Goal: Task Accomplishment & Management: Complete application form

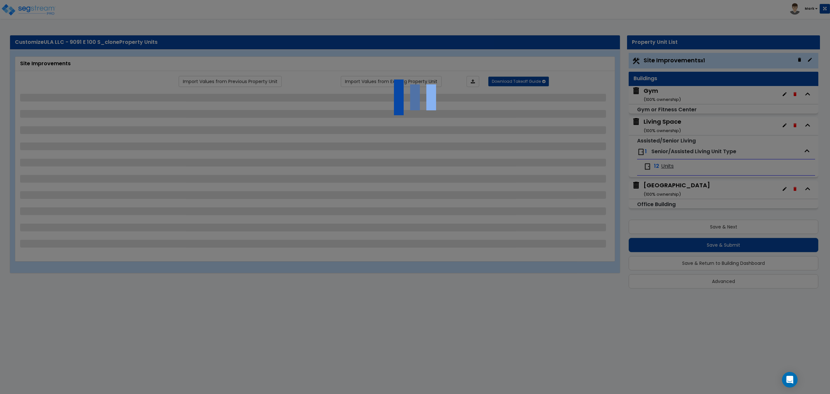
select select "2"
select select "1"
select select "2"
select select "1"
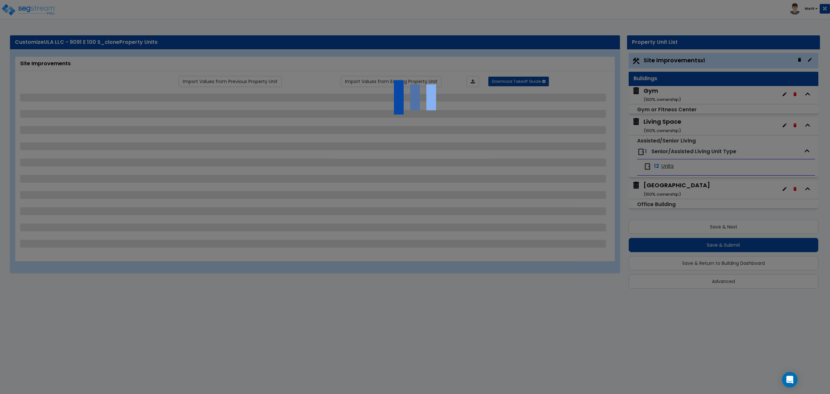
select select "1"
select select "2"
select select "3"
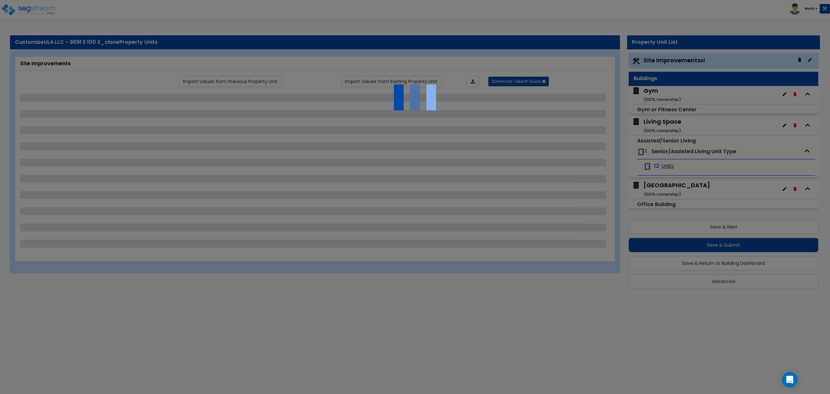
select select "5"
select select "3"
select select "2"
select select "3"
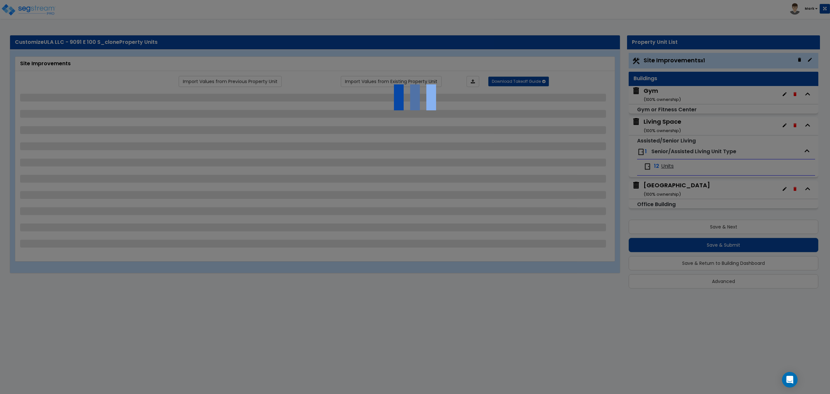
select select "3"
select select "9"
select select "2"
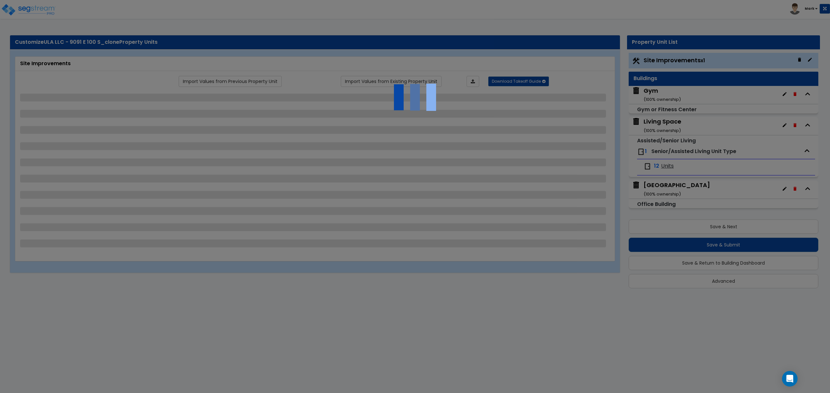
select select "2"
select select "1"
select select "2"
select select "1"
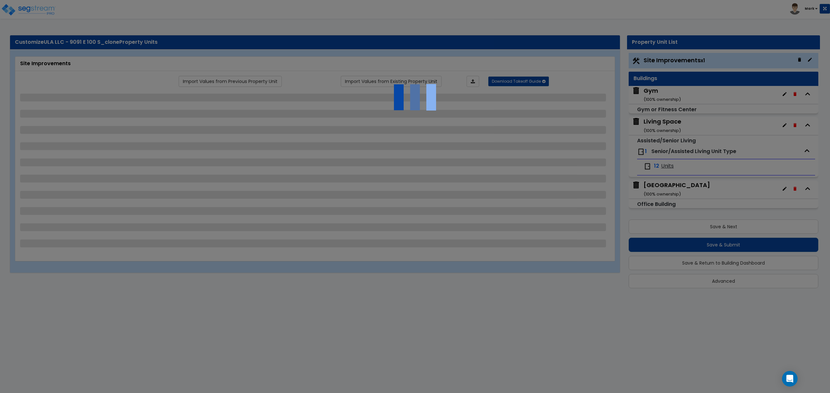
select select "1"
select select "2"
select select "3"
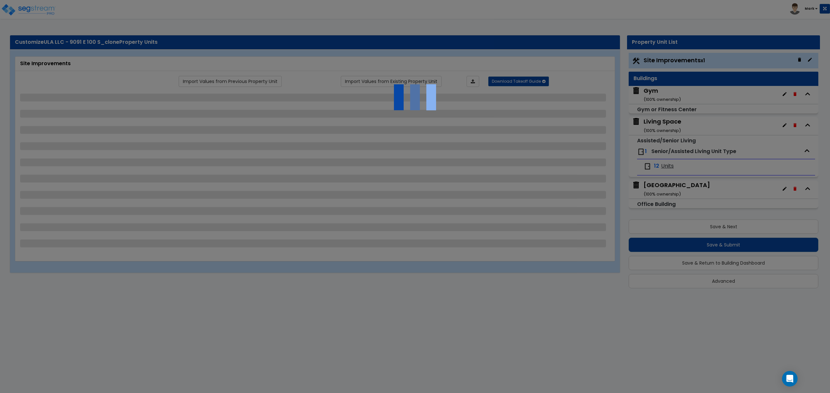
select select "5"
select select "3"
select select "2"
select select "3"
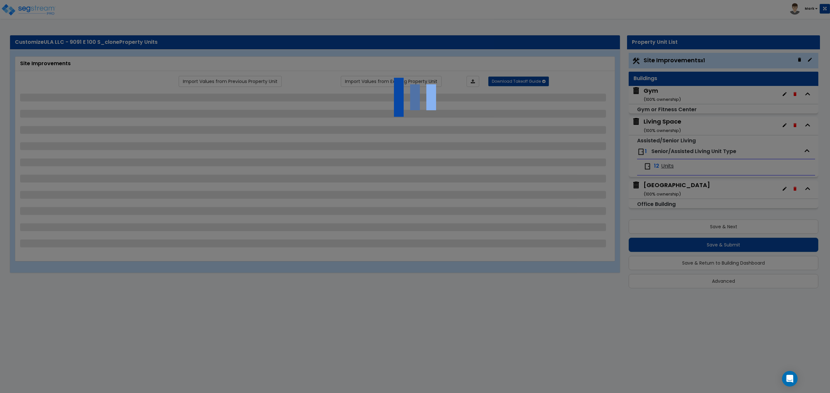
select select "3"
select select "9"
select select "2"
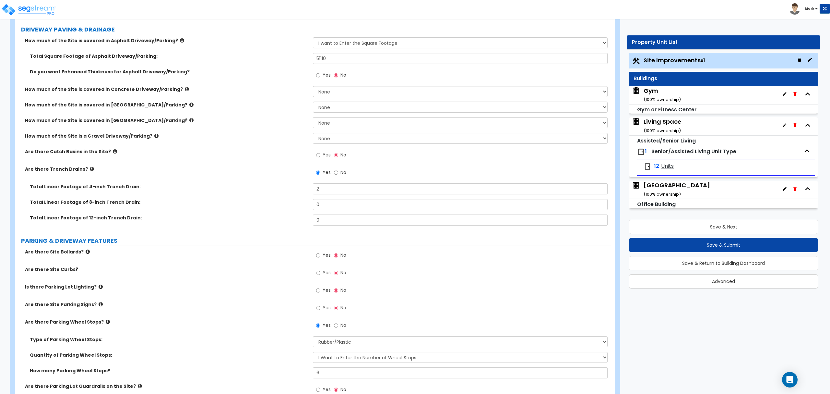
scroll to position [130, 0]
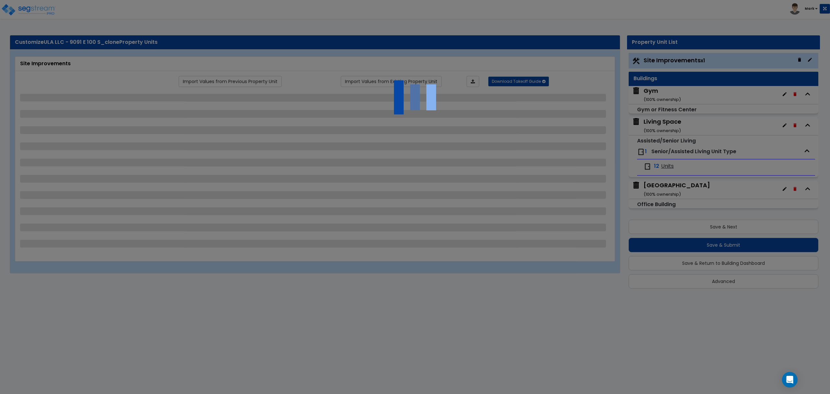
select select "2"
select select "1"
select select "2"
select select "1"
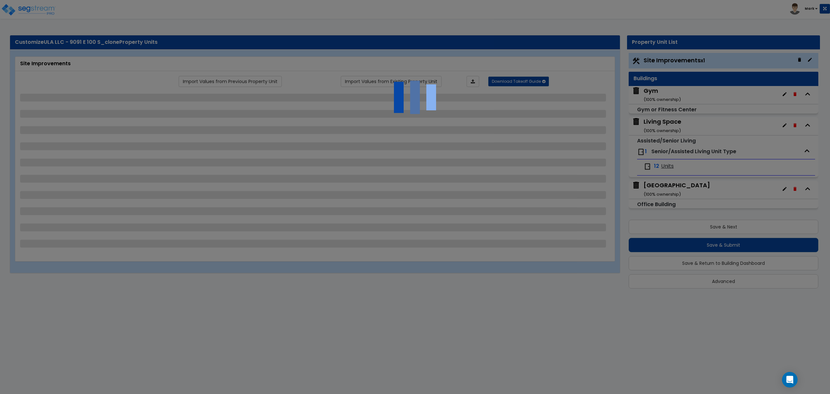
select select "1"
select select "2"
select select "3"
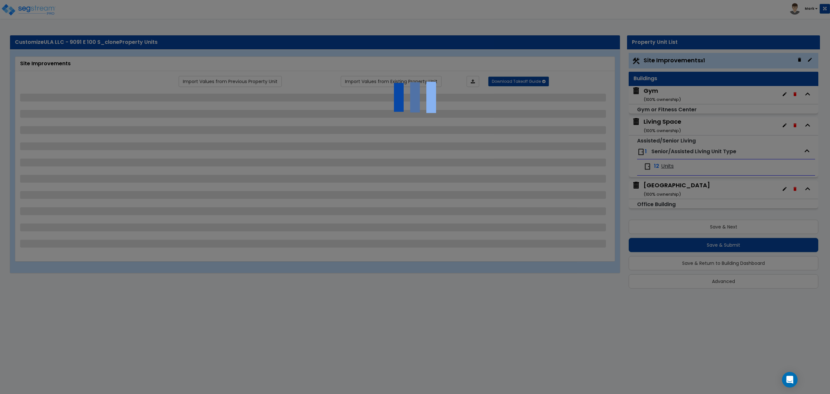
select select "5"
select select "3"
select select "2"
select select "3"
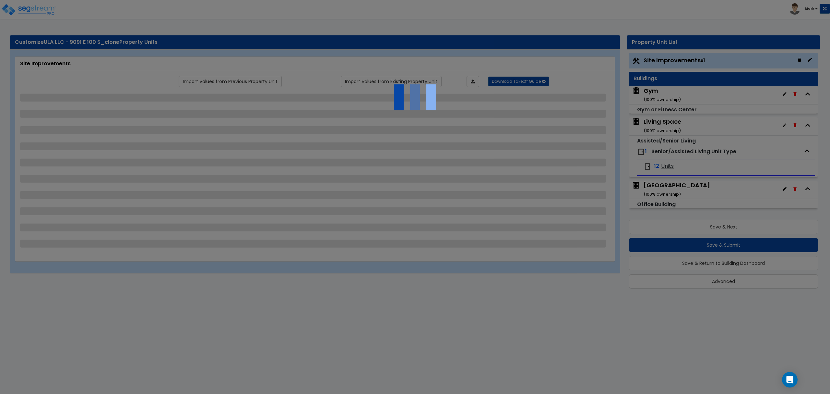
select select "3"
select select "9"
select select "2"
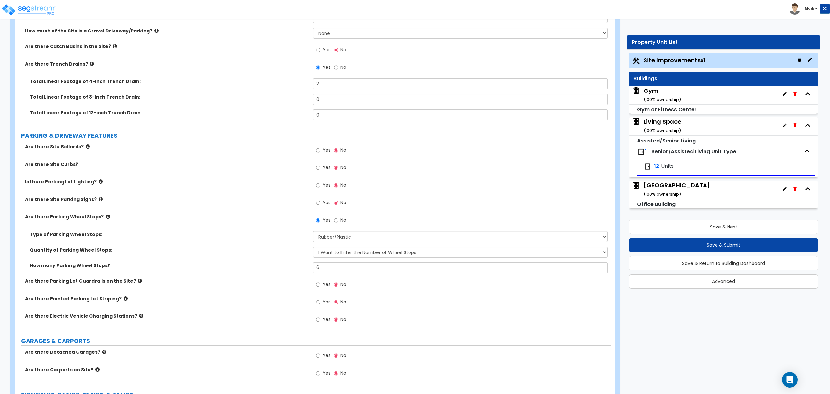
scroll to position [346, 0]
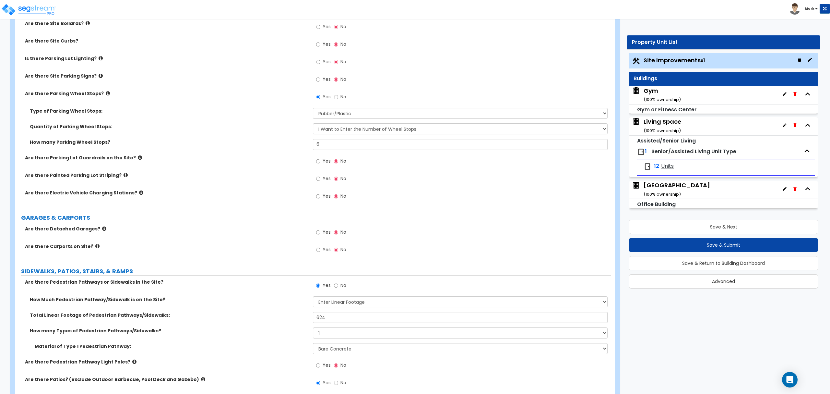
drag, startPoint x: 645, startPoint y: 85, endPoint x: 653, endPoint y: 91, distance: 9.7
click at [645, 85] on div "Buildings" at bounding box center [724, 79] width 190 height 14
click at [654, 93] on div "Gym ( 100 % ownership)" at bounding box center [662, 95] width 37 height 17
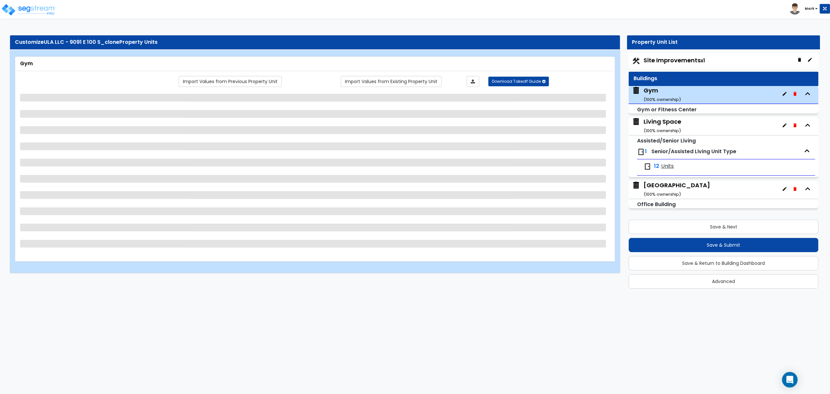
scroll to position [0, 0]
select select "7"
select select "2"
select select "1"
select select "4"
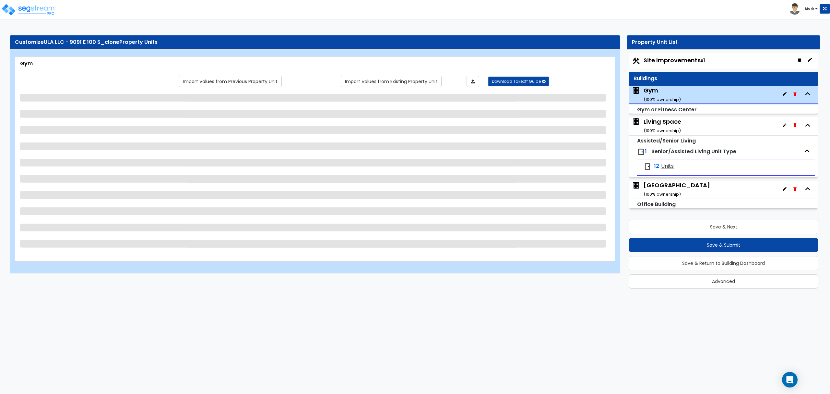
select select "1"
select select "2"
select select "1"
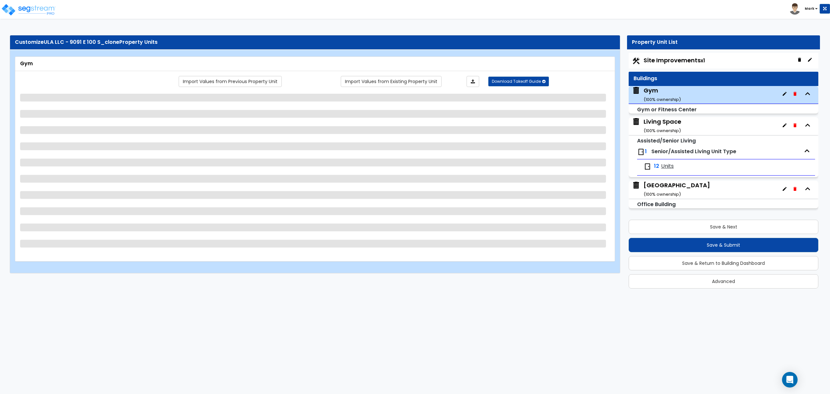
select select "1"
select select "4"
select select "1"
select select "3"
select select "2"
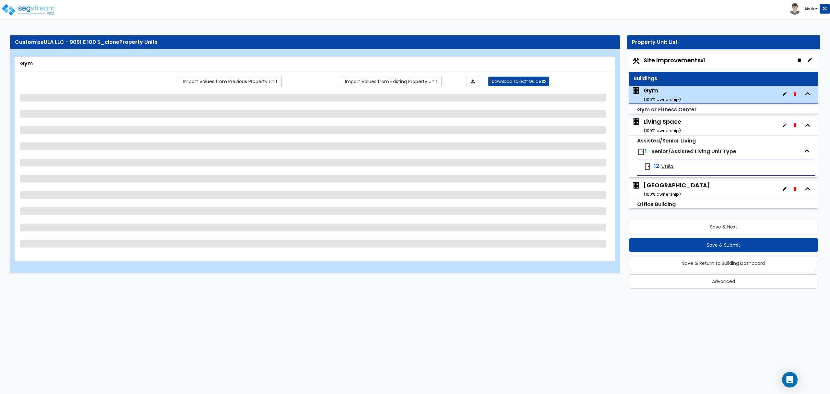
select select "1"
select select "3"
select select "1"
select select "2"
select select "1"
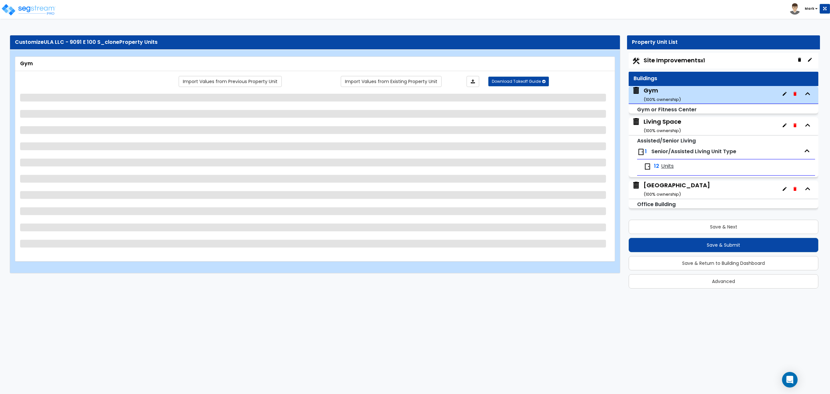
select select "1"
select select "2"
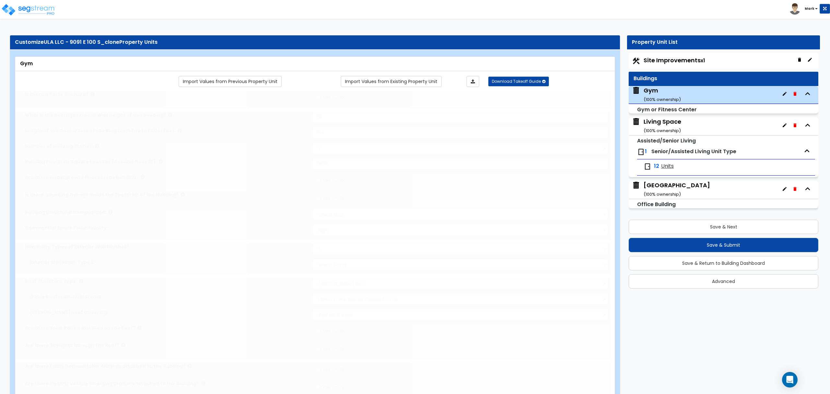
radio input "true"
select select "1"
type input "1"
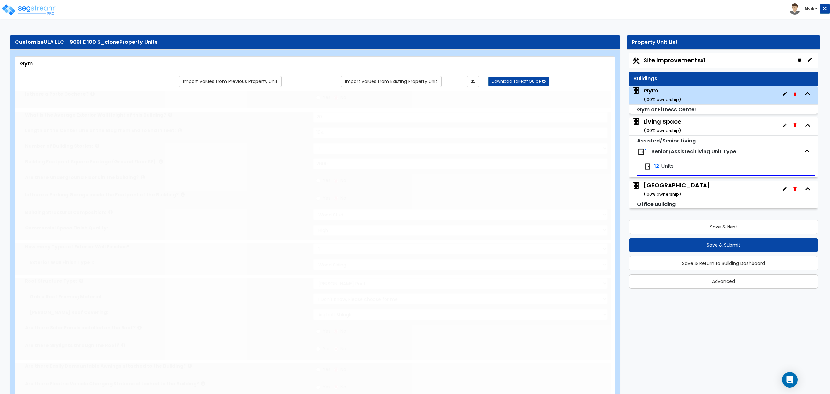
select select "2"
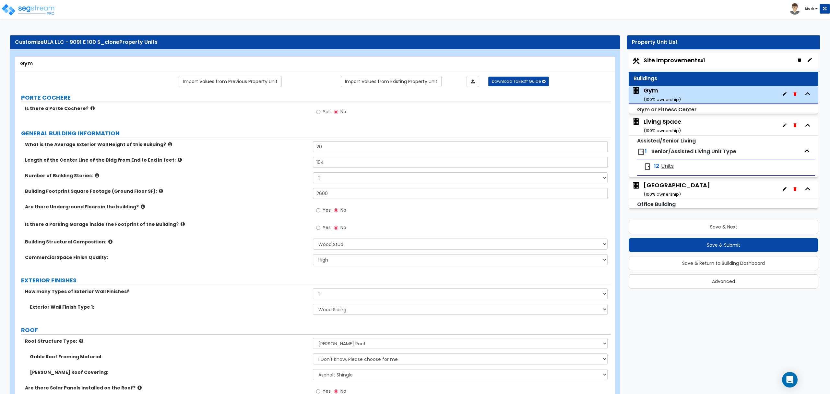
click at [662, 131] on small "( 100 % ownership)" at bounding box center [662, 130] width 37 height 6
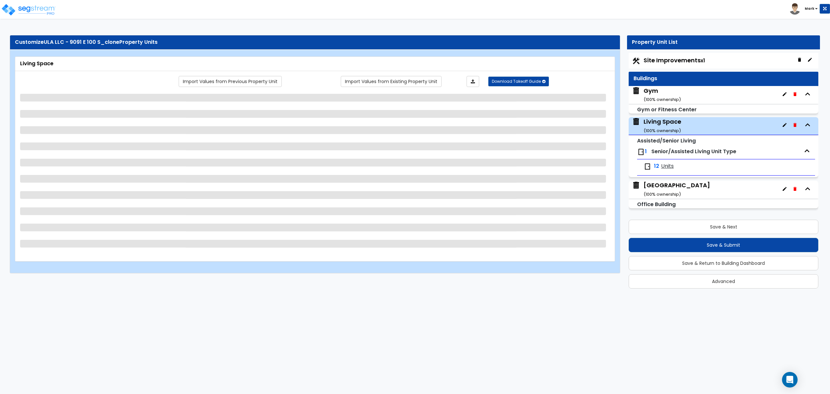
select select "2"
select select "7"
select select "1"
select select "4"
select select "1"
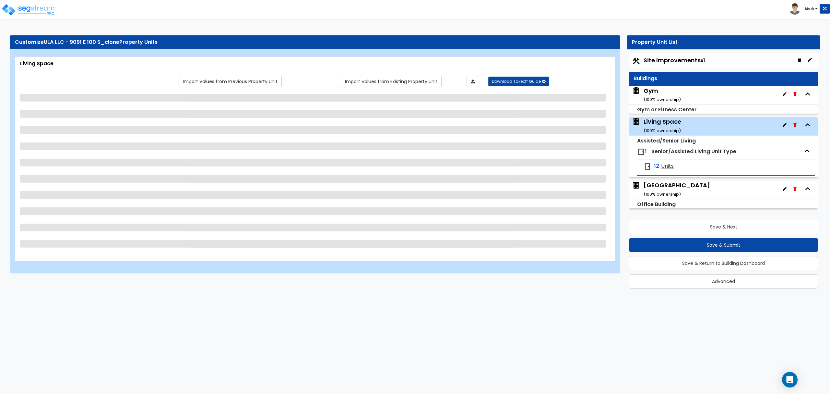
select select "2"
select select "1"
select select "2"
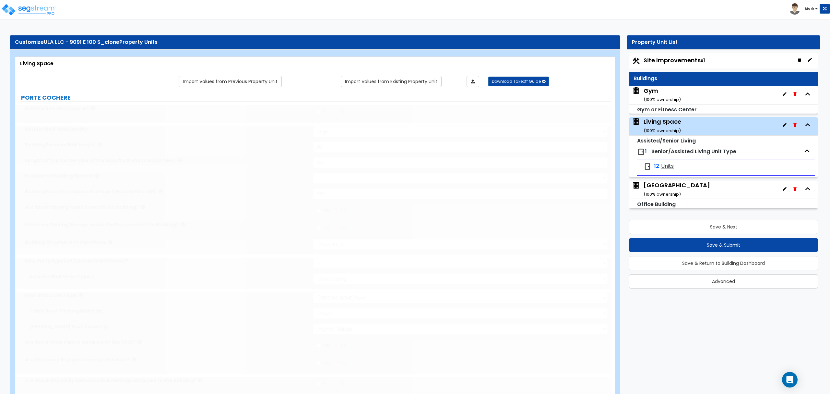
type input "2"
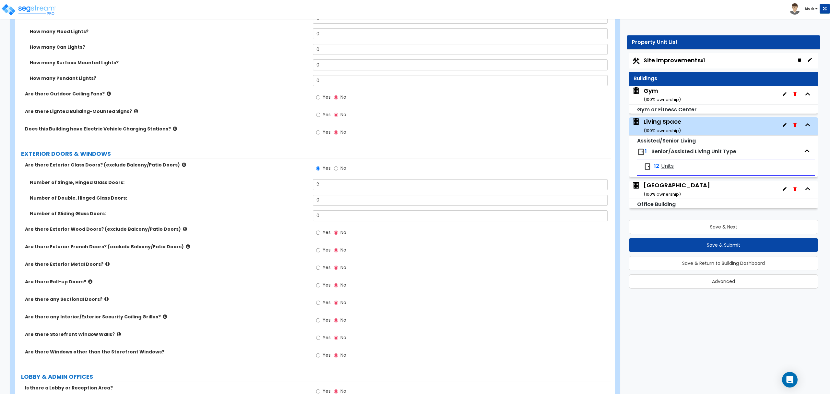
scroll to position [519, 0]
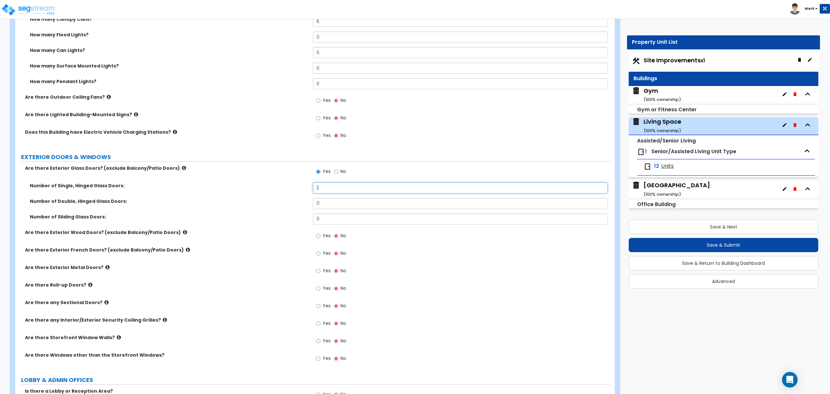
click at [331, 187] on input "2" at bounding box center [460, 187] width 295 height 11
click at [332, 189] on input "2" at bounding box center [460, 187] width 295 height 11
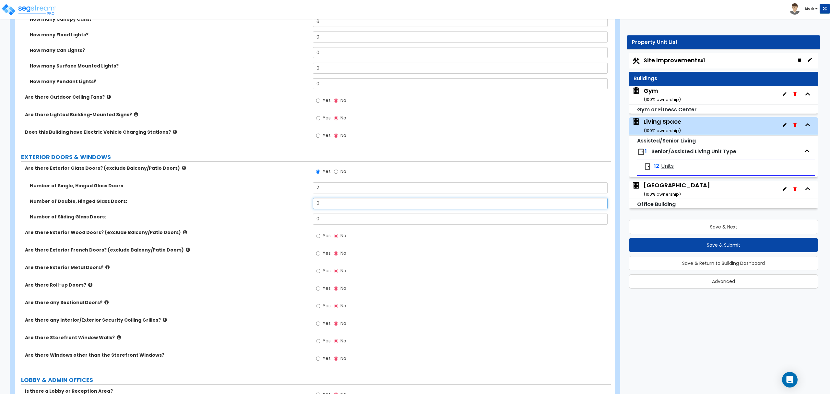
click at [330, 209] on input "0" at bounding box center [460, 203] width 295 height 11
drag, startPoint x: 330, startPoint y: 209, endPoint x: 334, endPoint y: 217, distance: 8.4
click at [331, 209] on input "0" at bounding box center [460, 203] width 295 height 11
type input "1"
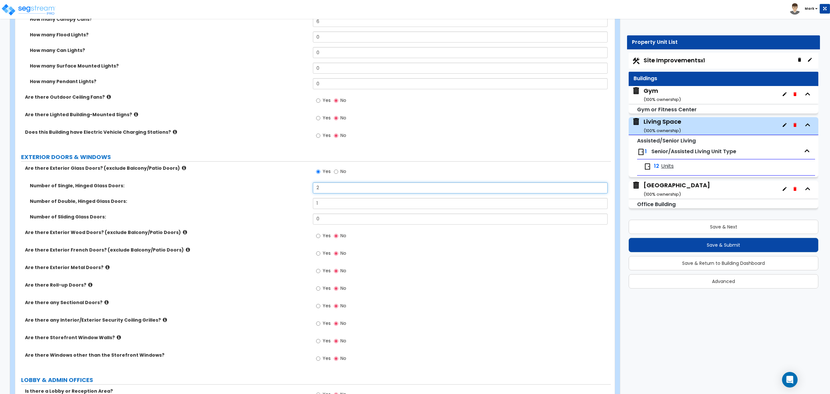
click at [330, 188] on input "2" at bounding box center [460, 187] width 295 height 11
type input "0"
click at [321, 242] on label "Yes" at bounding box center [323, 236] width 15 height 11
click at [320, 239] on input "Yes" at bounding box center [318, 235] width 4 height 7
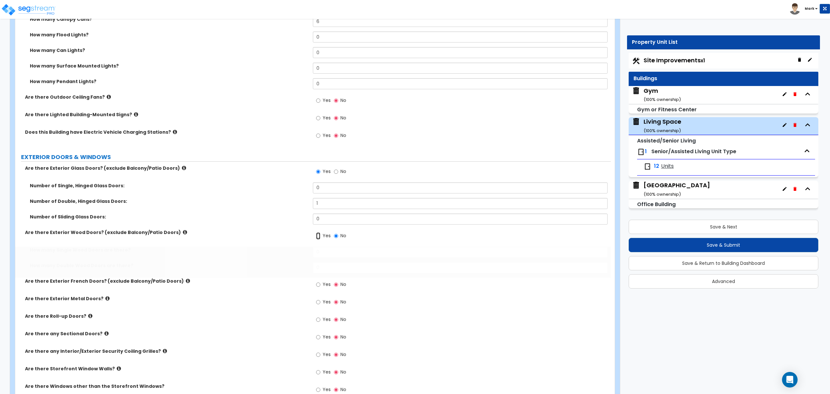
radio input "true"
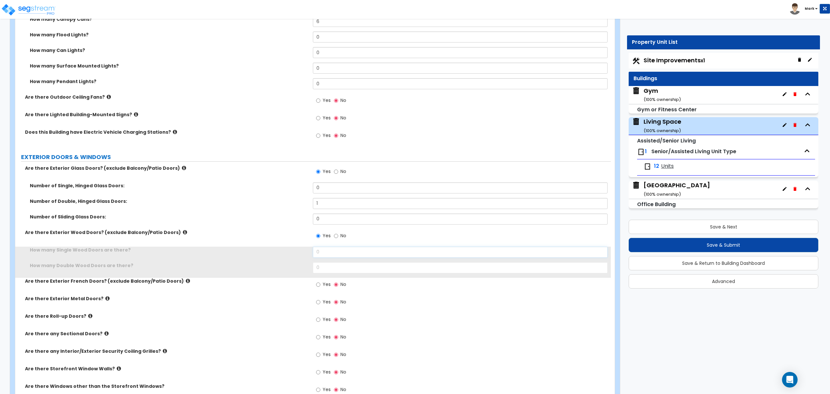
click at [331, 254] on input "0" at bounding box center [460, 252] width 295 height 11
click at [330, 252] on input "0" at bounding box center [460, 252] width 295 height 11
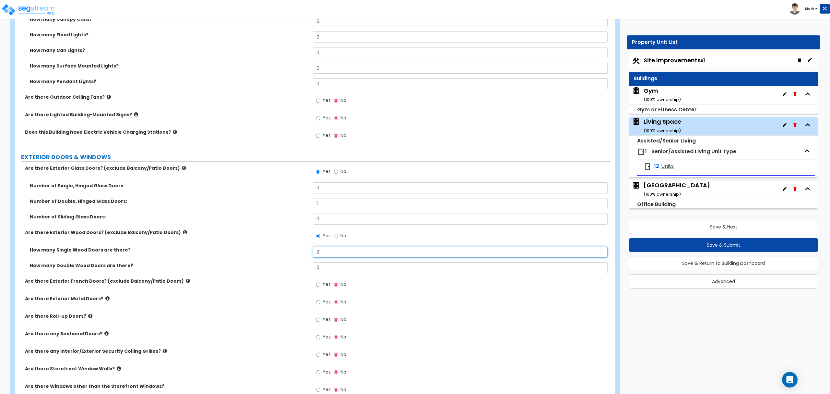
type input "2"
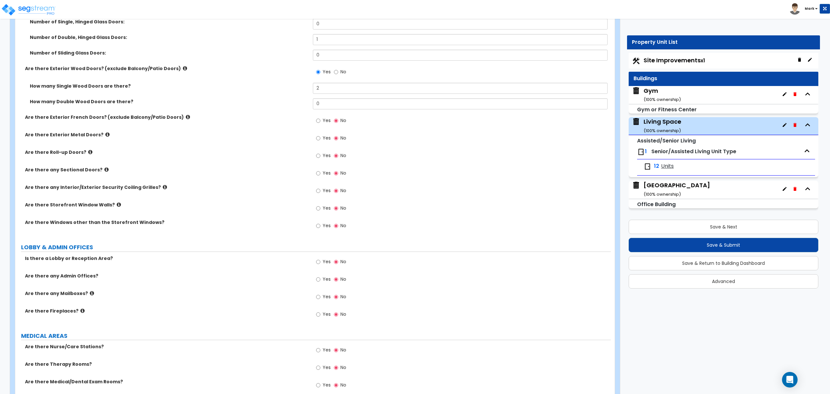
scroll to position [692, 0]
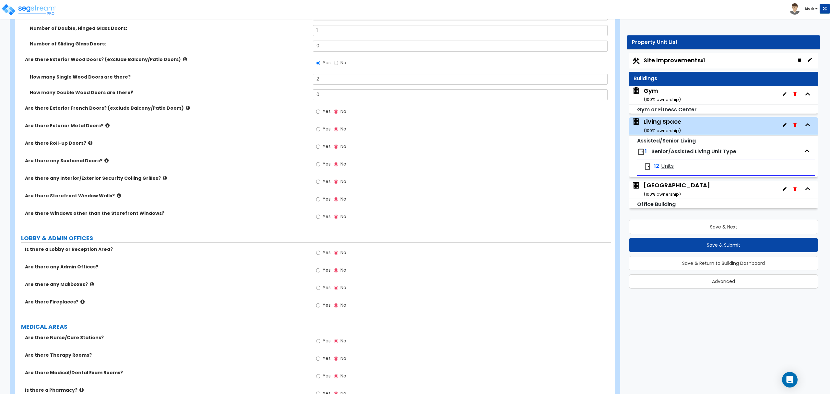
click at [322, 252] on label "Yes" at bounding box center [323, 253] width 15 height 11
click at [320, 252] on input "Yes" at bounding box center [318, 252] width 4 height 7
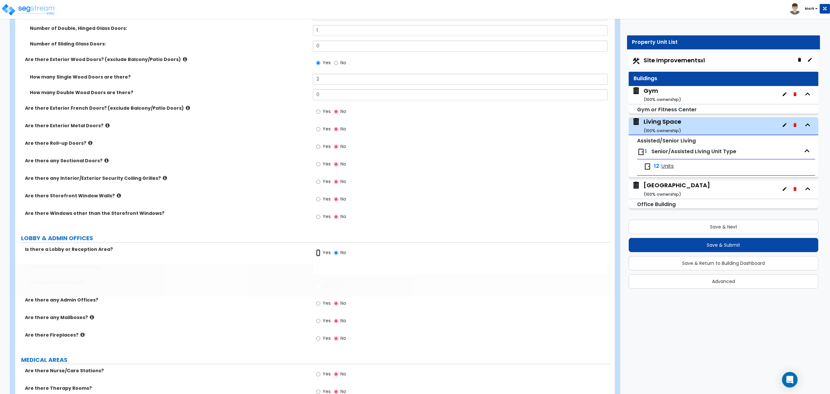
radio input "true"
click at [338, 265] on input "0" at bounding box center [460, 268] width 295 height 11
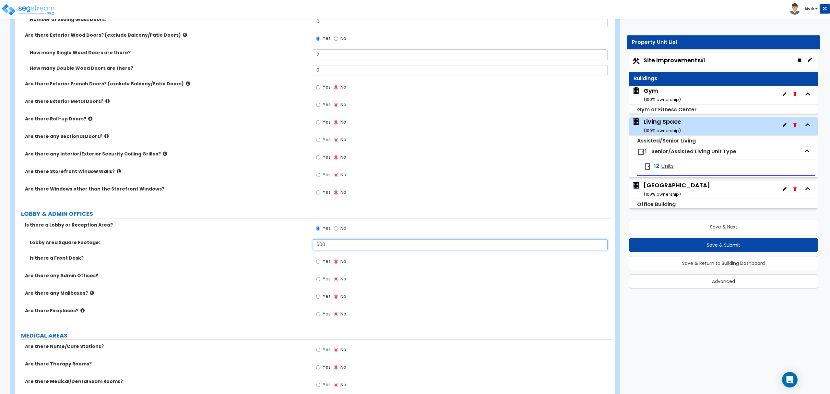
scroll to position [735, 0]
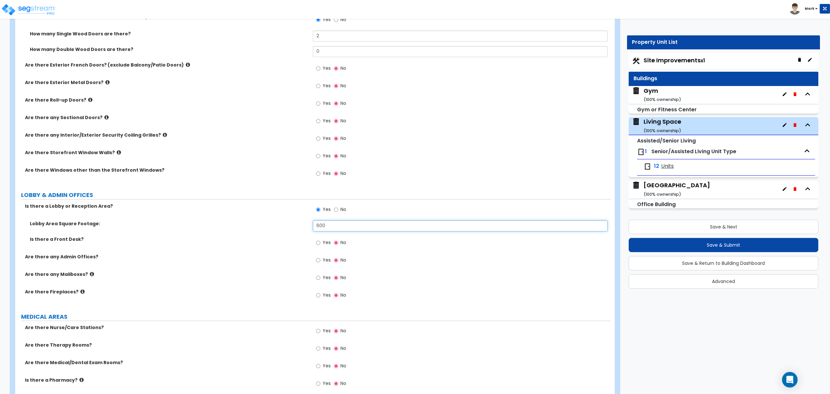
type input "600"
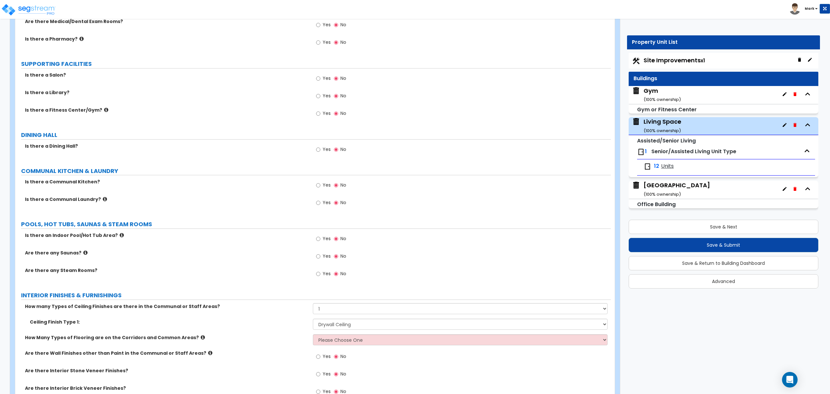
scroll to position [1124, 0]
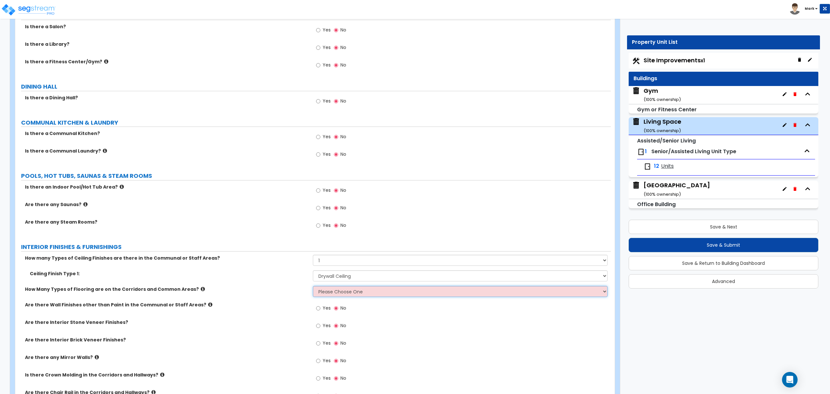
click at [332, 295] on select "Please Choose One 1 2 3" at bounding box center [460, 291] width 295 height 11
click at [239, 292] on label "How Many Types of Flooring are on the Corridors and Common Areas?" at bounding box center [166, 289] width 283 height 6
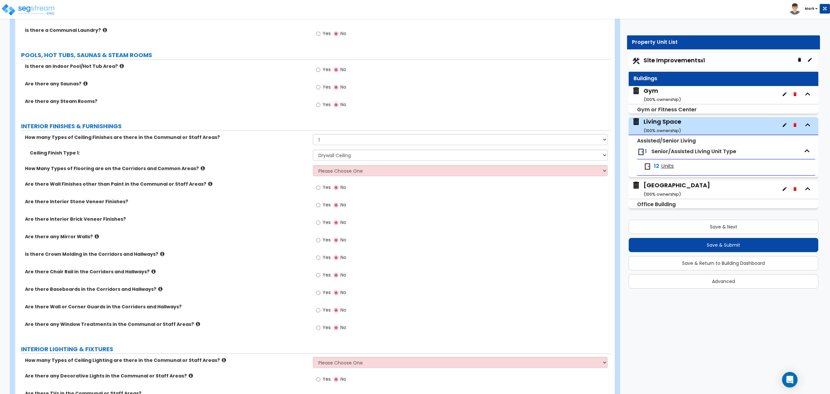
scroll to position [1254, 0]
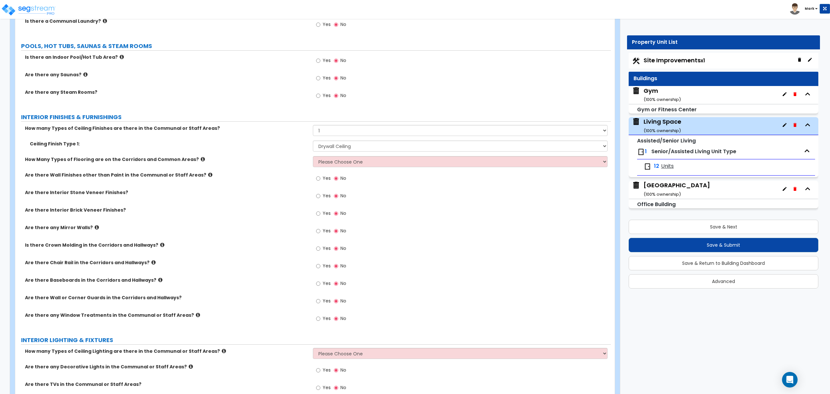
click at [325, 286] on span "Yes" at bounding box center [327, 283] width 8 height 6
click at [320, 286] on input "Yes" at bounding box center [318, 283] width 4 height 7
radio input "true"
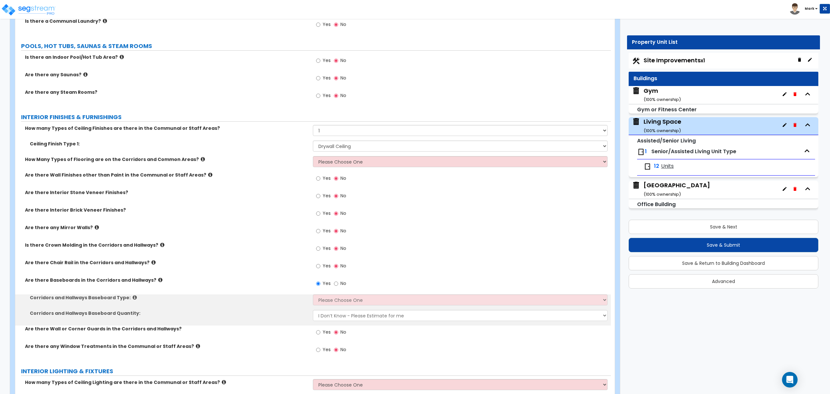
click at [327, 308] on div "Corridors and Hallways Baseboard Type: Please Choose One Wood Vinyl Carpet Tile" at bounding box center [313, 302] width 596 height 16
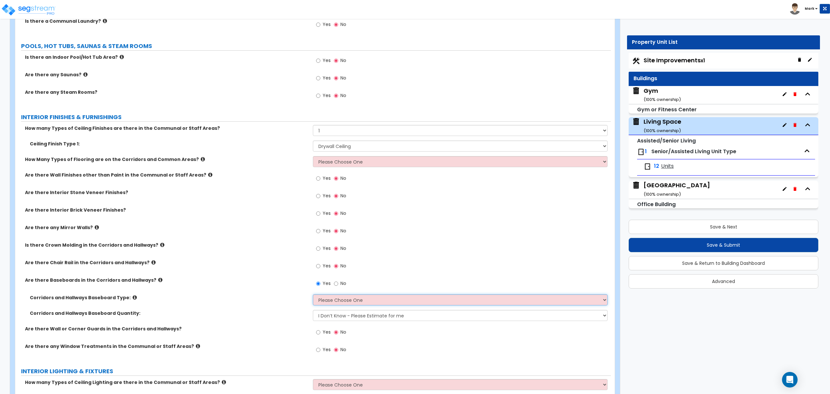
click at [327, 301] on select "Please Choose One Wood Vinyl Carpet Tile" at bounding box center [460, 299] width 295 height 11
select select "2"
click at [313, 296] on select "Please Choose One Wood Vinyl Carpet Tile" at bounding box center [460, 299] width 295 height 11
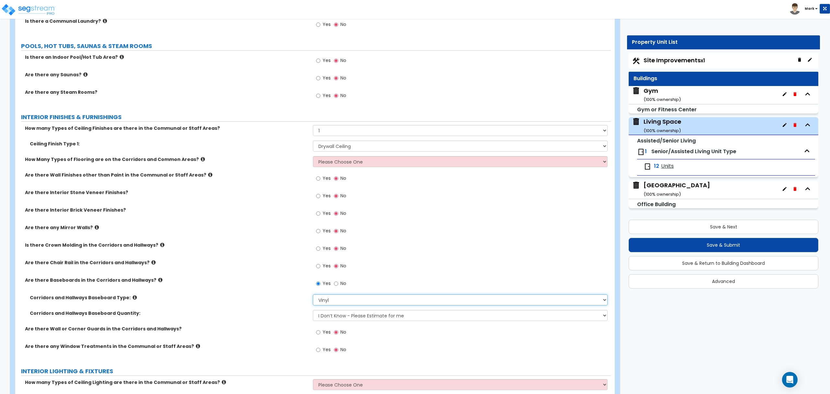
click at [339, 301] on select "Please Choose One Wood Vinyl Carpet Tile" at bounding box center [460, 299] width 295 height 11
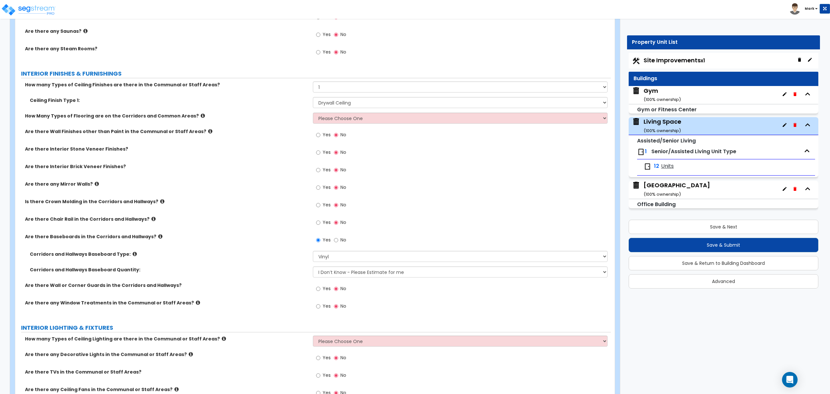
click at [196, 305] on icon at bounding box center [198, 302] width 4 height 5
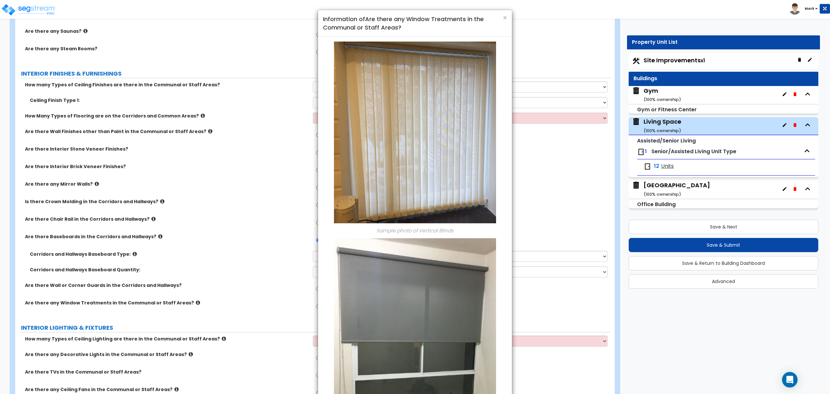
click at [505, 23] on h4 "Information of Are there any Window Treatments in the Communal or Staff Areas?" at bounding box center [415, 23] width 184 height 17
click at [505, 19] on span "×" at bounding box center [505, 17] width 4 height 9
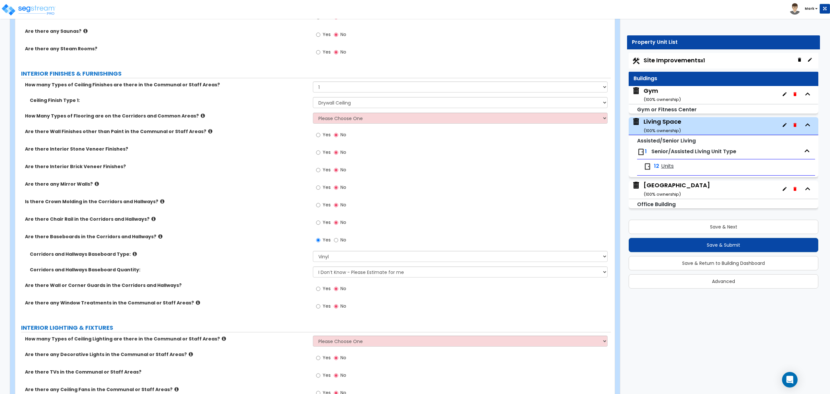
drag, startPoint x: 425, startPoint y: 205, endPoint x: 334, endPoint y: 308, distance: 137.4
drag, startPoint x: 334, startPoint y: 308, endPoint x: 309, endPoint y: 307, distance: 24.4
click at [306, 309] on div "Are there any Window Treatments in the Communal or Staff Areas? Yes No" at bounding box center [313, 308] width 596 height 18
click at [325, 306] on span "Yes" at bounding box center [327, 306] width 8 height 6
click at [320, 306] on input "Yes" at bounding box center [318, 306] width 4 height 7
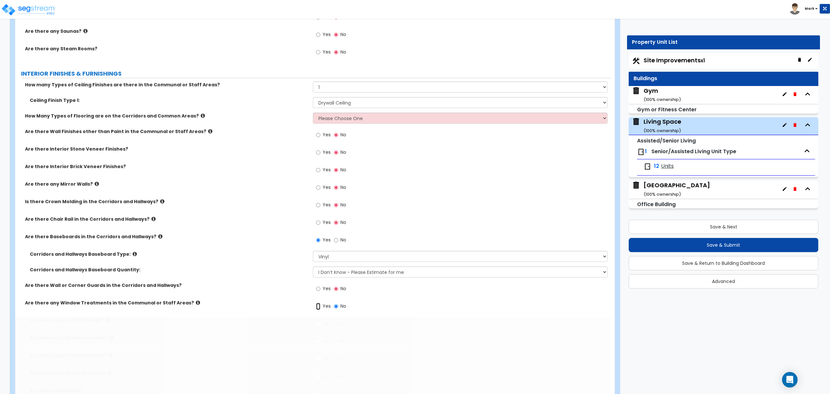
radio input "true"
click at [103, 317] on div "Are there any Window Treatments in the Communal or Staff Areas? Yes No" at bounding box center [313, 308] width 596 height 18
click at [105, 321] on icon at bounding box center [107, 320] width 4 height 5
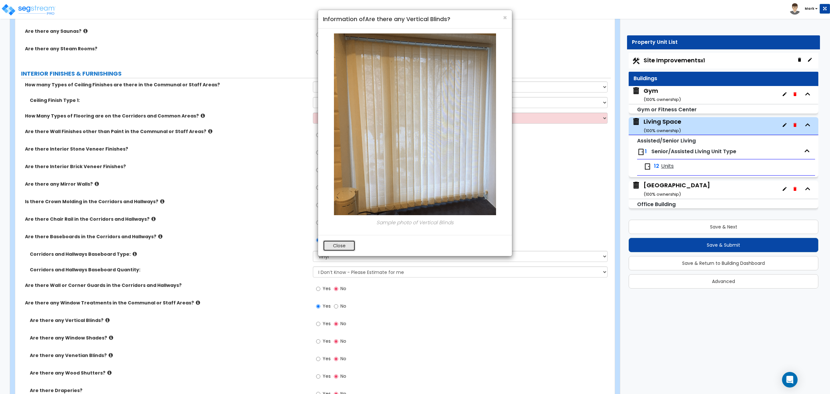
drag, startPoint x: 339, startPoint y: 246, endPoint x: 173, endPoint y: 319, distance: 181.4
click at [339, 246] on button "Close" at bounding box center [339, 245] width 32 height 11
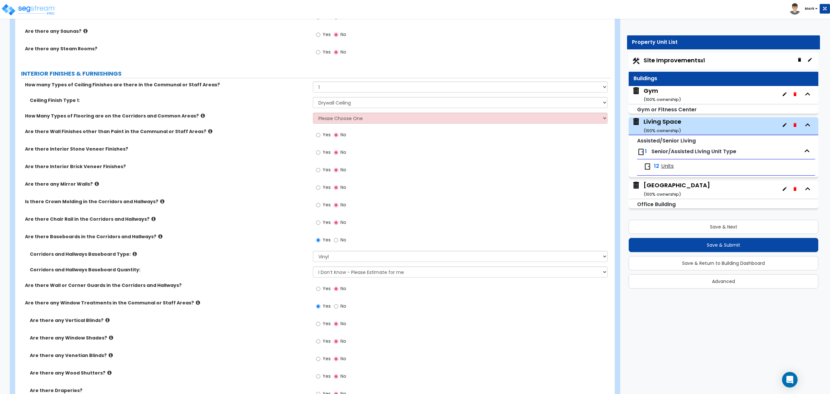
click at [109, 357] on icon at bounding box center [111, 355] width 4 height 5
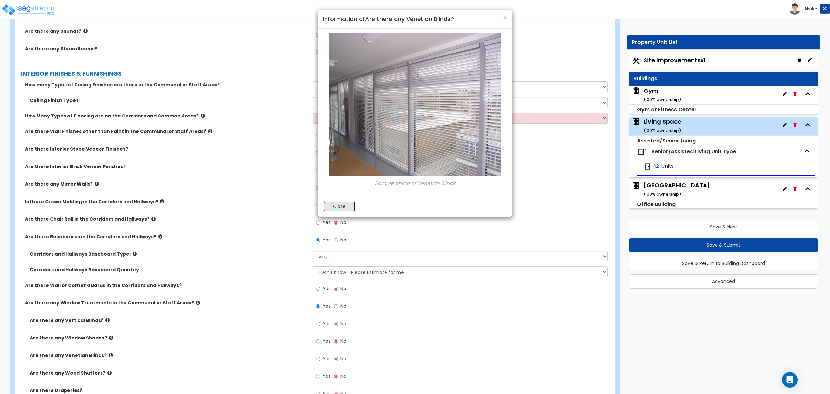
click at [344, 205] on button "Close" at bounding box center [339, 206] width 32 height 11
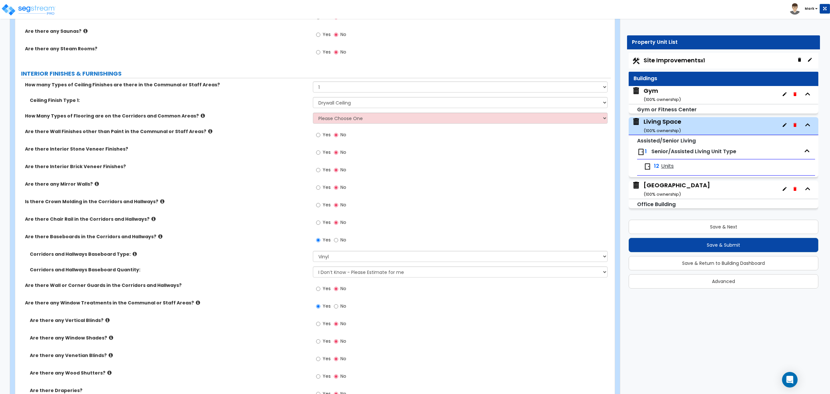
click at [103, 341] on label "Are there any Window Shades?" at bounding box center [169, 337] width 278 height 6
click at [109, 339] on icon at bounding box center [111, 337] width 4 height 5
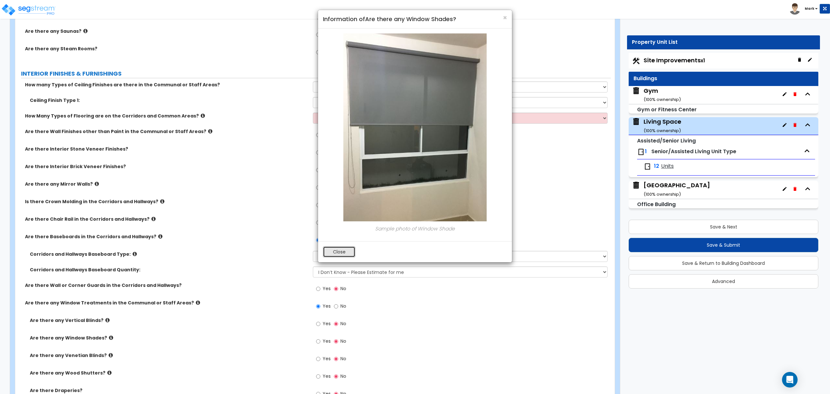
drag, startPoint x: 339, startPoint y: 252, endPoint x: 335, endPoint y: 254, distance: 4.7
click at [339, 252] on button "Close" at bounding box center [339, 251] width 32 height 11
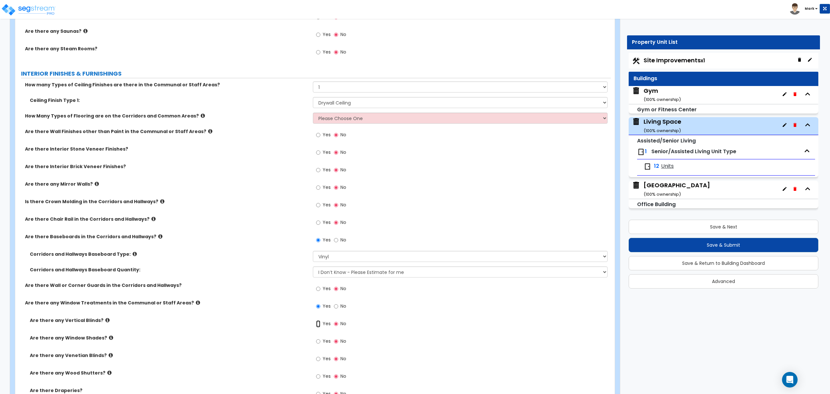
click at [320, 325] on input "Yes" at bounding box center [318, 323] width 4 height 7
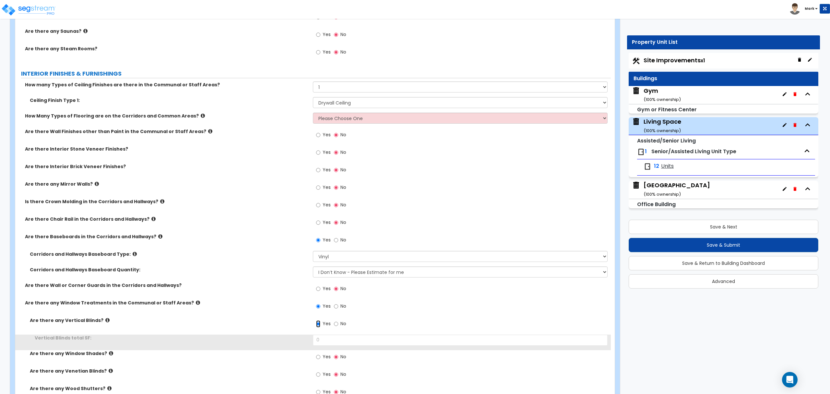
click at [320, 325] on input "Yes" at bounding box center [318, 323] width 4 height 7
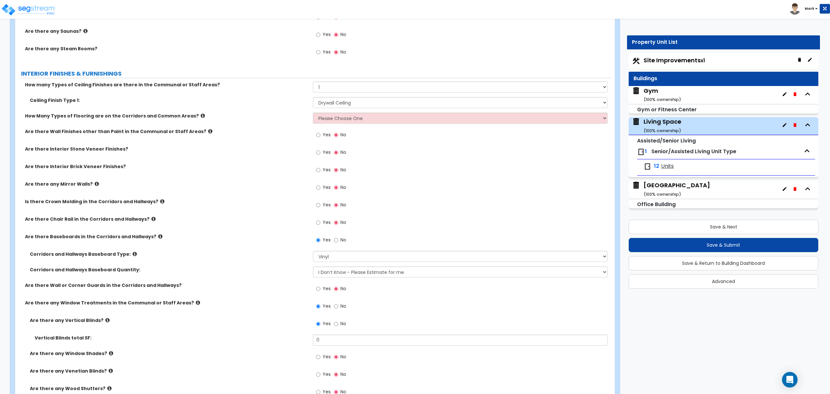
drag, startPoint x: 320, startPoint y: 325, endPoint x: 336, endPoint y: 330, distance: 17.6
click at [336, 330] on label "No" at bounding box center [340, 324] width 12 height 11
click at [336, 327] on input "No" at bounding box center [336, 323] width 4 height 7
radio input "false"
radio input "true"
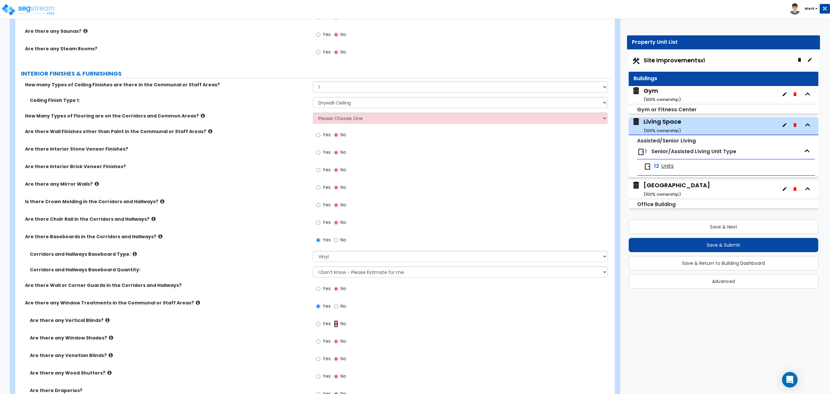
click at [336, 326] on input "No" at bounding box center [336, 323] width 4 height 7
click at [326, 342] on span "Yes" at bounding box center [327, 341] width 8 height 6
click at [320, 342] on input "Yes" at bounding box center [318, 341] width 4 height 7
radio input "true"
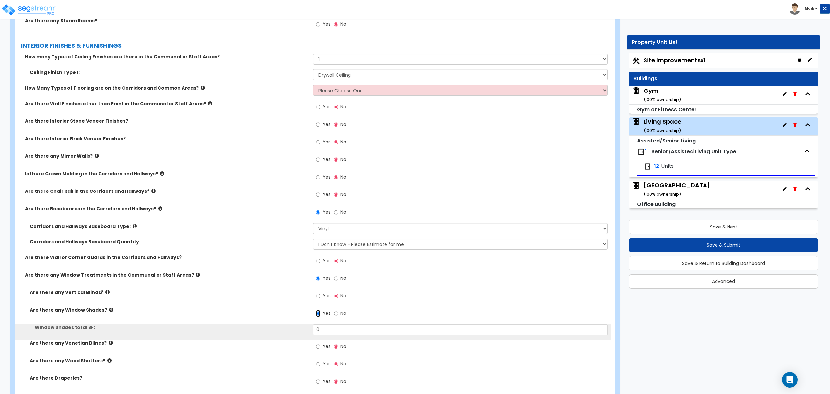
scroll to position [1341, 0]
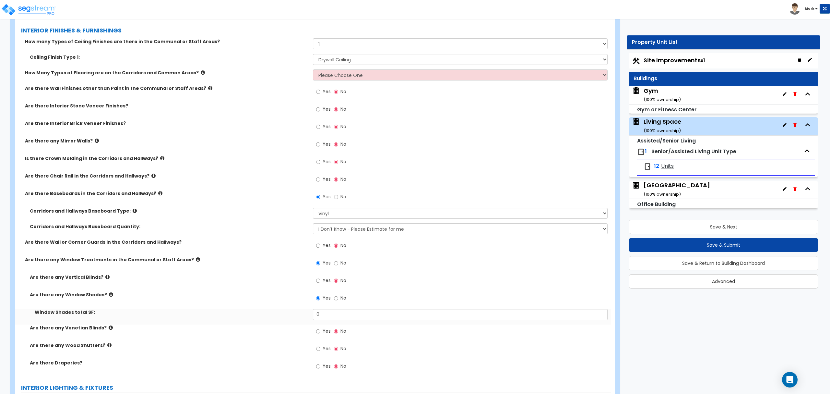
click at [333, 306] on div "Yes No" at bounding box center [331, 298] width 37 height 15
click at [331, 316] on input "0" at bounding box center [460, 314] width 295 height 11
type input "75"
click at [415, 339] on div "Yes No" at bounding box center [462, 333] width 298 height 18
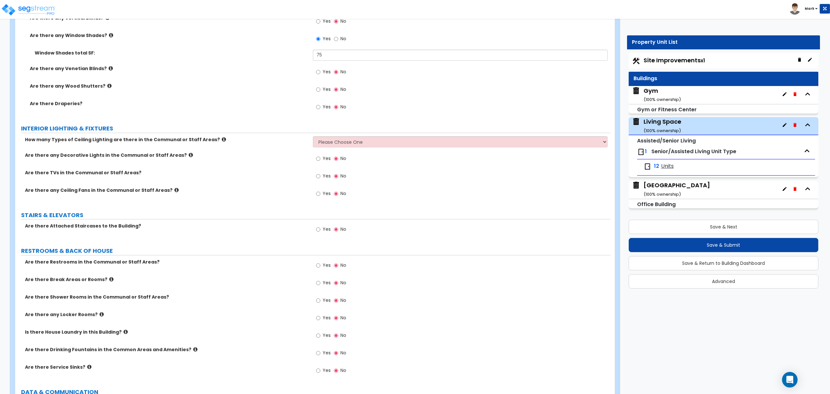
scroll to position [1600, 0]
click at [339, 146] on select "Please Choose One 1 2 3" at bounding box center [460, 141] width 295 height 11
select select "1"
click at [313, 138] on select "Please Choose One 1 2 3" at bounding box center [460, 141] width 295 height 11
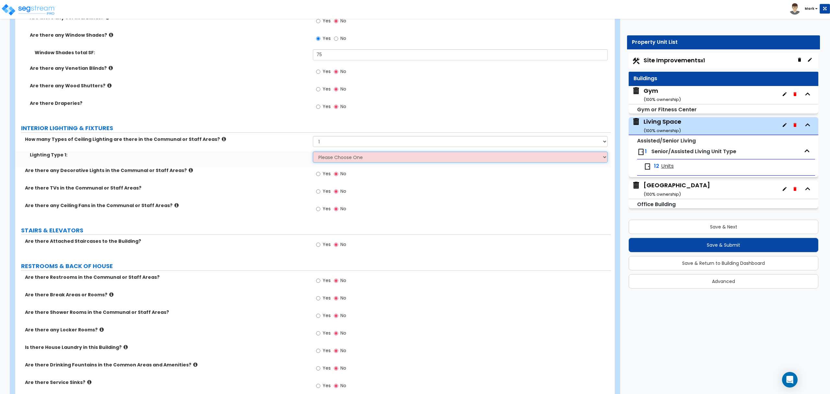
click at [343, 163] on select "Please Choose One LED Surface-Mounted LED Recessed Fluorescent Surface-Mounted …" at bounding box center [460, 156] width 295 height 11
select select "2"
click at [313, 153] on select "Please Choose One LED Surface-Mounted LED Recessed Fluorescent Surface-Mounted …" at bounding box center [460, 156] width 295 height 11
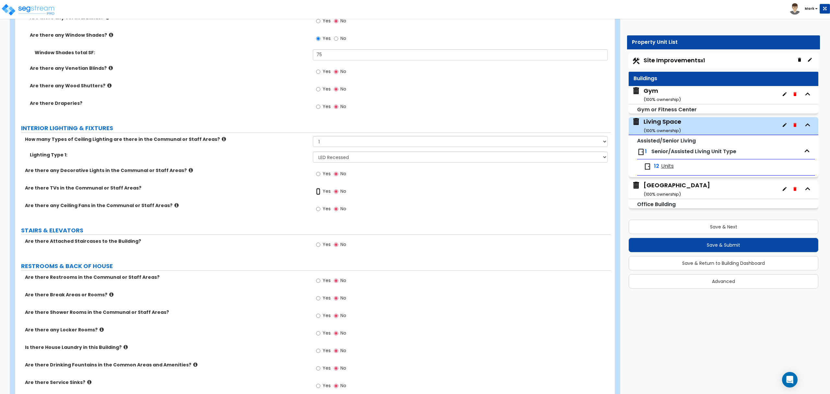
click at [319, 194] on input "Yes" at bounding box center [318, 191] width 4 height 7
radio input "true"
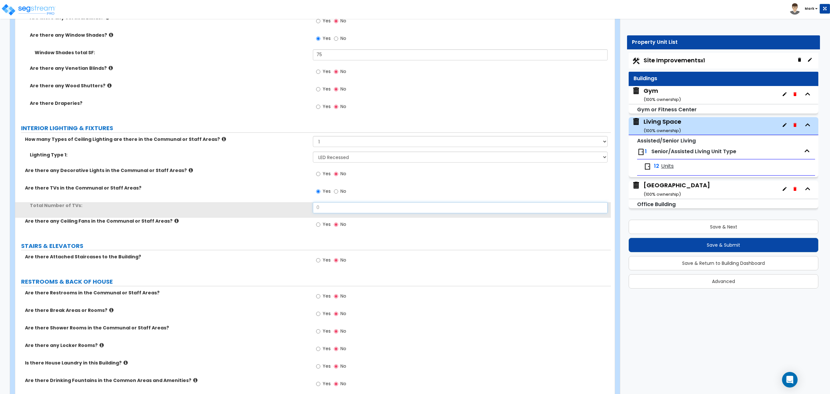
click at [335, 212] on input "0" at bounding box center [460, 207] width 295 height 11
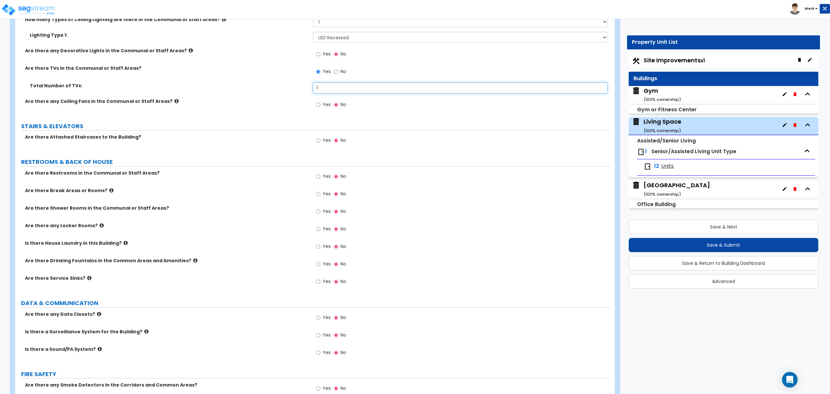
scroll to position [1730, 0]
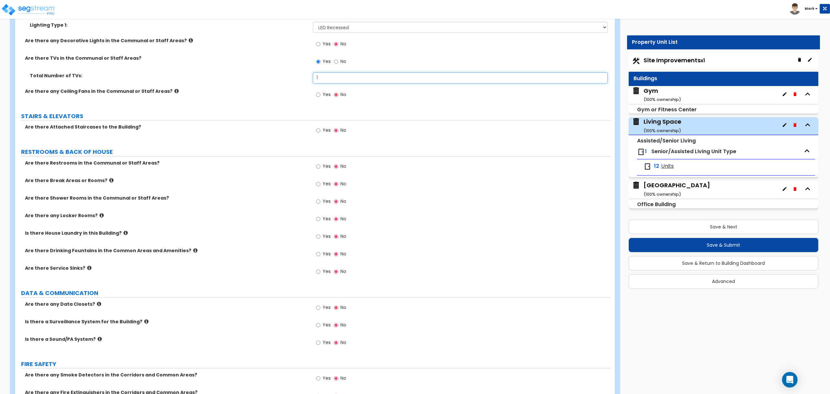
type input "1"
click at [322, 258] on label "Yes" at bounding box center [323, 254] width 15 height 11
click at [320, 258] on input "Yes" at bounding box center [318, 253] width 4 height 7
radio input "true"
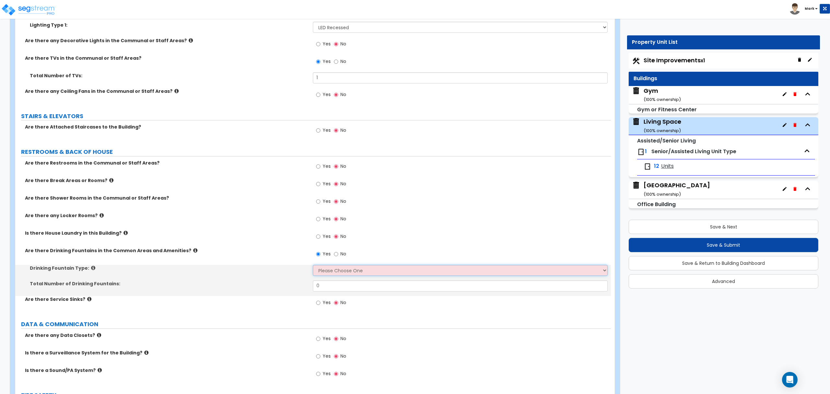
click at [325, 273] on select "Please Choose One Wall-mounted Floor-mounted" at bounding box center [460, 270] width 295 height 11
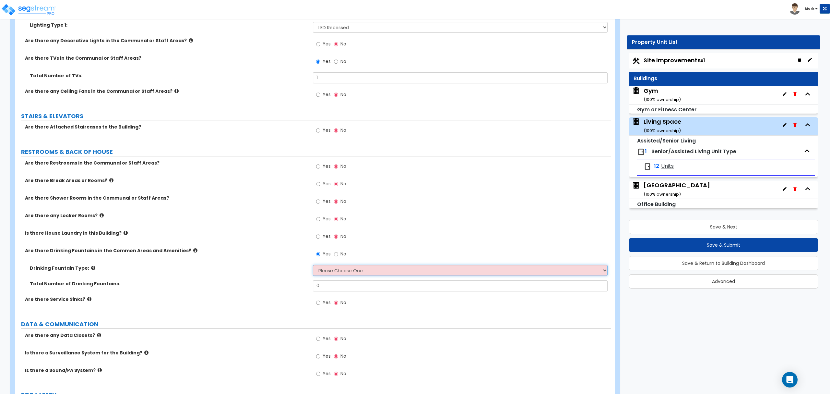
select select "1"
click at [313, 267] on select "Please Choose One Wall-mounted Floor-mounted" at bounding box center [460, 270] width 295 height 11
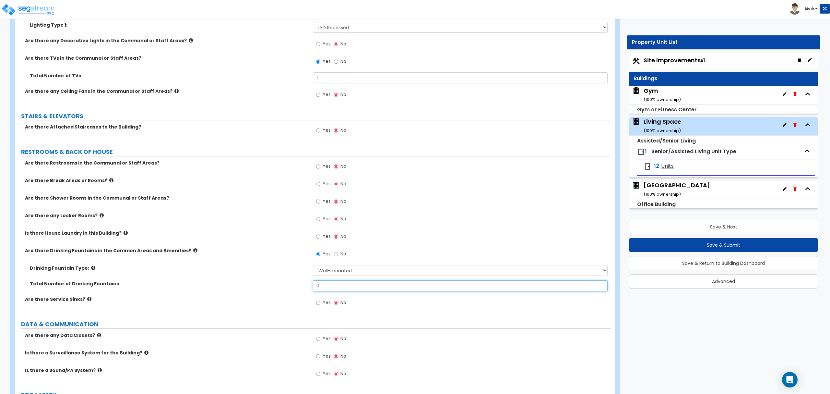
click at [330, 287] on input "0" at bounding box center [460, 285] width 295 height 11
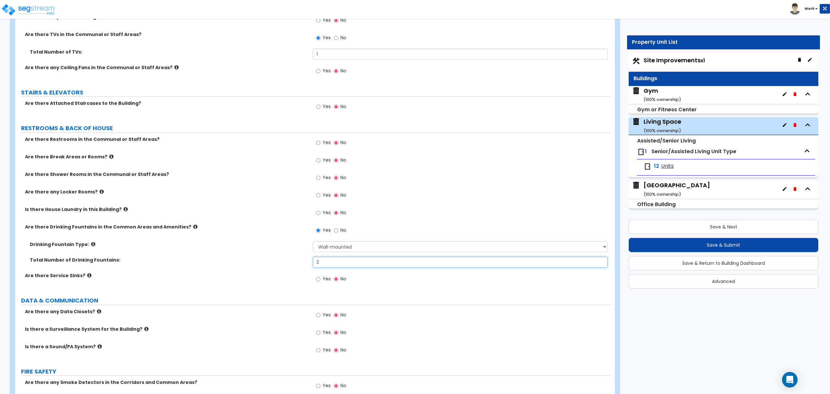
scroll to position [1773, 0]
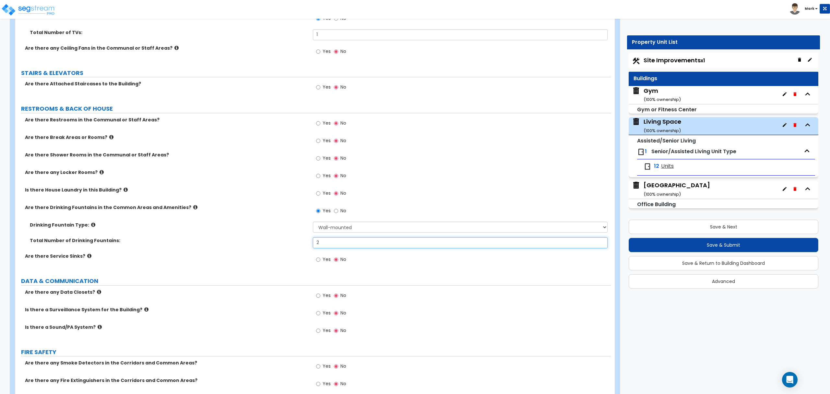
type input "2"
click at [322, 317] on label "Yes" at bounding box center [323, 313] width 15 height 11
click at [320, 317] on input "Yes" at bounding box center [318, 312] width 4 height 7
radio input "true"
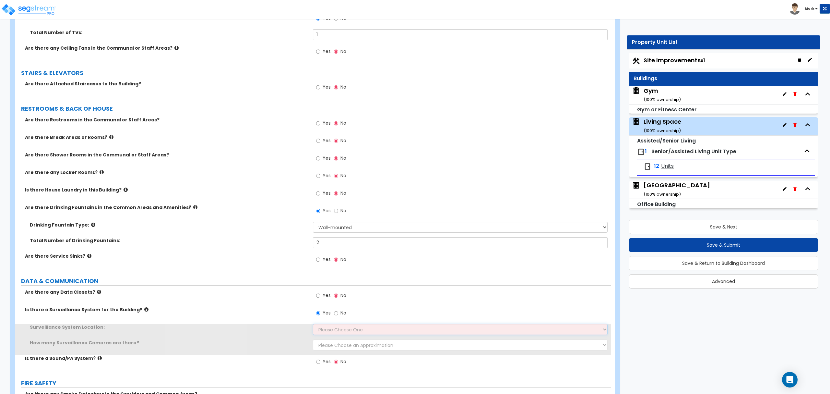
click at [332, 332] on select "Please Choose One Inside the Building Outside the Building Both Inside & Outside" at bounding box center [460, 329] width 295 height 11
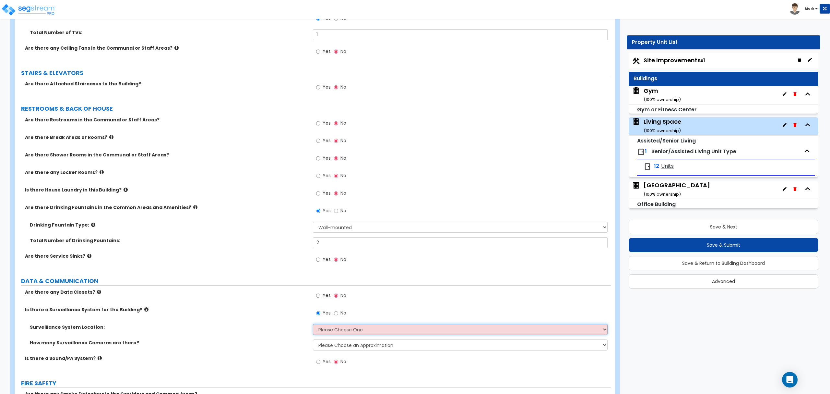
select select "3"
click at [313, 326] on select "Please Choose One Inside the Building Outside the Building Both Inside & Outside" at bounding box center [460, 329] width 295 height 11
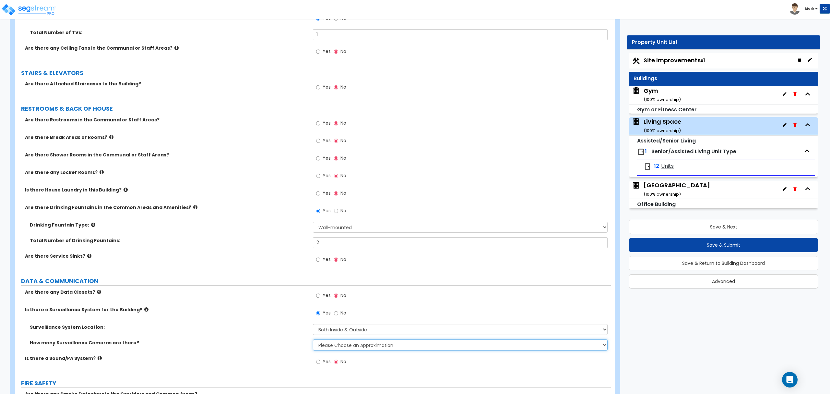
click at [339, 350] on select "Please Choose an Approximation Barely Noticed Any Noticed a Couple Frequently S…" at bounding box center [460, 344] width 295 height 11
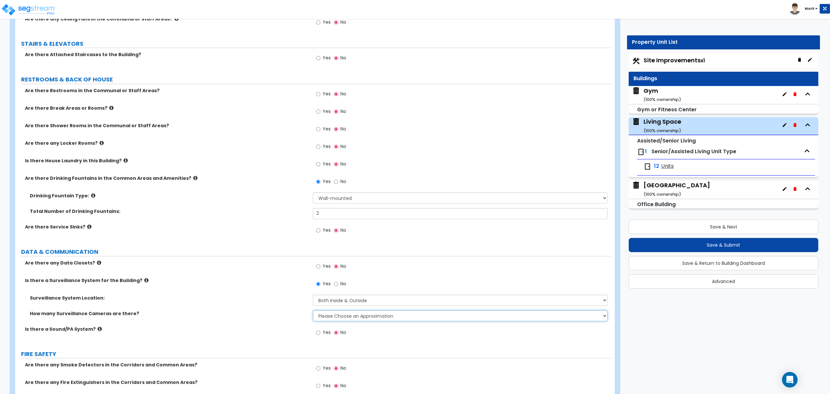
scroll to position [1817, 0]
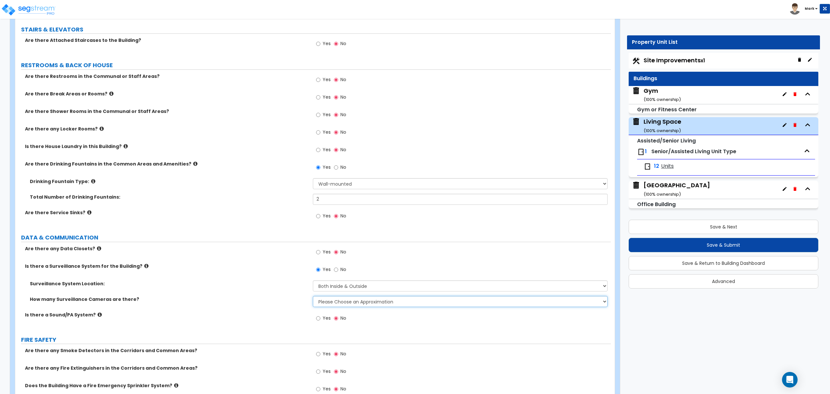
click at [339, 309] on div "How many Surveillance Cameras are there? Please Choose an Approximation Barely …" at bounding box center [313, 304] width 596 height 16
select select "1"
click at [313, 298] on select "Please Choose an Approximation Barely Noticed Any Noticed a Couple Frequently S…" at bounding box center [460, 301] width 295 height 11
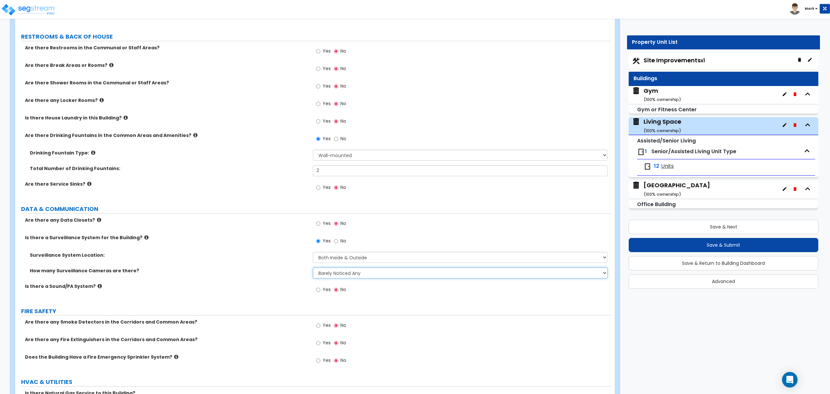
scroll to position [1860, 0]
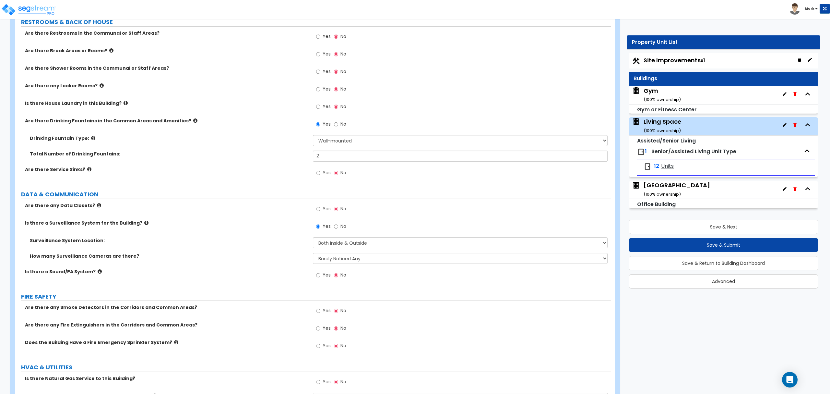
click at [322, 317] on label "Yes" at bounding box center [323, 311] width 15 height 11
click at [320, 314] on input "Yes" at bounding box center [318, 310] width 4 height 7
radio input "true"
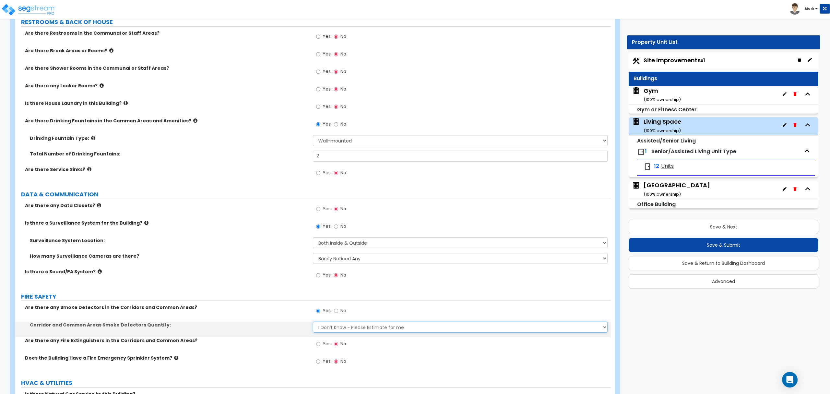
click at [329, 325] on select "I Don’t Know - Please Estimate for me I want to Enter the Number of Smoke Detec…" at bounding box center [460, 326] width 295 height 11
click at [291, 341] on label "Are there any Fire Extinguishers in the Corridors and Common Areas?" at bounding box center [166, 340] width 283 height 6
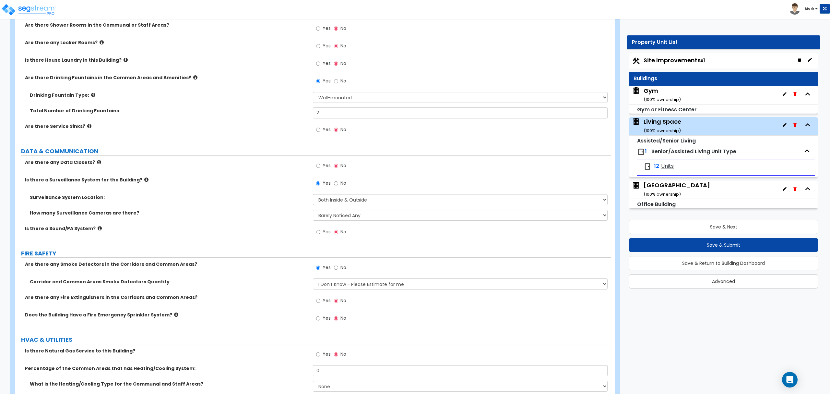
scroll to position [1946, 0]
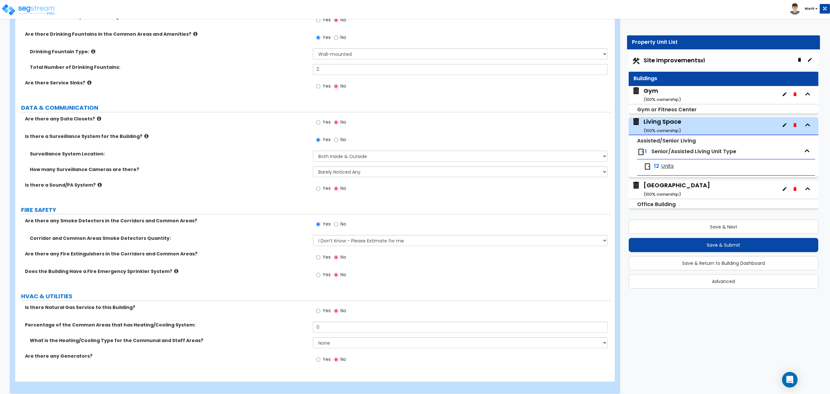
click at [174, 273] on icon at bounding box center [176, 271] width 4 height 5
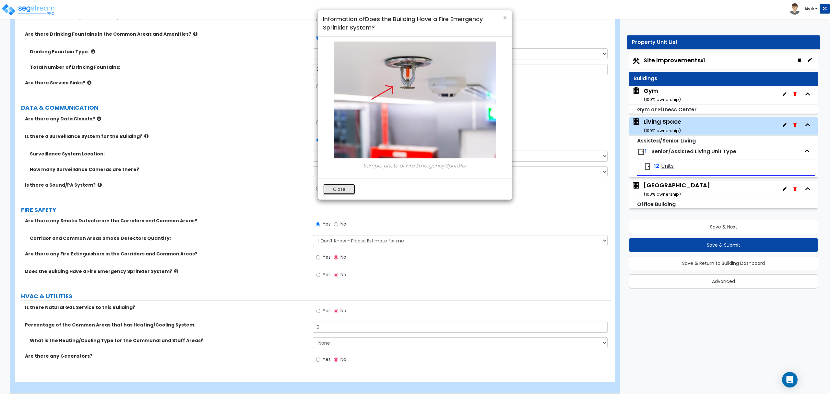
click at [337, 188] on button "Close" at bounding box center [339, 189] width 32 height 11
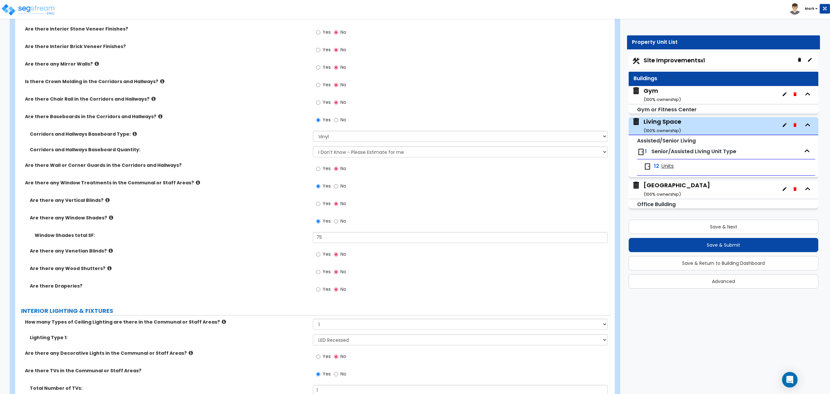
scroll to position [1341, 0]
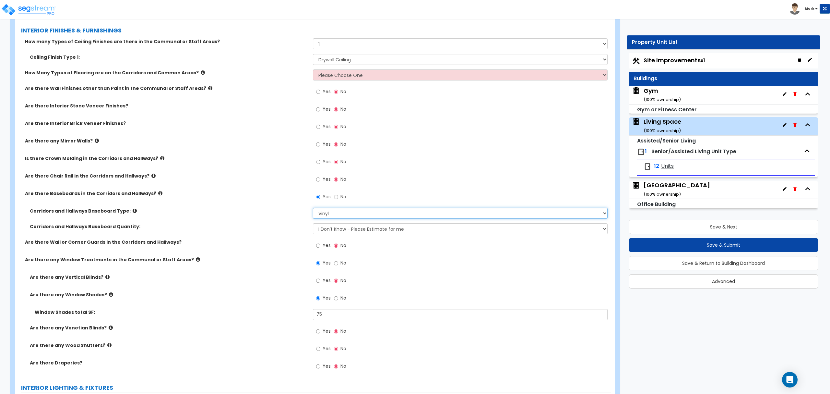
click at [339, 214] on select "Please Choose One Wood Vinyl Carpet Tile" at bounding box center [460, 213] width 295 height 11
select select "1"
click at [313, 209] on select "Please Choose One Wood Vinyl Carpet Tile" at bounding box center [460, 213] width 295 height 11
click at [326, 79] on select "Please Choose One 1 2 3" at bounding box center [460, 74] width 295 height 11
select select "1"
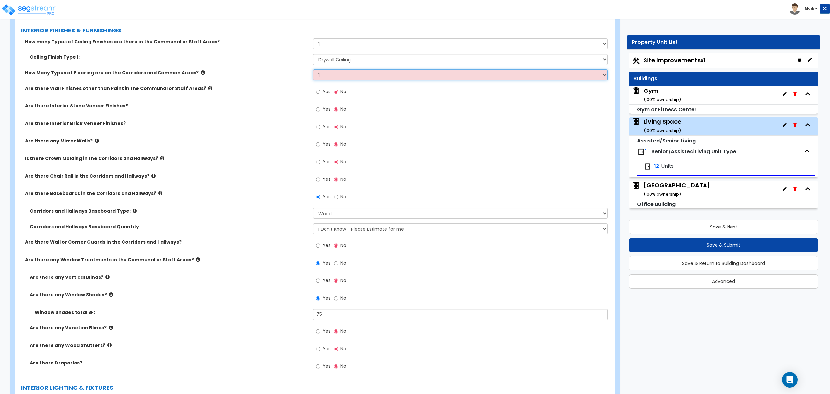
click at [313, 71] on select "Please Choose One 1 2 3" at bounding box center [460, 74] width 295 height 11
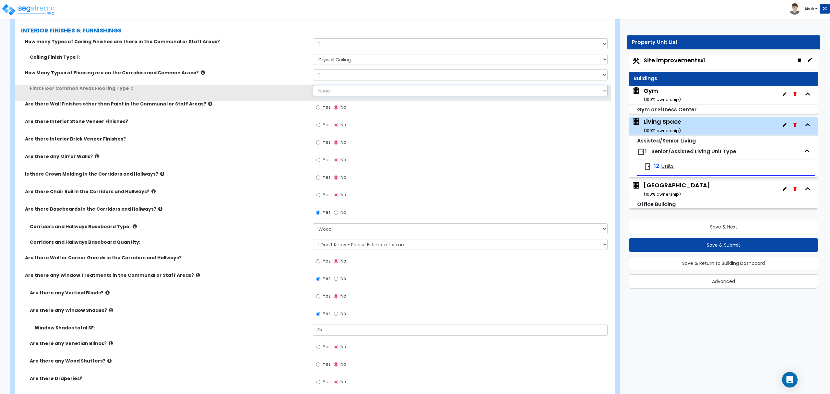
click at [326, 94] on select "None Tile Flooring Hardwood Flooring Resilient Laminate Flooring VCT Flooring S…" at bounding box center [460, 90] width 295 height 11
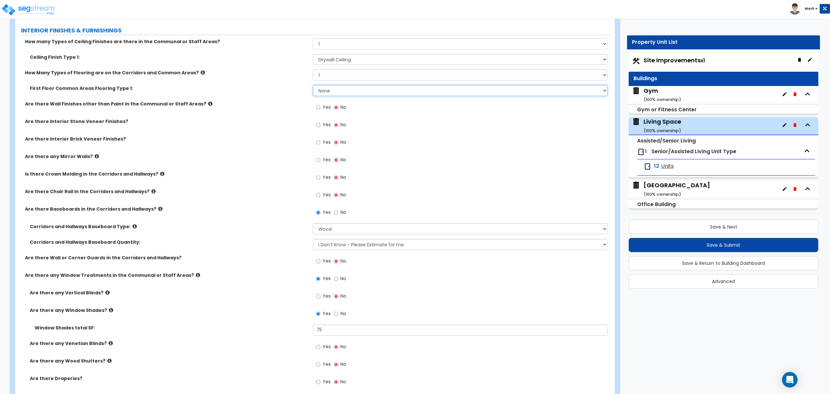
click at [326, 94] on select "None Tile Flooring Hardwood Flooring Resilient Laminate Flooring VCT Flooring S…" at bounding box center [460, 90] width 295 height 11
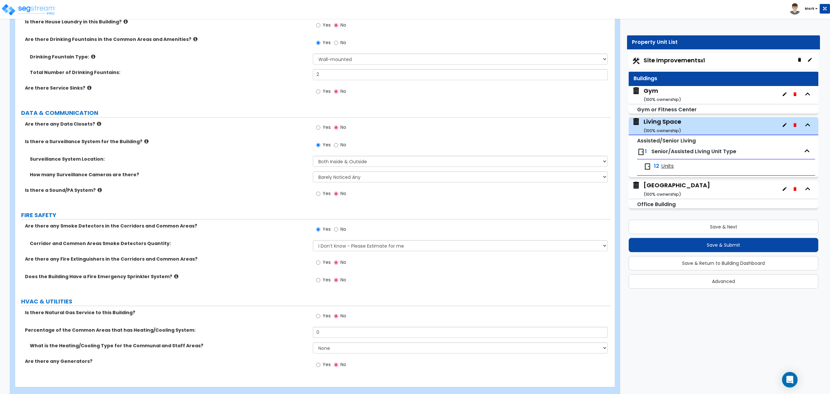
scroll to position [1971, 0]
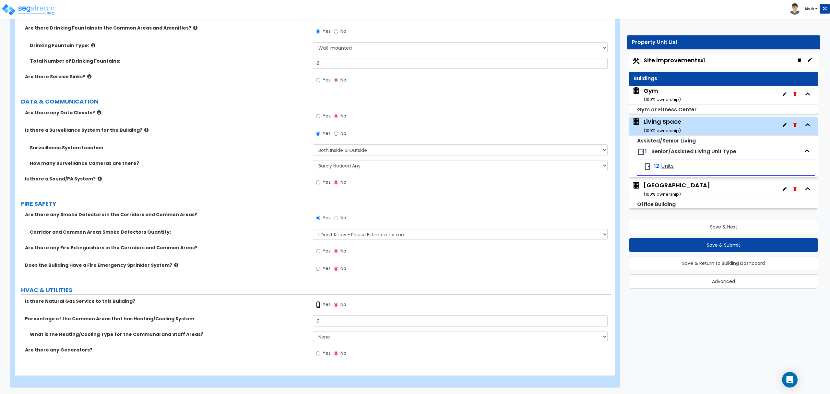
click at [318, 304] on input "Yes" at bounding box center [318, 304] width 4 height 7
radio input "true"
click at [332, 318] on input "0" at bounding box center [460, 320] width 295 height 11
click at [332, 319] on input "0" at bounding box center [460, 320] width 295 height 11
type input "100"
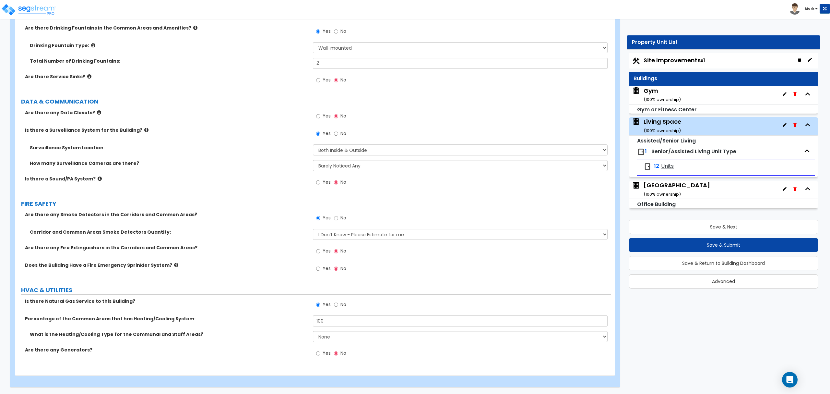
drag, startPoint x: 277, startPoint y: 354, endPoint x: 292, endPoint y: 352, distance: 15.4
click at [277, 354] on div "Are there any Generators? Yes No" at bounding box center [313, 355] width 596 height 18
click at [342, 336] on select "None Heat Only Centralized Heating & Cooling Thru Wall Air Conditioners Mini Sp…" at bounding box center [460, 336] width 295 height 11
select select "2"
click at [313, 331] on select "None Heat Only Centralized Heating & Cooling Thru Wall Air Conditioners Mini Sp…" at bounding box center [460, 336] width 295 height 11
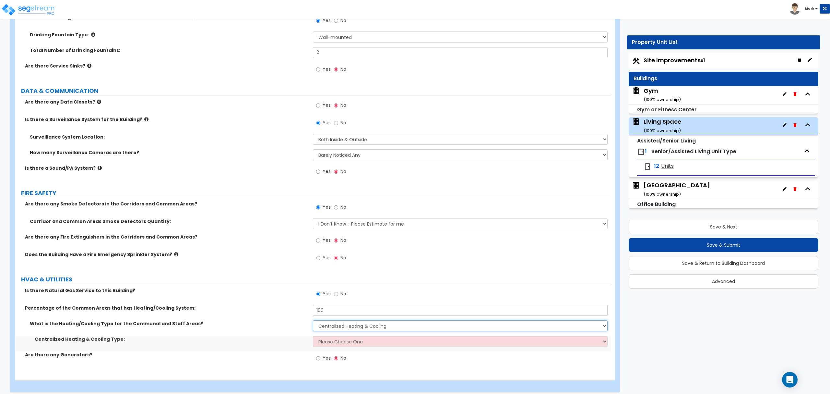
scroll to position [1987, 0]
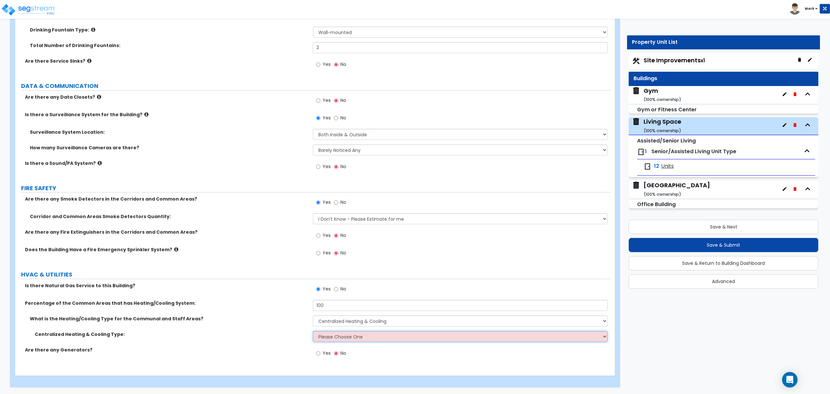
click at [329, 337] on select "Please Choose One Rooftop Unit Furnace-Condenser Forced Air Split Heating/Cooli…" at bounding box center [460, 336] width 295 height 11
click at [330, 341] on select "Please Choose One Rooftop Unit Furnace-Condenser Forced Air Split Heating/Cooli…" at bounding box center [460, 336] width 295 height 11
select select "2"
click at [313, 331] on select "Please Choose One Rooftop Unit Furnace-Condenser Forced Air Split Heating/Cooli…" at bounding box center [460, 336] width 295 height 11
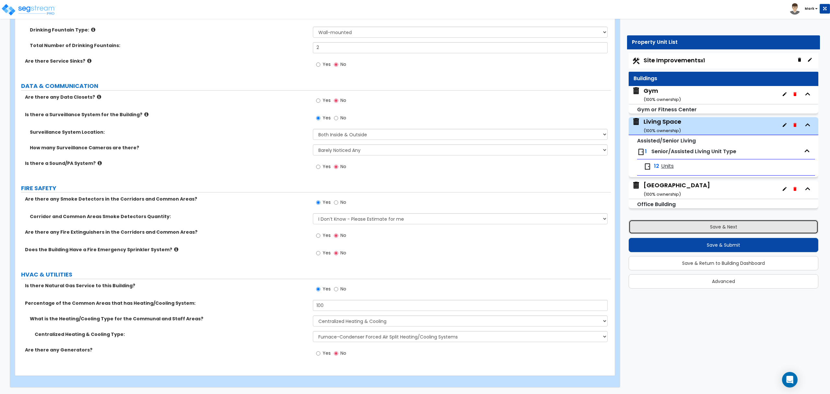
click at [745, 229] on button "Save & Next" at bounding box center [724, 227] width 190 height 14
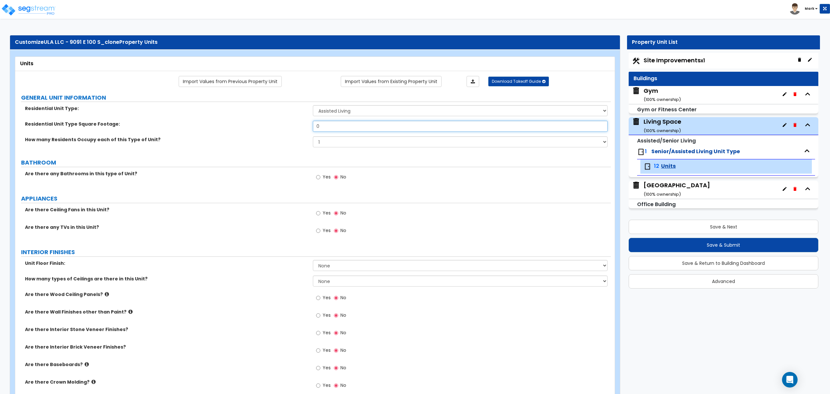
click at [332, 125] on input "0" at bounding box center [460, 126] width 295 height 11
type input "400"
click at [172, 149] on div "How many Residents Occupy each of this Type of Unit? 1 2 3 4 5" at bounding box center [313, 144] width 596 height 16
click at [345, 146] on select "1 2 3 4 5" at bounding box center [460, 141] width 295 height 11
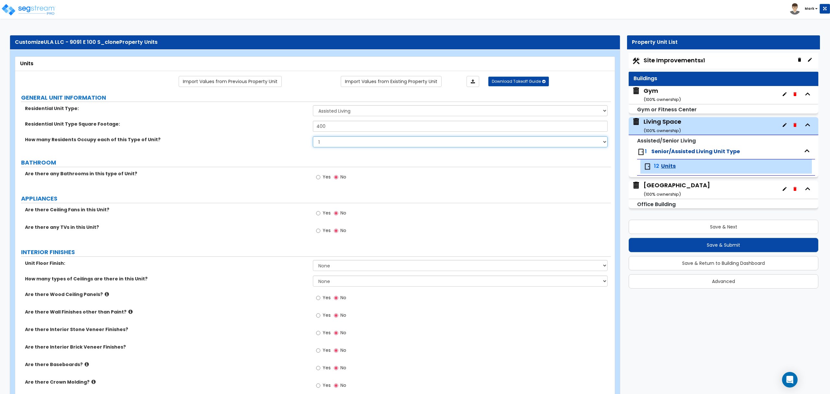
click at [348, 143] on select "1 2 3 4 5" at bounding box center [460, 141] width 295 height 11
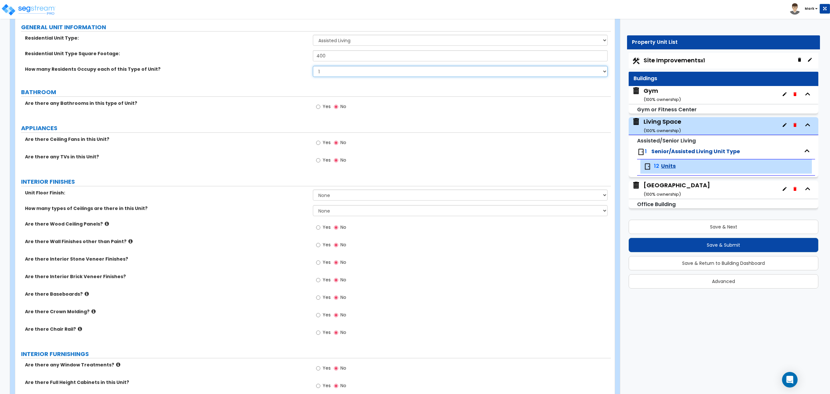
scroll to position [86, 0]
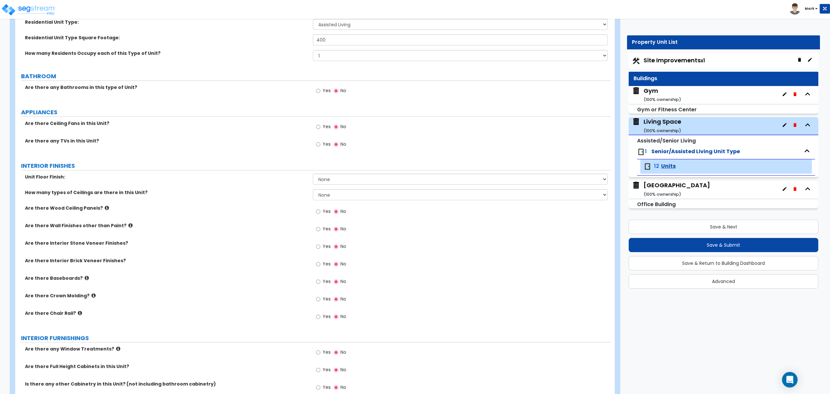
click at [323, 92] on span "Yes" at bounding box center [327, 90] width 8 height 6
click at [320, 92] on input "Yes" at bounding box center [318, 90] width 4 height 7
radio input "true"
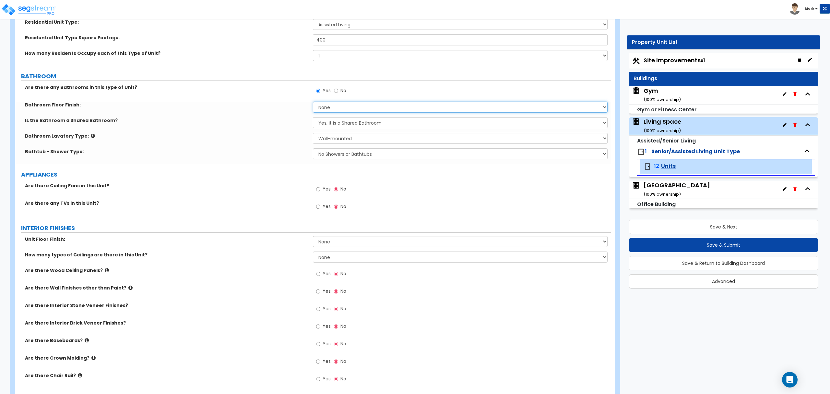
click at [329, 110] on select "None Tile Flooring Hardwood Flooring Resilient Laminate Flooring VCT Flooring S…" at bounding box center [460, 107] width 295 height 11
click at [326, 107] on select "None Tile Flooring Hardwood Flooring Resilient Laminate Flooring VCT Flooring S…" at bounding box center [460, 107] width 295 height 11
click at [313, 102] on select "None Tile Flooring Hardwood Flooring Resilient Laminate Flooring VCT Flooring S…" at bounding box center [460, 107] width 295 height 11
click at [336, 122] on select "Yes, it is a Shared Bathroom No, the Bathrooms are Private Bathrooms" at bounding box center [460, 122] width 295 height 11
click at [352, 112] on select "None Tile Flooring Hardwood Flooring Resilient Laminate Flooring VCT Flooring S…" at bounding box center [460, 107] width 295 height 11
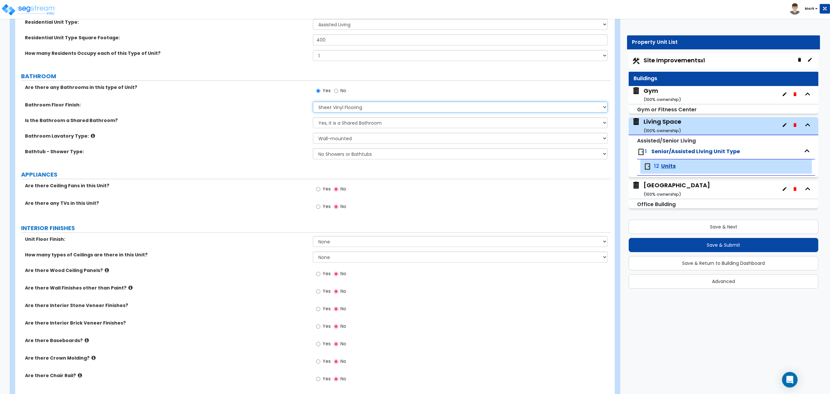
select select "0"
click at [313, 102] on select "None Tile Flooring Hardwood Flooring Resilient Laminate Flooring VCT Flooring S…" at bounding box center [460, 107] width 295 height 11
click at [327, 124] on select "Yes, it is a Shared Bathroom No, the Bathrooms are Private Bathrooms" at bounding box center [460, 122] width 295 height 11
select select "1"
click at [313, 118] on select "Yes, it is a Shared Bathroom No, the Bathrooms are Private Bathrooms" at bounding box center [460, 122] width 295 height 11
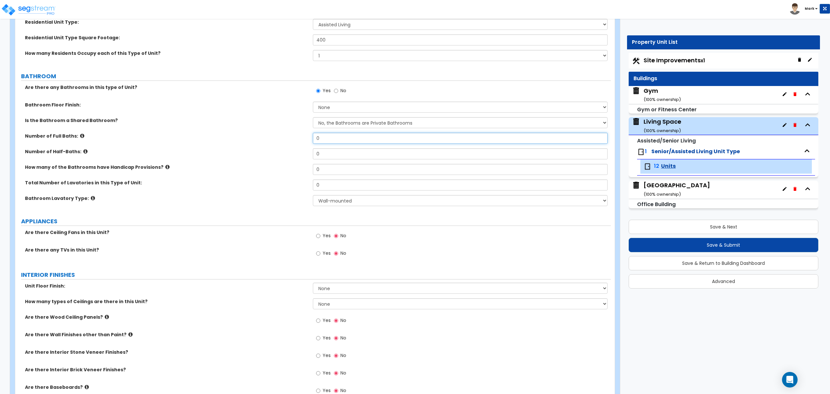
click at [333, 137] on input "0" at bounding box center [460, 138] width 295 height 11
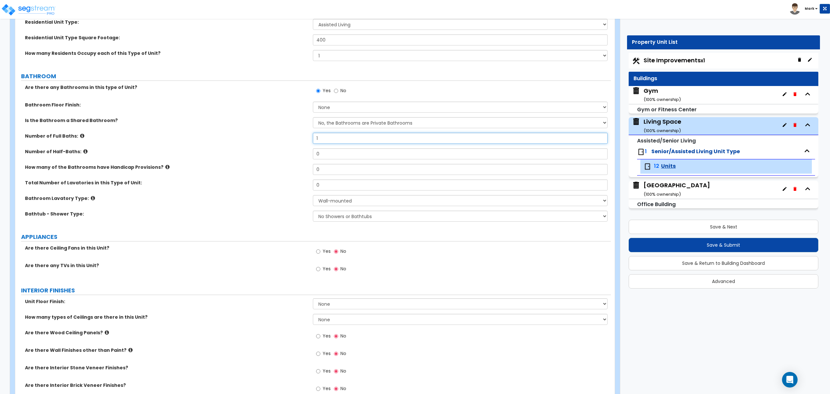
type input "1"
click at [327, 196] on select "Wall-mounted Pedestal-mounted Vanity-mounted" at bounding box center [460, 200] width 295 height 11
click at [364, 202] on select "Wall-mounted Pedestal-mounted Vanity-mounted" at bounding box center [460, 200] width 295 height 11
click at [313, 196] on select "Wall-mounted Pedestal-mounted Vanity-mounted" at bounding box center [460, 200] width 295 height 11
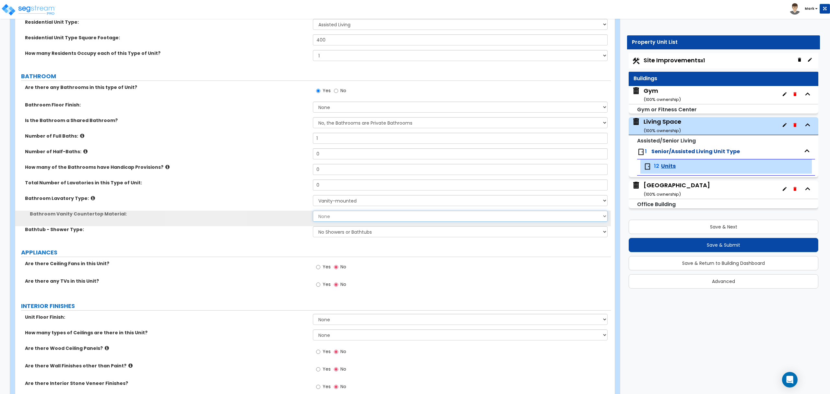
click at [355, 215] on select "None Plastic Laminate Solid Surface Stone Quartz Marble Tile Wood Stainless Ste…" at bounding box center [460, 216] width 295 height 11
click at [352, 197] on select "Wall-mounted Pedestal-mounted Vanity-mounted" at bounding box center [460, 200] width 295 height 11
select select "1"
click at [313, 196] on select "Wall-mounted Pedestal-mounted Vanity-mounted" at bounding box center [460, 200] width 295 height 11
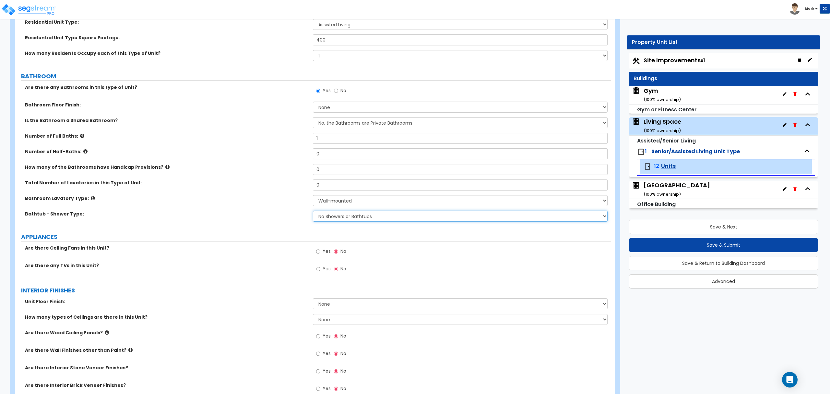
click at [351, 214] on select "No Showers or Bathtubs Shower Only Bathtub Only Shower-and-Bath Combo Dedicated…" at bounding box center [460, 216] width 295 height 11
select select "1"
click at [313, 211] on select "No Showers or Bathtubs Shower Only Bathtub Only Shower-and-Bath Combo Dedicated…" at bounding box center [460, 216] width 295 height 11
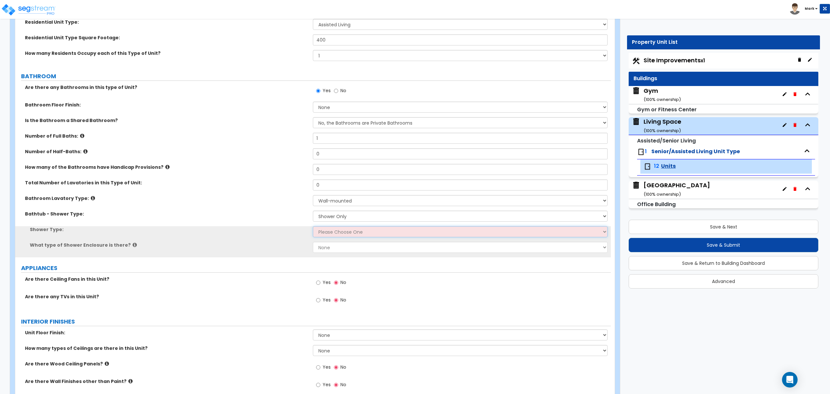
click at [353, 233] on select "Please Choose One Pre-Fabricated Shower Stalls Custom Finish Walk-in Showers" at bounding box center [460, 231] width 295 height 11
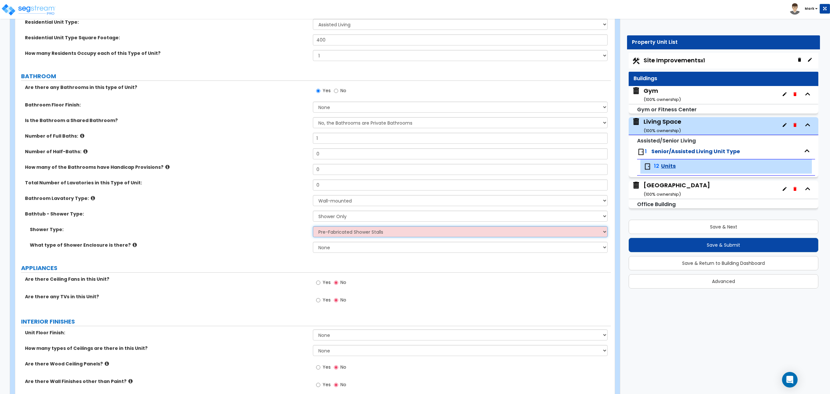
click at [313, 227] on select "Please Choose One Pre-Fabricated Shower Stalls Custom Finish Walk-in Showers" at bounding box center [460, 231] width 295 height 11
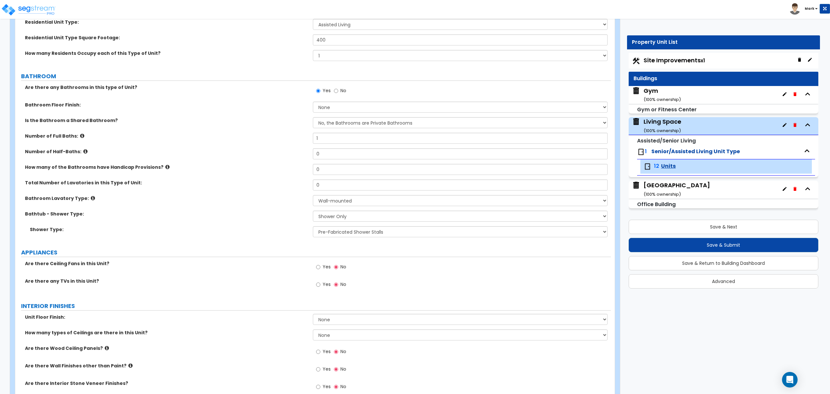
click at [349, 238] on div "Shower Type: Please Choose One Pre-Fabricated Shower Stalls Custom Finish Walk-…" at bounding box center [313, 234] width 596 height 16
click at [348, 235] on select "Please Choose One Pre-Fabricated Shower Stalls Custom Finish Walk-in Showers" at bounding box center [460, 231] width 295 height 11
click at [313, 227] on select "Please Choose One Pre-Fabricated Shower Stalls Custom Finish Walk-in Showers" at bounding box center [460, 231] width 295 height 11
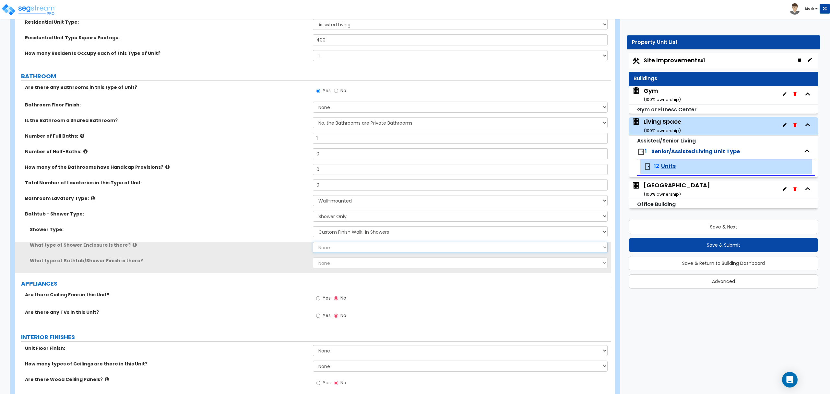
click at [346, 246] on select "None Curtain & Rod Glass Sliding Doors Glass Hinged Doors" at bounding box center [460, 247] width 295 height 11
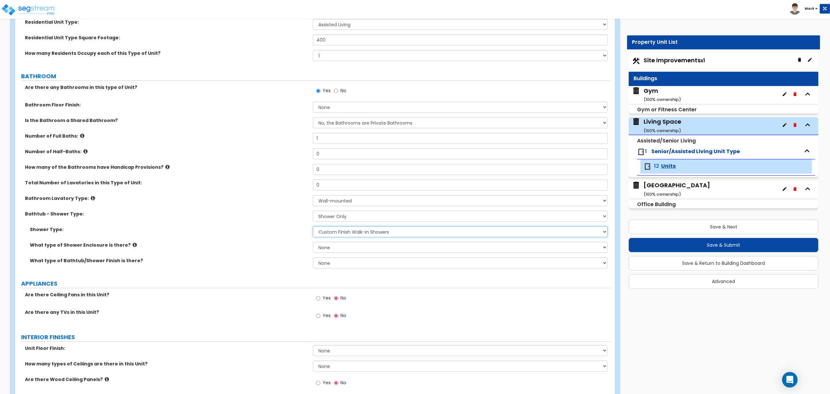
click at [358, 236] on select "Please Choose One Pre-Fabricated Shower Stalls Custom Finish Walk-in Showers" at bounding box center [460, 231] width 295 height 11
select select "1"
click at [313, 227] on select "Please Choose One Pre-Fabricated Shower Stalls Custom Finish Walk-in Showers" at bounding box center [460, 231] width 295 height 11
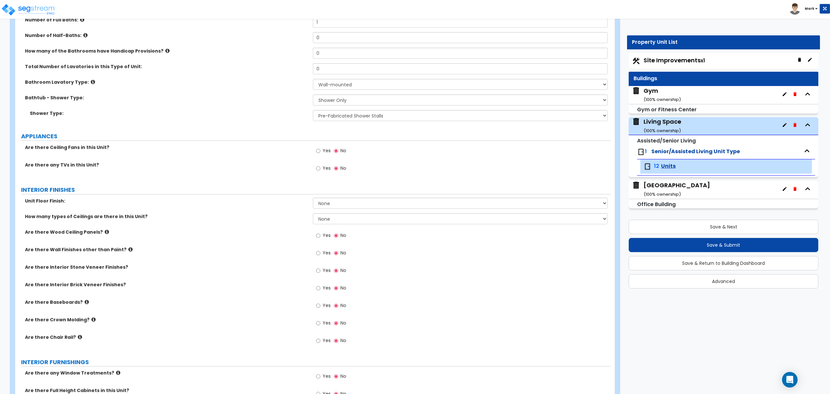
scroll to position [216, 0]
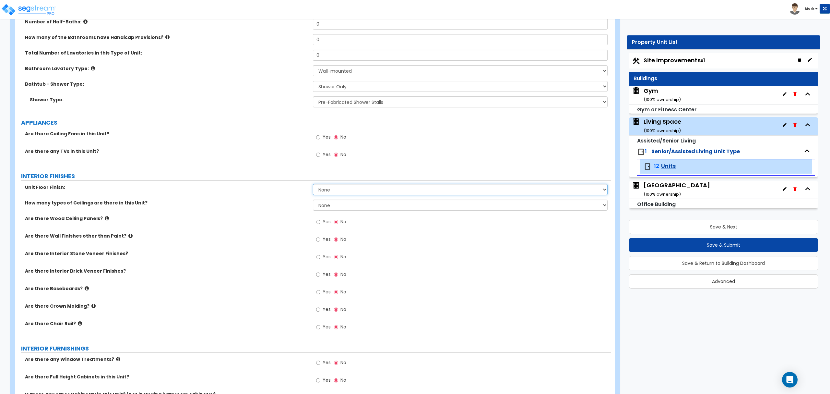
click at [325, 192] on select "None Tile Flooring Hardwood Flooring Resilient Laminate Flooring VCT Flooring S…" at bounding box center [460, 189] width 295 height 11
select select "5"
click at [313, 185] on select "None Tile Flooring Hardwood Flooring Resilient Laminate Flooring VCT Flooring S…" at bounding box center [460, 189] width 295 height 11
click at [336, 204] on select "None 1 2 3" at bounding box center [460, 204] width 295 height 11
select select "1"
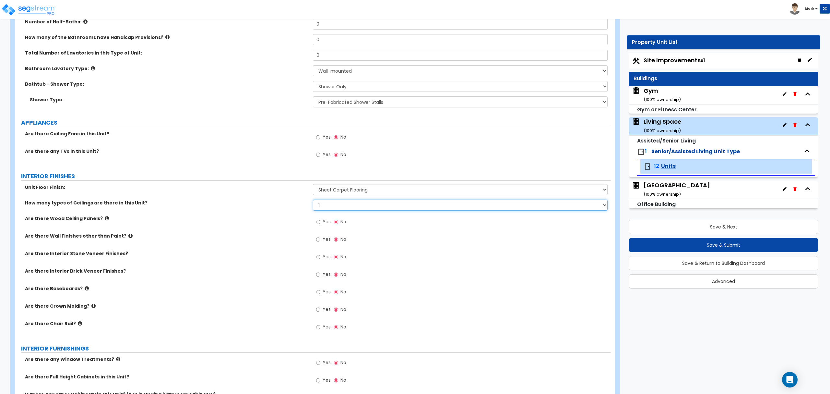
click at [313, 200] on select "None 1 2 3" at bounding box center [460, 204] width 295 height 11
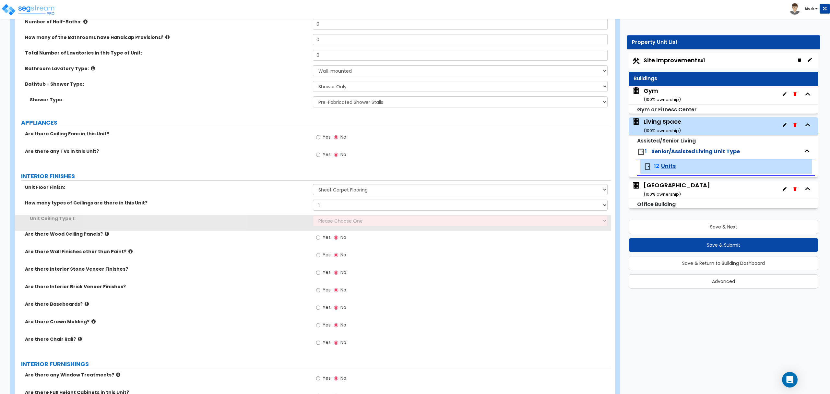
click at [332, 214] on div "How many types of Ceilings are there in this Unit? None 1 2 3" at bounding box center [313, 207] width 596 height 16
click at [332, 221] on select "Please Choose One Drop Ceiling Drywall Ceiling Open Ceiling" at bounding box center [460, 220] width 295 height 11
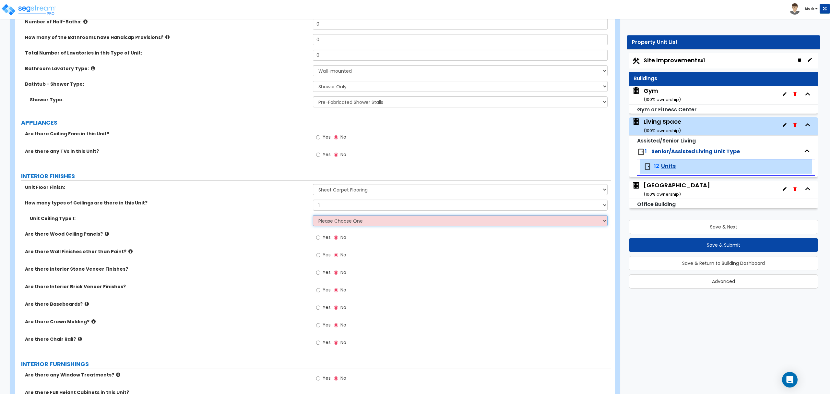
select select "2"
click at [313, 216] on select "Please Choose One Drop Ceiling Drywall Ceiling Open Ceiling" at bounding box center [460, 220] width 295 height 11
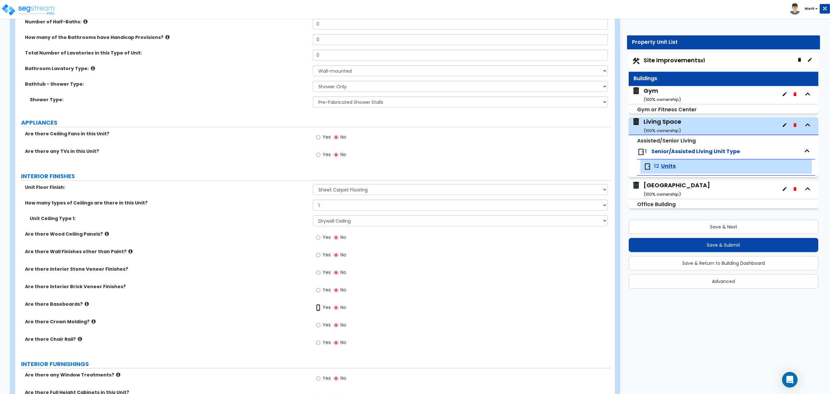
click at [320, 308] on input "Yes" at bounding box center [318, 307] width 4 height 7
radio input "true"
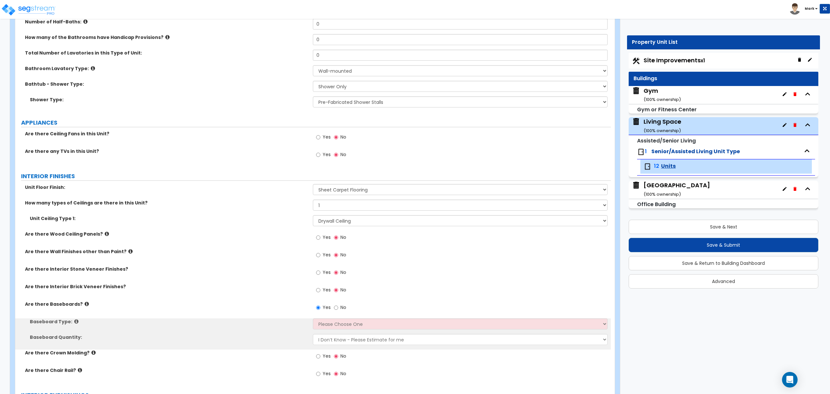
drag, startPoint x: 325, startPoint y: 332, endPoint x: 323, endPoint y: 328, distance: 4.8
click at [325, 332] on div "Baseboard Type: Please Choose One Wood Vinyl Carpet Tile" at bounding box center [313, 326] width 596 height 16
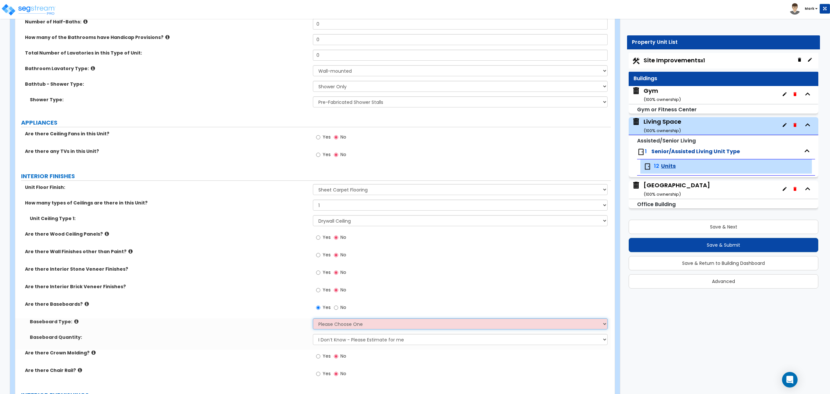
click at [322, 323] on select "Please Choose One Wood Vinyl Carpet Tile" at bounding box center [460, 323] width 295 height 11
select select "1"
click at [313, 319] on select "Please Choose One Wood Vinyl Carpet Tile" at bounding box center [460, 323] width 295 height 11
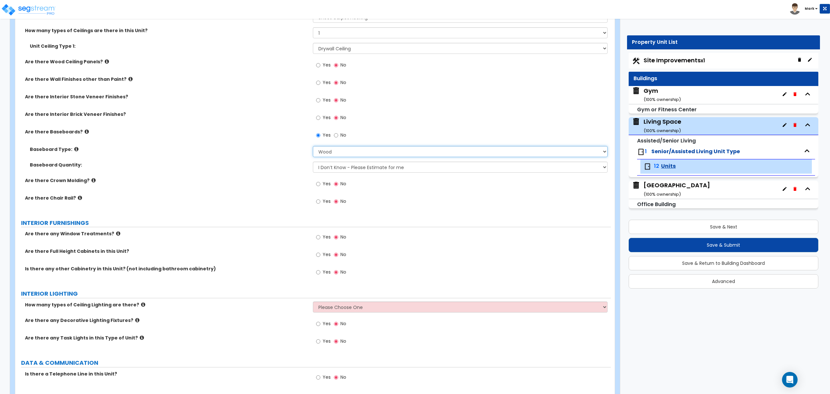
scroll to position [389, 0]
click at [320, 236] on input "Yes" at bounding box center [318, 236] width 4 height 7
radio input "true"
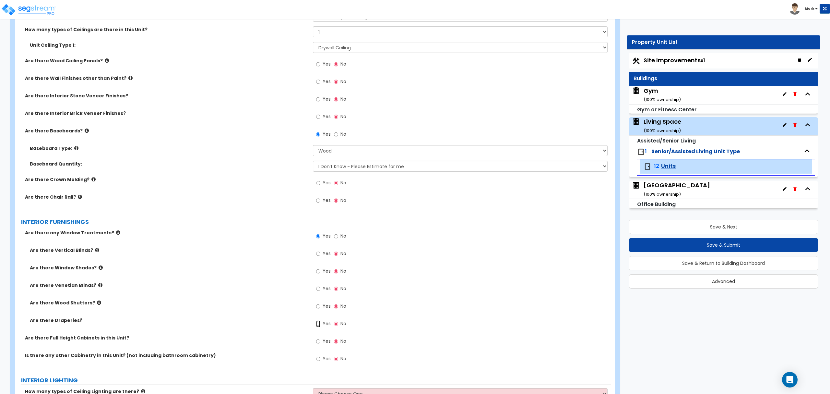
click at [317, 327] on input "Yes" at bounding box center [318, 323] width 4 height 7
radio input "true"
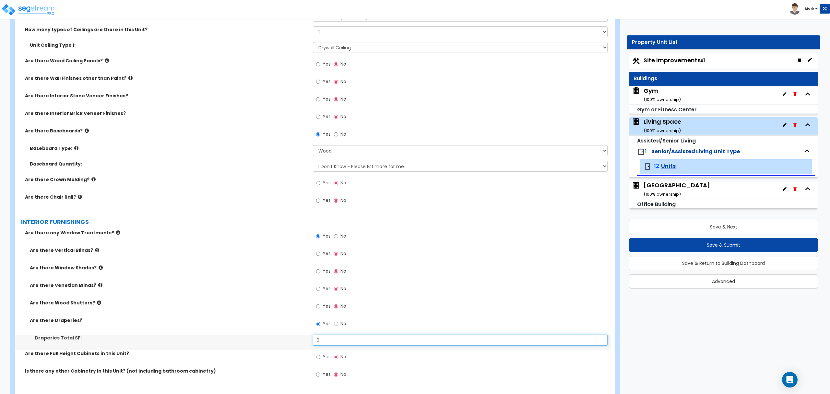
click at [326, 339] on input "0" at bounding box center [460, 339] width 295 height 11
click at [326, 340] on input "0" at bounding box center [460, 339] width 295 height 11
type input "25"
drag, startPoint x: 435, startPoint y: 254, endPoint x: 429, endPoint y: 253, distance: 5.8
click at [429, 253] on div "Yes No" at bounding box center [462, 256] width 298 height 18
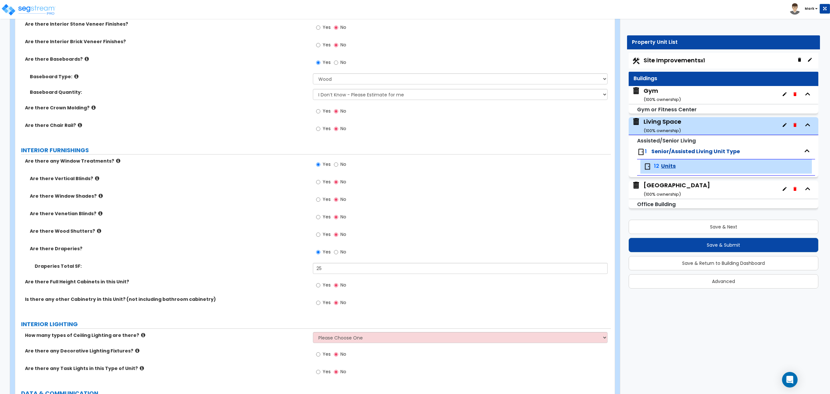
scroll to position [476, 0]
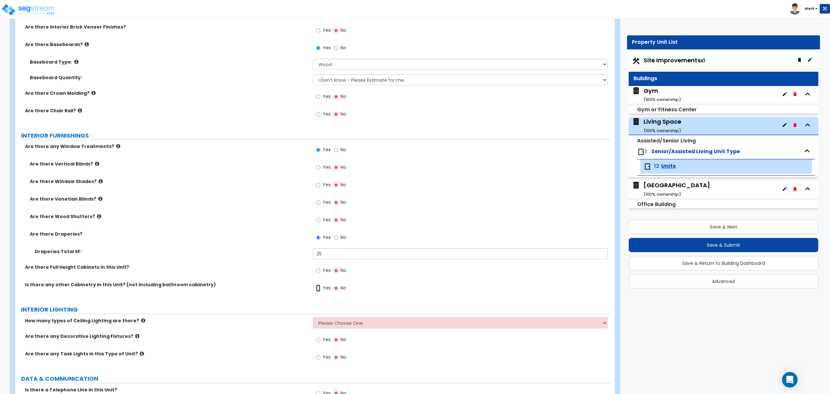
click at [317, 287] on input "Yes" at bounding box center [318, 287] width 4 height 7
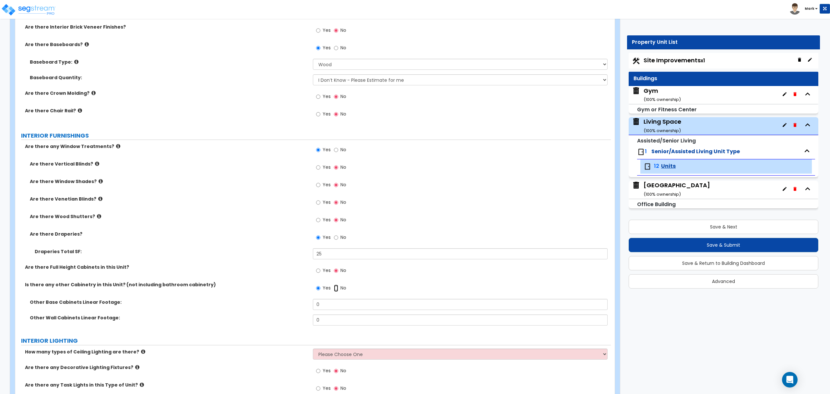
click at [336, 288] on input "No" at bounding box center [336, 287] width 4 height 7
radio input "false"
radio input "true"
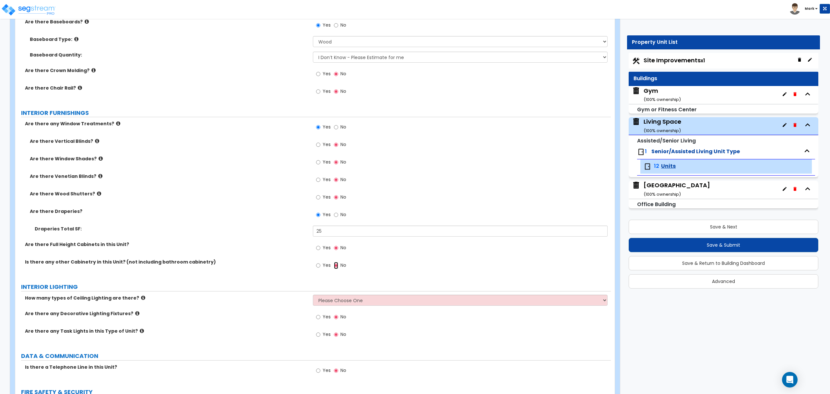
scroll to position [519, 0]
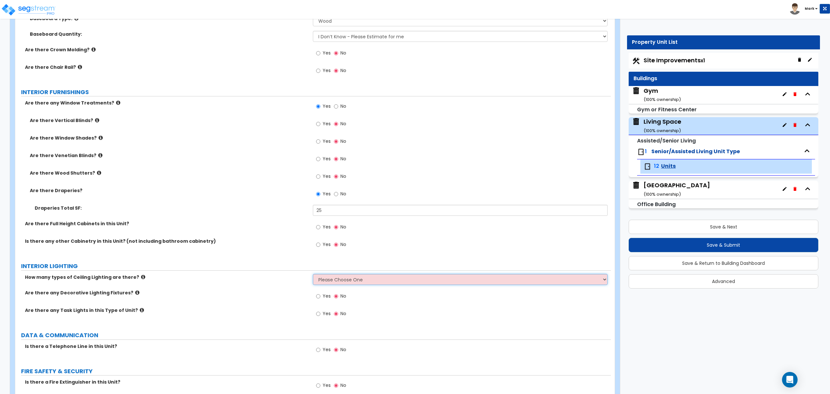
click at [390, 282] on select "Please Choose One 1 2 3" at bounding box center [460, 279] width 295 height 11
select select "1"
click at [313, 275] on select "Please Choose One 1 2 3" at bounding box center [460, 279] width 295 height 11
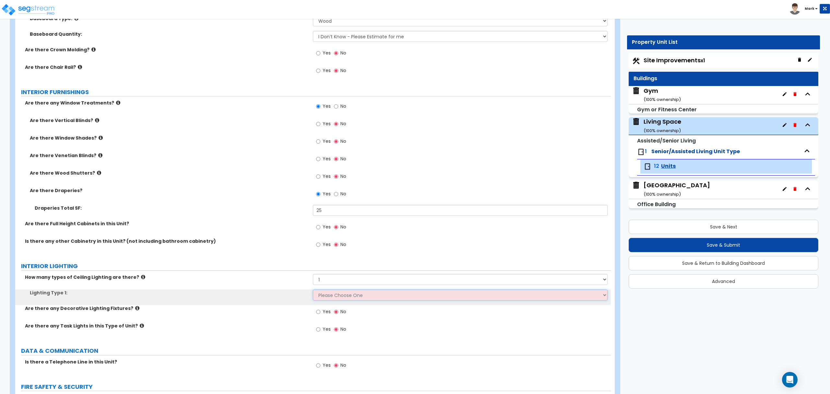
click at [380, 296] on select "Please Choose One LED Surface-Mounted LED Recessed Fluorescent Surface-Mounted …" at bounding box center [460, 294] width 295 height 11
select select "3"
click at [313, 290] on select "Please Choose One LED Surface-Mounted LED Recessed Fluorescent Surface-Mounted …" at bounding box center [460, 294] width 295 height 11
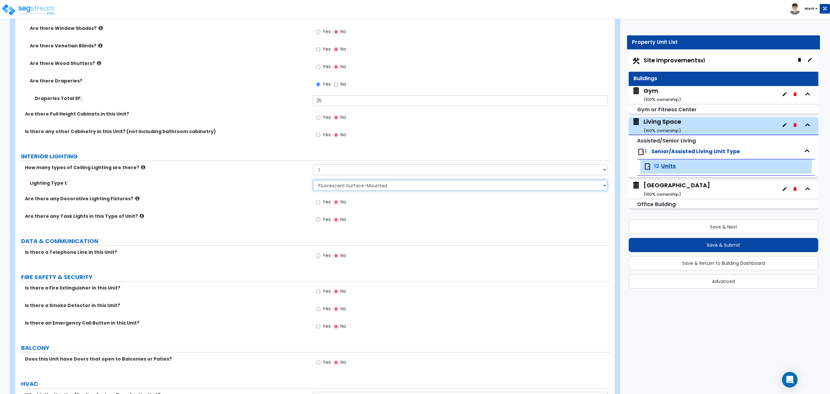
scroll to position [649, 0]
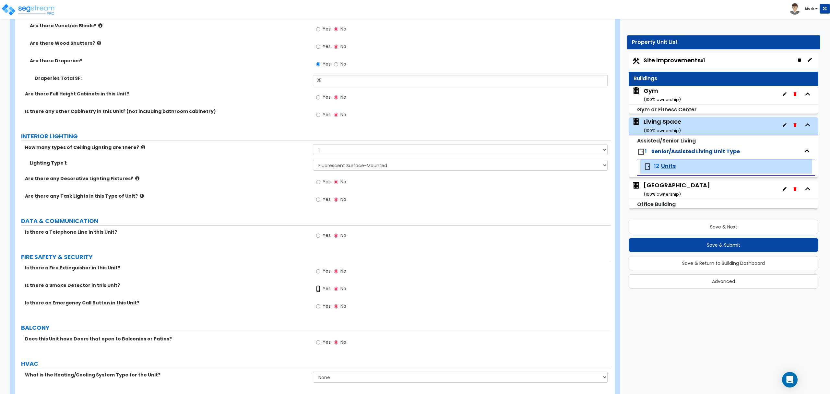
click at [318, 292] on input "Yes" at bounding box center [318, 288] width 4 height 7
radio input "true"
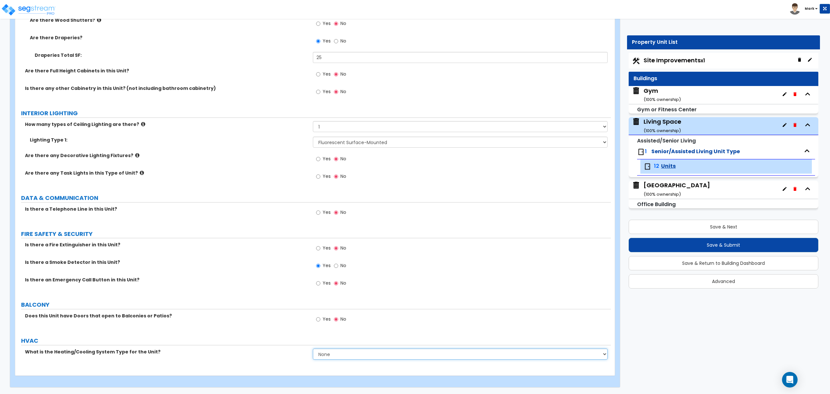
click at [342, 352] on select "None Heat Only Centralized Heating & Cooling Thru Wall Air Conditioners Mini Sp…" at bounding box center [460, 353] width 295 height 11
select select "2"
click at [313, 348] on select "None Heat Only Centralized Heating & Cooling Thru Wall Air Conditioners Mini Sp…" at bounding box center [460, 353] width 295 height 11
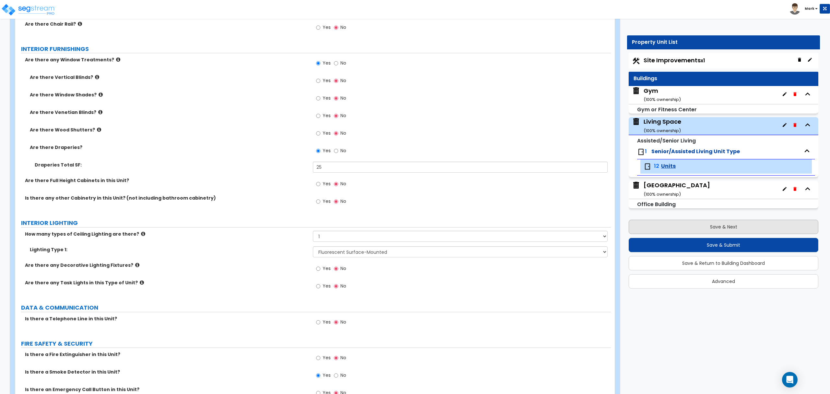
scroll to position [544, 0]
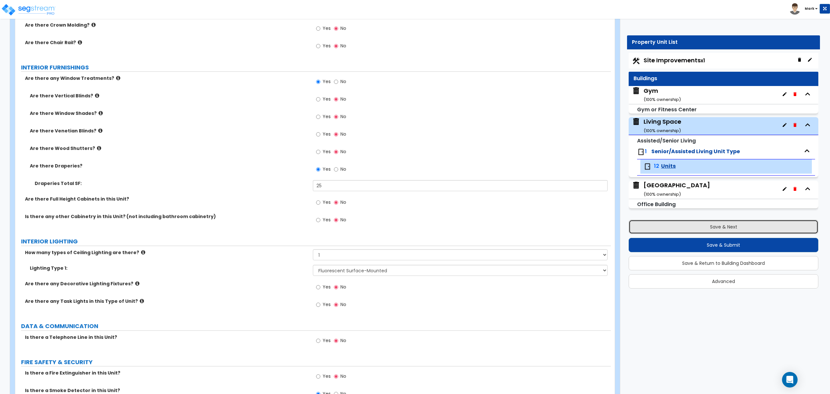
click at [727, 230] on button "Save & Next" at bounding box center [724, 227] width 190 height 14
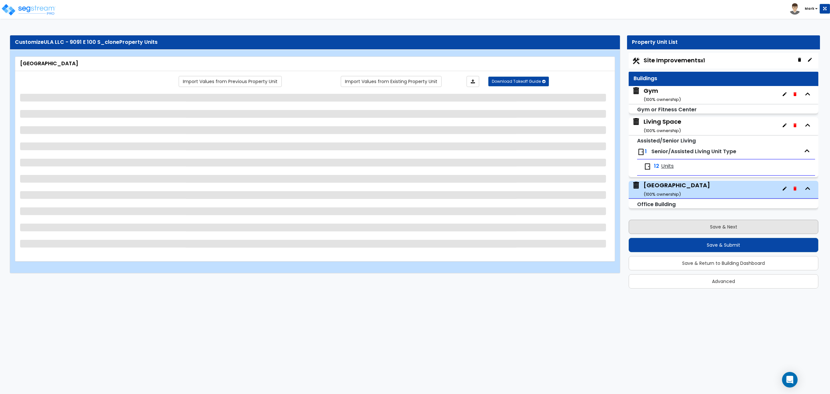
scroll to position [0, 0]
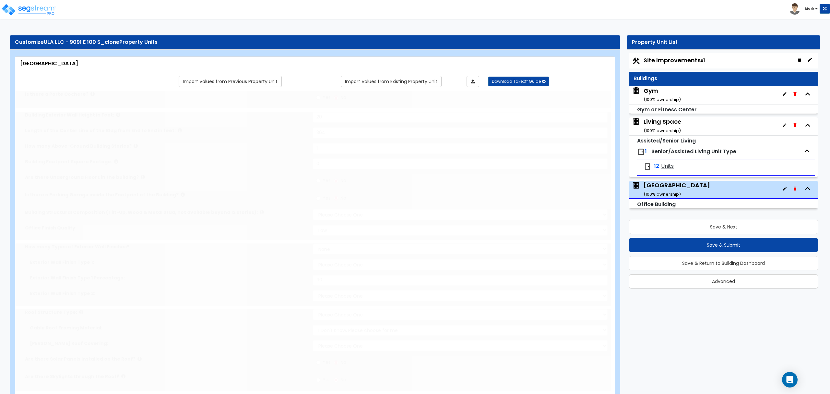
type input "20"
type input "364"
type input "1"
select select "7"
select select "2"
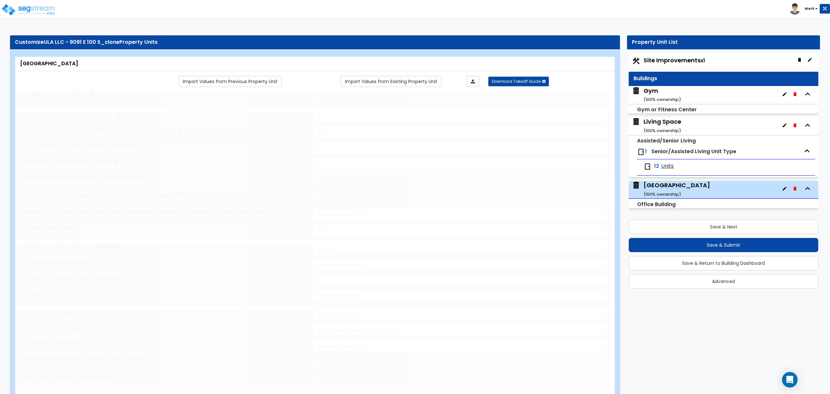
select select "2"
select select "4"
type input "90"
select select "3"
select select "1"
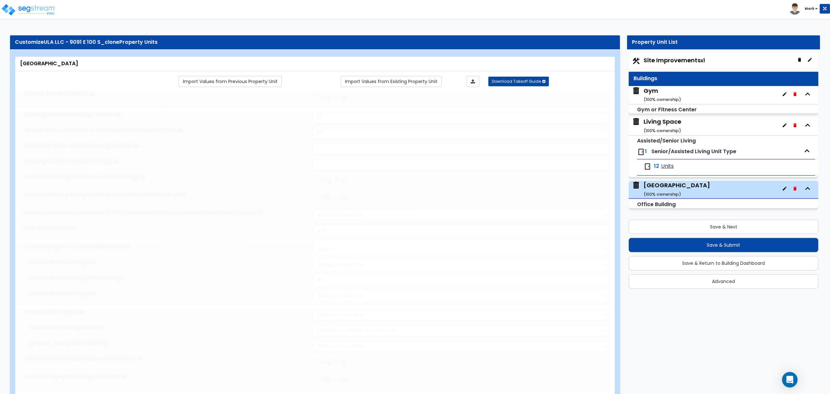
select select "2"
select select "1"
radio input "true"
type input "15"
type input "10"
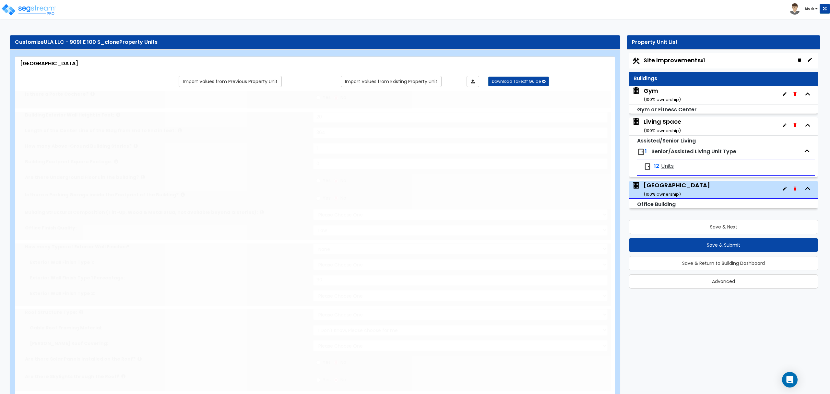
radio input "true"
type input "1"
radio input "true"
type input "1"
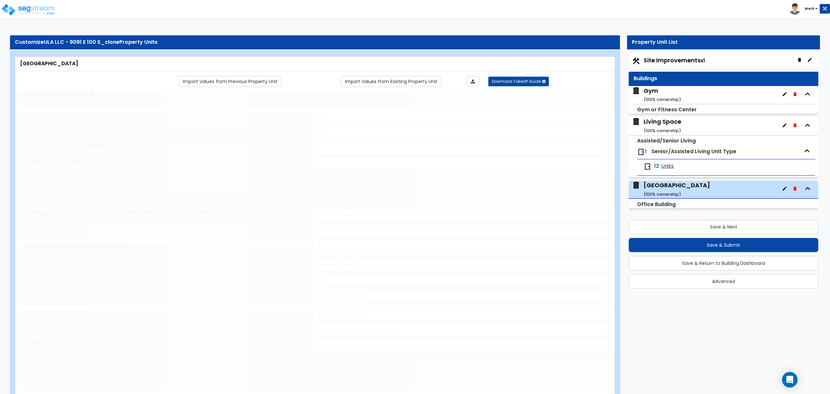
radio input "true"
type input "4"
radio input "true"
select select "1"
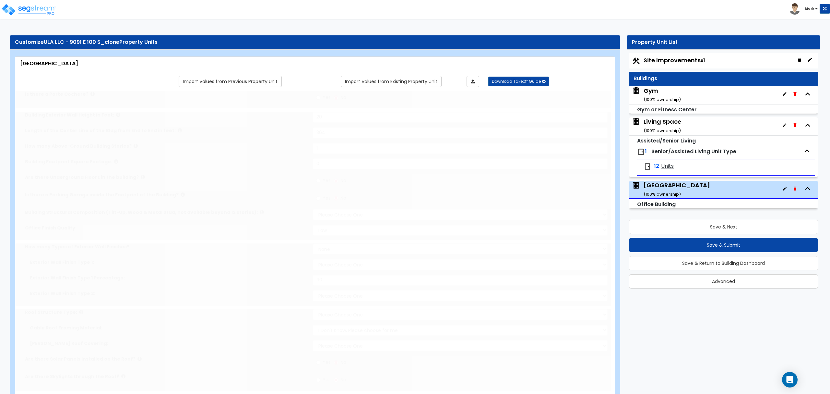
type input "1"
select select "2"
radio input "true"
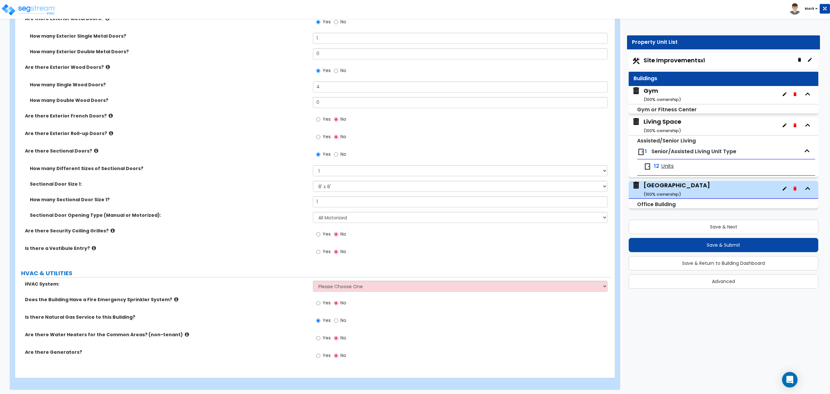
scroll to position [804, 0]
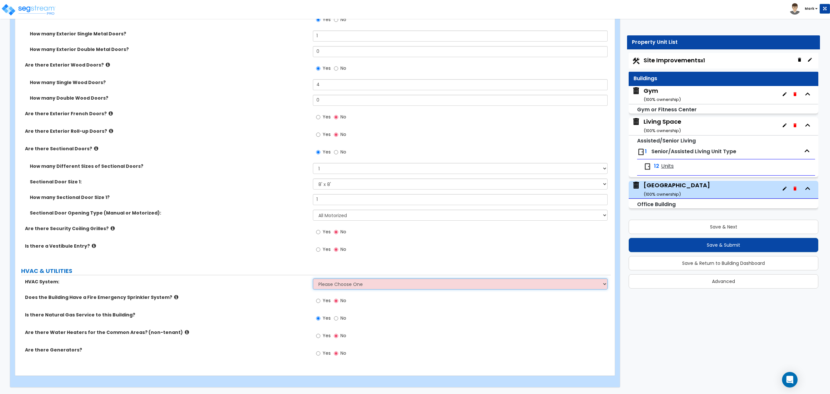
click at [360, 284] on select "Please Choose One Rooftop Unit Furnace-Condenser Forced Air Split Heating/Cooli…" at bounding box center [460, 283] width 295 height 11
select select "2"
click at [313, 278] on select "Please Choose One Rooftop Unit Furnace-Condenser Forced Air Split Heating/Cooli…" at bounding box center [460, 283] width 295 height 11
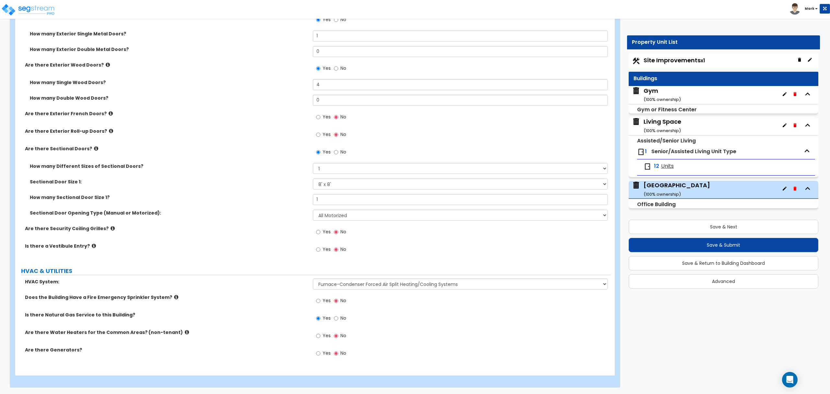
click at [325, 336] on span "Yes" at bounding box center [327, 335] width 8 height 6
click at [320, 336] on input "Yes" at bounding box center [318, 335] width 4 height 7
radio input "true"
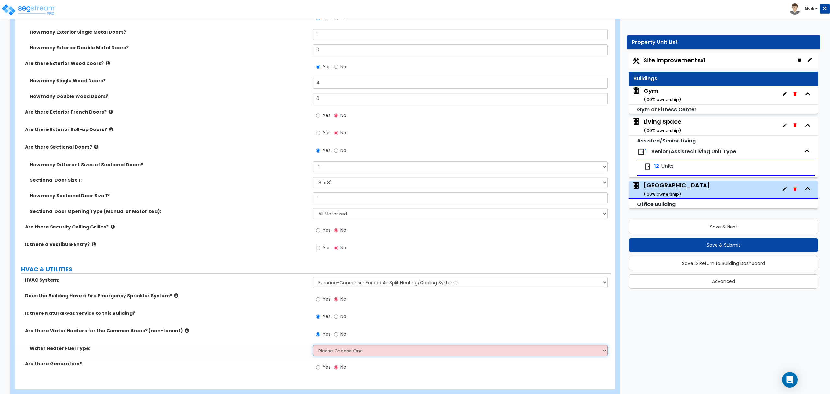
click at [332, 348] on select "Please Choose One Gas Electric" at bounding box center [460, 350] width 295 height 11
select select "1"
click at [313, 346] on select "Please Choose One Gas Electric" at bounding box center [460, 350] width 295 height 11
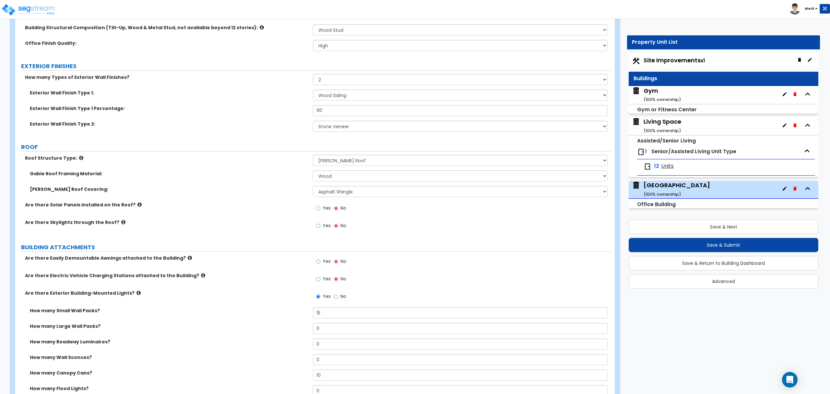
scroll to position [0, 0]
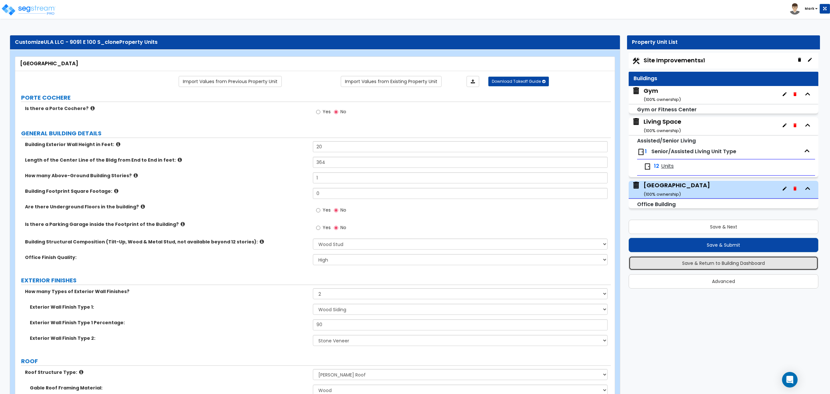
click at [740, 265] on button "Save & Return to Building Dashboard" at bounding box center [724, 263] width 190 height 14
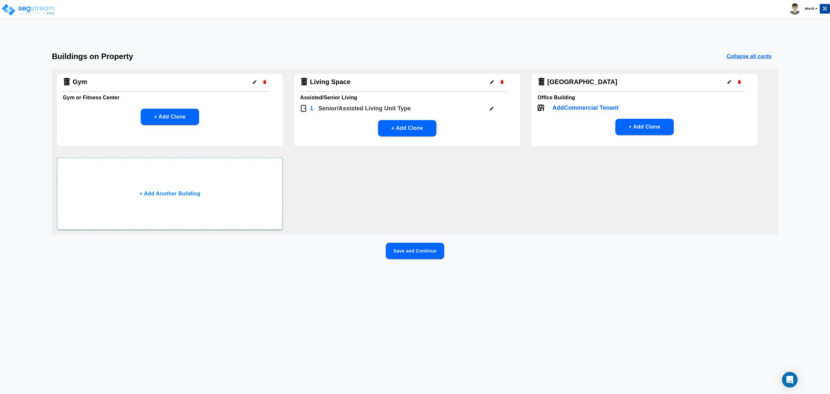
click at [731, 82] on icon "button" at bounding box center [729, 81] width 5 height 5
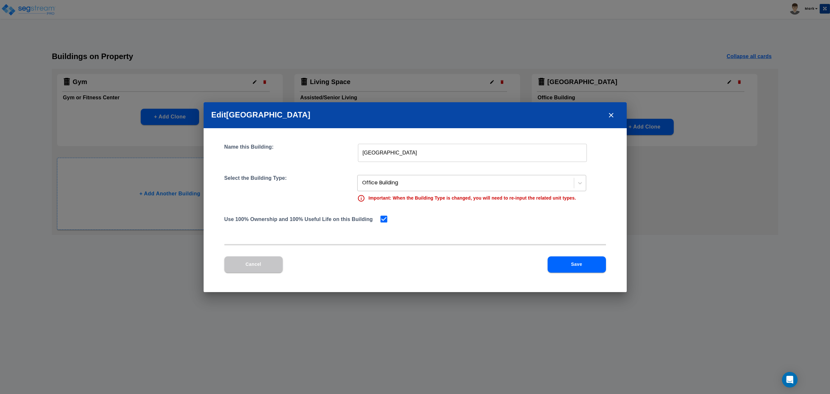
click at [475, 179] on div at bounding box center [466, 182] width 209 height 9
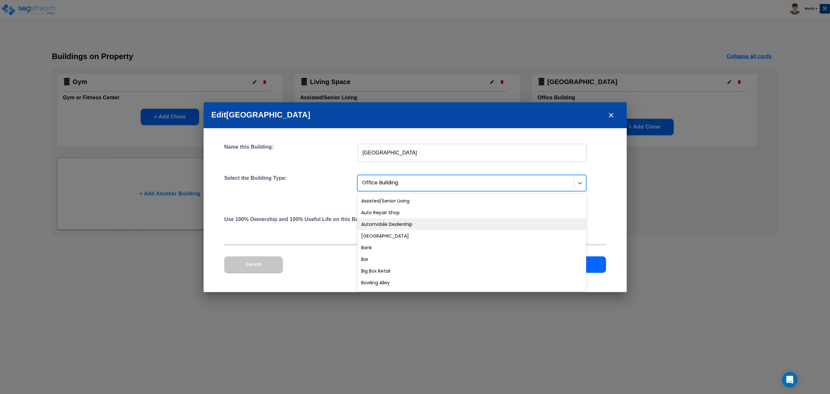
drag, startPoint x: 311, startPoint y: 198, endPoint x: 339, endPoint y: 193, distance: 27.9
click at [309, 197] on div "Select the Building Type: 56 results available. Use Up and Down to choose optio…" at bounding box center [415, 188] width 382 height 27
click at [580, 178] on div at bounding box center [580, 183] width 12 height 12
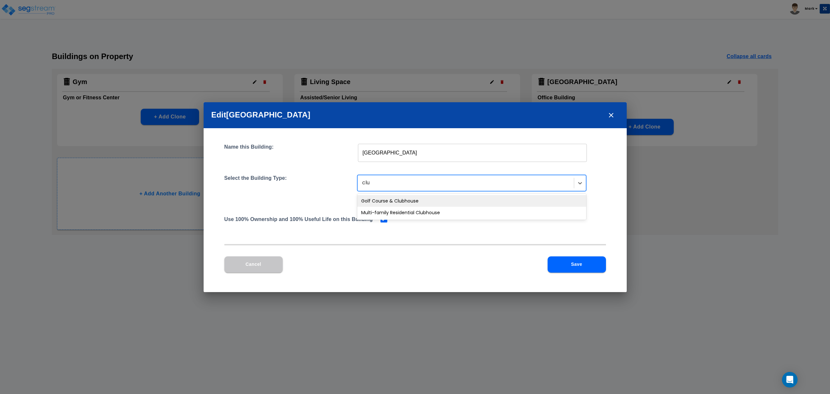
type input "clu"
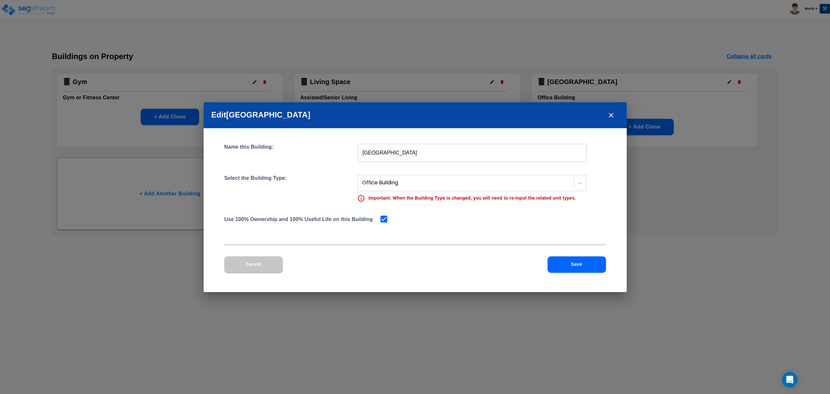
click at [601, 171] on div "Name this Building: Main Building ​ Select the Building Type: Office Building I…" at bounding box center [415, 190] width 382 height 92
click at [613, 118] on icon "close" at bounding box center [612, 115] width 8 height 8
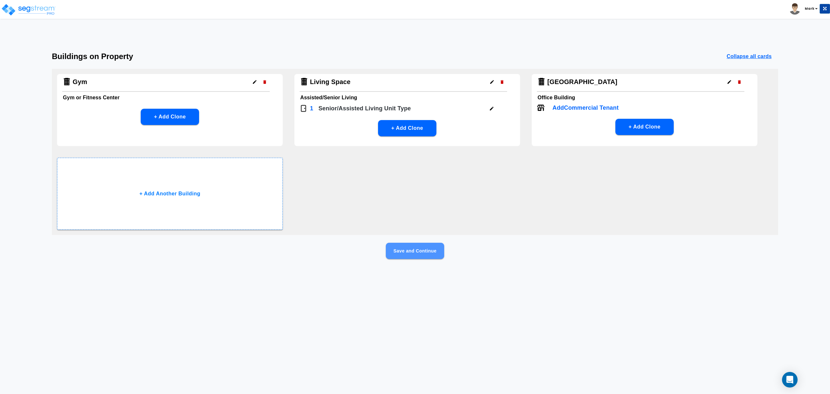
drag, startPoint x: 408, startPoint y: 257, endPoint x: 407, endPoint y: 253, distance: 3.6
click at [407, 253] on button "Save and Continue" at bounding box center [415, 251] width 58 height 16
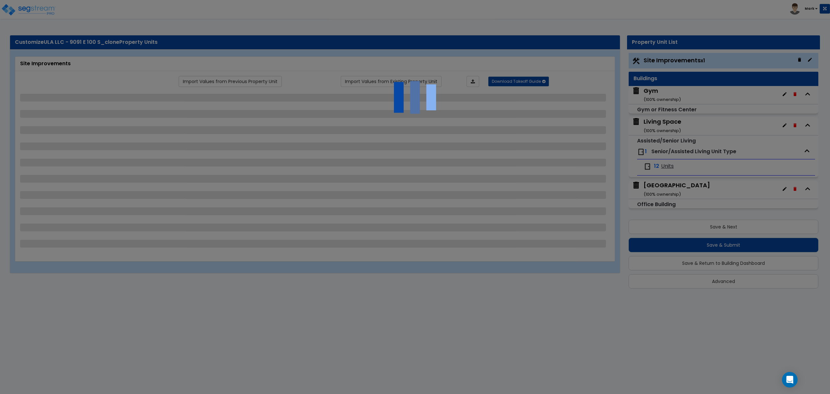
select select "2"
select select "1"
select select "2"
select select "1"
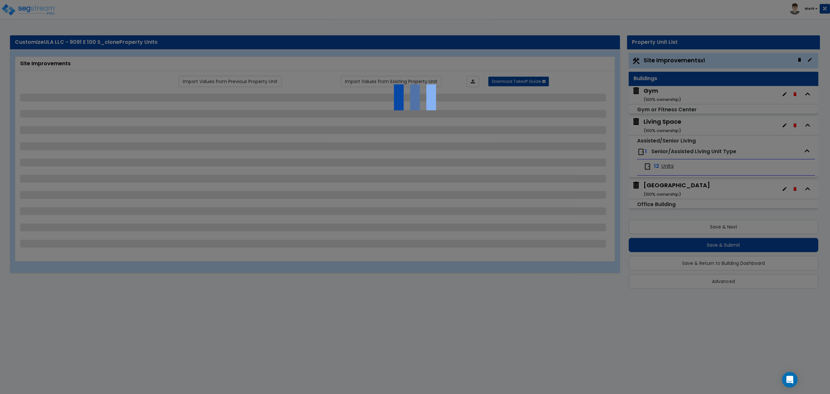
select select "1"
select select "2"
select select "3"
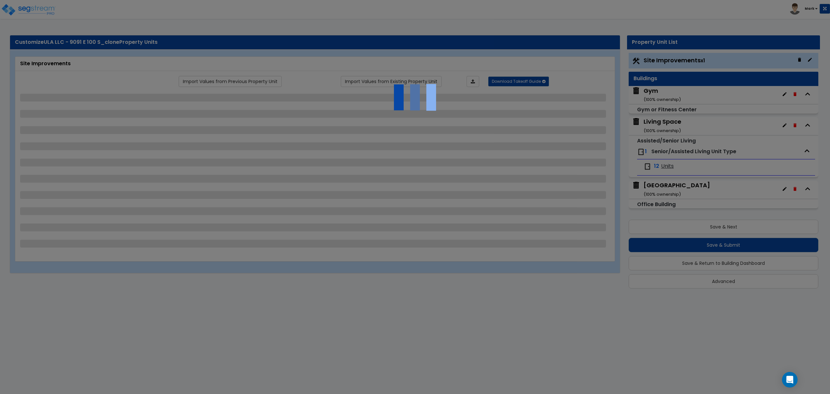
select select "5"
select select "3"
select select "2"
select select "3"
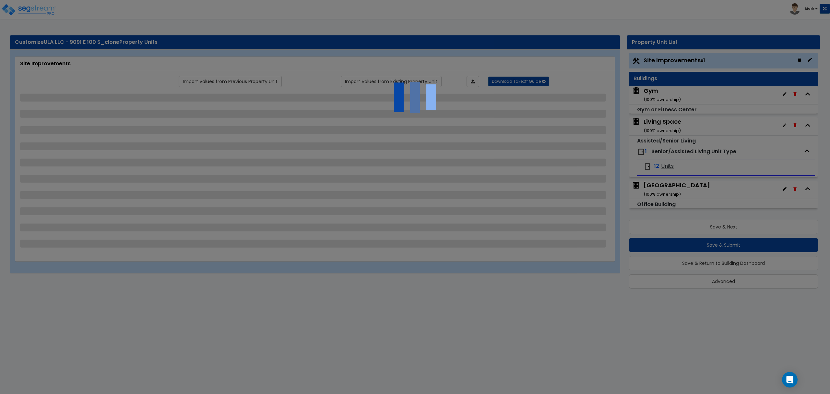
select select "3"
select select "9"
select select "2"
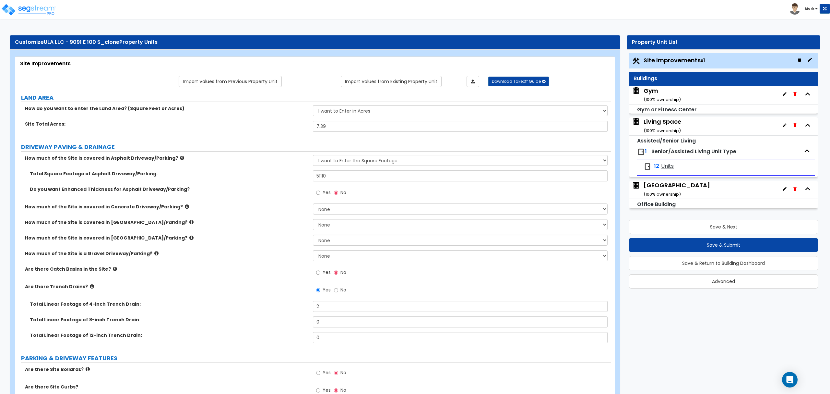
click at [672, 189] on div "Main Building ( 100 % ownership)" at bounding box center [677, 189] width 66 height 17
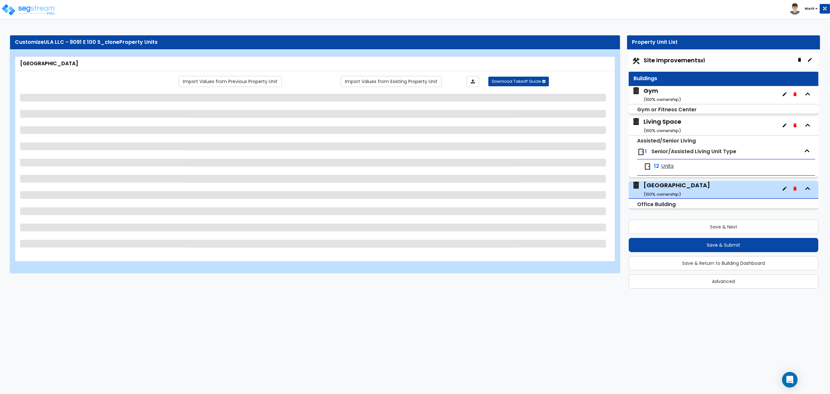
select select "7"
select select "2"
select select "4"
select select "3"
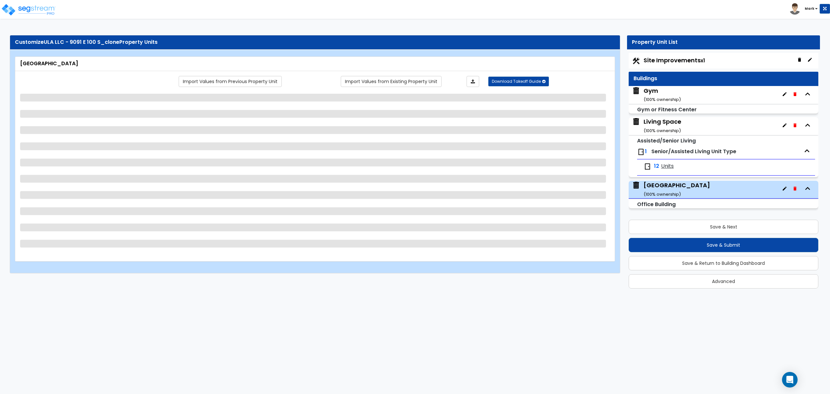
select select "1"
select select "2"
select select "1"
select select "2"
select select "1"
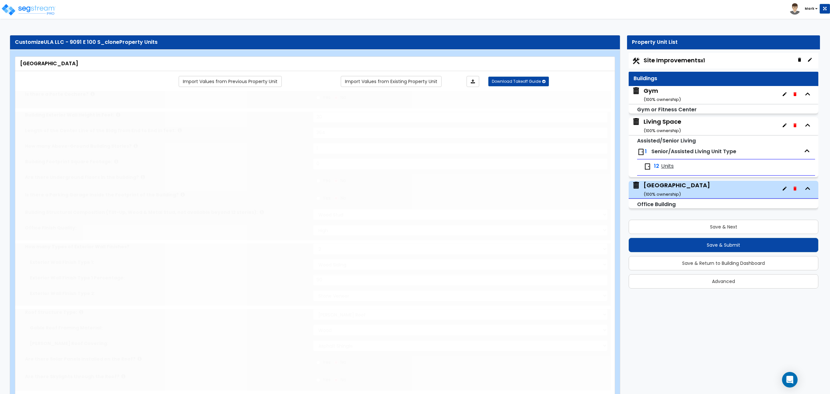
select select "1"
type input "1"
select select "2"
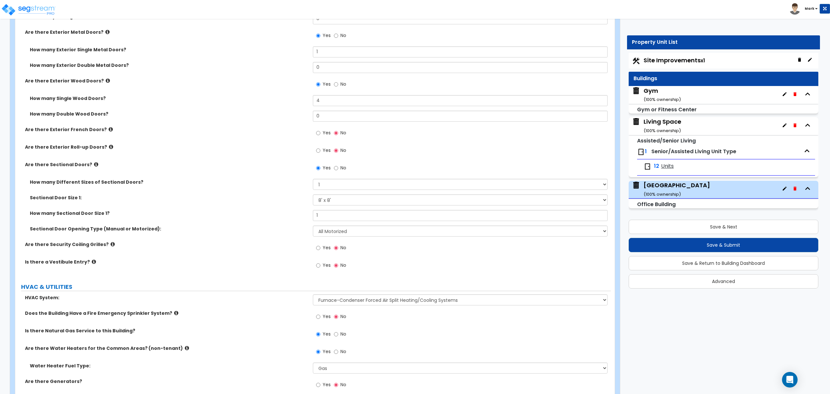
scroll to position [819, 0]
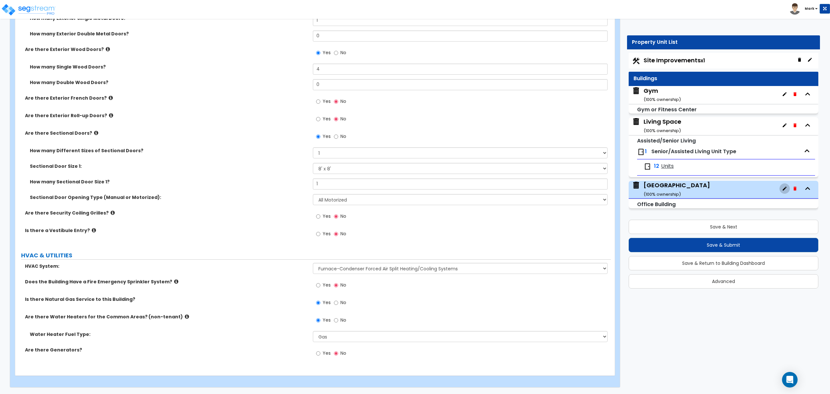
click at [781, 189] on button "button" at bounding box center [785, 188] width 10 height 10
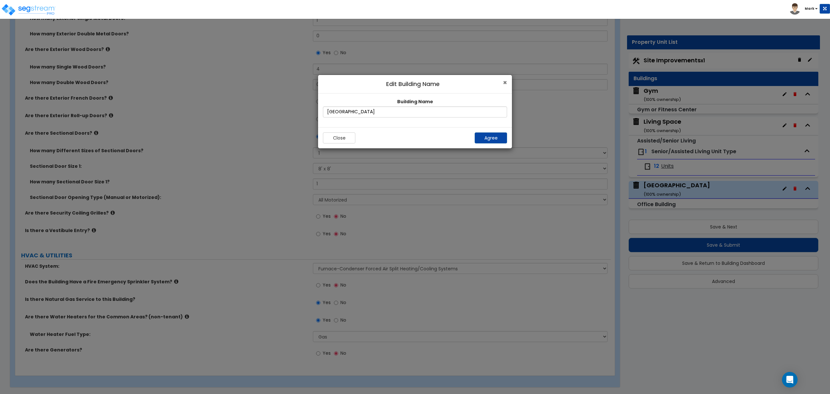
click at [504, 82] on span "×" at bounding box center [505, 82] width 4 height 9
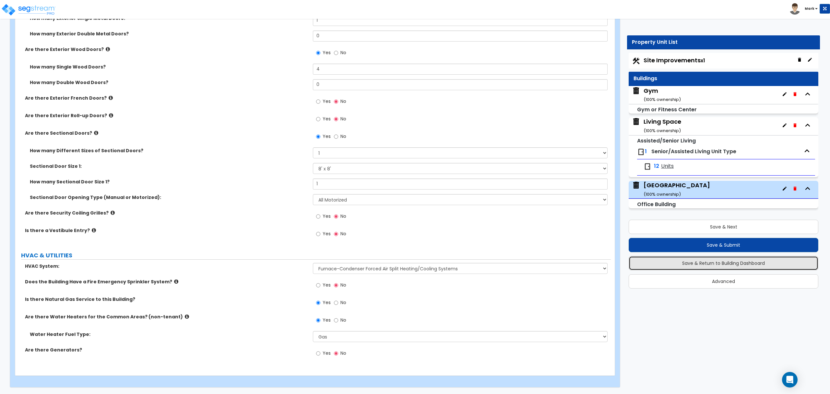
click at [755, 267] on button "Save & Return to Building Dashboard" at bounding box center [724, 263] width 190 height 14
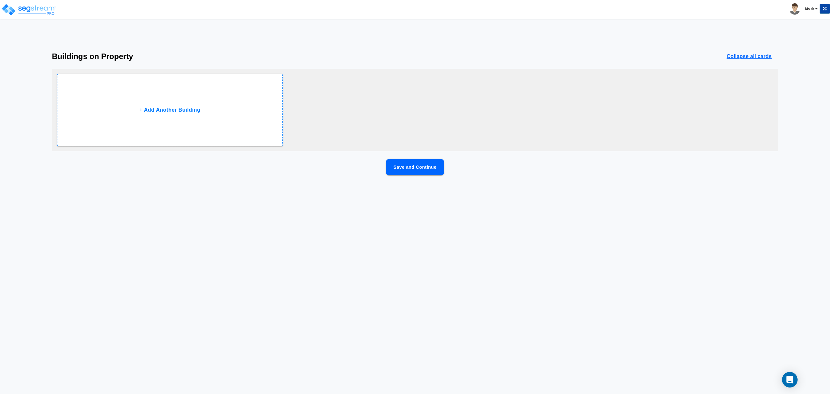
scroll to position [0, 0]
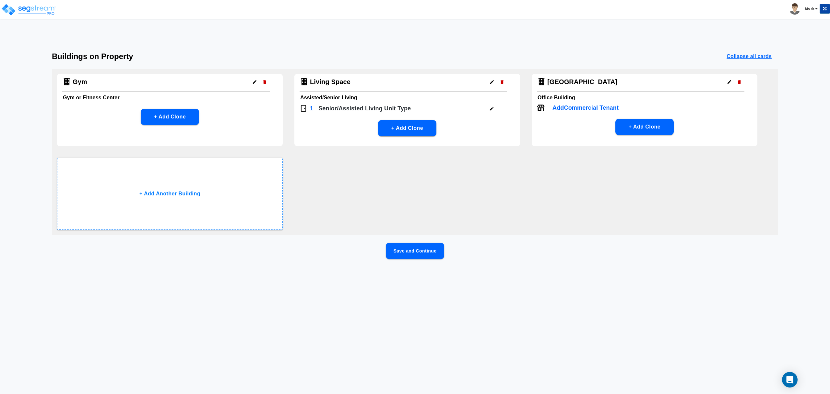
click at [725, 84] on div at bounding box center [735, 82] width 20 height 10
click at [607, 108] on p "Add Commercial Tenant" at bounding box center [586, 107] width 66 height 9
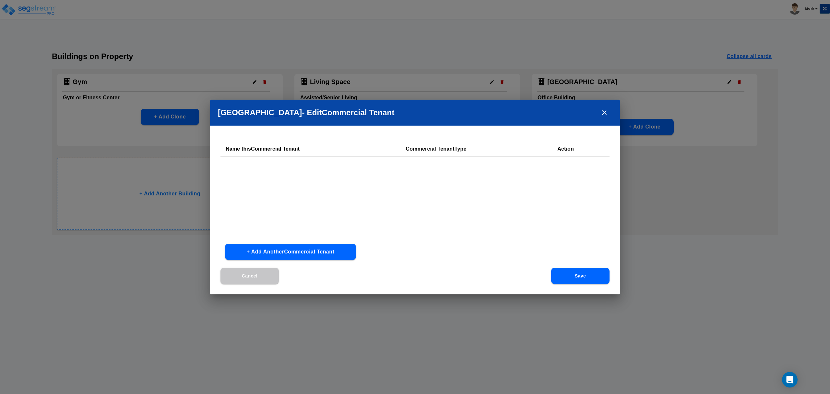
click at [322, 253] on button "+ Add Another Commercial Tenant" at bounding box center [290, 252] width 131 height 16
click at [305, 168] on input "text" at bounding box center [279, 169] width 106 height 14
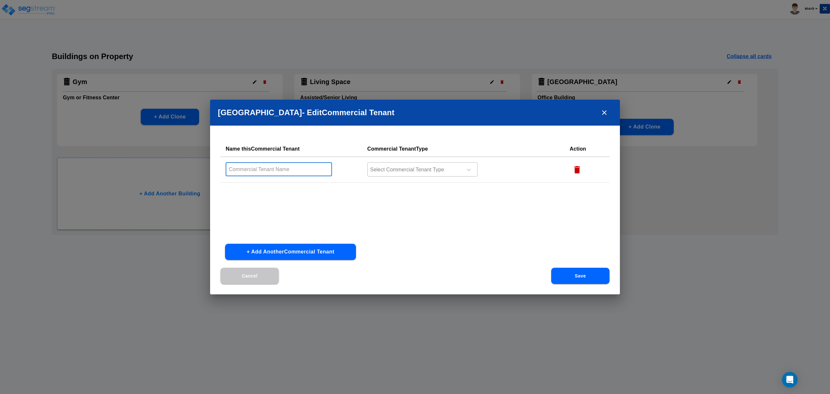
click at [447, 172] on div at bounding box center [414, 169] width 89 height 9
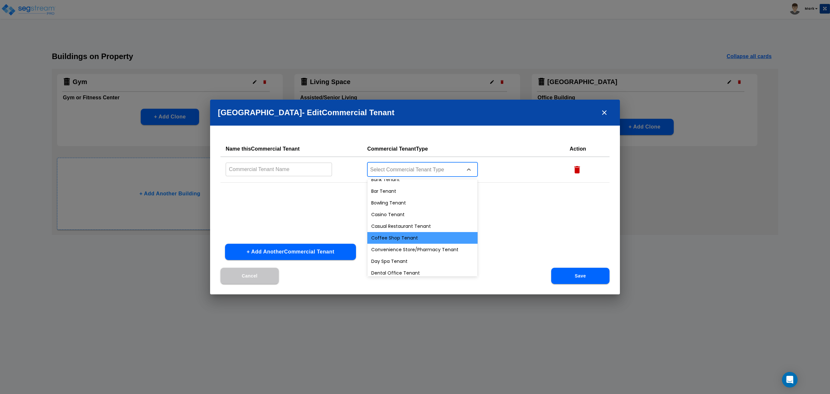
scroll to position [43, 0]
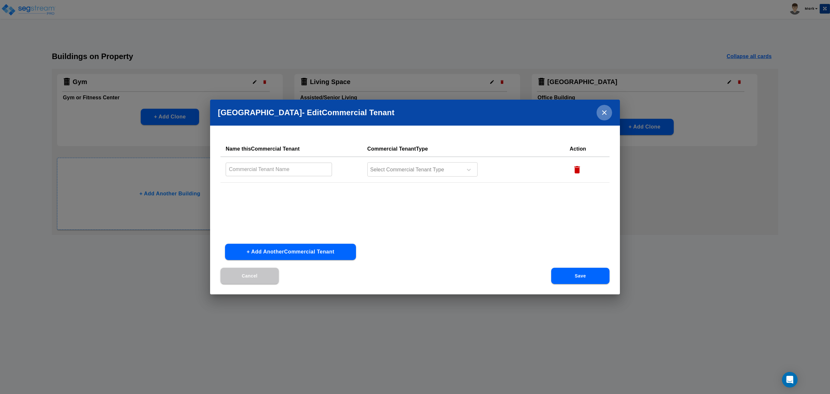
click at [605, 108] on button "close" at bounding box center [605, 113] width 16 height 16
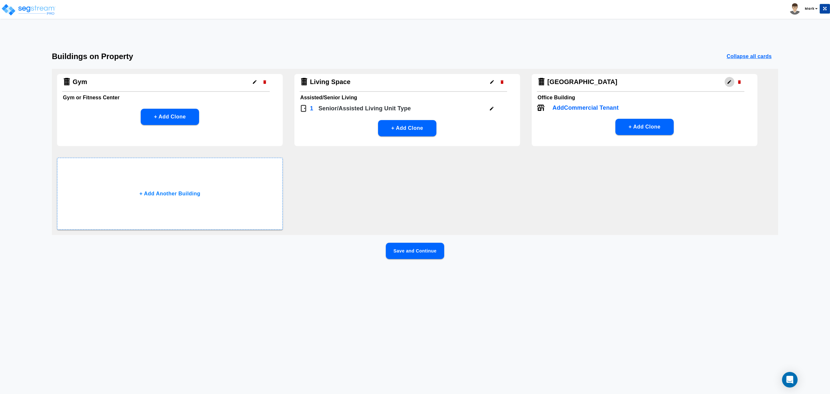
click at [727, 83] on icon "button" at bounding box center [729, 81] width 5 height 5
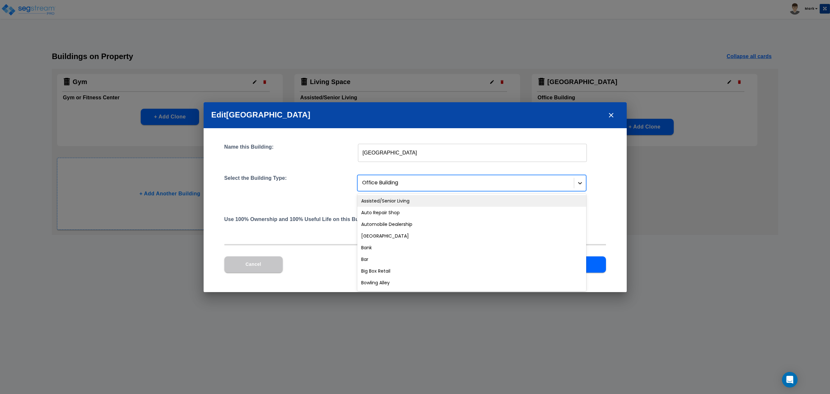
click at [578, 185] on icon at bounding box center [580, 183] width 6 height 6
click at [581, 183] on icon at bounding box center [581, 183] width 4 height 2
click at [498, 198] on div "Assisted/Senior Living" at bounding box center [471, 201] width 229 height 12
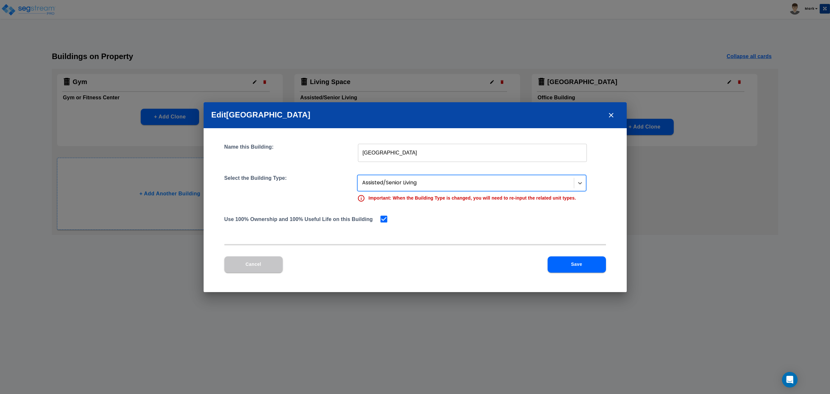
click at [585, 261] on button "Save" at bounding box center [577, 264] width 58 height 16
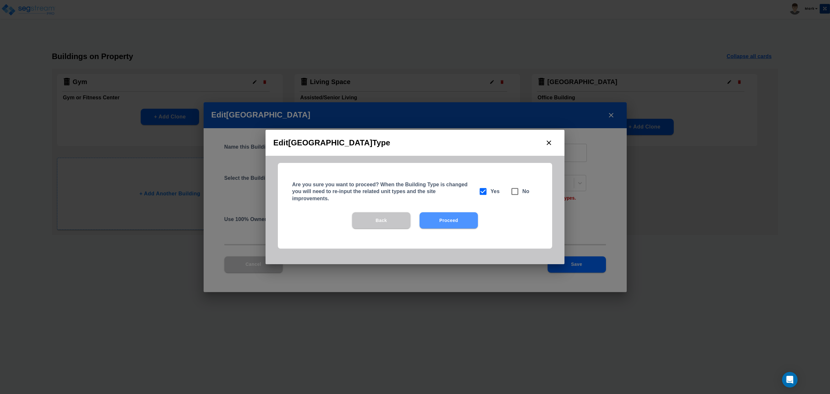
click at [469, 216] on button "Proceed" at bounding box center [449, 220] width 58 height 16
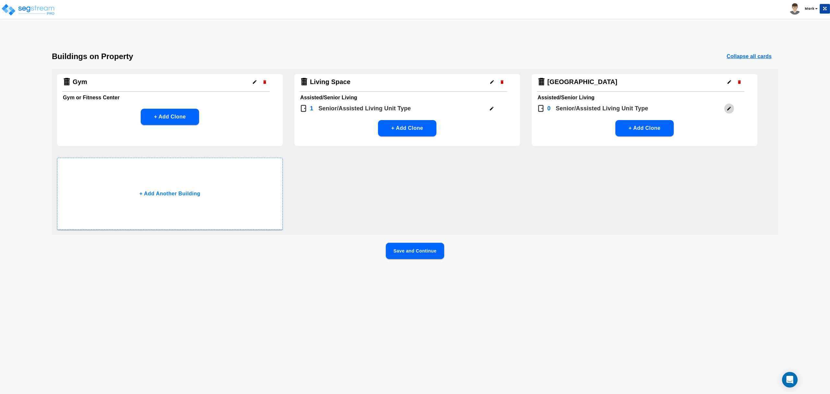
click at [731, 111] on button "button" at bounding box center [729, 108] width 10 height 10
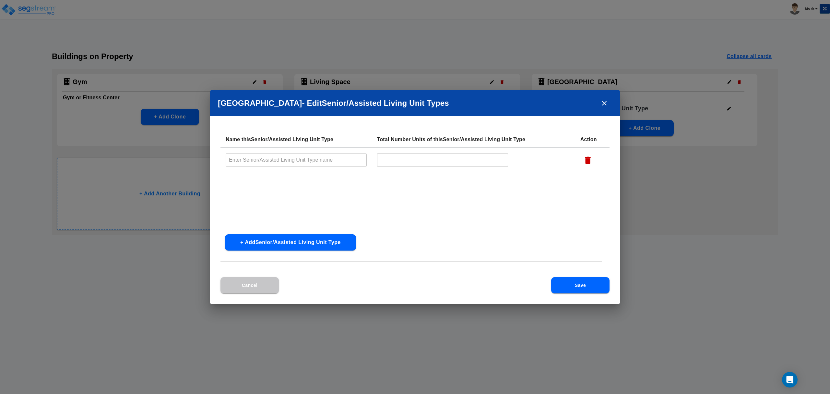
click at [592, 158] on icon "button" at bounding box center [588, 160] width 10 height 10
click at [586, 284] on button "Save" at bounding box center [580, 285] width 58 height 16
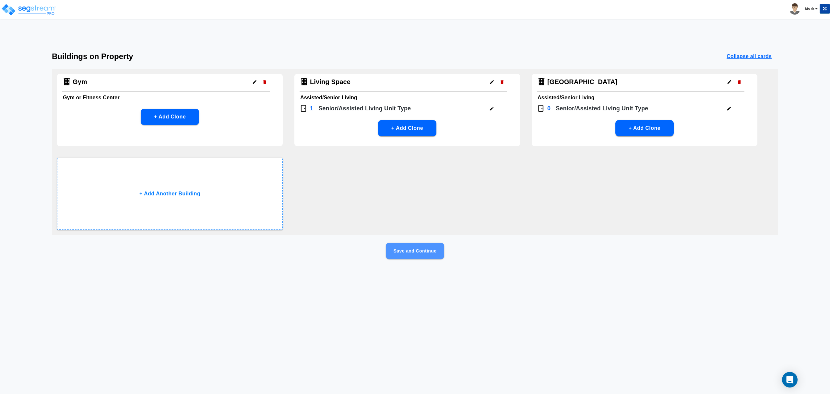
click at [436, 252] on button "Save and Continue" at bounding box center [415, 251] width 58 height 16
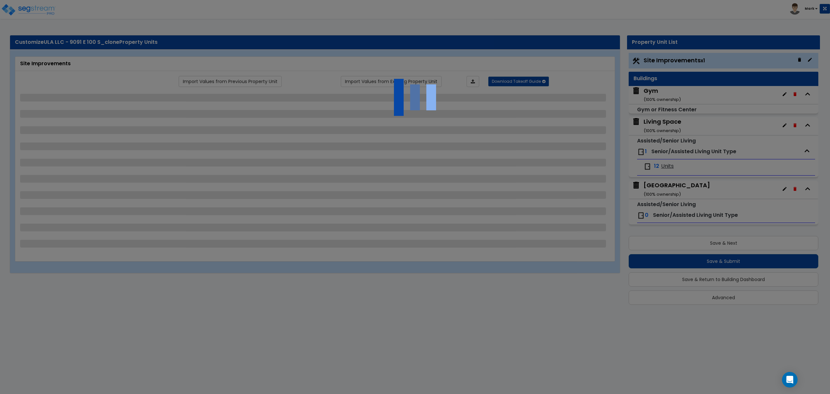
select select "2"
select select "1"
select select "2"
select select "1"
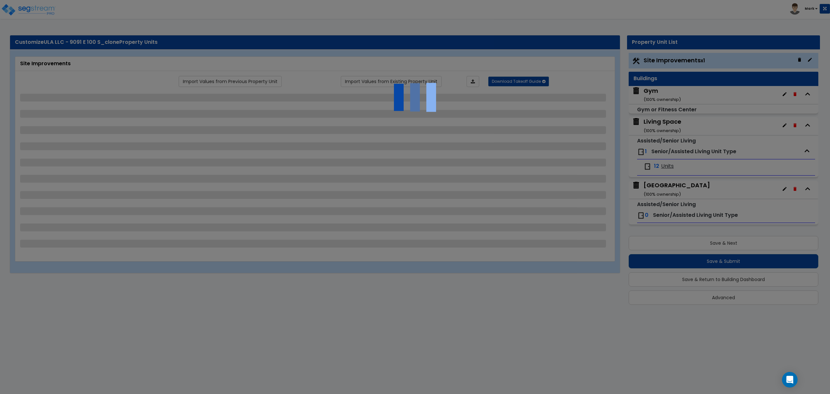
select select "1"
select select "2"
select select "3"
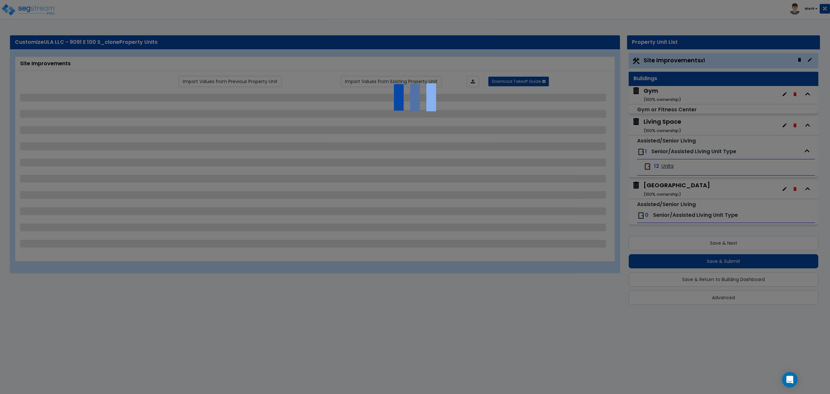
select select "5"
select select "3"
select select "2"
select select "3"
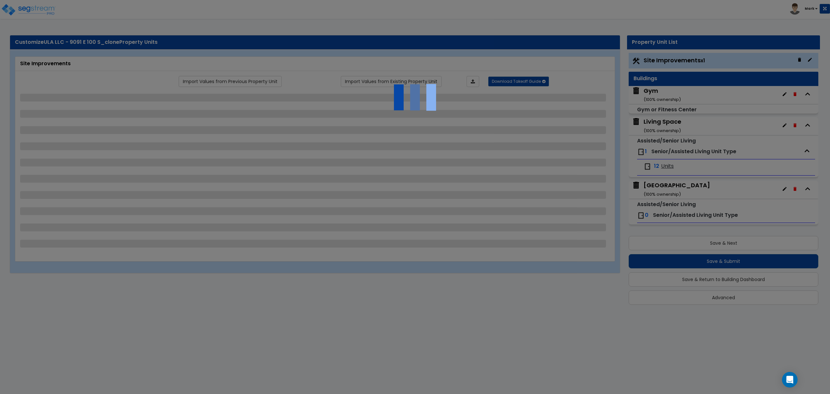
select select "3"
select select "9"
select select "2"
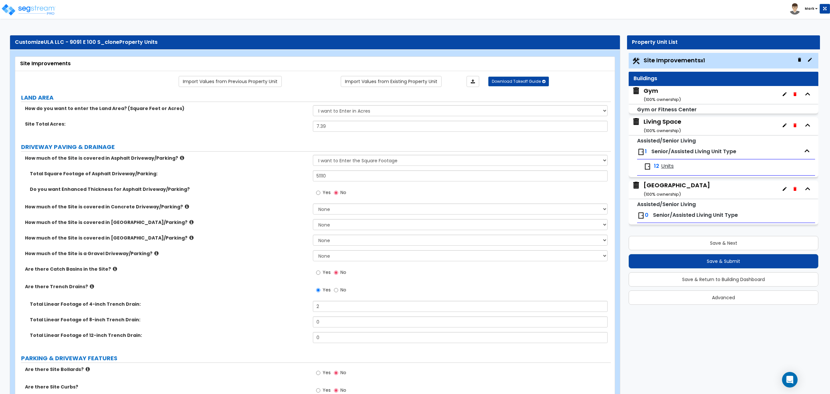
click at [687, 195] on div "Main Building ( 100 % ownership)" at bounding box center [724, 190] width 190 height 18
click at [658, 210] on div "0 Senior/Assisted Living Unit Type" at bounding box center [726, 215] width 178 height 14
click at [660, 215] on span "Senior/Assisted Living Unit Type" at bounding box center [695, 214] width 85 height 7
click at [653, 189] on div "Main Building ( 100 % ownership)" at bounding box center [677, 189] width 66 height 17
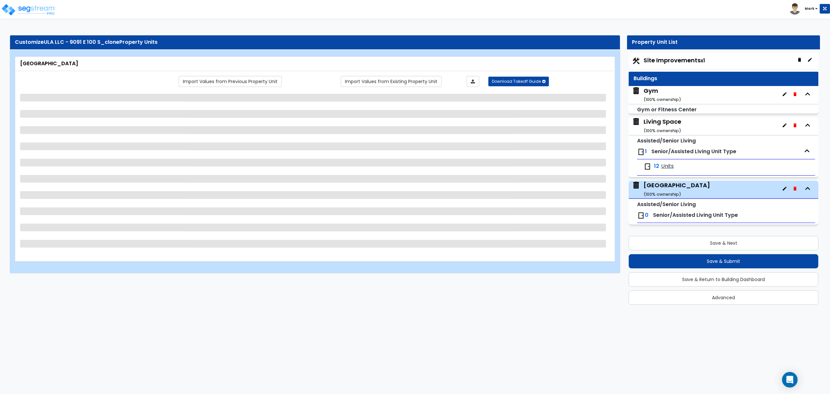
select select "2"
select select "7"
select select "2"
select select "4"
select select "3"
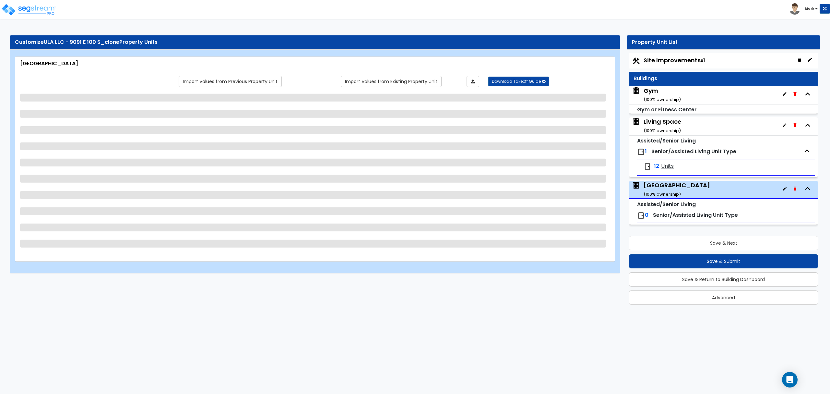
select select "1"
select select "2"
select select "1"
select select "2"
select select "1"
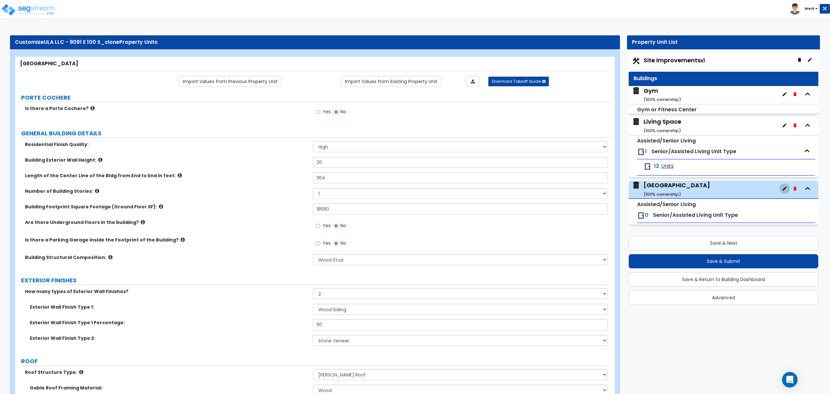
click at [786, 190] on icon "button" at bounding box center [784, 188] width 5 height 5
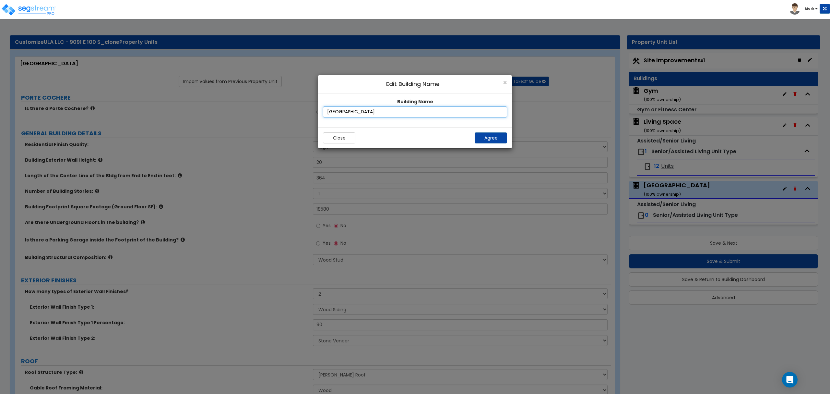
click at [391, 108] on input "Main Building" at bounding box center [415, 111] width 184 height 11
click at [392, 108] on input "Main Building" at bounding box center [415, 111] width 184 height 11
click at [393, 108] on input "Main Building" at bounding box center [415, 111] width 184 height 11
click at [359, 113] on input "Office/Kitchen space" at bounding box center [415, 111] width 184 height 11
drag, startPoint x: 373, startPoint y: 111, endPoint x: 344, endPoint y: 117, distance: 29.8
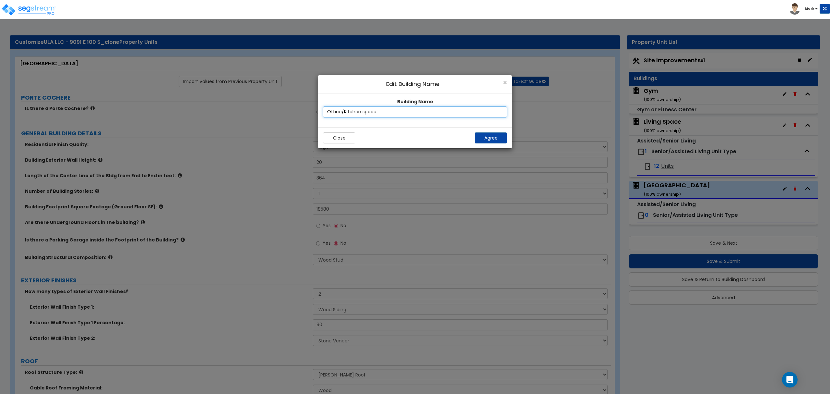
click at [344, 117] on input "Office/Kitchen space" at bounding box center [415, 111] width 184 height 11
click at [393, 130] on div "Close Agree" at bounding box center [415, 137] width 194 height 21
click at [486, 139] on button "Agree" at bounding box center [491, 137] width 32 height 11
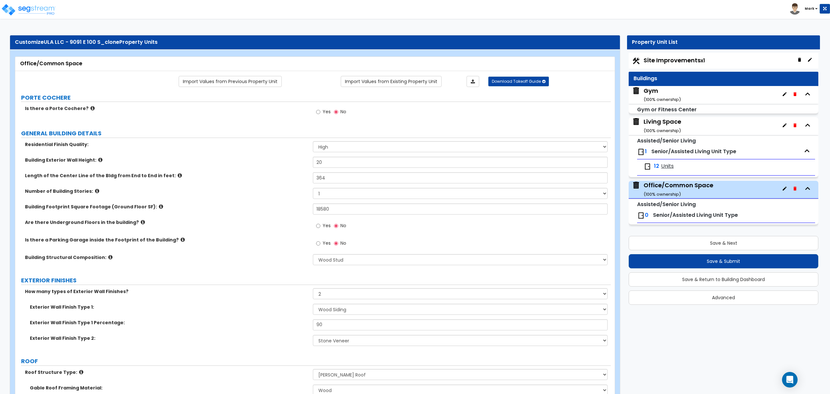
click at [705, 188] on div "Office/Common Space ( 100 % ownership)" at bounding box center [679, 189] width 70 height 17
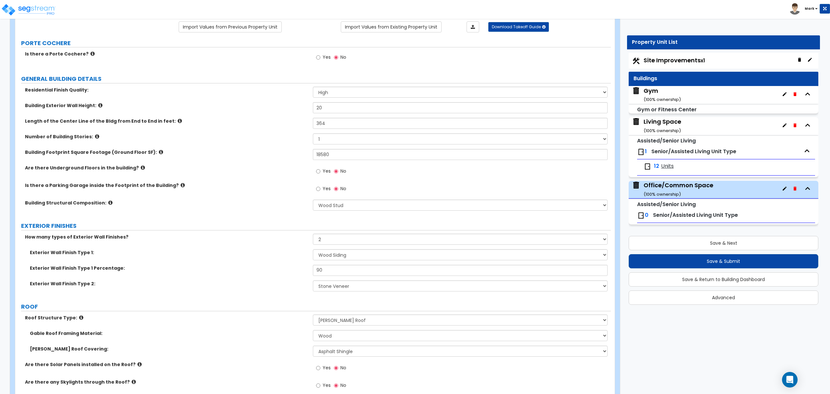
scroll to position [0, 0]
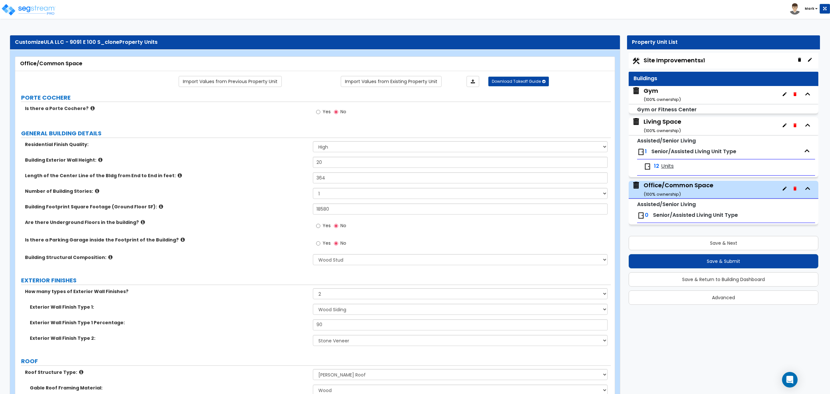
click at [691, 125] on div "Living Space ( 100 % ownership)" at bounding box center [724, 126] width 190 height 18
click at [653, 118] on div "Living Space ( 100 % ownership)" at bounding box center [663, 125] width 38 height 17
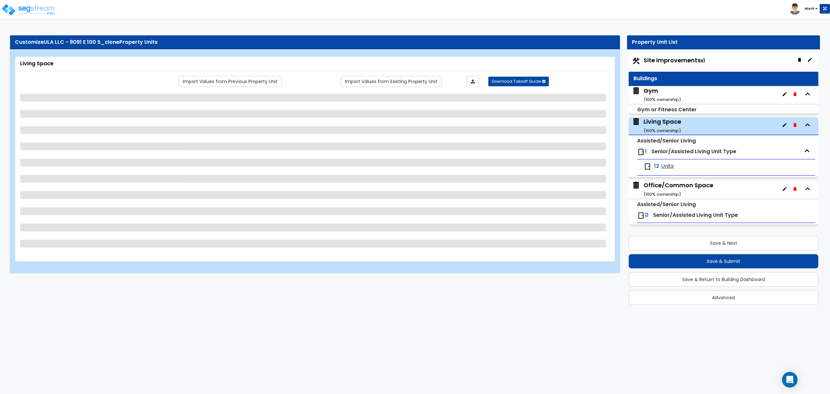
click at [652, 186] on div "Office/Common Space ( 100 % ownership)" at bounding box center [679, 189] width 70 height 17
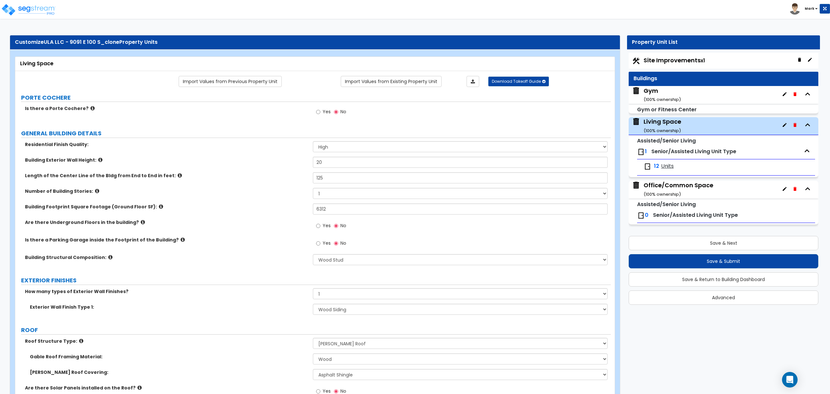
click at [656, 191] on div "Office/Common Space ( 100 % ownership)" at bounding box center [679, 189] width 70 height 17
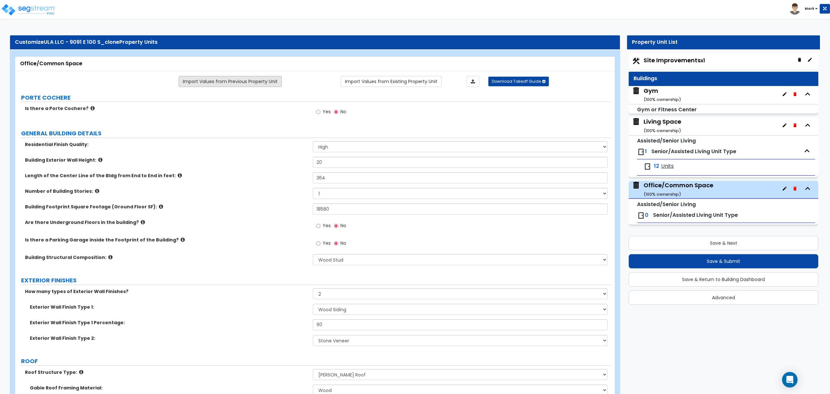
click at [252, 85] on link "Import Values from Previous Property Unit" at bounding box center [230, 81] width 103 height 11
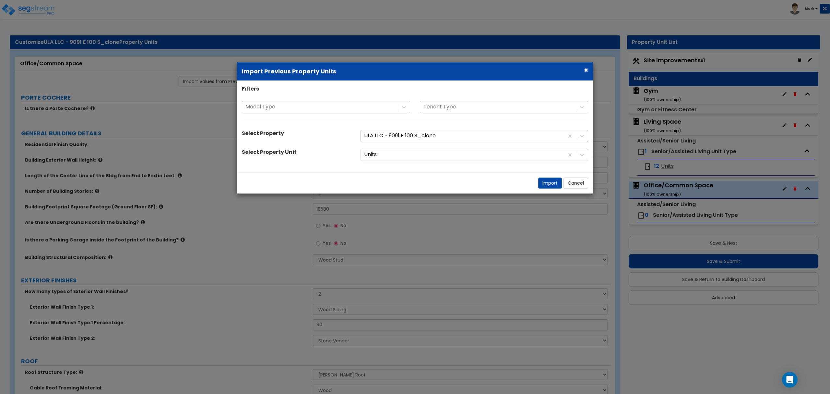
click at [387, 134] on div at bounding box center [462, 136] width 197 height 9
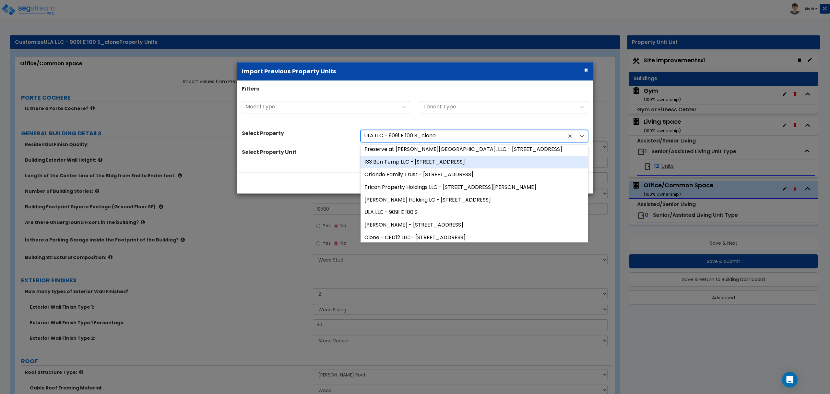
scroll to position [86, 0]
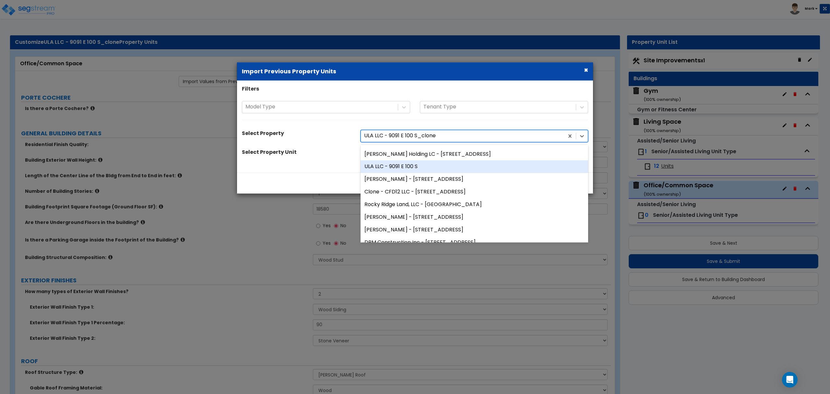
click at [389, 165] on div "ULA LLC - 9091 E 100 S" at bounding box center [475, 167] width 228 height 13
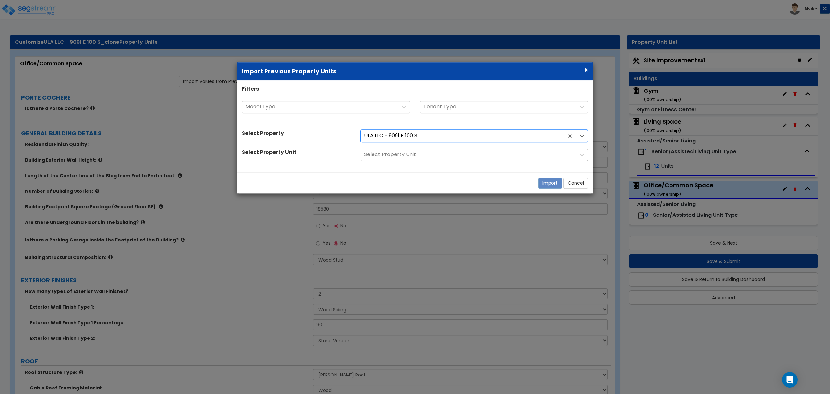
click at [390, 151] on div at bounding box center [468, 155] width 209 height 9
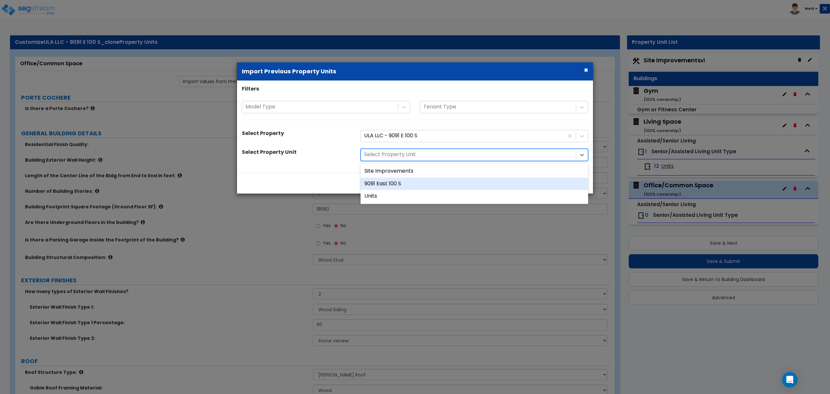
click at [388, 178] on div "9091 East 100 S" at bounding box center [475, 183] width 228 height 13
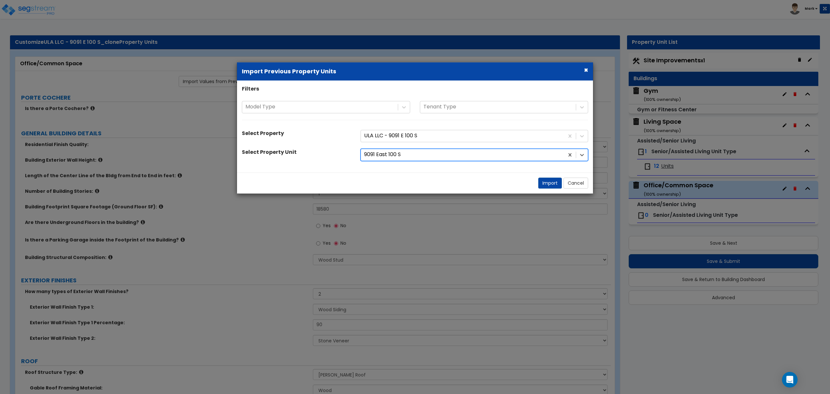
drag, startPoint x: 383, startPoint y: 164, endPoint x: 388, endPoint y: 165, distance: 4.6
click at [385, 164] on div "Filters Model Type Tenant Type Select Property ULA LLC - 9091 E 100 S Select Pr…" at bounding box center [415, 126] width 356 height 82
click at [542, 186] on button "Import" at bounding box center [550, 182] width 24 height 11
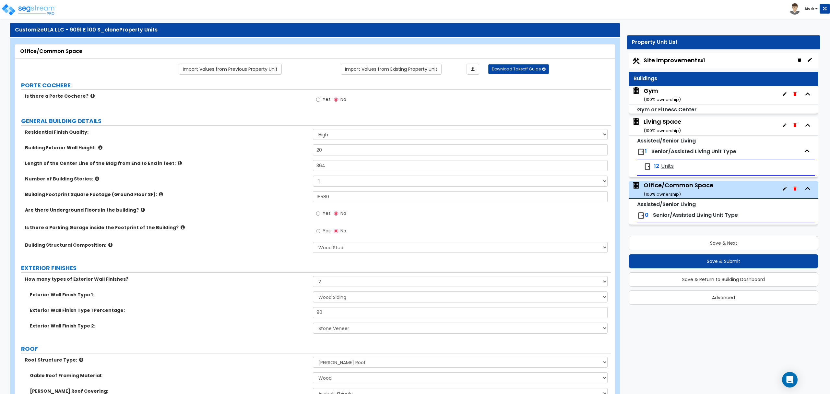
scroll to position [0, 0]
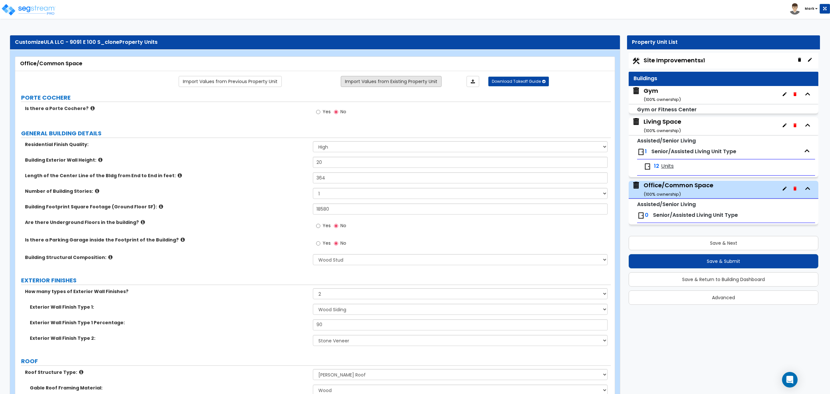
click at [414, 84] on link "Import Values from Existing Property Unit" at bounding box center [391, 81] width 101 height 11
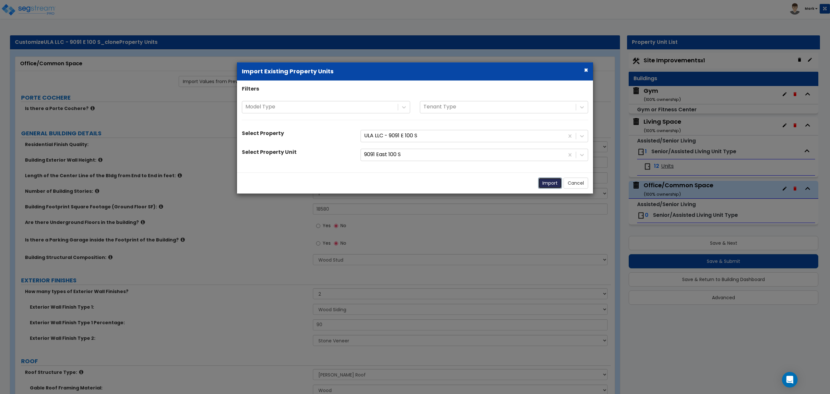
click at [548, 184] on button "Import" at bounding box center [550, 182] width 24 height 11
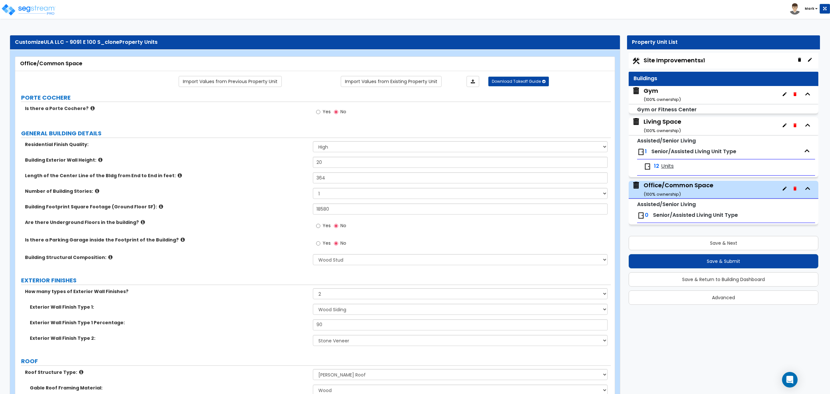
click at [397, 203] on div "Number of Building Stories: 1 2 3 4 5 6 7 8 9 10" at bounding box center [313, 196] width 596 height 16
click at [389, 211] on input "18580" at bounding box center [460, 208] width 295 height 11
click at [333, 176] on input "364" at bounding box center [460, 177] width 295 height 11
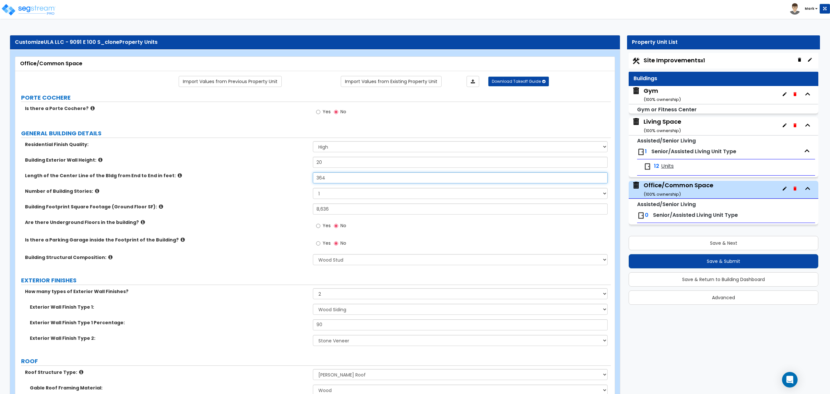
click at [334, 177] on input "364" at bounding box center [460, 177] width 295 height 11
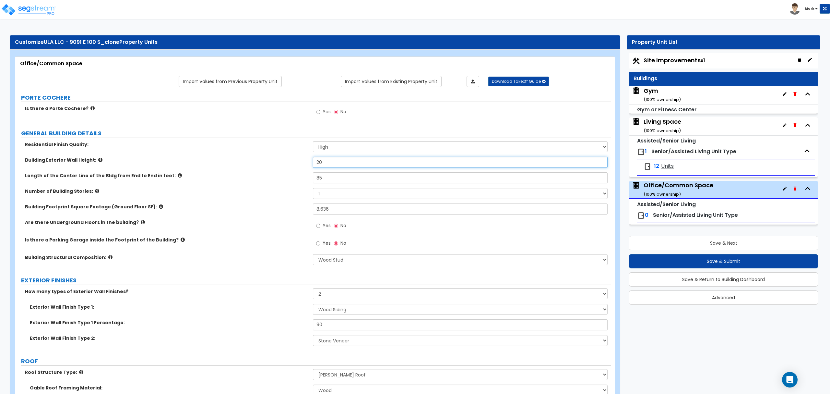
drag, startPoint x: 330, startPoint y: 165, endPoint x: 325, endPoint y: 165, distance: 4.9
click at [325, 165] on input "20" at bounding box center [460, 162] width 295 height 11
click at [324, 165] on input "20" at bounding box center [460, 162] width 295 height 11
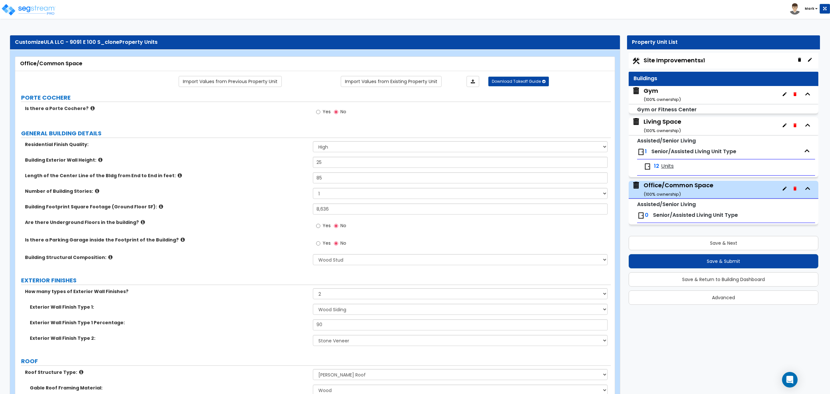
click at [283, 172] on div "Building Exterior Wall Height: 25" at bounding box center [313, 165] width 596 height 16
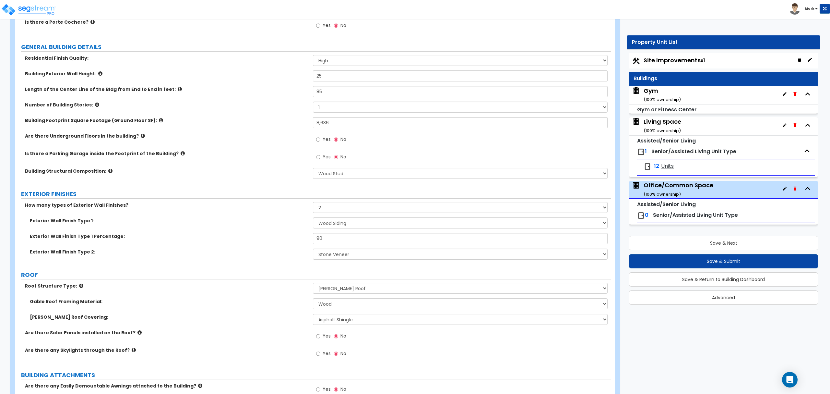
scroll to position [130, 0]
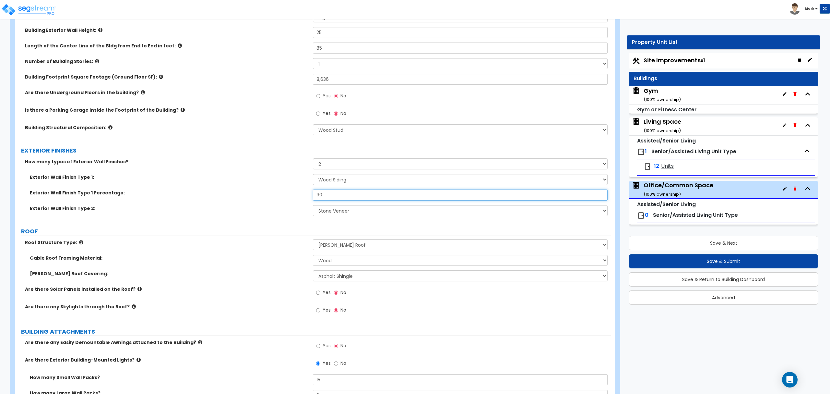
click at [350, 198] on input "90" at bounding box center [460, 194] width 295 height 11
click at [273, 197] on div "Exterior Wall Finish Type 1 Percentage: 80" at bounding box center [313, 197] width 596 height 16
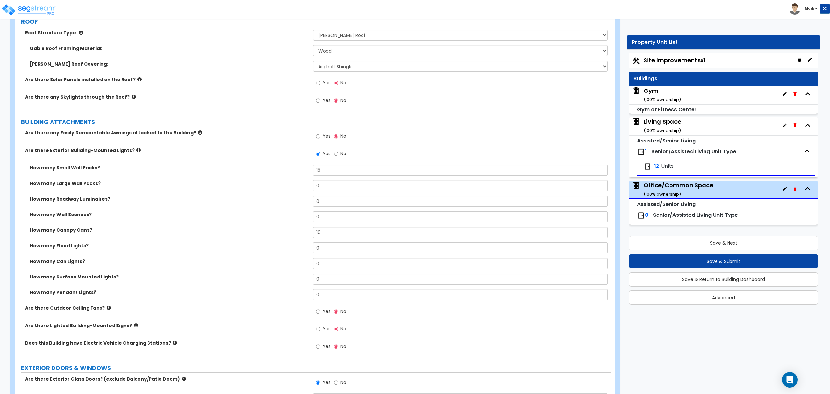
scroll to position [389, 0]
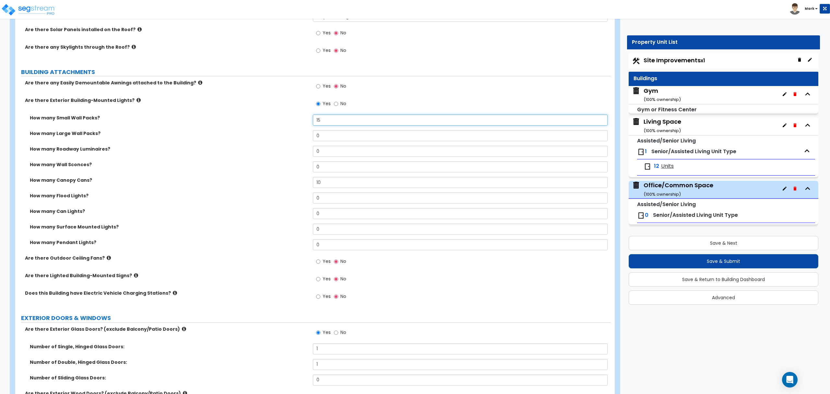
click at [337, 121] on input "15" at bounding box center [460, 120] width 295 height 11
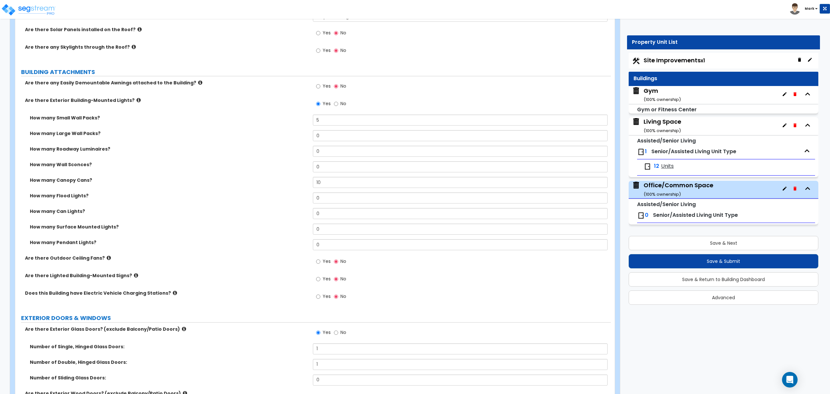
drag, startPoint x: 216, startPoint y: 212, endPoint x: 229, endPoint y: 214, distance: 12.8
click at [217, 212] on label "How many Can Lights?" at bounding box center [169, 211] width 278 height 6
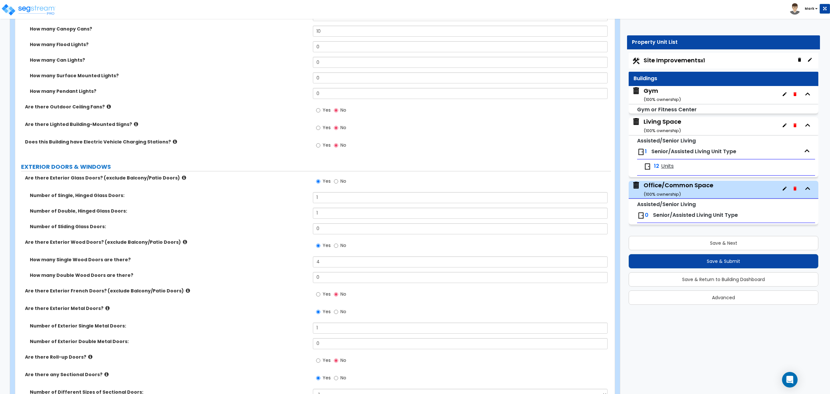
scroll to position [562, 0]
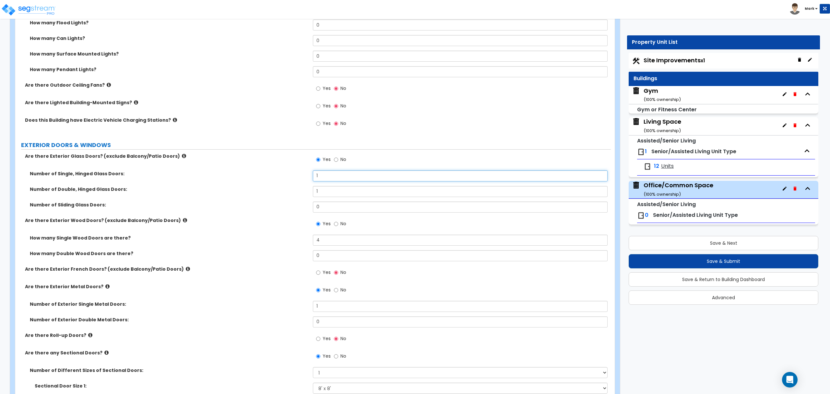
click at [330, 181] on input "1" at bounding box center [460, 175] width 295 height 11
click at [289, 244] on div "How many Single Wood Doors are there? 4" at bounding box center [313, 243] width 596 height 16
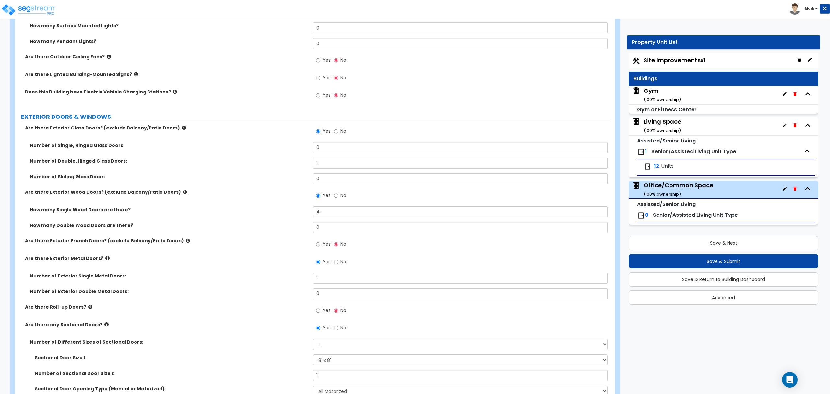
scroll to position [605, 0]
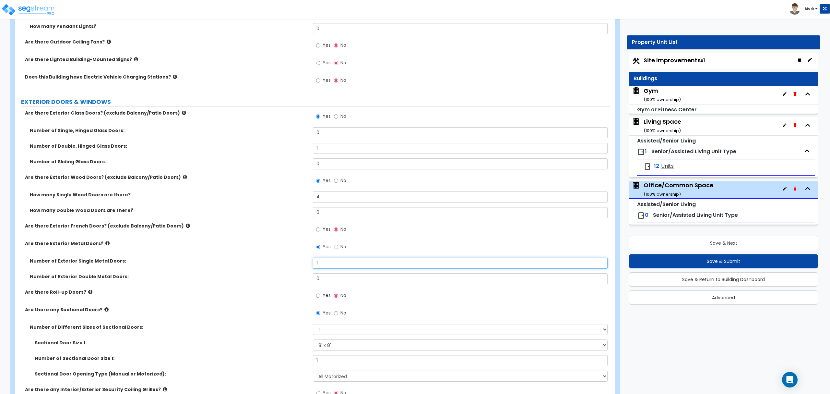
click at [334, 263] on input "1" at bounding box center [460, 263] width 295 height 11
click at [336, 252] on label "No" at bounding box center [340, 247] width 12 height 11
click at [336, 250] on input "No" at bounding box center [336, 246] width 4 height 7
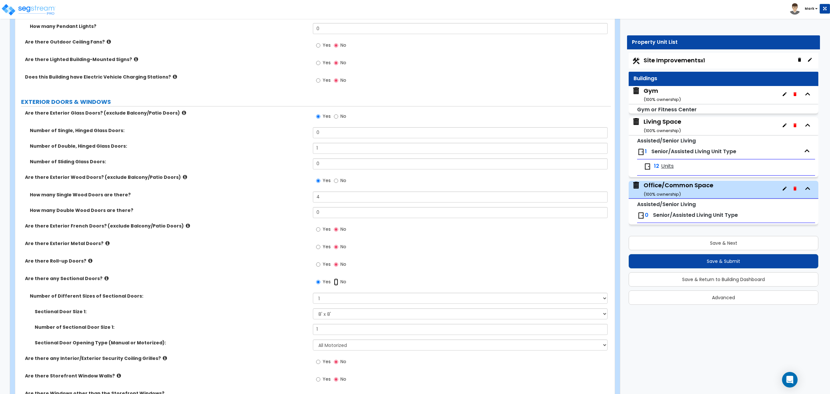
click at [336, 282] on input "No" at bounding box center [336, 281] width 4 height 7
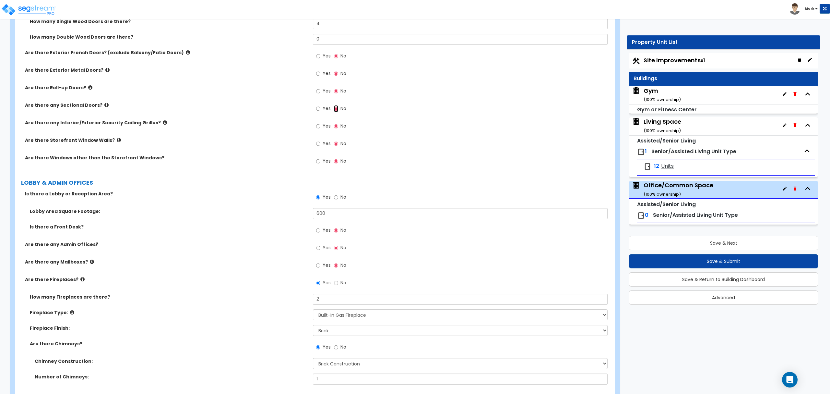
scroll to position [822, 0]
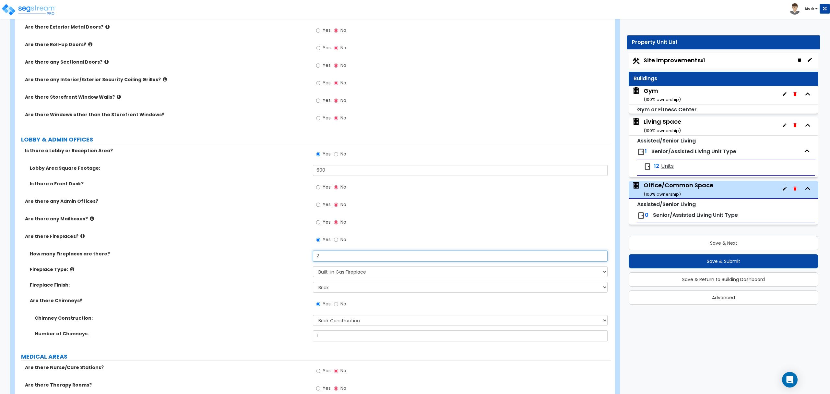
click at [339, 257] on input "2" at bounding box center [460, 255] width 295 height 11
click at [338, 257] on input "2" at bounding box center [460, 255] width 295 height 11
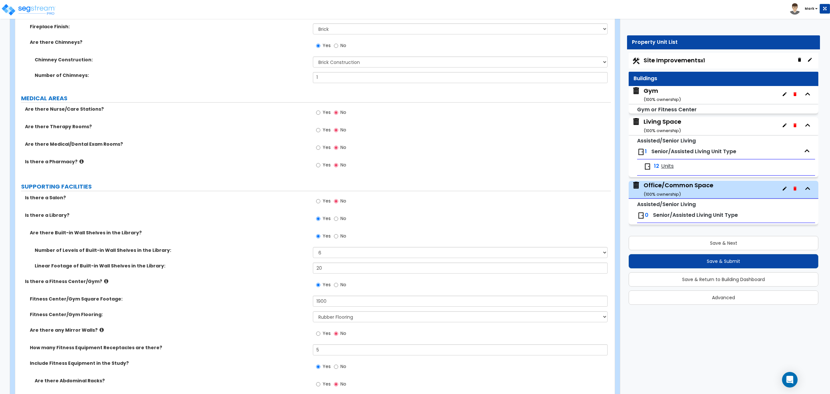
scroll to position [1081, 0]
click at [339, 287] on label "No" at bounding box center [340, 284] width 12 height 11
click at [338, 287] on input "No" at bounding box center [336, 283] width 4 height 7
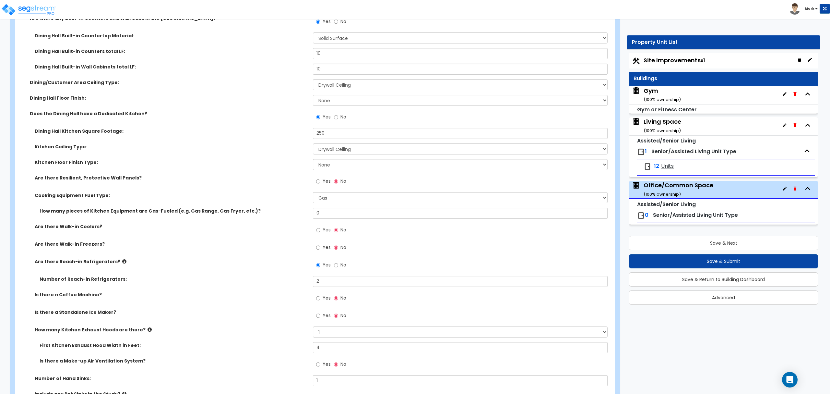
scroll to position [1427, 0]
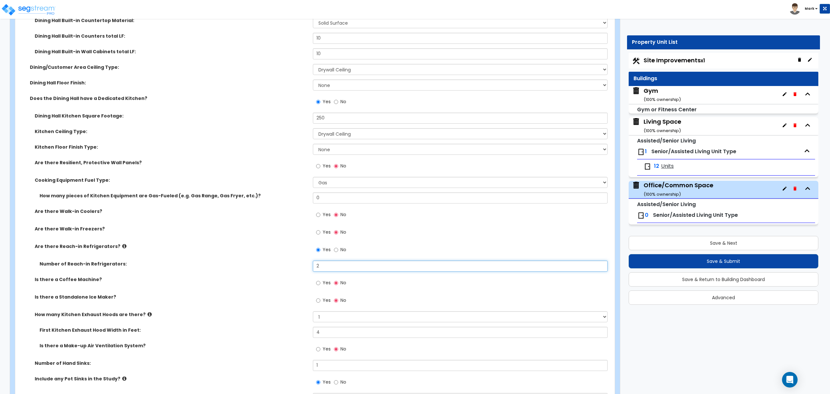
click at [328, 269] on input "2" at bounding box center [460, 265] width 295 height 11
click at [291, 282] on label "Is there a Coffee Machine?" at bounding box center [171, 279] width 273 height 6
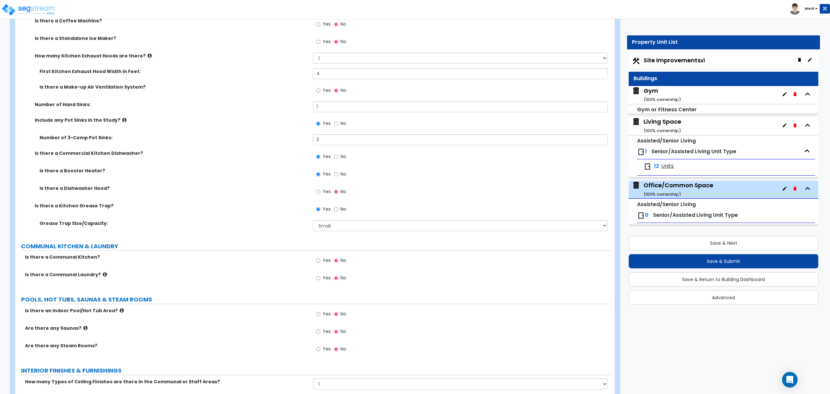
scroll to position [1687, 0]
click at [103, 276] on icon at bounding box center [105, 273] width 4 height 5
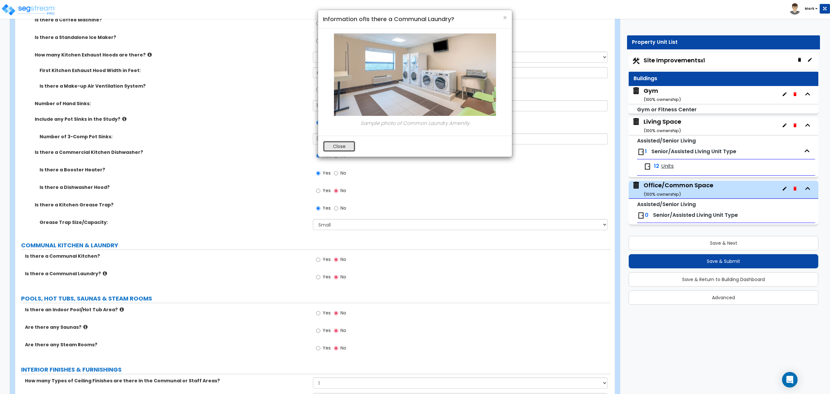
click at [348, 147] on button "Close" at bounding box center [339, 146] width 32 height 11
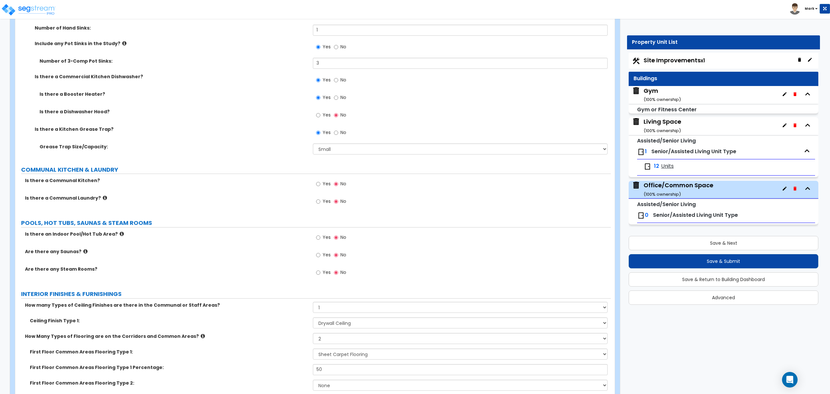
scroll to position [1773, 0]
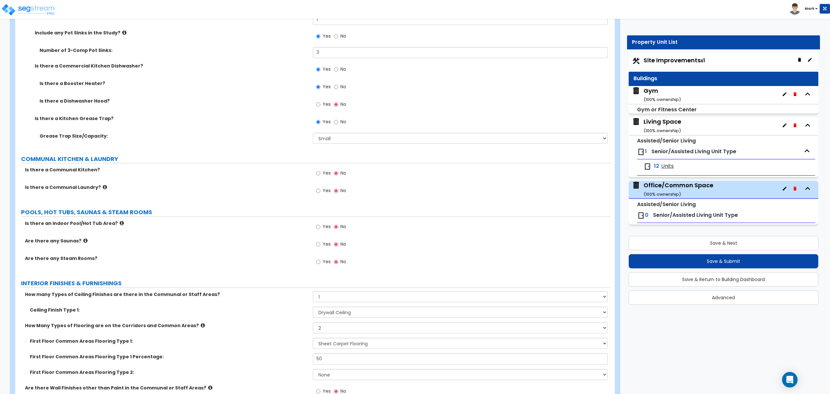
click at [323, 194] on span "Yes" at bounding box center [327, 190] width 8 height 6
click at [320, 194] on input "Yes" at bounding box center [318, 190] width 4 height 7
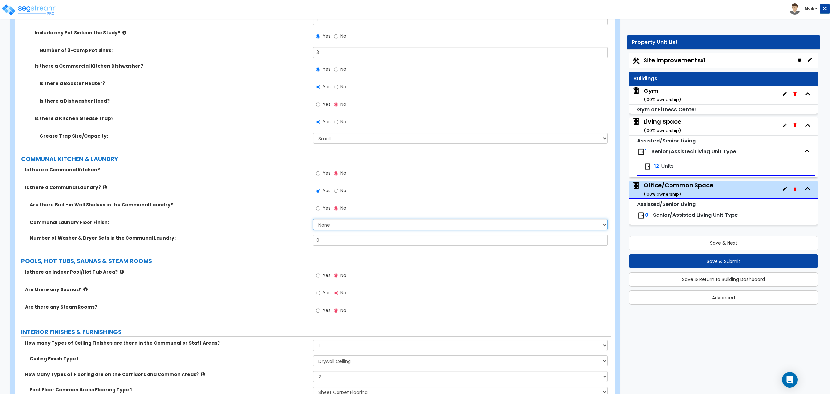
click at [333, 230] on select "None Tile Flooring Hardwood Flooring Resilient Laminate Flooring VCT Flooring S…" at bounding box center [460, 224] width 295 height 11
click at [346, 225] on select "None Tile Flooring Hardwood Flooring Resilient Laminate Flooring VCT Flooring S…" at bounding box center [460, 224] width 295 height 11
click at [347, 243] on input "0" at bounding box center [460, 240] width 295 height 11
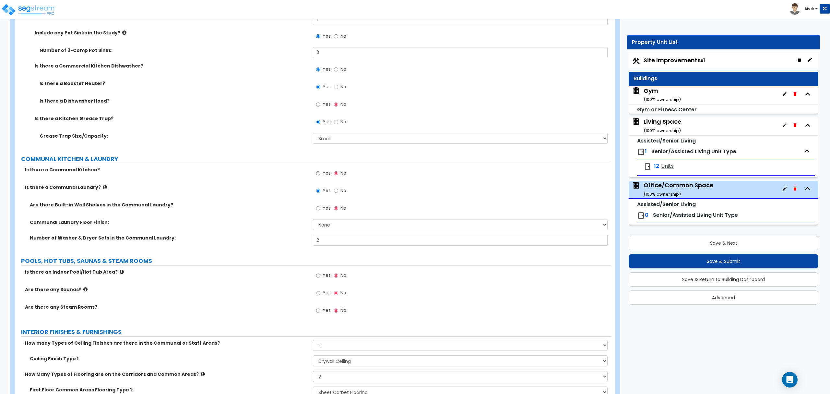
click at [254, 234] on div "Communal Laundry Floor Finish: None Tile Flooring Hardwood Flooring Resilient L…" at bounding box center [313, 227] width 596 height 16
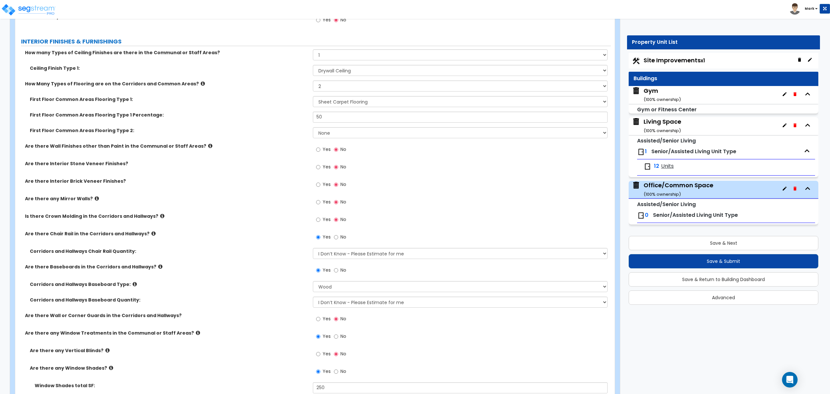
scroll to position [2076, 0]
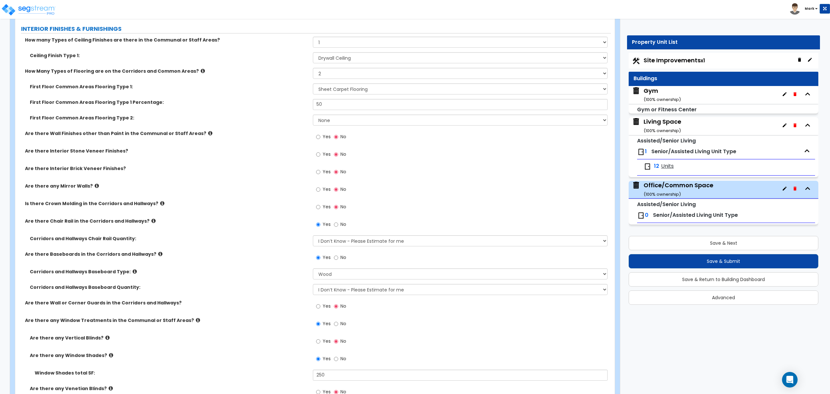
click at [147, 207] on label "Is there Crown Molding in the Corridors and Hallways?" at bounding box center [166, 203] width 283 height 6
click at [151, 206] on label "Is there Crown Molding in the Corridors and Hallways?" at bounding box center [166, 203] width 283 height 6
click at [160, 205] on icon at bounding box center [162, 203] width 4 height 5
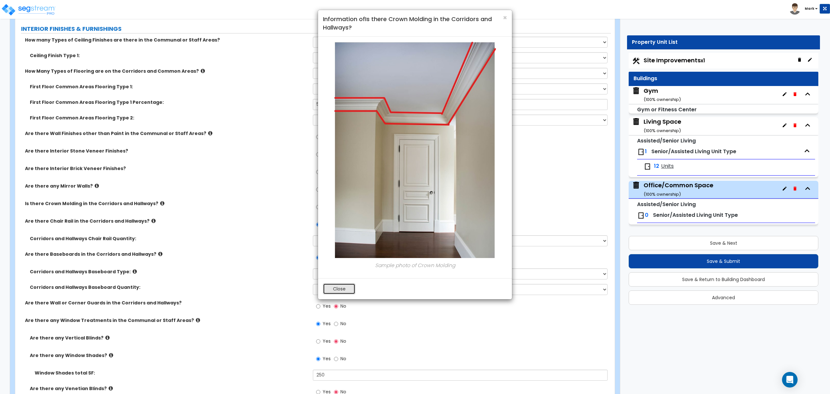
click at [337, 284] on button "Close" at bounding box center [339, 288] width 32 height 11
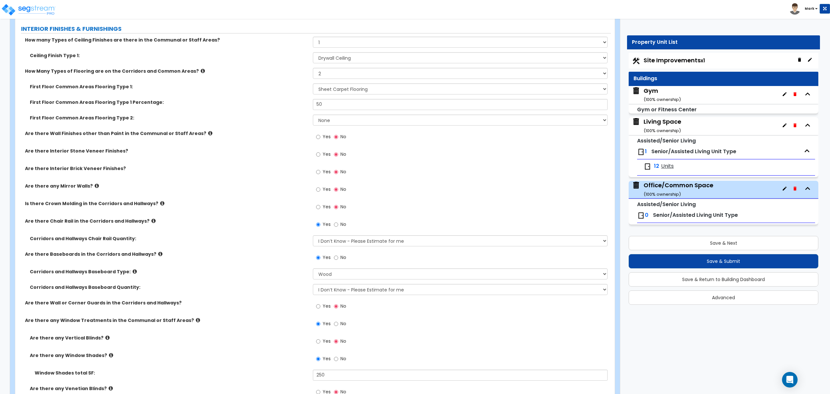
click at [143, 223] on label "Are there Chair Rail in the Corridors and Hallways?" at bounding box center [166, 221] width 283 height 6
click at [151, 223] on icon at bounding box center [153, 220] width 4 height 5
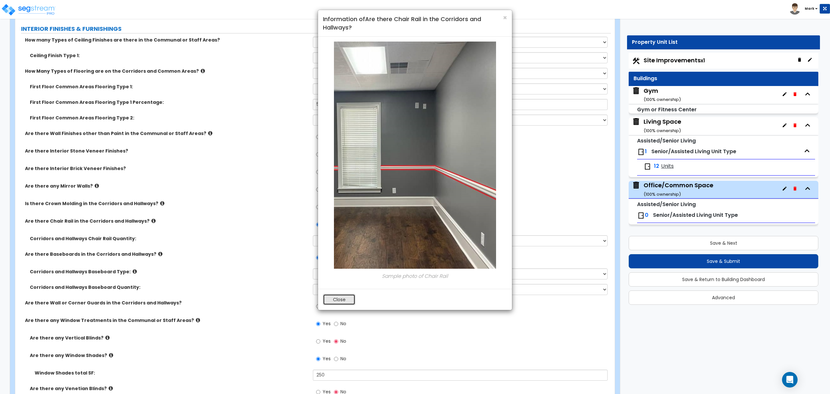
click at [331, 300] on button "Close" at bounding box center [339, 299] width 32 height 11
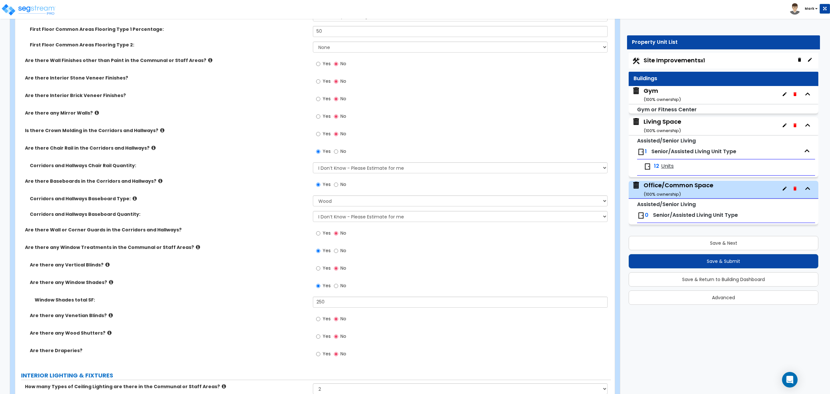
scroll to position [2162, 0]
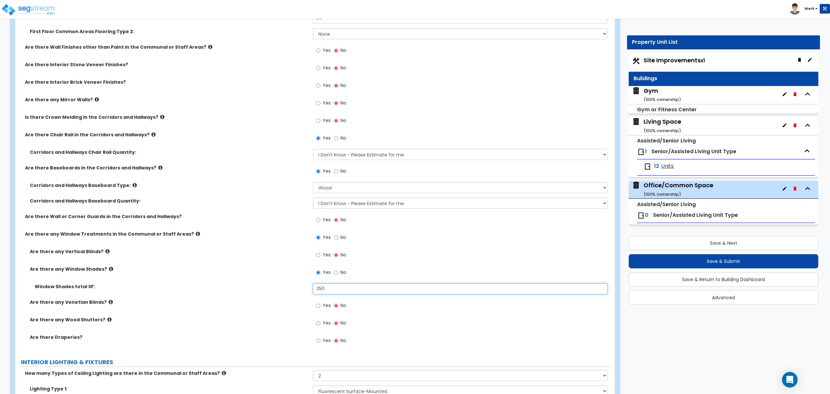
click at [332, 287] on input "250" at bounding box center [460, 288] width 295 height 11
click at [238, 315] on div "Are there any Venetian Blinds? Yes No" at bounding box center [313, 308] width 596 height 18
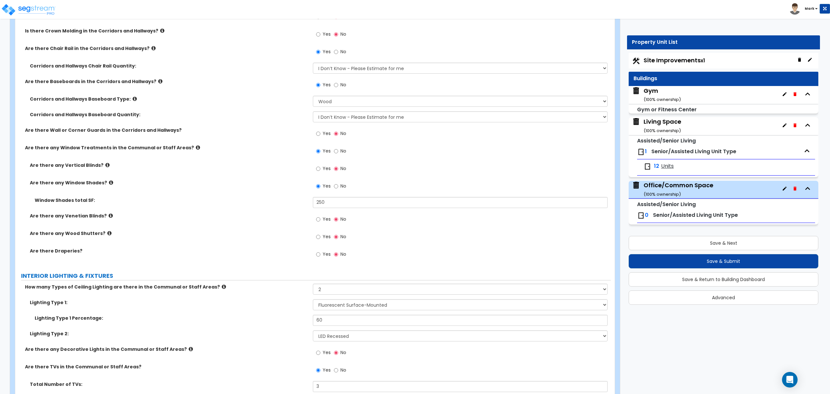
scroll to position [2249, 0]
click at [348, 205] on input "250" at bounding box center [460, 202] width 295 height 11
click at [242, 230] on div "Are there any Venetian Blinds? Yes No" at bounding box center [313, 221] width 596 height 18
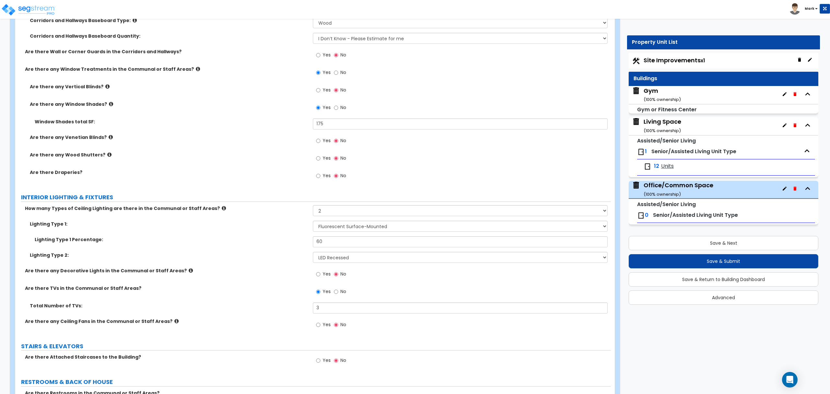
scroll to position [2336, 0]
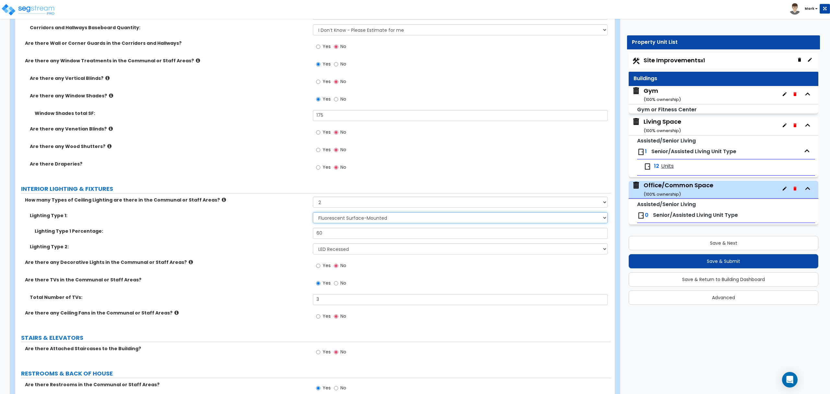
click at [350, 219] on select "Please Choose One LED Surface-Mounted LED Recessed Fluorescent Surface-Mounted …" at bounding box center [460, 217] width 295 height 11
click at [313, 214] on select "Please Choose One LED Surface-Mounted LED Recessed Fluorescent Surface-Mounted …" at bounding box center [460, 217] width 295 height 11
click at [326, 219] on select "Please Choose One LED Surface-Mounted LED Recessed Fluorescent Surface-Mounted …" at bounding box center [460, 217] width 295 height 11
click at [313, 214] on select "Please Choose One LED Surface-Mounted LED Recessed Fluorescent Surface-Mounted …" at bounding box center [460, 217] width 295 height 11
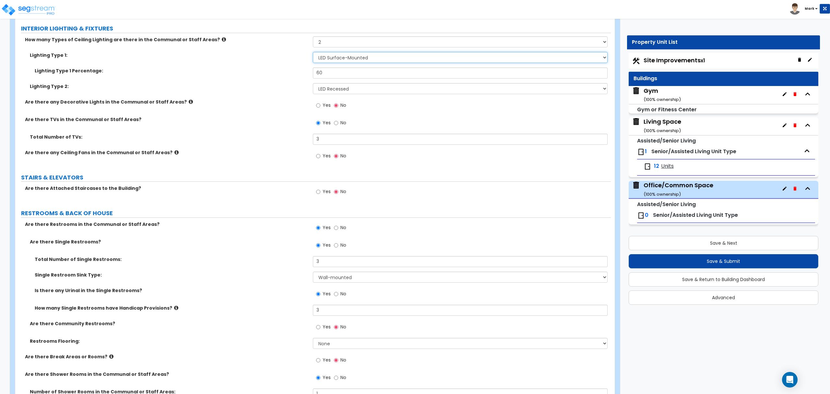
scroll to position [2508, 0]
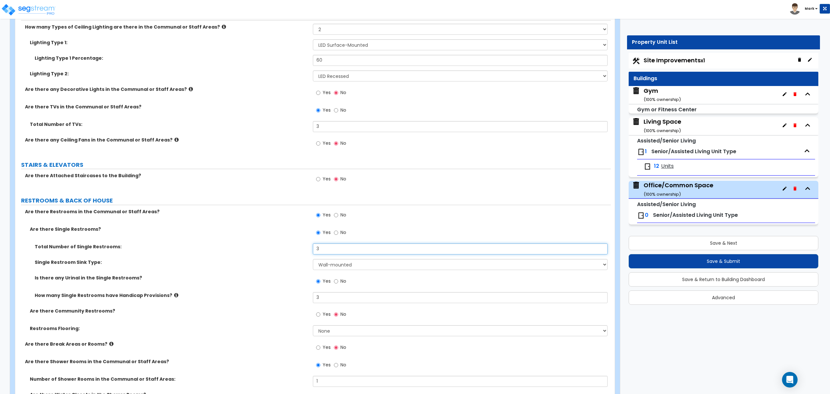
click at [325, 250] on input "3" at bounding box center [460, 248] width 295 height 11
click at [264, 263] on label "Single Restroom Sink Type:" at bounding box center [171, 262] width 273 height 6
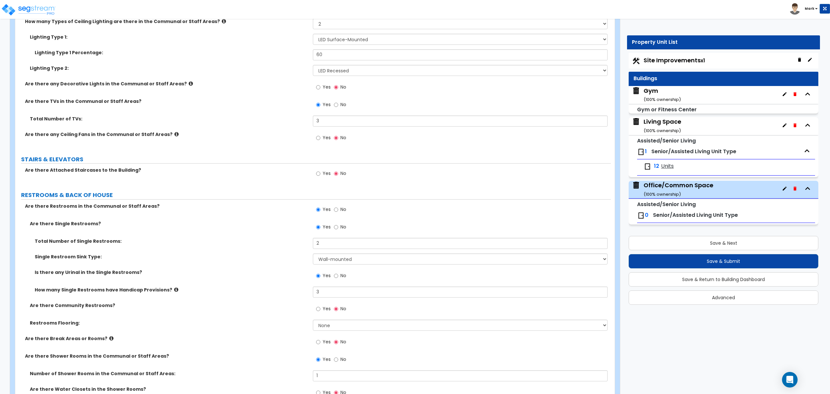
scroll to position [2552, 0]
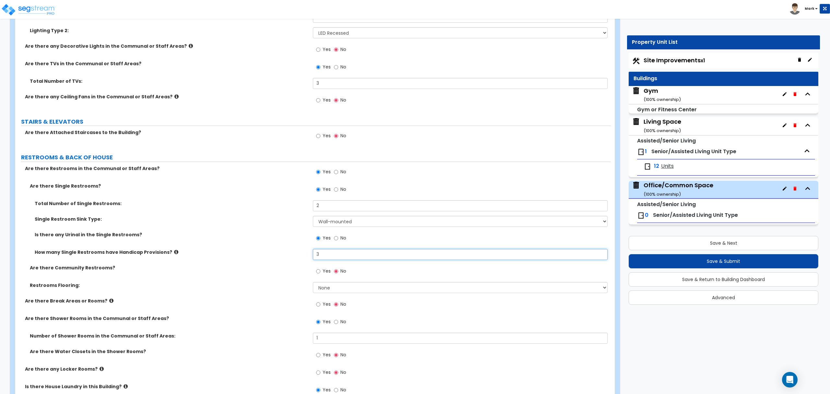
click at [330, 256] on input "3" at bounding box center [460, 254] width 295 height 11
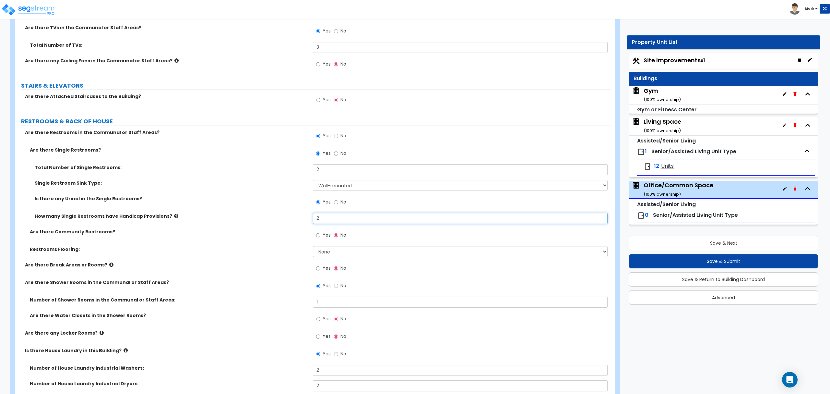
scroll to position [2638, 0]
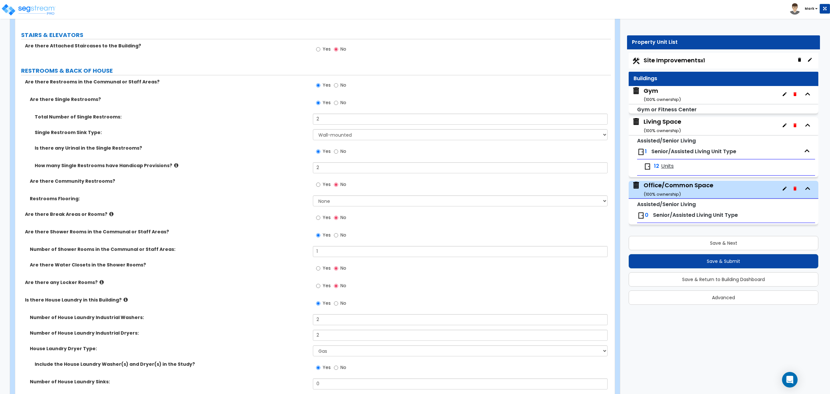
click at [329, 271] on span "Yes" at bounding box center [327, 268] width 8 height 6
click at [320, 271] on input "Yes" at bounding box center [318, 268] width 4 height 7
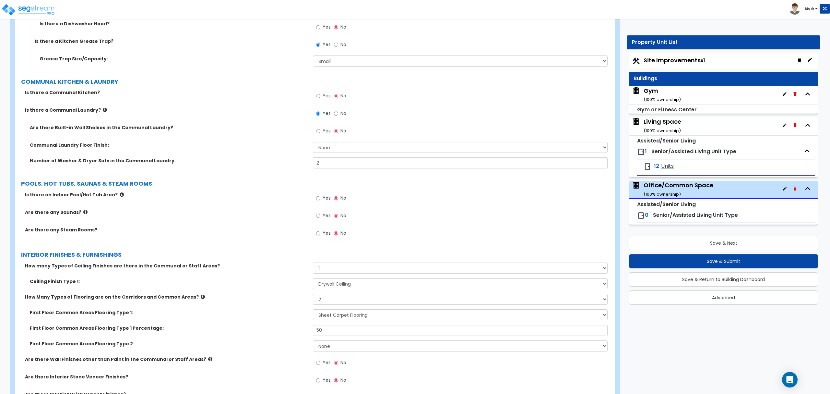
scroll to position [1817, 0]
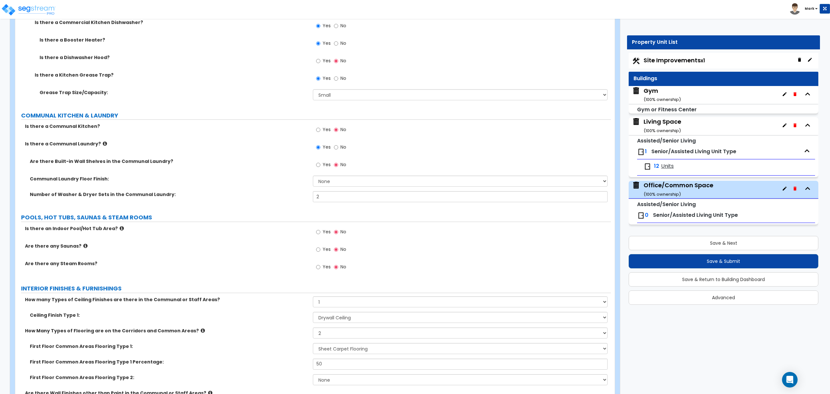
click at [340, 150] on label "No" at bounding box center [340, 147] width 12 height 11
click at [338, 150] on input "No" at bounding box center [336, 147] width 4 height 7
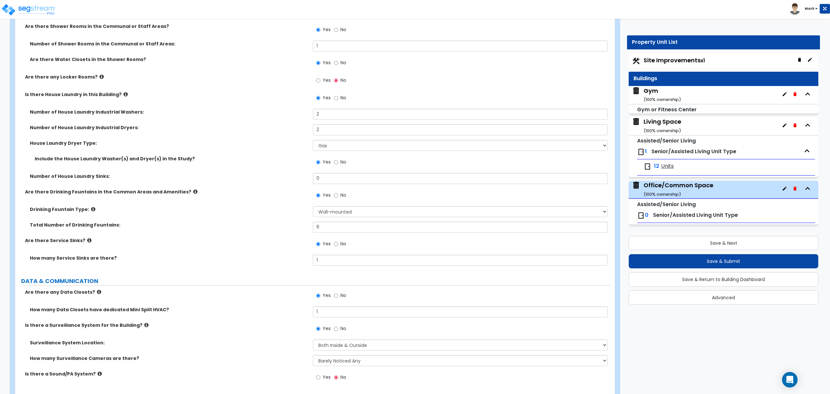
scroll to position [2768, 0]
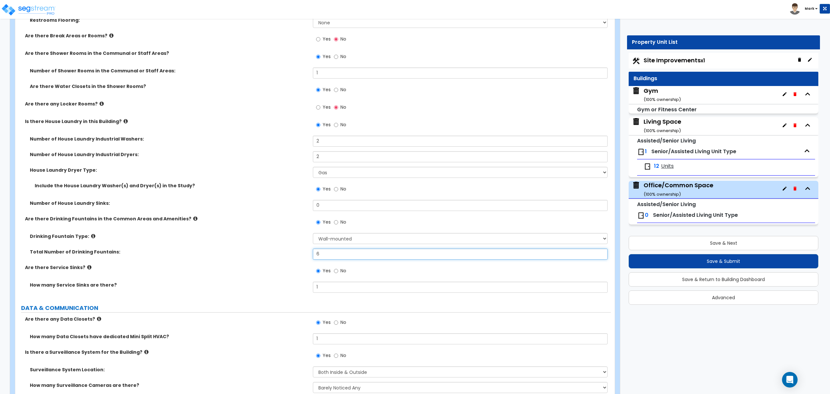
click at [333, 255] on input "6" at bounding box center [460, 253] width 295 height 11
click at [357, 256] on input "2" at bounding box center [460, 253] width 295 height 11
click at [230, 257] on div "Total Number of Drinking Fountains: 4" at bounding box center [313, 256] width 596 height 16
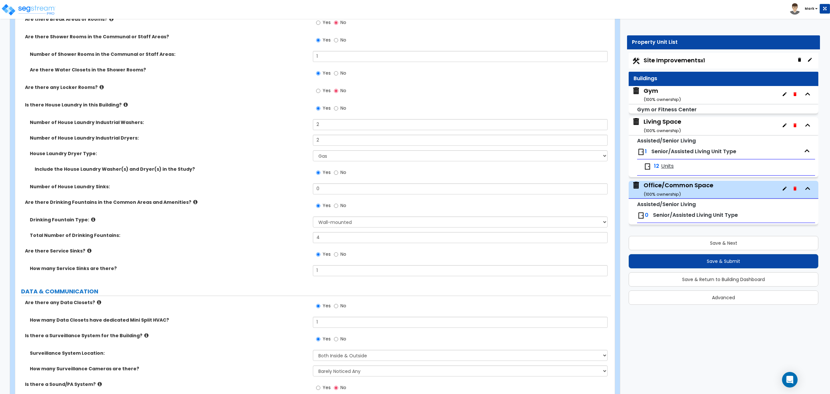
scroll to position [2811, 0]
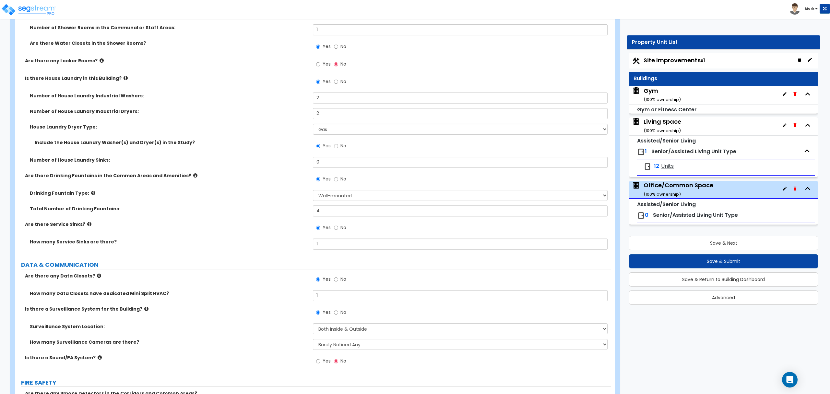
click at [83, 225] on label "Are there Service Sinks?" at bounding box center [166, 224] width 283 height 6
click at [87, 225] on icon at bounding box center [89, 224] width 4 height 5
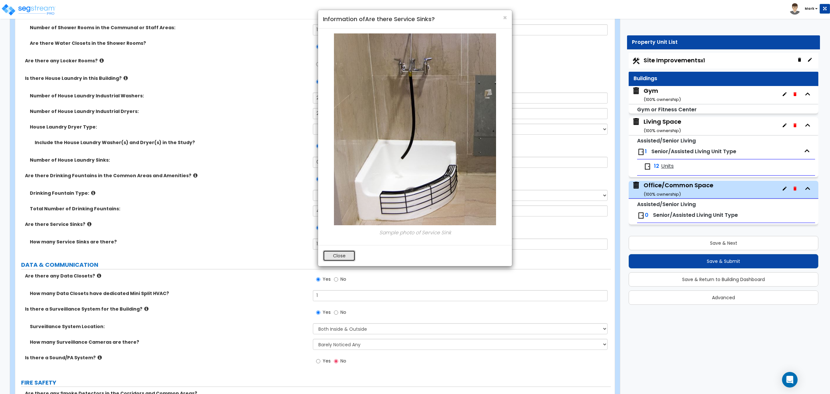
click at [335, 255] on button "Close" at bounding box center [339, 255] width 32 height 11
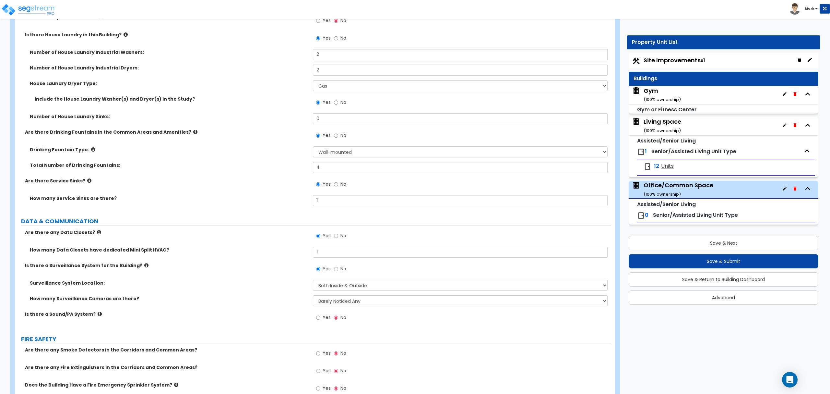
scroll to position [2898, 0]
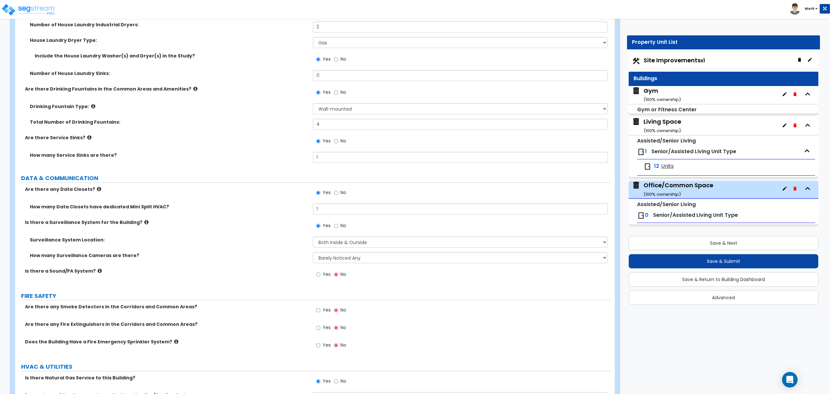
click at [322, 309] on label "Yes" at bounding box center [323, 310] width 15 height 11
click at [320, 309] on input "Yes" at bounding box center [318, 310] width 4 height 7
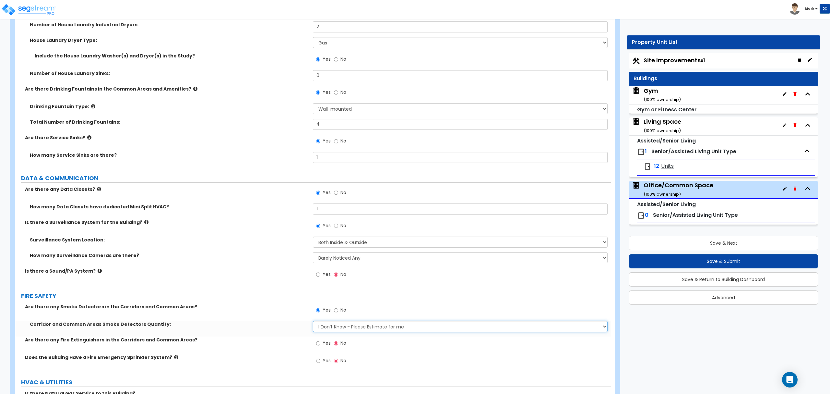
click at [327, 325] on select "I Don’t Know - Please Estimate for me I want to Enter the Number of Smoke Detec…" at bounding box center [460, 326] width 295 height 11
click at [322, 363] on label "Yes" at bounding box center [323, 361] width 15 height 11
click at [320, 363] on input "Yes" at bounding box center [318, 360] width 4 height 7
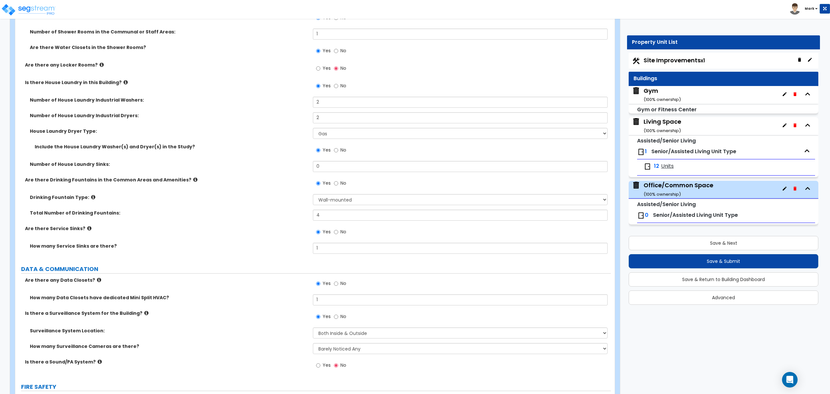
scroll to position [2792, 0]
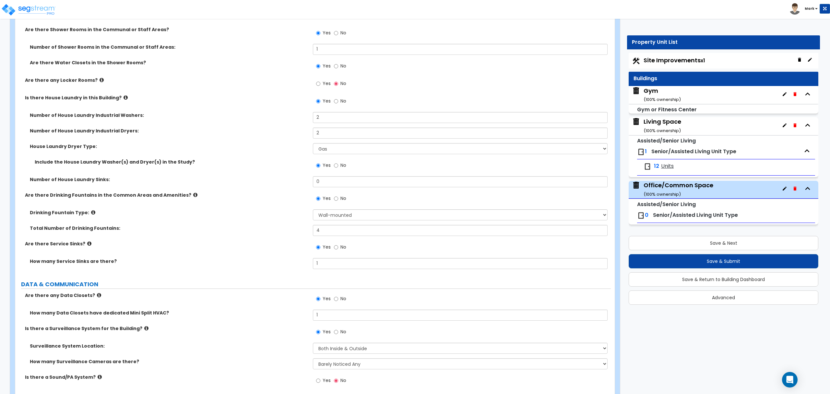
click at [652, 91] on div "Gym ( 100 % ownership)" at bounding box center [662, 95] width 37 height 17
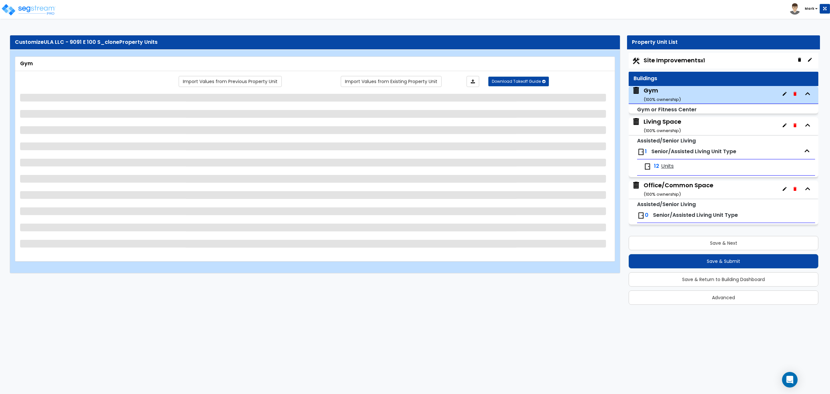
scroll to position [0, 0]
click at [659, 128] on small "( 100 % ownership)" at bounding box center [662, 130] width 37 height 6
click at [659, 124] on div "Living Space ( 100 % ownership)" at bounding box center [663, 125] width 38 height 17
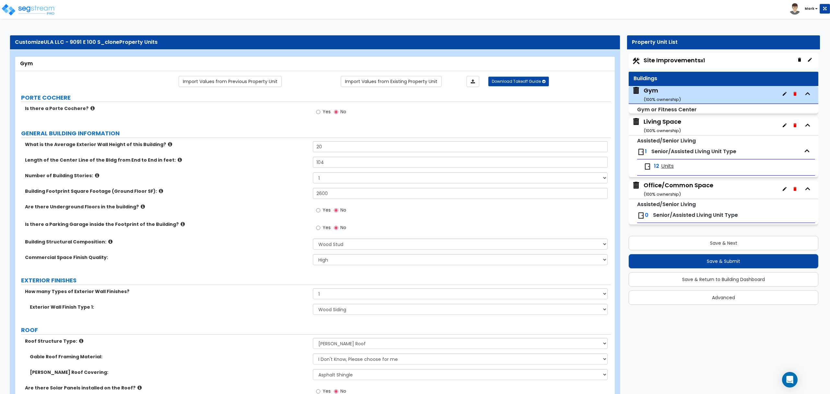
click at [674, 118] on div "Living Space ( 100 % ownership)" at bounding box center [663, 125] width 38 height 17
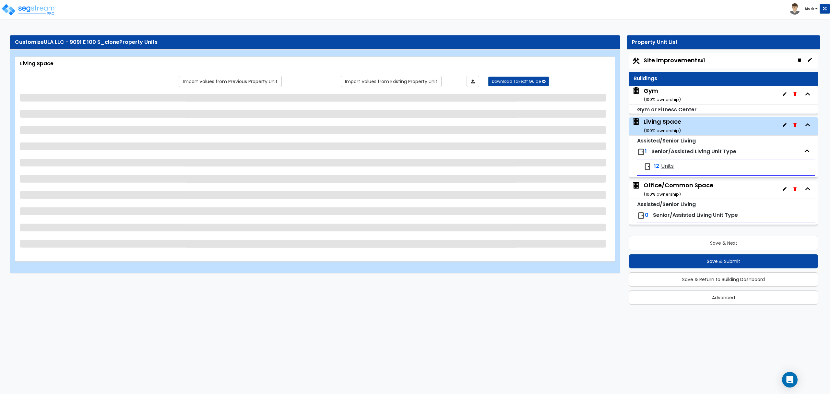
click at [267, 22] on html "Toggle navigation Mark x" at bounding box center [415, 140] width 830 height 280
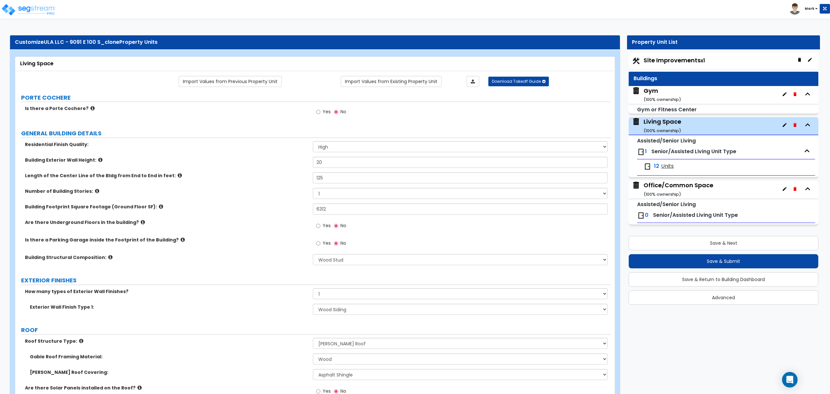
scroll to position [1801, 0]
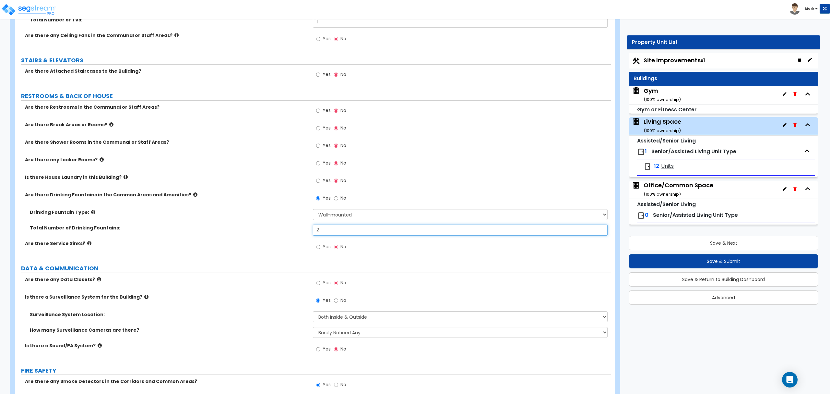
click at [344, 234] on input "2" at bounding box center [460, 229] width 295 height 11
click at [450, 163] on div "Yes No" at bounding box center [462, 165] width 298 height 18
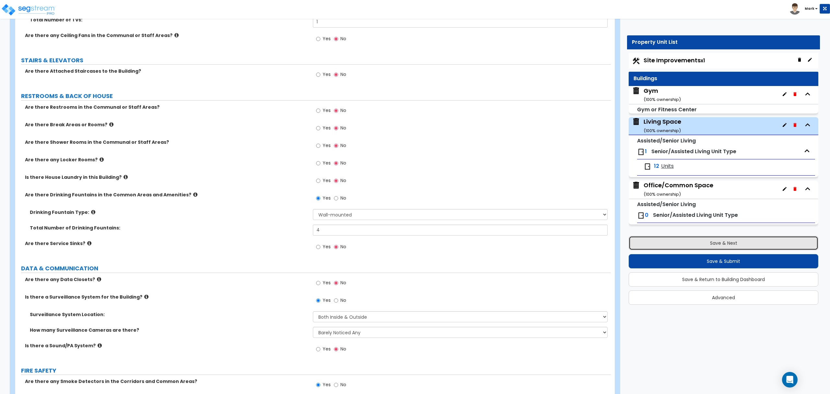
click at [676, 239] on button "Save & Next" at bounding box center [724, 243] width 190 height 14
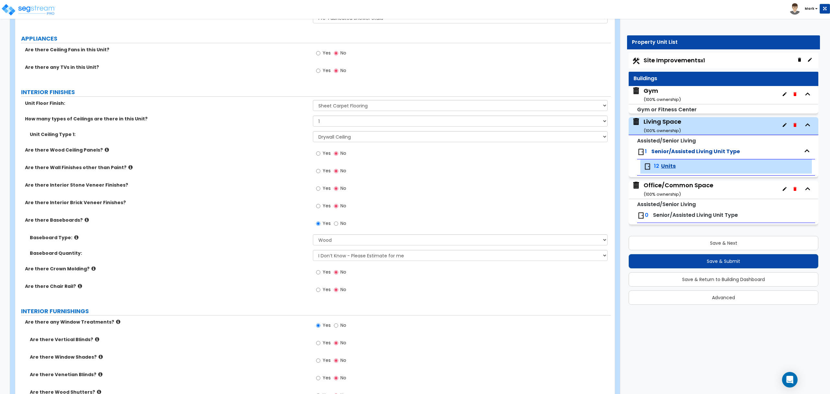
scroll to position [303, 0]
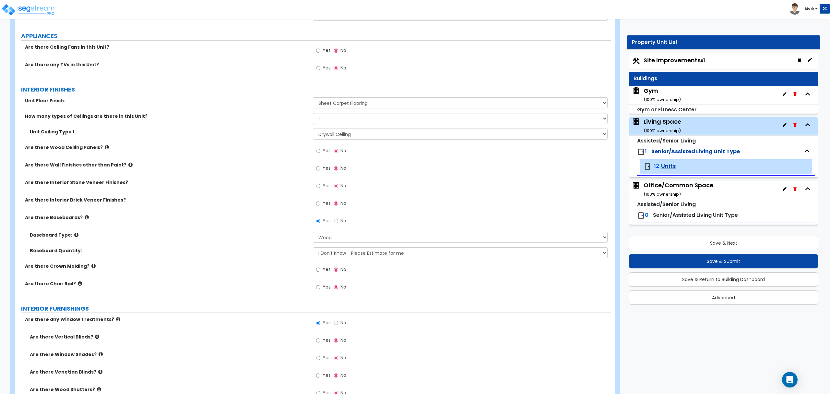
click at [680, 91] on div "Gym ( 100 % ownership)" at bounding box center [662, 95] width 37 height 17
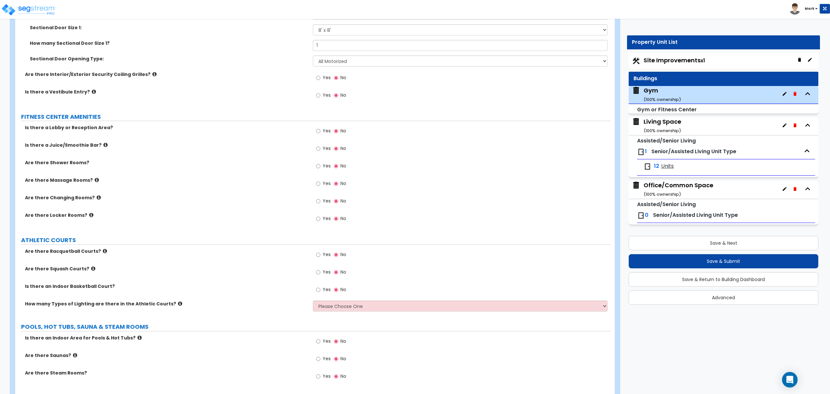
scroll to position [995, 0]
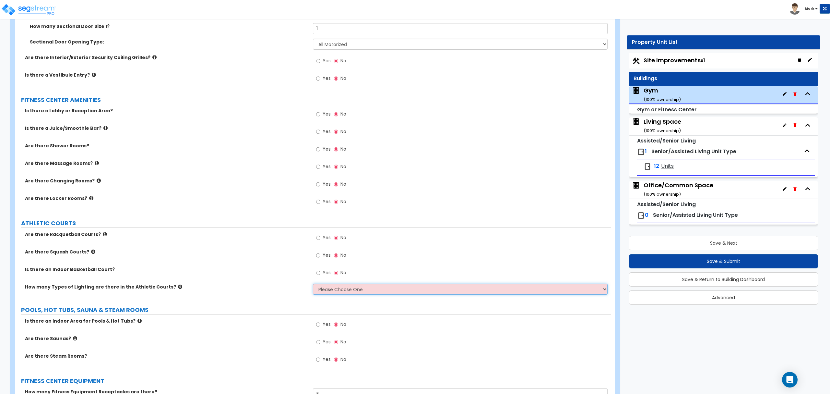
click at [330, 287] on select "Please Choose One 1 2 3" at bounding box center [460, 289] width 295 height 11
click at [313, 285] on select "Please Choose One 1 2 3" at bounding box center [460, 289] width 295 height 11
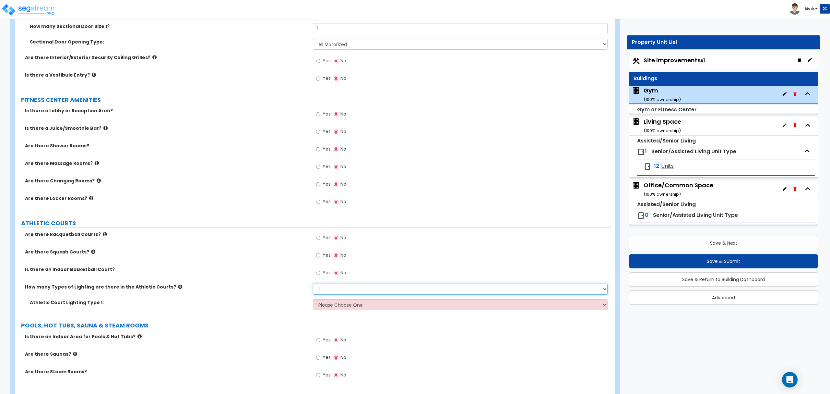
click at [329, 291] on select "Please Choose One 1 2 3" at bounding box center [460, 289] width 295 height 11
click at [313, 285] on select "Please Choose One 1 2 3" at bounding box center [460, 289] width 295 height 11
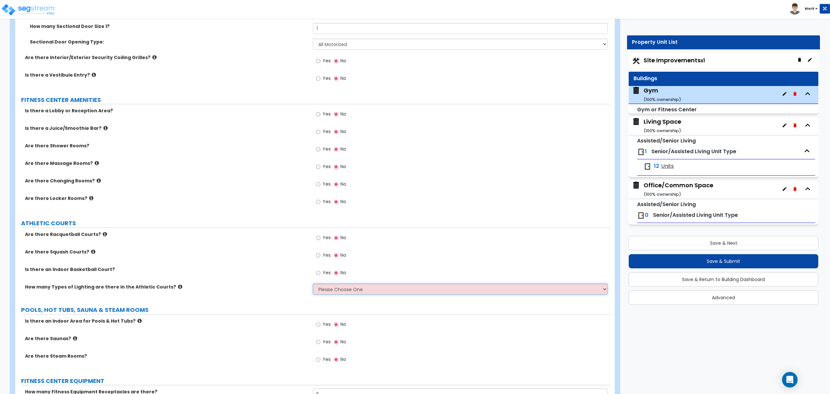
click at [328, 291] on select "Please Choose One 1 2 3" at bounding box center [460, 289] width 295 height 11
click at [313, 285] on select "Please Choose One 1 2 3" at bounding box center [460, 289] width 295 height 11
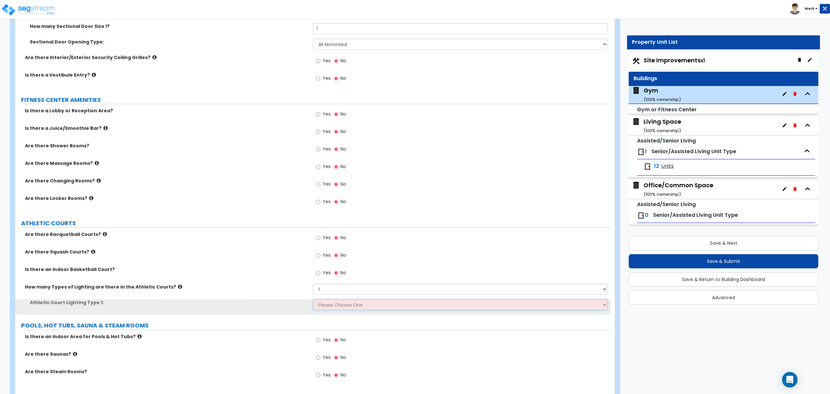
click at [326, 304] on select "Please Choose One LED High Bay Fluorescent High Bay Metal Halide High Bay" at bounding box center [460, 304] width 295 height 11
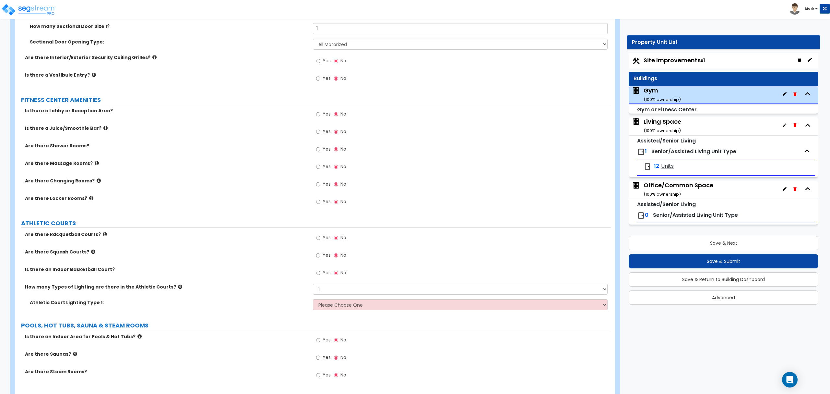
click at [151, 286] on label "How many Types of Lighting are there in the Athletic Courts?" at bounding box center [166, 287] width 283 height 6
click at [178, 287] on icon at bounding box center [180, 286] width 4 height 5
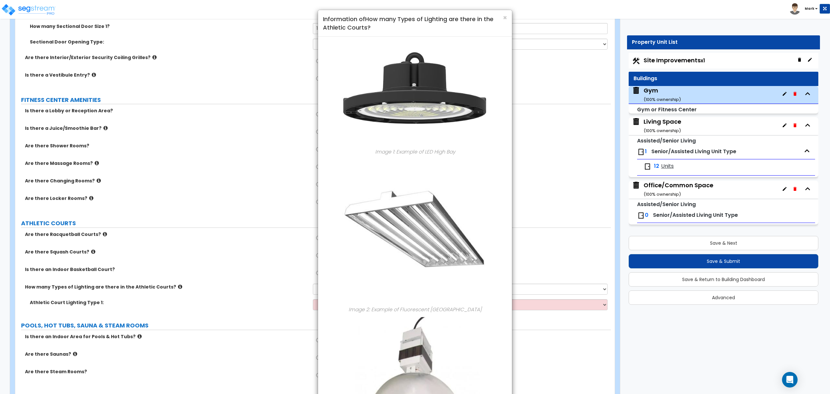
click at [507, 19] on div "× Information of How many Types of Lighting are there in the Athletic Courts?" at bounding box center [415, 23] width 194 height 27
click at [507, 21] on span "×" at bounding box center [505, 17] width 4 height 9
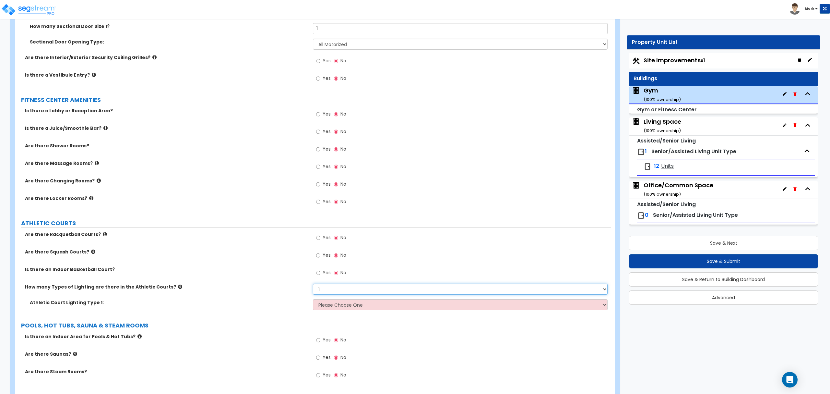
click at [331, 294] on select "Please Choose One 1 2 3" at bounding box center [460, 289] width 295 height 11
click at [313, 285] on select "Please Choose One 1 2 3" at bounding box center [460, 289] width 295 height 11
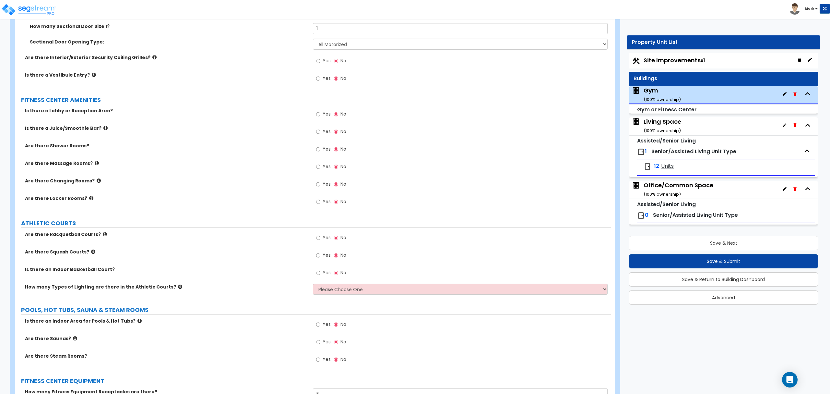
click at [277, 287] on label "How many Types of Lighting are there in the Athletic Courts?" at bounding box center [166, 287] width 283 height 6
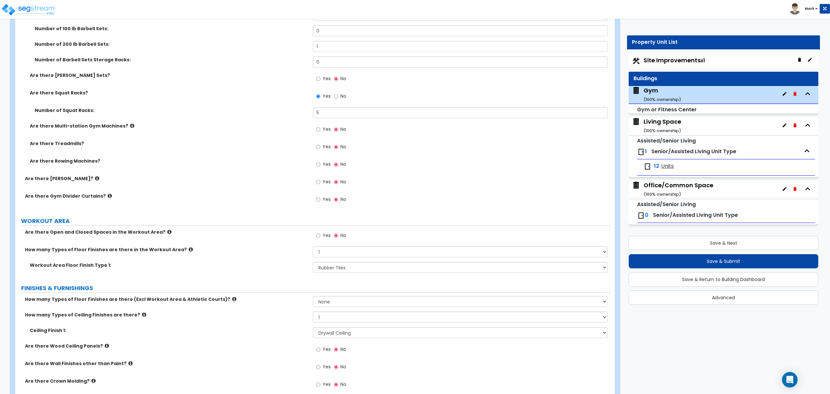
scroll to position [1470, 0]
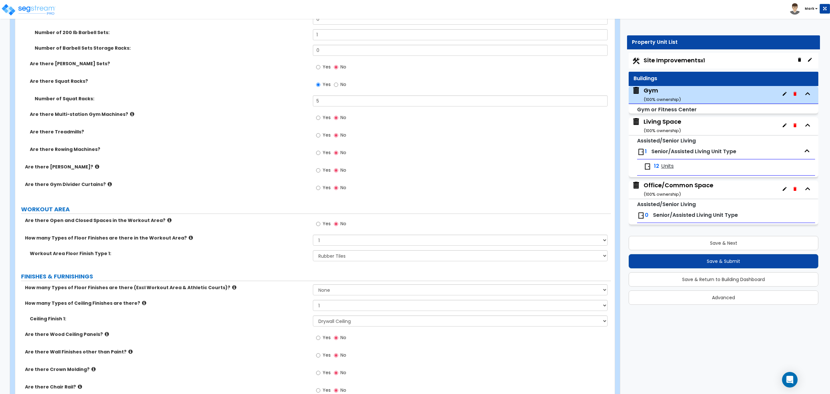
click at [102, 187] on label "Are there Gym Divider Curtains?" at bounding box center [166, 184] width 283 height 6
click at [108, 187] on icon at bounding box center [110, 184] width 4 height 5
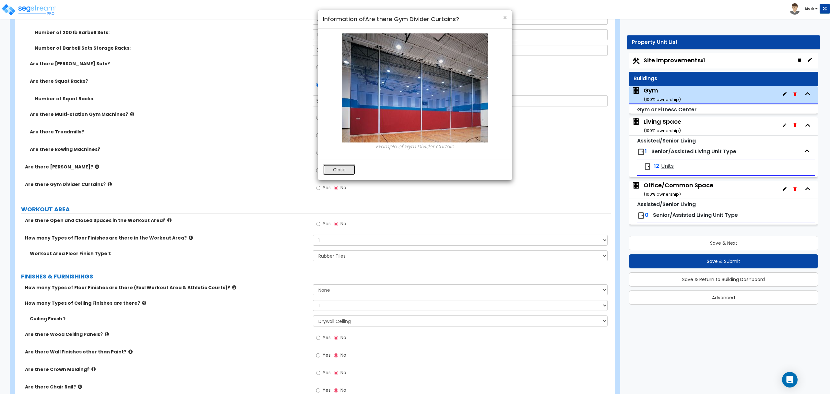
click at [342, 171] on button "Close" at bounding box center [339, 169] width 32 height 11
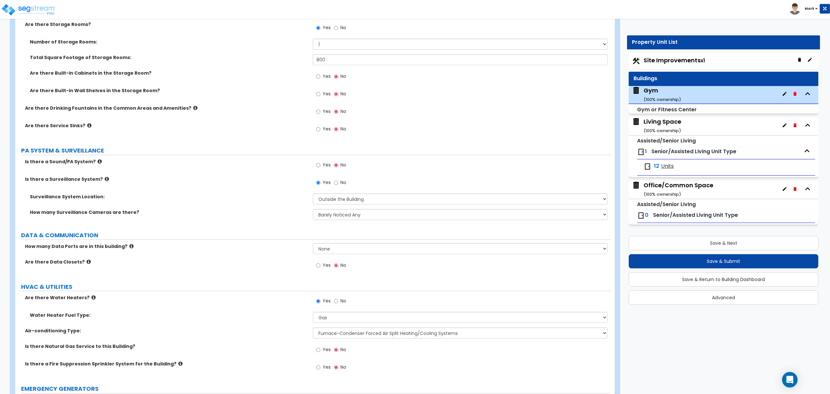
scroll to position [2177, 0]
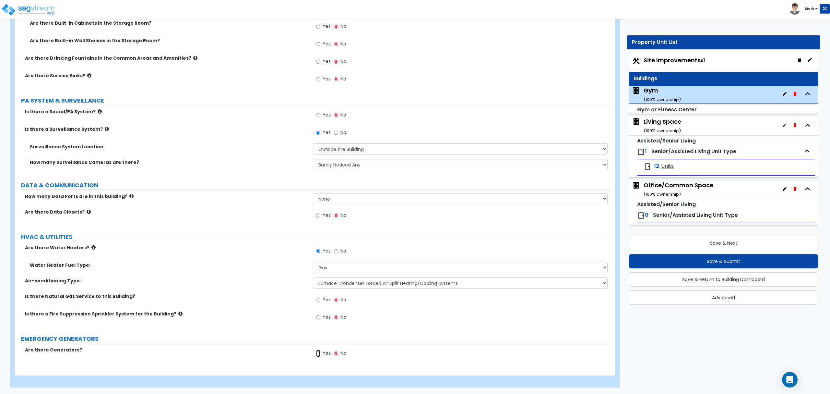
click at [317, 355] on input "Yes" at bounding box center [318, 353] width 4 height 7
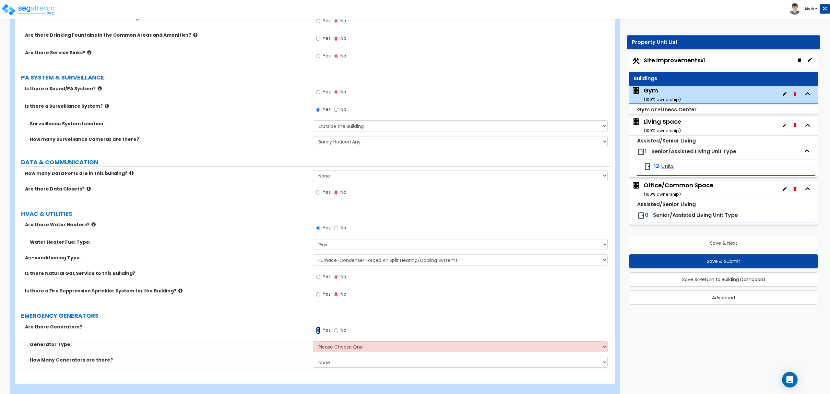
scroll to position [2208, 0]
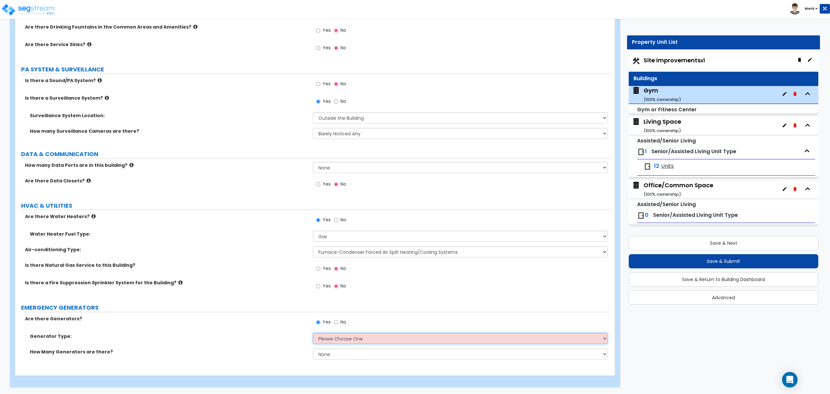
click at [335, 340] on select "Please Choose One Gas Diesel" at bounding box center [460, 338] width 295 height 11
drag, startPoint x: 335, startPoint y: 344, endPoint x: 337, endPoint y: 340, distance: 4.4
click at [336, 342] on div "Generator Type: Please Choose One Gas Diesel" at bounding box center [313, 341] width 596 height 16
click at [337, 340] on select "Please Choose One Gas Diesel" at bounding box center [460, 338] width 295 height 11
click at [313, 333] on select "Please Choose One Gas Diesel" at bounding box center [460, 338] width 295 height 11
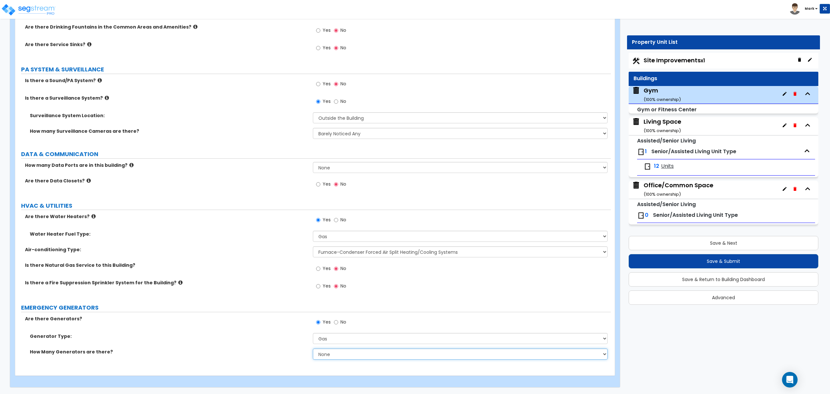
click at [331, 354] on select "None 1 2 3" at bounding box center [460, 353] width 295 height 11
click at [313, 348] on select "None 1 2 3" at bounding box center [460, 353] width 295 height 11
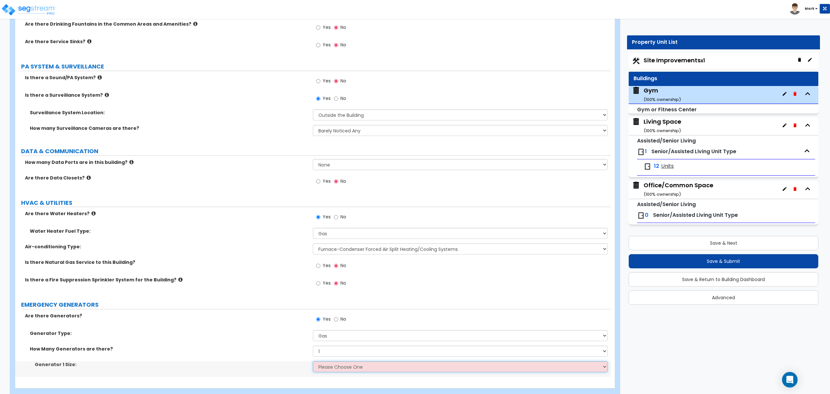
click at [329, 369] on select "Please Choose One 20kW 35 kW 80 kW 100 kW 125 kW 185 kW" at bounding box center [460, 366] width 295 height 11
click at [602, 372] on select "Please Choose One 20kW 35 kW 80 kW 100 kW 125 kW 185 kW" at bounding box center [460, 366] width 295 height 11
click at [331, 372] on select "Please Choose One 20kW 35 kW 80 kW 100 kW 125 kW 185 kW" at bounding box center [460, 366] width 295 height 11
click at [313, 364] on select "Please Choose One 20kW 35 kW 80 kW 100 kW 125 kW 185 kW" at bounding box center [460, 366] width 295 height 11
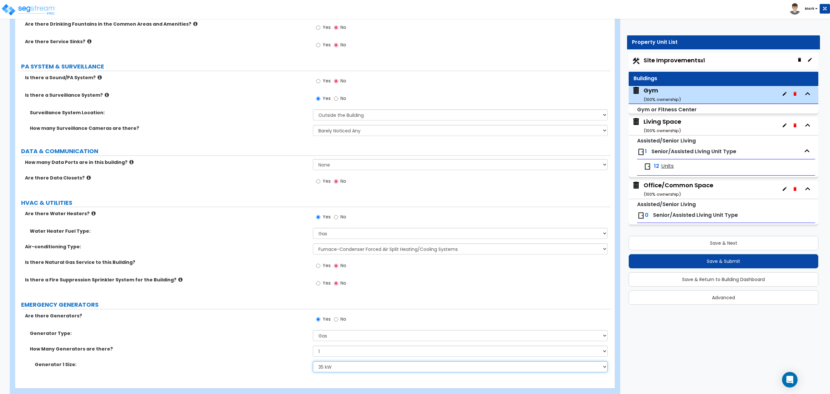
drag, startPoint x: 331, startPoint y: 369, endPoint x: 330, endPoint y: 365, distance: 4.0
click at [331, 369] on select "Please Choose One 20kW 35 kW 80 kW 100 kW 125 kW 185 kW" at bounding box center [460, 366] width 295 height 11
click at [313, 364] on select "Please Choose One 20kW 35 kW 80 kW 100 kW 125 kW 185 kW" at bounding box center [460, 366] width 295 height 11
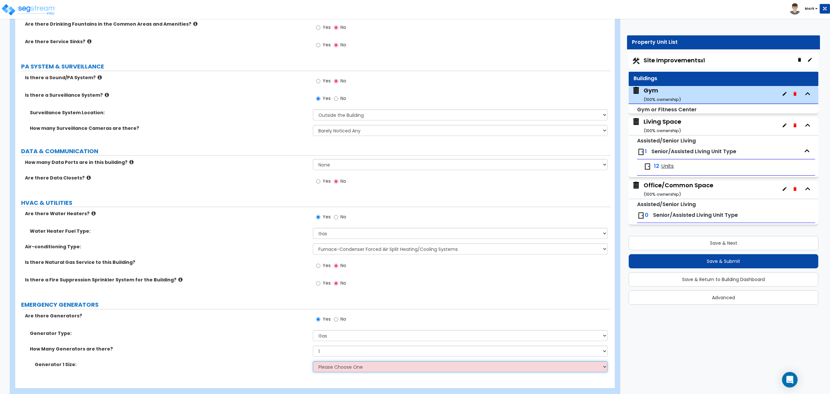
drag, startPoint x: 344, startPoint y: 372, endPoint x: 341, endPoint y: 365, distance: 8.1
click at [343, 372] on select "Please Choose One 20kW 35 kW 80 kW 100 kW 125 kW 185 kW" at bounding box center [460, 366] width 295 height 11
click at [313, 364] on select "Please Choose One 20kW 35 kW 80 kW 100 kW 125 kW 185 kW" at bounding box center [460, 366] width 295 height 11
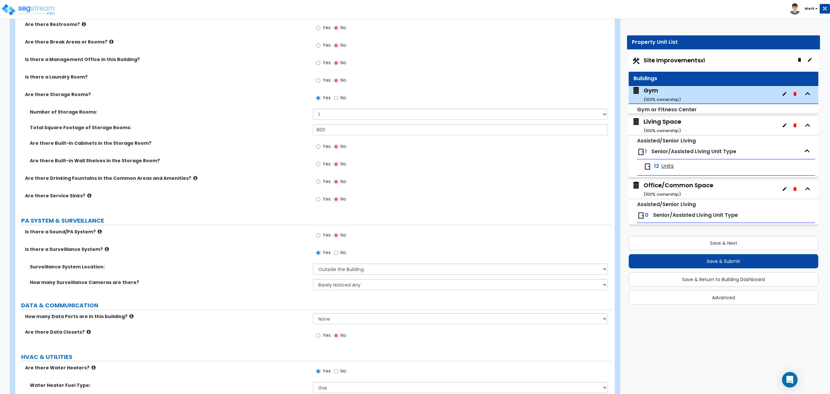
scroll to position [2051, 0]
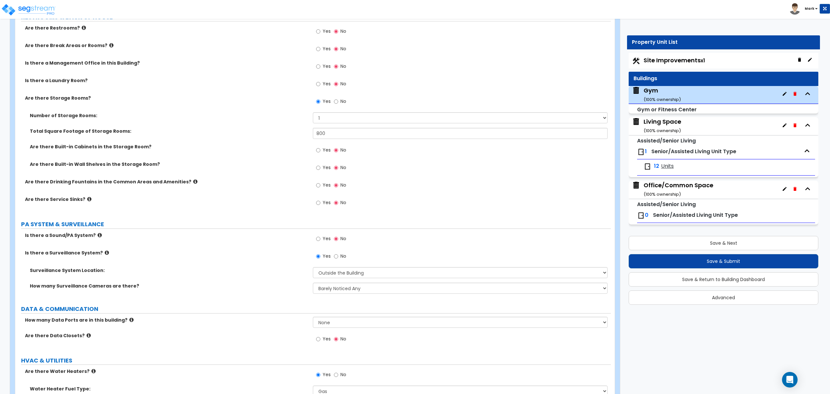
click at [676, 125] on div "Living Space ( 100 % ownership)" at bounding box center [663, 125] width 38 height 17
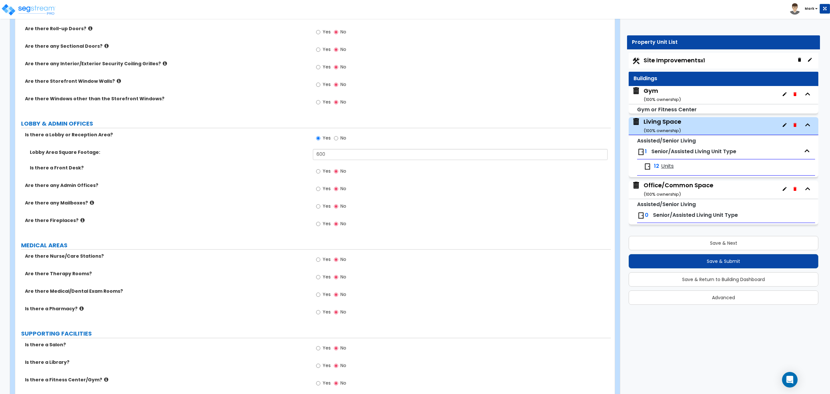
scroll to position [822, 0]
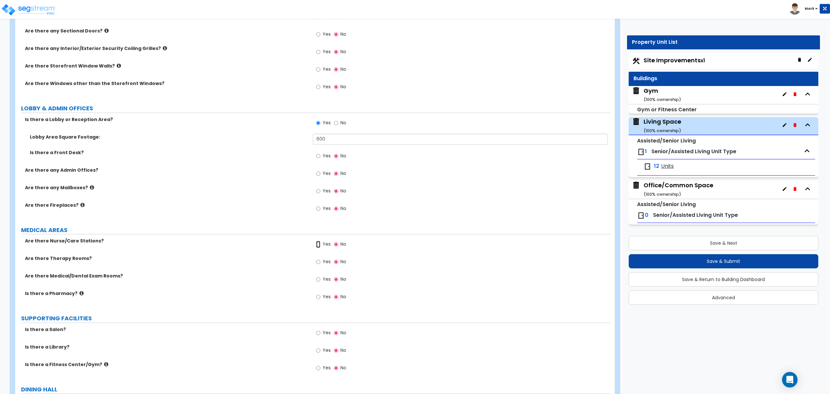
click at [320, 248] on input "Yes" at bounding box center [318, 244] width 4 height 7
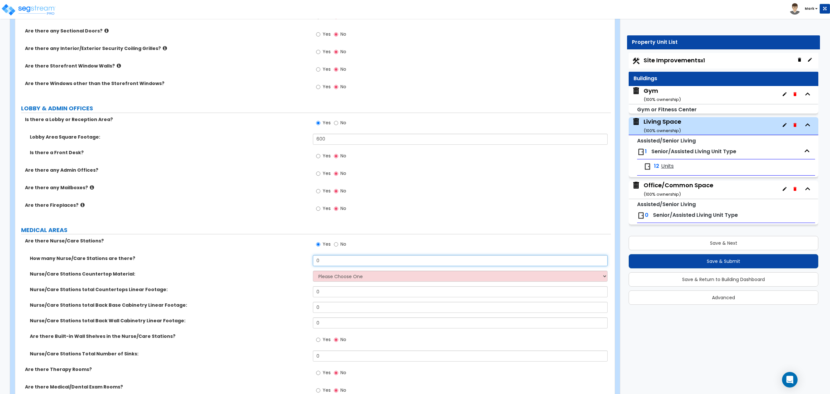
click at [326, 262] on input "0" at bounding box center [460, 260] width 295 height 11
click at [330, 277] on select "Please Choose One Plastic Laminate Solid Surface Stone Quartz Marble Tile Wood …" at bounding box center [460, 276] width 295 height 11
click at [331, 277] on select "Please Choose One Plastic Laminate Solid Surface Stone Quartz Marble Tile Wood …" at bounding box center [460, 276] width 295 height 11
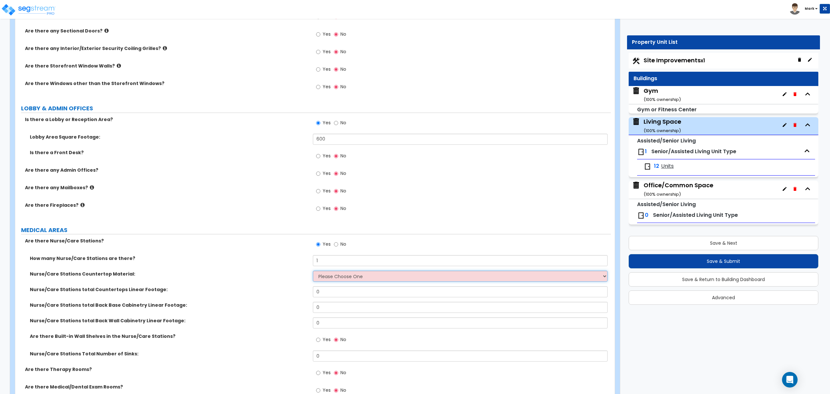
click at [346, 275] on select "Please Choose One Plastic Laminate Solid Surface Stone Quartz Marble Tile Wood …" at bounding box center [460, 276] width 295 height 11
click at [322, 268] on div "How many Nurse/Care Stations are there? 1" at bounding box center [313, 263] width 596 height 16
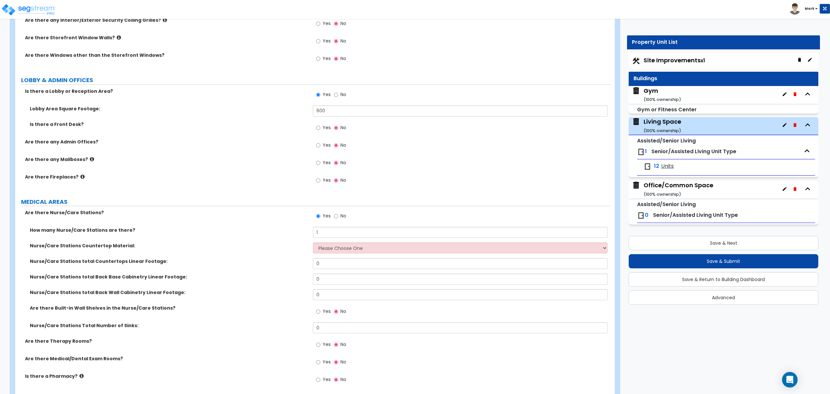
scroll to position [865, 0]
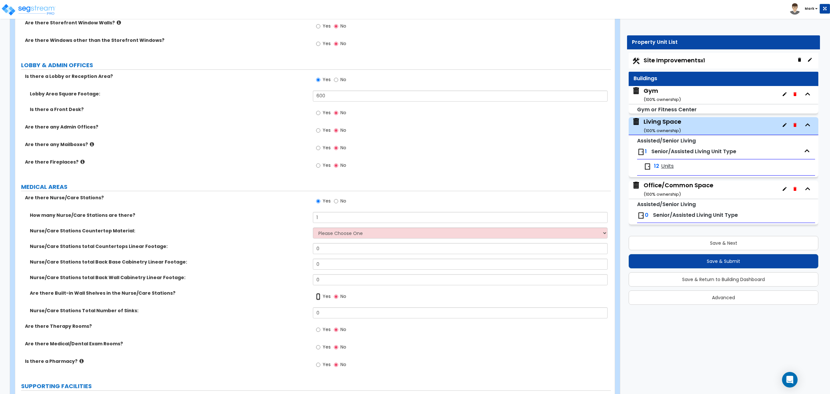
click at [316, 298] on input "Yes" at bounding box center [318, 296] width 4 height 7
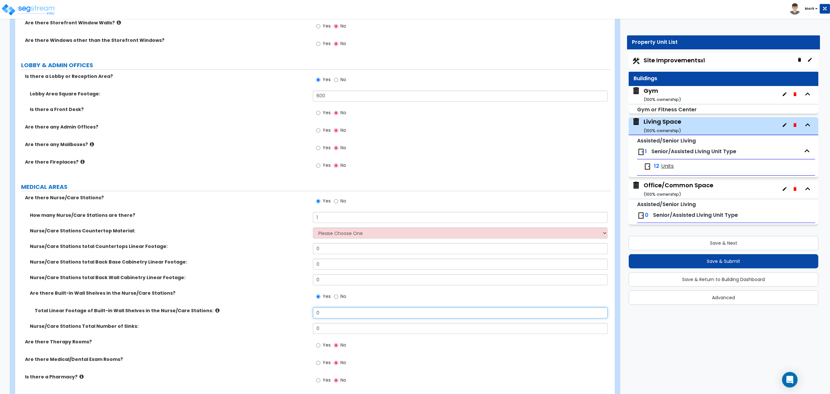
click at [323, 314] on input "0" at bounding box center [460, 312] width 295 height 11
click at [340, 252] on input "0" at bounding box center [460, 248] width 295 height 11
click at [320, 248] on input "6" at bounding box center [460, 248] width 295 height 11
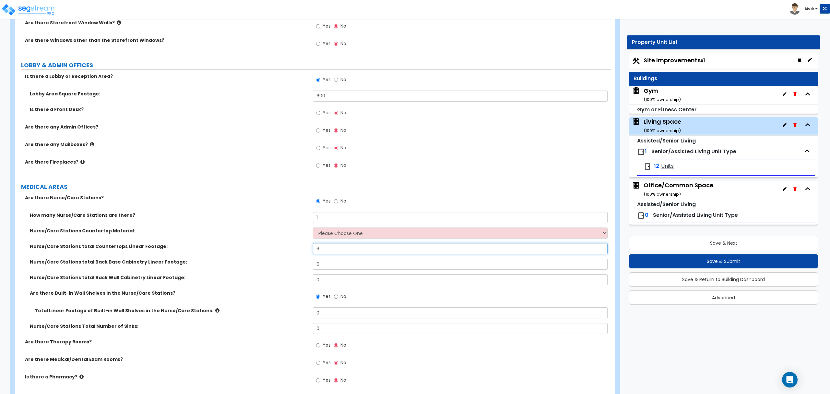
click at [318, 248] on input "6" at bounding box center [460, 248] width 295 height 11
click at [323, 322] on div "Total Linear Footage of Built-in Wall Shelves in the Nurse/Care Stations: 0" at bounding box center [313, 315] width 596 height 16
click at [325, 318] on input "0" at bounding box center [460, 312] width 295 height 11
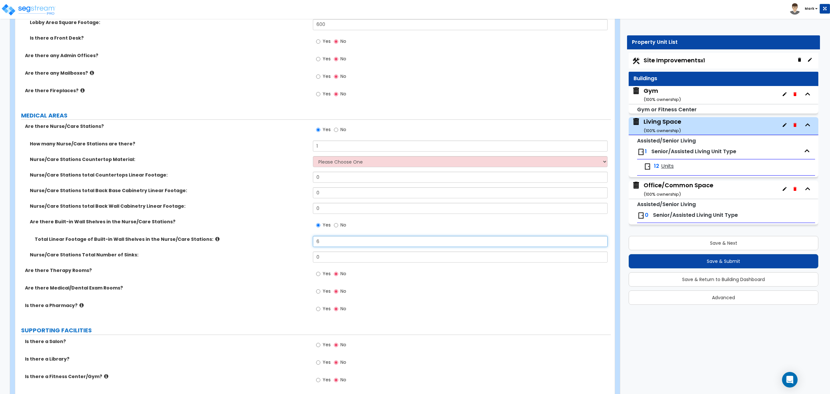
scroll to position [951, 0]
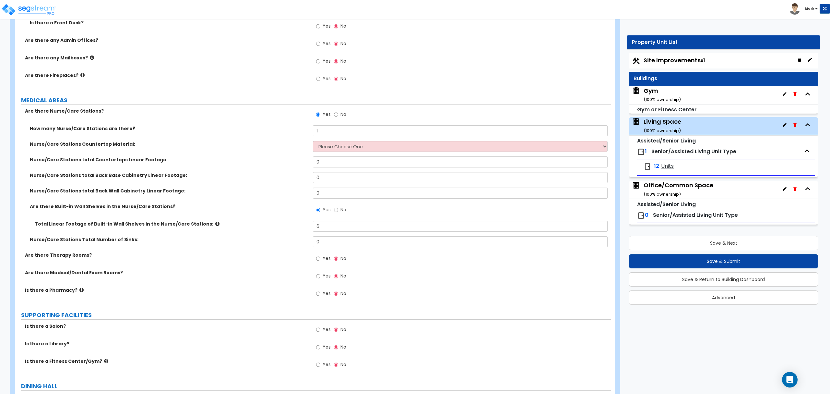
click at [339, 118] on label "No" at bounding box center [340, 115] width 12 height 11
click at [338, 118] on input "No" at bounding box center [336, 114] width 4 height 7
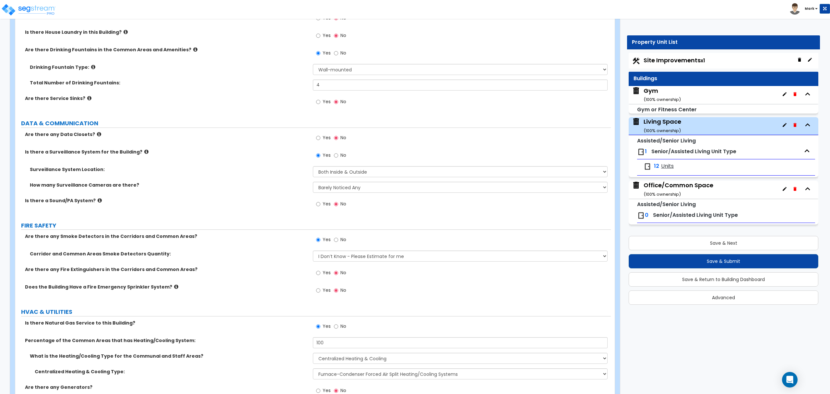
scroll to position [1987, 0]
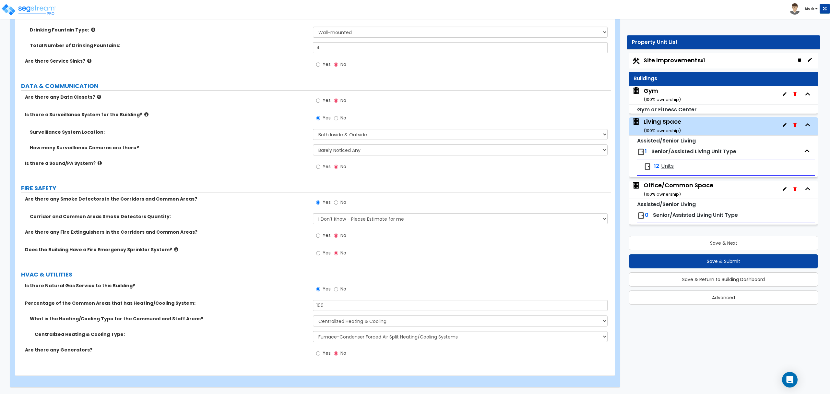
click at [670, 169] on span "Units" at bounding box center [667, 166] width 13 height 7
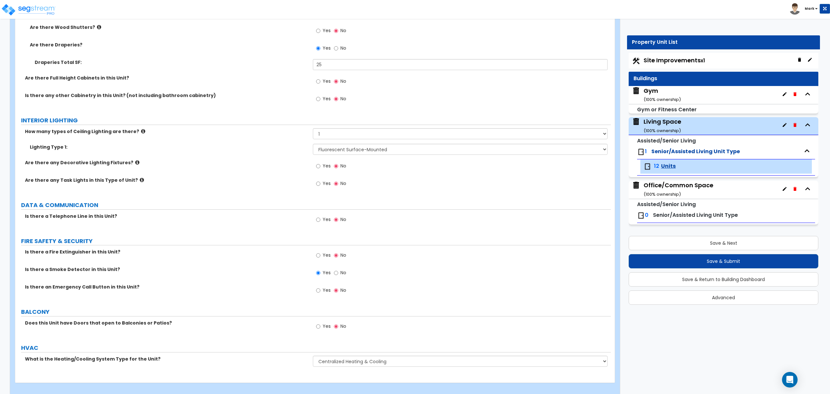
scroll to position [673, 0]
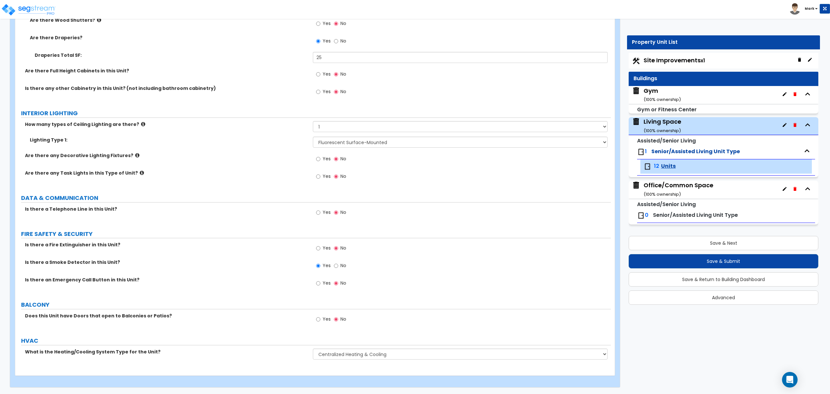
click at [667, 189] on div "Office/Common Space ( 100 % ownership)" at bounding box center [679, 189] width 70 height 17
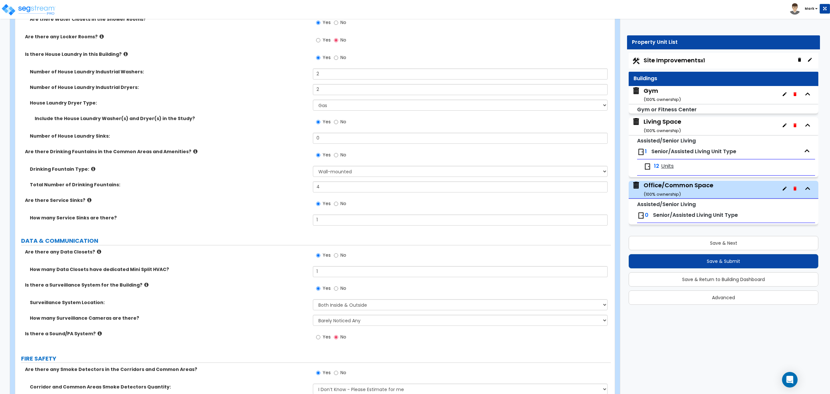
scroll to position [3008, 0]
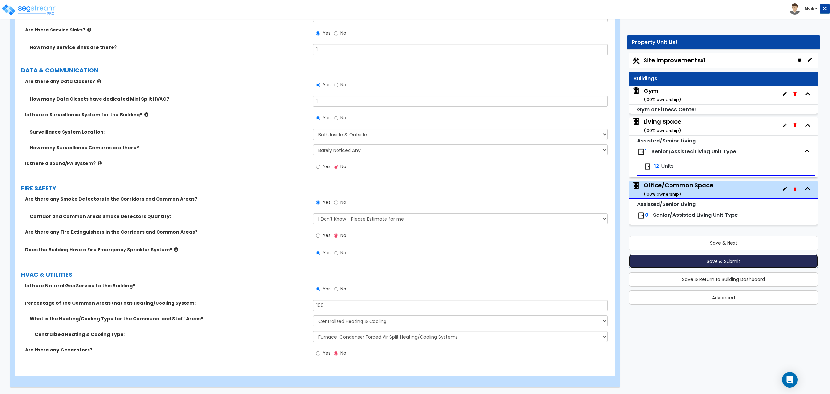
click at [731, 266] on button "Save & Submit" at bounding box center [724, 261] width 190 height 14
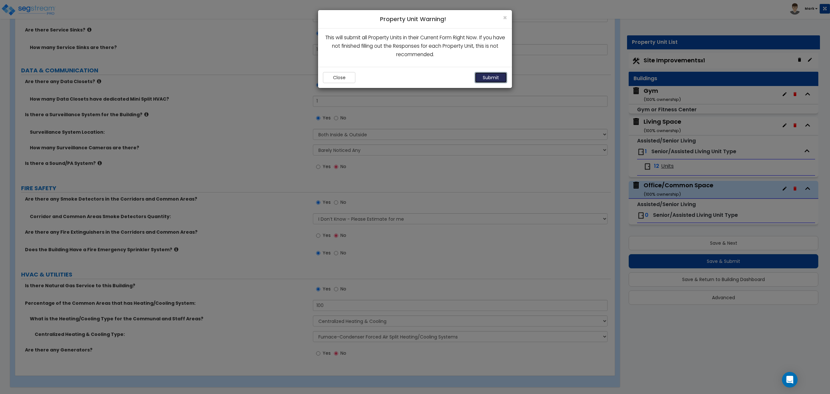
click at [496, 77] on button "Submit" at bounding box center [491, 77] width 32 height 11
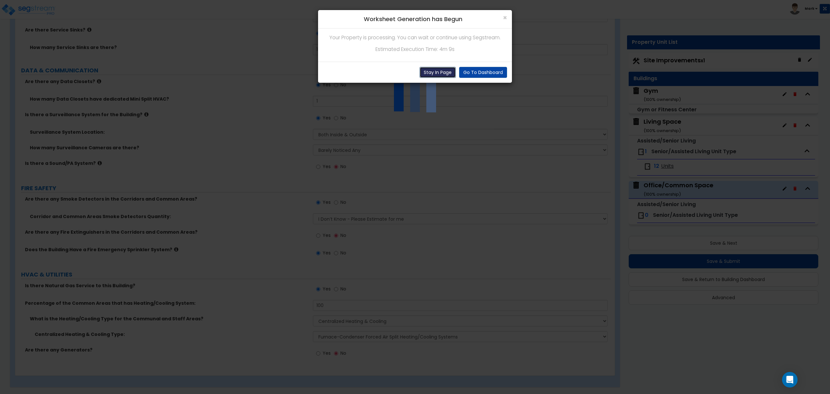
click at [442, 74] on button "Stay In Page" at bounding box center [438, 72] width 36 height 11
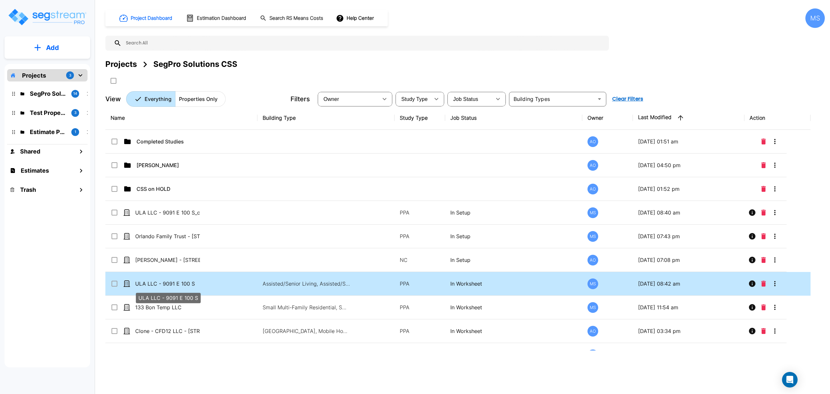
click at [169, 282] on p "ULA LLC - 9091 E 100 S" at bounding box center [167, 284] width 65 height 8
checkbox input "true"
click at [169, 282] on p "ULA LLC - 9091 E 100 S" at bounding box center [167, 284] width 65 height 8
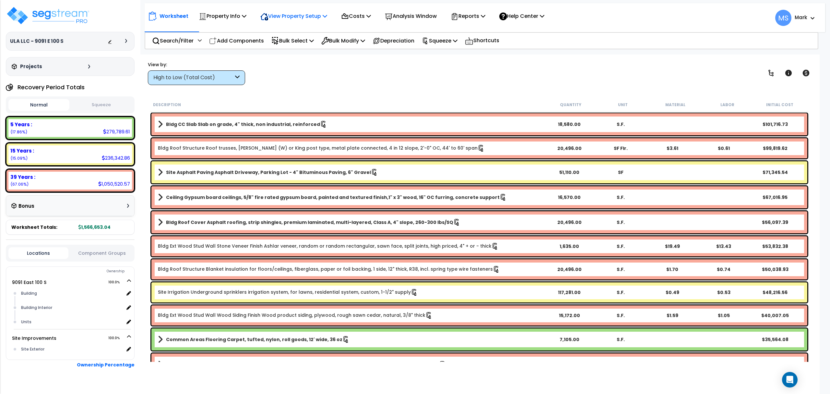
click at [316, 18] on p "View Property Setup" at bounding box center [293, 16] width 67 height 9
click at [300, 45] on link "View Questionnaire" at bounding box center [289, 44] width 64 height 13
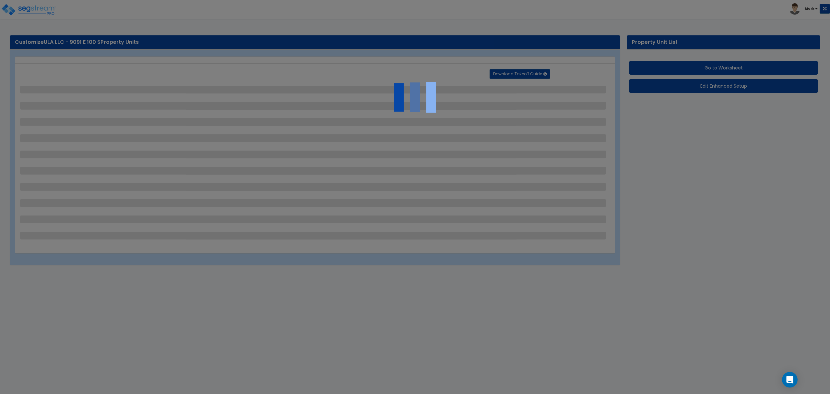
select select "2"
select select "1"
select select "2"
select select "1"
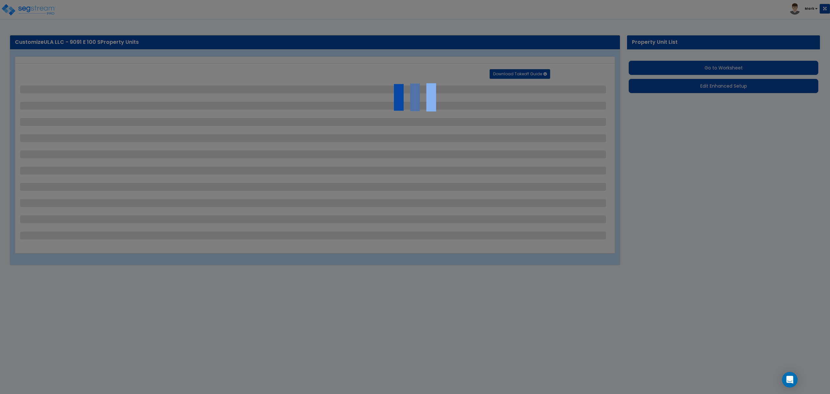
select select "1"
select select "2"
select select "3"
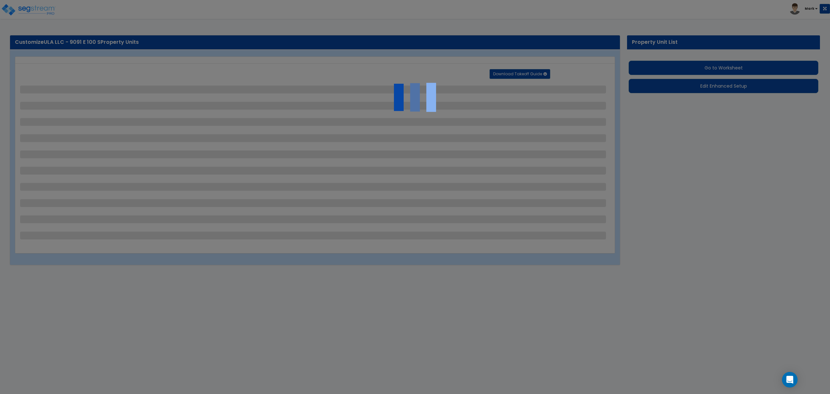
select select "5"
select select "3"
select select "2"
select select "3"
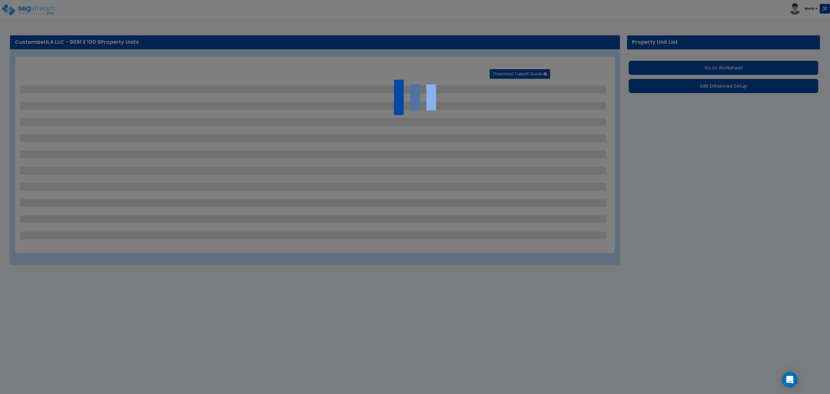
select select "3"
select select "9"
select select "2"
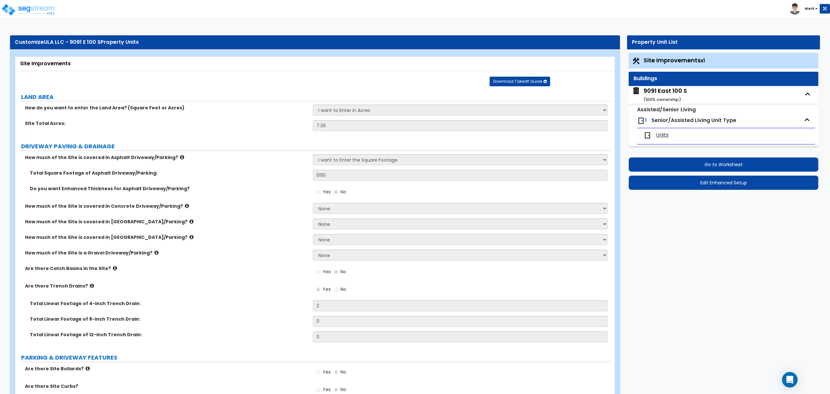
click at [665, 136] on span "Units" at bounding box center [662, 134] width 13 height 7
select select "1"
select select "2"
select select "1"
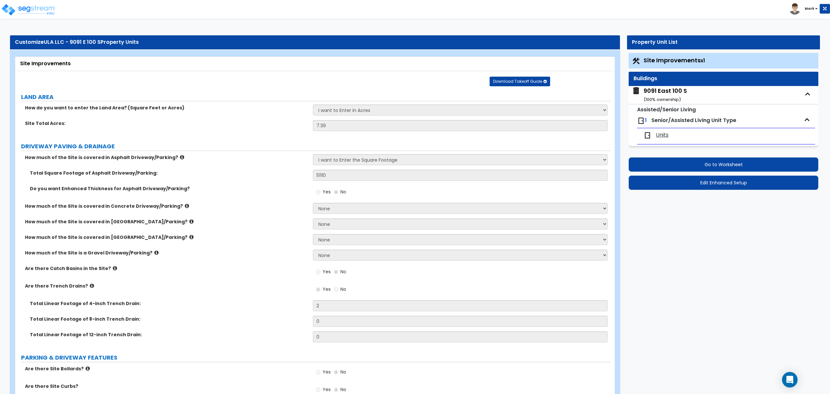
select select "1"
select select "5"
select select "1"
select select "2"
select select "1"
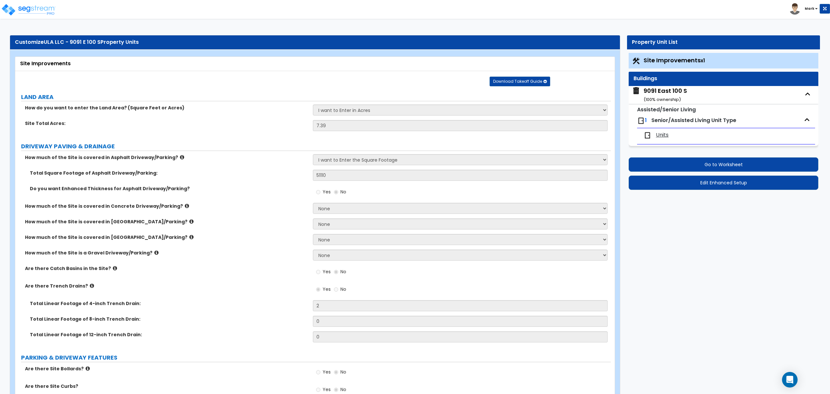
select select "1"
select select "3"
select select "2"
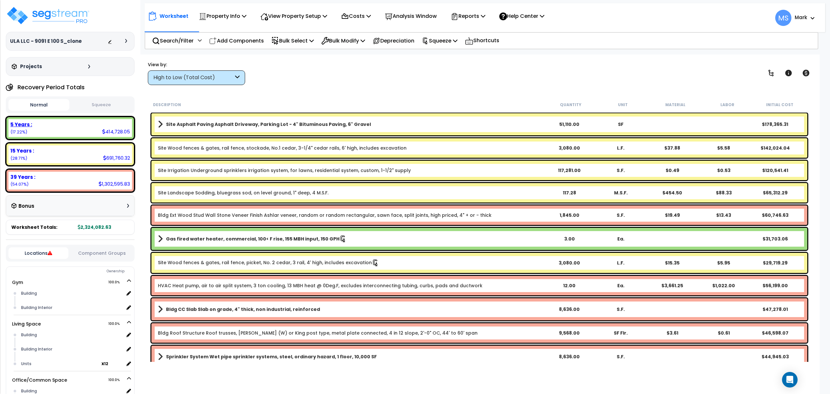
click at [39, 131] on div "5 Years : 414,728.05 (17.22%)" at bounding box center [70, 128] width 124 height 18
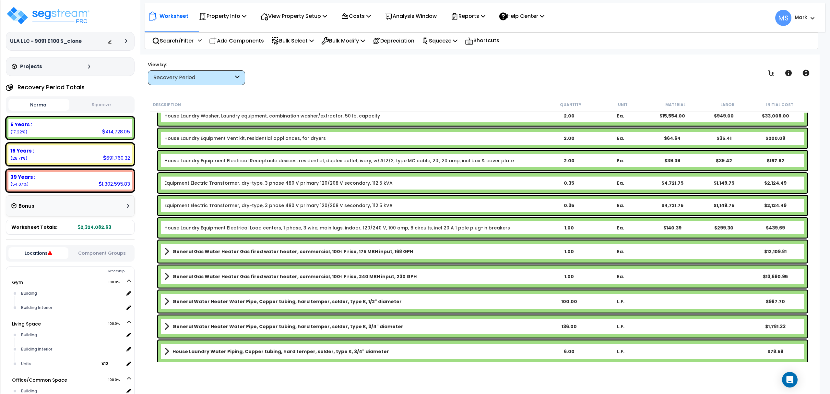
scroll to position [649, 0]
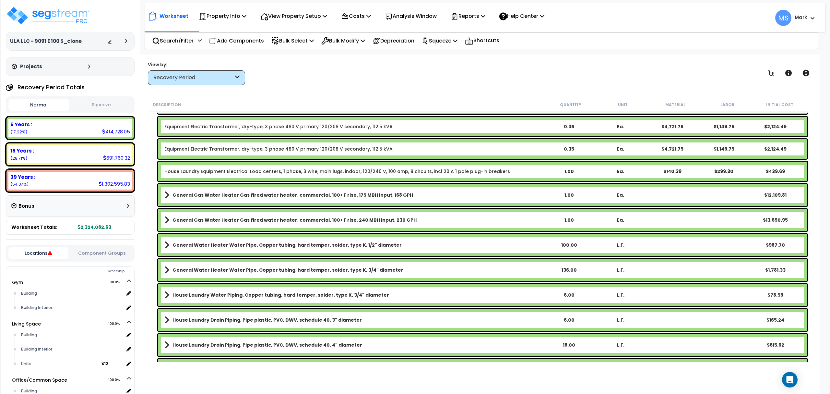
click at [356, 72] on div "View by: Recovery Period High to Low (Total Cost)" at bounding box center [480, 73] width 668 height 24
click at [91, 249] on button "Component Groups" at bounding box center [102, 252] width 60 height 7
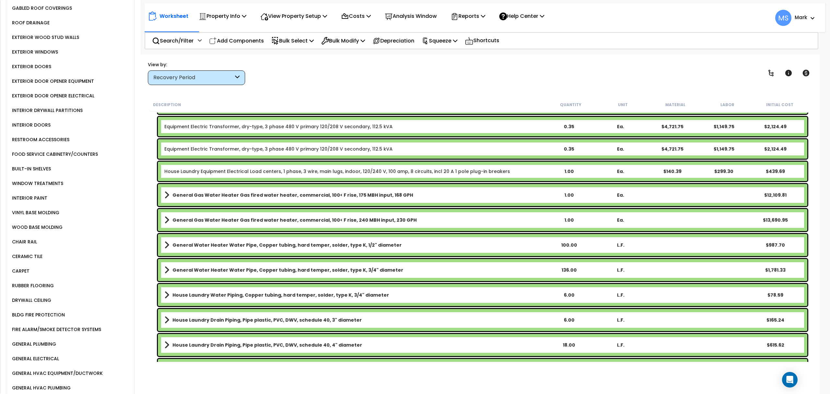
scroll to position [245, 0]
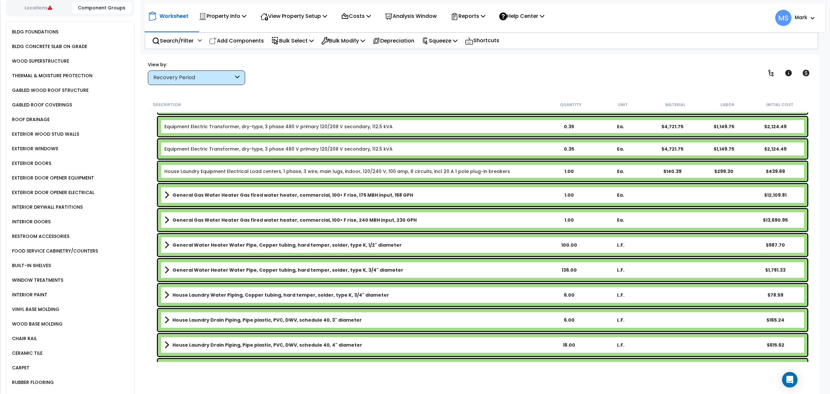
click at [48, 261] on div "BUILT-IN SHELVES" at bounding box center [30, 265] width 41 height 8
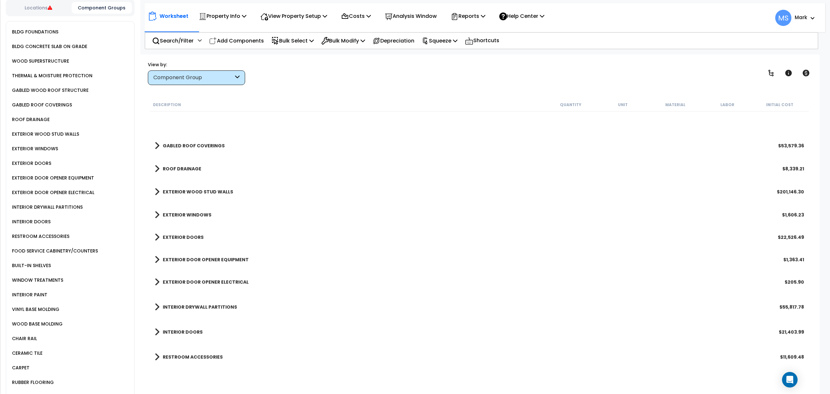
scroll to position [248, 0]
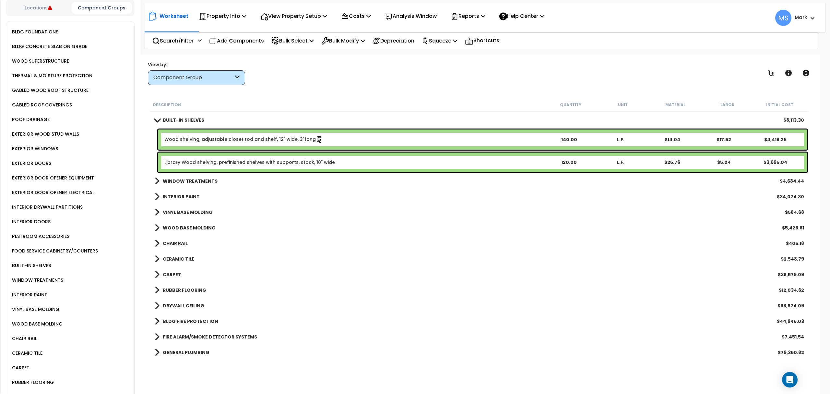
click at [566, 163] on div "120.00" at bounding box center [569, 162] width 51 height 6
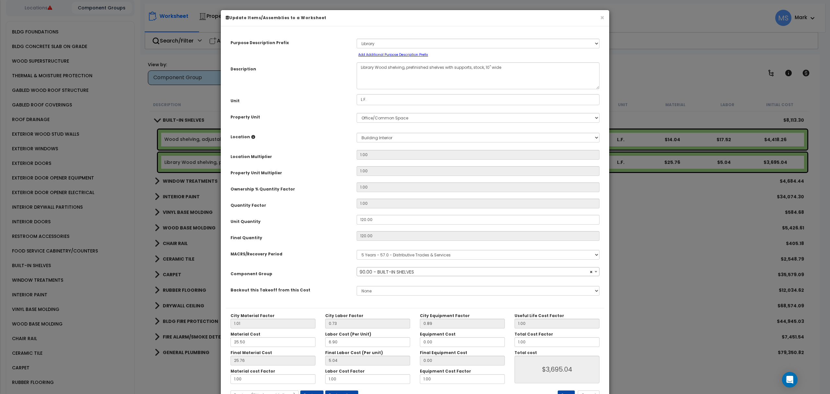
select select "45919"
click at [374, 218] on input "120.00" at bounding box center [478, 220] width 243 height 10
type input "1"
type input "120"
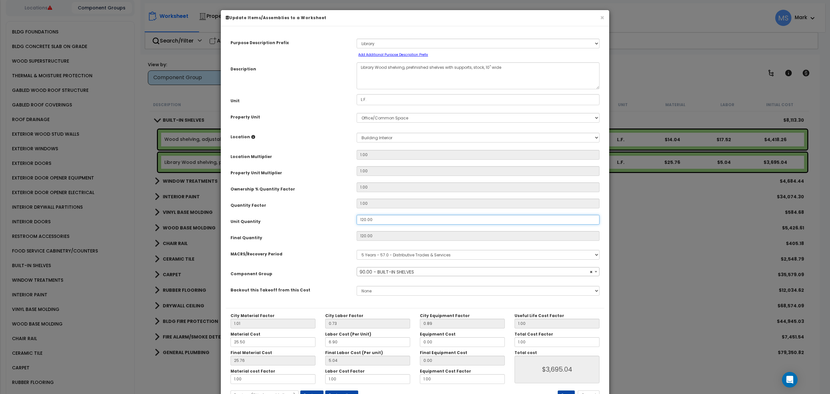
type input "25.75"
type input "$3,694.80"
type input "10"
type input "1"
type input "$30.79"
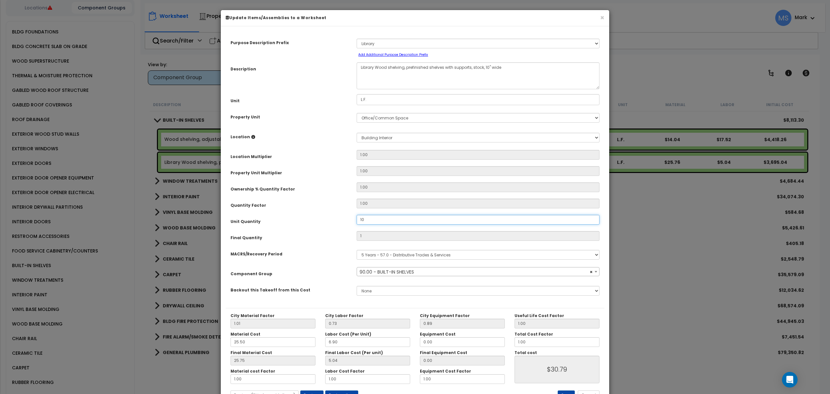
type input "10"
type input "$307.90"
click at [313, 217] on div "Unit Quantity" at bounding box center [289, 220] width 126 height 11
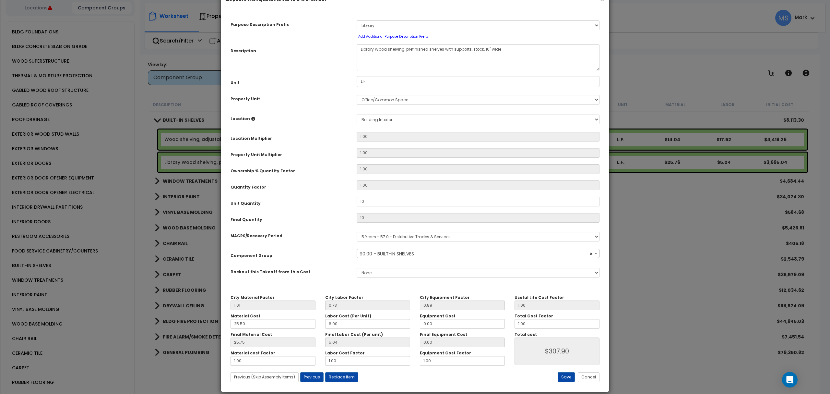
scroll to position [26, 0]
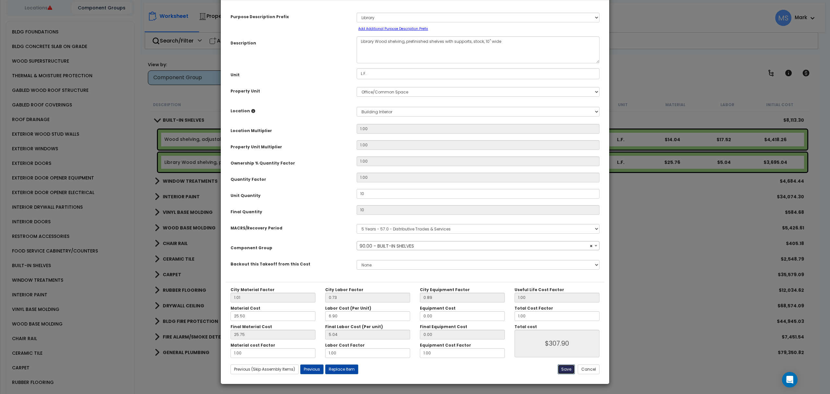
click at [566, 370] on button "Save" at bounding box center [566, 369] width 17 height 10
type input "10.00"
type input "307.90"
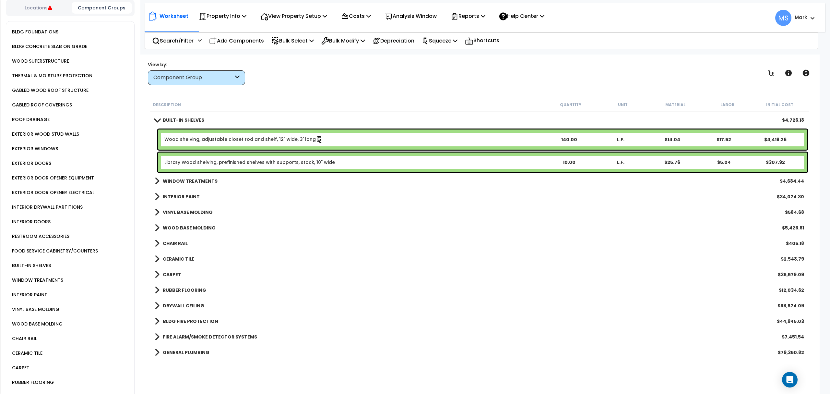
click at [590, 161] on div "10.00" at bounding box center [569, 162] width 51 height 6
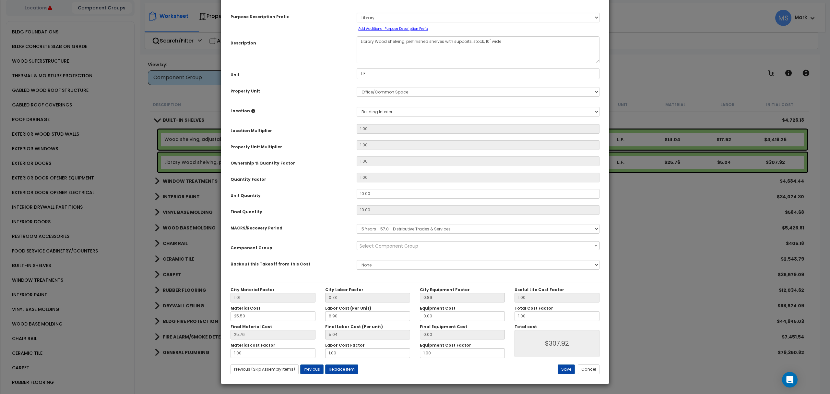
scroll to position [0, 0]
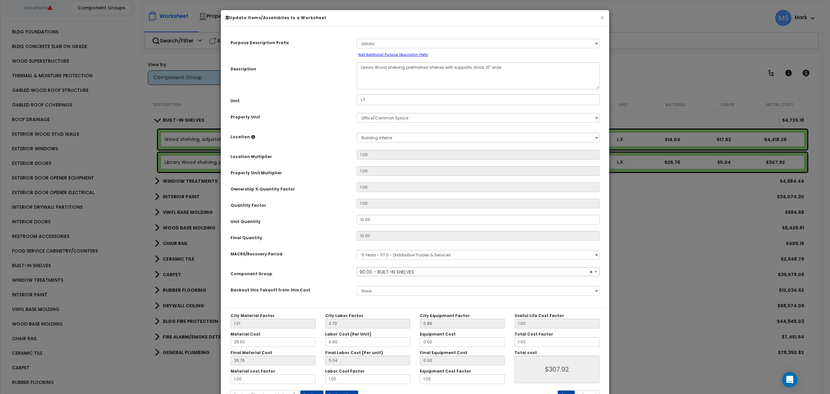
select select "45919"
click at [386, 221] on input "10.00" at bounding box center [478, 220] width 243 height 10
type input "1"
type input "10"
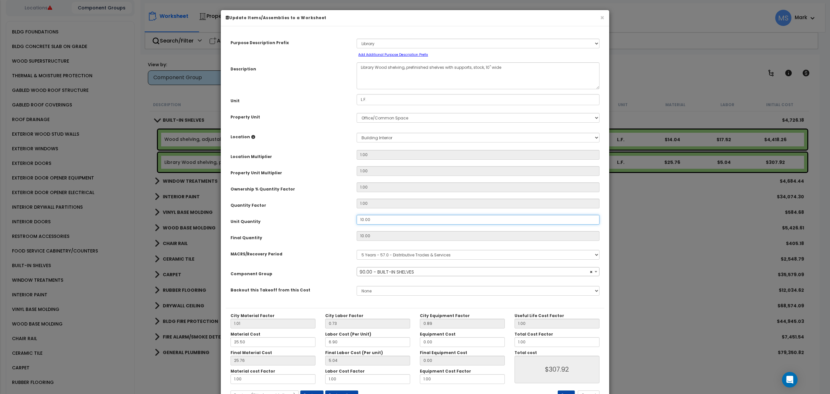
type input "25.75"
type input "$307.90"
type input "12"
type input "1"
type input "$30.79"
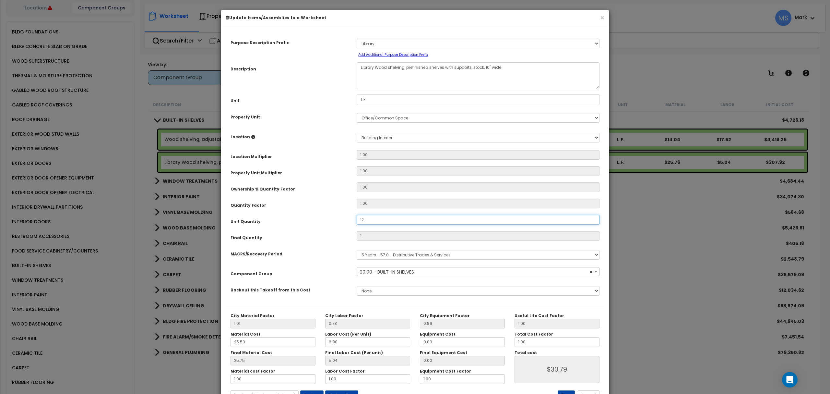
type input "12"
type input "$369.48"
type input "120"
type input "$3,694.80"
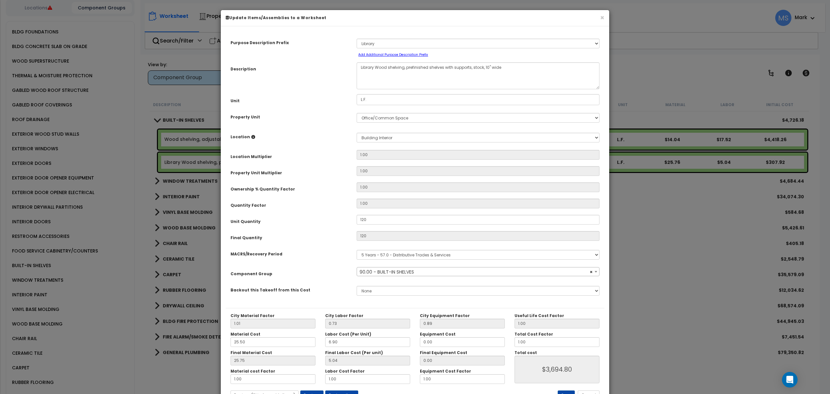
click at [326, 227] on div "Purpose Description Prefix Select A/V System A/V System Equipment A/V System Eq…" at bounding box center [415, 169] width 379 height 277
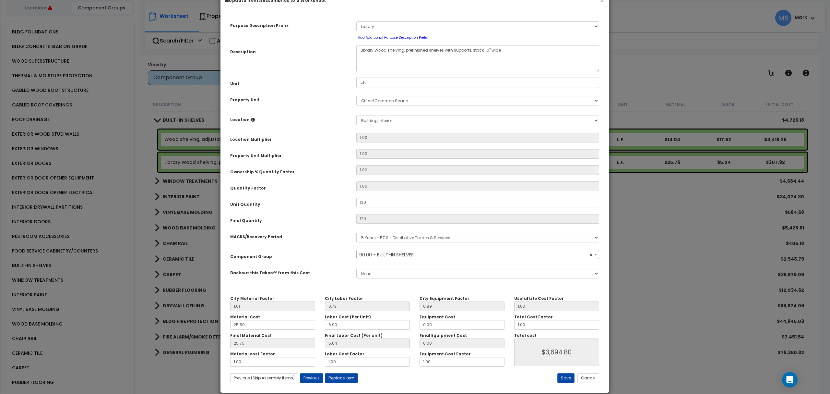
scroll to position [26, 0]
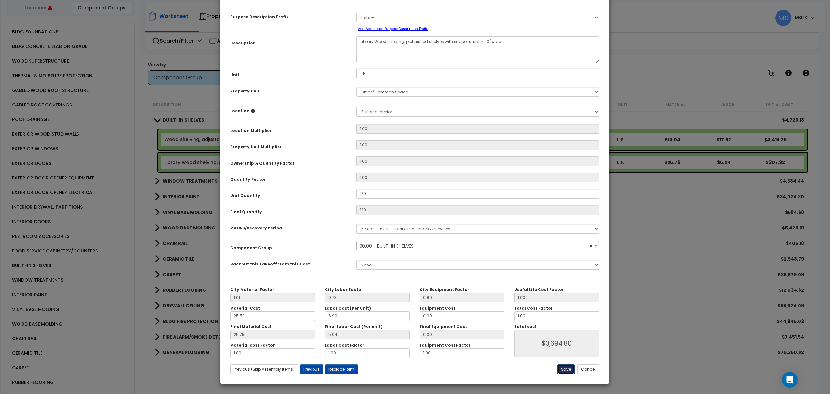
click at [571, 372] on button "Save" at bounding box center [566, 369] width 17 height 10
type input "120.00"
type input "3694.80"
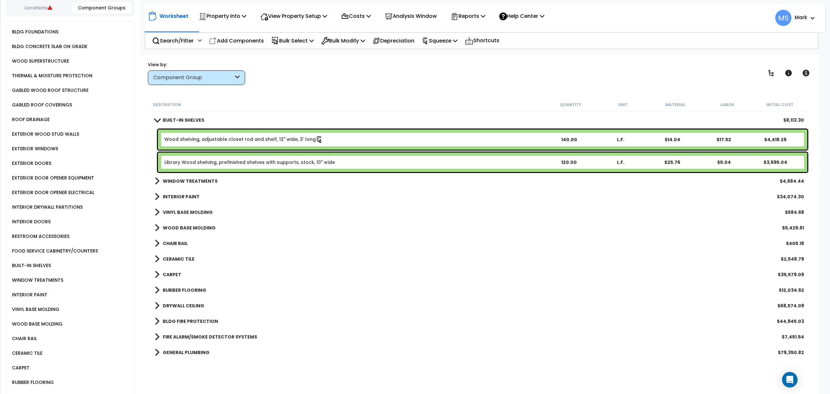
click at [472, 140] on b "Wood shelving, adjustable closet rod and shelf, 12" wide, 3' long" at bounding box center [353, 139] width 379 height 7
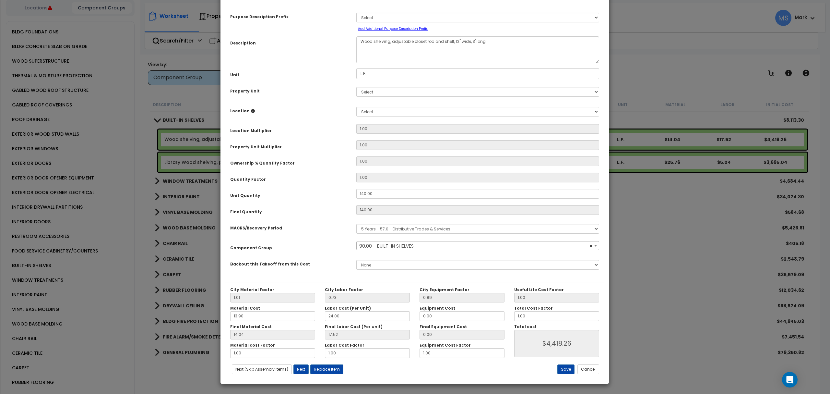
select select "45919"
click at [387, 195] on input "140.00" at bounding box center [477, 194] width 243 height 10
type input "1"
type input "140"
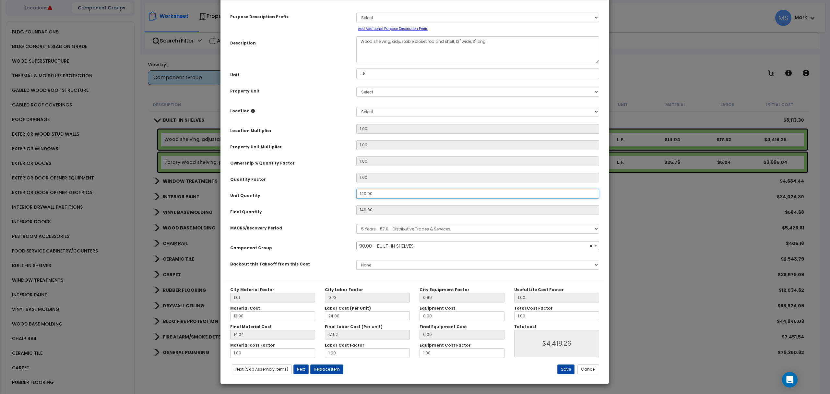
type input "$4,418.40"
type input "1"
type input "$31.56"
type input "10"
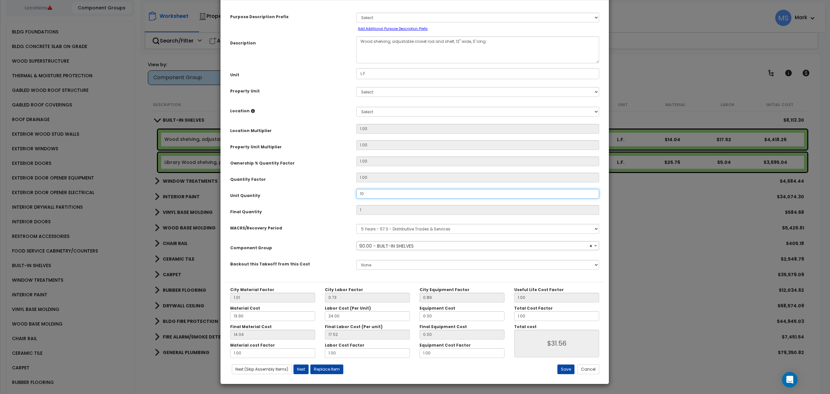
type input "$315.60"
type input "1,020"
type input "102"
type input "$3,219.12"
type input "1,020"
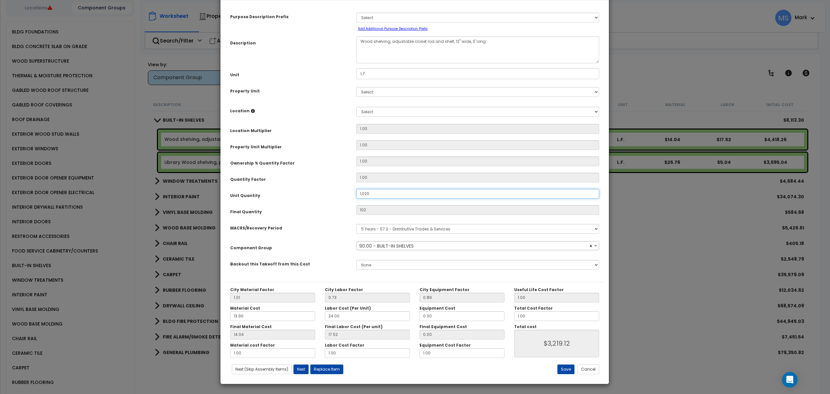
type input "$32,191.20"
type input "1,020"
type input "$32,191.20"
click at [311, 211] on div "Final Quantity" at bounding box center [288, 210] width 126 height 11
click at [566, 368] on button "Save" at bounding box center [566, 369] width 17 height 10
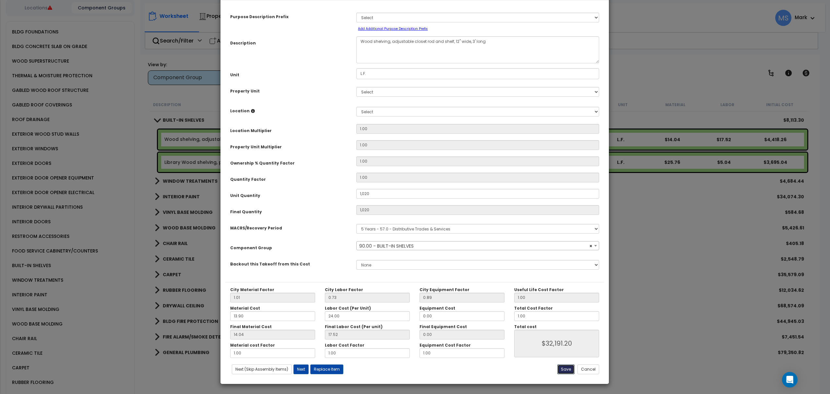
type input "1020.00"
type input "32191.20"
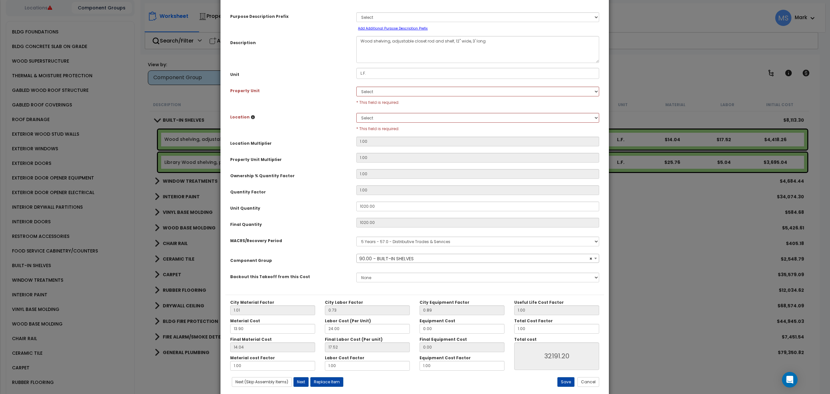
click at [443, 98] on div "Select Gym Living Space Office/Common Space Site Improvements * This field is r…" at bounding box center [478, 94] width 253 height 21
click at [446, 90] on select "Select Gym Living Space Office/Common Space Site Improvements" at bounding box center [477, 91] width 243 height 10
select select "169128"
click at [356, 86] on select "Select Gym Living Space Office/Common Space Site Improvements" at bounding box center [477, 91] width 243 height 10
click at [424, 110] on div "Select Building Building Interior Units Add Additional Location * This field is…" at bounding box center [478, 120] width 253 height 21
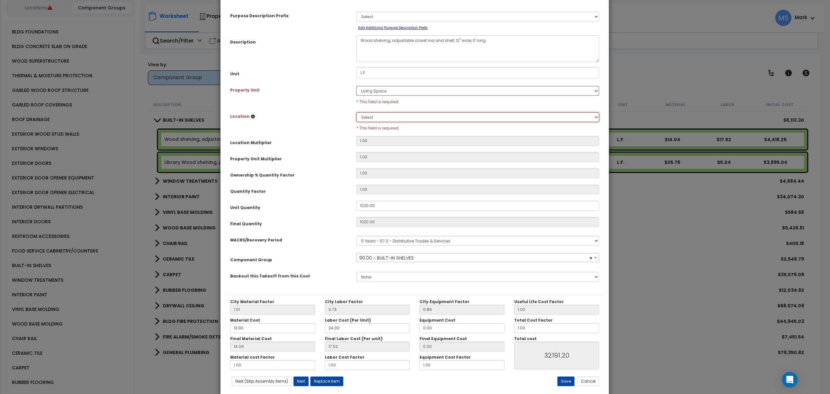
click at [418, 118] on select "Select Building Building Interior Units Add Additional Location" at bounding box center [477, 117] width 243 height 10
select select "461"
click at [356, 112] on select "Select Building Building Interior Units Add Additional Location" at bounding box center [477, 117] width 243 height 10
type input "1"
type input "1,020"
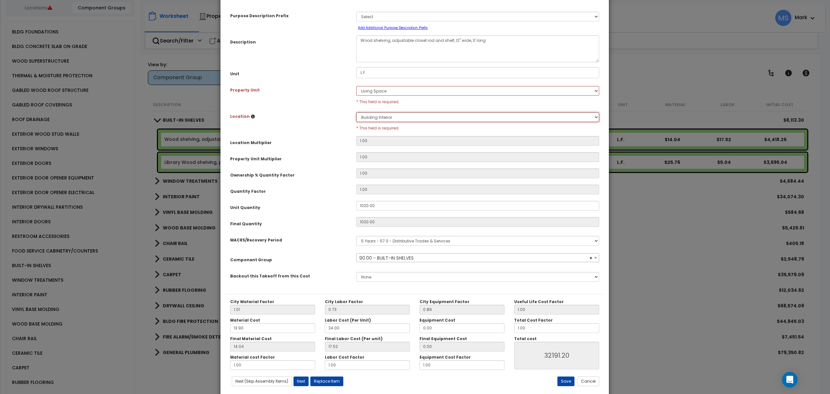
type input "$32,191.20"
click at [563, 379] on button "Save" at bounding box center [566, 381] width 17 height 10
type input "1.00"
type input "1020.00"
type input "32191.20"
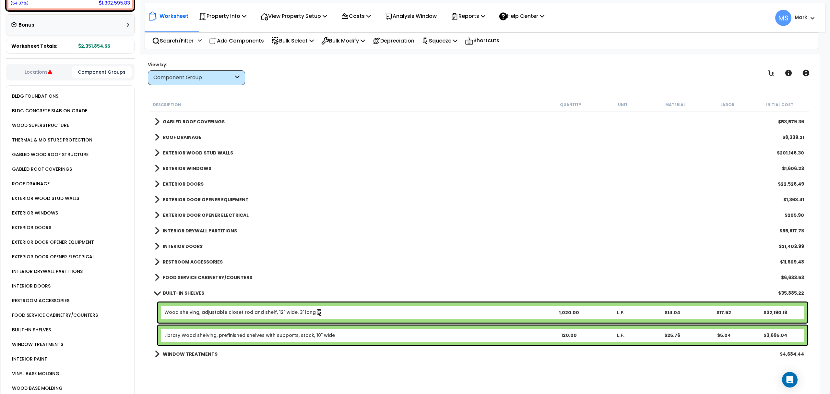
scroll to position [115, 0]
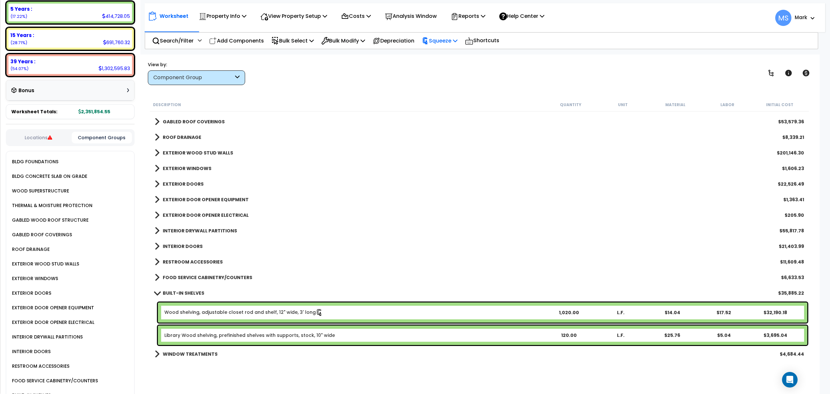
click at [458, 42] on icon at bounding box center [455, 40] width 5 height 5
click at [458, 54] on link "Squeeze" at bounding box center [451, 56] width 64 height 15
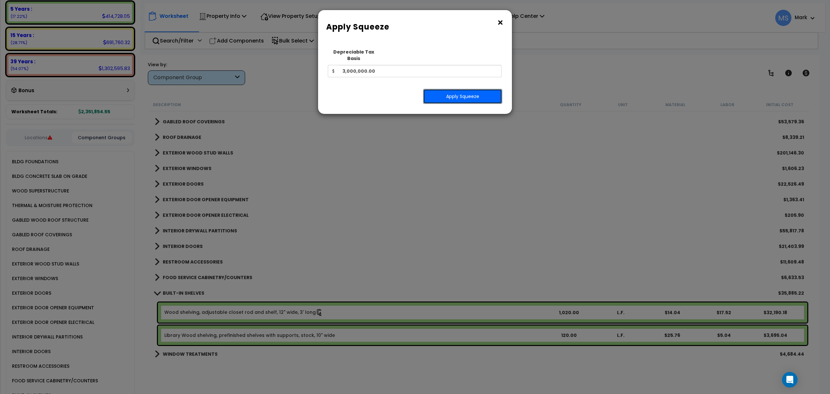
click at [453, 89] on button "Apply Squeeze" at bounding box center [462, 96] width 79 height 15
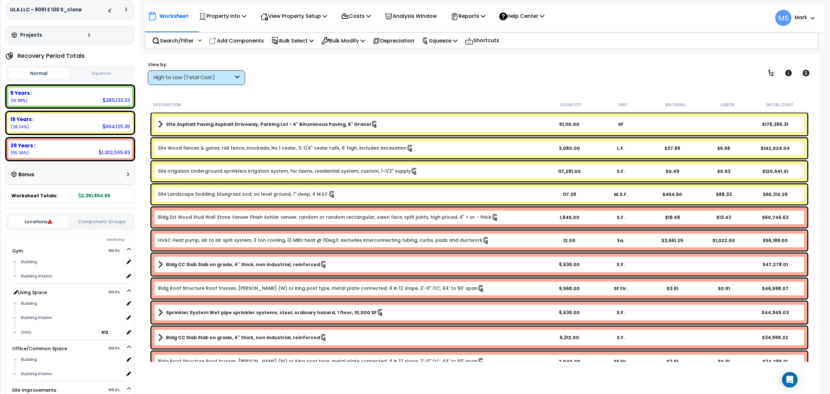
scroll to position [130, 0]
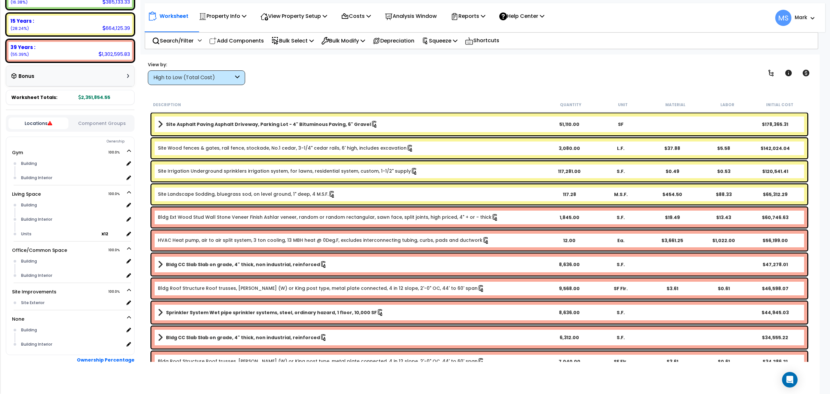
click at [102, 125] on button "Component Groups" at bounding box center [102, 123] width 60 height 7
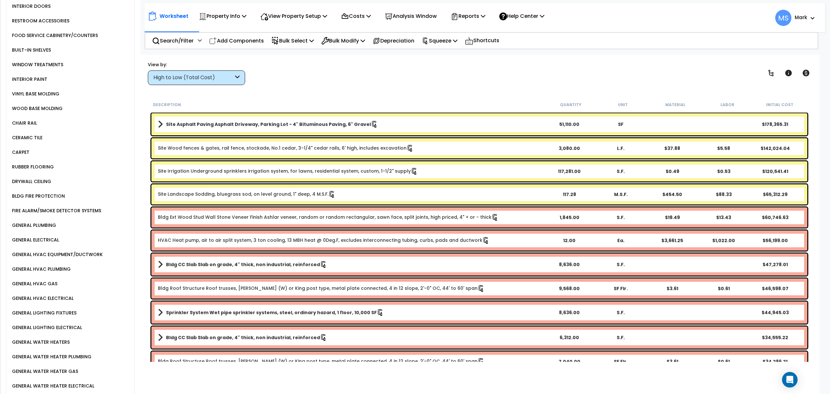
scroll to position [476, 0]
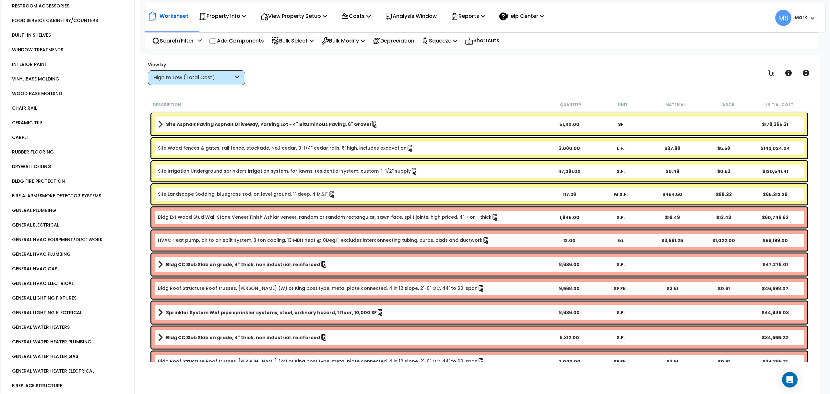
click at [57, 323] on div "GENERAL WATER HEATERS" at bounding box center [39, 327] width 59 height 8
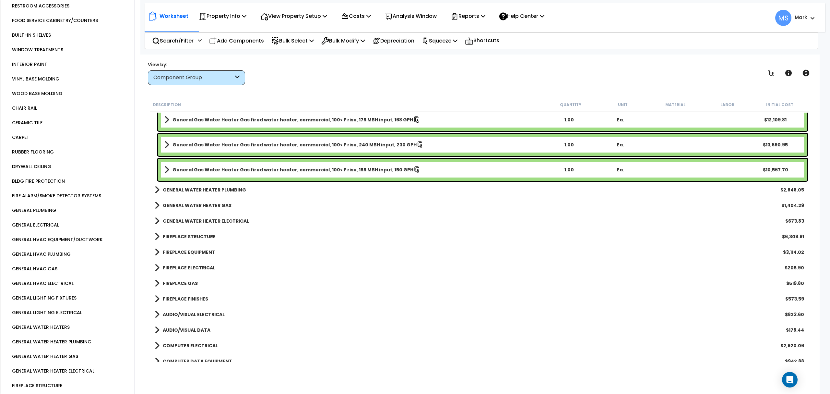
scroll to position [562, 0]
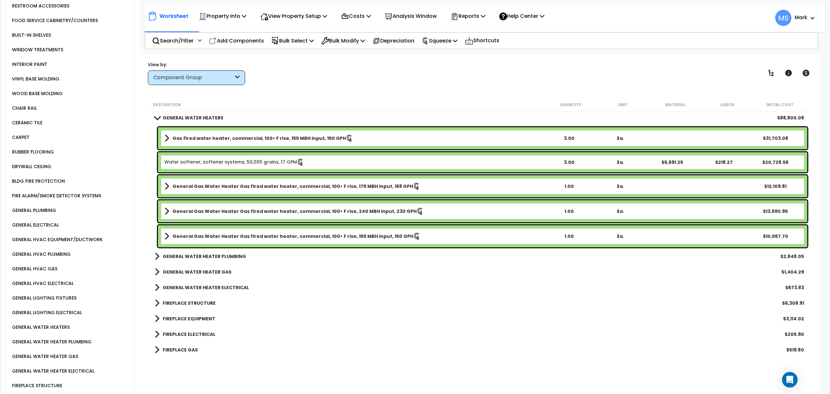
click at [291, 137] on b "Gas fired water heater, commercial, 100< F rise, 155 MBH input, 150 GPH" at bounding box center [260, 138] width 174 height 6
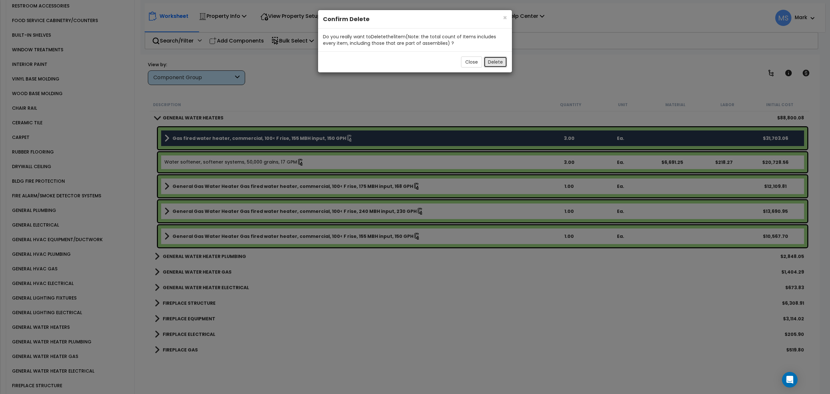
click at [491, 62] on button "Delete" at bounding box center [495, 61] width 23 height 11
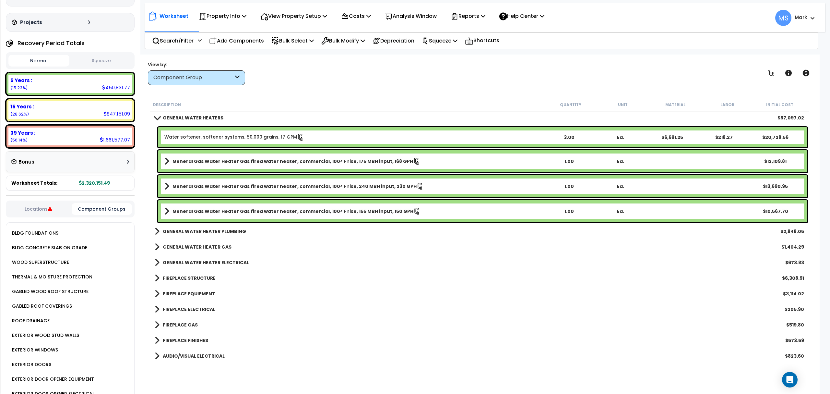
scroll to position [43, 0]
click at [57, 115] on div "15 Years : 847,151.09 (28.62%)" at bounding box center [70, 111] width 124 height 18
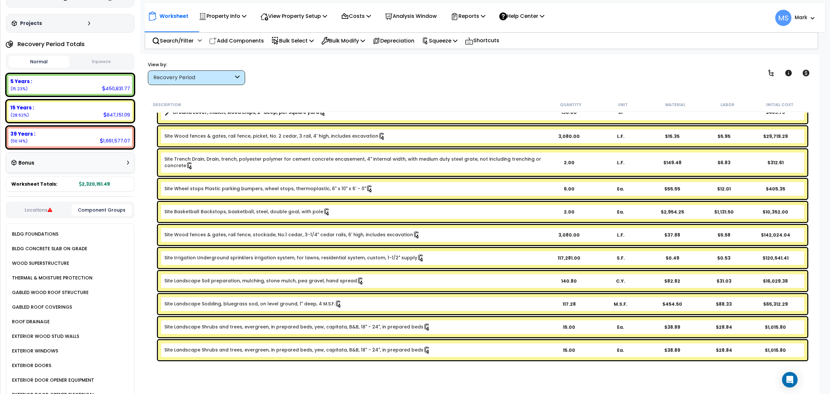
click at [503, 240] on div "Site Wood fences & gates, rail fence, stockade, No.1 cedar, 3-1/4" cedar rails,…" at bounding box center [483, 235] width 650 height 20
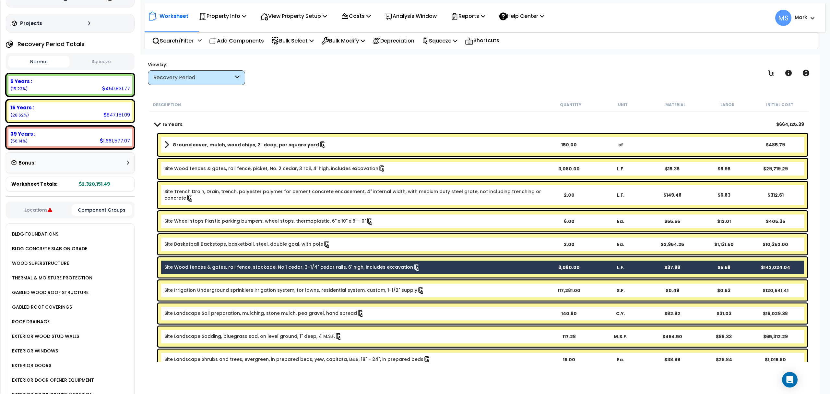
scroll to position [0, 0]
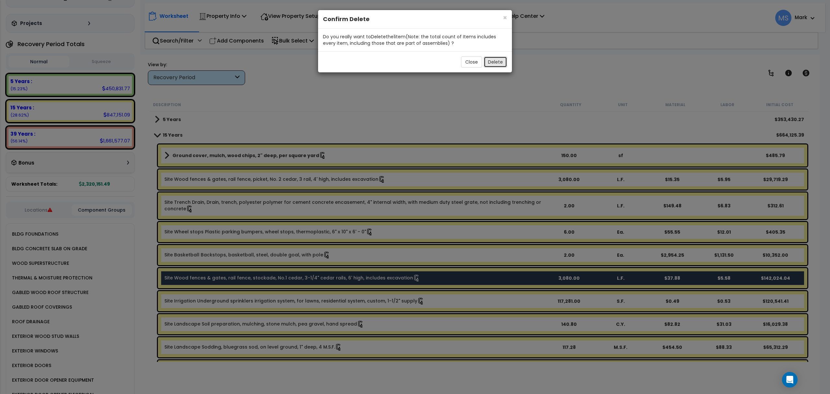
click at [495, 63] on button "Delete" at bounding box center [495, 61] width 23 height 11
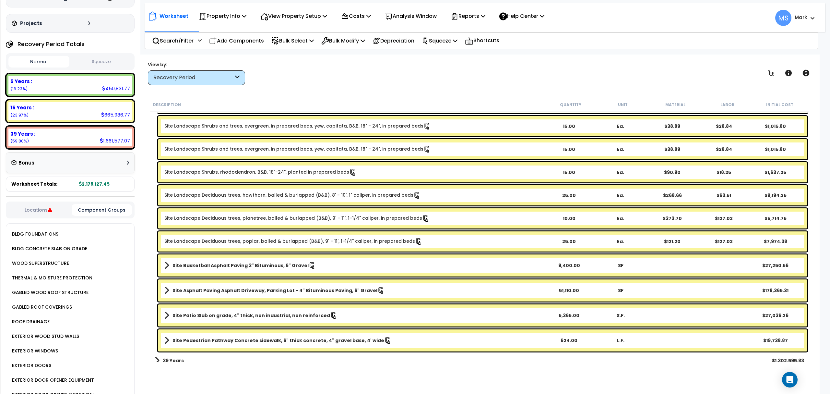
scroll to position [227, 0]
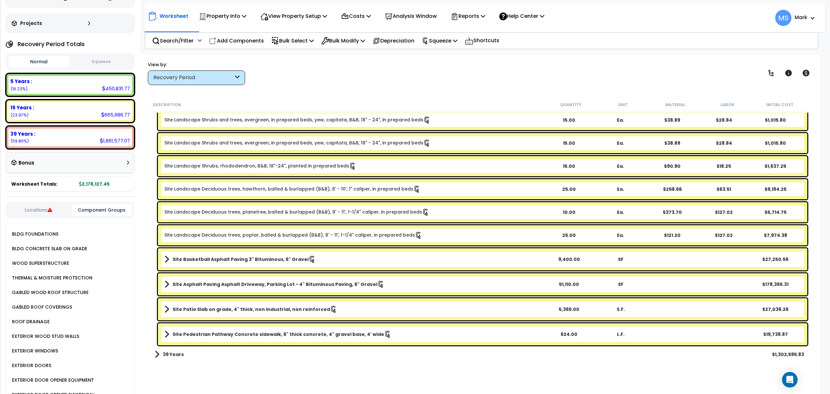
click at [252, 259] on b "Site Basketball Asphalt Paving 3" Bituminous, 6" Gravel" at bounding box center [241, 259] width 136 height 6
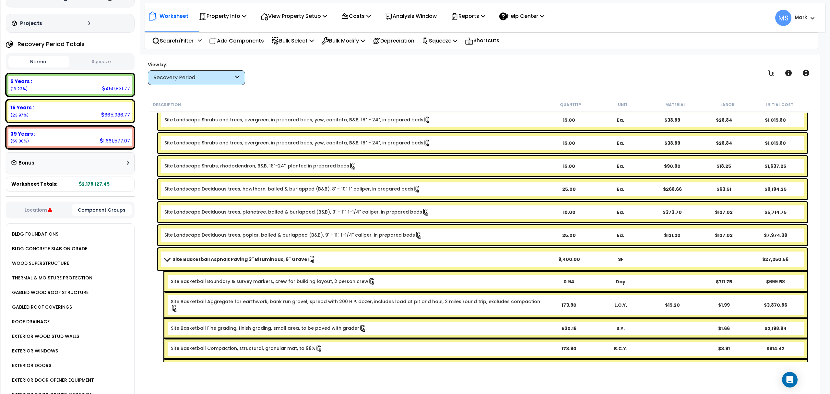
click at [252, 259] on b "Site Basketball Asphalt Paving 3" Bituminous, 6" Gravel" at bounding box center [241, 259] width 136 height 6
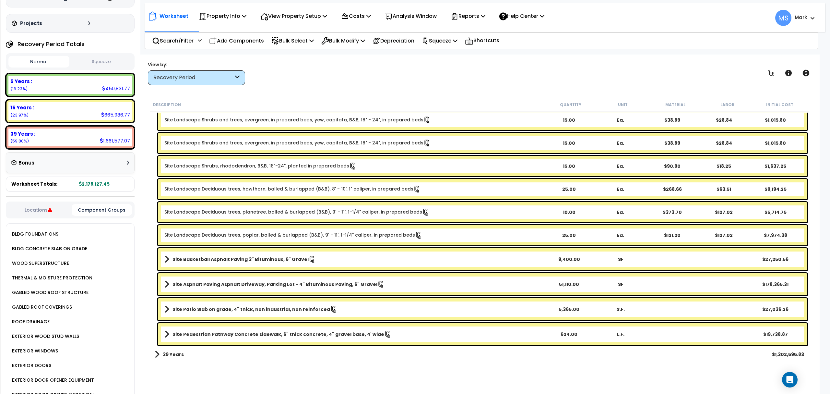
click at [454, 257] on link "Site Basketball Asphalt Paving 3" Bituminous, 6" Gravel" at bounding box center [353, 259] width 379 height 9
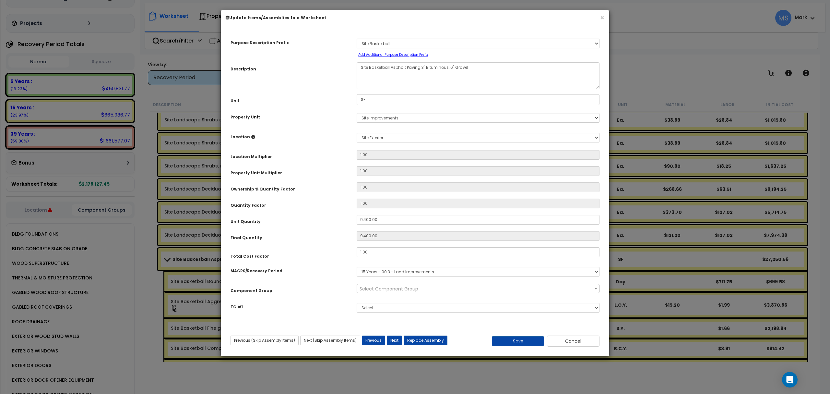
select select "46158"
click at [369, 221] on input "9,400.00" at bounding box center [478, 220] width 243 height 10
type input "6"
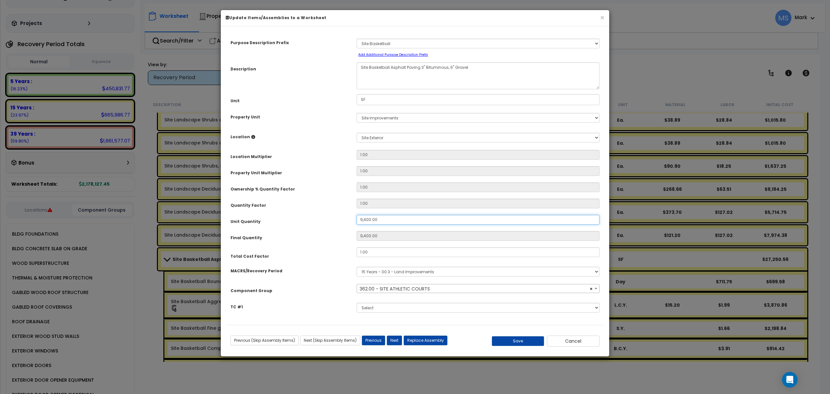
type input "9,400"
type input "60"
type input "600"
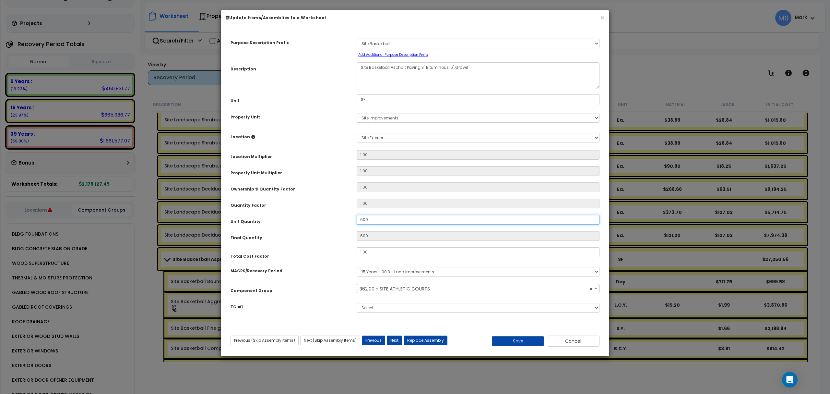
type input "6,000"
click at [330, 243] on div "Purpose Description Prefix Select A/V System A/V System Equipment A/V System Eq…" at bounding box center [415, 178] width 379 height 294
click at [505, 344] on button "Save" at bounding box center [518, 341] width 53 height 10
type input "6000.00"
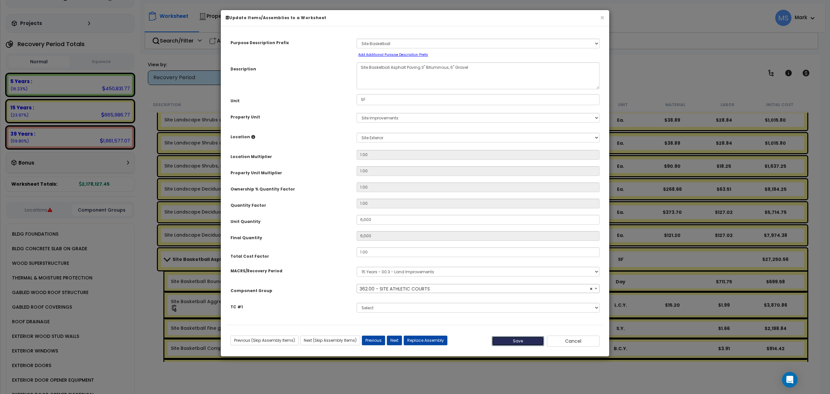
type input "6000.00"
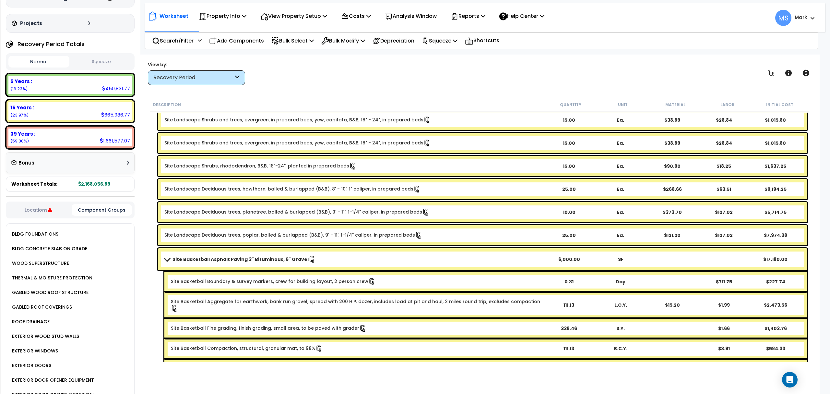
click at [321, 259] on link "Site Basketball Asphalt Paving 3" Bituminous, 6" Gravel" at bounding box center [353, 259] width 379 height 9
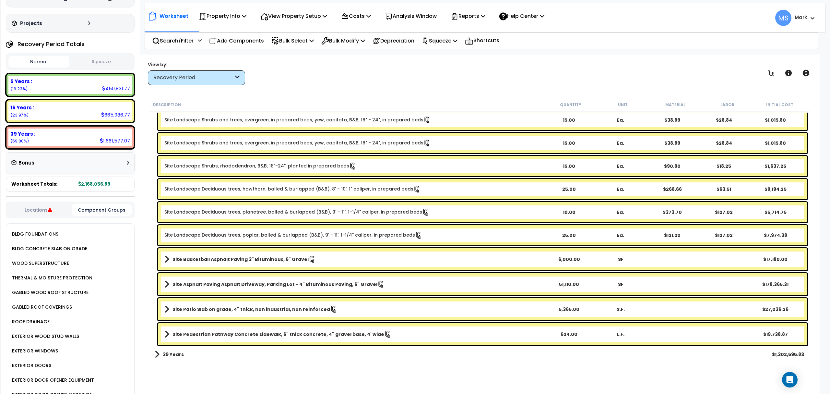
click at [321, 259] on link "Site Basketball Asphalt Paving 3" Bituminous, 6" Gravel" at bounding box center [353, 259] width 379 height 9
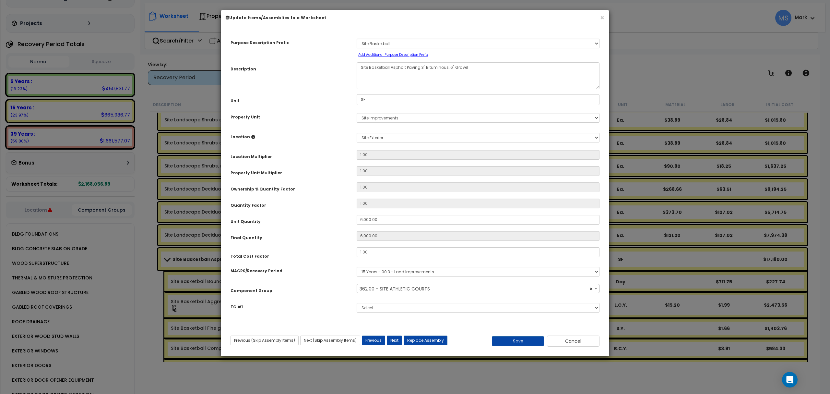
select select "46158"
click at [393, 222] on input "6,000.00" at bounding box center [478, 220] width 243 height 10
type input "2"
type input "6,000"
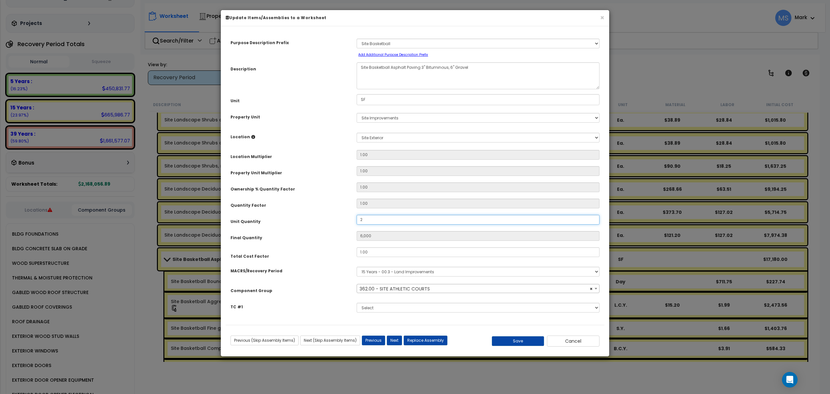
type input "20"
type input "200"
type input "2,000"
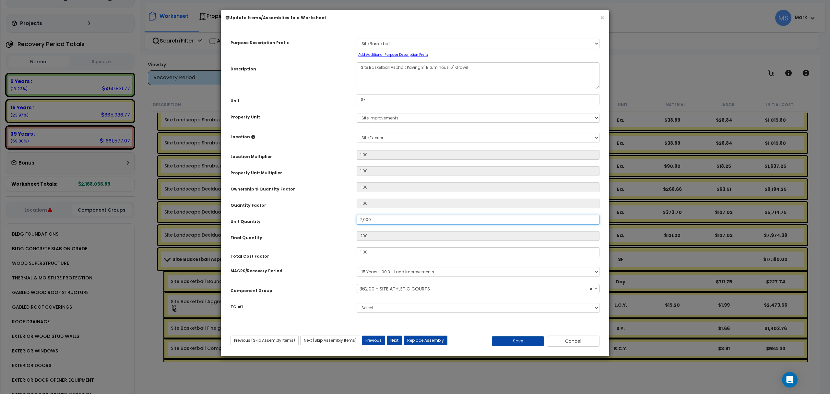
type input "2,000"
click at [512, 342] on button "Save" at bounding box center [518, 341] width 53 height 10
type input "2000.00"
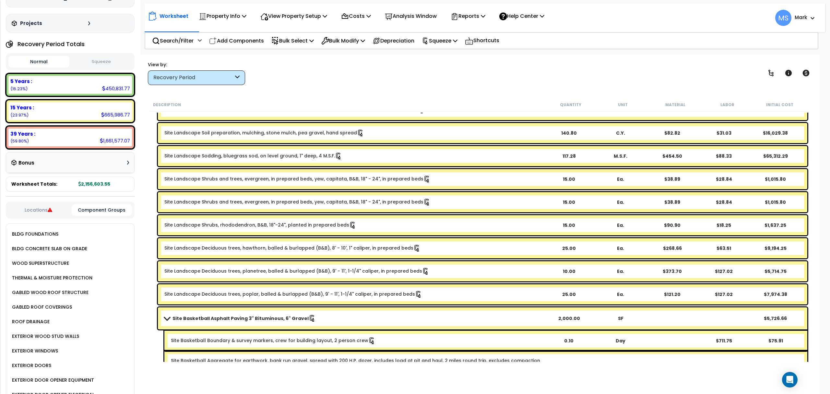
scroll to position [54, 0]
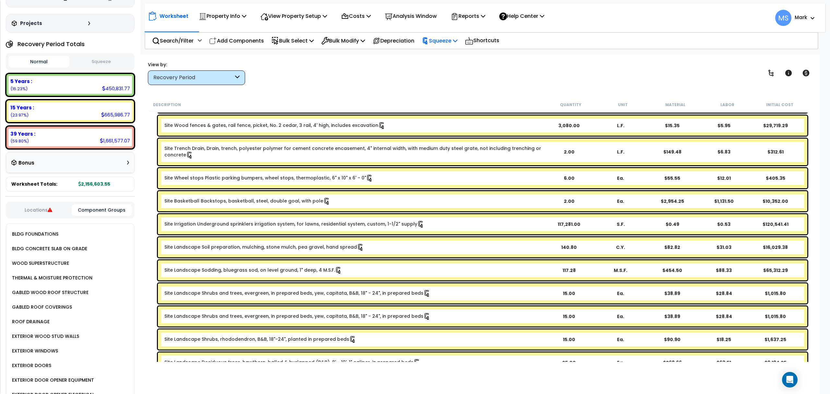
click at [456, 39] on p "Squeeze" at bounding box center [440, 40] width 36 height 9
click at [461, 52] on link "Re-squeeze" at bounding box center [451, 56] width 64 height 15
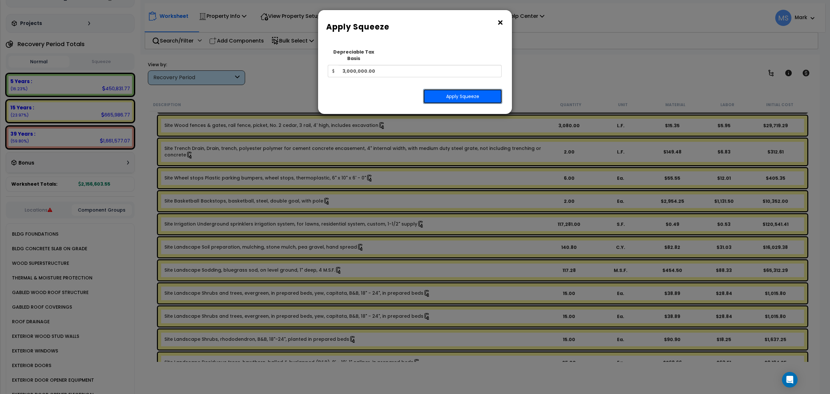
click at [443, 89] on button "Apply Squeeze" at bounding box center [462, 96] width 79 height 15
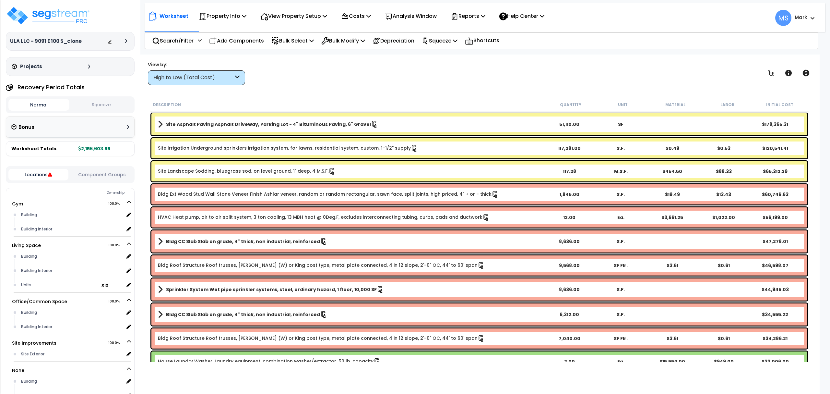
scroll to position [29, 0]
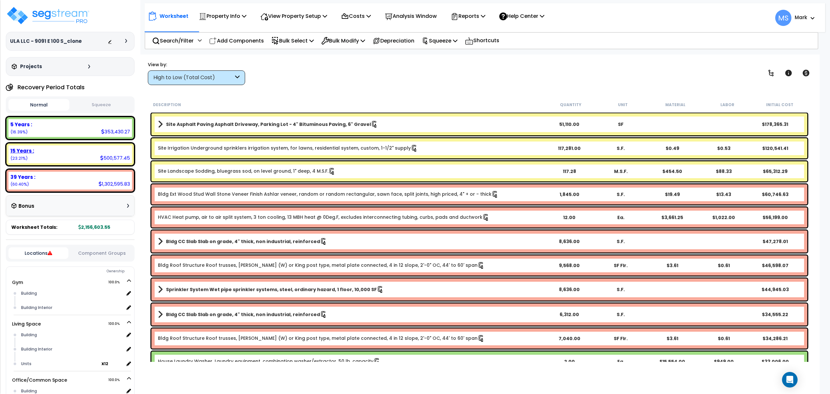
click at [105, 156] on div "500,577.45" at bounding box center [115, 157] width 30 height 7
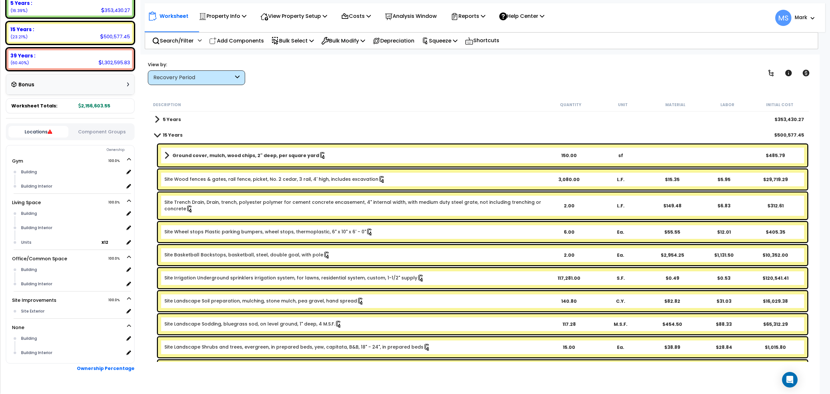
scroll to position [136, 0]
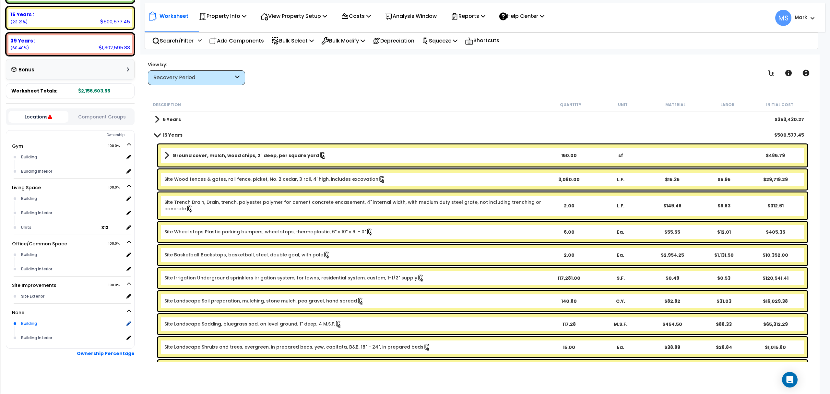
click at [37, 321] on div "Building" at bounding box center [71, 324] width 104 height 8
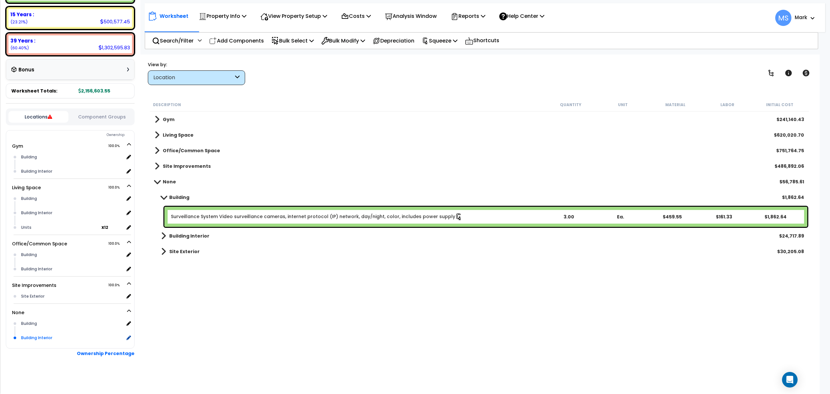
click at [34, 339] on div "Building Interior" at bounding box center [71, 338] width 104 height 8
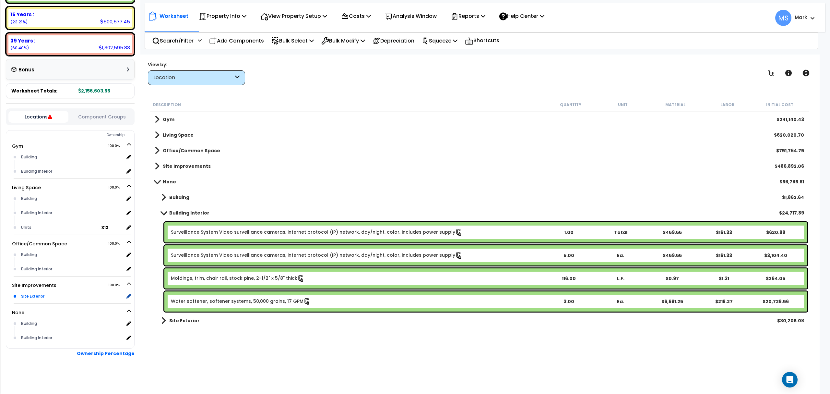
click at [43, 294] on div "Site Exterior" at bounding box center [71, 296] width 104 height 8
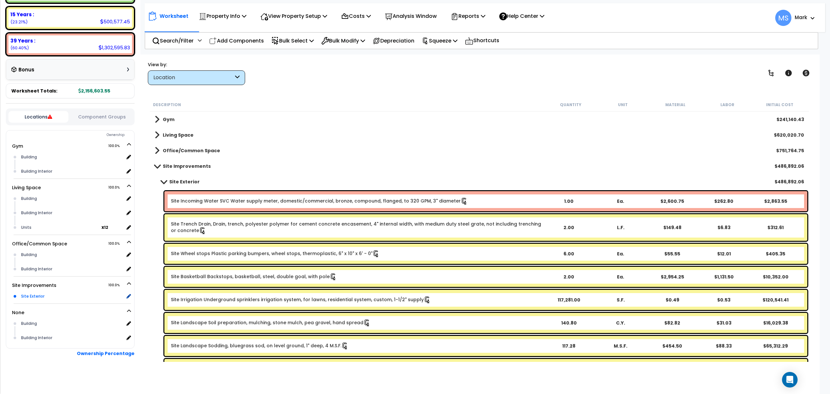
click at [39, 293] on div "Site Exterior" at bounding box center [71, 296] width 104 height 8
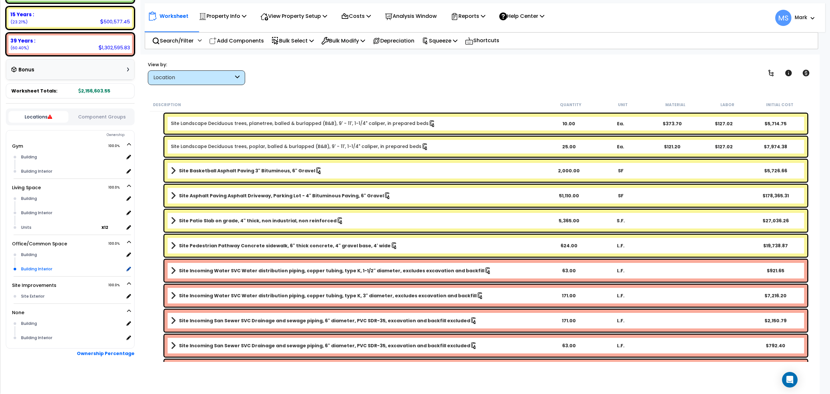
scroll to position [269, 0]
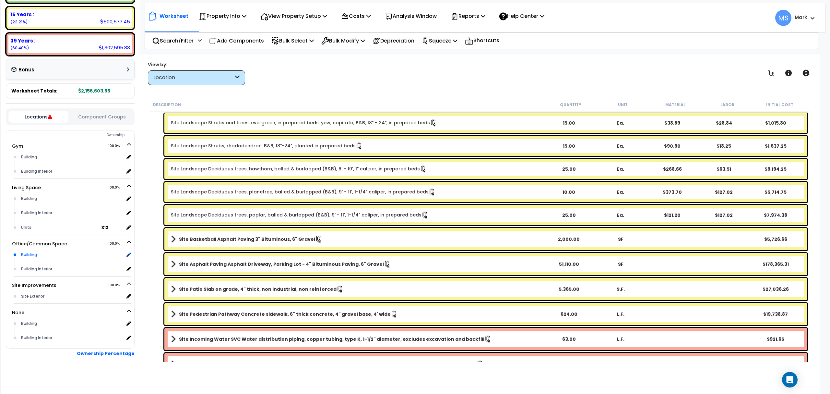
click at [53, 252] on div "Building" at bounding box center [71, 255] width 104 height 8
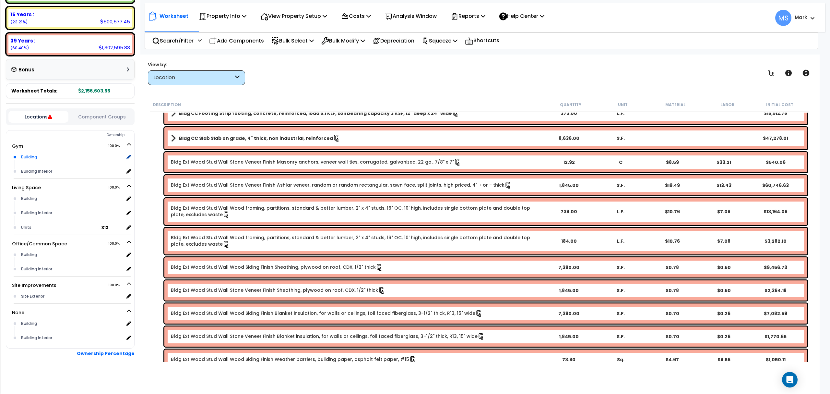
click at [37, 160] on div "Building" at bounding box center [71, 157] width 104 height 8
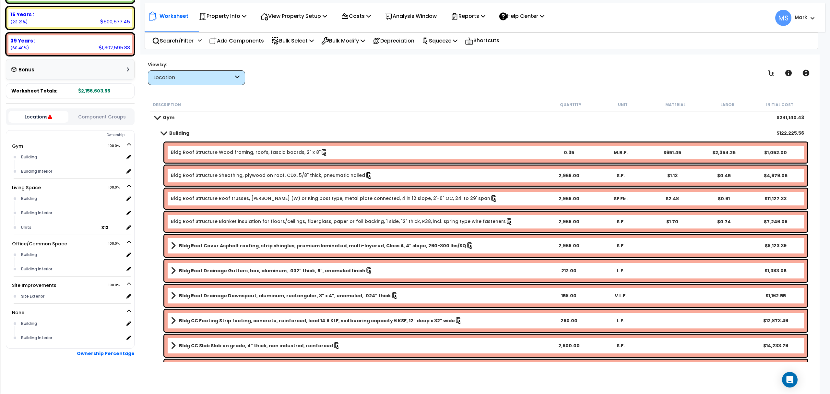
scroll to position [0, 0]
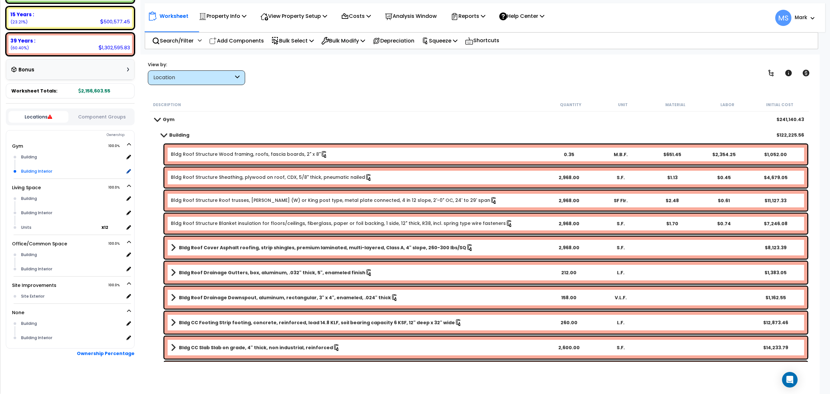
click at [41, 172] on div "Building Interior" at bounding box center [71, 171] width 104 height 8
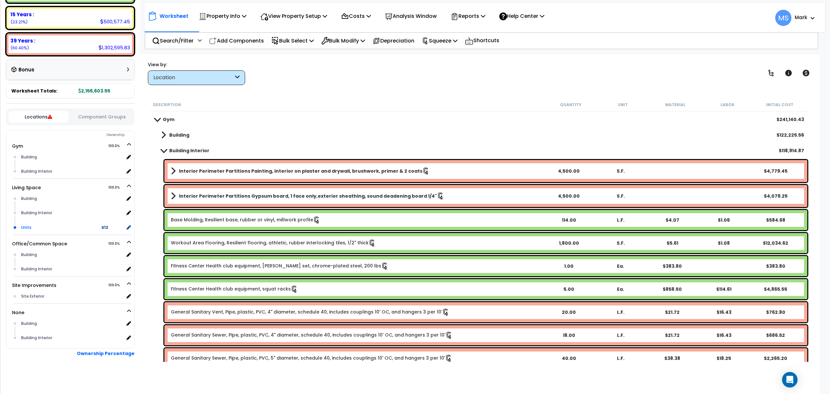
click at [33, 229] on div "Units" at bounding box center [60, 228] width 82 height 8
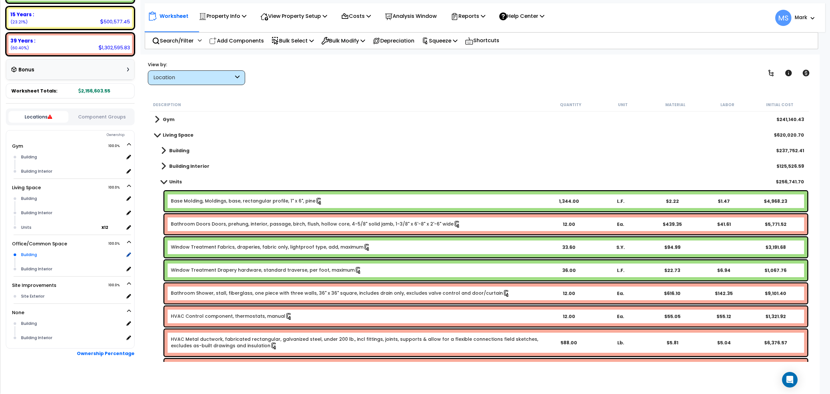
click at [33, 254] on div "Building" at bounding box center [71, 255] width 104 height 8
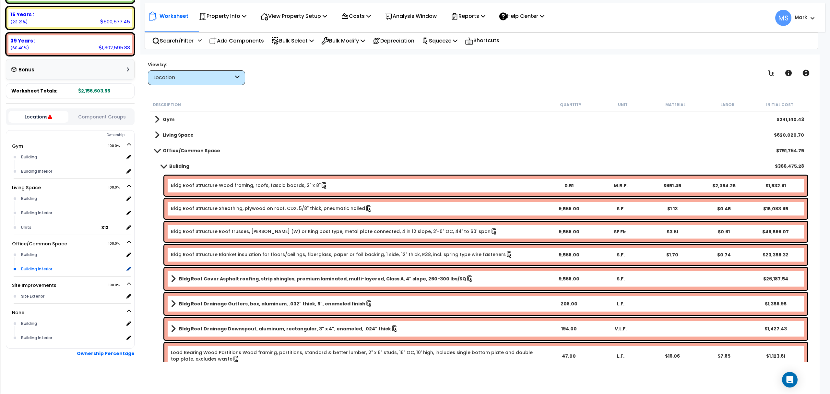
click at [35, 271] on div "Building Interior" at bounding box center [71, 269] width 104 height 8
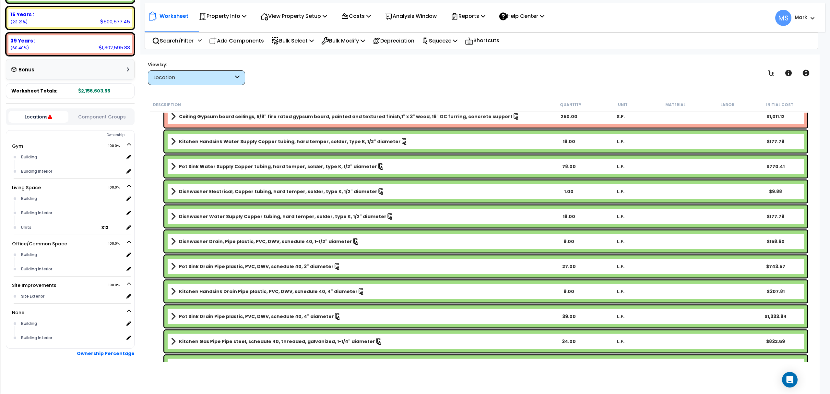
scroll to position [1384, 0]
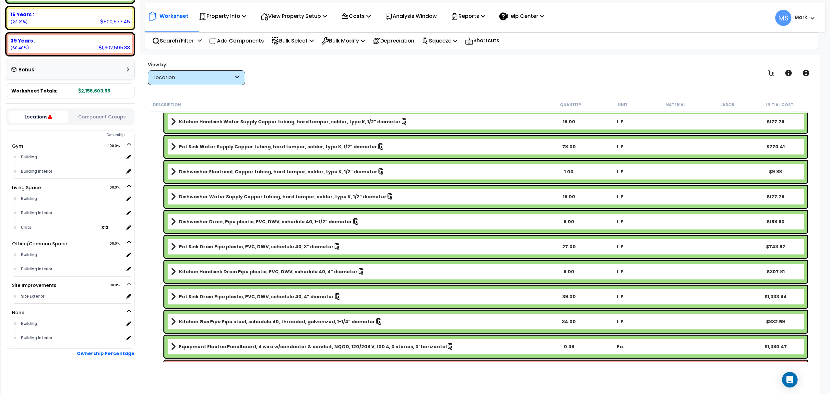
click at [108, 116] on button "Component Groups" at bounding box center [102, 116] width 60 height 7
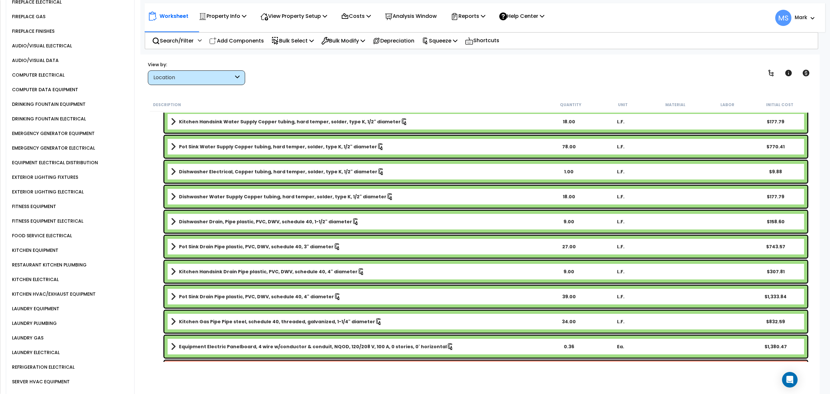
scroll to position [915, 0]
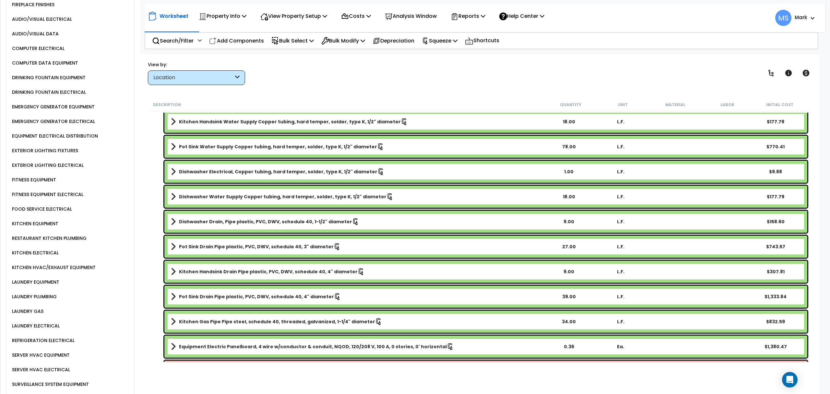
click at [59, 380] on div "SURVEILLANCE SYSTEM EQUIPMENT" at bounding box center [49, 384] width 79 height 8
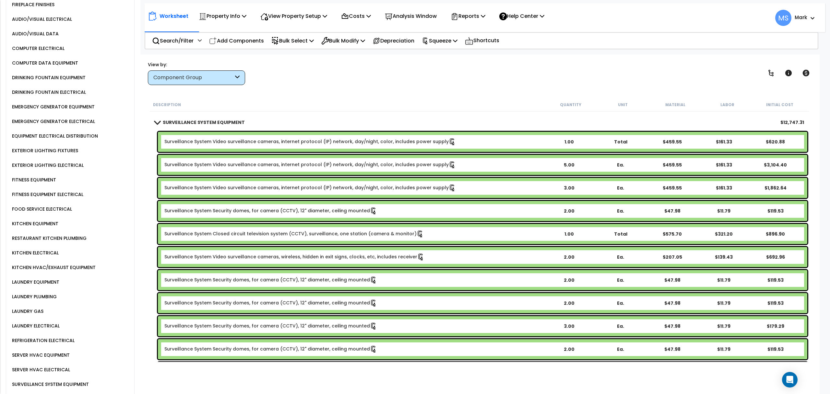
scroll to position [1470, 0]
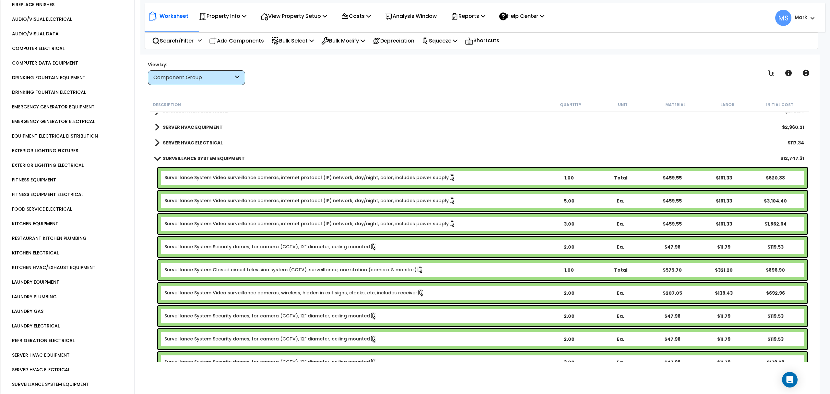
click at [327, 249] on link "Surveillance System Security domes, for camera (CCTV), 12" diameter, ceiling mo…" at bounding box center [270, 246] width 213 height 7
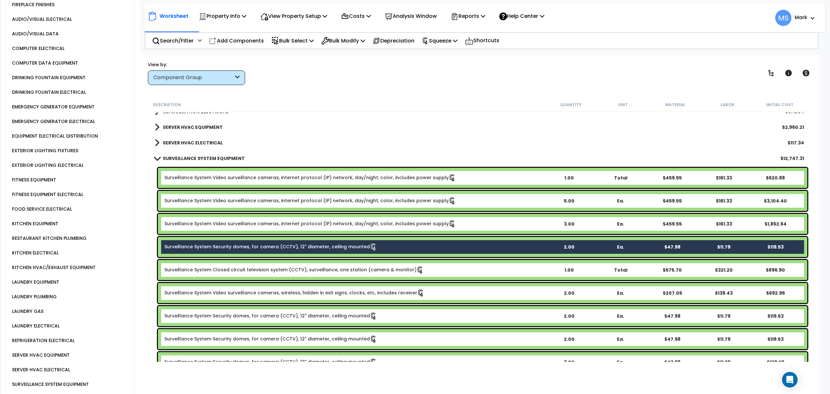
click at [328, 271] on link "Surveillance System Closed circuit television system (CCTV), surveillance, one …" at bounding box center [294, 269] width 260 height 7
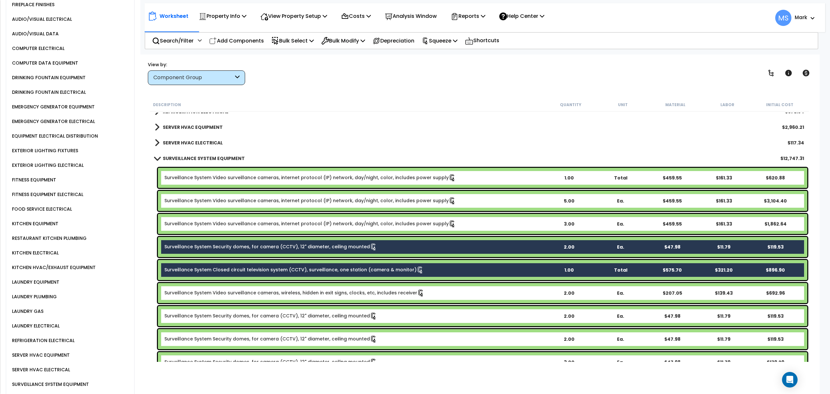
click at [325, 274] on div "Surveillance System Closed circuit television system (CCTV), surveillance, one …" at bounding box center [483, 270] width 650 height 20
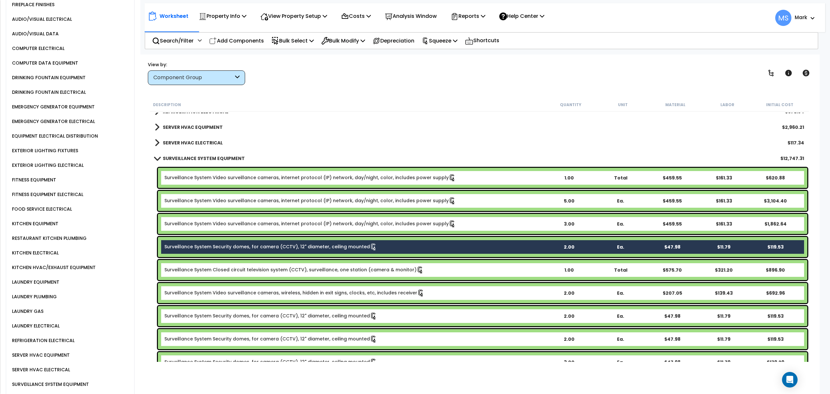
click at [331, 247] on link "Surveillance System Security domes, for camera (CCTV), 12" diameter, ceiling mo…" at bounding box center [270, 246] width 213 height 7
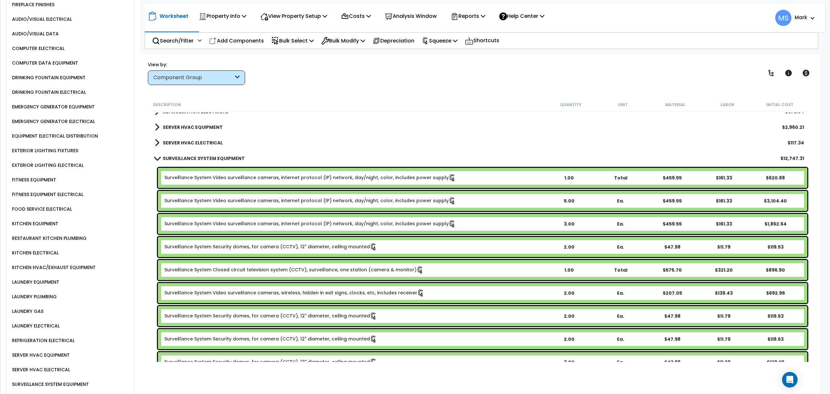
click at [328, 292] on link "Surveillance System Video surveillance cameras, wireless, hidden in exit signs,…" at bounding box center [294, 292] width 260 height 7
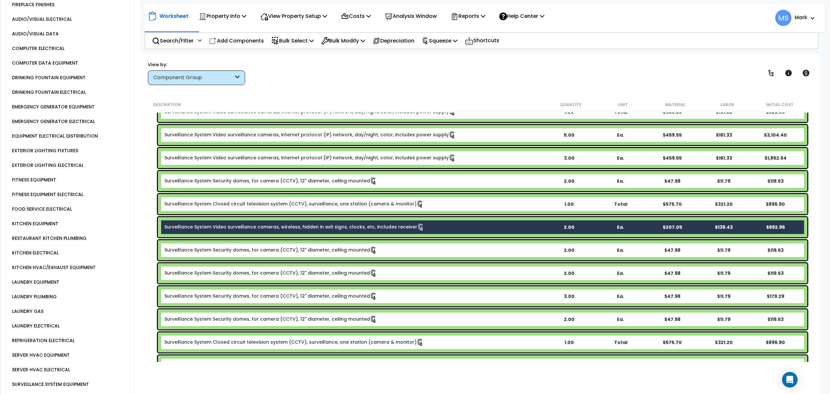
scroll to position [1557, 0]
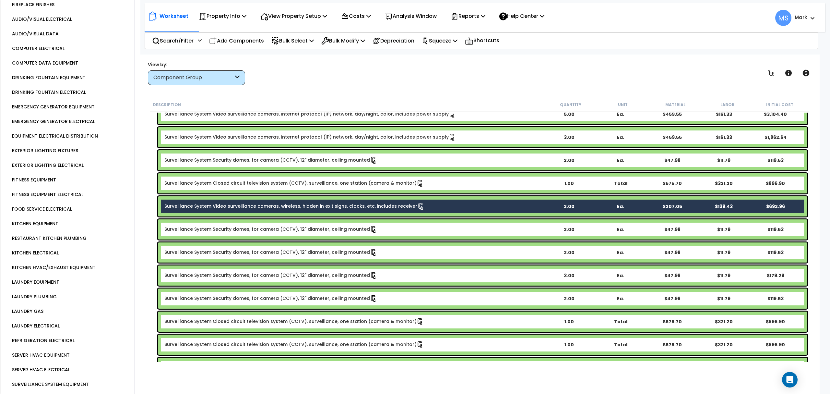
click at [324, 280] on div "Surveillance System Security domes, for camera (CCTV), 12" diameter, ceiling mo…" at bounding box center [483, 275] width 650 height 20
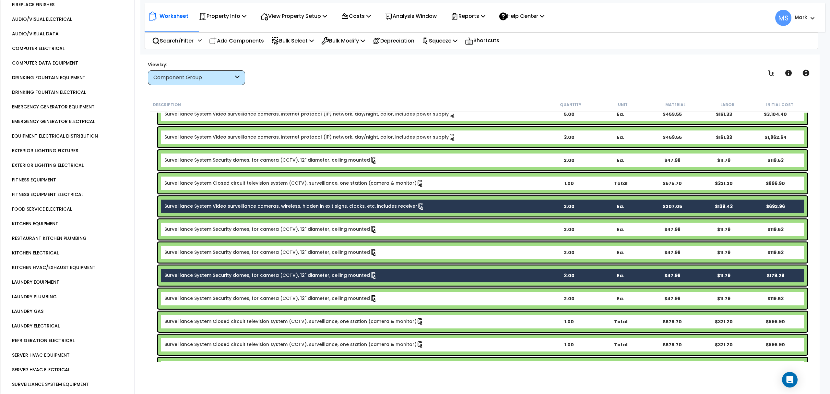
click at [324, 299] on link "Surveillance System Security domes, for camera (CCTV), 12" diameter, ceiling mo…" at bounding box center [270, 298] width 213 height 7
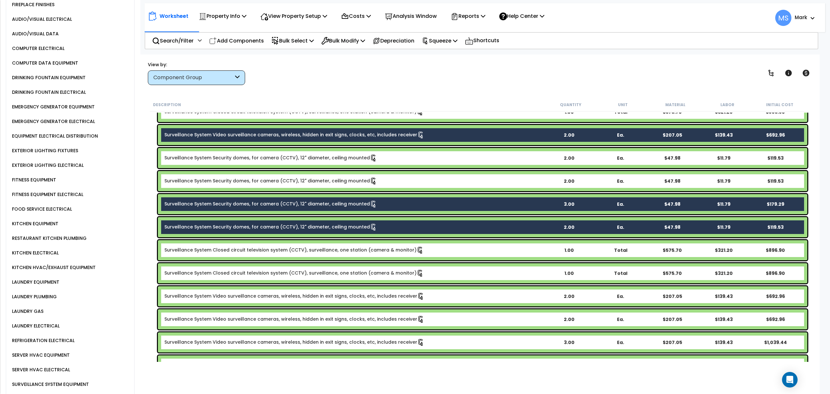
scroll to position [1643, 0]
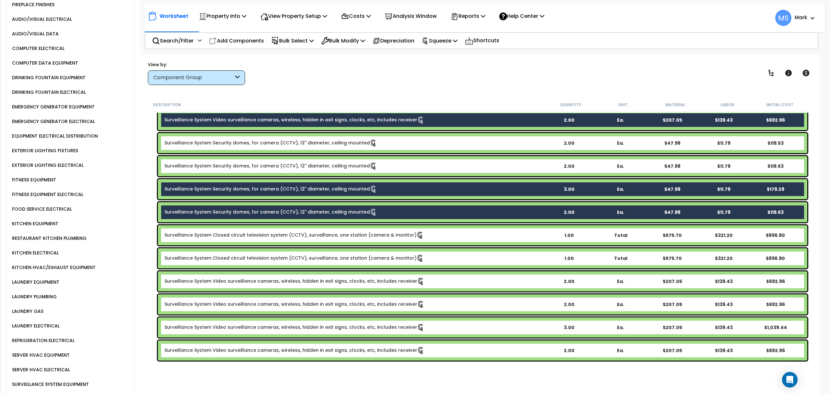
click at [322, 282] on link "Surveillance System Video surveillance cameras, wireless, hidden in exit signs,…" at bounding box center [294, 281] width 260 height 7
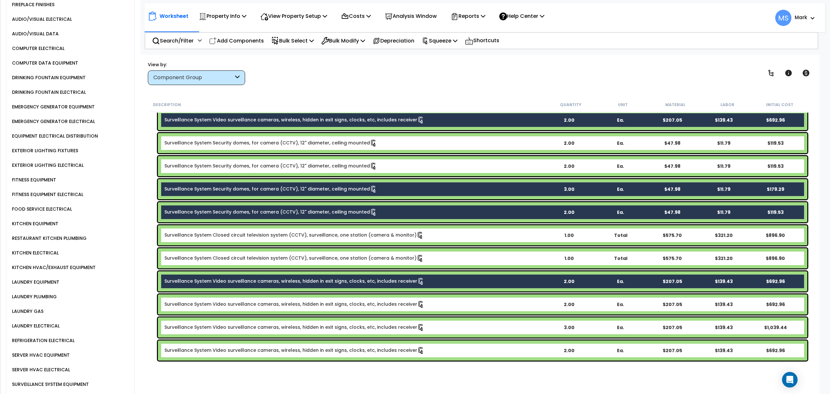
click at [318, 301] on link "Surveillance System Video surveillance cameras, wireless, hidden in exit signs,…" at bounding box center [294, 304] width 260 height 7
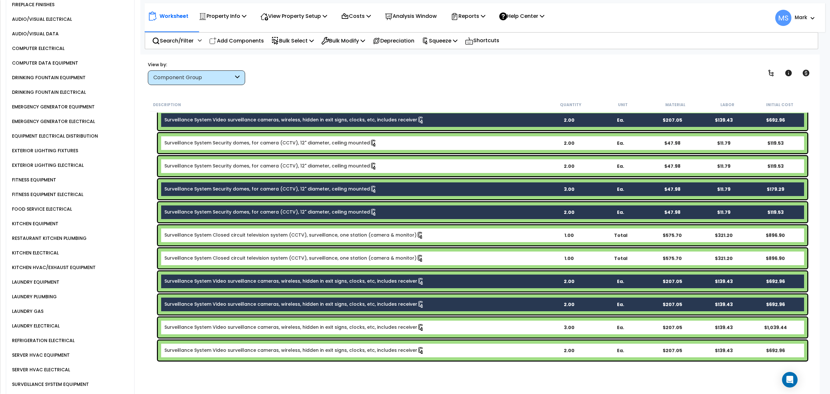
click at [313, 327] on link "Surveillance System Video surveillance cameras, wireless, hidden in exit signs,…" at bounding box center [294, 327] width 260 height 7
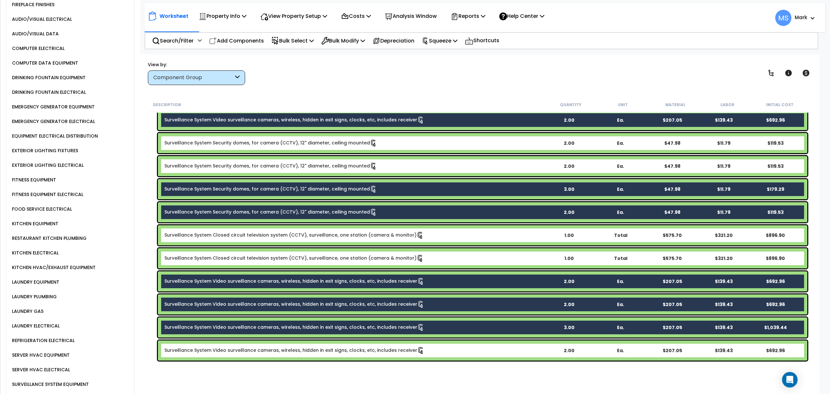
click at [315, 343] on div "Surveillance System Video surveillance cameras, wireless, hidden in exit signs,…" at bounding box center [483, 350] width 650 height 20
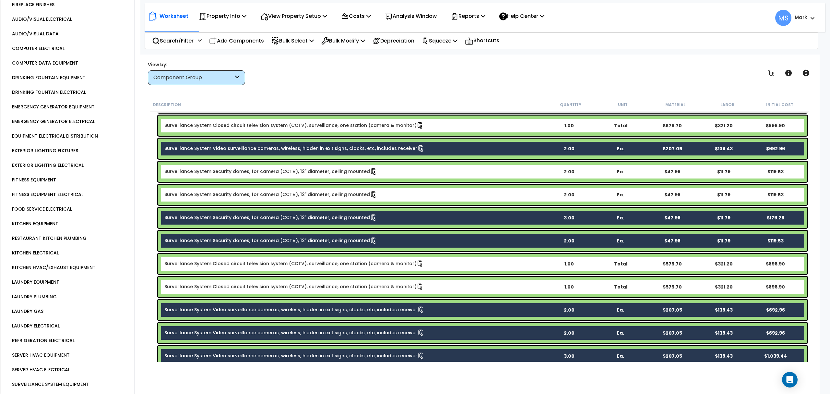
scroll to position [1600, 0]
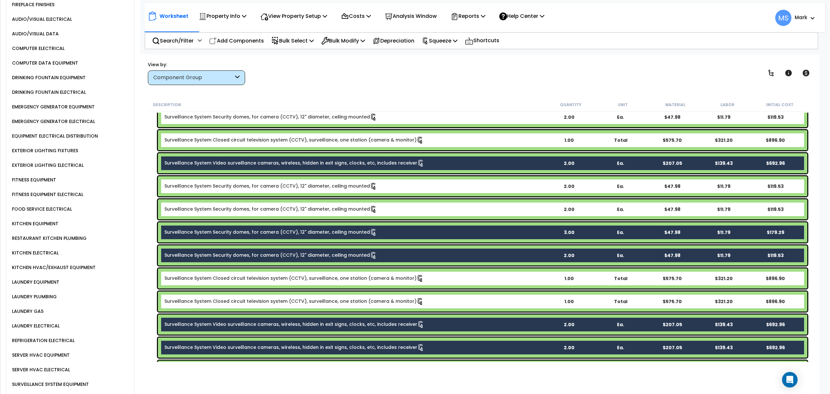
click at [324, 257] on link "Surveillance System Security domes, for camera (CCTV), 12" diameter, ceiling mo…" at bounding box center [270, 255] width 213 height 7
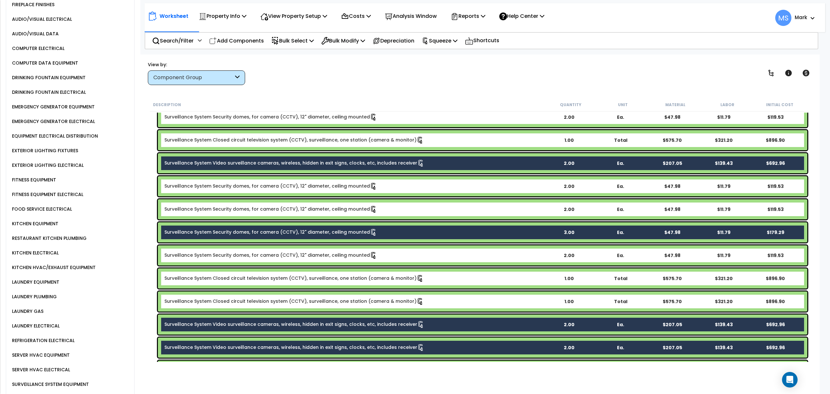
click at [328, 234] on link "Surveillance System Security domes, for camera (CCTV), 12" diameter, ceiling mo…" at bounding box center [270, 232] width 213 height 7
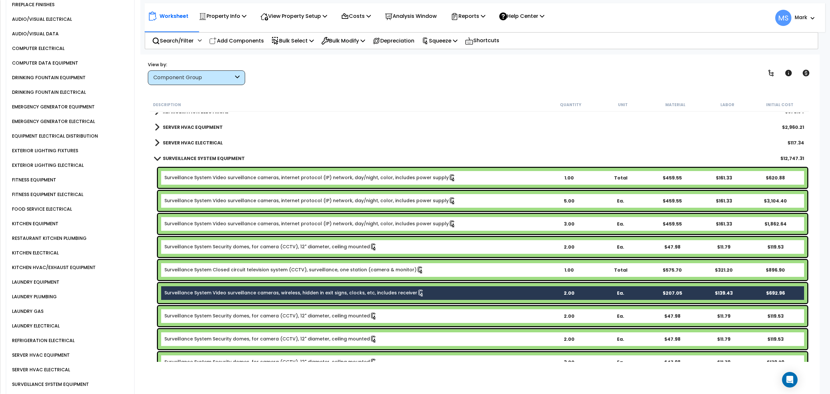
scroll to position [1514, 0]
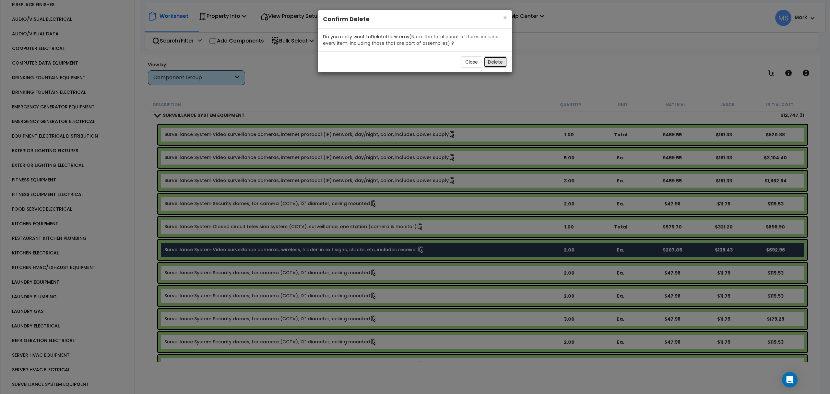
click at [497, 62] on button "Delete" at bounding box center [495, 61] width 23 height 11
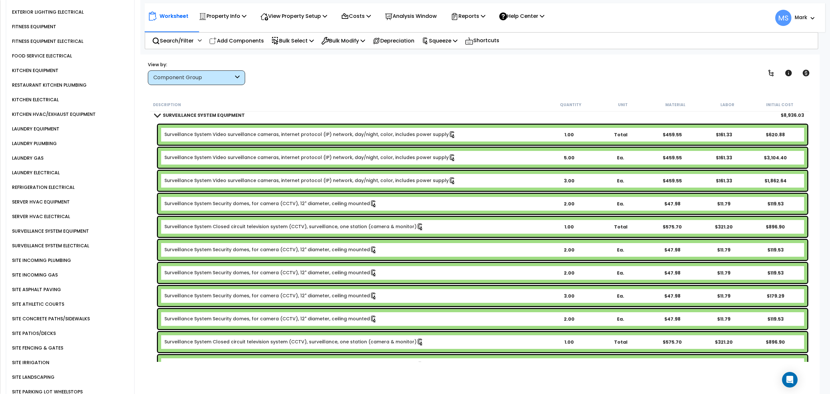
scroll to position [1088, 0]
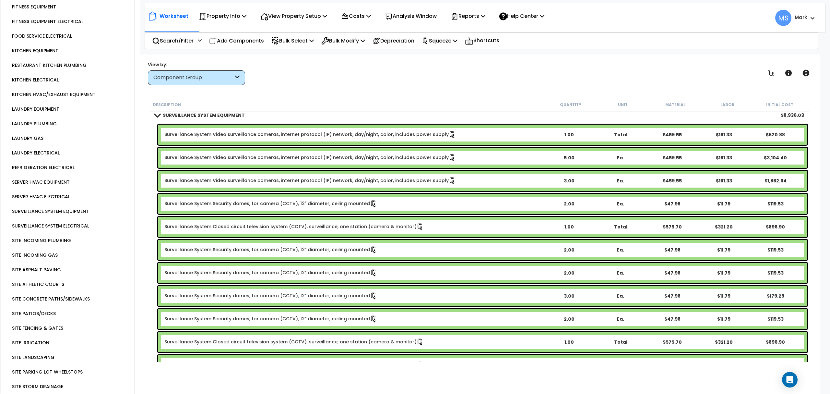
click at [77, 222] on div "SURVEILLANCE SYSTEM ELECTRICAL" at bounding box center [49, 226] width 79 height 8
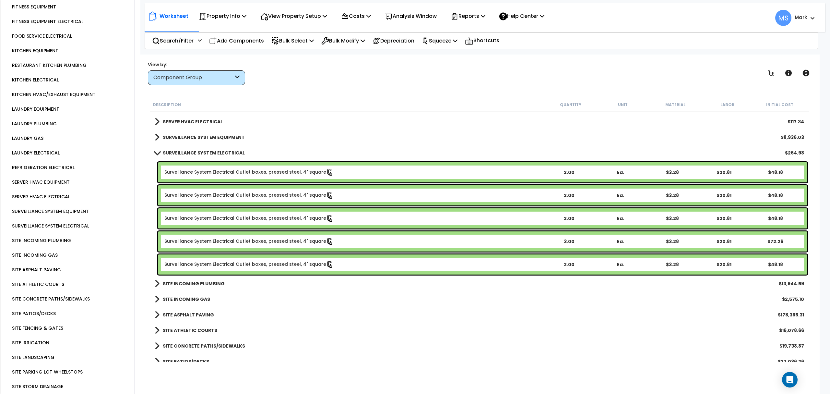
scroll to position [1470, 0]
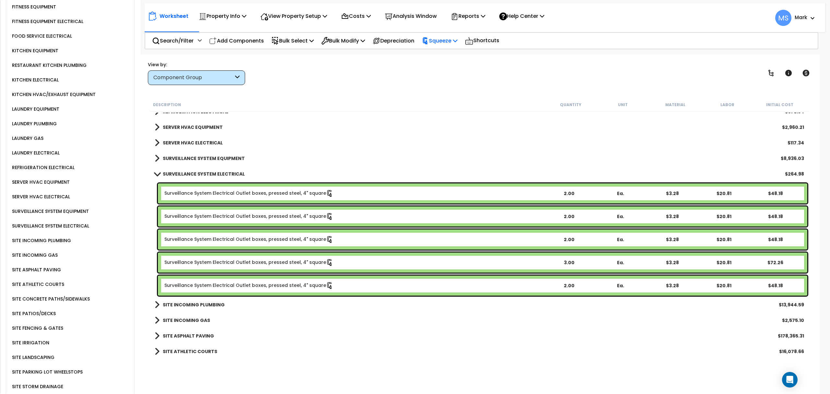
click at [453, 39] on p "Squeeze" at bounding box center [440, 40] width 36 height 9
click at [450, 56] on link "Re-squeeze" at bounding box center [451, 56] width 64 height 15
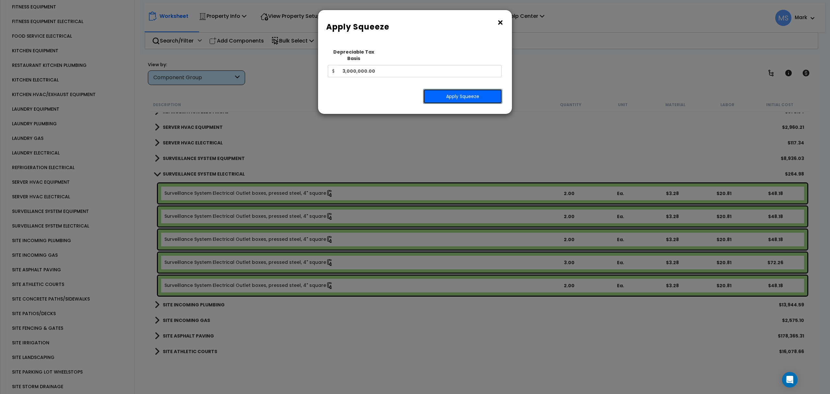
click at [470, 90] on button "Apply Squeeze" at bounding box center [462, 96] width 79 height 15
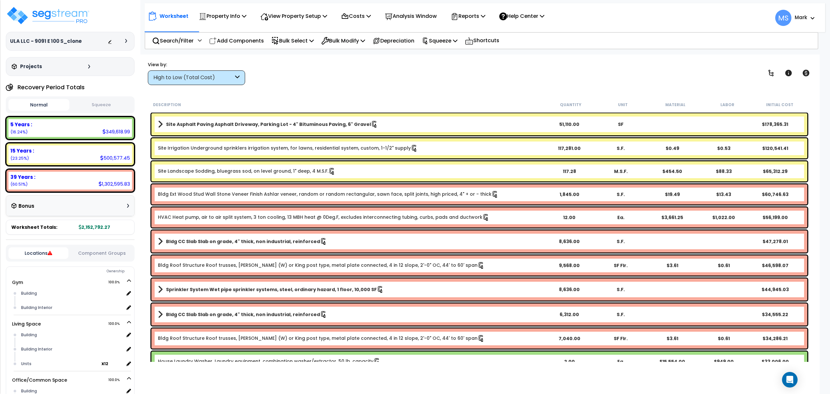
click at [356, 173] on b "Site Landscape Sodding, bluegrass sod, on level ground, 1" deep, 4 M.S.F." at bounding box center [351, 171] width 386 height 7
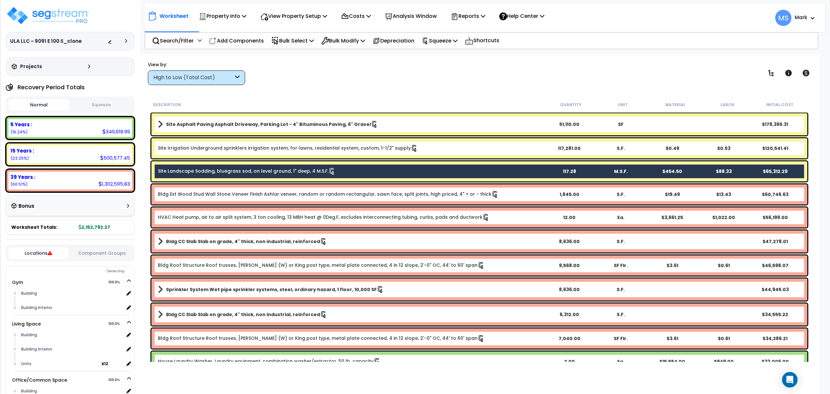
click at [357, 147] on link "Site Irrigation Underground sprinklers irrigation system, for lawns, residentia…" at bounding box center [288, 148] width 260 height 7
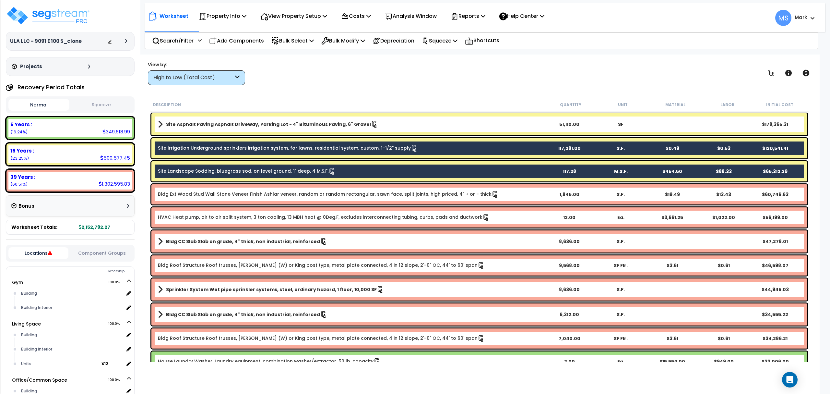
click at [356, 128] on link "Site Asphalt Paving Asphalt Driveway, Parking Lot - 4" Bituminous Paving, 6" Gr…" at bounding box center [351, 124] width 386 height 9
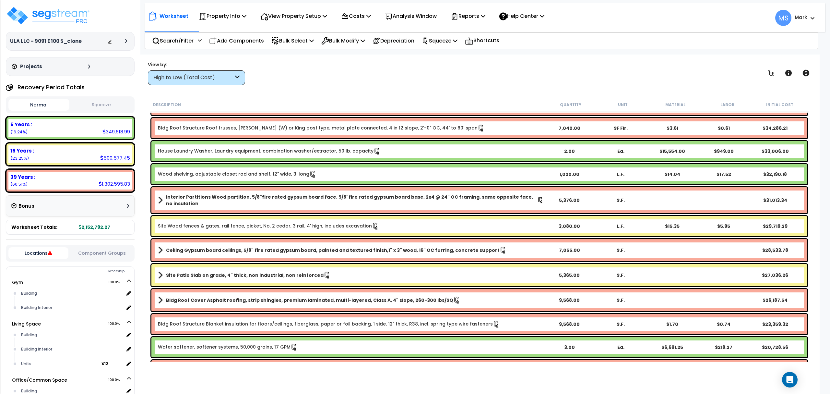
scroll to position [260, 0]
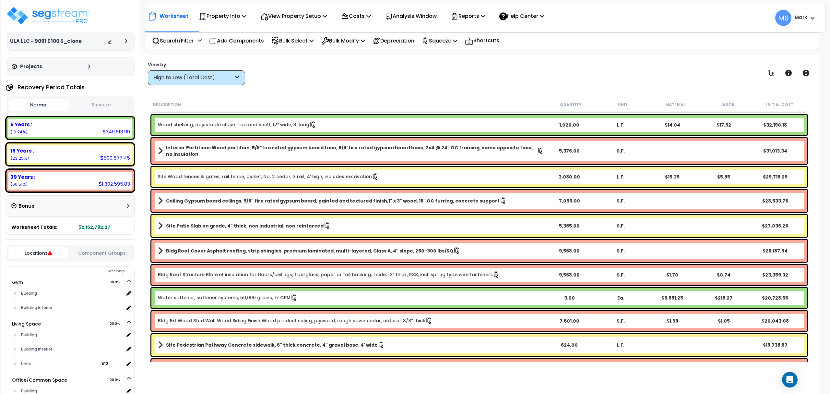
click at [348, 178] on link "Site Wood fences & gates, rail fence, picket, No. 2 cedar, 3 rail, 4' high, inc…" at bounding box center [268, 176] width 221 height 7
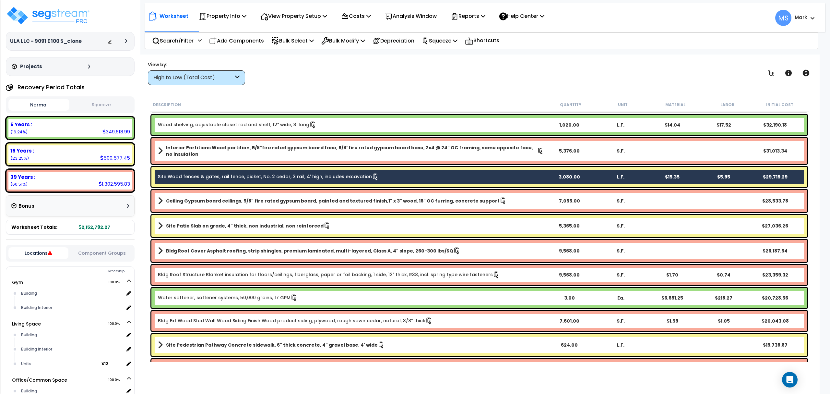
click at [343, 228] on link "Site Patio Slab on grade, 4" thick, non industrial, non reinforced" at bounding box center [351, 225] width 386 height 9
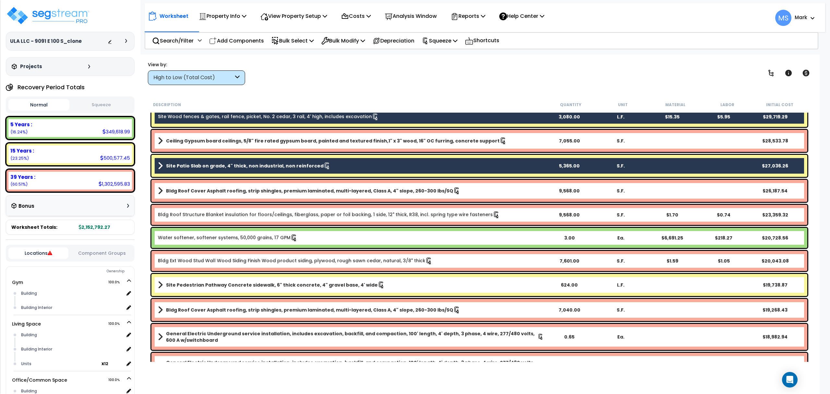
scroll to position [346, 0]
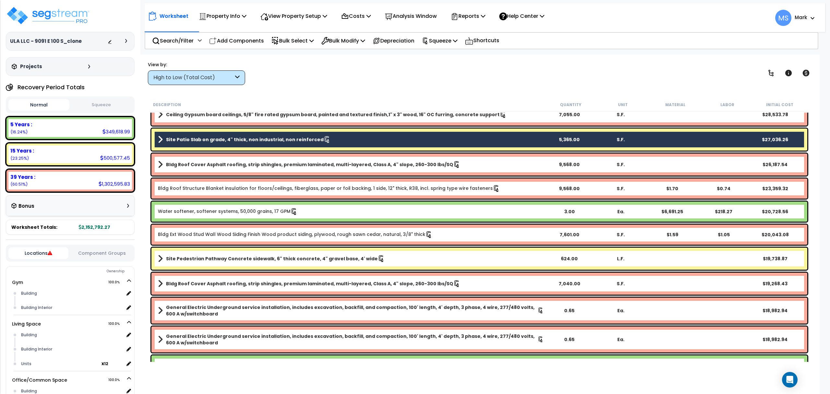
click at [340, 260] on b "Site Pedestrian Pathway Concrete sidewalk, 6" thick concrete, 4" gravel base, 4…" at bounding box center [272, 258] width 212 height 6
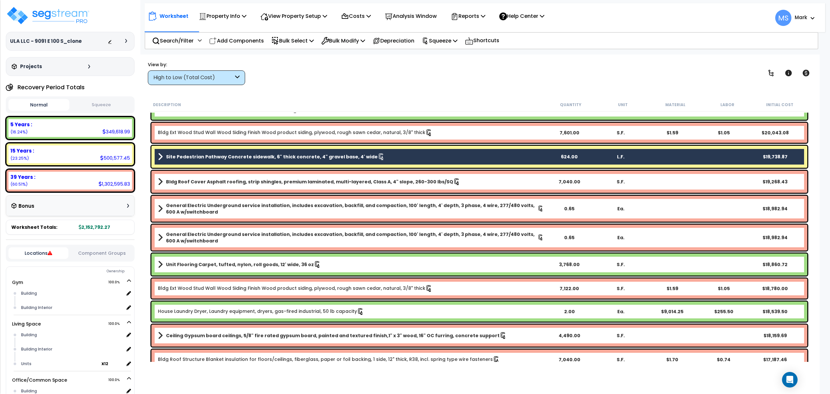
scroll to position [605, 0]
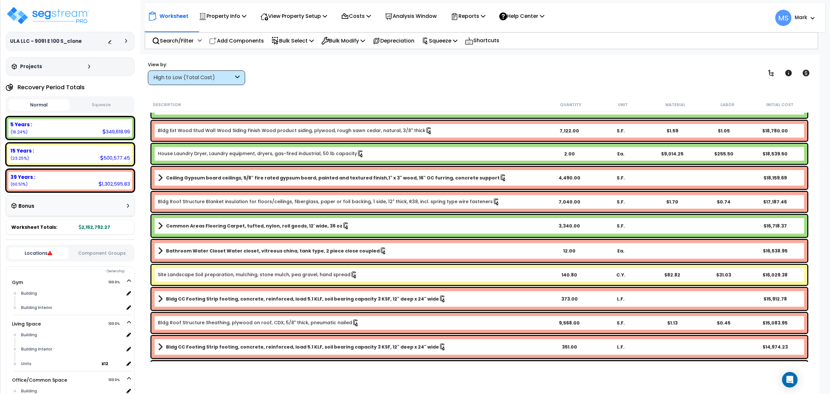
click at [338, 282] on div "Site Landscape Soil preparation, mulching, stone mulch, pea gravel, hand spread…" at bounding box center [479, 275] width 656 height 20
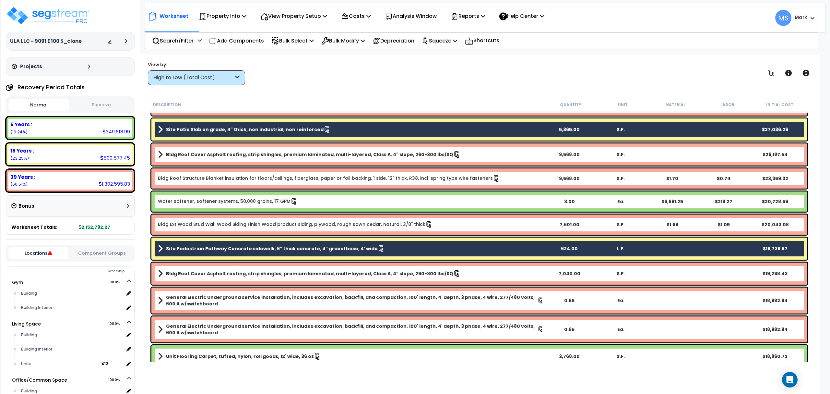
scroll to position [346, 0]
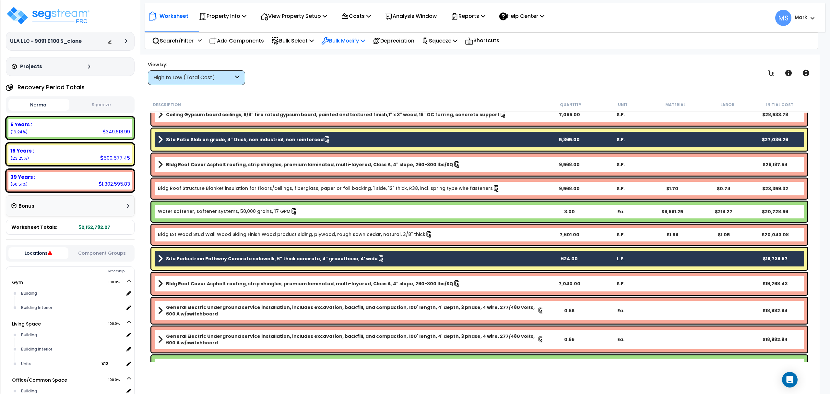
click at [341, 37] on p "Bulk Modify" at bounding box center [343, 40] width 44 height 9
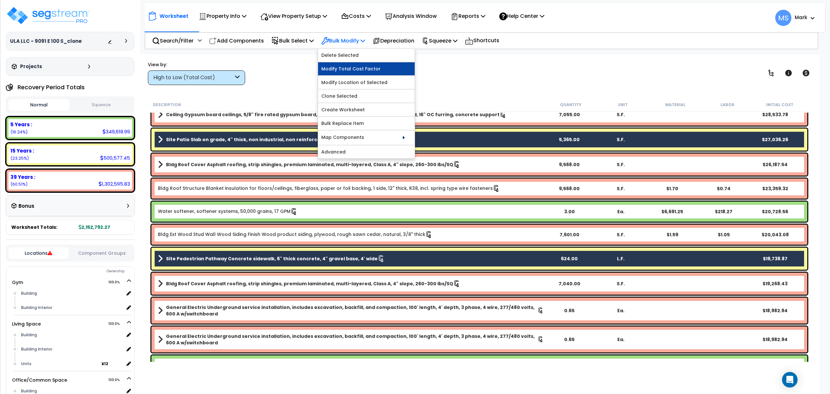
click at [372, 71] on link "Modify Total Cost Factor" at bounding box center [366, 68] width 97 height 13
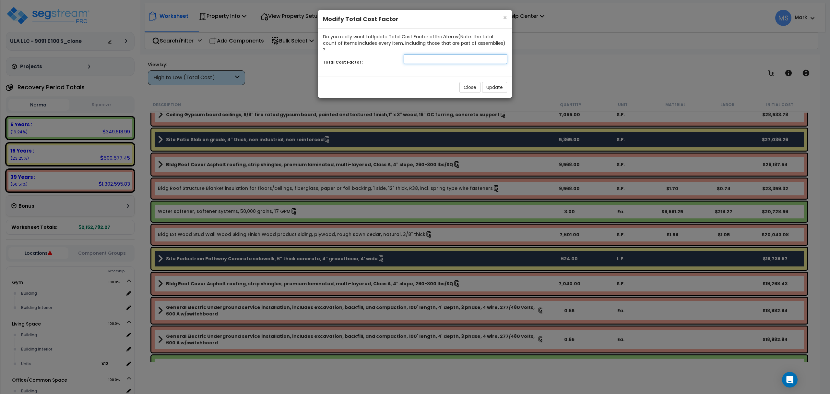
click at [443, 56] on input "number" at bounding box center [455, 59] width 103 height 10
type input ".5"
click at [499, 82] on button "Update" at bounding box center [494, 87] width 25 height 11
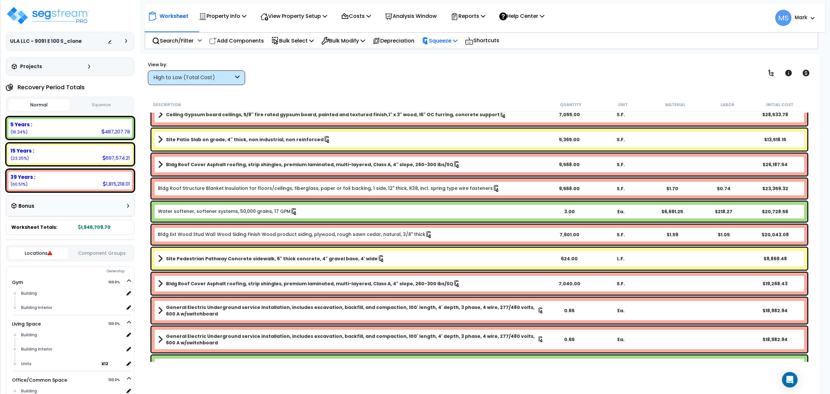
click at [450, 37] on p "Squeeze" at bounding box center [440, 40] width 36 height 9
click at [456, 57] on link "Re-squeeze" at bounding box center [451, 56] width 64 height 15
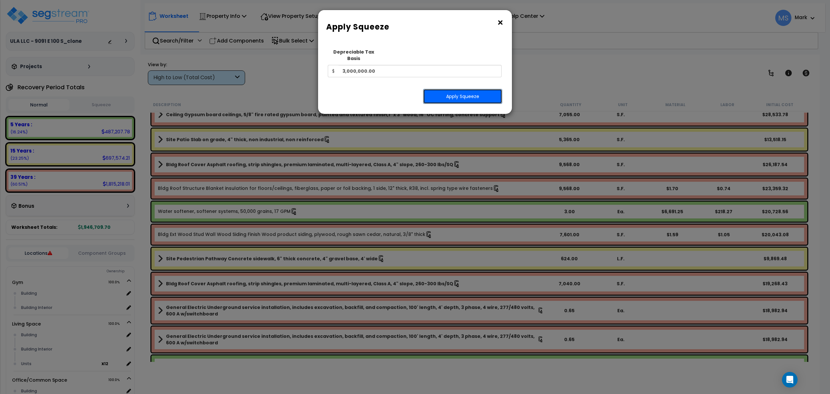
click at [450, 89] on button "Apply Squeeze" at bounding box center [462, 96] width 79 height 15
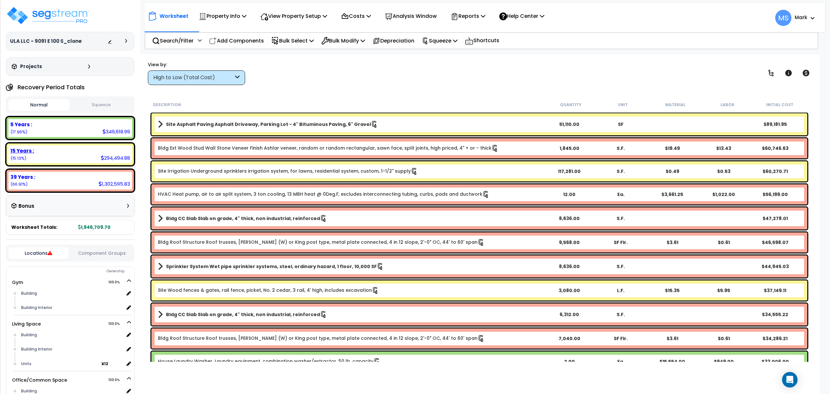
click at [85, 161] on div "15 Years : 294,494.88 (15.13%)" at bounding box center [70, 154] width 124 height 18
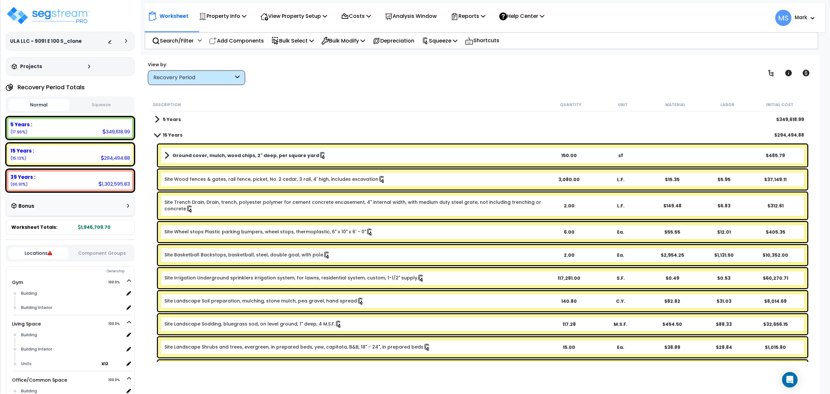
click at [217, 84] on div "Recovery Period" at bounding box center [196, 77] width 97 height 15
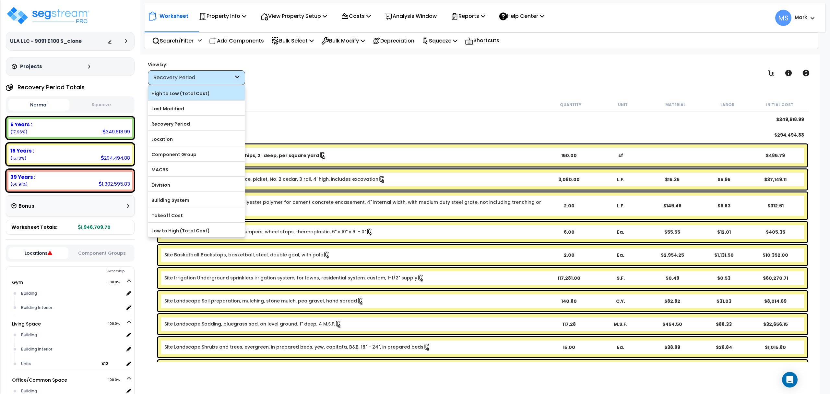
click at [213, 94] on label "High to Low (Total Cost)" at bounding box center [196, 94] width 97 height 10
click at [0, 0] on input "High to Low (Total Cost)" at bounding box center [0, 0] width 0 height 0
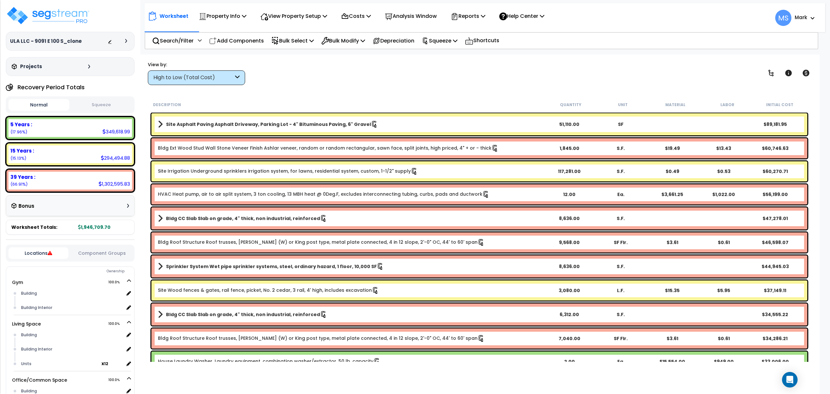
click at [449, 67] on div "View by: High to Low (Total Cost) High to Low (Total Cost)" at bounding box center [480, 73] width 668 height 24
click at [105, 256] on div "Locations Component Groups" at bounding box center [70, 253] width 129 height 17
click at [105, 255] on button "Component Groups" at bounding box center [102, 252] width 60 height 7
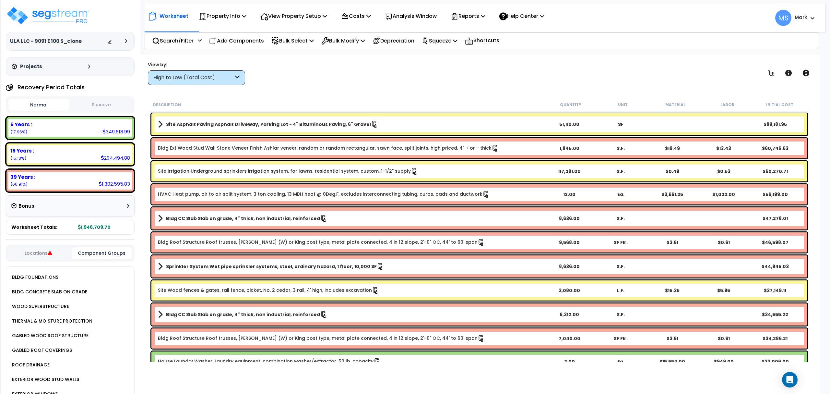
click at [52, 278] on div "BLDG FOUNDATIONS" at bounding box center [34, 277] width 48 height 8
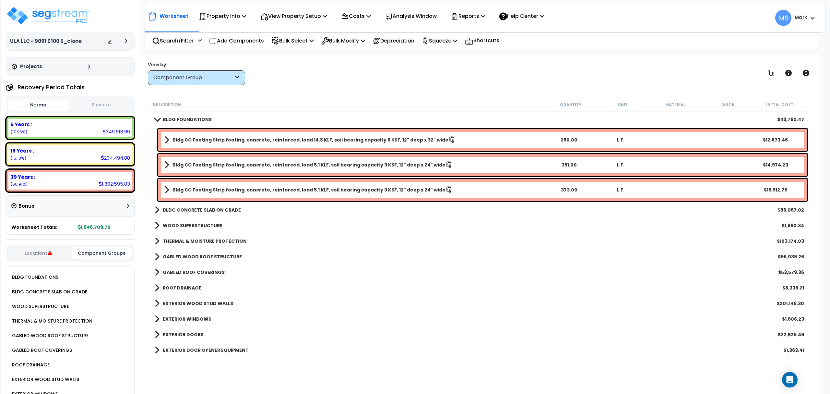
click at [46, 276] on div "BLDG FOUNDATIONS" at bounding box center [34, 277] width 48 height 8
drag, startPoint x: 202, startPoint y: 76, endPoint x: 202, endPoint y: 86, distance: 9.7
click at [202, 77] on div "Component Group" at bounding box center [193, 77] width 80 height 7
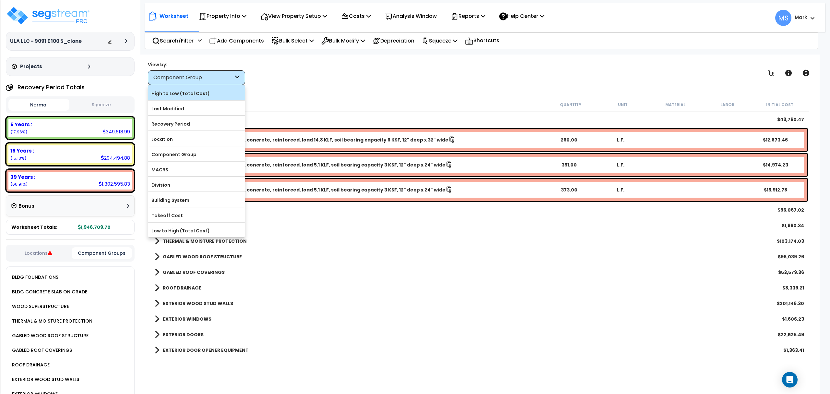
click at [200, 97] on label "High to Low (Total Cost)" at bounding box center [196, 94] width 97 height 10
click at [0, 0] on input "High to Low (Total Cost)" at bounding box center [0, 0] width 0 height 0
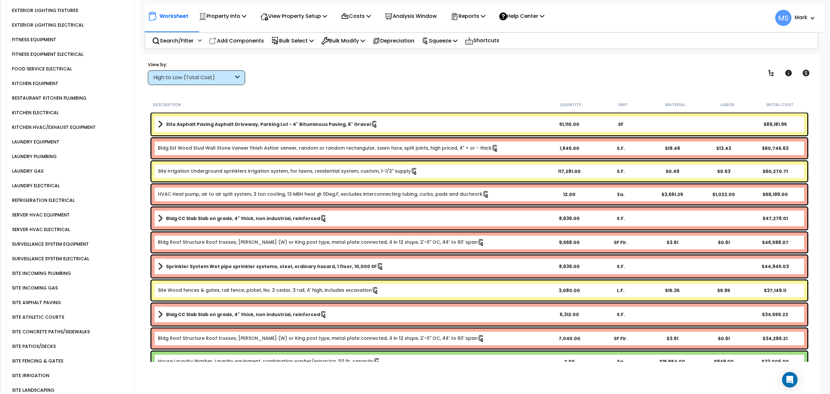
scroll to position [1081, 0]
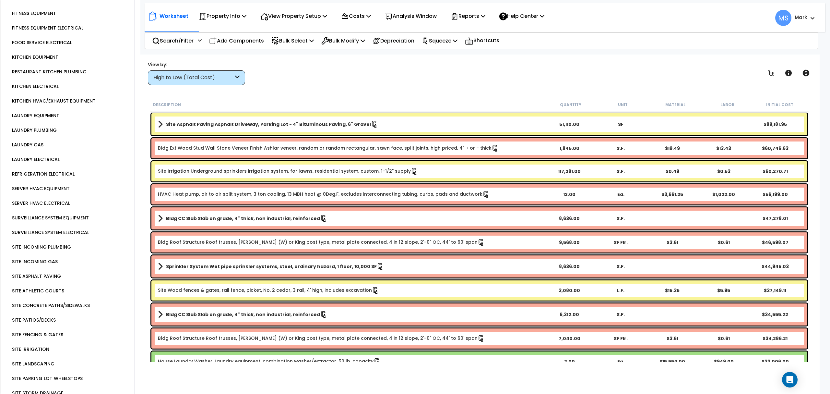
click at [60, 389] on div "SITE STORM DRAINAGE" at bounding box center [36, 393] width 53 height 8
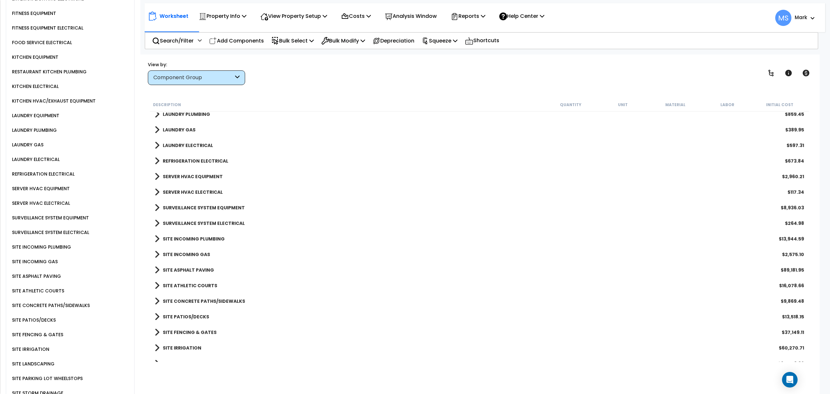
scroll to position [1071, 0]
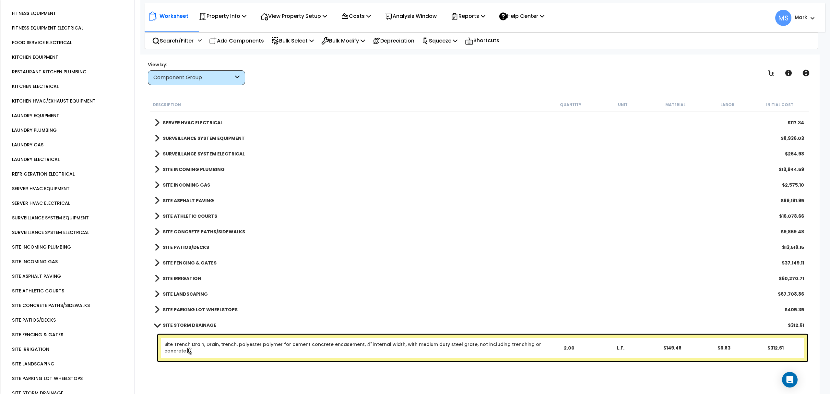
click at [61, 374] on div "SITE PARKING LOT WHEELSTOPS" at bounding box center [46, 378] width 72 height 8
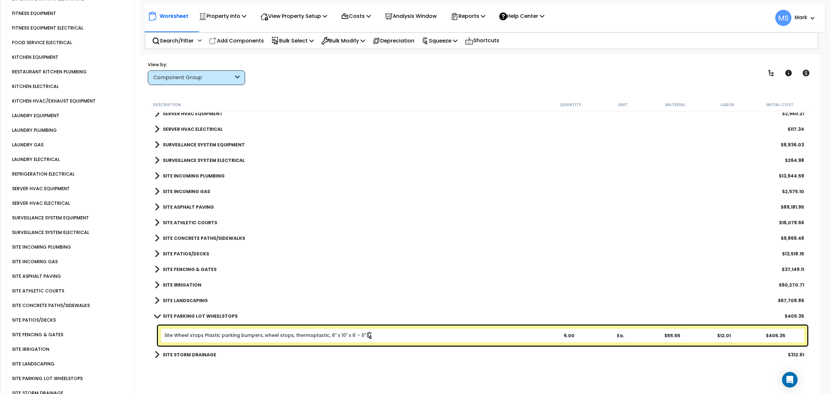
click at [38, 360] on div "SITE LANDSCAPING" at bounding box center [32, 364] width 44 height 8
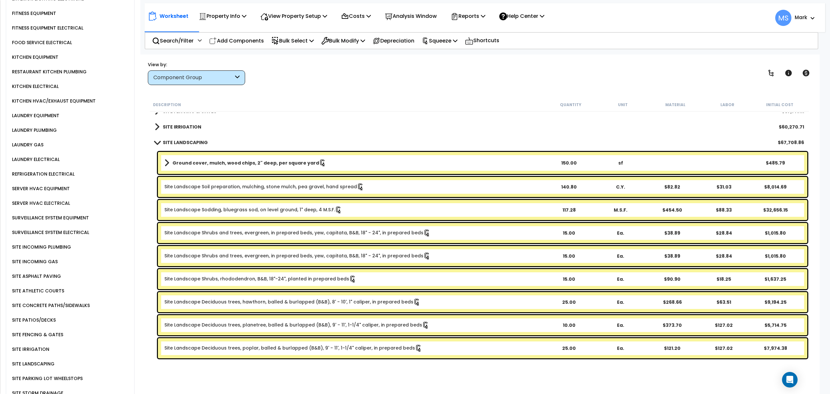
scroll to position [1238, 0]
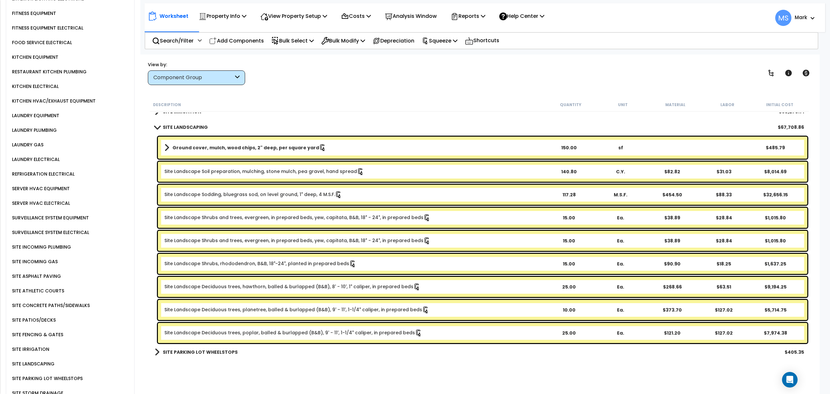
click at [352, 335] on link "Site Landscape Deciduous trees, poplar, balled & burlapped (B&B), 9' - 11', 1-1…" at bounding box center [293, 332] width 258 height 7
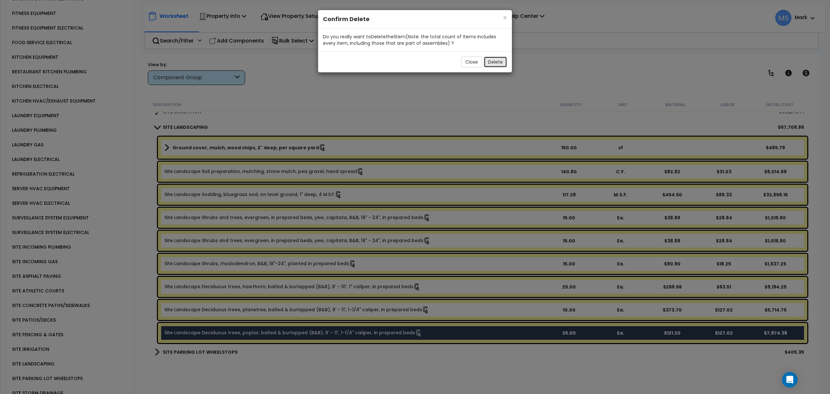
click at [501, 66] on button "Delete" at bounding box center [495, 61] width 23 height 11
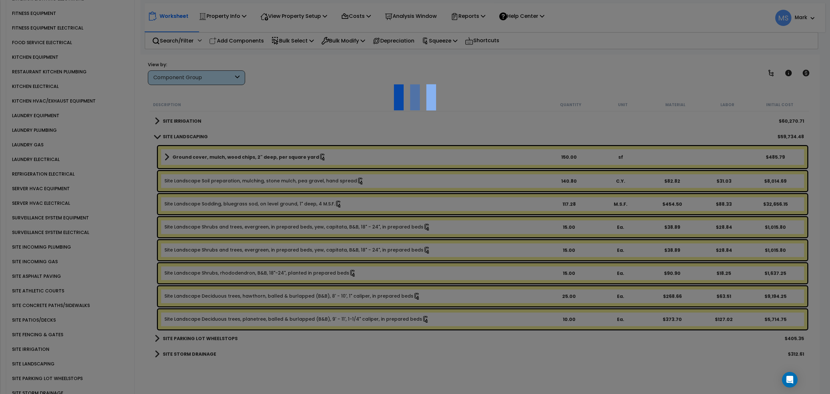
scroll to position [1228, 0]
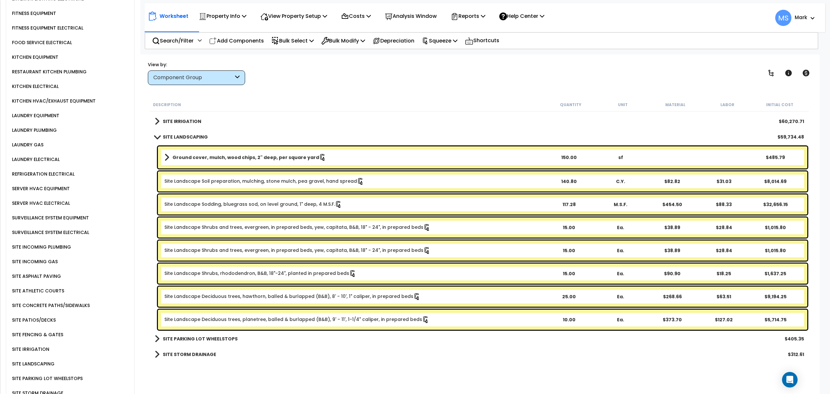
click at [49, 258] on div "SITE INCOMING GAS" at bounding box center [33, 262] width 47 height 8
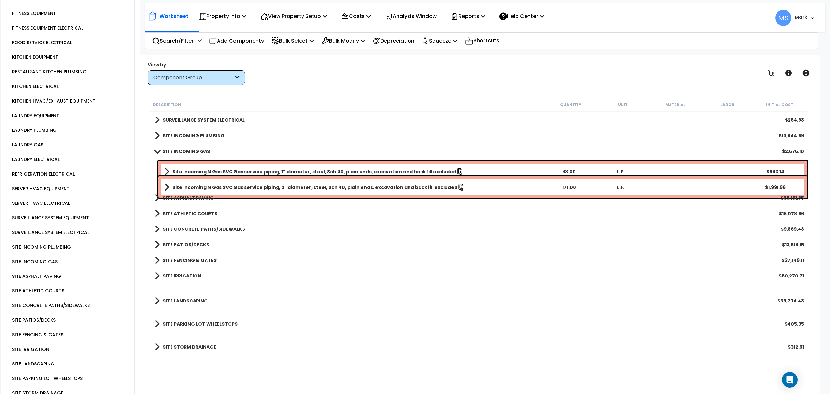
click at [49, 240] on div "SITE INCOMING PLUMBING" at bounding box center [72, 247] width 124 height 15
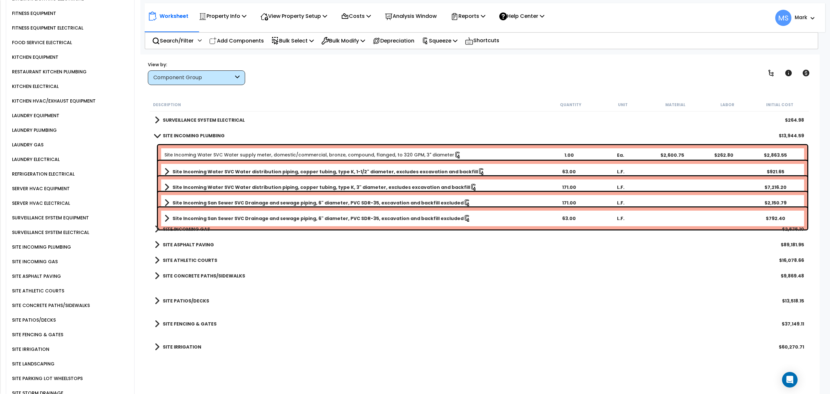
click at [55, 228] on div "SURVEILLANCE SYSTEM ELECTRICAL" at bounding box center [49, 232] width 79 height 8
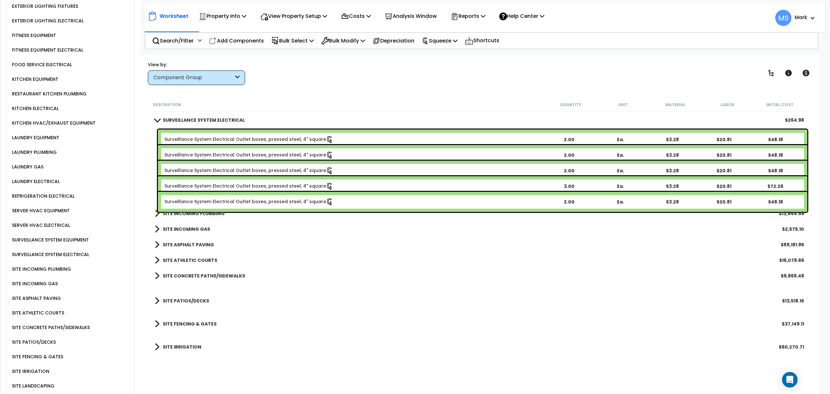
scroll to position [1038, 0]
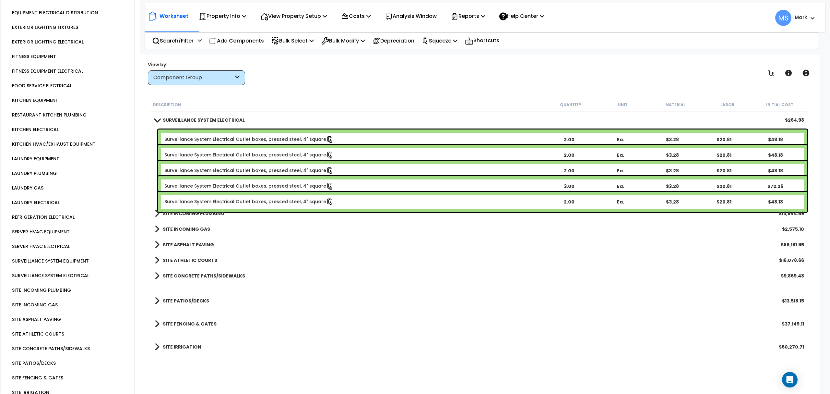
click at [64, 213] on div "REFRIGERATION ELECTRICAL" at bounding box center [42, 217] width 64 height 8
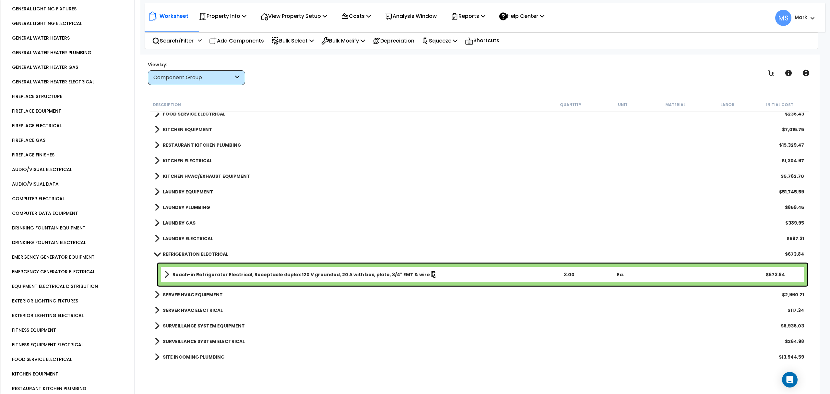
scroll to position [605, 0]
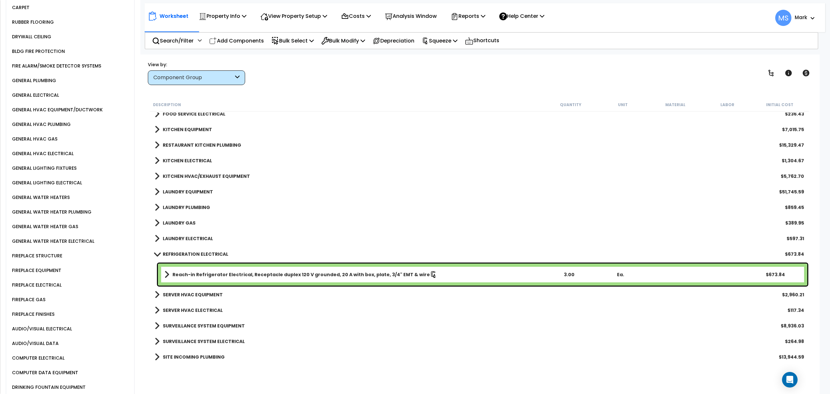
click at [41, 310] on div "FIREPLACE FINISHES" at bounding box center [32, 314] width 44 height 8
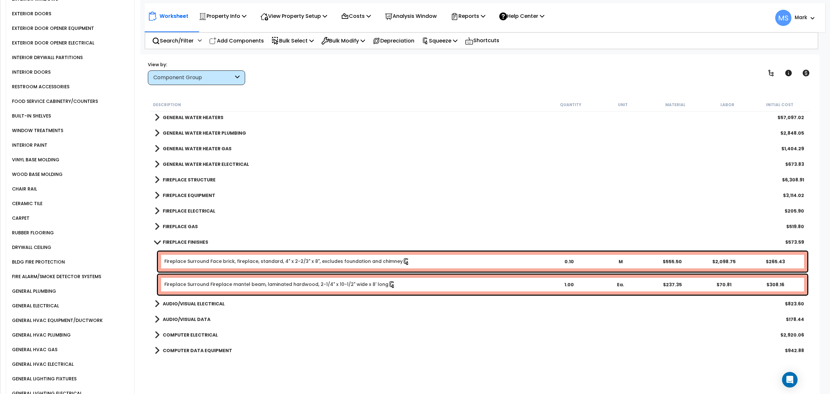
scroll to position [346, 0]
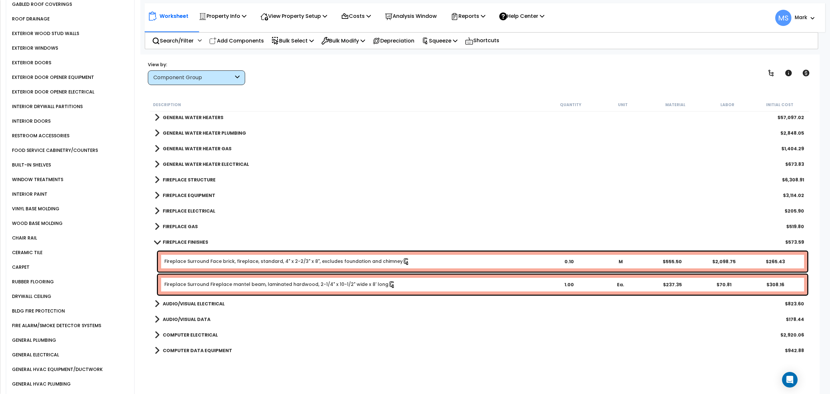
click at [26, 263] on div "CARPET" at bounding box center [19, 267] width 19 height 8
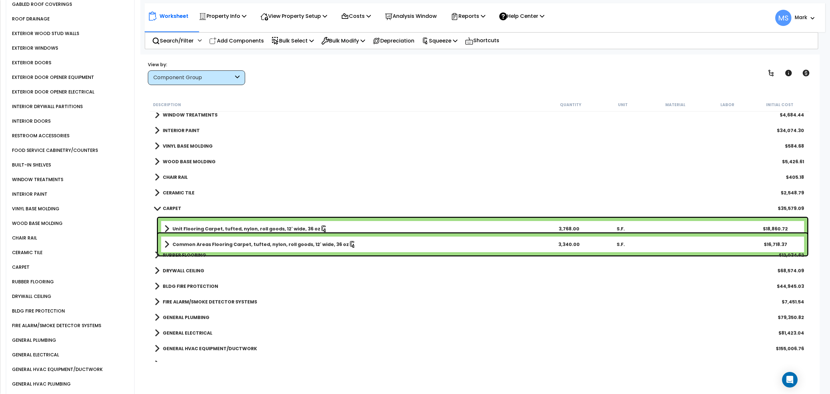
scroll to position [260, 0]
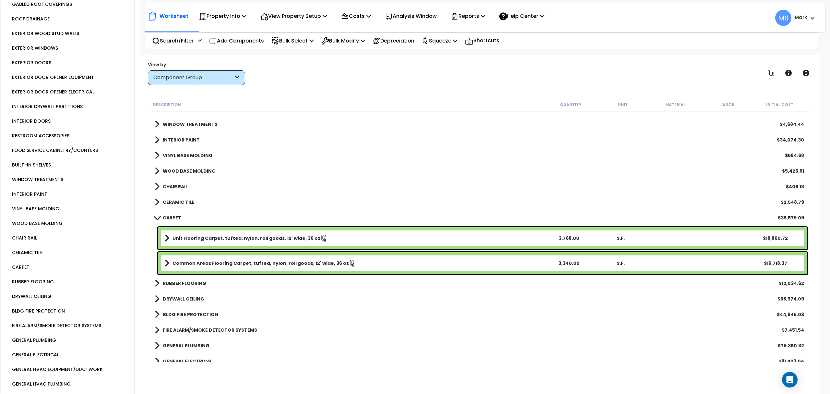
click at [39, 248] on div "CERAMIC TILE" at bounding box center [26, 252] width 32 height 8
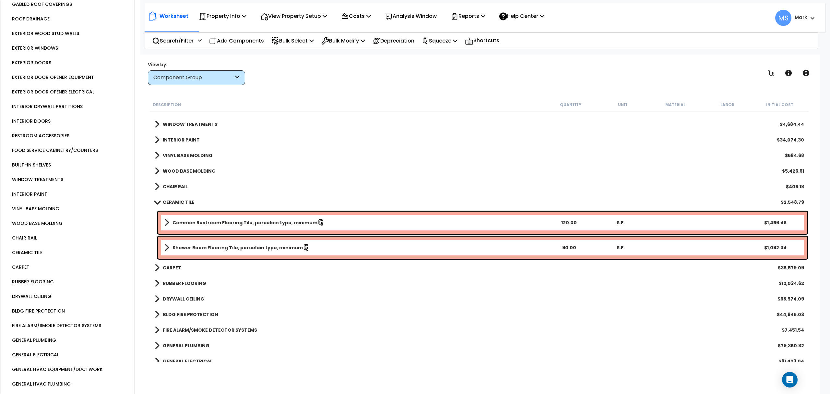
click at [252, 252] on link "Shower Room Flooring Tile, porcelain type, minimum" at bounding box center [353, 247] width 379 height 9
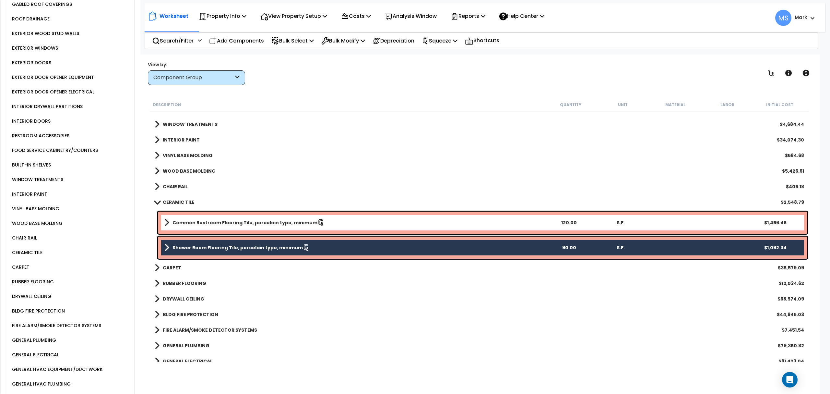
click at [263, 219] on b "Common Restroom Flooring Tile, porcelain type, minimum" at bounding box center [245, 222] width 145 height 6
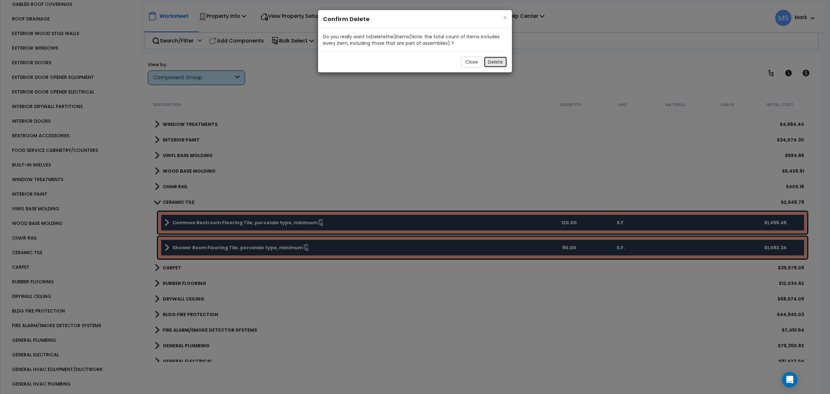
click at [489, 59] on button "Delete" at bounding box center [495, 61] width 23 height 11
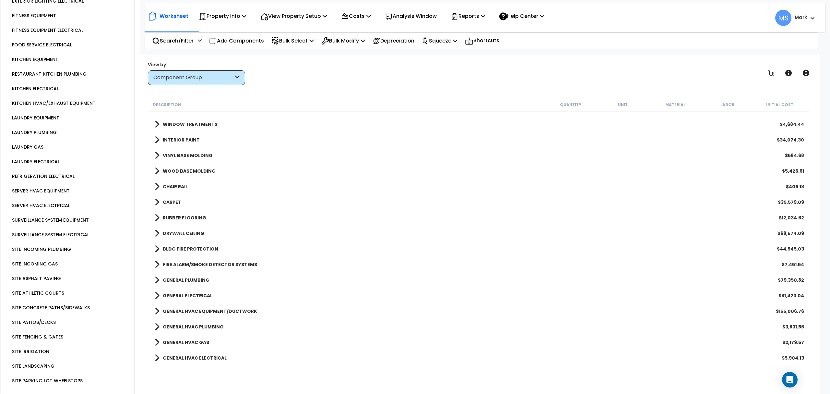
scroll to position [1055, 0]
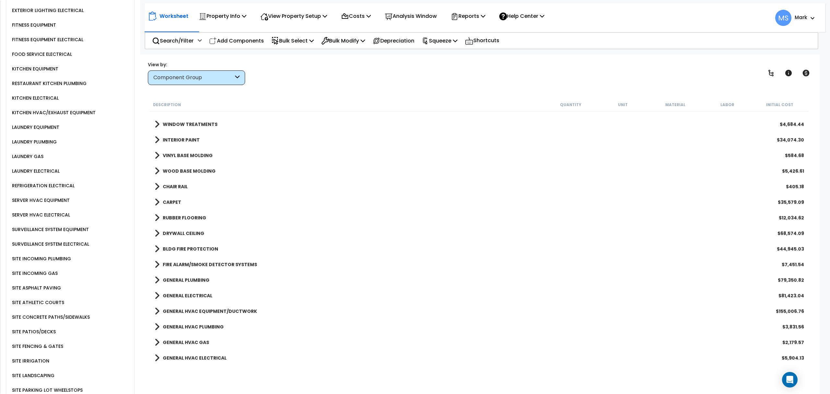
click at [45, 211] on div "SERVER HVAC ELECTRICAL" at bounding box center [40, 215] width 60 height 8
click at [42, 211] on div "SERVER HVAC ELECTRICAL" at bounding box center [40, 215] width 60 height 8
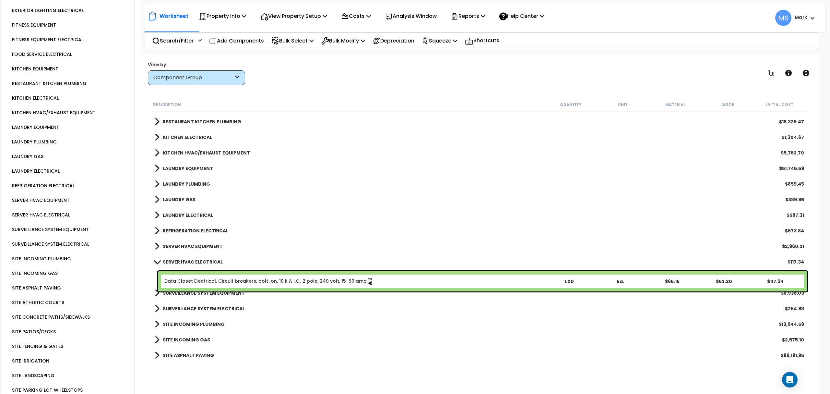
scroll to position [912, 0]
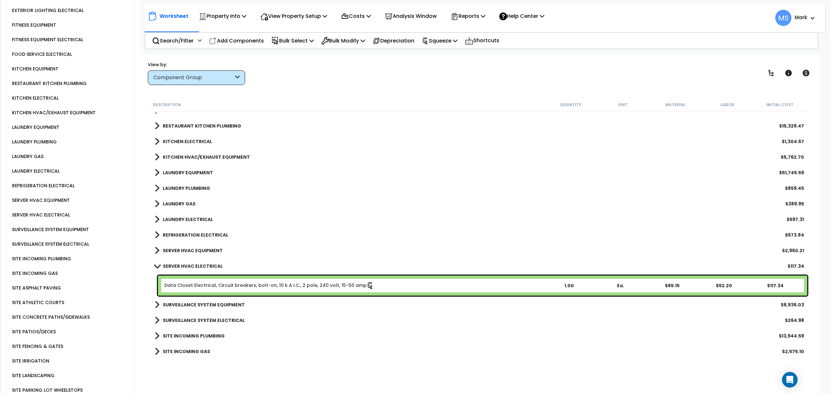
click at [57, 240] on div "SURVEILLANCE SYSTEM ELECTRICAL" at bounding box center [49, 244] width 79 height 8
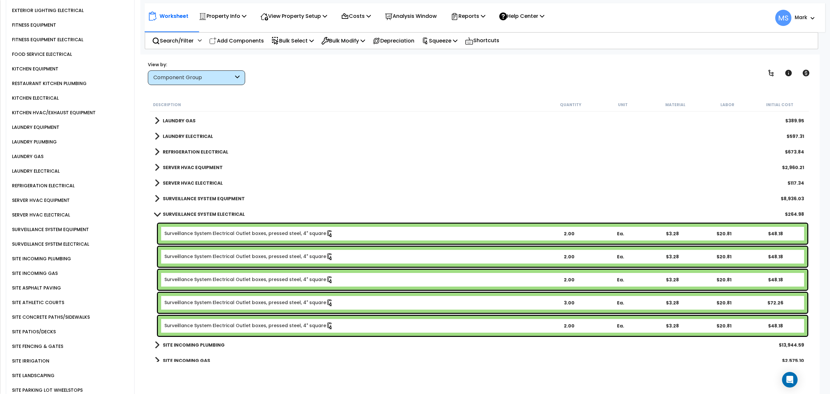
scroll to position [998, 0]
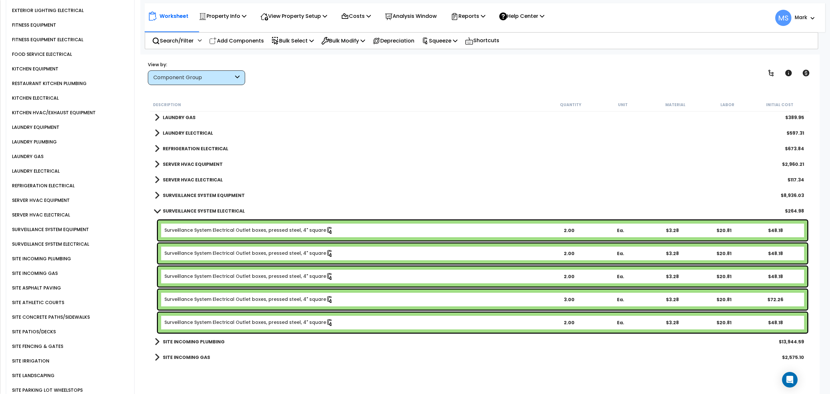
click at [56, 251] on div "SITE INCOMING PLUMBING" at bounding box center [72, 258] width 124 height 15
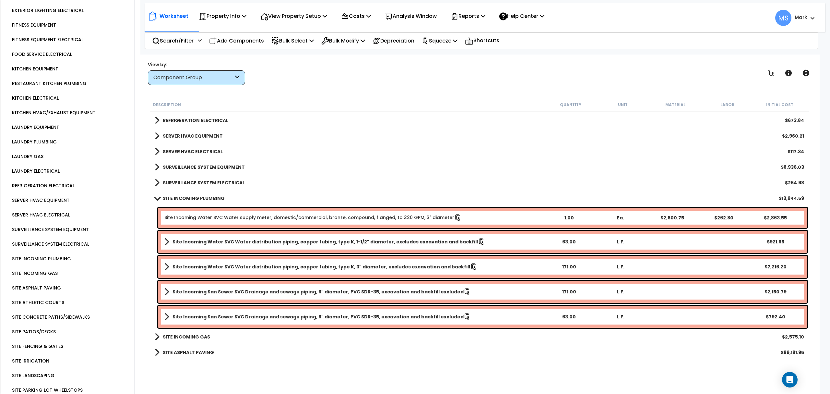
scroll to position [1042, 0]
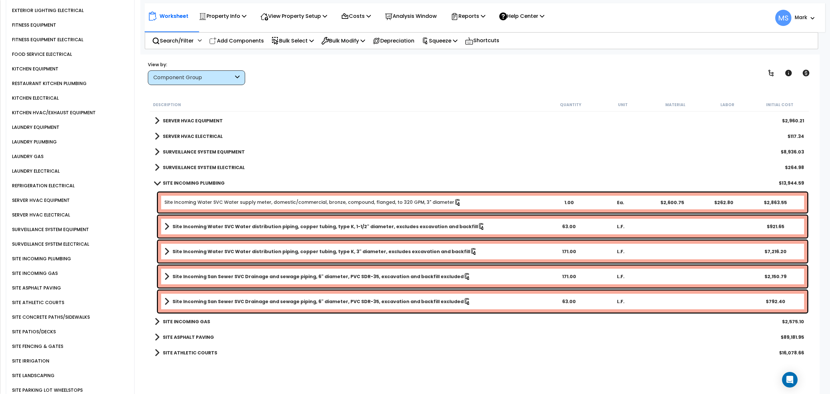
click at [46, 240] on div "SURVEILLANCE SYSTEM ELECTRICAL" at bounding box center [49, 244] width 79 height 8
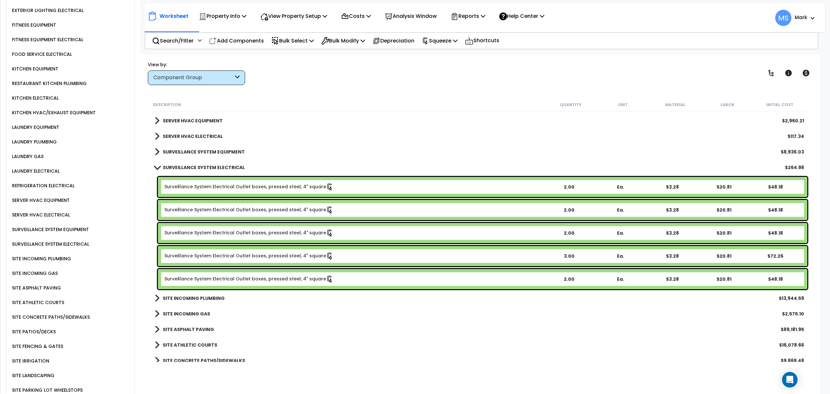
click at [56, 225] on div "SURVEILLANCE SYSTEM EQUIPMENT" at bounding box center [49, 229] width 79 height 8
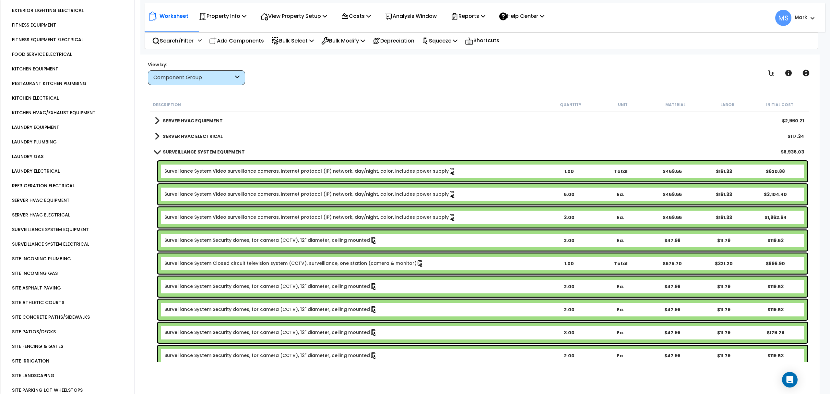
click at [54, 211] on div "SERVER HVAC ELECTRICAL" at bounding box center [40, 215] width 60 height 8
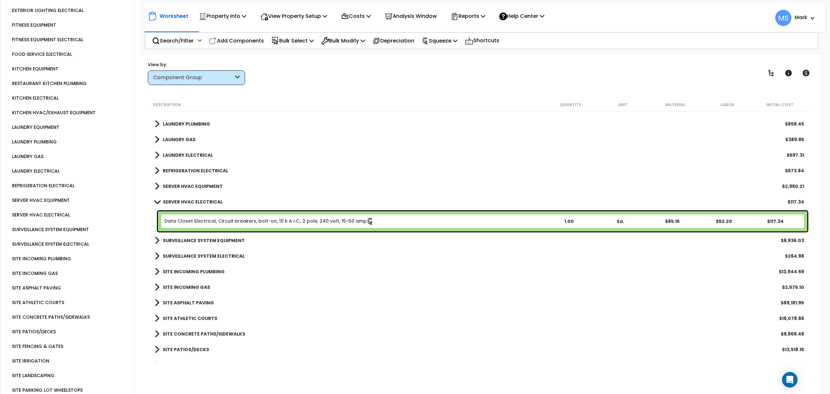
scroll to position [955, 0]
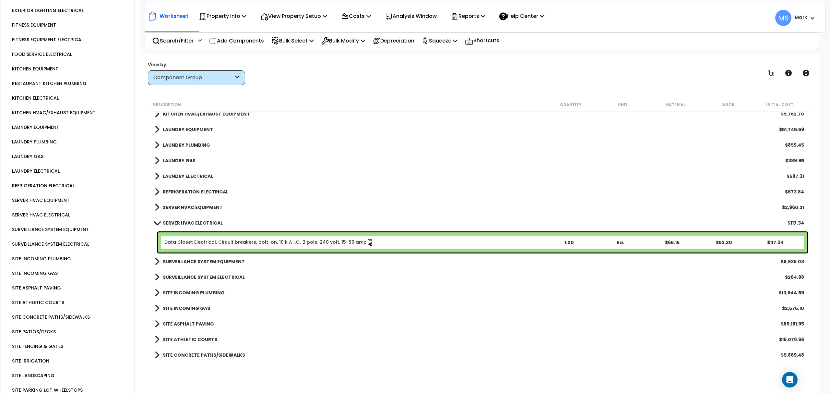
click at [54, 196] on div "SERVER HVAC EQUIPMENT" at bounding box center [39, 200] width 59 height 8
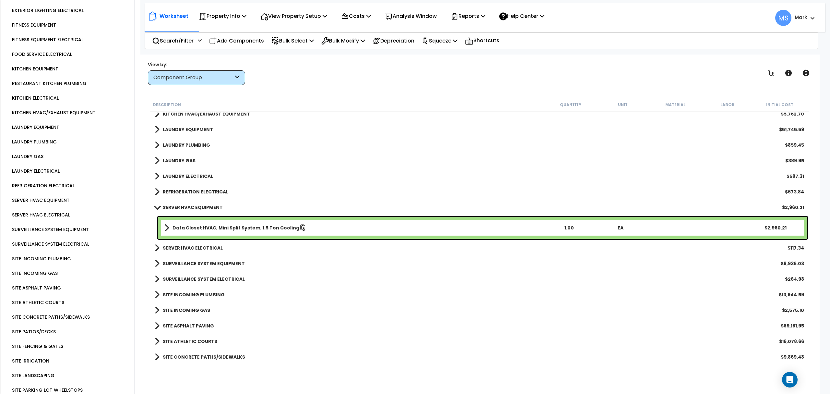
click at [52, 182] on div "REFRIGERATION ELECTRICAL" at bounding box center [42, 186] width 64 height 8
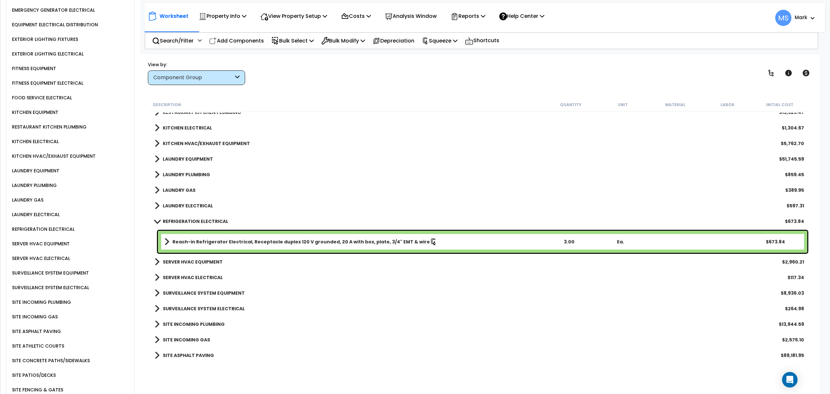
scroll to position [912, 0]
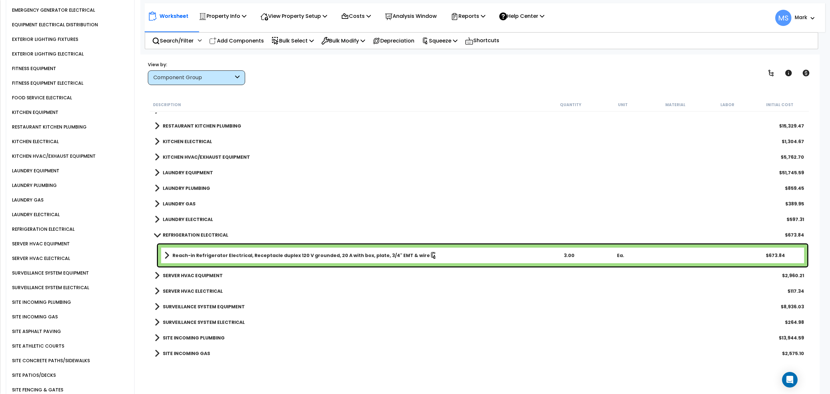
click at [180, 219] on b "LAUNDRY ELECTRICAL" at bounding box center [188, 219] width 50 height 6
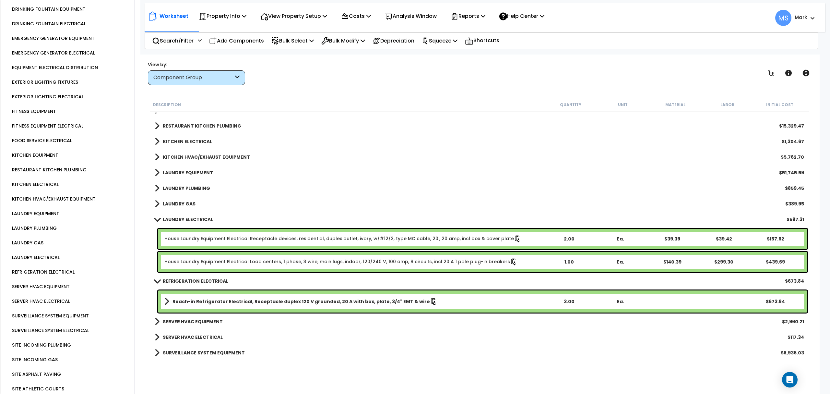
scroll to position [968, 0]
click at [43, 210] on div "LAUNDRY EQUIPMENT" at bounding box center [34, 214] width 49 height 8
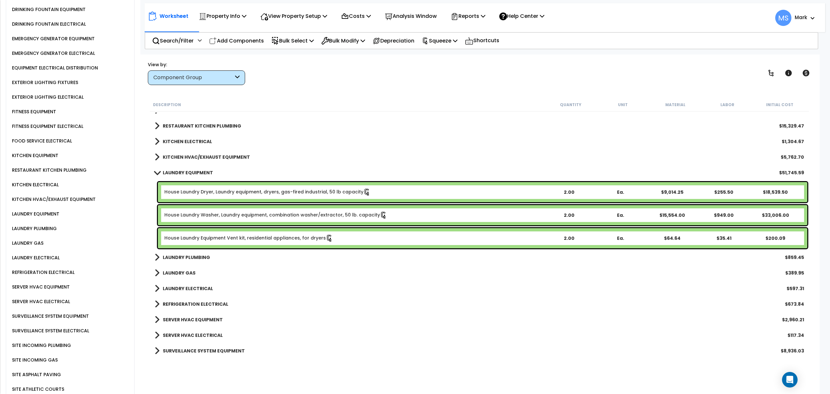
drag, startPoint x: 43, startPoint y: 194, endPoint x: 282, endPoint y: 217, distance: 240.5
click at [282, 217] on link "House Laundry Washer, Laundry equipment, combination washer/extractor, 50 lb. c…" at bounding box center [275, 214] width 223 height 7
click at [424, 217] on b "House Laundry Washer, Laundry equipment, combination washer/extractor, 50 lb. c…" at bounding box center [353, 214] width 379 height 7
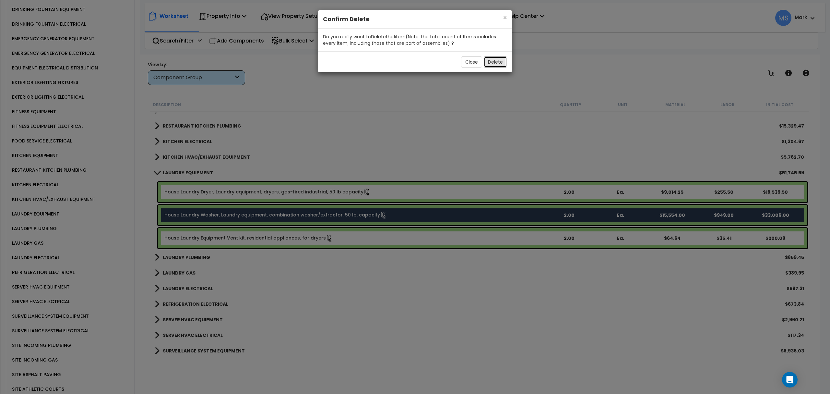
drag, startPoint x: 497, startPoint y: 60, endPoint x: 769, endPoint y: 40, distance: 272.9
click at [498, 60] on button "Delete" at bounding box center [495, 61] width 23 height 11
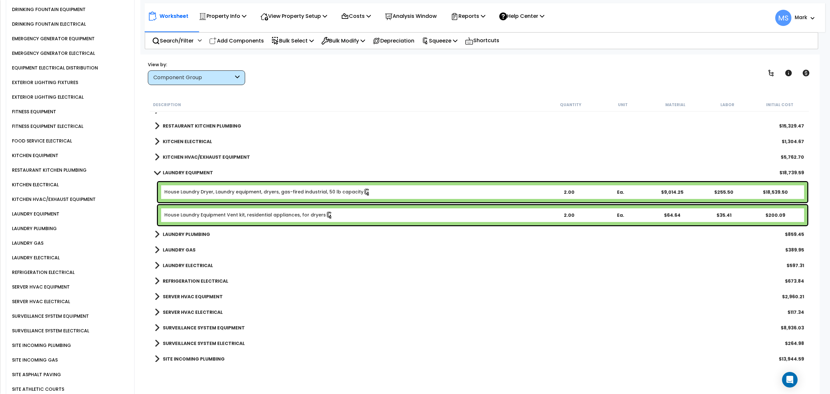
click at [233, 157] on b "KITCHEN HVAC/EXHAUST EQUIPMENT" at bounding box center [206, 157] width 87 height 6
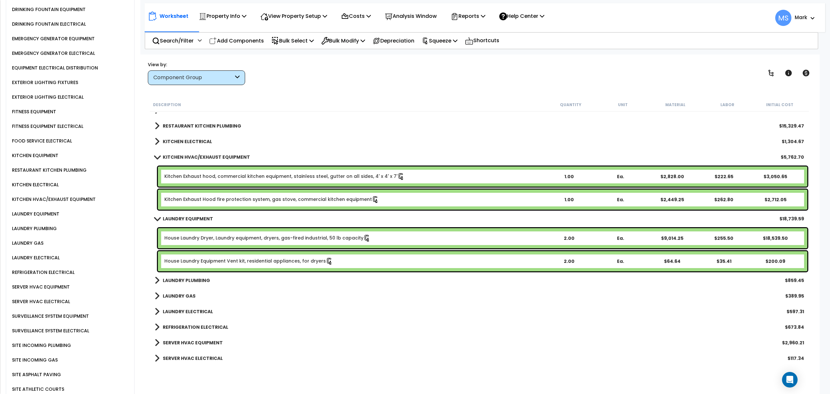
click at [204, 218] on b "LAUNDRY EQUIPMENT" at bounding box center [188, 218] width 50 height 6
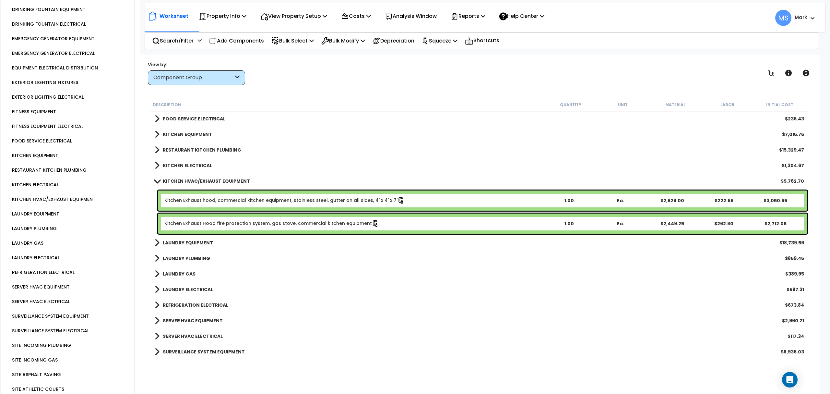
scroll to position [869, 0]
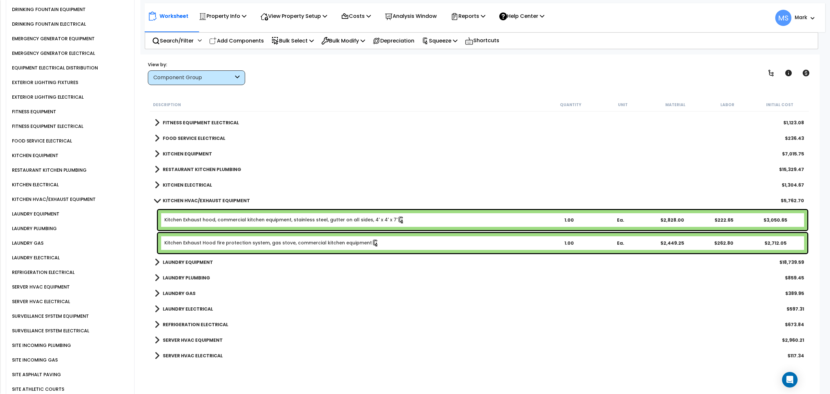
click at [200, 182] on b "KITCHEN ELECTRICAL" at bounding box center [187, 185] width 49 height 6
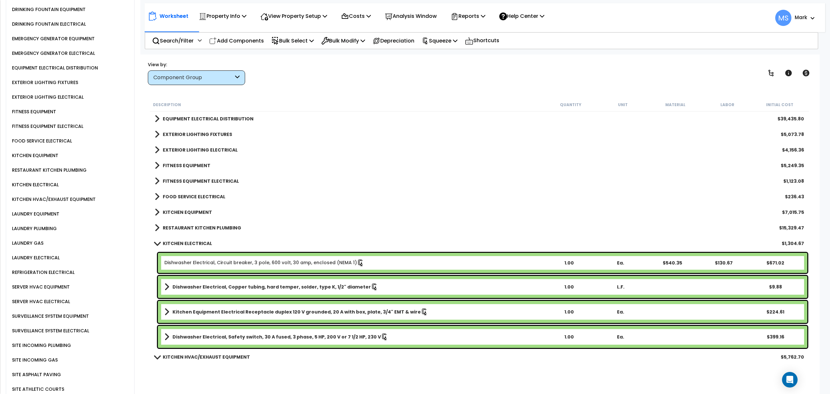
scroll to position [782, 0]
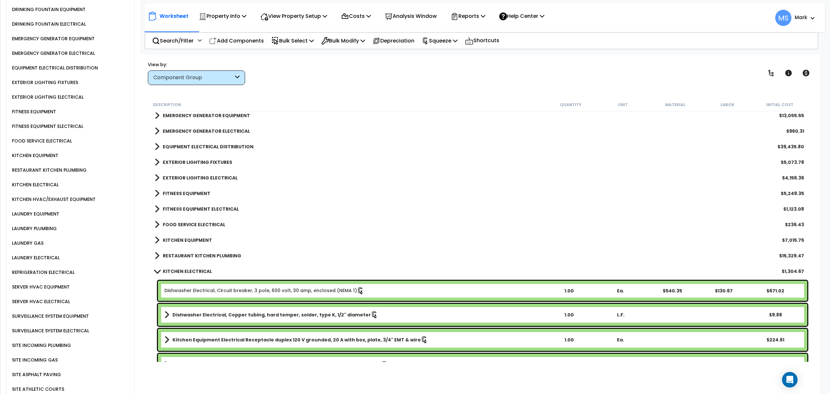
click at [226, 252] on b "RESTAURANT KITCHEN PLUMBING" at bounding box center [202, 255] width 79 height 6
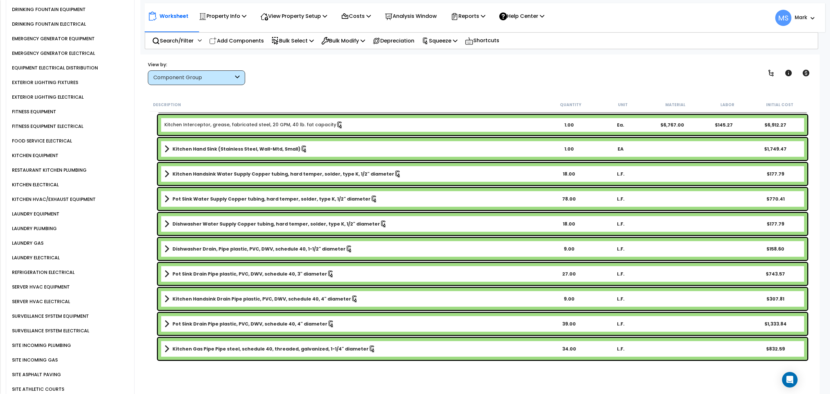
scroll to position [826, 0]
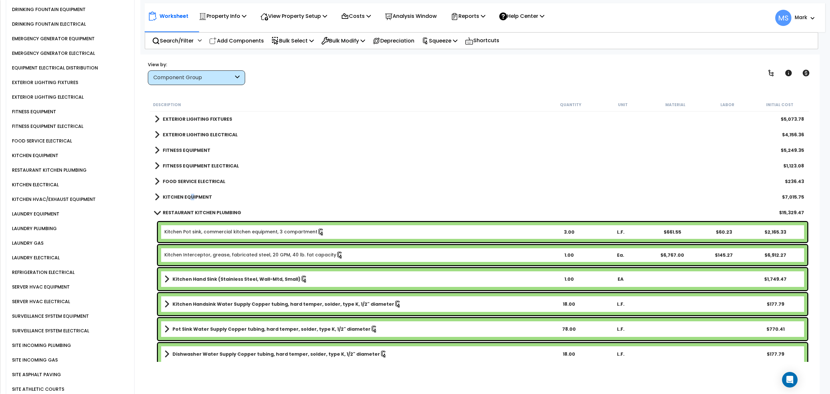
click at [192, 198] on b "KITCHEN EQUIPMENT" at bounding box center [187, 197] width 49 height 6
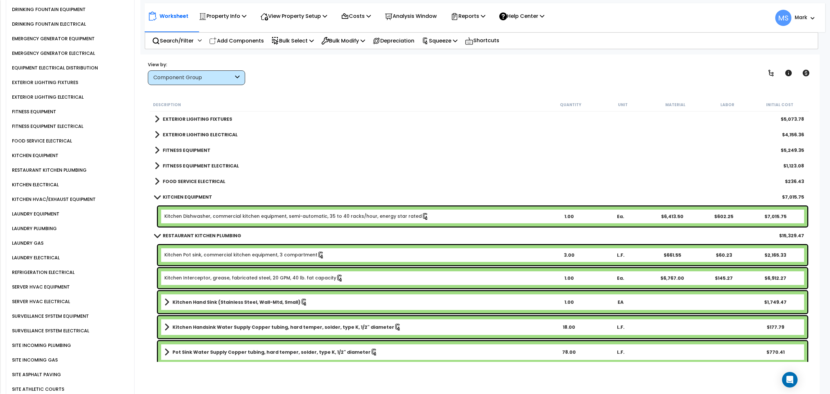
click at [205, 198] on b "KITCHEN EQUIPMENT" at bounding box center [187, 197] width 49 height 6
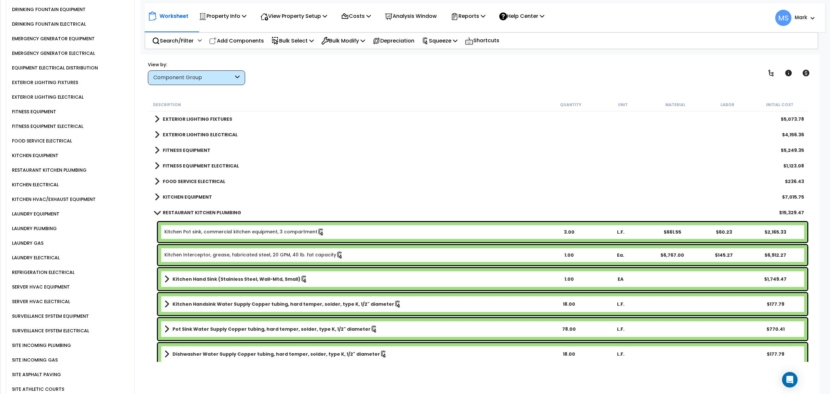
click at [208, 185] on link "FOOD SERVICE ELECTRICAL" at bounding box center [190, 181] width 71 height 9
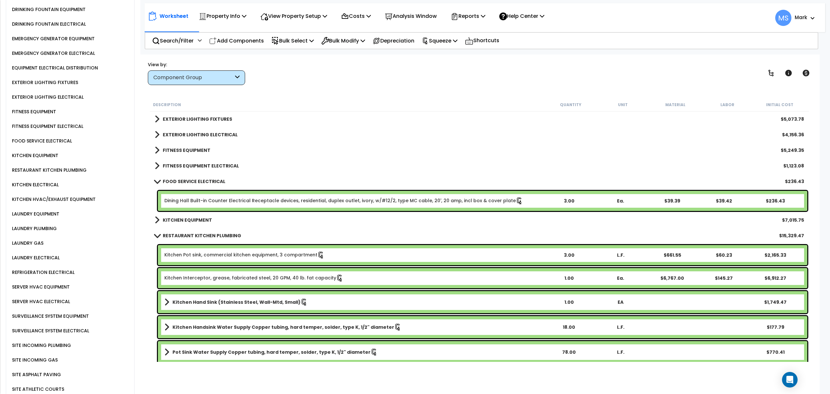
click at [209, 183] on b "FOOD SERVICE ELECTRICAL" at bounding box center [194, 181] width 63 height 6
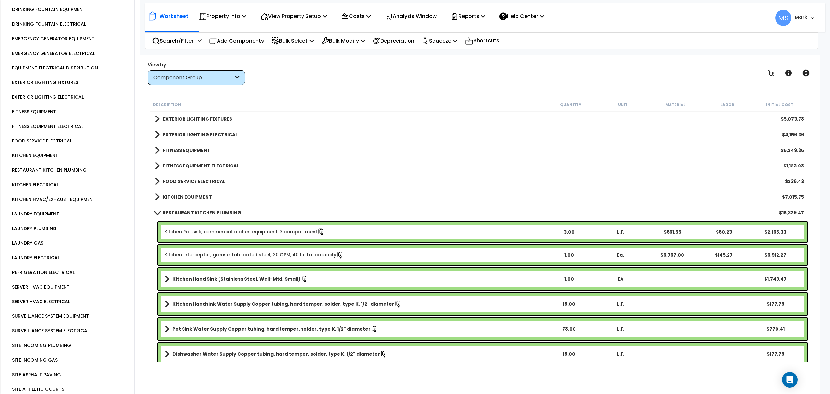
click at [220, 163] on b "FITNESS EQUIPMENT ELECTRICAL" at bounding box center [201, 166] width 76 height 6
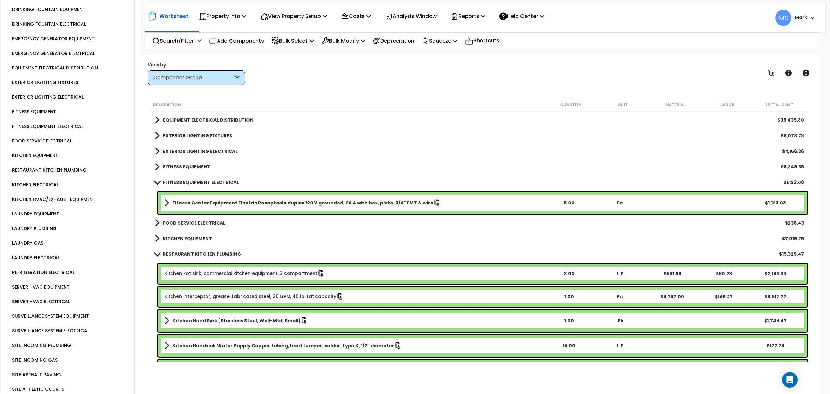
scroll to position [782, 0]
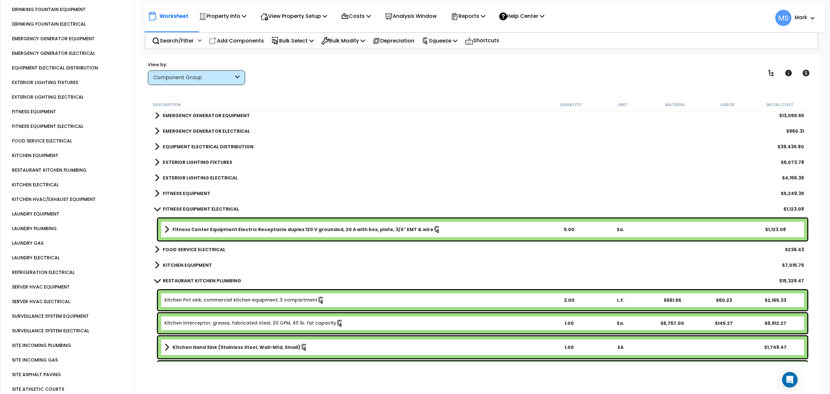
click at [202, 192] on b "FITNESS EQUIPMENT" at bounding box center [187, 193] width 48 height 6
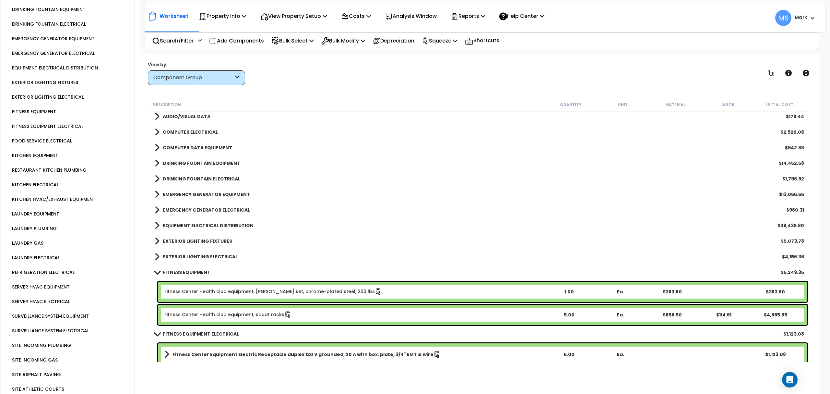
scroll to position [696, 0]
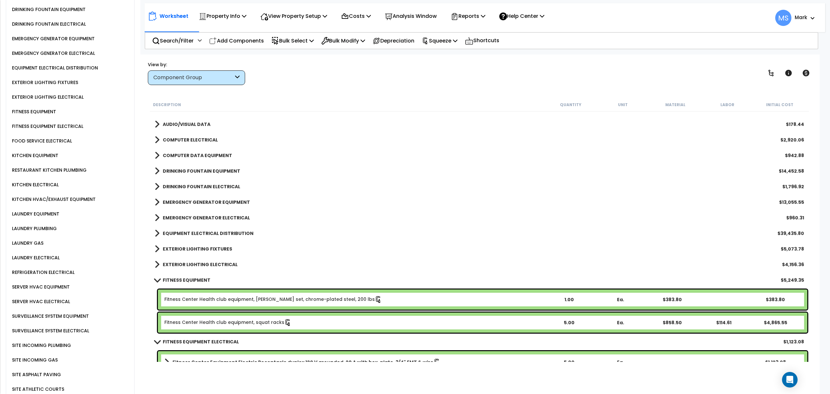
click at [216, 261] on b "EXTERIOR LIGHTING ELECTRICAL" at bounding box center [200, 264] width 75 height 6
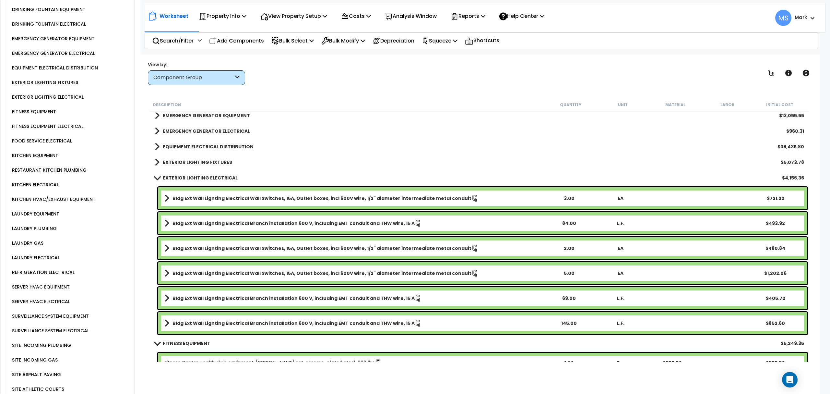
scroll to position [739, 0]
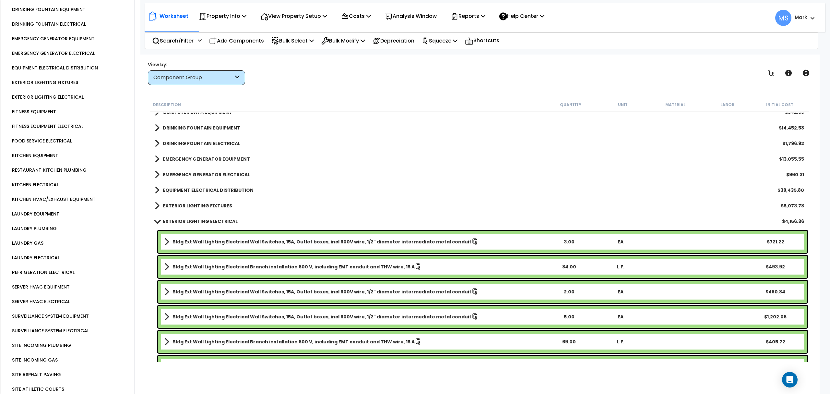
click at [215, 204] on b "EXTERIOR LIGHTING FIXTURES" at bounding box center [197, 205] width 69 height 6
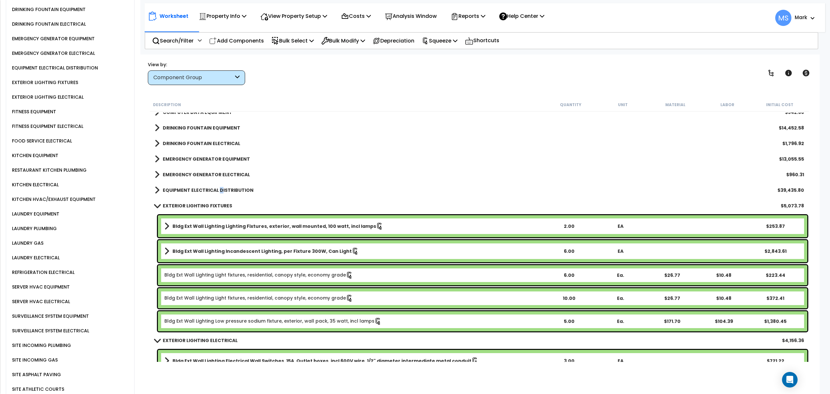
click at [219, 191] on b "EQUIPMENT ELECTRICAL DISTRIBUTION" at bounding box center [208, 190] width 91 height 6
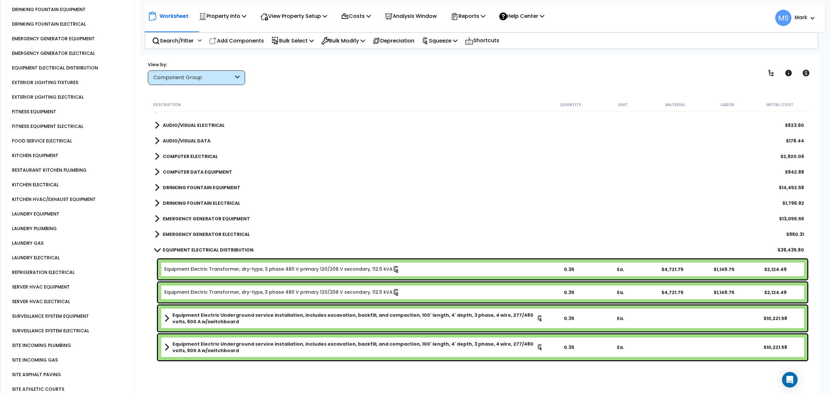
scroll to position [609, 0]
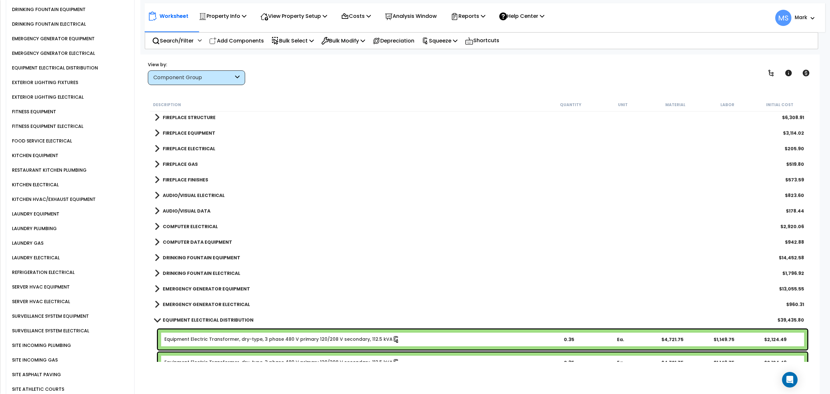
click at [225, 303] on b "EMERGENCY GENERATOR ELECTRICAL" at bounding box center [206, 304] width 87 height 6
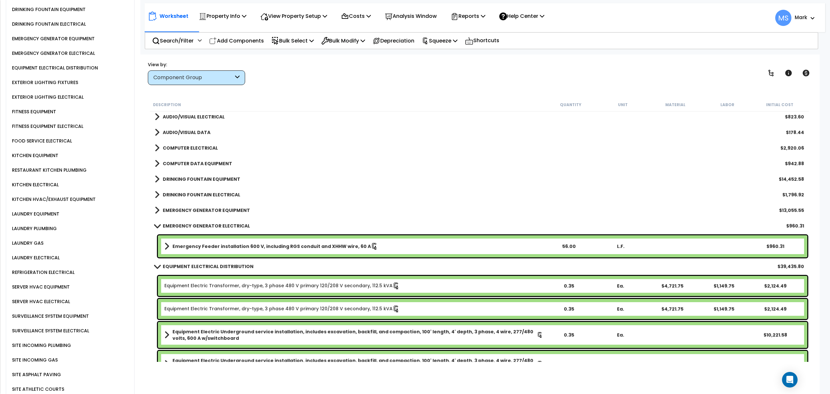
scroll to position [696, 0]
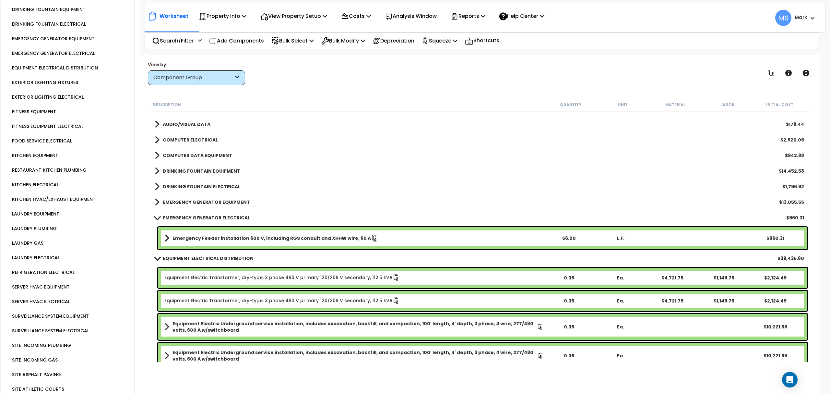
click at [209, 216] on b "EMERGENCY GENERATOR ELECTRICAL" at bounding box center [206, 217] width 87 height 6
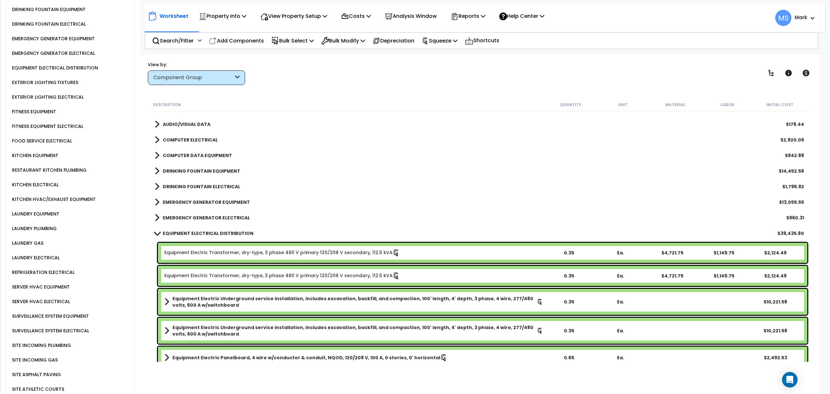
click at [215, 206] on link "EMERGENCY GENERATOR EQUIPMENT" at bounding box center [202, 202] width 95 height 9
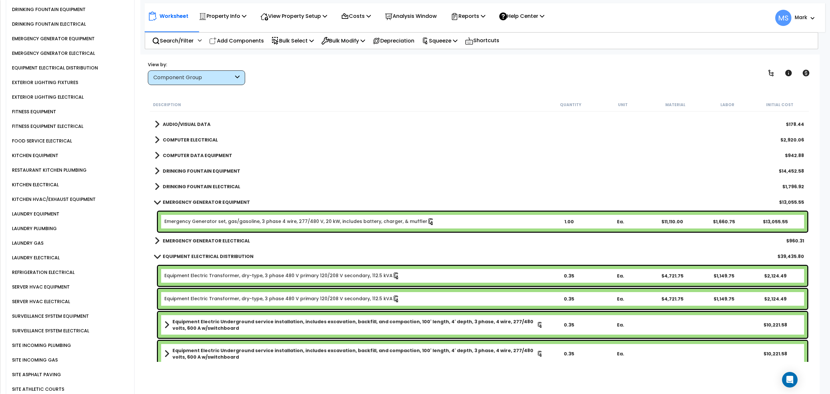
click at [215, 205] on link "EMERGENCY GENERATOR EQUIPMENT" at bounding box center [202, 202] width 95 height 9
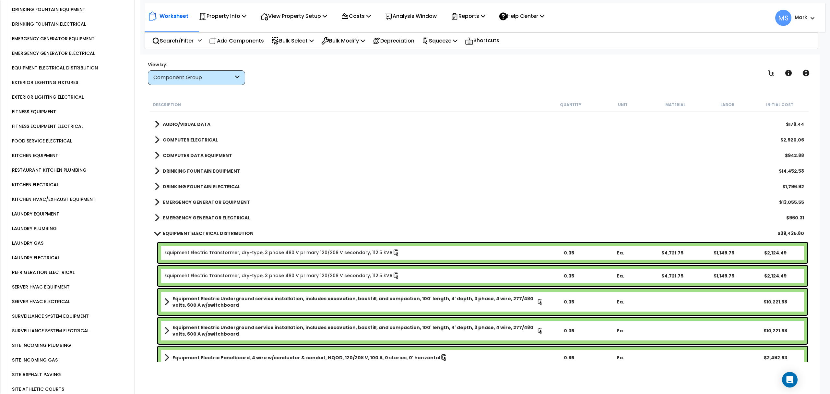
drag, startPoint x: 215, startPoint y: 205, endPoint x: 202, endPoint y: 183, distance: 25.3
click at [202, 183] on b "DRINKING FOUNTAIN ELECTRICAL" at bounding box center [202, 186] width 78 height 6
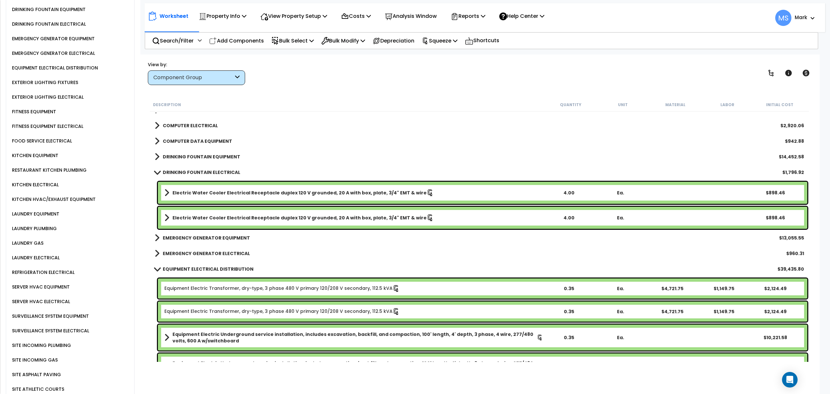
scroll to position [653, 0]
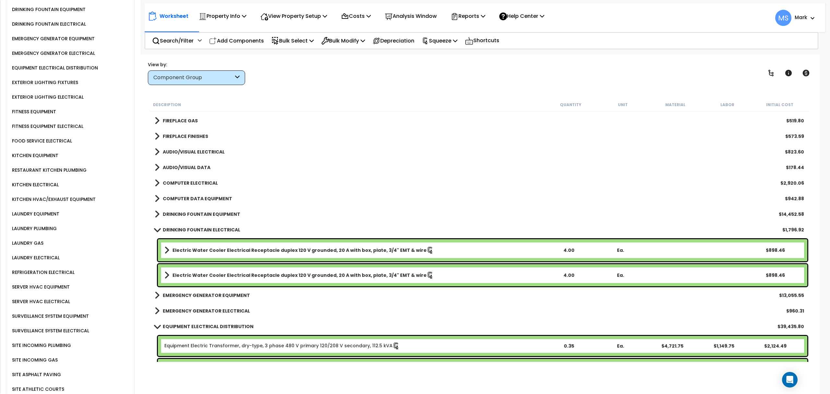
click at [213, 215] on b "DRINKING FOUNTAIN EQUIPMENT" at bounding box center [202, 214] width 78 height 6
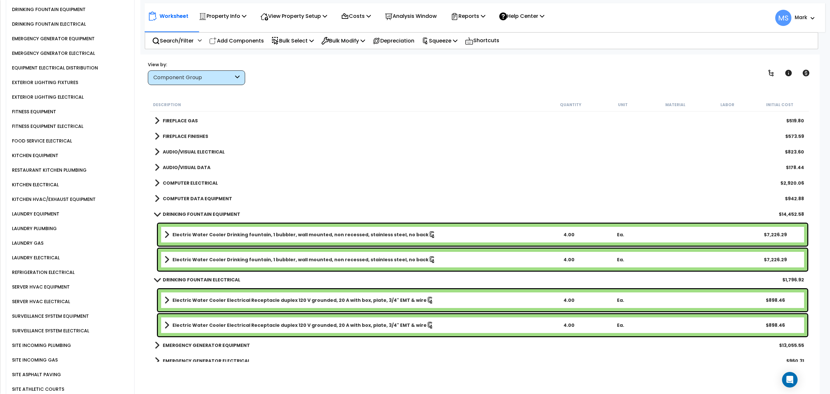
click at [202, 200] on b "COMPUTER DATA EQUIPMENT" at bounding box center [197, 198] width 69 height 6
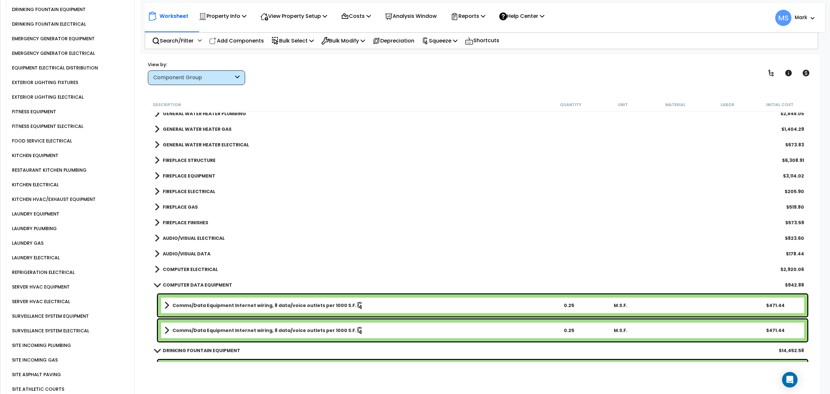
scroll to position [566, 0]
click at [209, 266] on b "COMPUTER ELECTRICAL" at bounding box center [190, 269] width 55 height 6
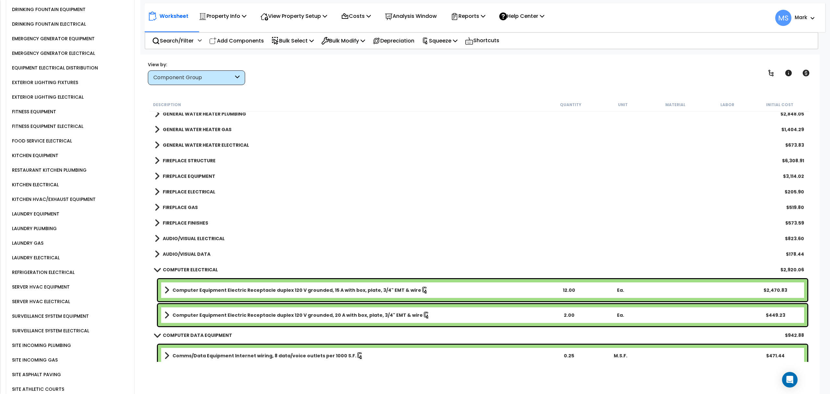
click at [197, 254] on b "AUDIO/VISUAL DATA" at bounding box center [187, 254] width 48 height 6
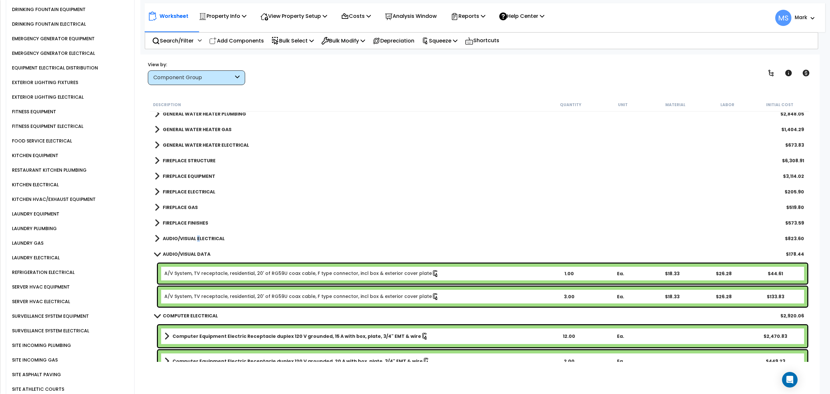
click at [198, 240] on b "AUDIO/VISUAL ELECTRICAL" at bounding box center [194, 238] width 62 height 6
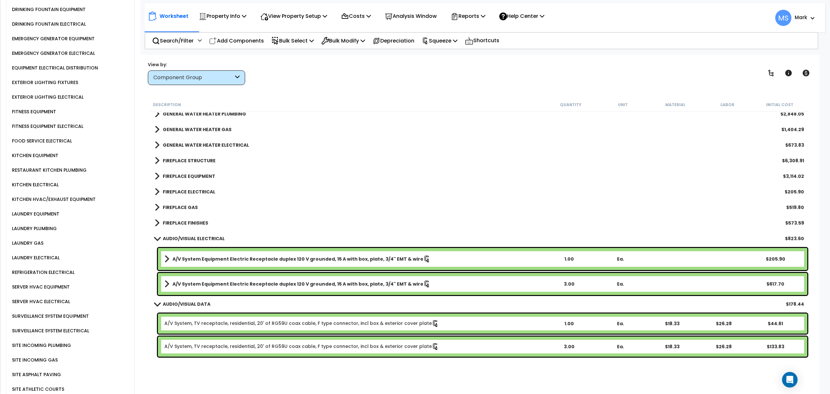
click at [200, 227] on div "FIREPLACE FINISHES $573.59" at bounding box center [479, 223] width 656 height 16
click at [200, 224] on b "FIREPLACE FINISHES" at bounding box center [185, 223] width 45 height 6
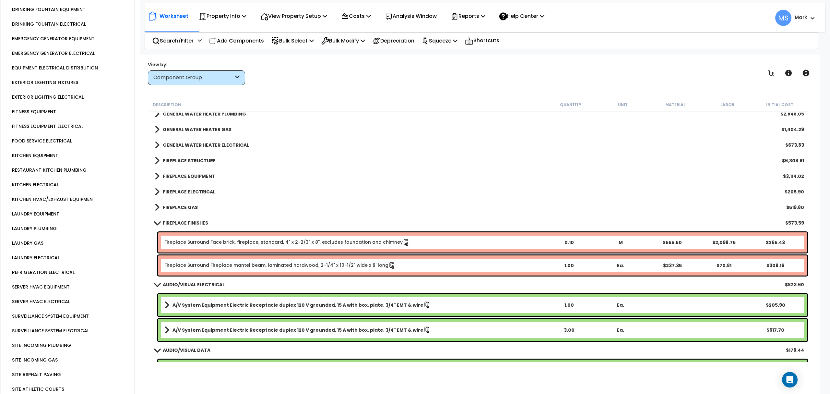
click at [188, 208] on b "FIREPLACE GAS" at bounding box center [180, 207] width 35 height 6
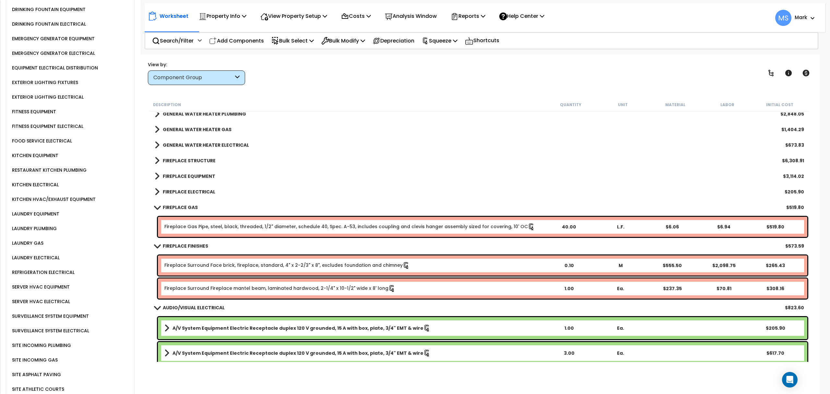
click at [196, 192] on b "FIREPLACE ELECTRICAL" at bounding box center [189, 191] width 53 height 6
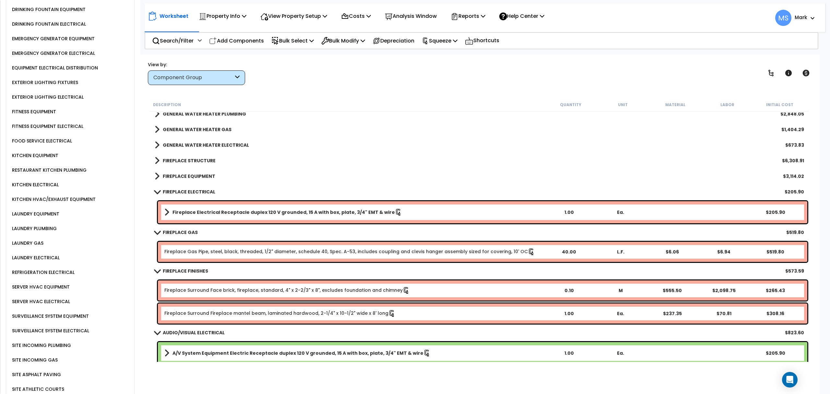
click at [199, 172] on link "FIREPLACE EQUIPMENT" at bounding box center [185, 176] width 61 height 9
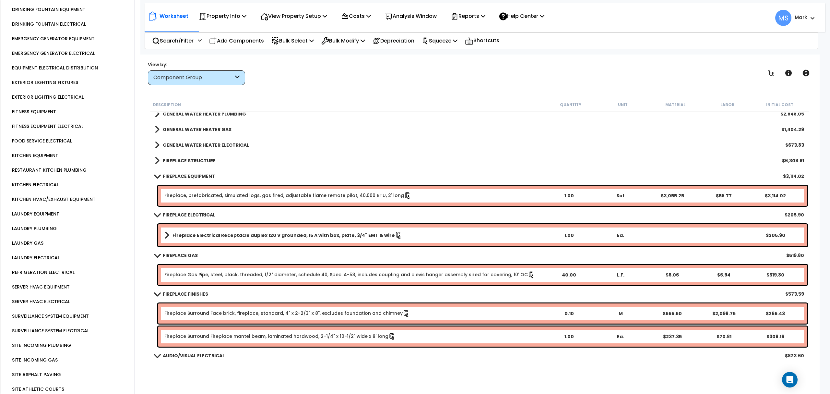
click at [198, 154] on div "FIREPLACE STRUCTURE $6,308.91" at bounding box center [479, 161] width 656 height 16
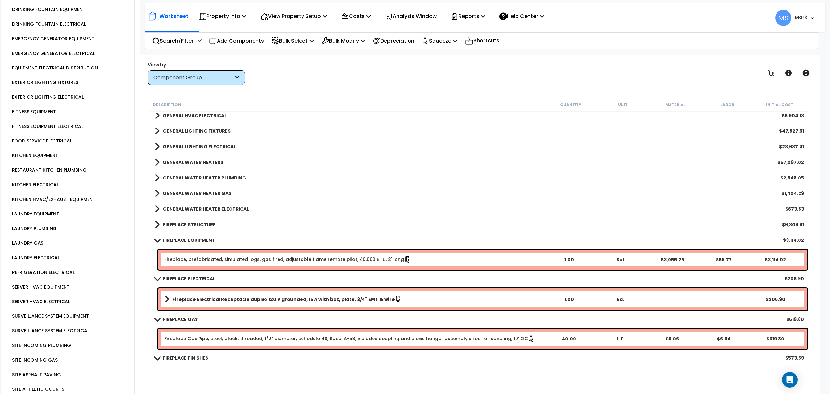
scroll to position [479, 0]
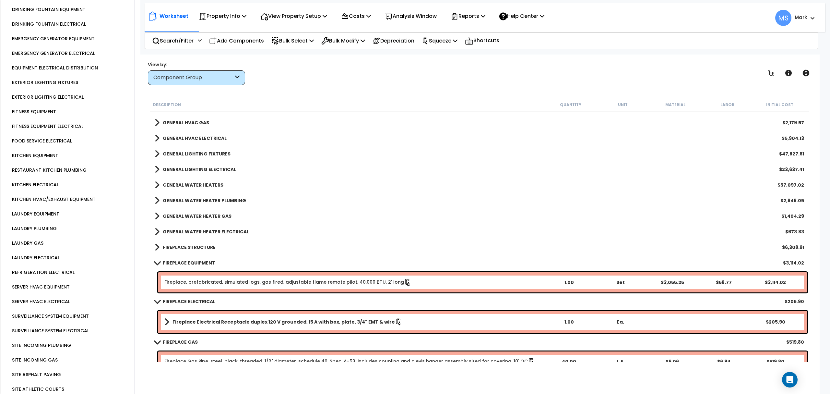
drag, startPoint x: 197, startPoint y: 248, endPoint x: 196, endPoint y: 241, distance: 7.2
click at [195, 246] on b "FIREPLACE STRUCTURE" at bounding box center [189, 247] width 53 height 6
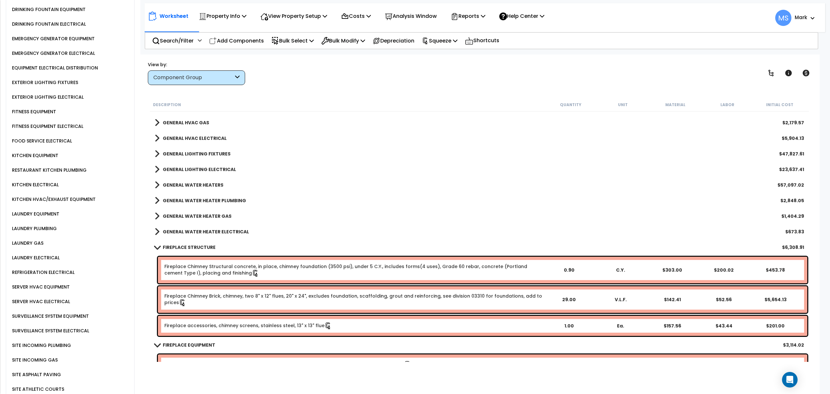
click at [199, 229] on b "GENERAL WATER HEATER ELECTRICAL" at bounding box center [206, 231] width 86 height 6
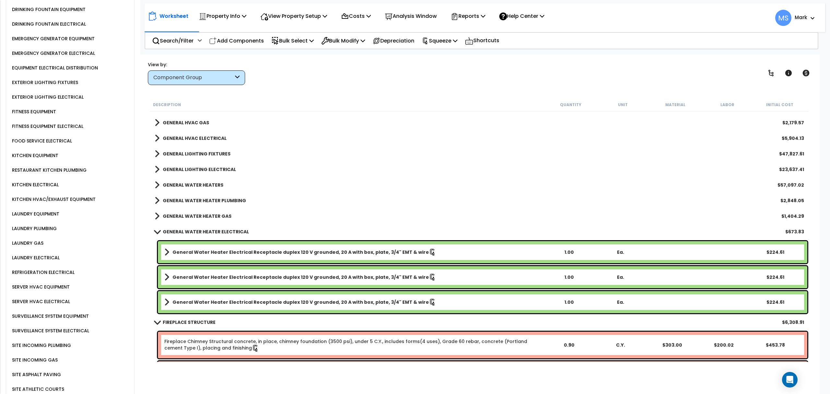
click at [204, 214] on b "GENERAL WATER HEATER GAS" at bounding box center [197, 216] width 69 height 6
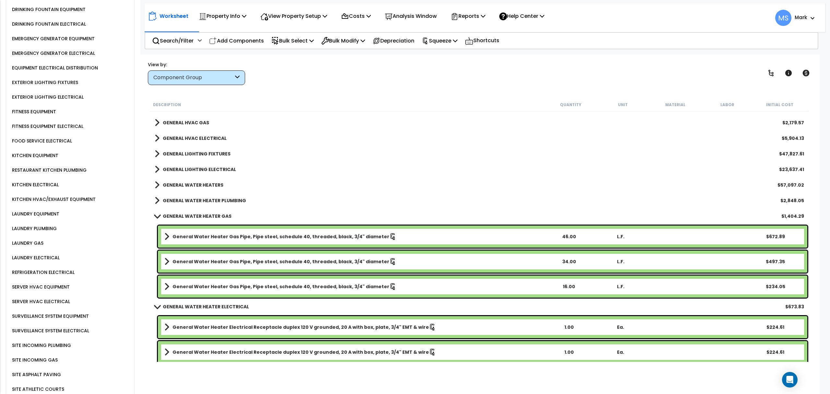
click at [223, 203] on b "GENERAL WATER HEATER PLUMBING" at bounding box center [204, 200] width 83 height 6
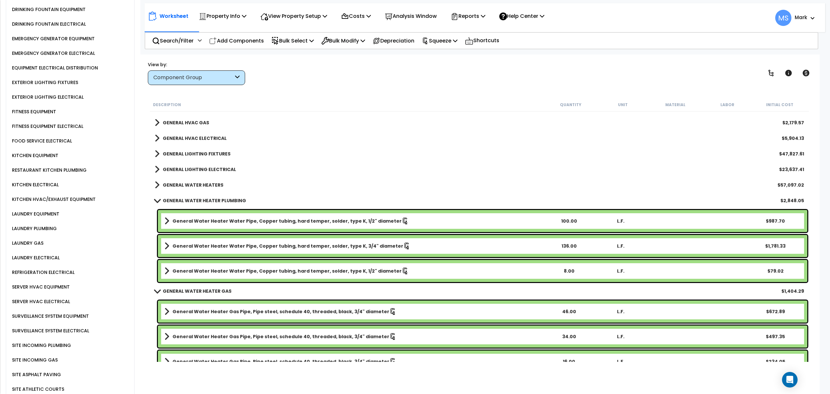
click at [206, 187] on b "GENERAL WATER HEATERS" at bounding box center [193, 185] width 61 height 6
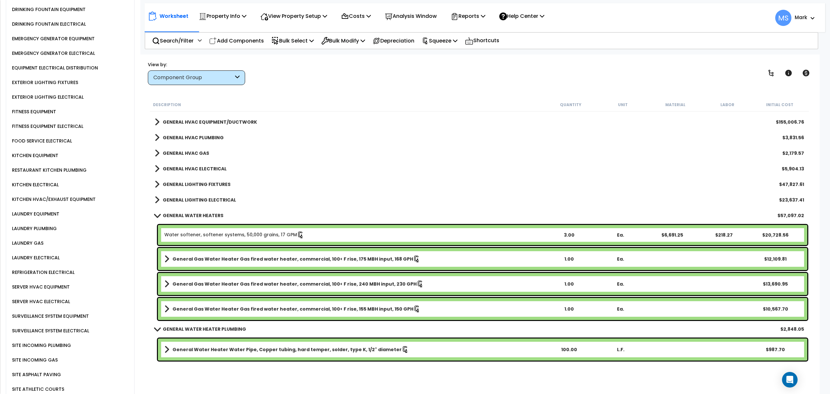
scroll to position [436, 0]
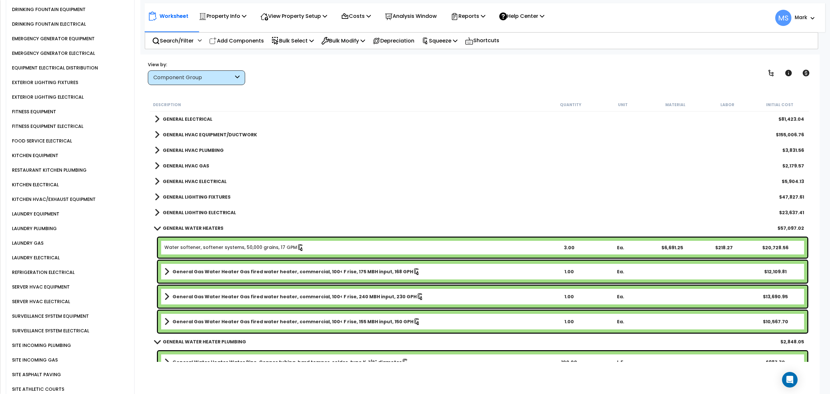
click at [212, 208] on link "GENERAL LIGHTING ELECTRICAL" at bounding box center [195, 212] width 81 height 9
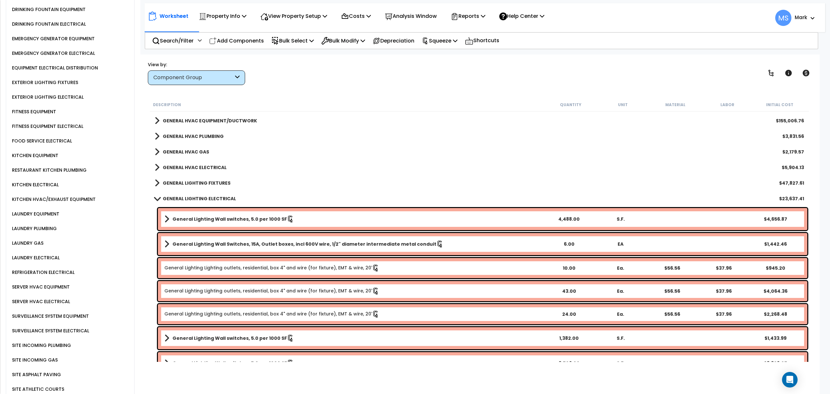
scroll to position [393, 0]
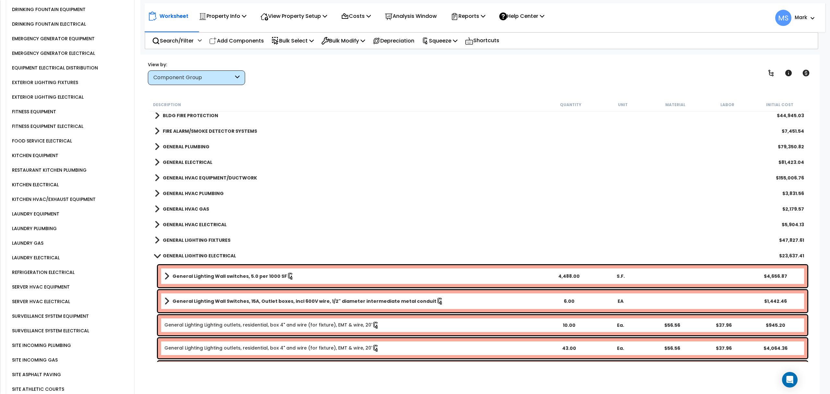
drag, startPoint x: 216, startPoint y: 236, endPoint x: 213, endPoint y: 232, distance: 4.9
click at [215, 236] on link "GENERAL LIGHTING FIXTURES" at bounding box center [193, 240] width 76 height 9
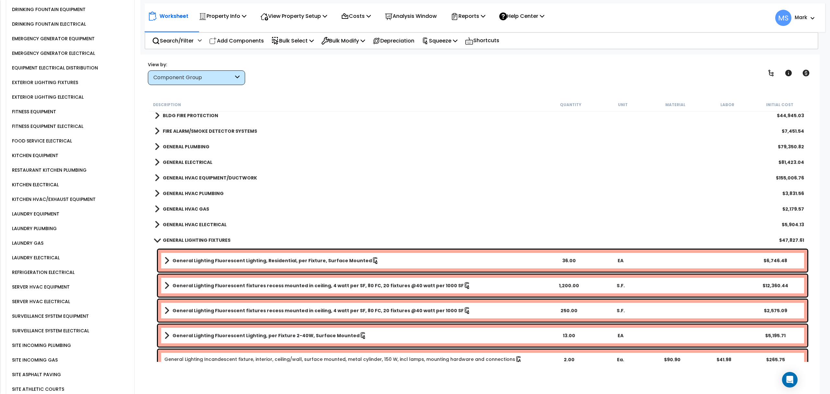
click at [212, 224] on b "GENERAL HVAC ELECTRICAL" at bounding box center [195, 224] width 64 height 6
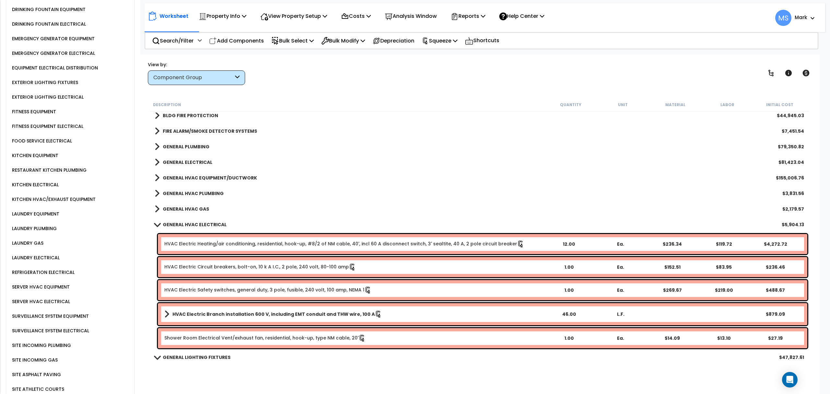
scroll to position [436, 0]
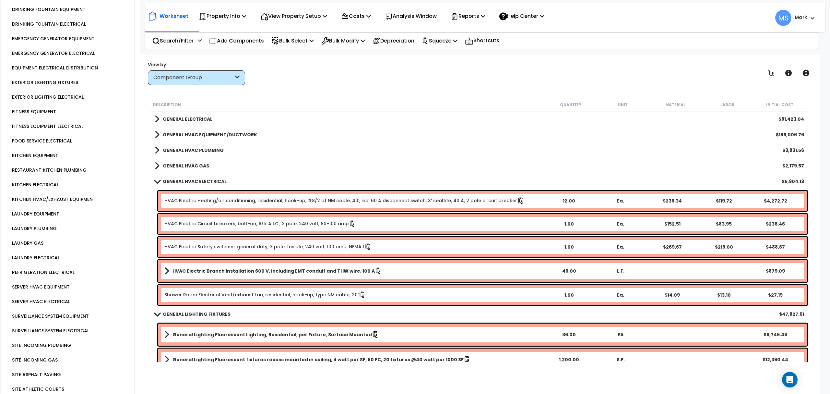
click at [199, 170] on div "GENERAL HVAC GAS $2,179.57" at bounding box center [479, 166] width 656 height 16
click at [206, 164] on b "GENERAL HVAC GAS" at bounding box center [186, 166] width 46 height 6
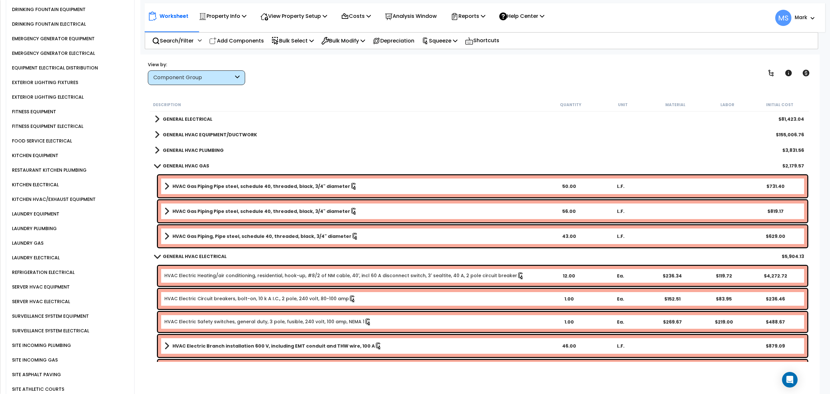
click at [200, 163] on b "GENERAL HVAC GAS" at bounding box center [186, 166] width 46 height 6
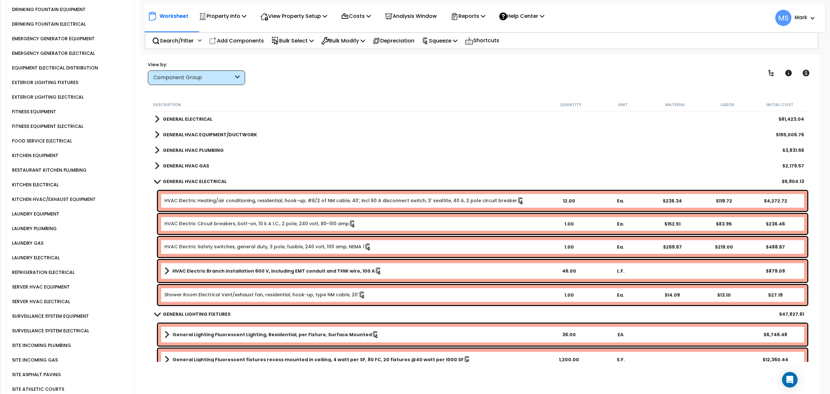
click at [189, 165] on b "GENERAL HVAC GAS" at bounding box center [186, 166] width 46 height 6
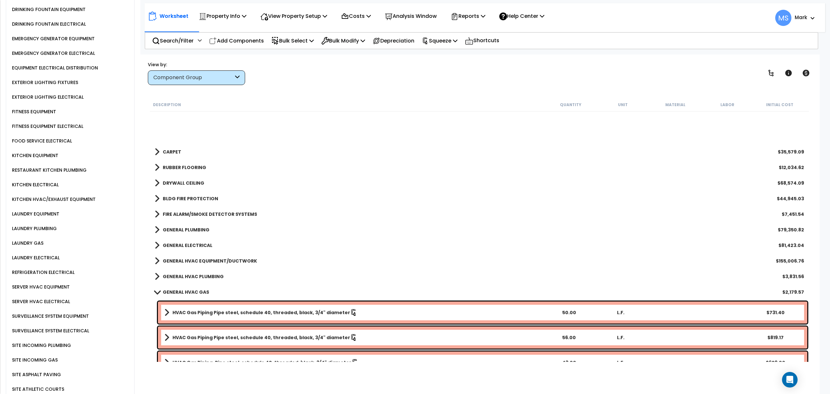
scroll to position [307, 0]
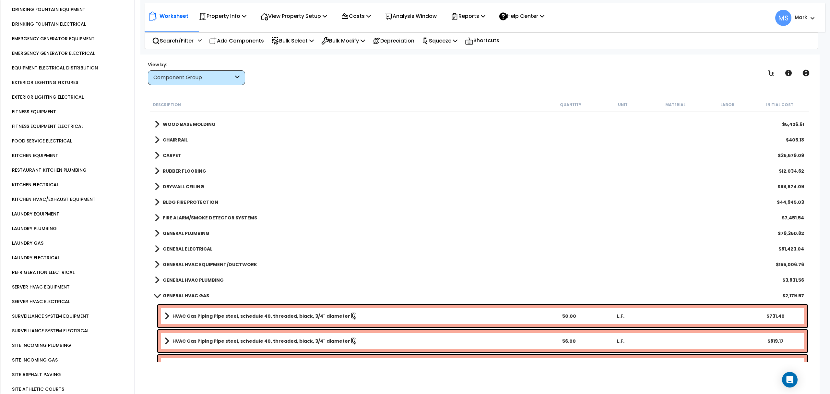
click at [200, 266] on b "GENERAL HVAC EQUIPMENT/DUCTWORK" at bounding box center [210, 264] width 94 height 6
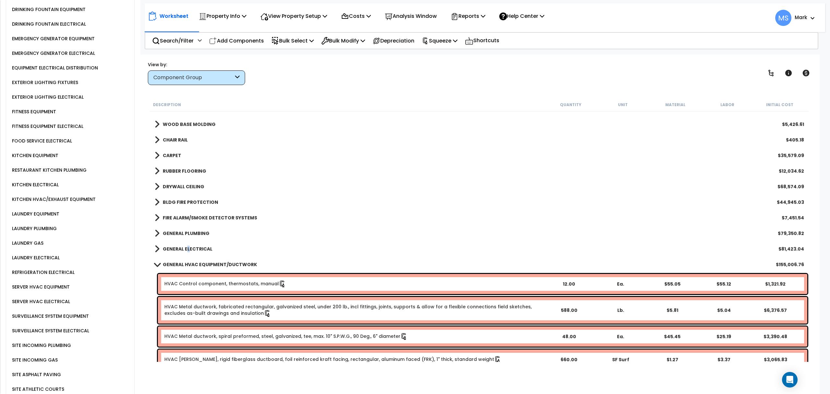
click at [187, 247] on b "GENERAL ELECTRICAL" at bounding box center [188, 249] width 50 height 6
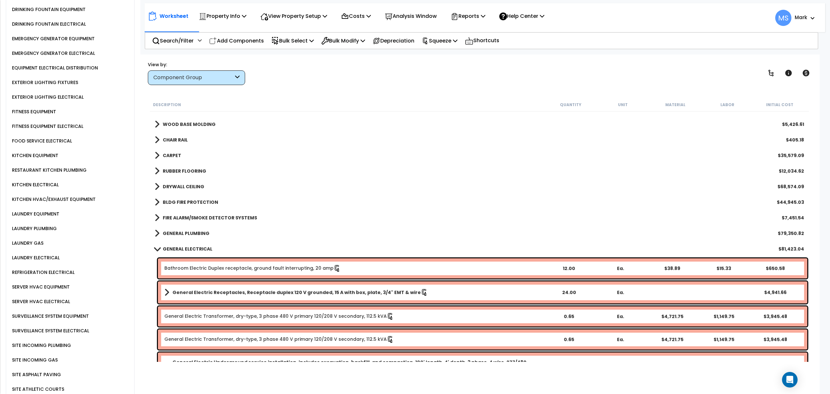
drag, startPoint x: 164, startPoint y: 233, endPoint x: 185, endPoint y: 234, distance: 20.8
drag, startPoint x: 185, startPoint y: 234, endPoint x: 155, endPoint y: 236, distance: 29.9
click at [155, 236] on span at bounding box center [157, 233] width 5 height 9
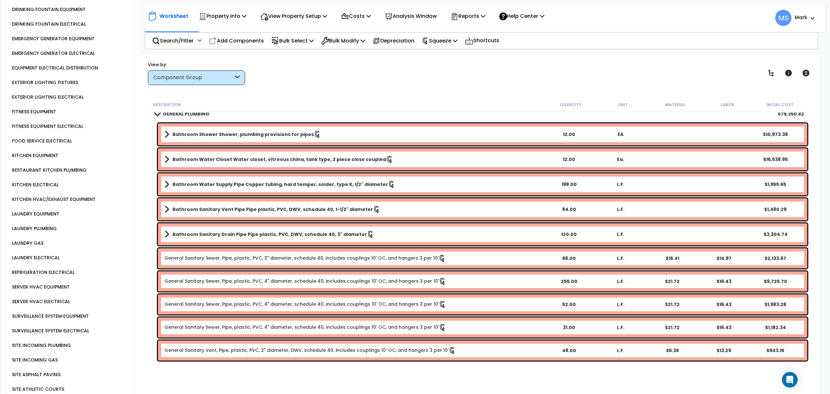
scroll to position [350, 0]
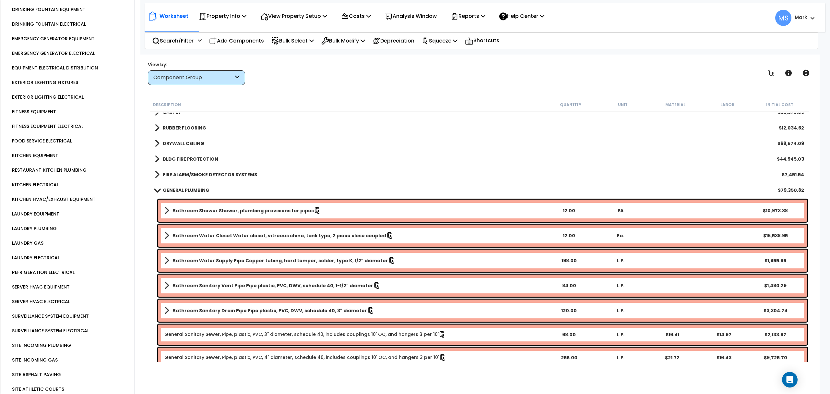
click at [211, 173] on b "FIRE ALARM/SMOKE DETECTOR SYSTEMS" at bounding box center [210, 174] width 94 height 6
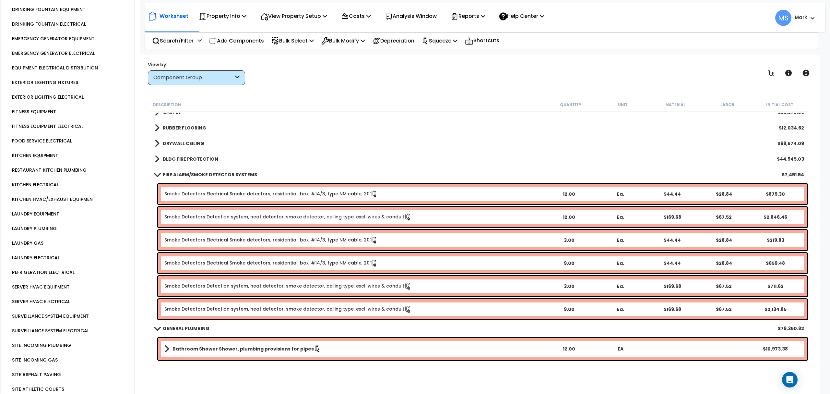
click at [173, 159] on b "BLDG FIRE PROTECTION" at bounding box center [190, 159] width 55 height 6
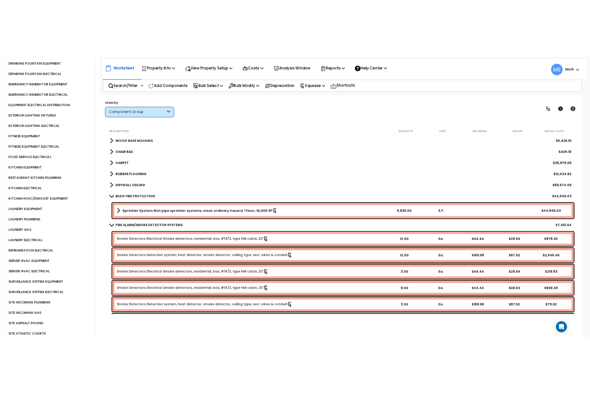
scroll to position [263, 0]
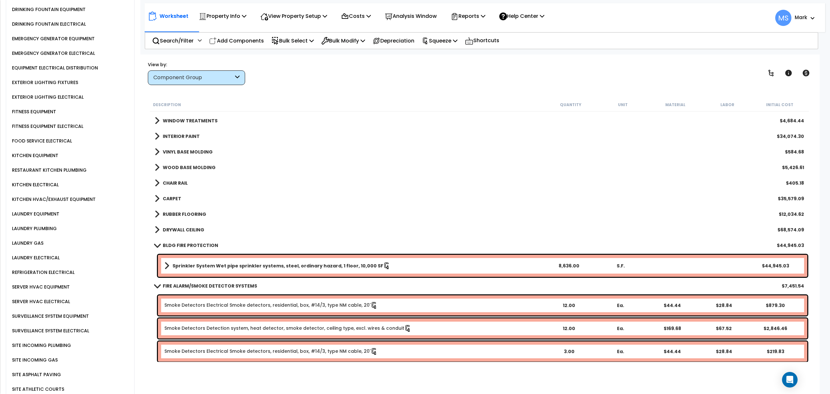
drag, startPoint x: 157, startPoint y: 213, endPoint x: 152, endPoint y: 213, distance: 5.2
drag, startPoint x: 152, startPoint y: 213, endPoint x: 139, endPoint y: 217, distance: 13.7
drag, startPoint x: 139, startPoint y: 217, endPoint x: 142, endPoint y: 221, distance: 4.4
drag, startPoint x: 142, startPoint y: 221, endPoint x: 306, endPoint y: 278, distance: 173.4
click at [307, 279] on div "FIRE ALARM/SMOKE DETECTOR SYSTEMS $7,451.54" at bounding box center [479, 286] width 656 height 16
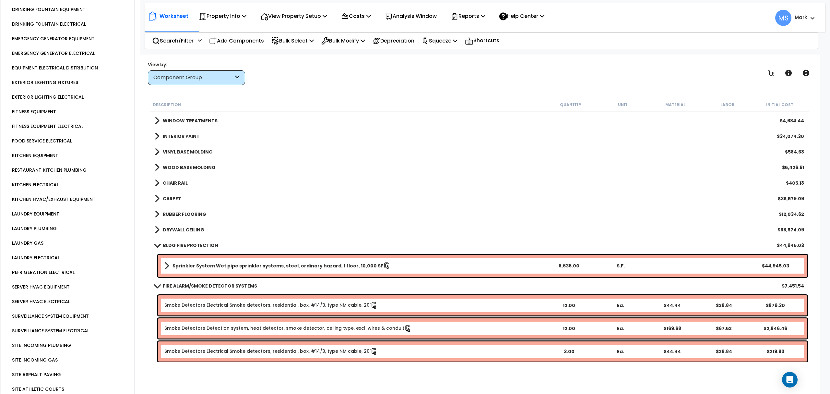
drag, startPoint x: 221, startPoint y: 249, endPoint x: 186, endPoint y: 282, distance: 48.4
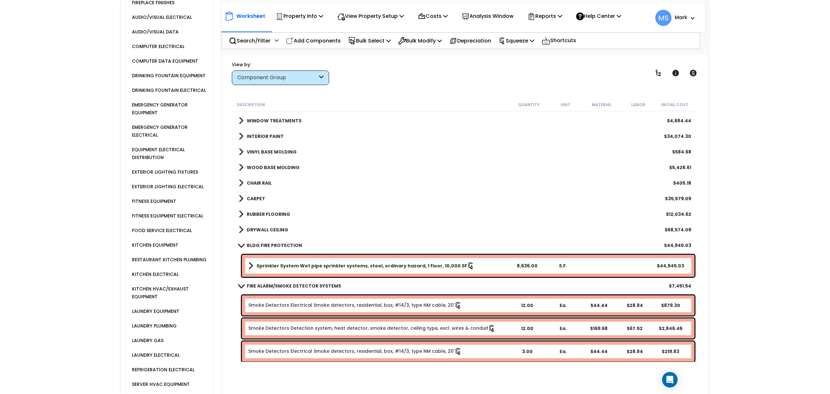
scroll to position [981, 0]
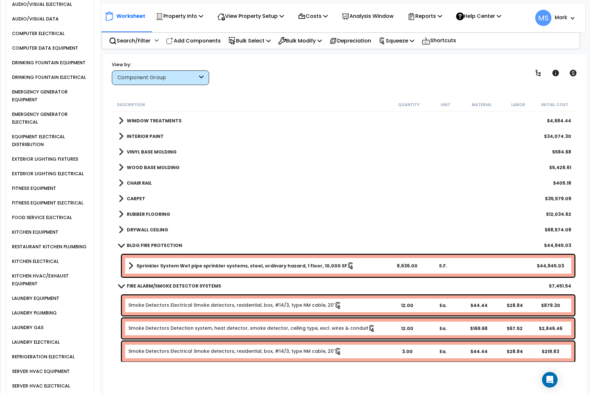
drag, startPoint x: 208, startPoint y: 284, endPoint x: 164, endPoint y: 296, distance: 45.8
drag, startPoint x: 164, startPoint y: 296, endPoint x: 147, endPoint y: 295, distance: 16.6
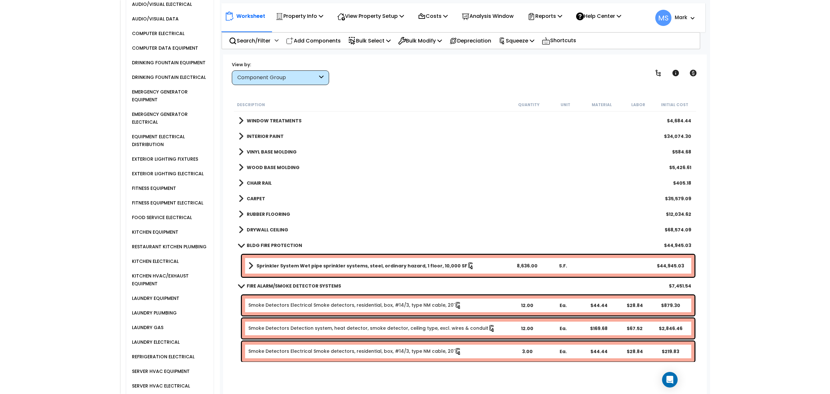
scroll to position [968, 0]
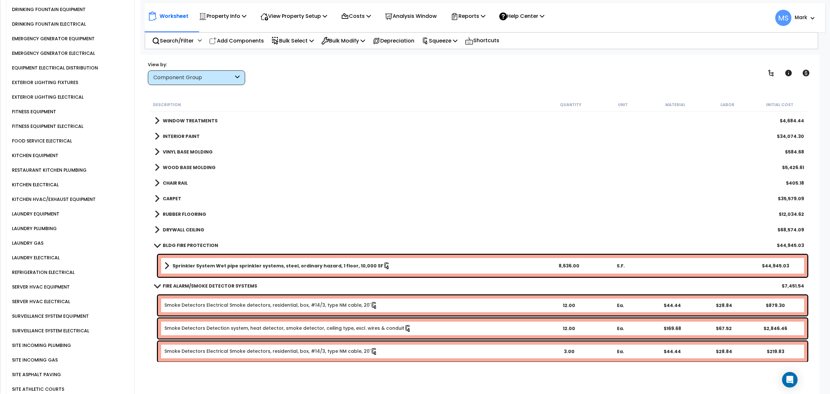
click at [200, 228] on b "DRYWALL CEILING" at bounding box center [184, 229] width 42 height 6
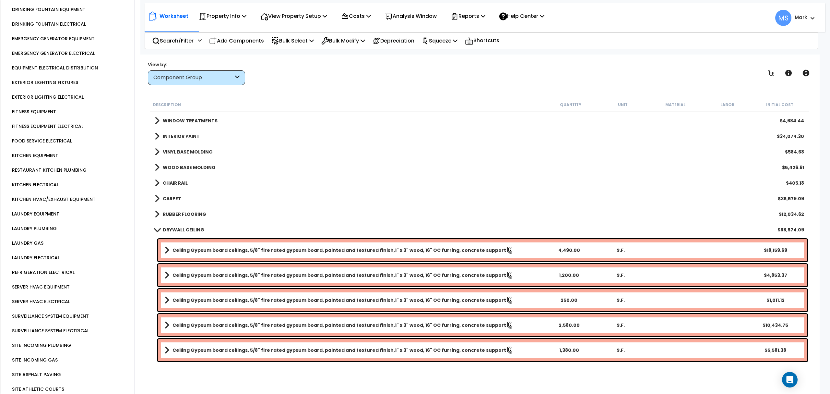
click at [194, 208] on div "RUBBER FLOORING $12,034.62" at bounding box center [479, 214] width 656 height 16
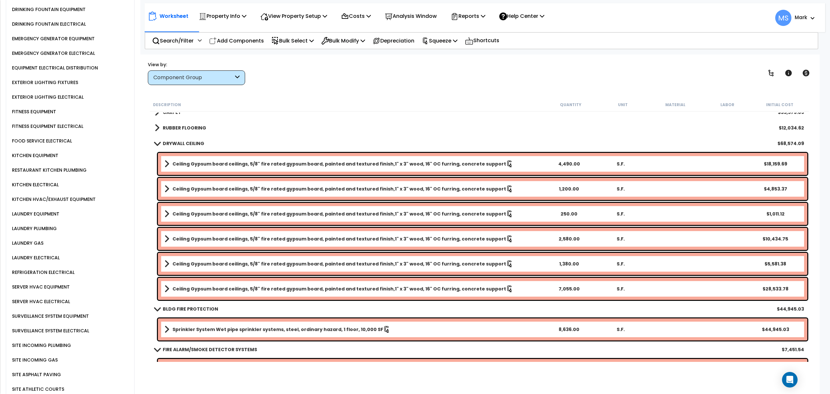
scroll to position [307, 0]
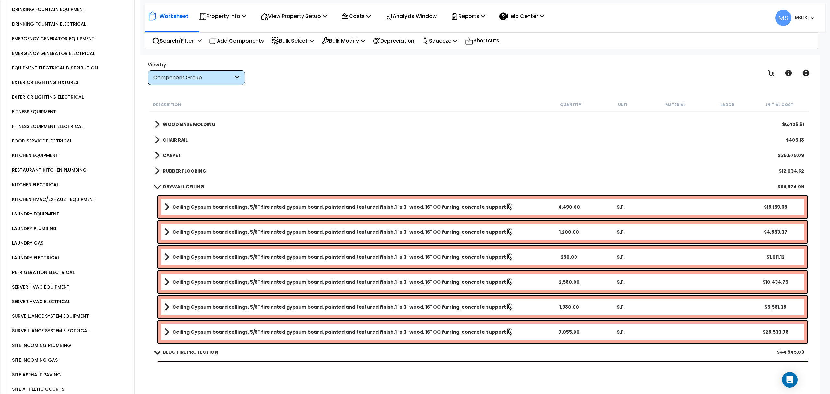
click at [195, 172] on b "RUBBER FLOORING" at bounding box center [184, 171] width 43 height 6
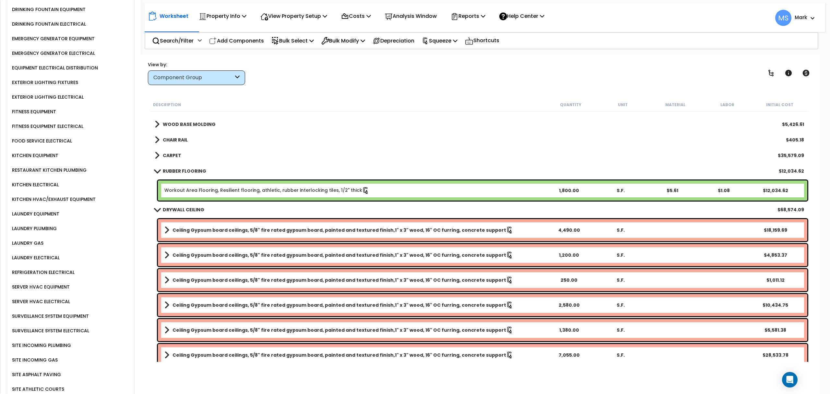
click at [170, 151] on link "CARPET" at bounding box center [168, 155] width 27 height 9
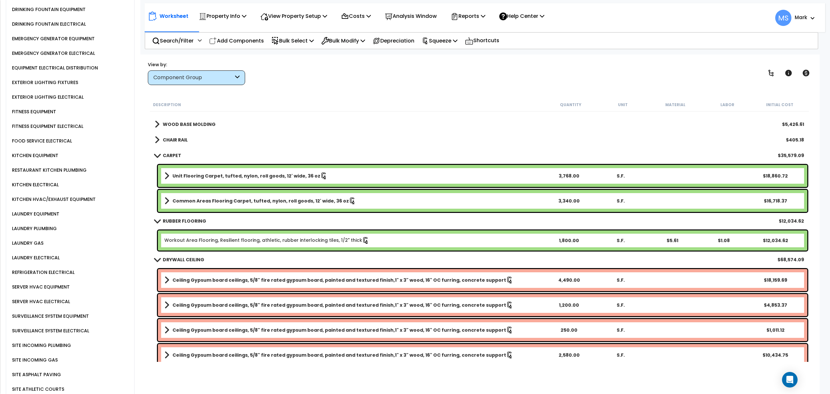
click at [174, 138] on b "CHAIR RAIL" at bounding box center [175, 140] width 25 height 6
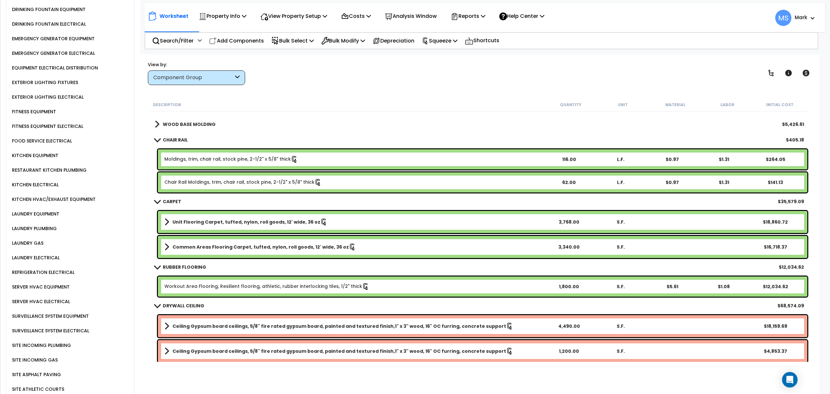
click at [186, 123] on b "WOOD BASE MOLDING" at bounding box center [189, 124] width 53 height 6
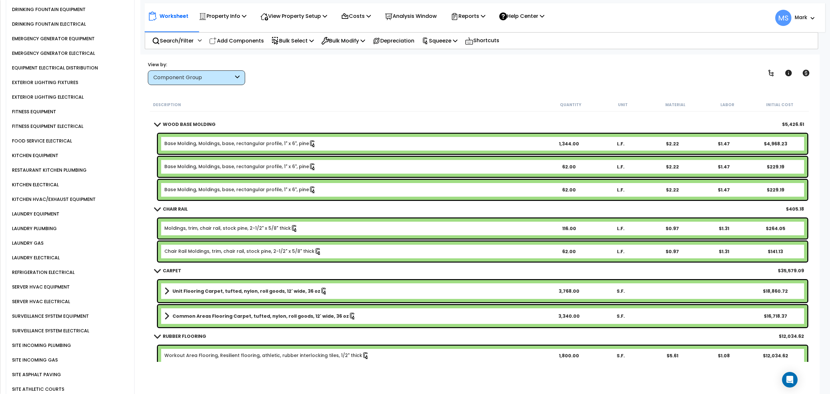
click at [208, 248] on link "Chair Rail Moldings, trim, chair rail, stock pine, 2-1/2" x 5/8" thick" at bounding box center [242, 251] width 157 height 7
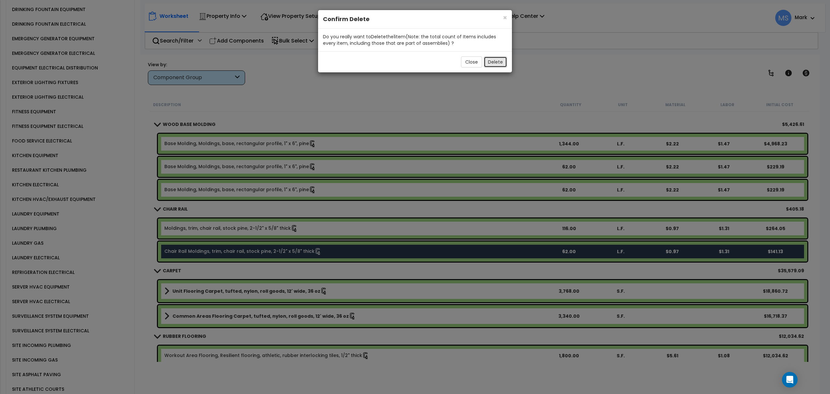
click at [500, 63] on button "Delete" at bounding box center [495, 61] width 23 height 11
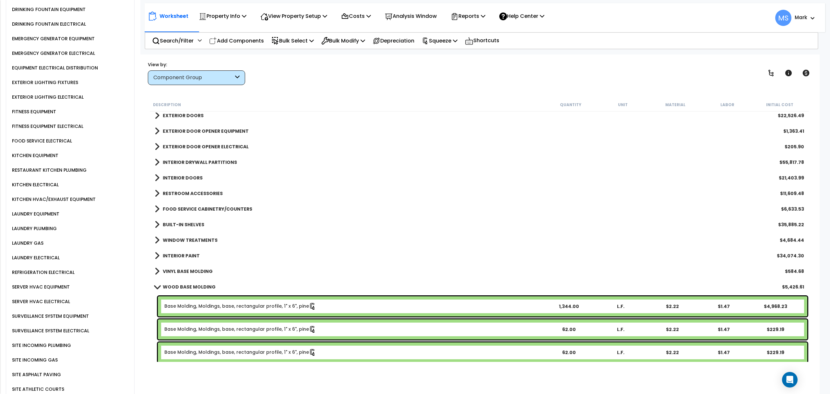
scroll to position [134, 0]
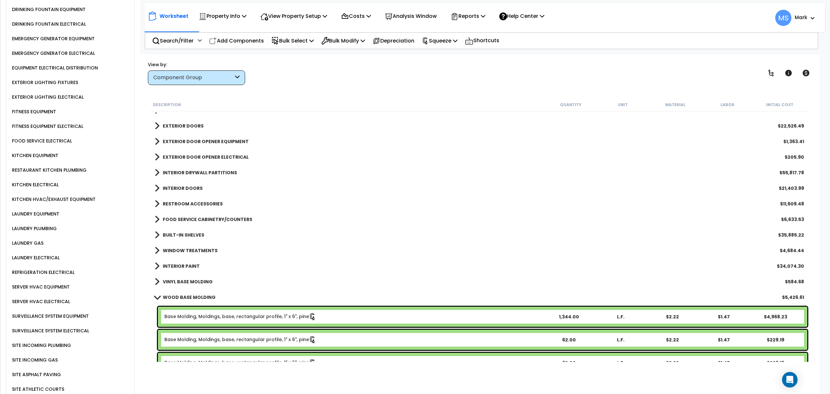
click at [196, 282] on b "VINYL BASE MOLDING" at bounding box center [188, 281] width 50 height 6
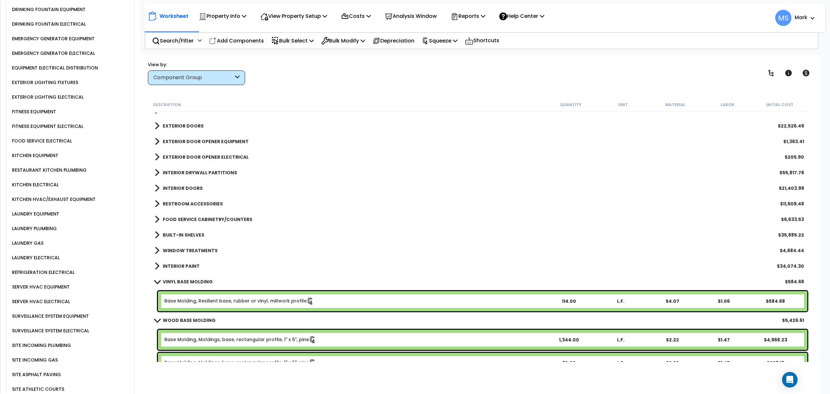
click at [184, 263] on b "INTERIOR PAINT" at bounding box center [181, 266] width 37 height 6
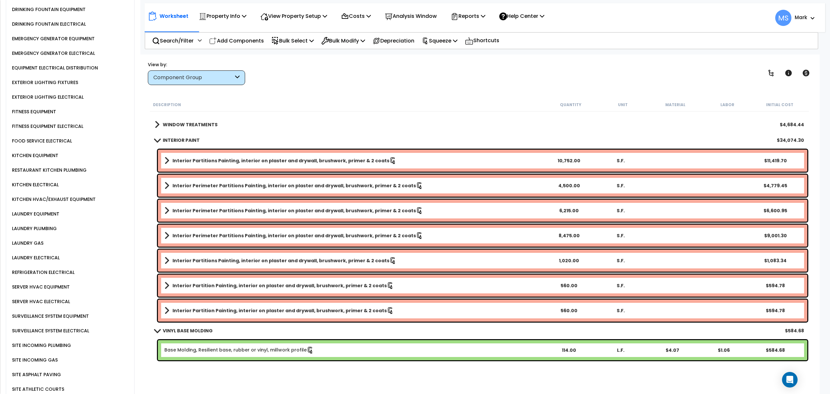
scroll to position [263, 0]
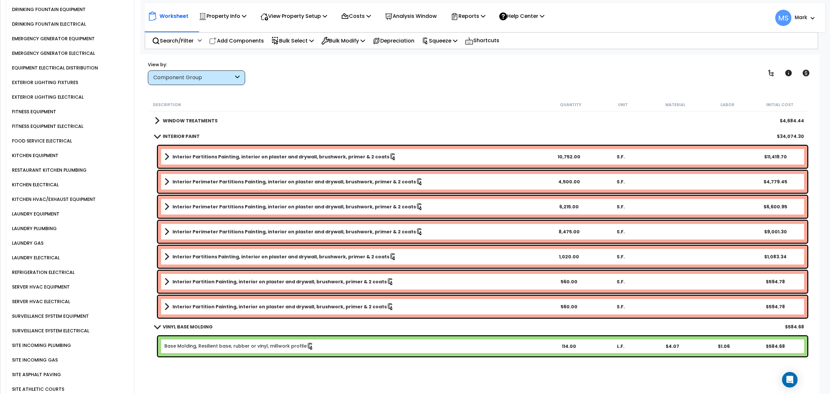
click at [213, 118] on b "WINDOW TREATMENTS" at bounding box center [190, 120] width 55 height 6
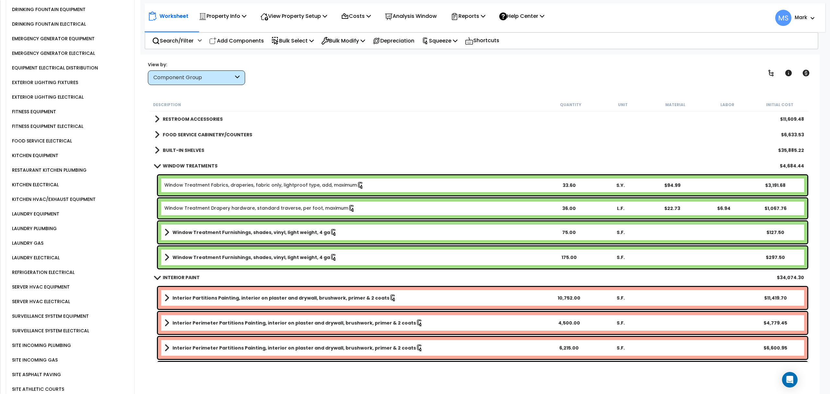
scroll to position [220, 0]
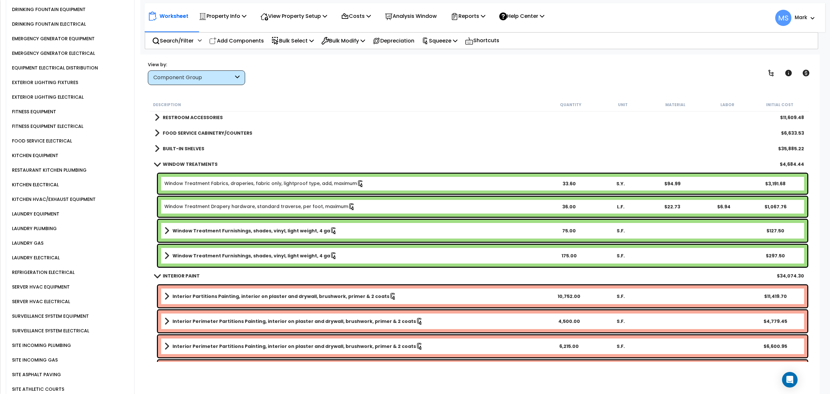
drag, startPoint x: 177, startPoint y: 171, endPoint x: 320, endPoint y: 141, distance: 146.1
click at [333, 137] on div "FOOD SERVICE CABINETRY/COUNTERS $6,633.53" at bounding box center [479, 133] width 656 height 16
click at [193, 146] on b "BUILT-IN SHELVES" at bounding box center [184, 148] width 42 height 6
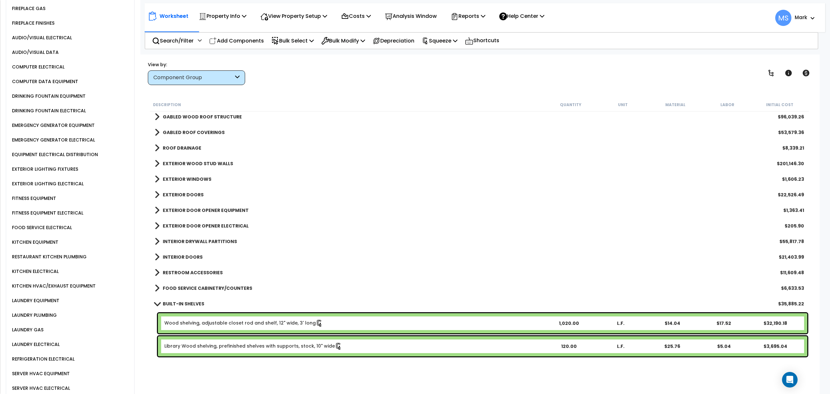
scroll to position [130, 0]
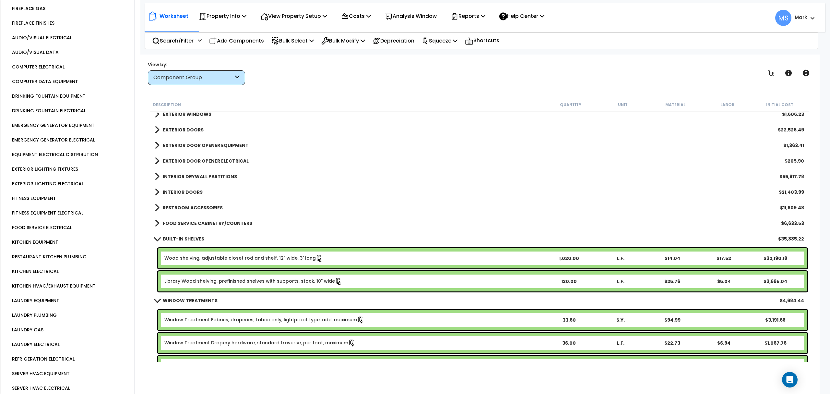
drag, startPoint x: 191, startPoint y: 227, endPoint x: 190, endPoint y: 223, distance: 4.1
click at [191, 226] on link "FOOD SERVICE CABINETRY/COUNTERS" at bounding box center [204, 223] width 98 height 9
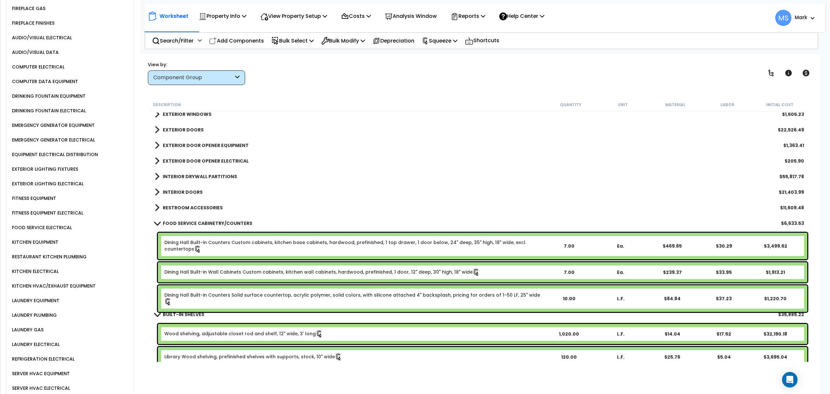
click at [181, 209] on b "RESTROOM ACCESSORIES" at bounding box center [193, 207] width 60 height 6
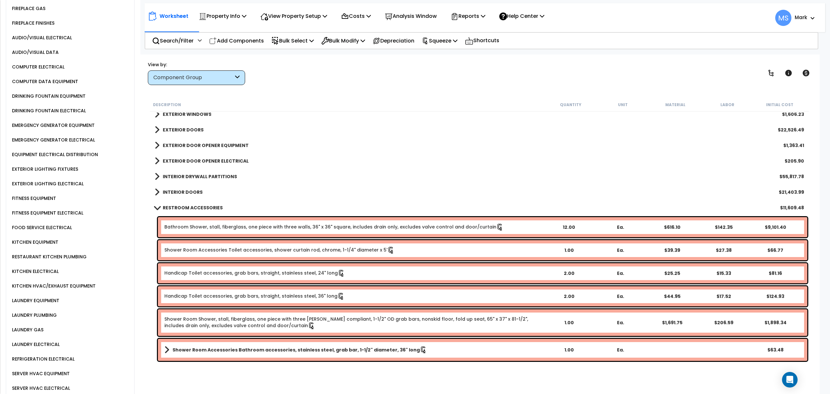
click at [188, 191] on b "INTERIOR DOORS" at bounding box center [183, 192] width 40 height 6
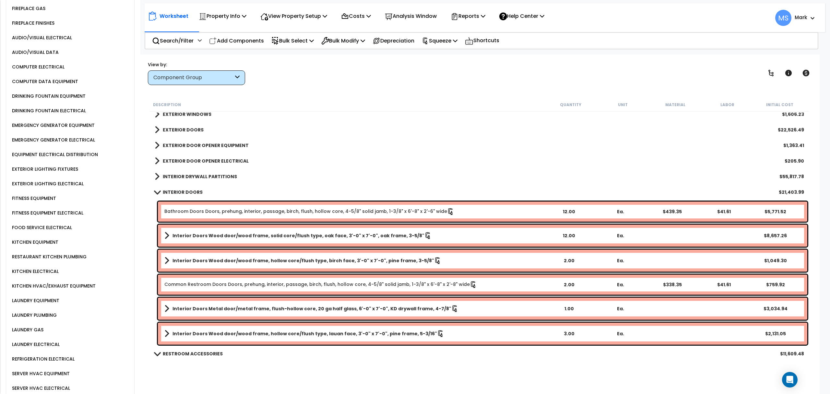
click at [200, 172] on link "INTERIOR DRYWALL PARTITIONS" at bounding box center [196, 176] width 82 height 9
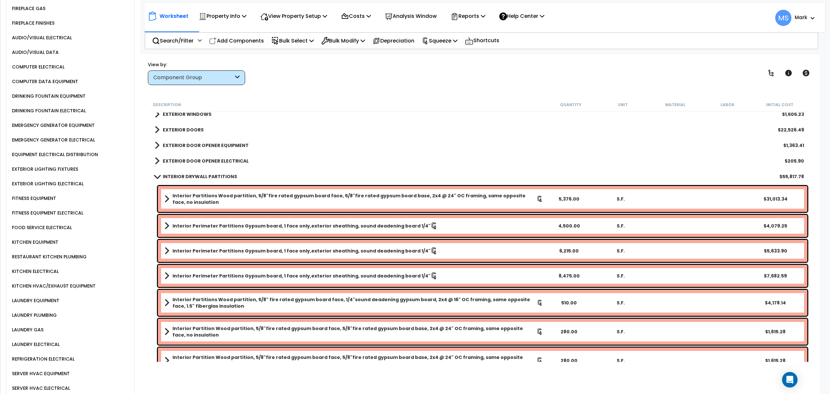
click at [207, 161] on b "EXTERIOR DOOR OPENER ELECTRICAL" at bounding box center [206, 161] width 86 height 6
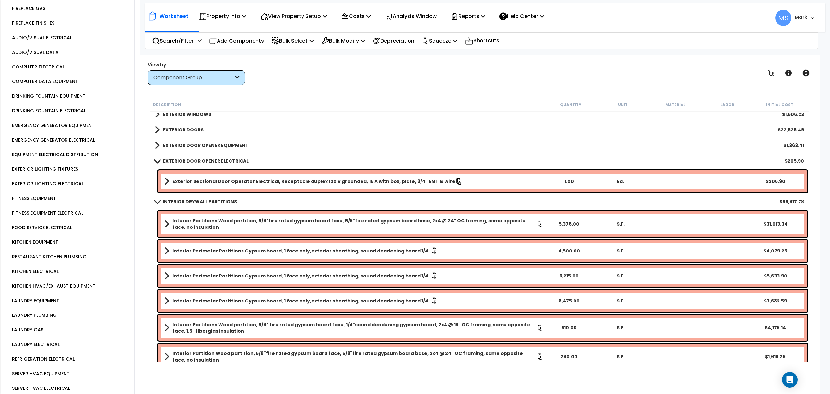
click at [215, 148] on b "EXTERIOR DOOR OPENER EQUIPMENT" at bounding box center [206, 145] width 86 height 6
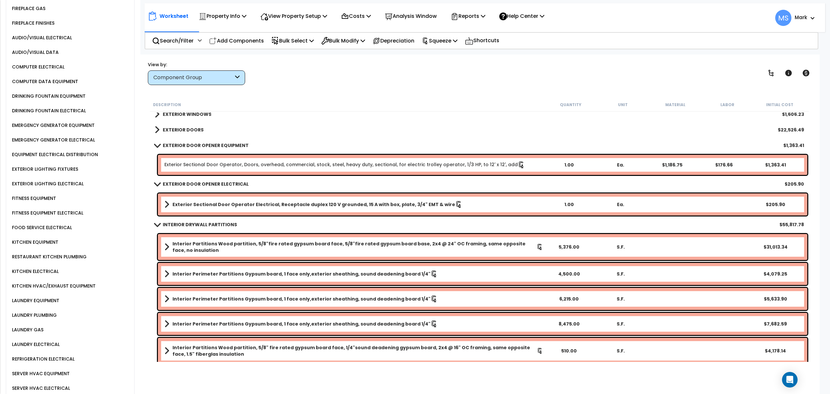
scroll to position [86, 0]
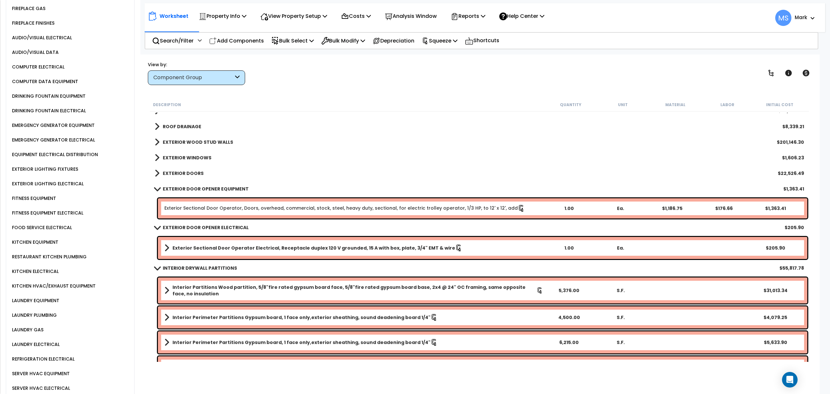
click at [186, 184] on link "EXTERIOR DOOR OPENER EQUIPMENT" at bounding box center [202, 188] width 94 height 9
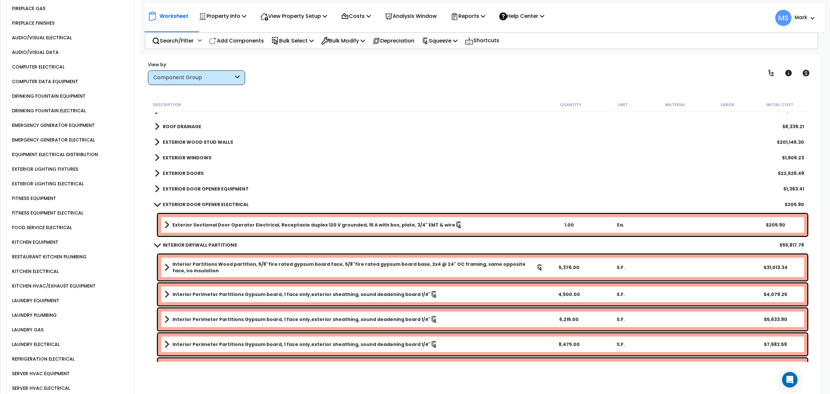
click at [196, 171] on b "EXTERIOR DOORS" at bounding box center [183, 173] width 41 height 6
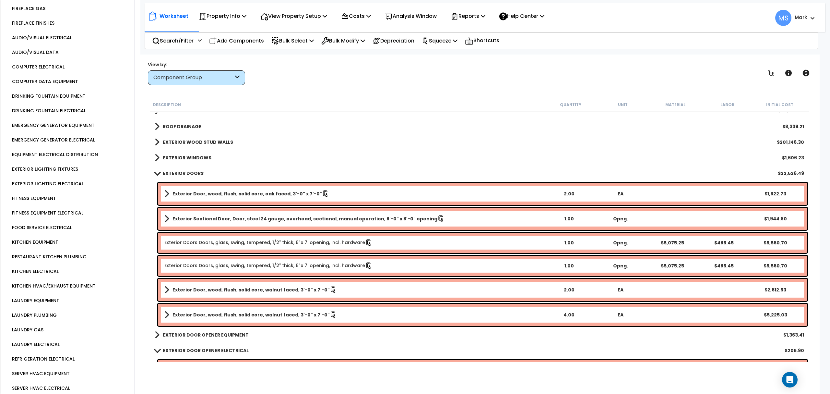
drag, startPoint x: 115, startPoint y: 224, endPoint x: 110, endPoint y: 236, distance: 12.7
drag, startPoint x: 110, startPoint y: 236, endPoint x: 103, endPoint y: 250, distance: 15.8
drag, startPoint x: 103, startPoint y: 250, endPoint x: 291, endPoint y: 155, distance: 210.6
click at [291, 156] on div "EXTERIOR WINDOWS $1,606.23" at bounding box center [479, 158] width 656 height 16
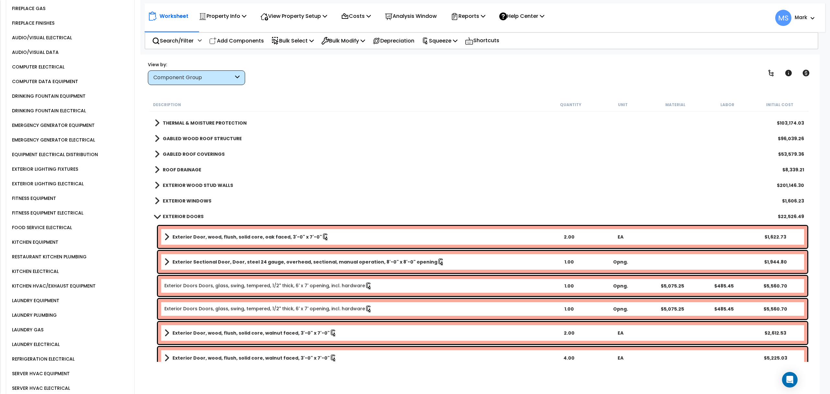
click at [185, 195] on div "EXTERIOR WINDOWS $1,606.23" at bounding box center [479, 201] width 656 height 16
click at [190, 182] on b "EXTERIOR WOOD STUD WALLS" at bounding box center [198, 185] width 70 height 6
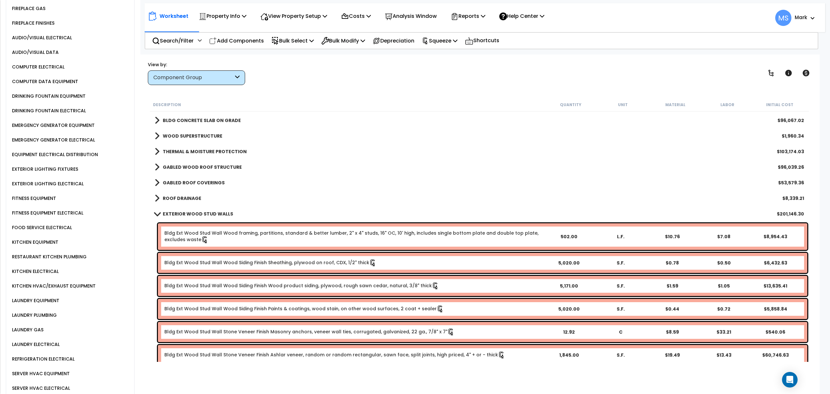
scroll to position [0, 0]
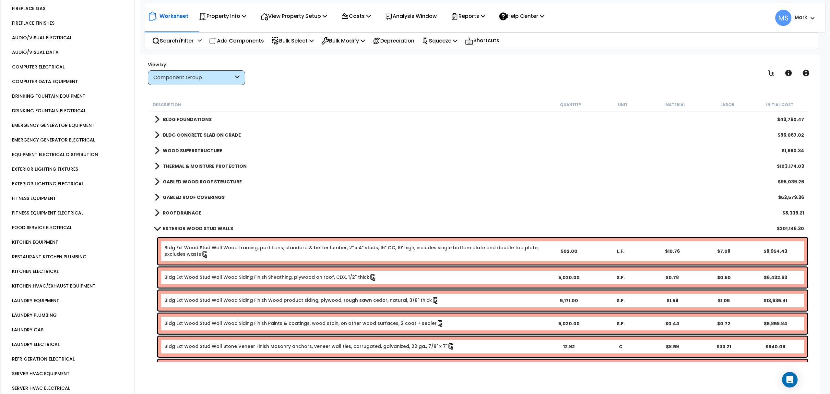
click at [178, 210] on link "ROOF DRAINAGE" at bounding box center [178, 212] width 47 height 9
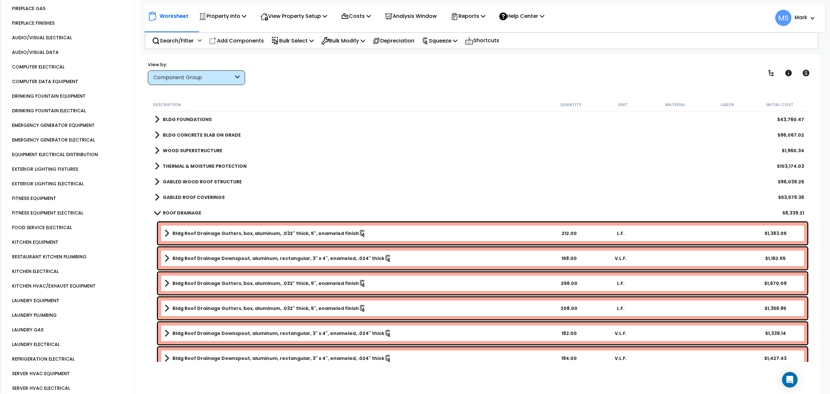
click at [187, 194] on b "GABLED ROOF COVERINGS" at bounding box center [194, 197] width 62 height 6
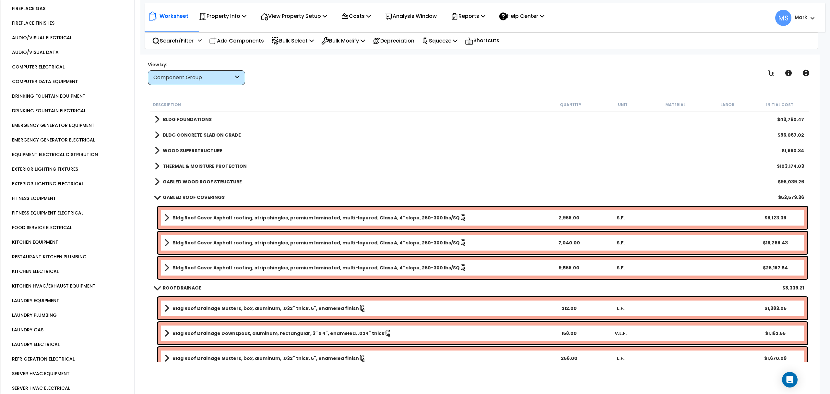
click at [192, 185] on link "GABLED WOOD ROOF STRUCTURE" at bounding box center [198, 181] width 87 height 9
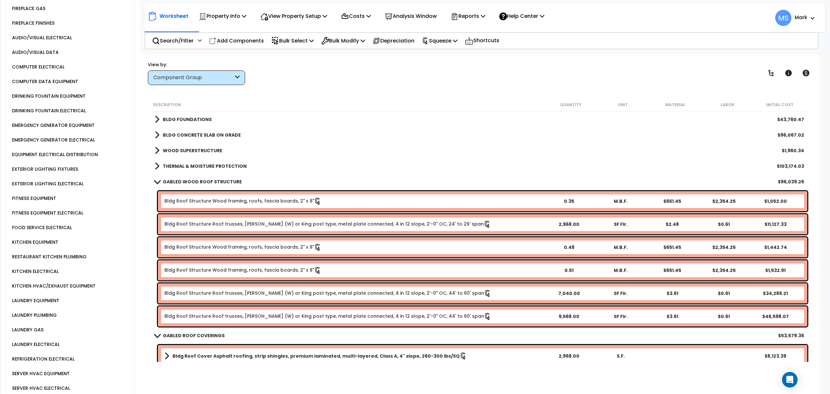
click at [198, 165] on b "THERMAL & MOISTURE PROTECTION" at bounding box center [205, 166] width 84 height 6
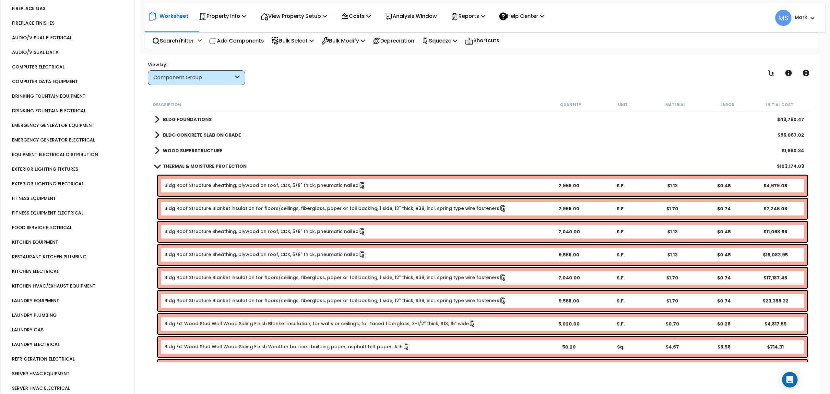
click at [195, 152] on b "WOOD SUPERSTRUCTURE" at bounding box center [193, 150] width 60 height 6
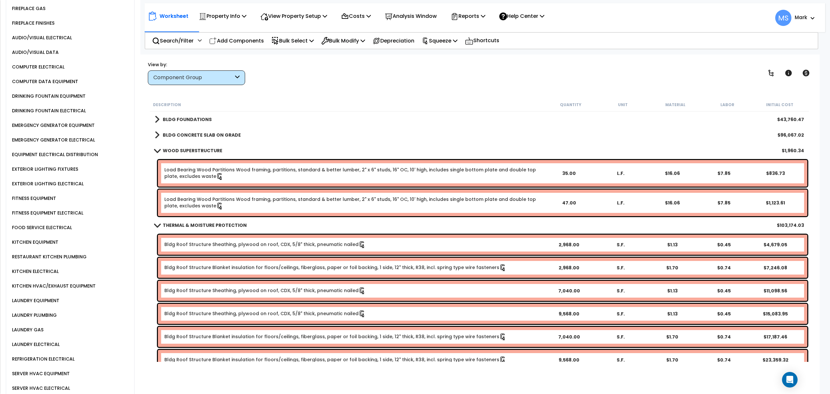
click at [197, 135] on b "BLDG CONCRETE SLAB ON GRADE" at bounding box center [202, 135] width 78 height 6
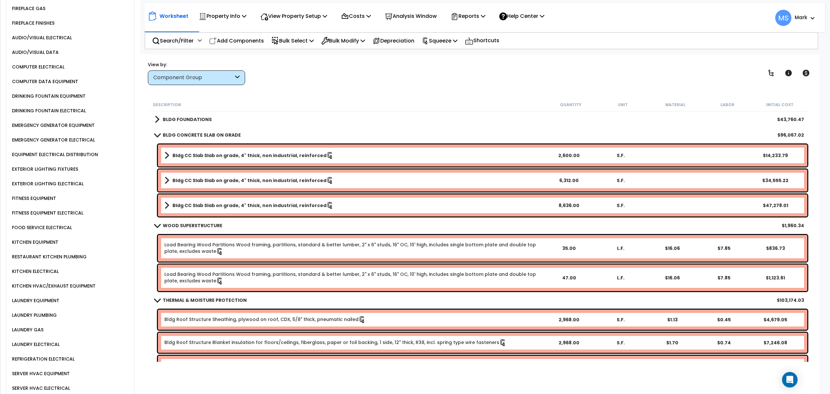
click at [195, 121] on b "BLDG FOUNDATIONS" at bounding box center [187, 119] width 49 height 6
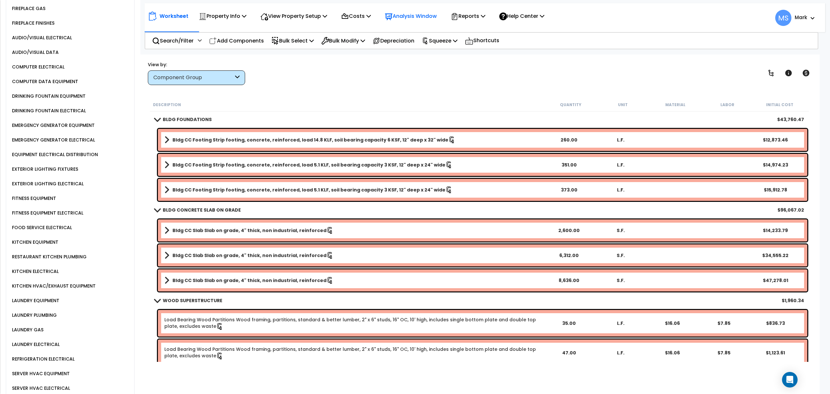
click at [434, 18] on p "Analysis Window" at bounding box center [411, 16] width 52 height 9
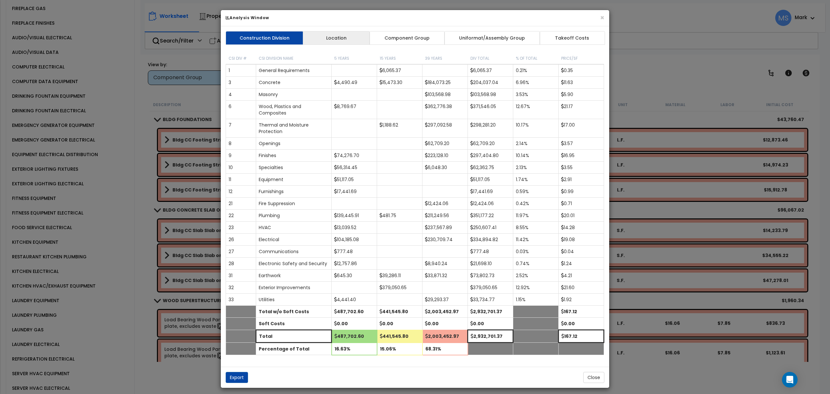
click at [338, 38] on link "Location" at bounding box center [336, 38] width 67 height 14
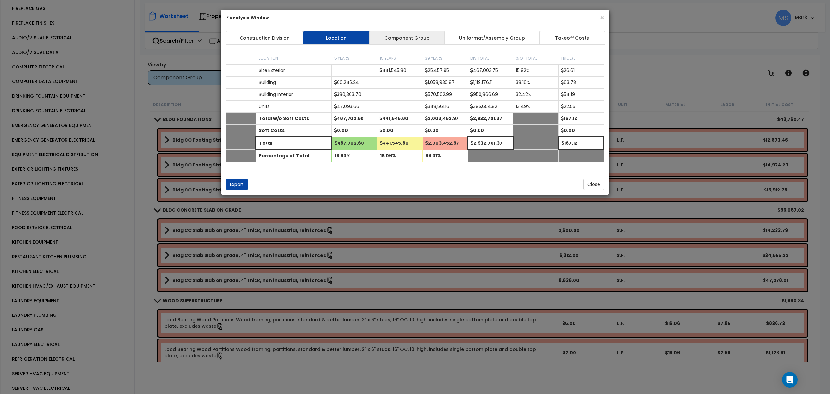
click at [395, 36] on link "Component Group" at bounding box center [406, 38] width 75 height 14
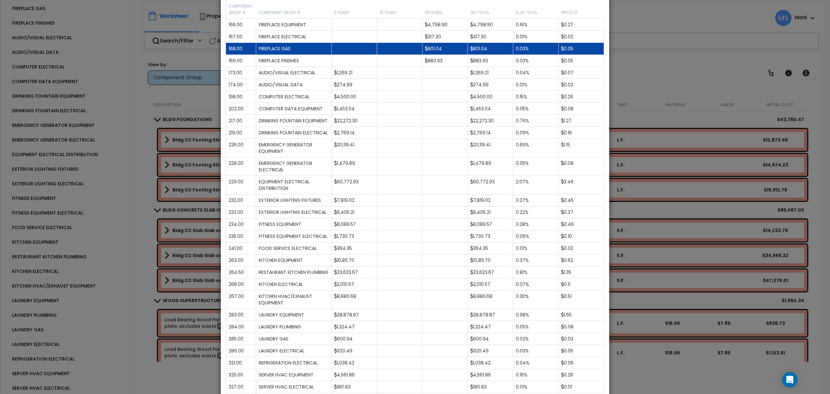
scroll to position [519, 0]
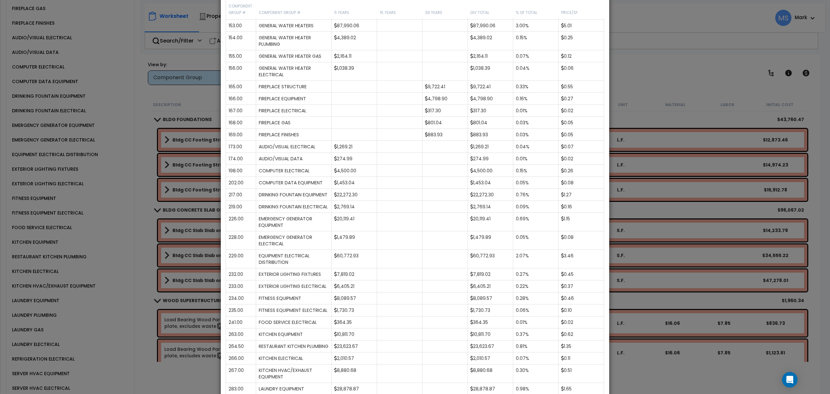
drag, startPoint x: 723, startPoint y: 86, endPoint x: 481, endPoint y: 119, distance: 243.7
click at [722, 86] on div "× Analysis Window Construction Division Location Component Group Uniformat/Asse…" at bounding box center [415, 197] width 830 height 394
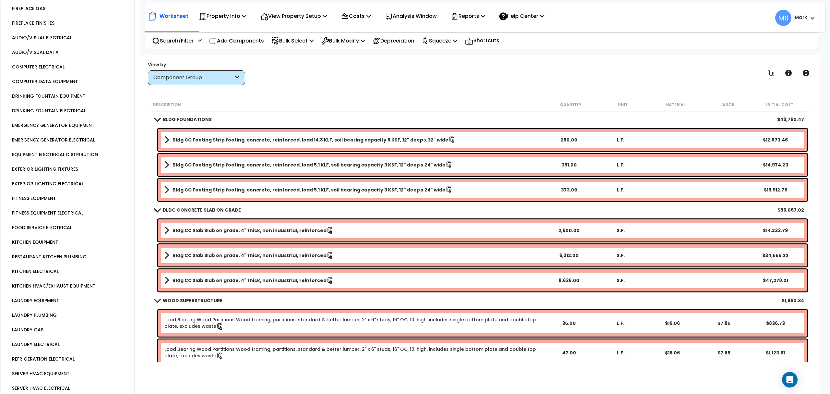
click at [173, 85] on div "Component Group" at bounding box center [196, 77] width 97 height 15
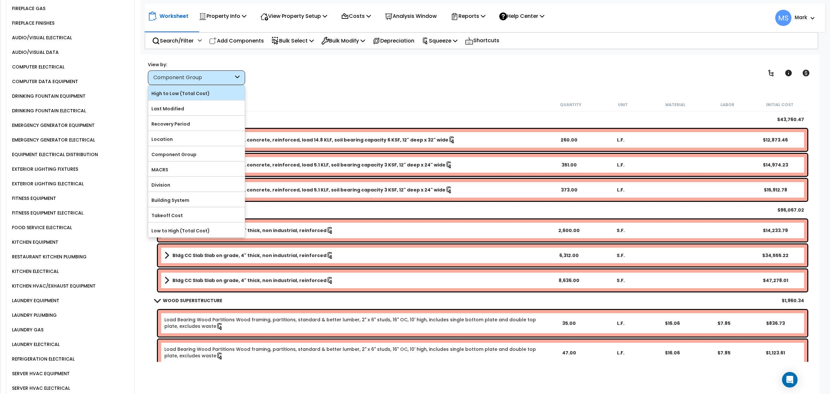
click at [180, 94] on label "High to Low (Total Cost)" at bounding box center [196, 94] width 97 height 10
click at [0, 0] on input "High to Low (Total Cost)" at bounding box center [0, 0] width 0 height 0
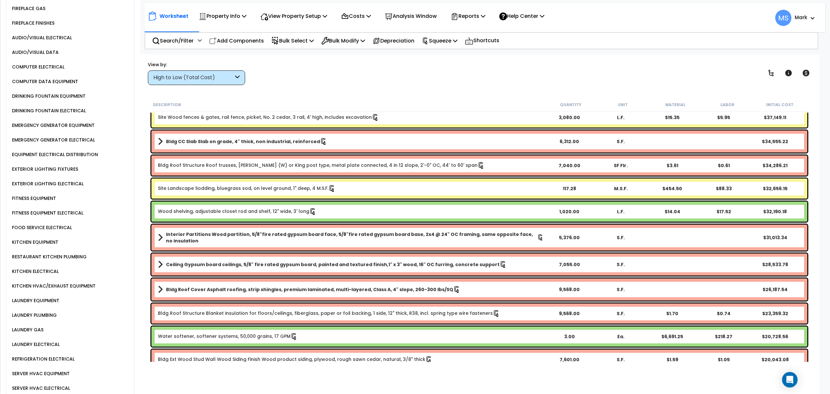
scroll to position [0, 0]
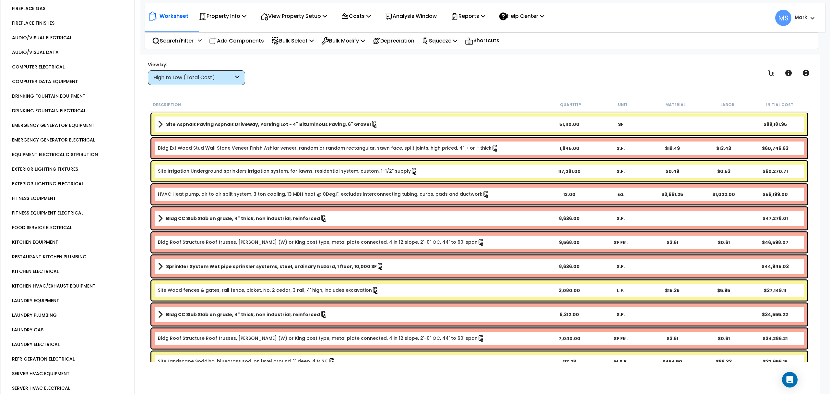
drag, startPoint x: 302, startPoint y: 278, endPoint x: 480, endPoint y: 85, distance: 262.6
click at [481, 85] on div "Worksheet Property Info Property Setup Add Property Unit Template property Clon…" at bounding box center [479, 251] width 681 height 394
drag, startPoint x: 399, startPoint y: 123, endPoint x: 396, endPoint y: 126, distance: 4.2
drag, startPoint x: 396, startPoint y: 126, endPoint x: 360, endPoint y: 134, distance: 37.1
drag, startPoint x: 360, startPoint y: 134, endPoint x: 229, endPoint y: 196, distance: 145.1
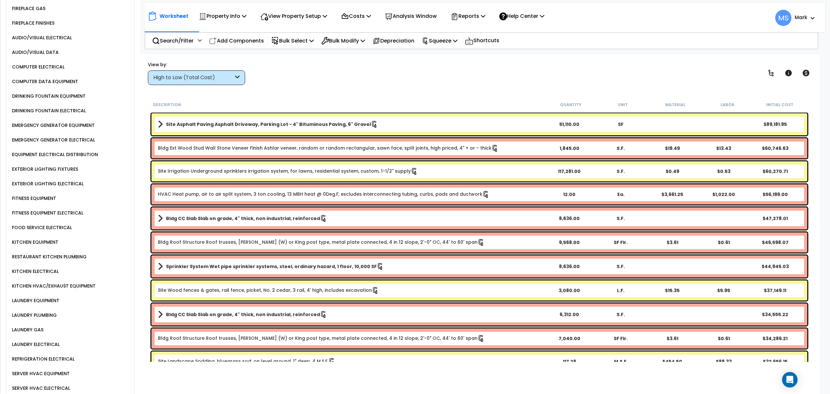
drag, startPoint x: 229, startPoint y: 196, endPoint x: 286, endPoint y: 199, distance: 57.2
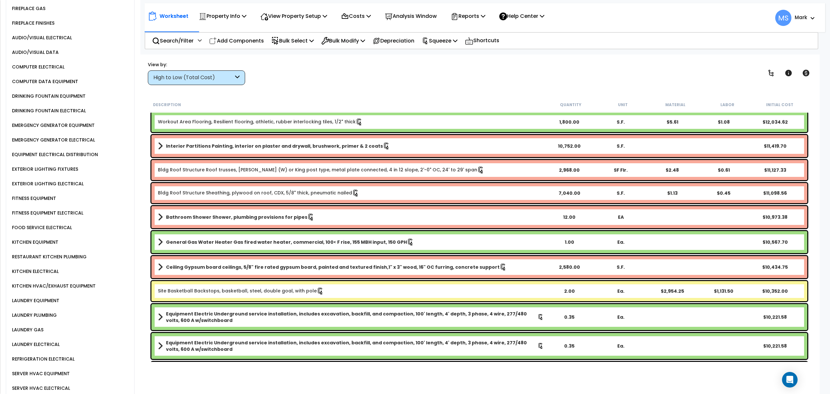
scroll to position [1038, 0]
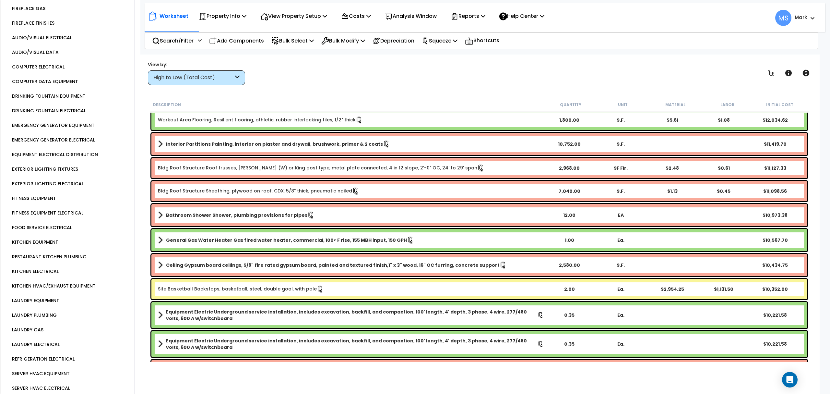
click at [226, 285] on link "Site Basketball Backstops, basketball, steel, double goal, with pole" at bounding box center [241, 288] width 166 height 7
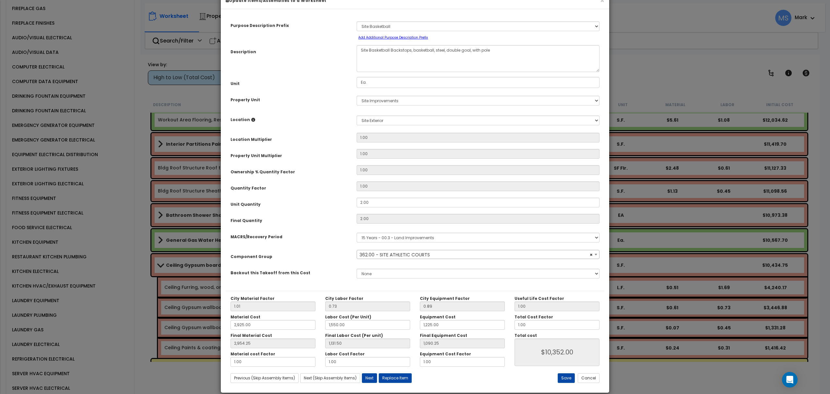
scroll to position [26, 0]
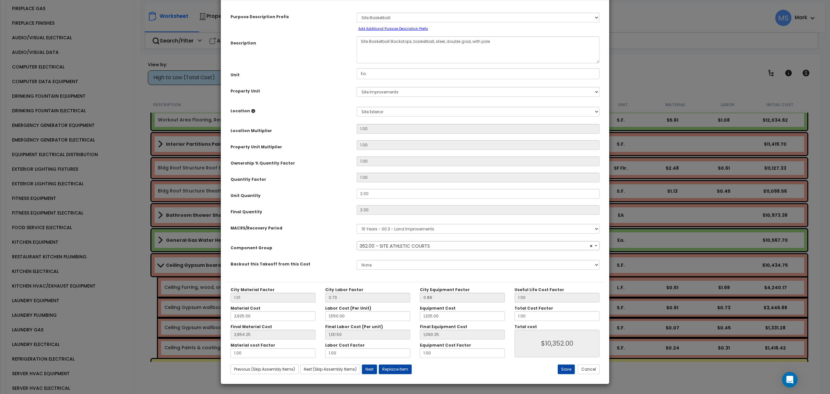
select select "46158"
click at [403, 367] on button "Replace Item" at bounding box center [395, 369] width 33 height 10
type input "2"
type input "Ea."
select select "169130"
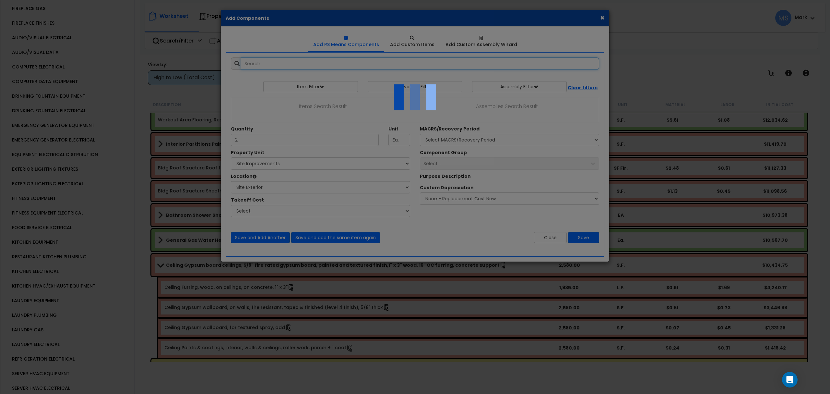
select select "462"
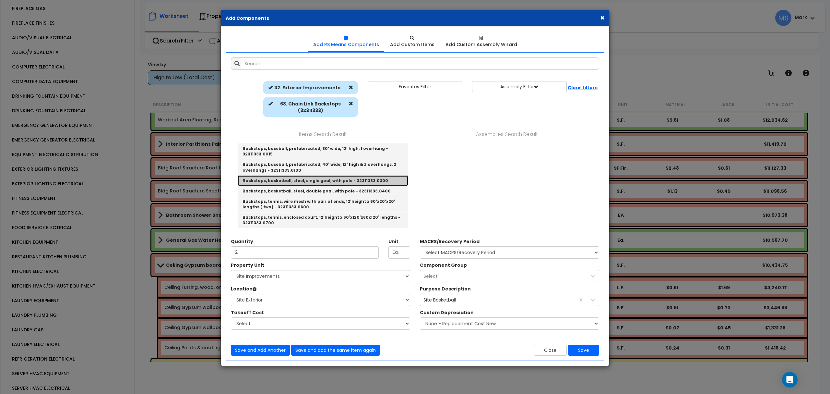
click at [339, 175] on link "Backstops, basketball, steel, single goal, with pole - 32311333.0300" at bounding box center [323, 180] width 171 height 10
type input "Backstops, basketball, steel, single goal, with pole - 32311333.0300"
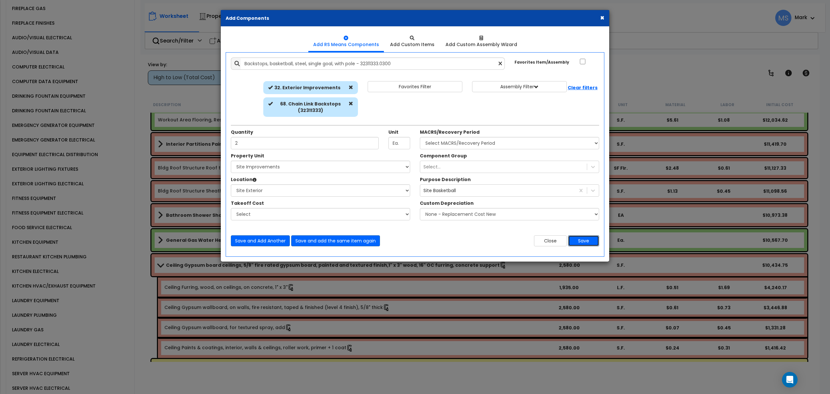
click at [577, 244] on button "Save" at bounding box center [583, 240] width 31 height 11
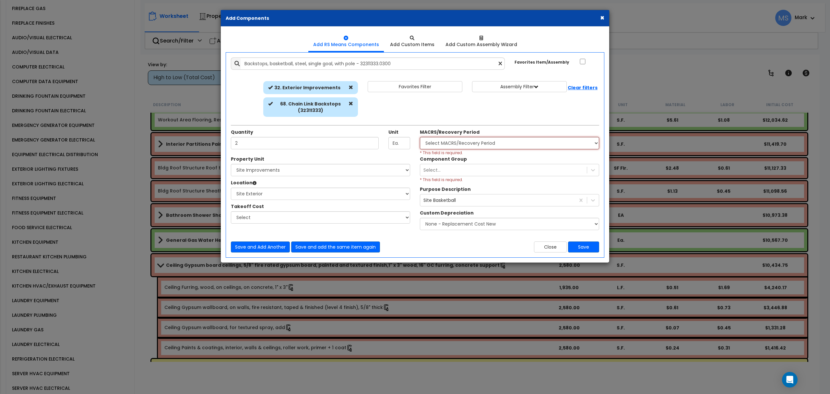
click at [532, 147] on select "Select MACRS/Recovery Period 5 Years - 57.0 - Distributive Trades & Services 5 …" at bounding box center [509, 143] width 179 height 12
select select "3666"
click at [420, 137] on select "Select MACRS/Recovery Period 5 Years - 57.0 - Distributive Trades & Services 5 …" at bounding box center [509, 143] width 179 height 12
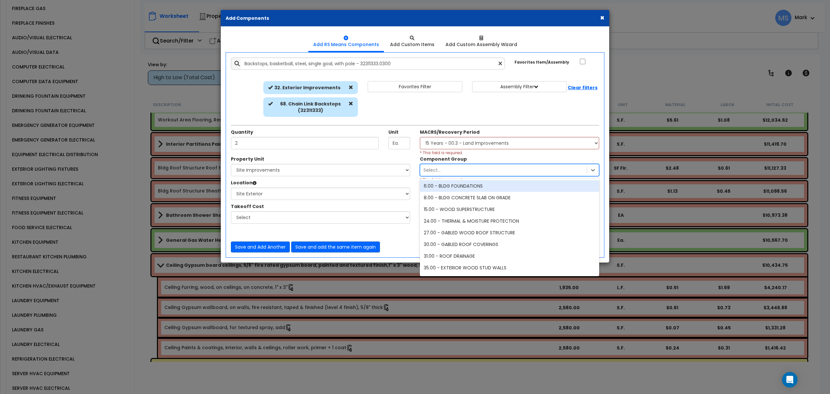
click at [509, 173] on div "Select..." at bounding box center [503, 170] width 167 height 10
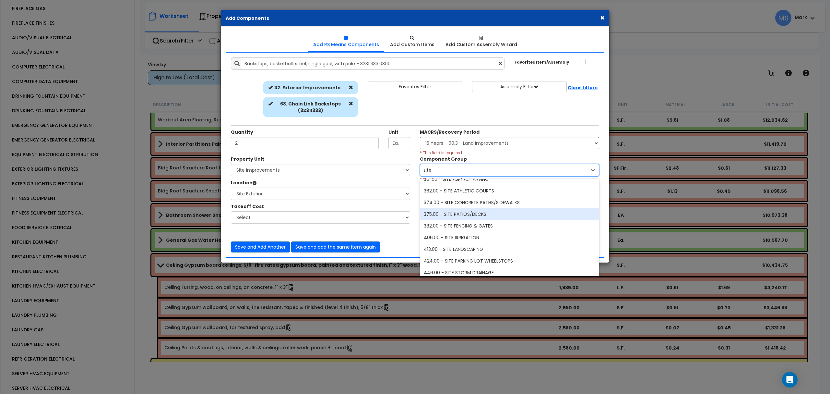
scroll to position [43, 0]
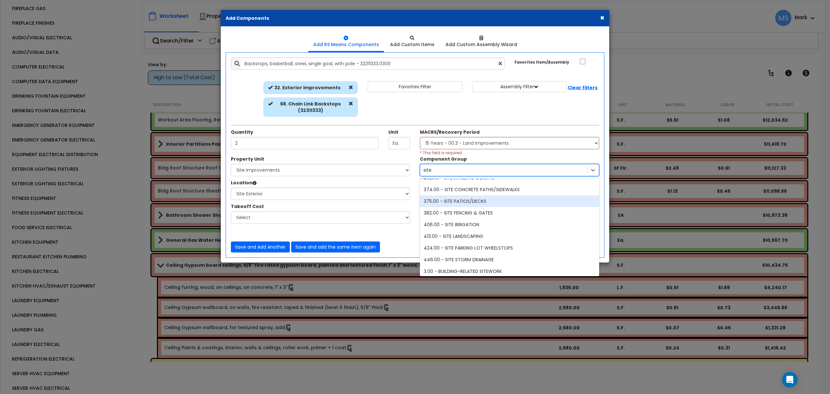
type input "site"
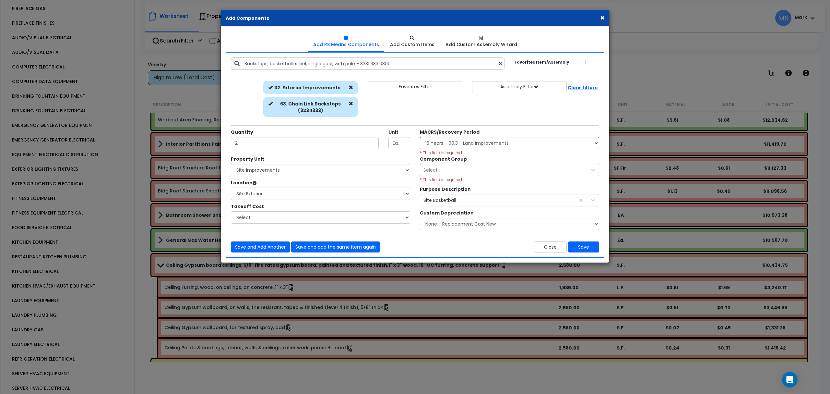
drag, startPoint x: 489, startPoint y: 225, endPoint x: 467, endPoint y: 171, distance: 58.3
click at [467, 171] on div "Select..." at bounding box center [503, 170] width 167 height 10
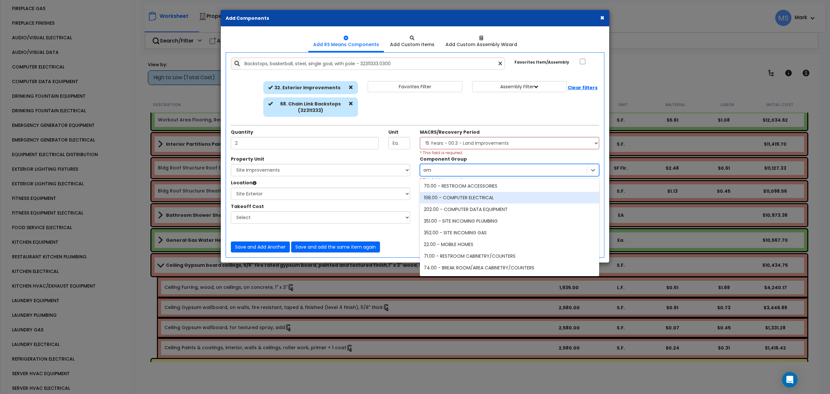
type input "o"
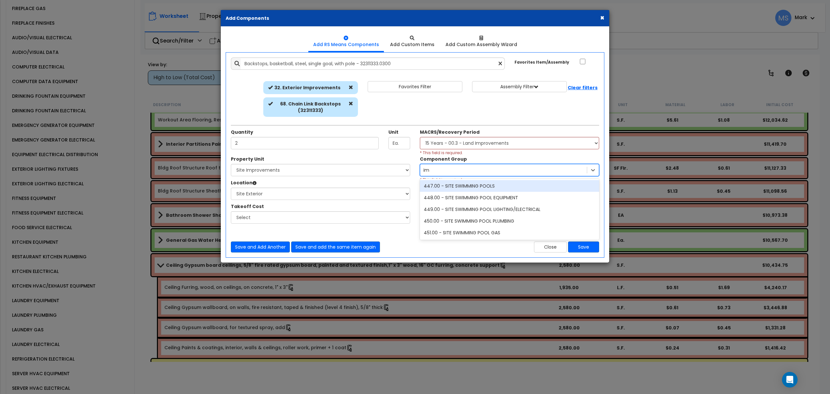
type input "i"
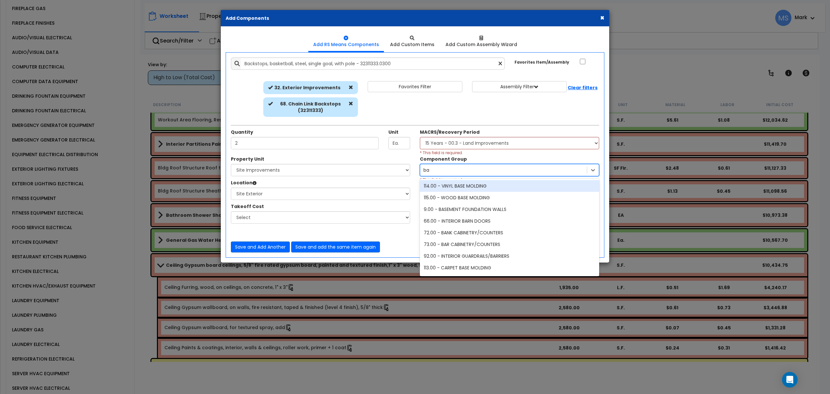
type input "b"
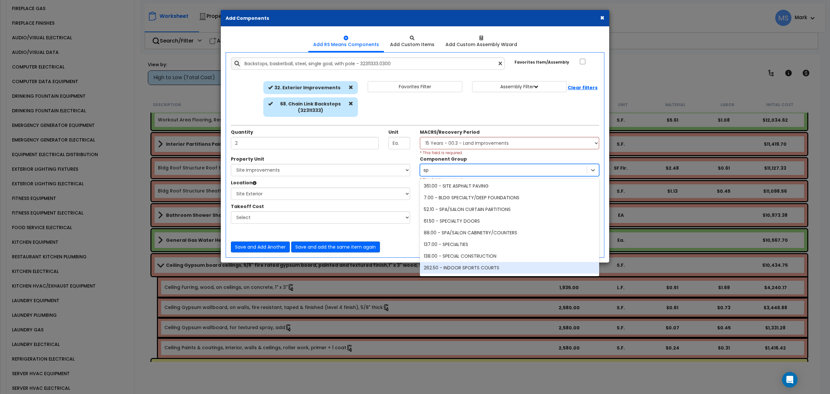
type input "s"
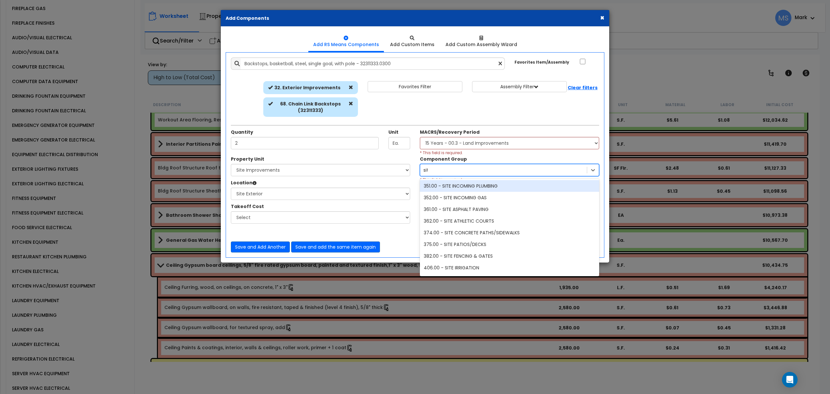
type input "site"
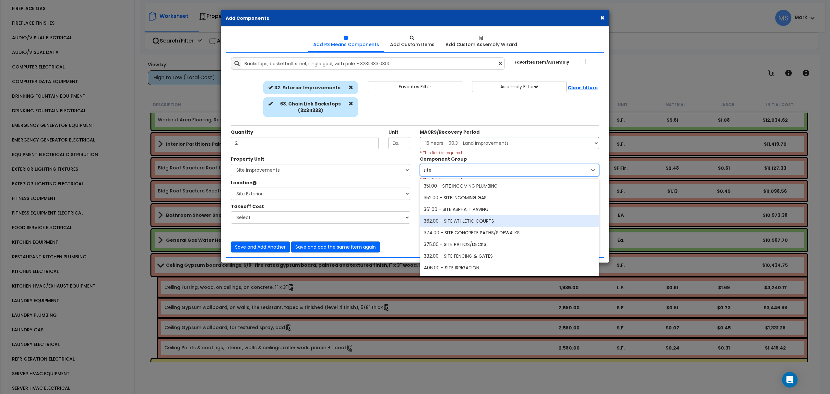
click at [456, 222] on div "362.00 - SITE ATHLETIC COURTS" at bounding box center [509, 221] width 179 height 12
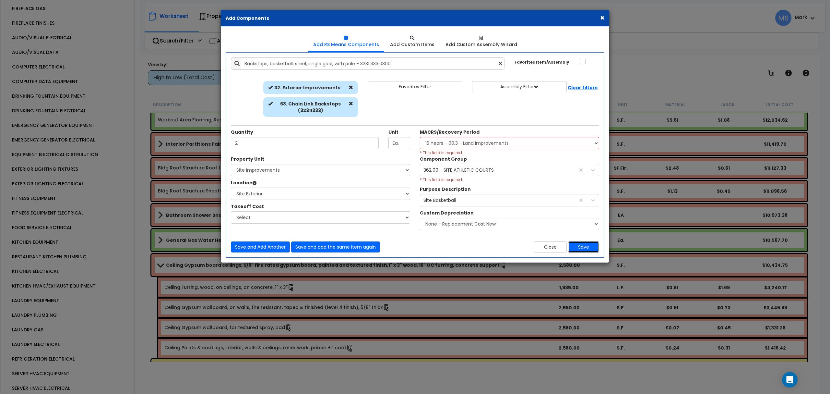
click at [583, 245] on button "Save" at bounding box center [583, 246] width 31 height 11
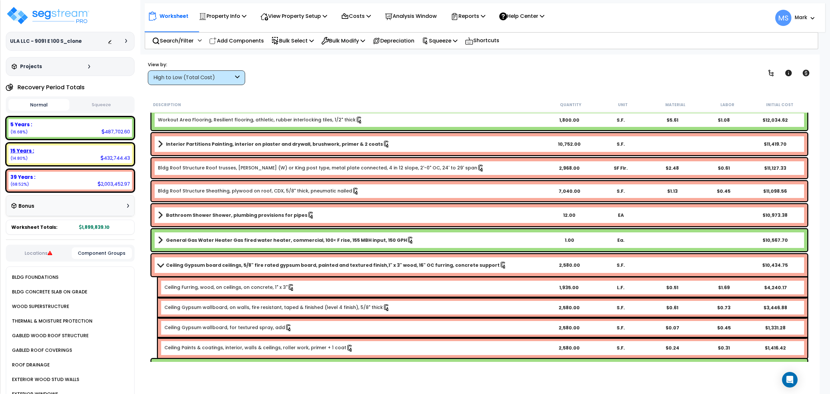
click at [84, 153] on div "15 Years :" at bounding box center [70, 150] width 120 height 7
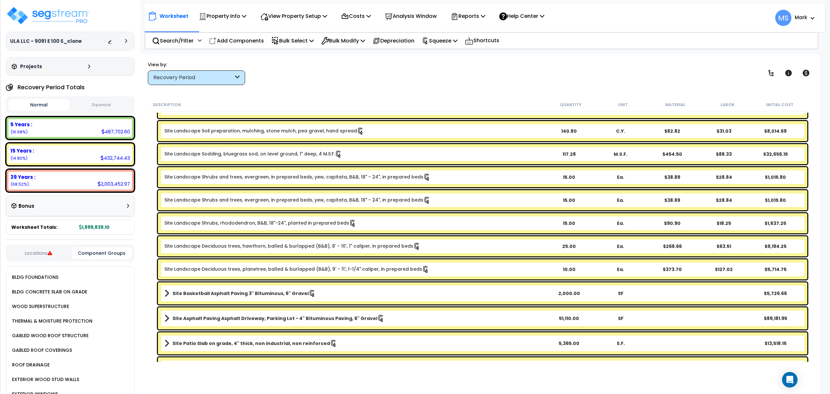
scroll to position [149, 0]
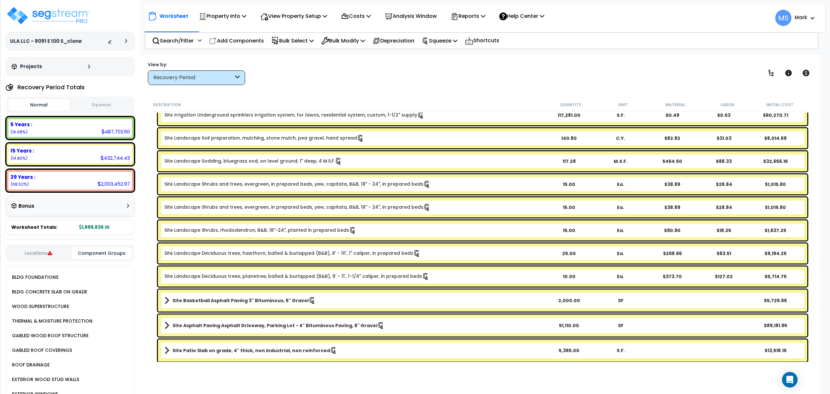
click at [204, 66] on div "View by:" at bounding box center [196, 64] width 97 height 6
click at [209, 75] on div "Recovery Period" at bounding box center [193, 77] width 80 height 7
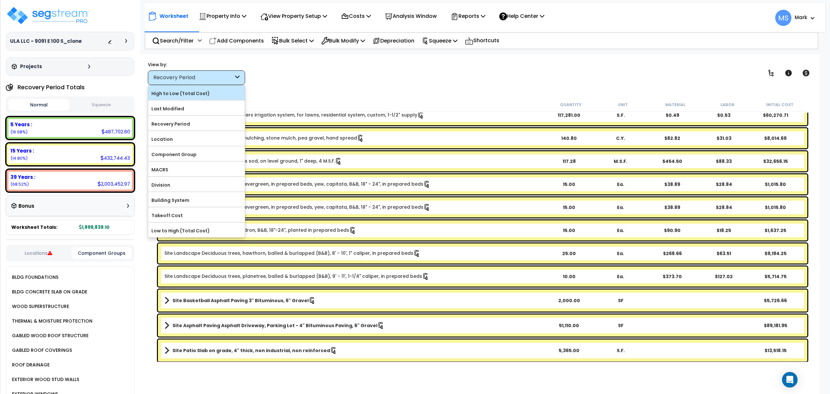
click at [212, 91] on label "High to Low (Total Cost)" at bounding box center [196, 94] width 97 height 10
click at [0, 0] on input "High to Low (Total Cost)" at bounding box center [0, 0] width 0 height 0
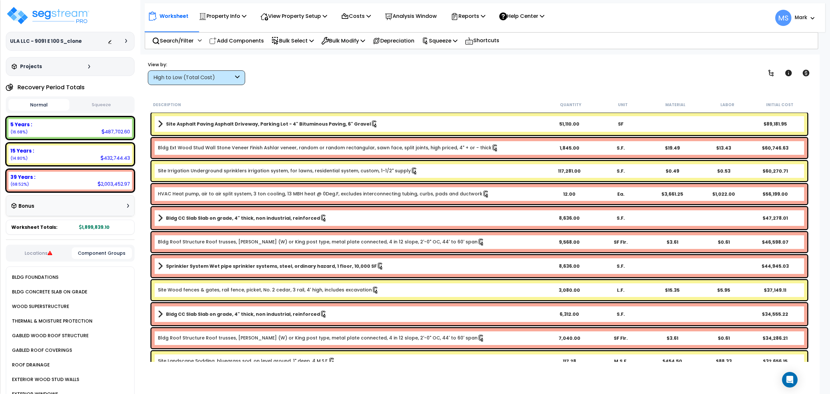
scroll to position [0, 0]
click at [310, 119] on div "Site Asphalt Paving Asphalt Driveway, Parking Lot - 4" Bituminous Paving, 6" Gr…" at bounding box center [479, 124] width 656 height 22
click at [322, 171] on link "Site Irrigation Underground sprinklers irrigation system, for lawns, residentia…" at bounding box center [288, 171] width 260 height 7
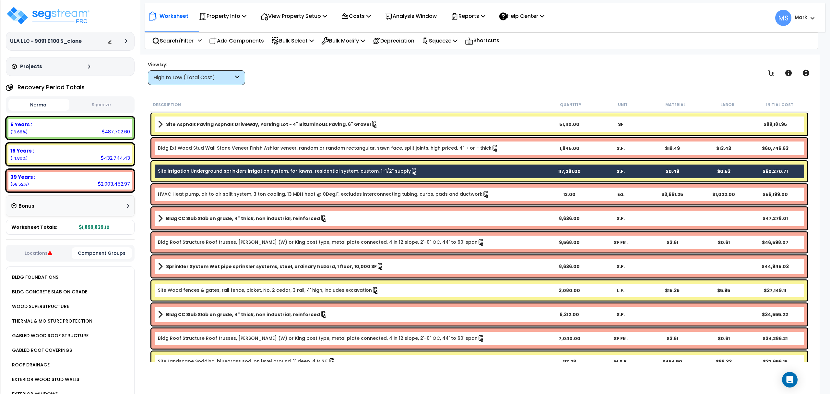
click at [313, 121] on b "Site Asphalt Paving Asphalt Driveway, Parking Lot - 4" Bituminous Paving, 6" Gr…" at bounding box center [268, 124] width 205 height 6
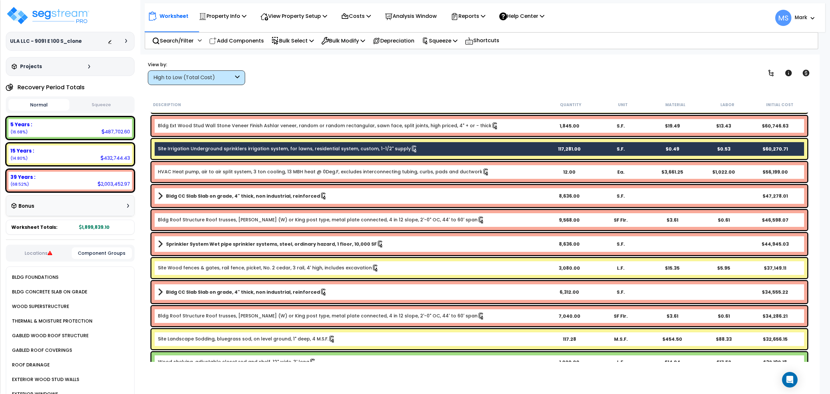
scroll to position [43, 0]
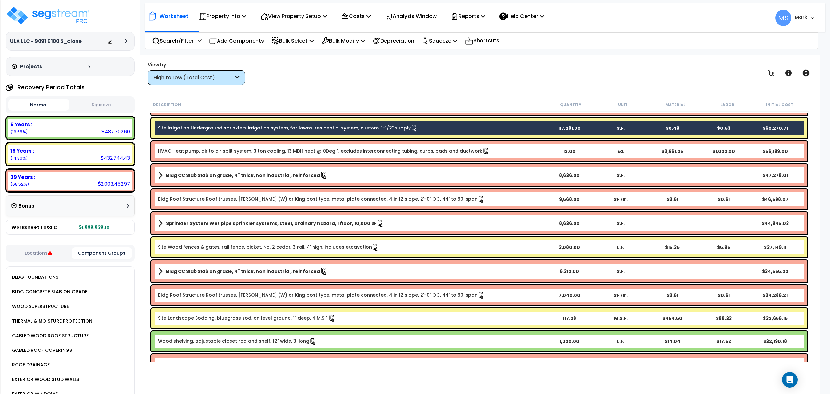
click at [338, 248] on link "Site Wood fences & gates, rail fence, picket, No. 2 cedar, 3 rail, 4' high, inc…" at bounding box center [268, 247] width 221 height 7
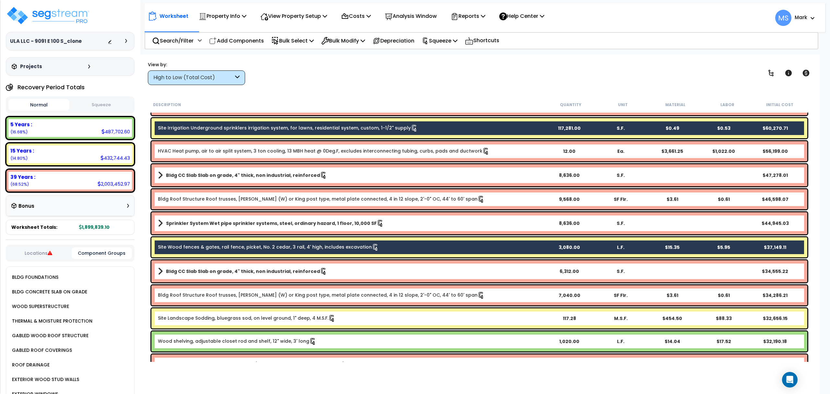
click at [332, 322] on div "Site Landscape Sodding, bluegrass sod, on level ground, 1" deep, 4 M.S.F. 117.2…" at bounding box center [479, 318] width 656 height 20
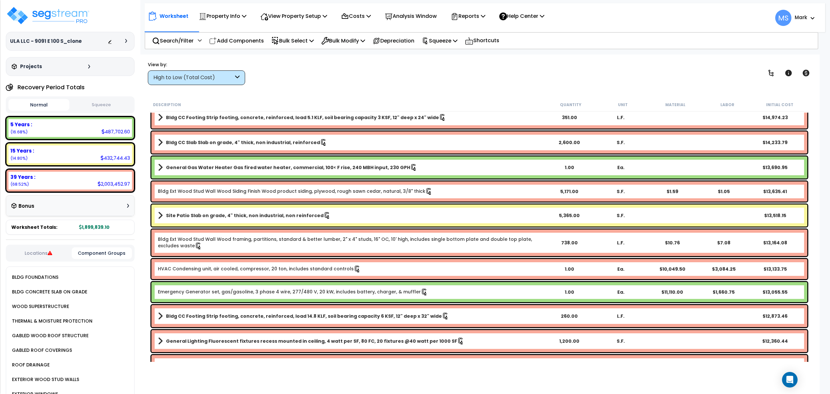
scroll to position [735, 0]
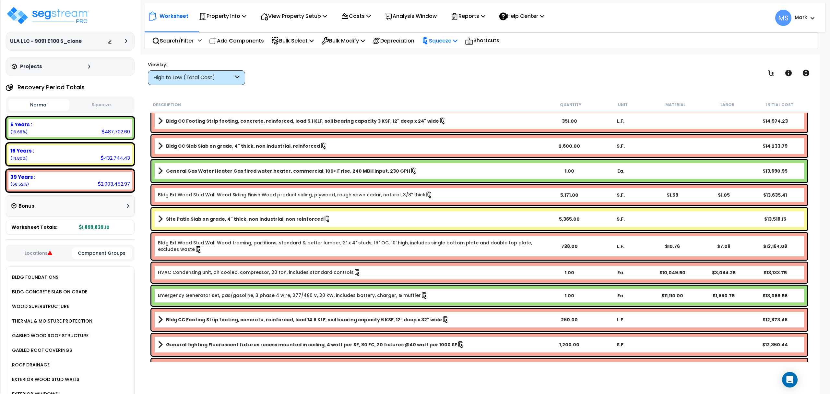
click at [447, 40] on p "Squeeze" at bounding box center [440, 40] width 36 height 9
click at [455, 61] on link "Re-squeeze" at bounding box center [451, 56] width 64 height 15
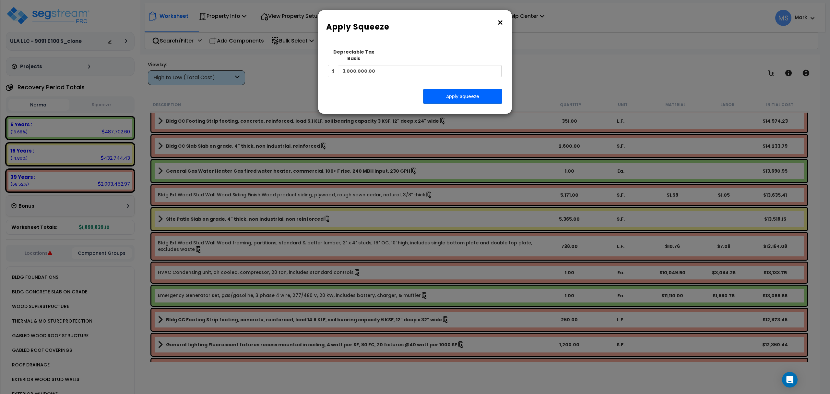
click at [501, 23] on button "×" at bounding box center [500, 23] width 7 height 10
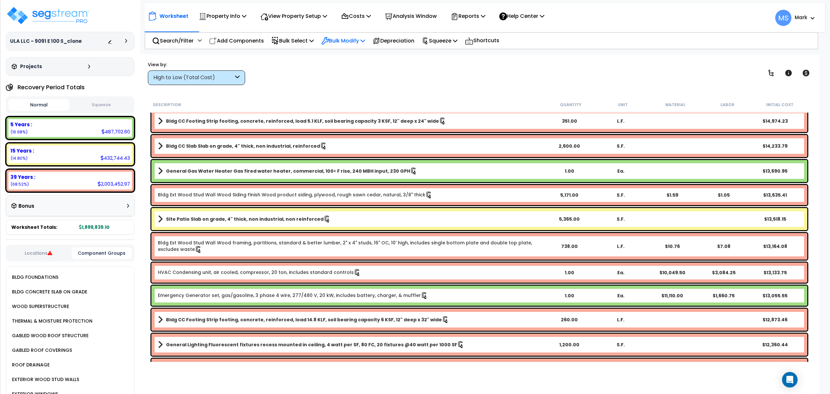
click at [365, 43] on p "Bulk Modify" at bounding box center [343, 40] width 44 height 9
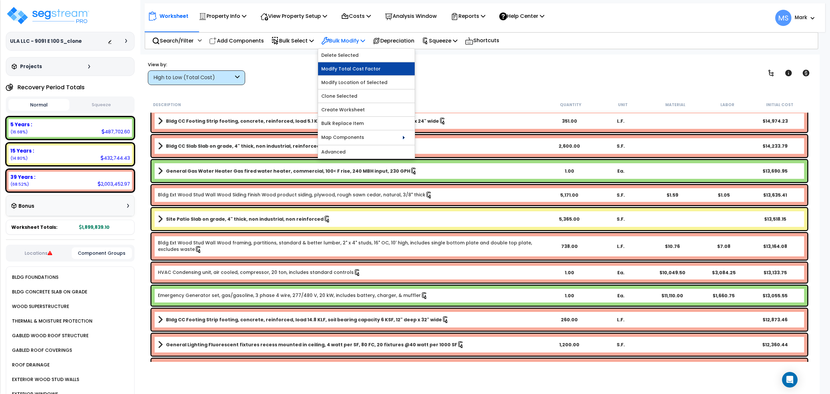
click at [383, 73] on link "Modify Total Cost Factor" at bounding box center [366, 68] width 97 height 13
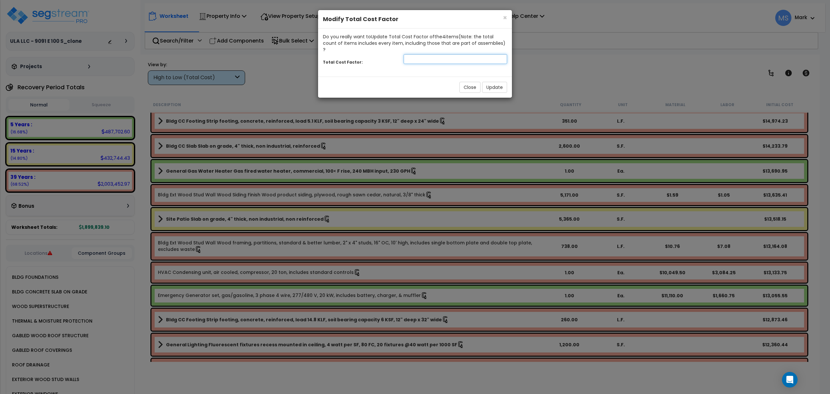
click at [467, 54] on input "number" at bounding box center [455, 59] width 103 height 10
type input ".4"
click at [497, 82] on button "Update" at bounding box center [494, 87] width 25 height 11
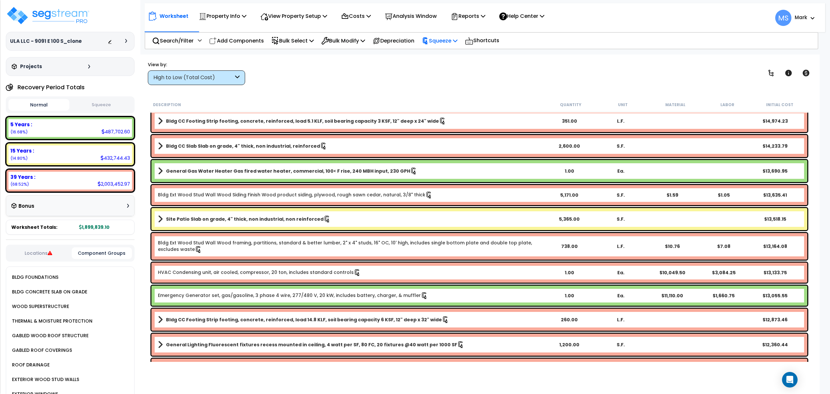
click at [449, 41] on p "Squeeze" at bounding box center [440, 40] width 36 height 9
click at [454, 53] on link "Re-squeeze" at bounding box center [451, 56] width 64 height 15
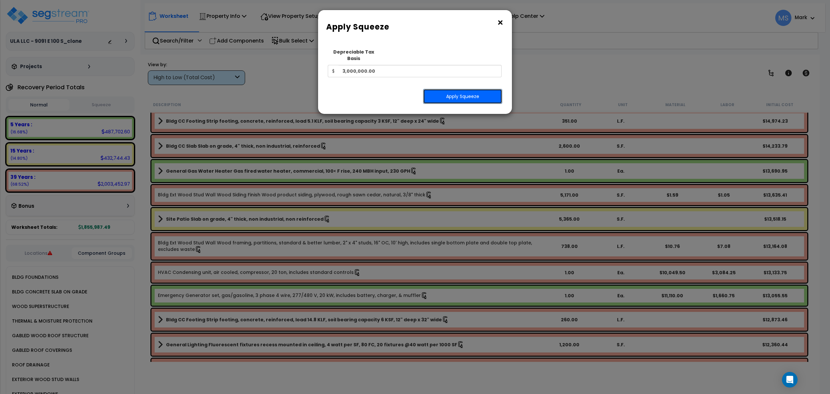
click at [447, 89] on button "Apply Squeeze" at bounding box center [462, 96] width 79 height 15
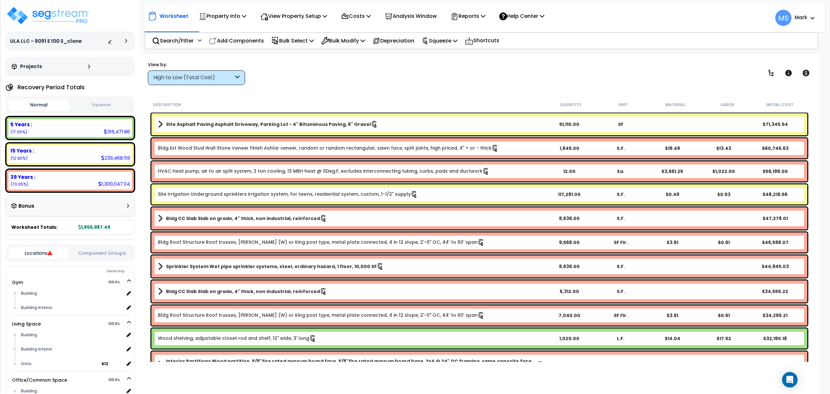
click at [471, 199] on div "Site Irrigation Underground sprinklers irrigation system, for lawns, residentia…" at bounding box center [479, 194] width 656 height 20
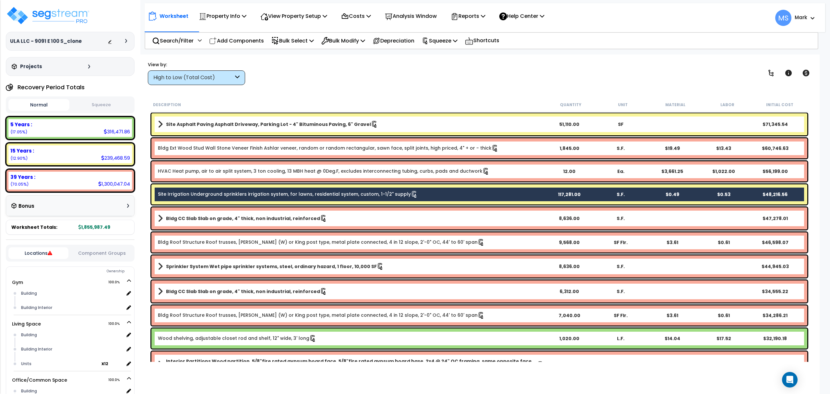
click at [480, 128] on link "Site Asphalt Paving Asphalt Driveway, Parking Lot - 4" Bituminous Paving, 6" Gr…" at bounding box center [351, 124] width 386 height 9
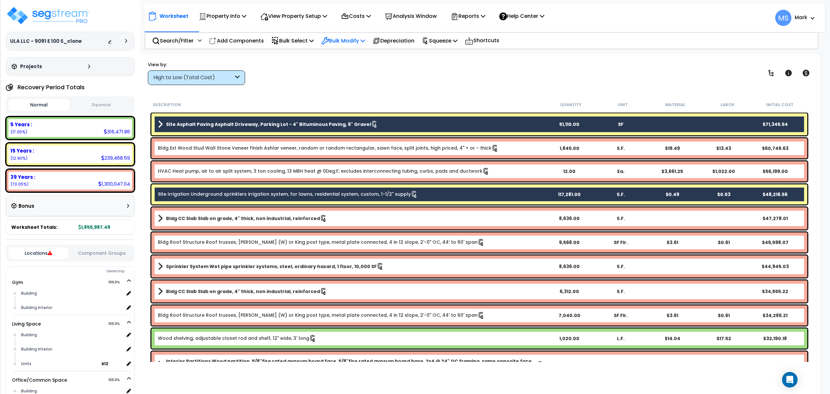
click at [360, 37] on p "Bulk Modify" at bounding box center [343, 40] width 44 height 9
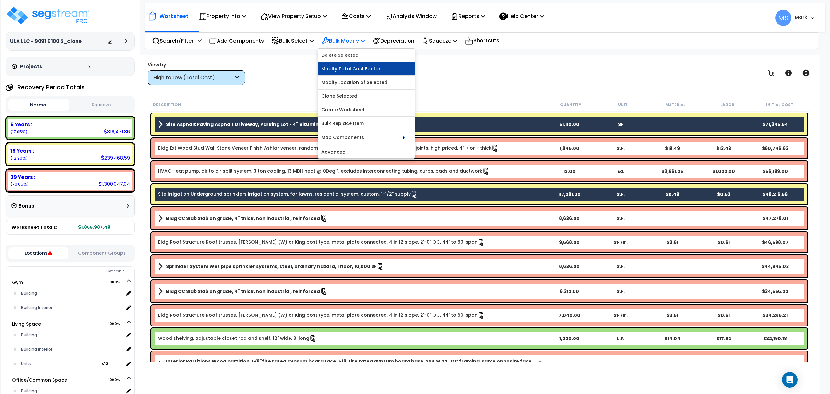
click at [365, 69] on link "Modify Total Cost Factor" at bounding box center [366, 68] width 97 height 13
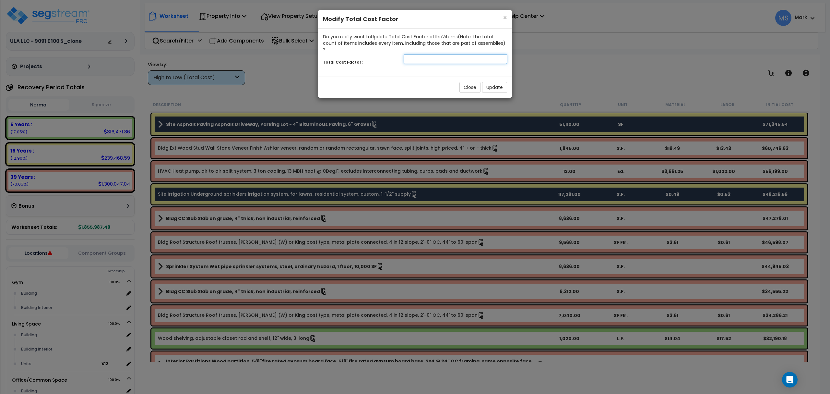
click at [462, 54] on input "number" at bounding box center [455, 59] width 103 height 10
type input ".3"
click at [503, 82] on button "Update" at bounding box center [494, 87] width 25 height 11
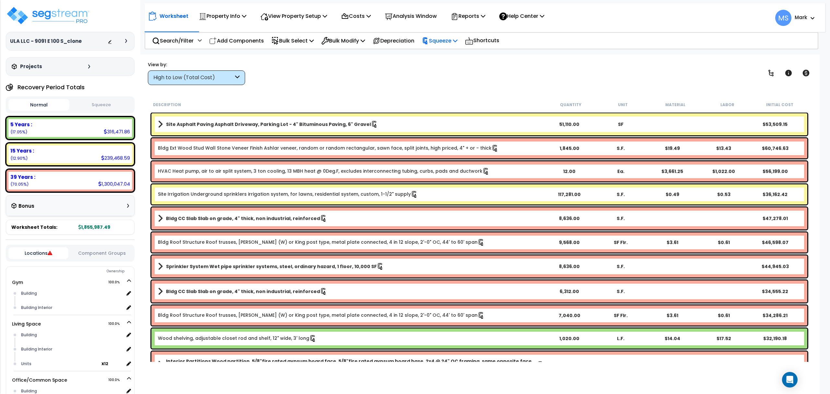
click at [442, 44] on p "Squeeze" at bounding box center [440, 40] width 36 height 9
click at [446, 51] on link "Re-squeeze" at bounding box center [451, 56] width 64 height 15
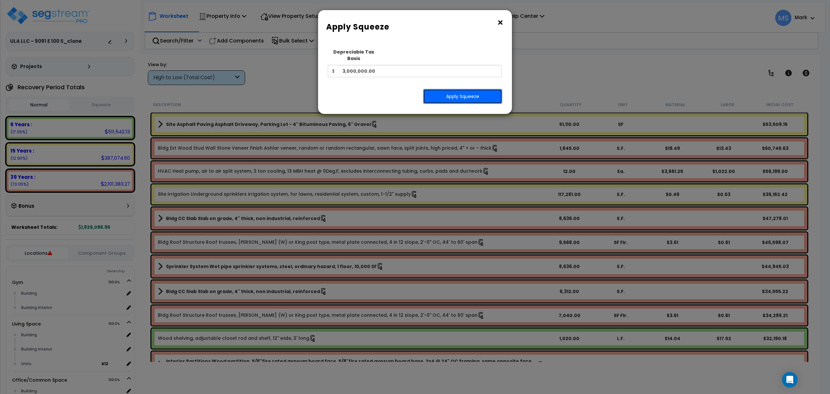
click at [452, 89] on button "Apply Squeeze" at bounding box center [462, 96] width 79 height 15
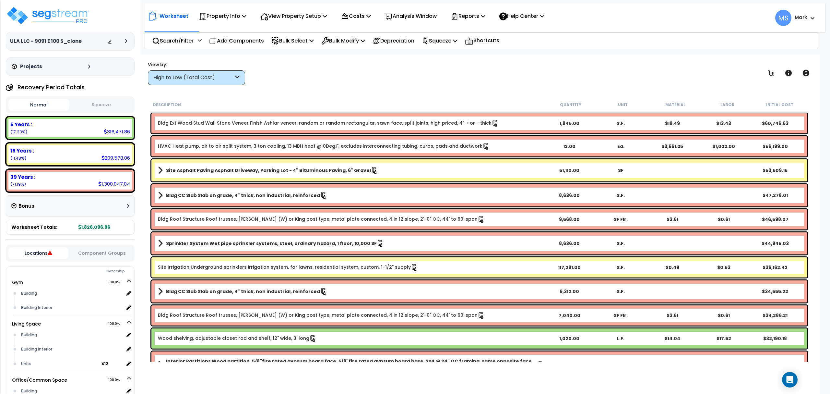
click at [336, 171] on b "Site Asphalt Paving Asphalt Driveway, Parking Lot - 4" Bituminous Paving, 6" Gr…" at bounding box center [268, 170] width 205 height 6
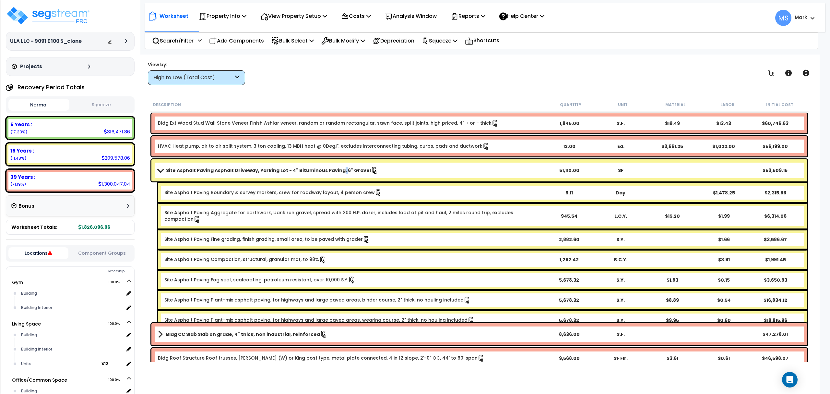
click at [336, 171] on b "Site Asphalt Paving Asphalt Driveway, Parking Lot - 4" Bituminous Paving, 6" Gr…" at bounding box center [268, 170] width 205 height 6
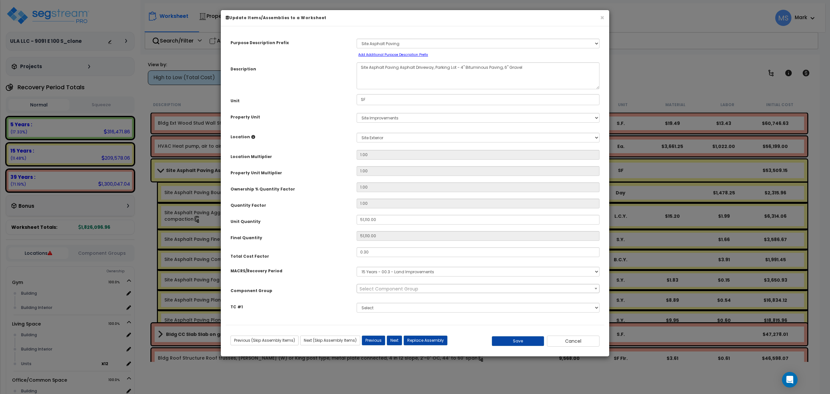
select select "46157"
click at [430, 343] on button "Replace Assembly" at bounding box center [426, 340] width 44 height 10
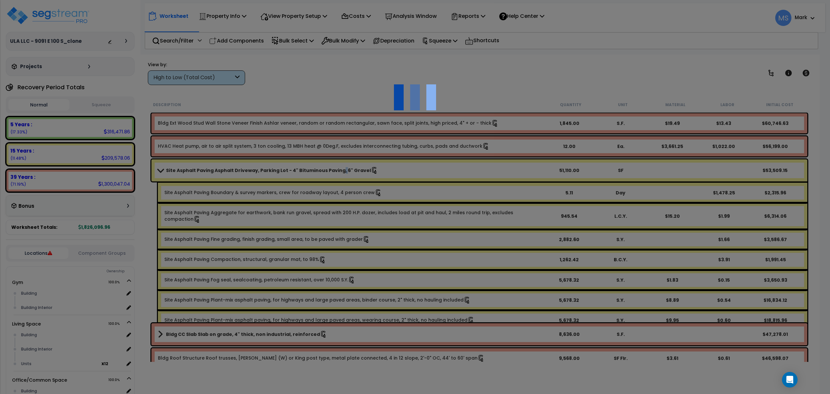
type input "51110"
type input "SF"
select select "169130"
select select "462"
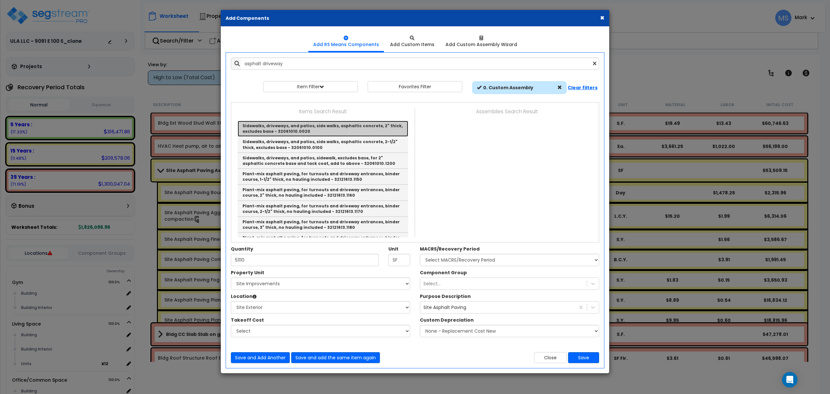
click at [339, 130] on link "Sidewalks, driveways, and patios, side walks, asphaltic concrete, 2" thick, exc…" at bounding box center [323, 129] width 171 height 16
type input "Sidewalks, driveways, and patios, side walks, asphaltic concrete, 2" thick, exc…"
type input "S.Y."
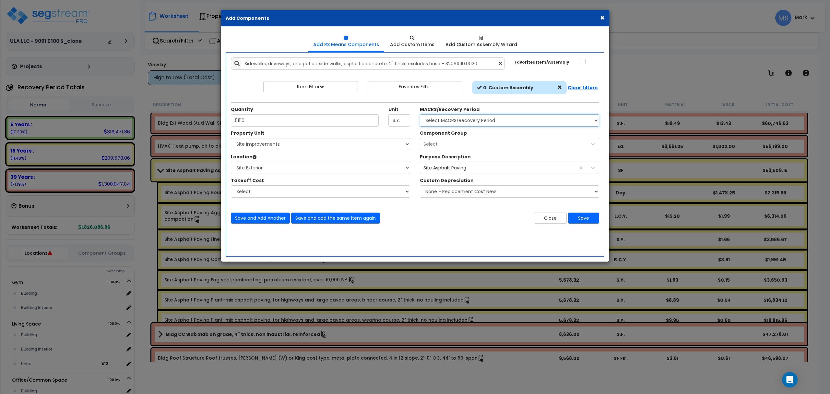
click at [488, 122] on select "Select MACRS/Recovery Period 5 Years - 57.0 - Distributive Trades & Services 5 …" at bounding box center [509, 120] width 179 height 12
select select "3666"
click at [420, 115] on select "Select MACRS/Recovery Period 5 Years - 57.0 - Distributive Trades & Services 5 …" at bounding box center [509, 120] width 179 height 12
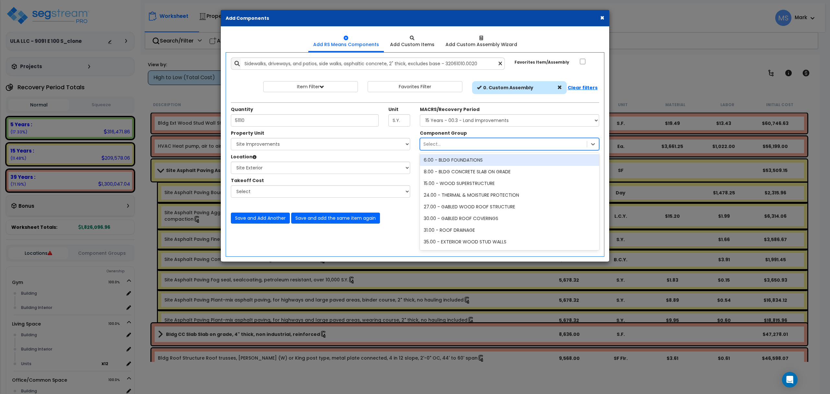
click at [487, 146] on div "Select..." at bounding box center [503, 144] width 167 height 10
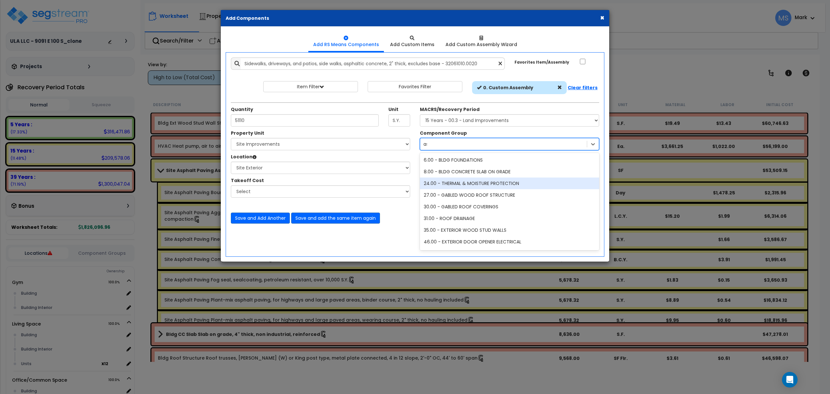
type input "asp"
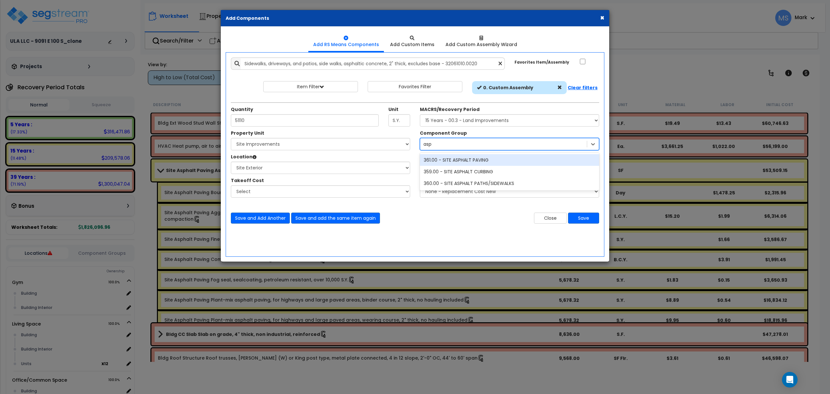
click at [489, 160] on div "361.00 - SITE ASPHALT PAVING" at bounding box center [509, 160] width 179 height 12
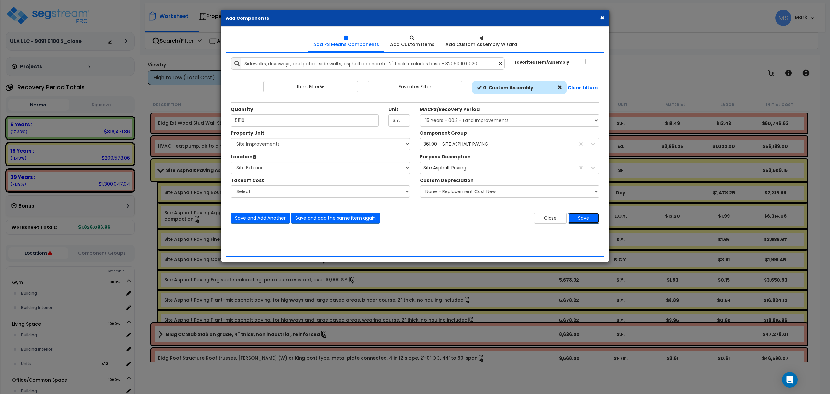
click at [576, 216] on button "Save" at bounding box center [583, 217] width 31 height 11
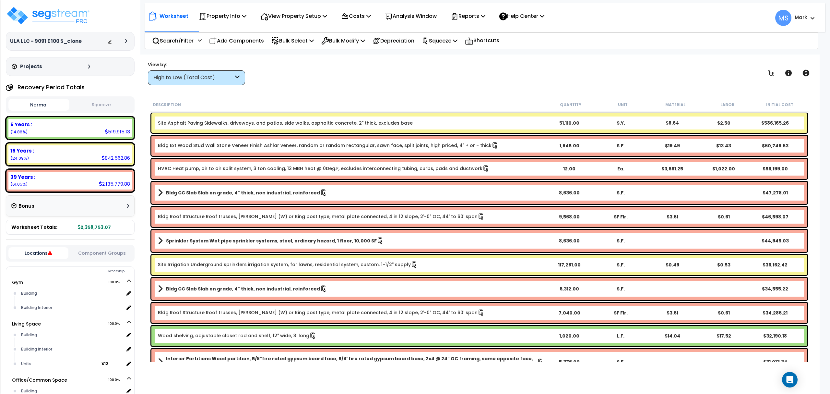
click at [483, 123] on b "Site Asphalt Paving Sidewalks, driveways, and patios, side walks, asphaltic con…" at bounding box center [351, 123] width 386 height 6
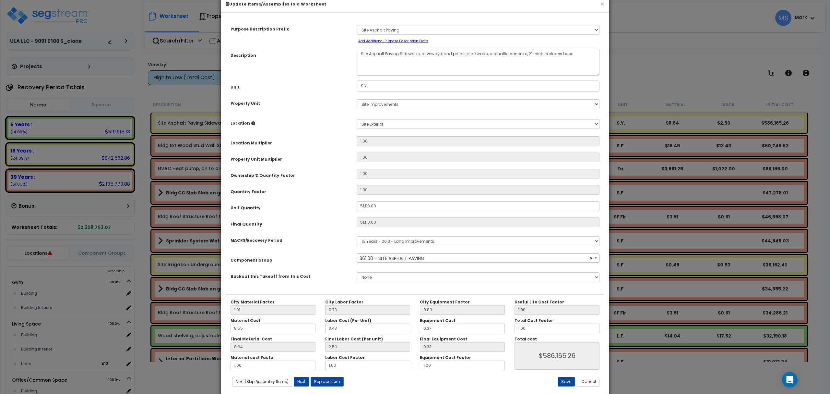
scroll to position [26, 0]
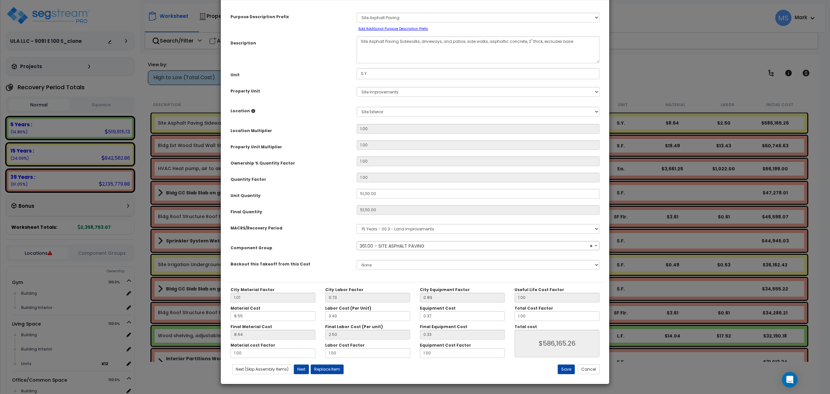
select select "46157"
click at [522, 318] on input "1.00" at bounding box center [557, 316] width 85 height 10
type input "."
type input "$586,231.70"
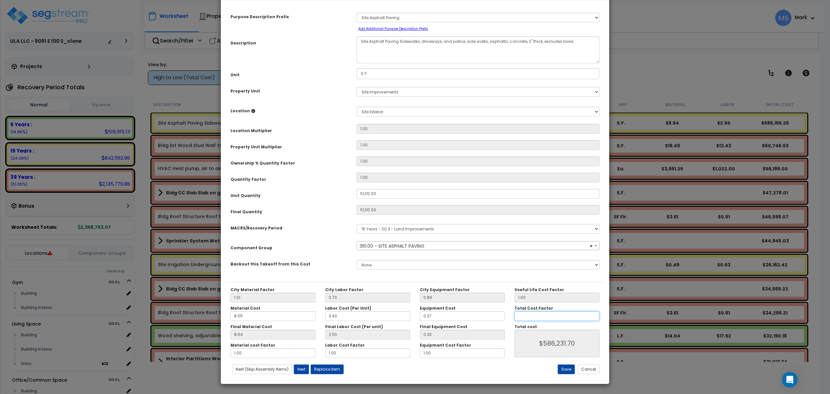
type input ".3"
type input "$175,869.51"
type input ".3"
type input "$175,869.51"
click at [569, 370] on button "Save" at bounding box center [566, 369] width 17 height 10
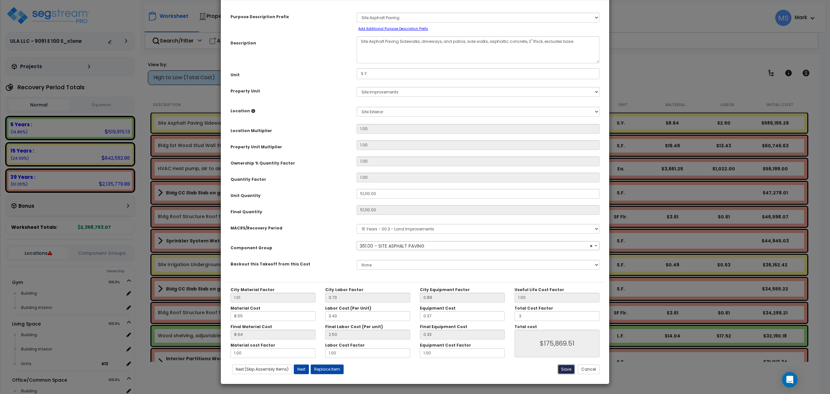
type input "51110.00"
type input "0.30"
type input "175869.51"
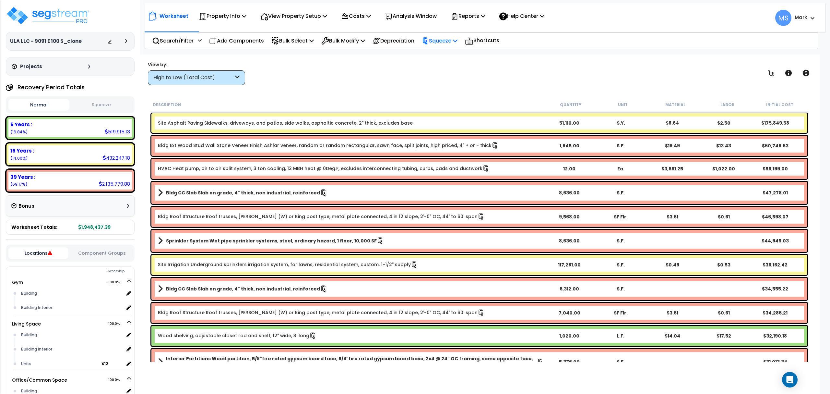
click at [429, 42] on icon at bounding box center [425, 40] width 7 height 7
click at [445, 53] on link "Re-squeeze" at bounding box center [451, 56] width 64 height 15
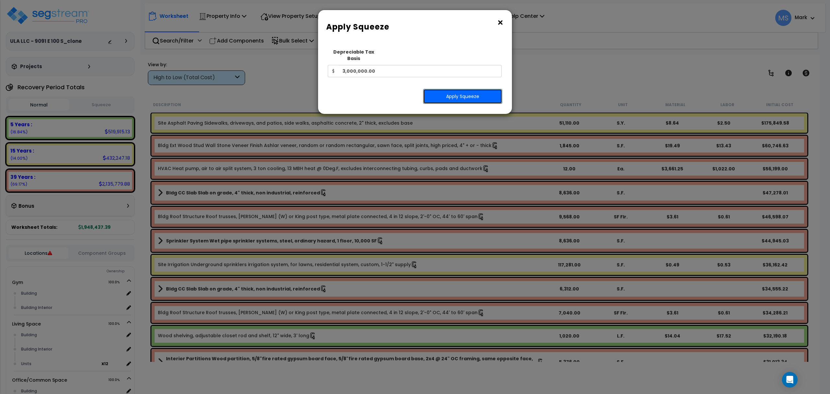
click at [453, 90] on button "Apply Squeeze" at bounding box center [462, 96] width 79 height 15
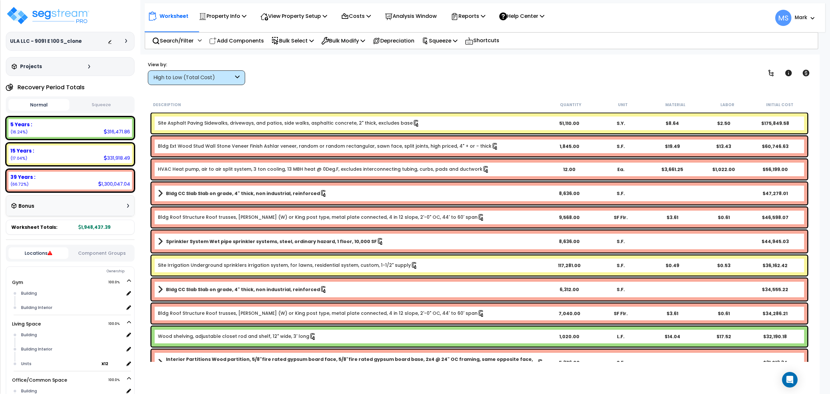
click at [583, 126] on div "Site Asphalt Paving Sidewalks, driveways, and patios, side walks, asphaltic con…" at bounding box center [479, 123] width 656 height 20
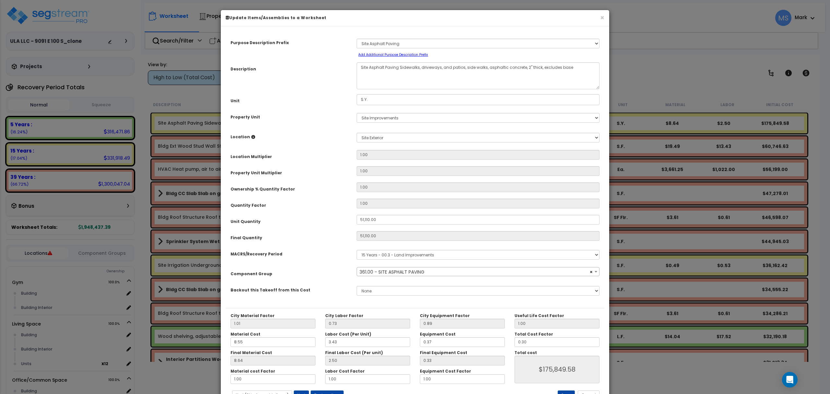
select select "46157"
click at [378, 219] on input "51,110.00" at bounding box center [478, 220] width 243 height 10
click at [381, 100] on input "S.Y." at bounding box center [478, 99] width 243 height 11
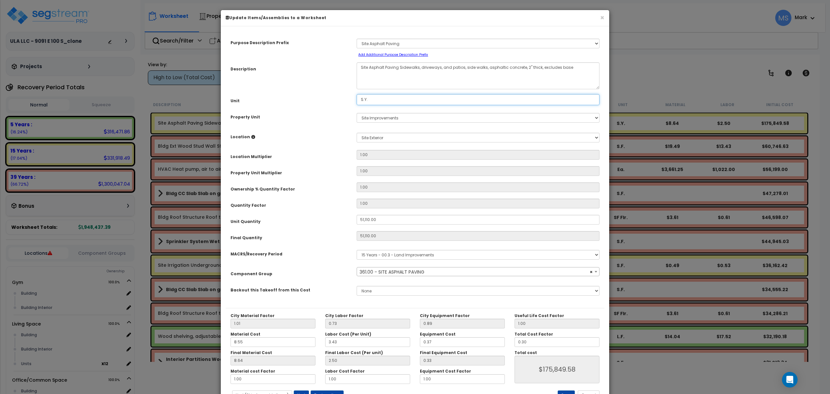
click at [381, 100] on input "S.Y." at bounding box center [478, 99] width 243 height 11
type input "S.F."
click at [293, 181] on div "Purpose Description Prefix Select A/V System A/V System Equipment A/V System Eq…" at bounding box center [415, 169] width 379 height 277
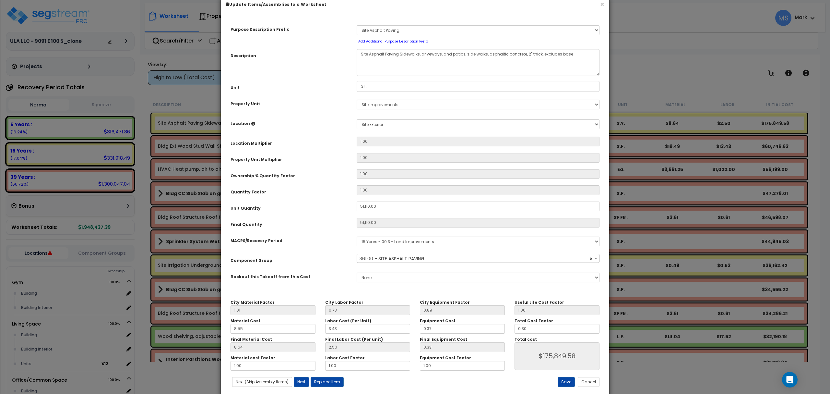
scroll to position [26, 0]
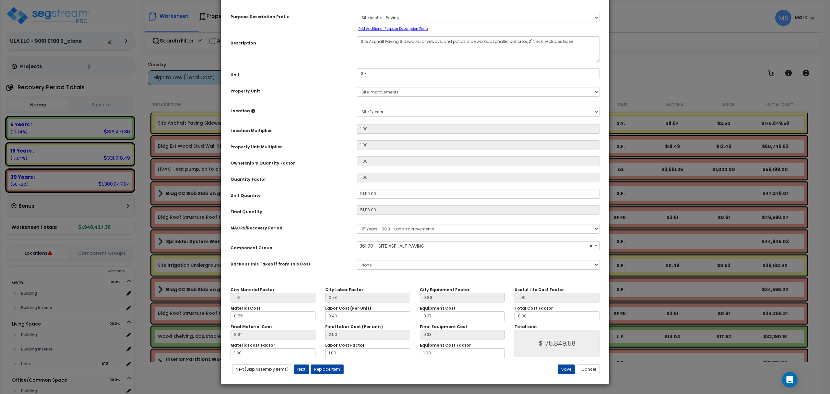
drag, startPoint x: 544, startPoint y: 369, endPoint x: 559, endPoint y: 368, distance: 15.0
click at [545, 369] on div "Save Cancel" at bounding box center [541, 369] width 126 height 10
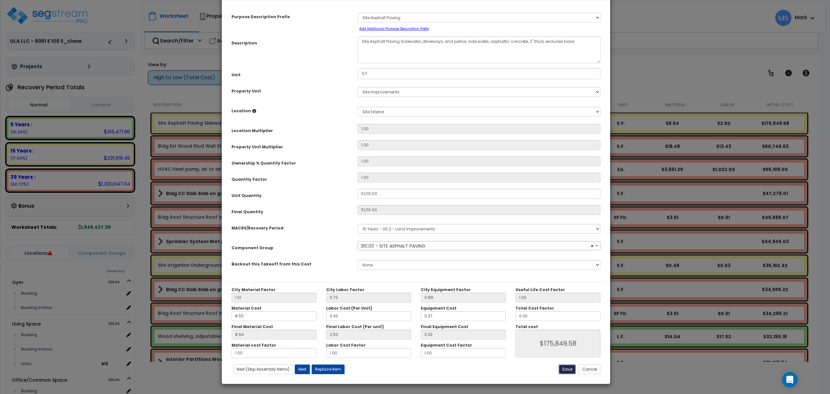
click at [569, 366] on button "Save" at bounding box center [567, 369] width 17 height 10
type input "51110.00"
type input "175849.58"
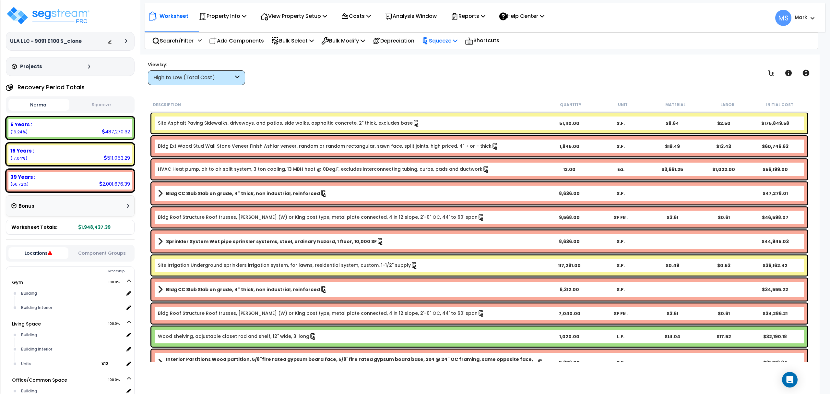
click at [458, 40] on p "Squeeze" at bounding box center [440, 40] width 36 height 9
click at [468, 51] on link "Re-squeeze" at bounding box center [451, 56] width 64 height 15
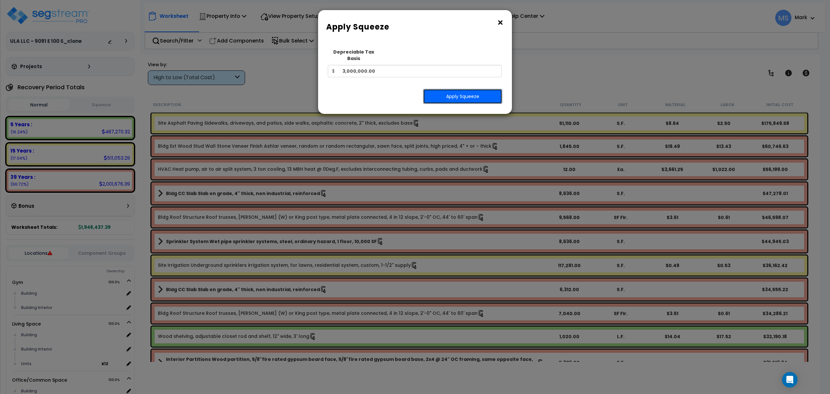
click at [461, 89] on button "Apply Squeeze" at bounding box center [462, 96] width 79 height 15
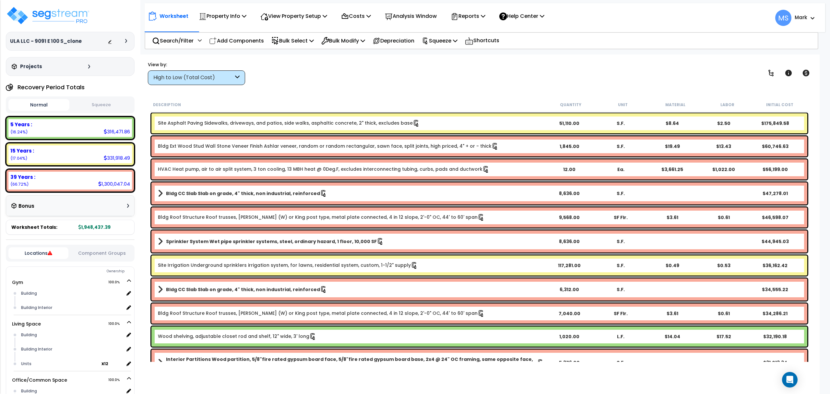
click at [642, 125] on div "S.F." at bounding box center [622, 123] width 52 height 6
click at [530, 128] on div "Site Asphalt Paving Sidewalks, driveways, and patios, side walks, asphaltic con…" at bounding box center [479, 123] width 656 height 20
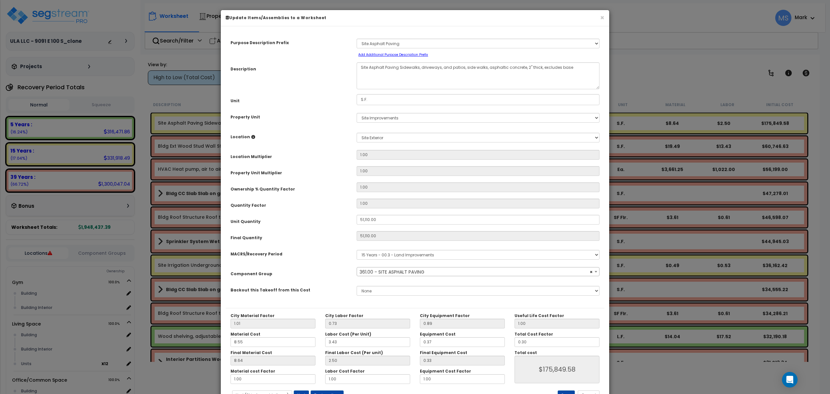
select select "46157"
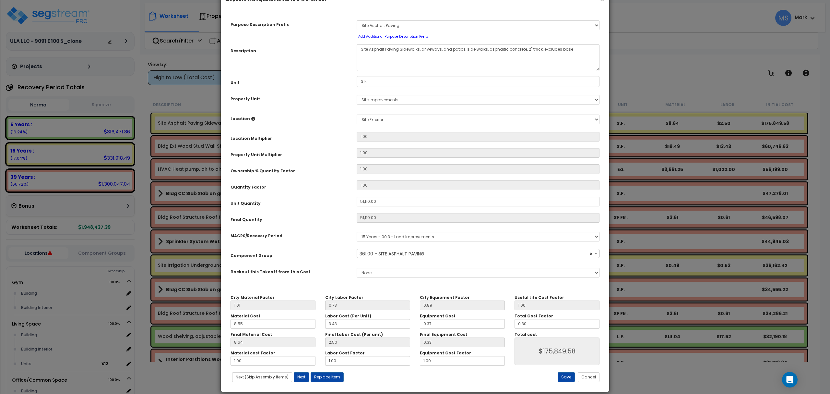
scroll to position [26, 0]
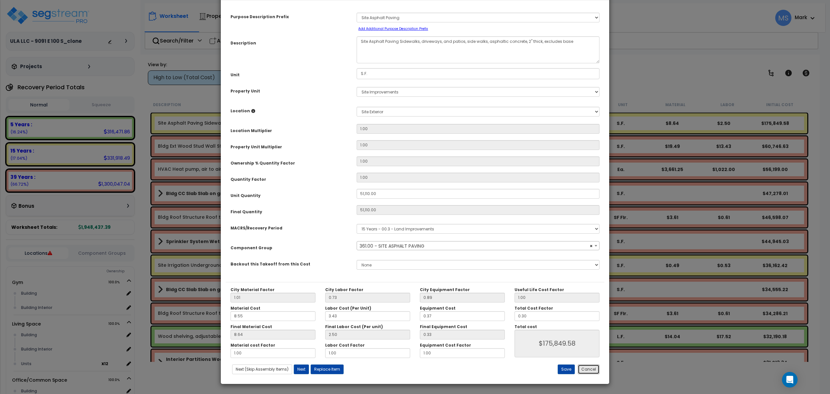
drag, startPoint x: 587, startPoint y: 371, endPoint x: 541, endPoint y: 354, distance: 49.3
click at [587, 370] on button "Cancel" at bounding box center [589, 369] width 22 height 10
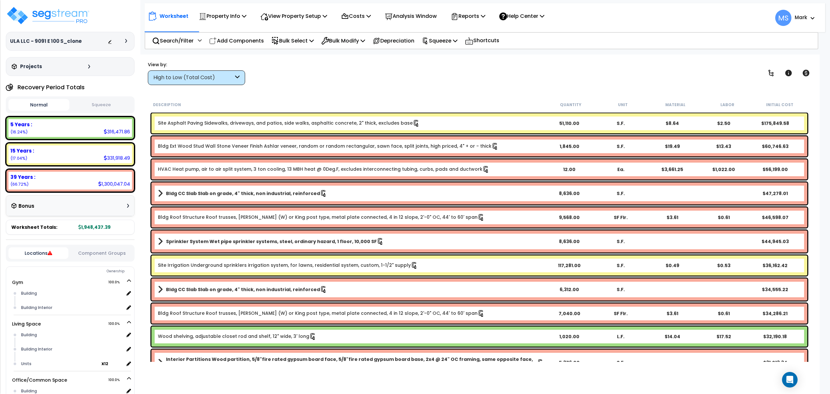
click at [358, 120] on link "Site Asphalt Paving Sidewalks, driveways, and patios, side walks, asphaltic con…" at bounding box center [289, 123] width 262 height 7
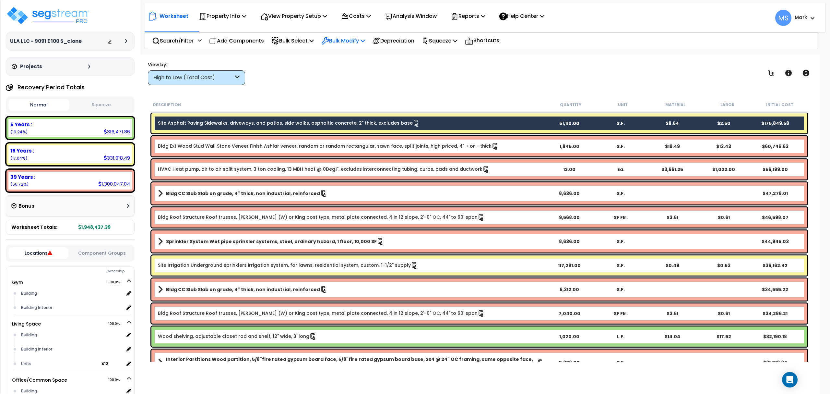
click at [351, 40] on p "Bulk Modify" at bounding box center [343, 40] width 44 height 9
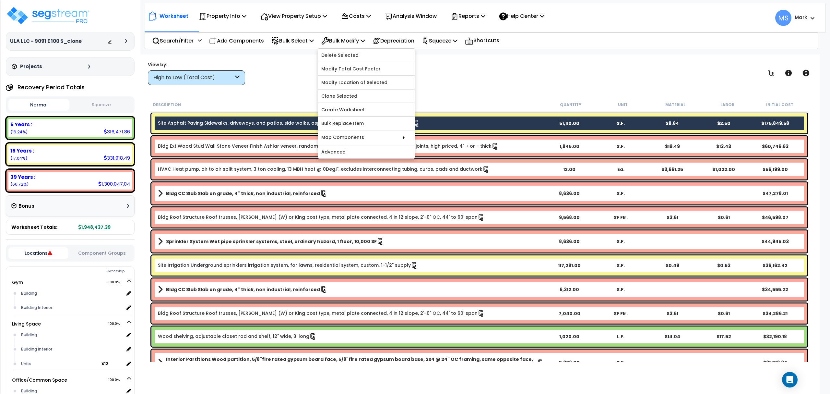
click at [278, 120] on link "Site Asphalt Paving Sidewalks, driveways, and patios, side walks, asphaltic con…" at bounding box center [289, 123] width 262 height 7
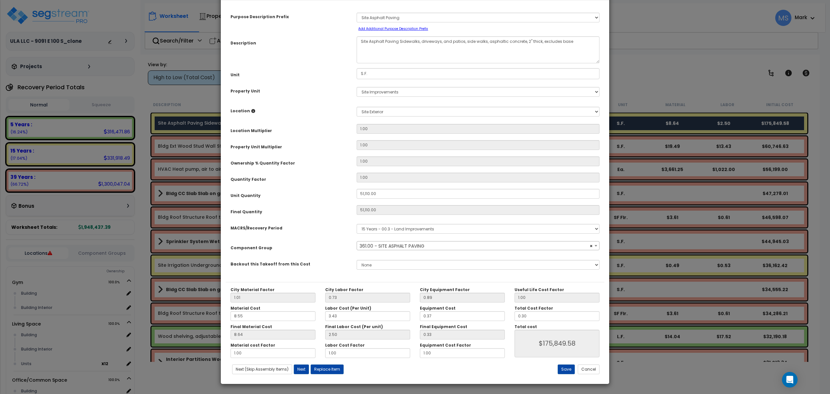
select select "46157"
click at [330, 369] on button "Replace Item" at bounding box center [327, 369] width 33 height 10
type input "51110"
type input "S.F."
select select "169130"
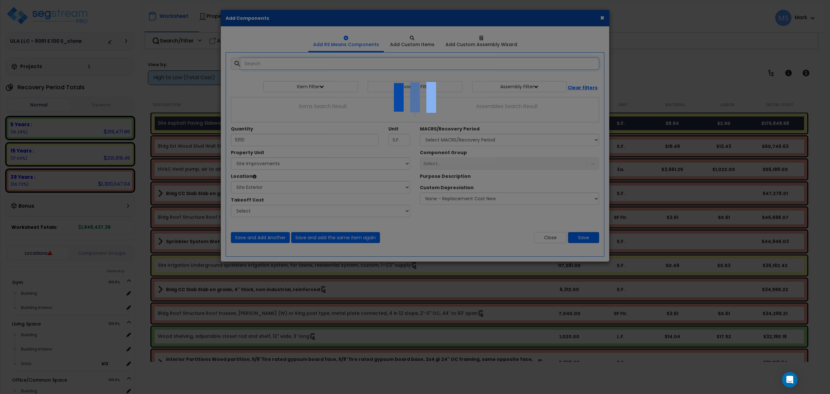
select select "462"
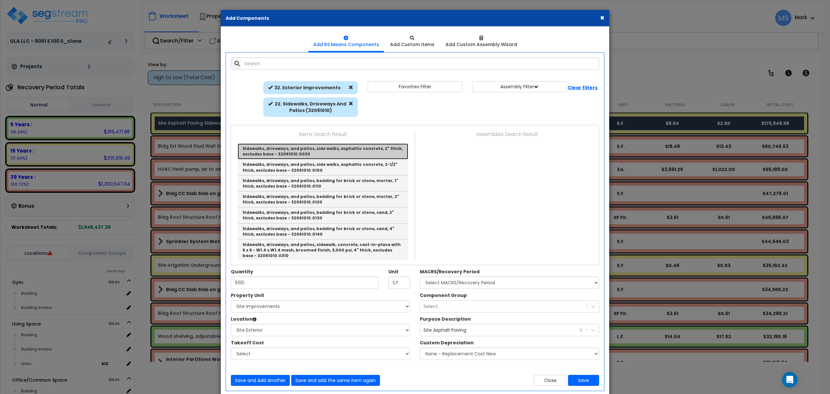
click at [320, 153] on link "Sidewalks, driveways, and patios, side walks, asphaltic concrete, 2" thick, exc…" at bounding box center [323, 151] width 171 height 16
type input "Sidewalks, driveways, and patios, side walks, asphaltic concrete, 2" thick, exc…"
type input "S.Y."
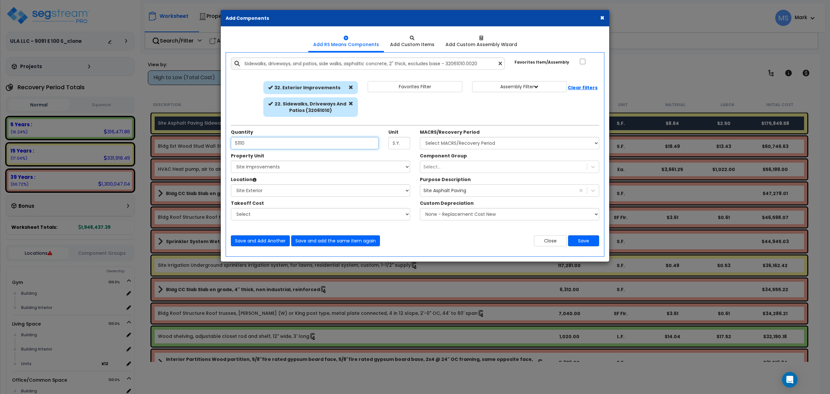
click at [306, 139] on input "51110" at bounding box center [305, 143] width 148 height 12
click at [306, 140] on input "51110" at bounding box center [305, 143] width 148 height 12
type input "5,678"
click at [436, 138] on select "Select MACRS/Recovery Period 5 Years - 57.0 - Distributive Trades & Services 5 …" at bounding box center [509, 143] width 179 height 12
select select "3666"
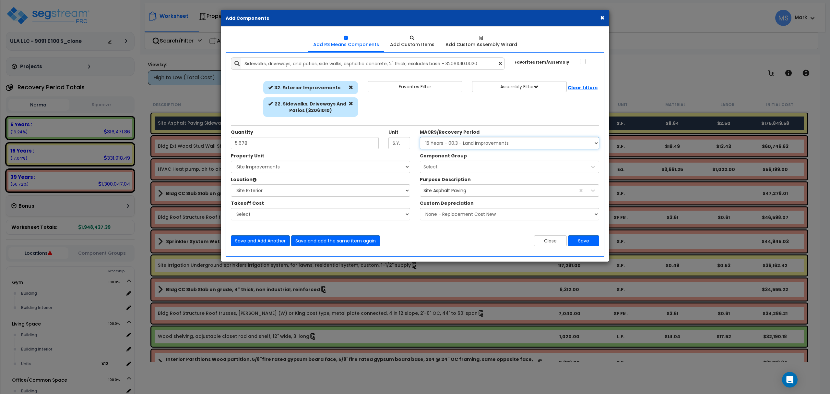
click at [420, 137] on select "Select MACRS/Recovery Period 5 Years - 57.0 - Distributive Trades & Services 5 …" at bounding box center [509, 143] width 179 height 12
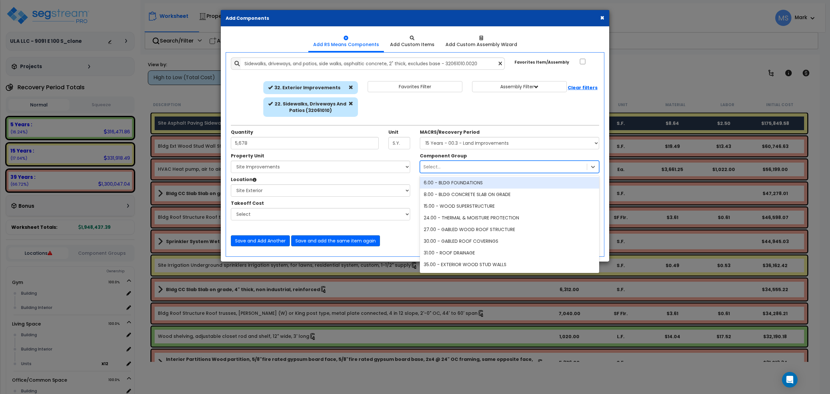
click at [480, 167] on div "Select..." at bounding box center [503, 167] width 167 height 10
type input "asp"
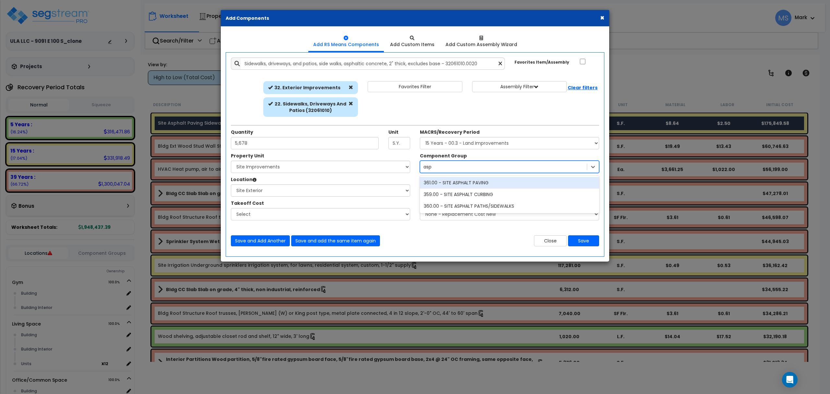
click at [479, 184] on div "361.00 - SITE ASPHALT PAVING" at bounding box center [509, 183] width 179 height 12
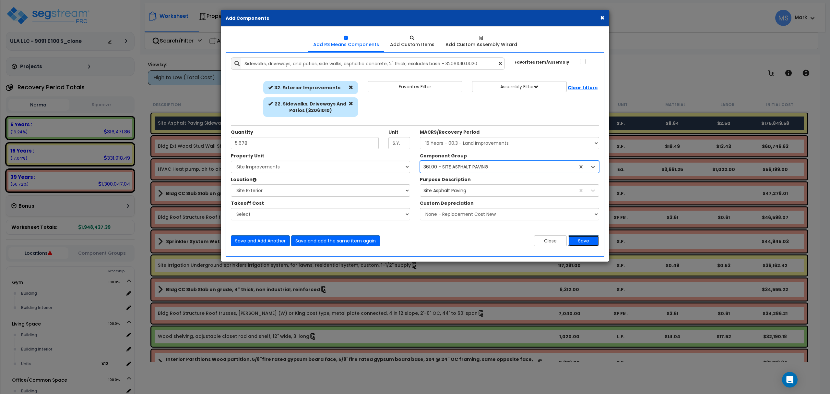
click at [586, 243] on button "Save" at bounding box center [583, 240] width 31 height 11
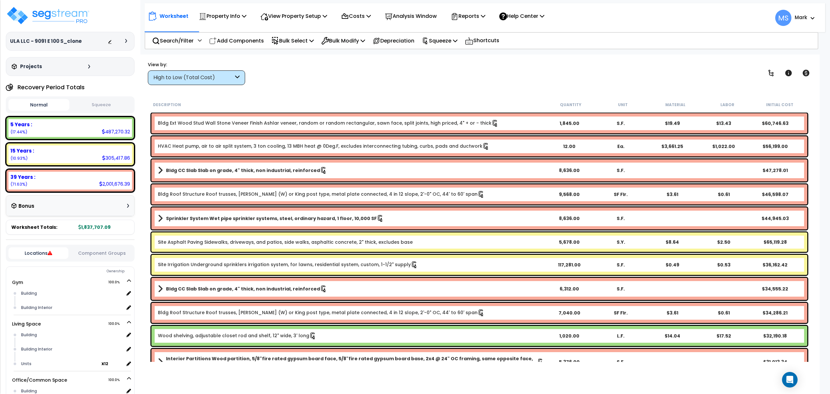
click at [472, 247] on div "Site Asphalt Paving Sidewalks, driveways, and patios, side walks, asphaltic con…" at bounding box center [479, 241] width 656 height 19
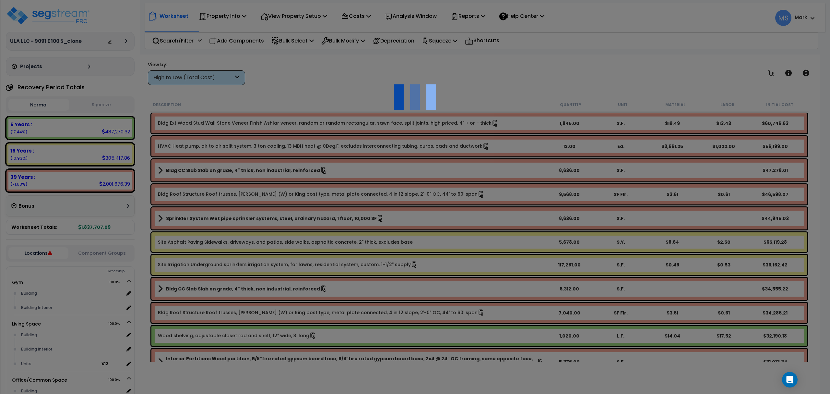
scroll to position [0, 0]
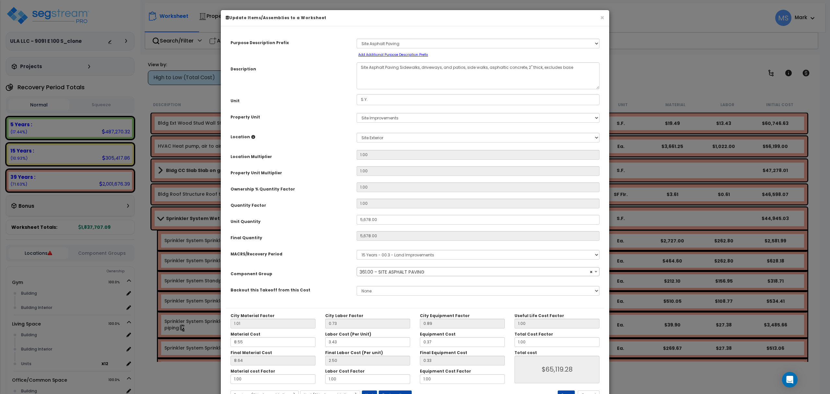
select select "46157"
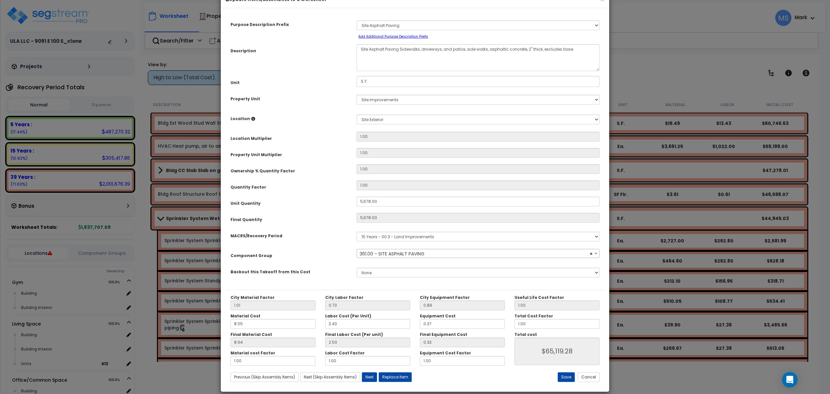
scroll to position [26, 0]
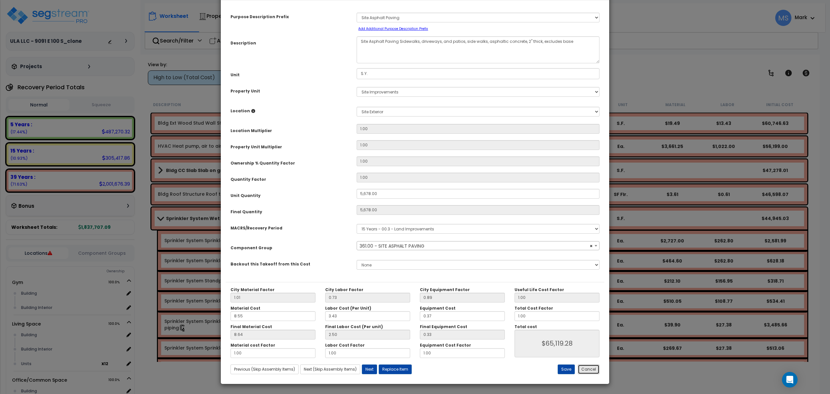
click at [589, 370] on button "Cancel" at bounding box center [589, 369] width 22 height 10
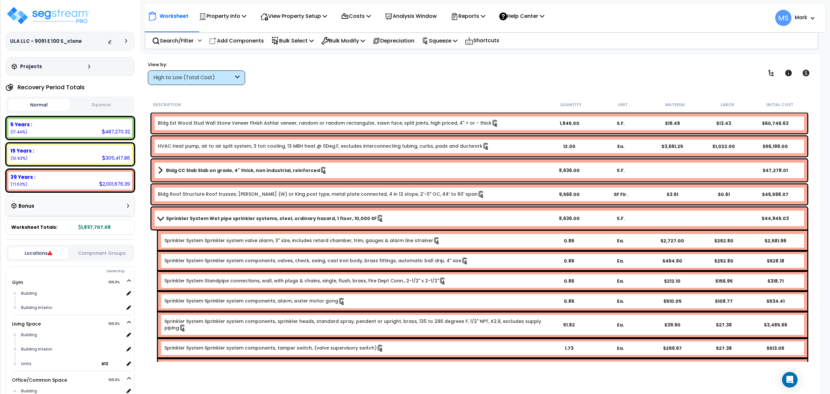
drag, startPoint x: 277, startPoint y: 224, endPoint x: 213, endPoint y: 204, distance: 66.4
click at [277, 224] on div "Sprinkler System Wet pipe sprinkler systems, steel, ordinary hazard, 1 floor, 1…" at bounding box center [479, 218] width 656 height 22
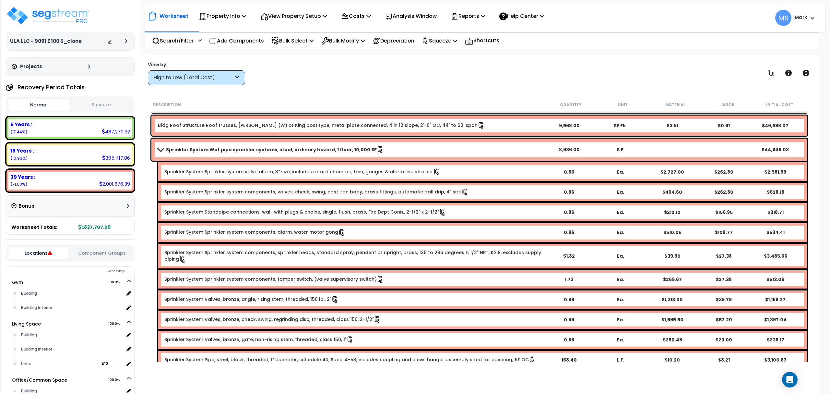
scroll to position [0, 0]
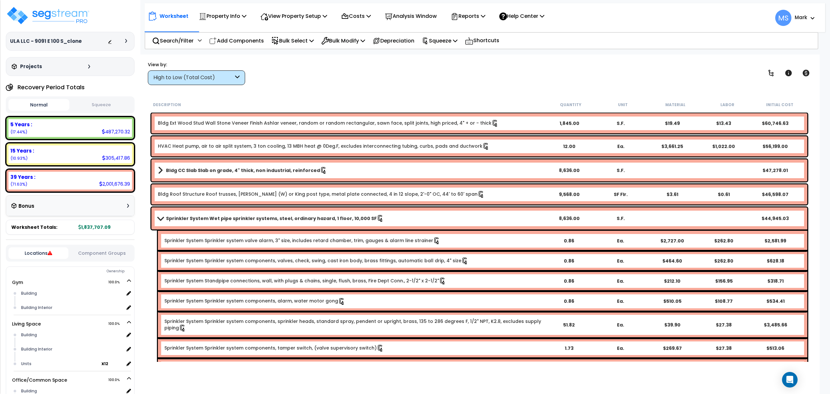
click at [188, 215] on b "Sprinkler System Wet pipe sprinkler systems, steel, ordinary hazard, 1 floor, 1…" at bounding box center [271, 218] width 211 height 6
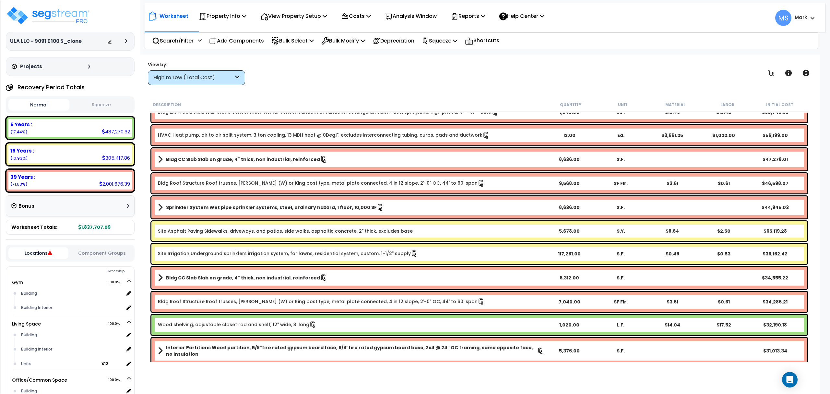
scroll to position [43, 0]
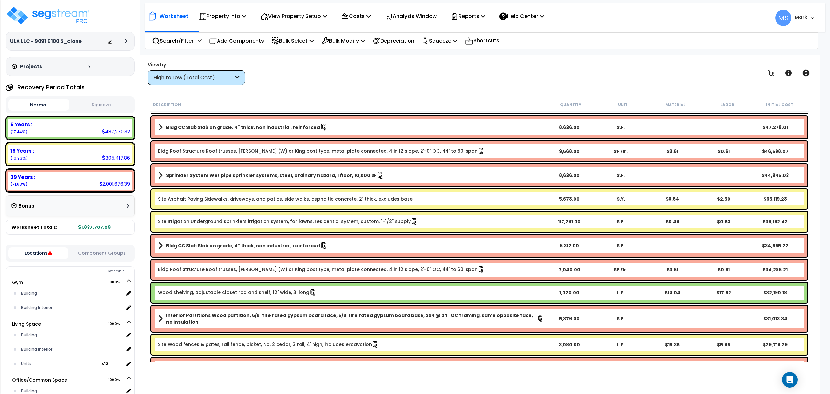
click at [448, 199] on b "Site Asphalt Paving Sidewalks, driveways, and patios, side walks, asphaltic con…" at bounding box center [351, 199] width 386 height 6
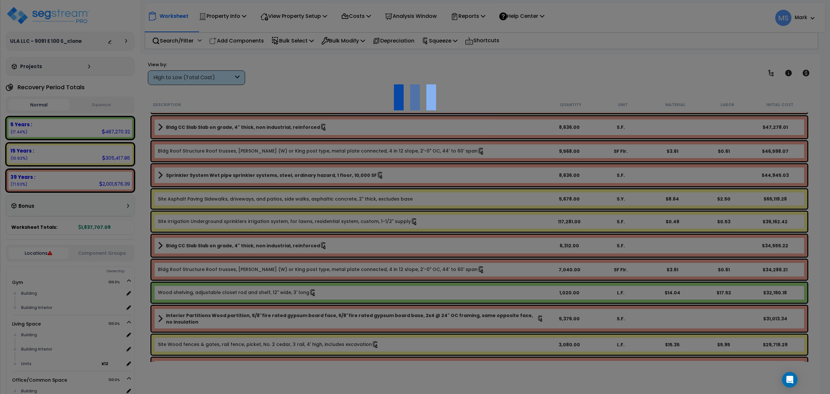
scroll to position [0, 0]
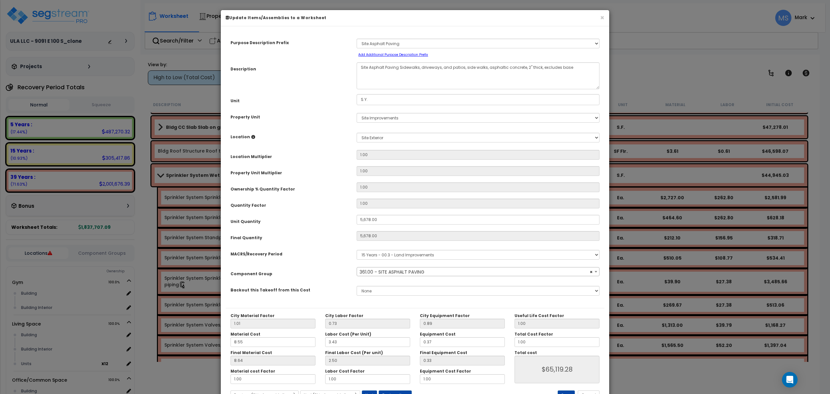
select select "46157"
click at [411, 69] on textarea "Site Asphalt Paving Sidewalks, driveways, and patios, side walks, asphaltic con…" at bounding box center [478, 75] width 243 height 27
click at [410, 69] on textarea "Site Asphalt Paving Sidewalks, driveways, and patios, side walks, asphaltic con…" at bounding box center [478, 75] width 243 height 27
click at [601, 20] on button "×" at bounding box center [602, 17] width 4 height 7
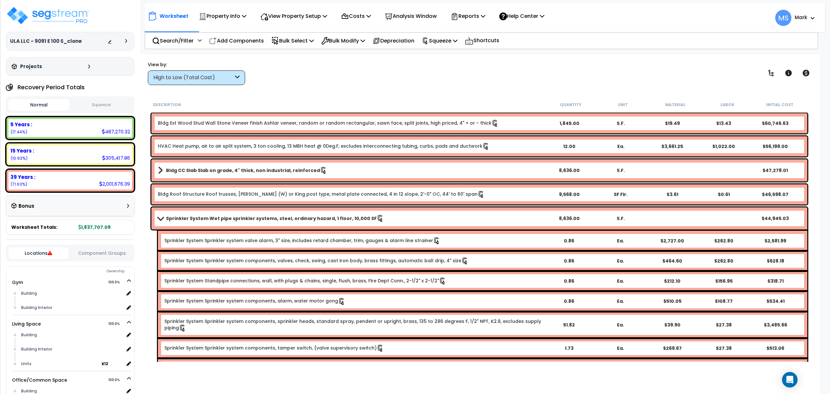
drag, startPoint x: 247, startPoint y: 214, endPoint x: 252, endPoint y: 213, distance: 5.6
click at [248, 213] on div "Sprinkler System Wet pipe sprinkler systems, steel, ordinary hazard, 1 floor, 1…" at bounding box center [479, 218] width 656 height 22
click at [164, 217] on span at bounding box center [160, 218] width 9 height 5
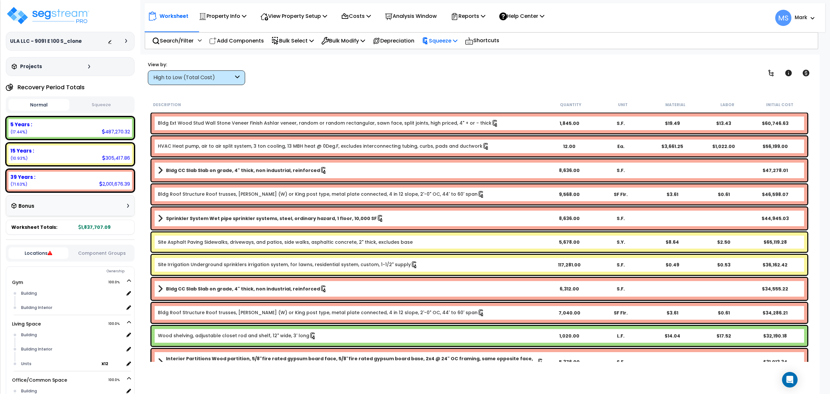
click at [439, 37] on p "Squeeze" at bounding box center [440, 40] width 36 height 9
click at [448, 57] on link "Re-squeeze" at bounding box center [451, 56] width 64 height 15
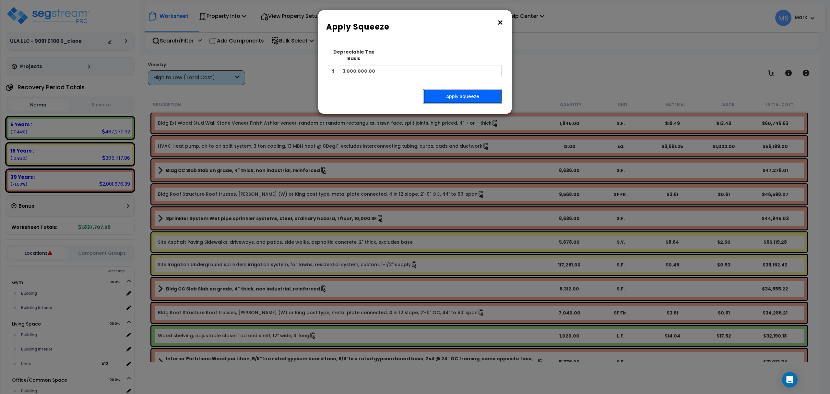
click at [450, 89] on button "Apply Squeeze" at bounding box center [462, 96] width 79 height 15
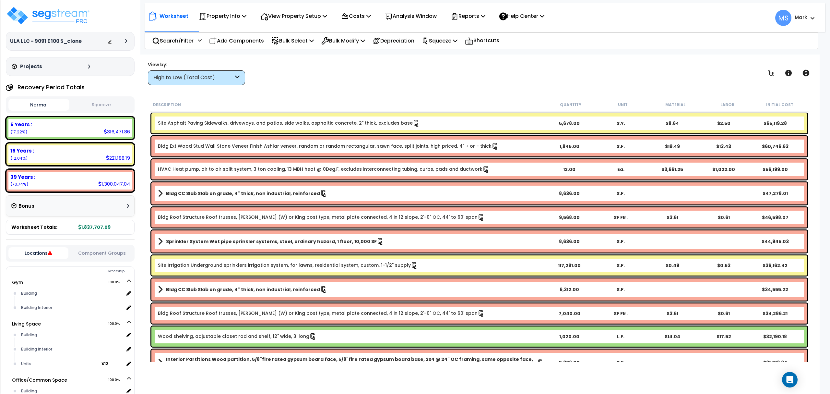
click at [517, 117] on div "Site Asphalt Paving Sidewalks, driveways, and patios, side walks, asphaltic con…" at bounding box center [479, 123] width 656 height 20
click at [505, 124] on b "Site Asphalt Paving Sidewalks, driveways, and patios, side walks, asphaltic con…" at bounding box center [351, 123] width 386 height 7
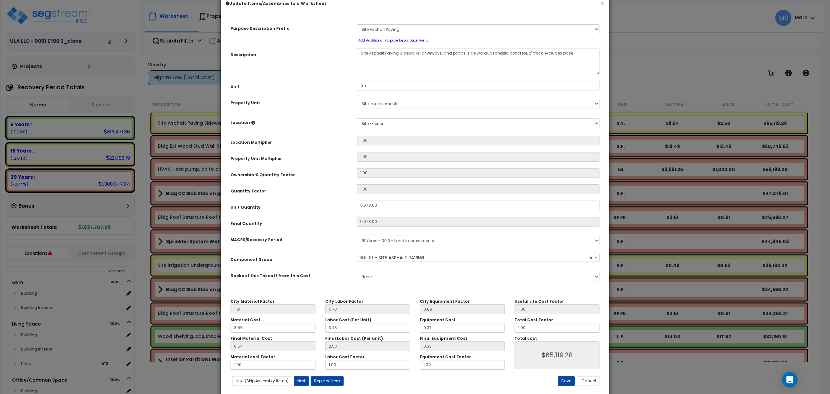
scroll to position [26, 0]
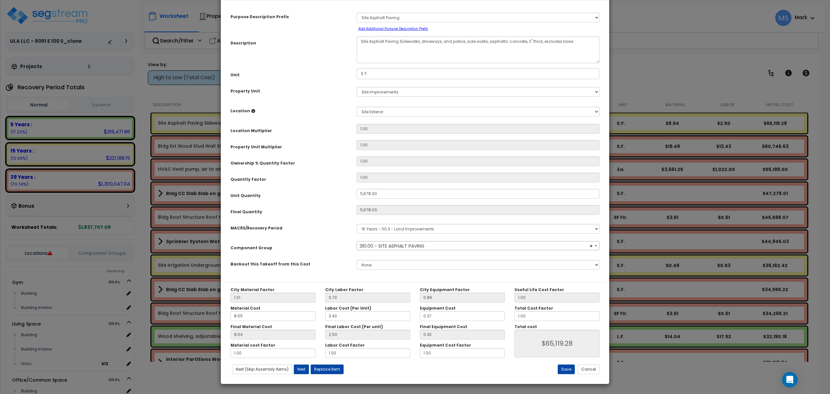
select select "46157"
click at [524, 317] on input "1.00" at bounding box center [557, 316] width 85 height 10
type input "."
type input "$0.00"
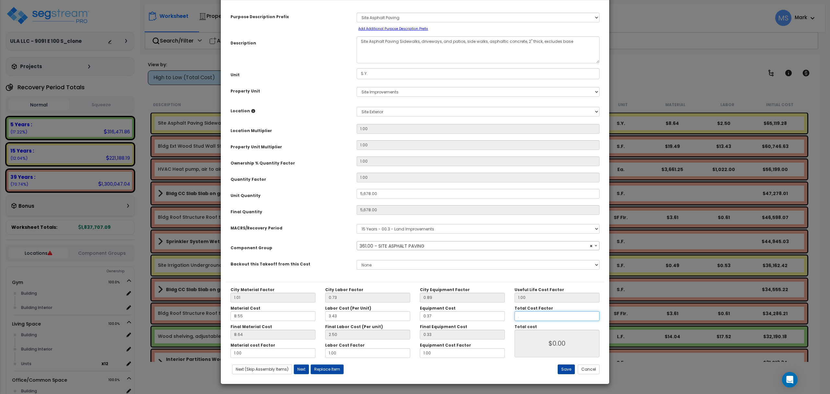
type input ".5"
type input "$32,563.33"
type input ".5"
type input "$32,563.33"
click at [562, 366] on button "Save" at bounding box center [566, 369] width 17 height 10
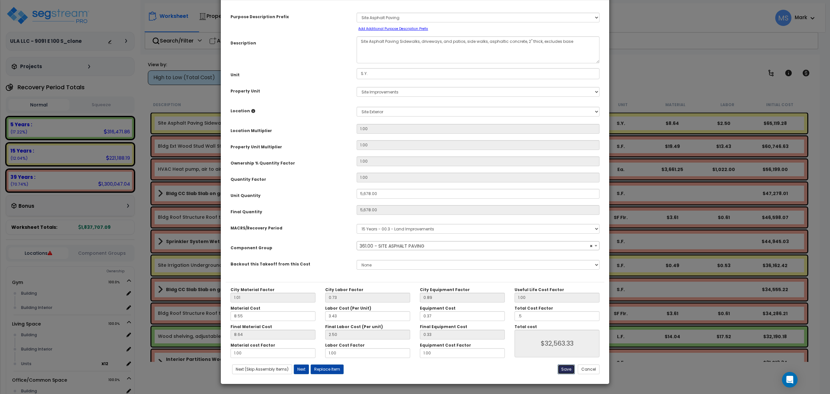
type input "5678.00"
type input "0.50"
type input "32563.33"
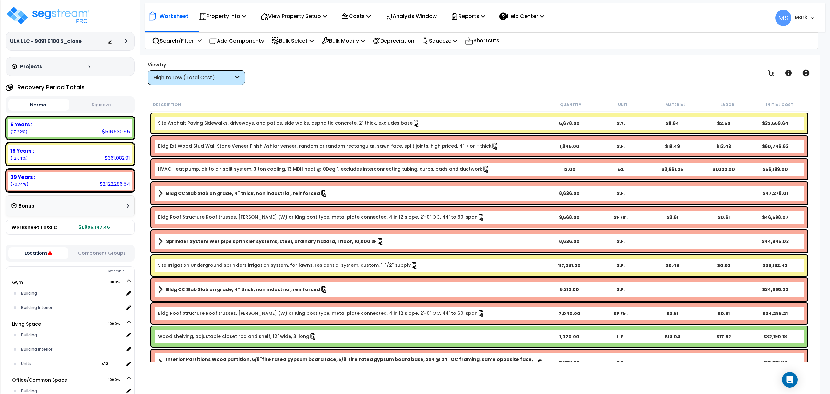
drag, startPoint x: 385, startPoint y: 279, endPoint x: 385, endPoint y: 266, distance: 13.0
click at [385, 277] on div "Bldg CC Slab Slab on grade, 4" thick, non industrial, reinforced 6,312.00 S.F. …" at bounding box center [479, 289] width 659 height 25
click at [383, 262] on link "Site Irrigation Underground sprinklers irrigation system, for lawns, residentia…" at bounding box center [288, 265] width 260 height 7
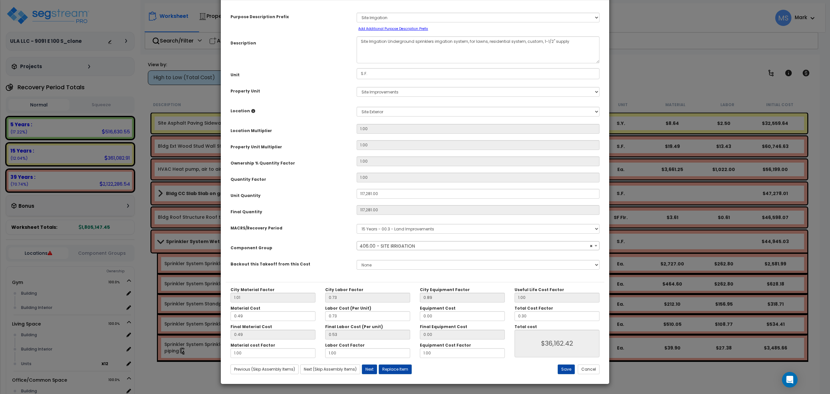
select select "46202"
click at [535, 319] on input "0.30" at bounding box center [557, 316] width 85 height 10
type input "."
type input "$35,887.99"
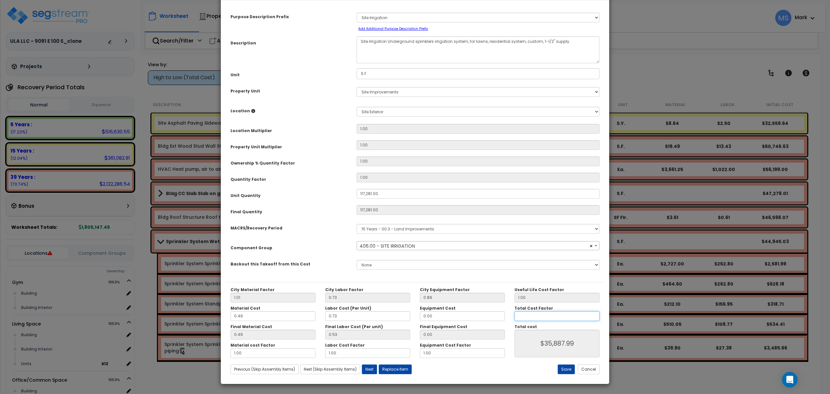
type input ".4"
type input "$47,850.65"
type input ".4"
type input "$47,850.65"
click at [563, 370] on button "Save" at bounding box center [566, 369] width 17 height 10
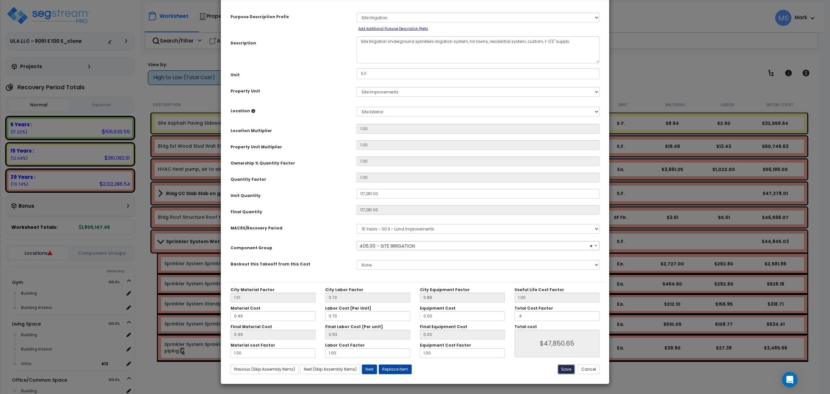
type input "117281.00"
type input "0.40"
type input "47850.65"
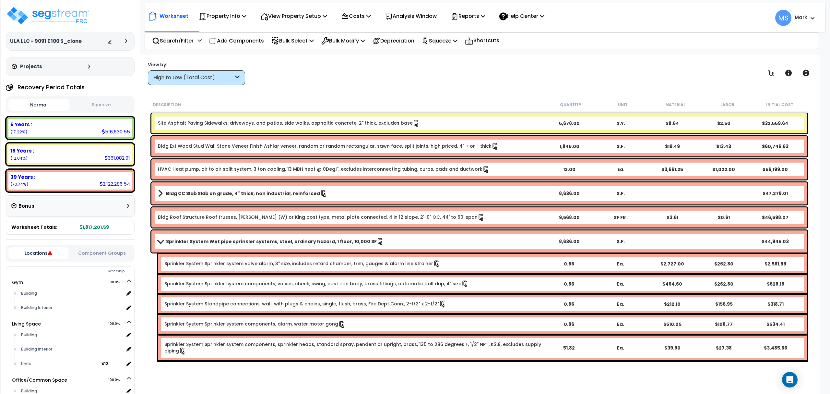
click at [521, 124] on b "Site Asphalt Paving Sidewalks, driveways, and patios, side walks, asphaltic con…" at bounding box center [351, 123] width 386 height 7
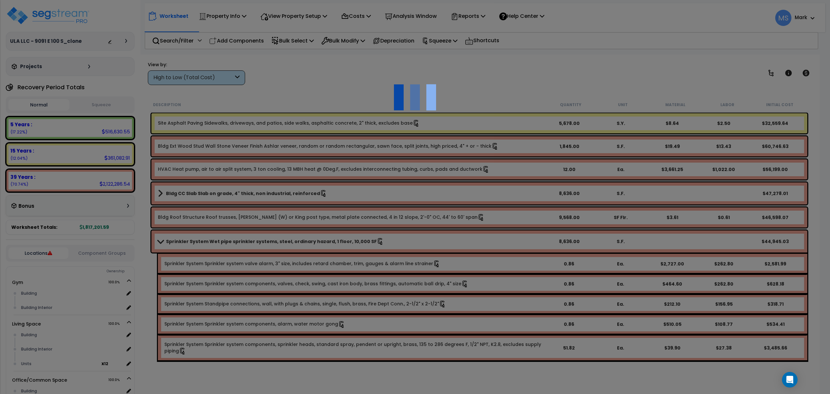
scroll to position [0, 0]
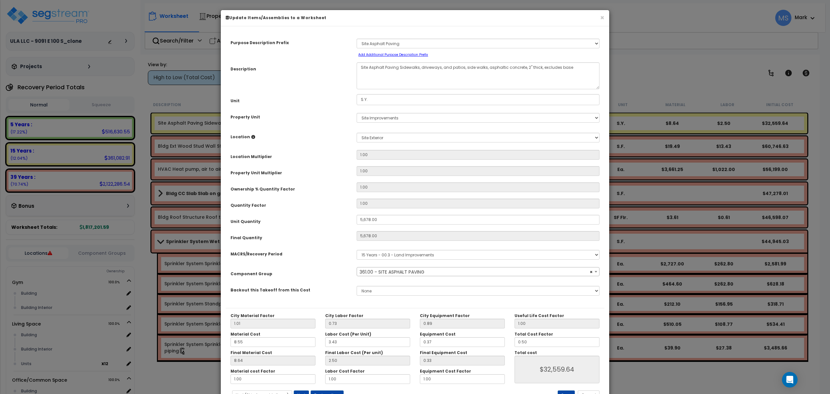
select select "46157"
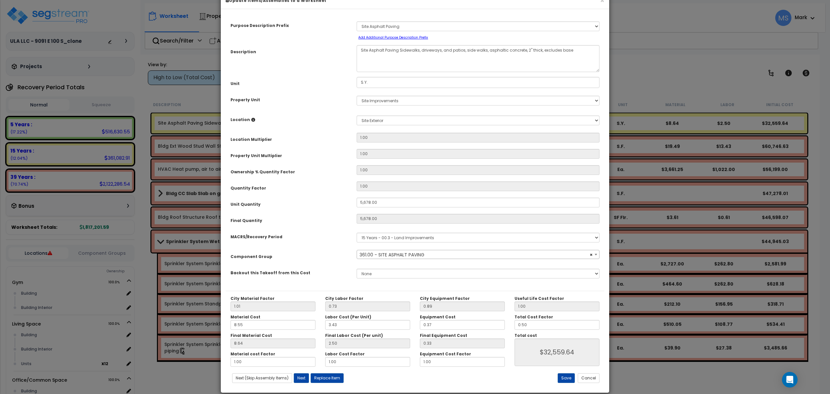
scroll to position [26, 0]
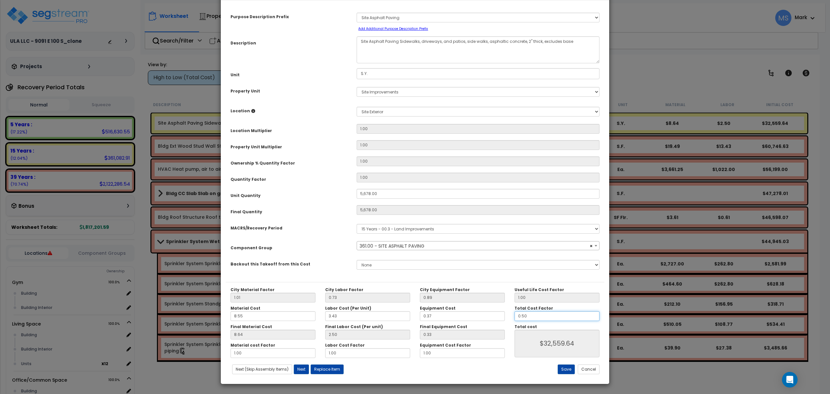
click at [538, 318] on input "0.50" at bounding box center [557, 316] width 85 height 10
click at [538, 317] on input "0.50" at bounding box center [557, 316] width 85 height 10
type input "."
type input "$32,563.33"
type input ".4"
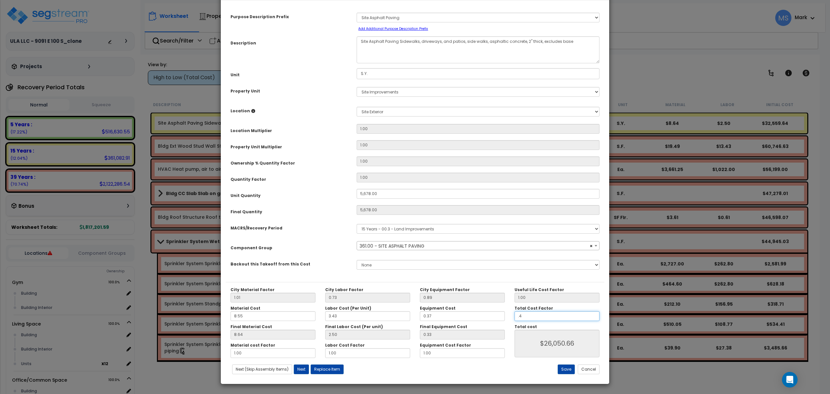
type input "$26,050.66"
type input ".4"
type input "$26,050.66"
click at [566, 368] on button "Save" at bounding box center [566, 369] width 17 height 10
type input "5678.00"
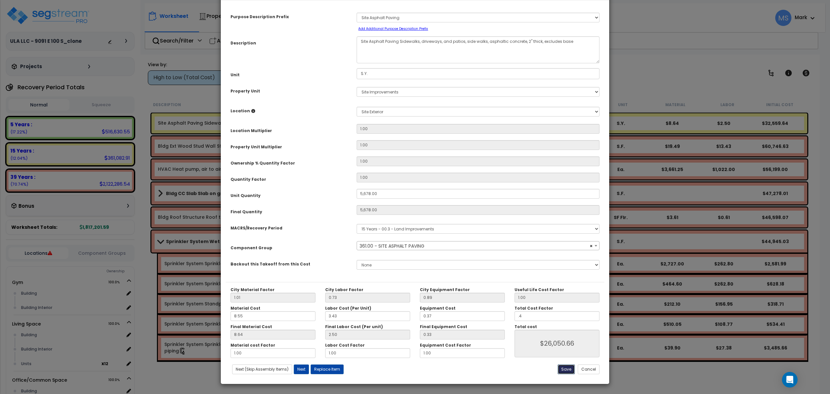
type input "5678.00"
type input "0.40"
type input "26050.66"
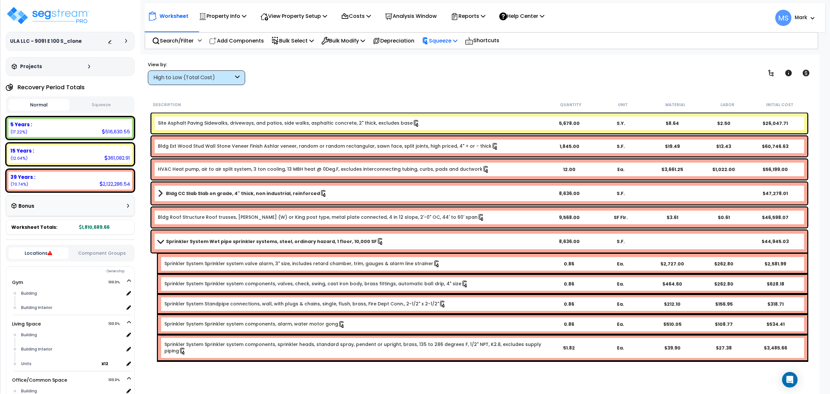
click at [454, 44] on p "Squeeze" at bounding box center [440, 40] width 36 height 9
click at [461, 57] on link "Re-squeeze" at bounding box center [451, 56] width 64 height 15
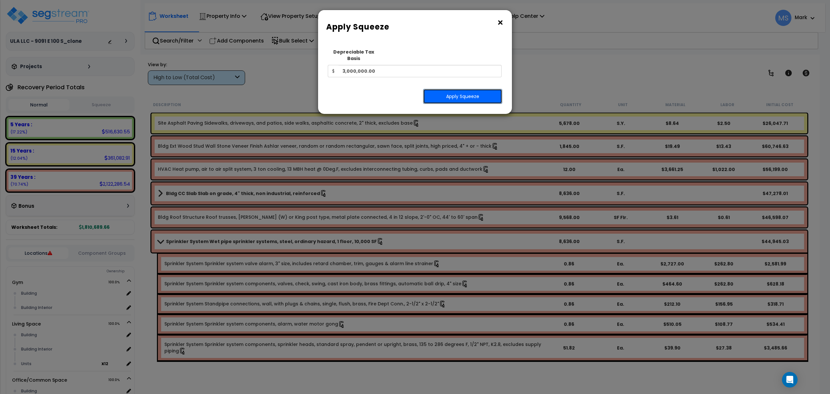
click at [453, 90] on button "Apply Squeeze" at bounding box center [462, 96] width 79 height 15
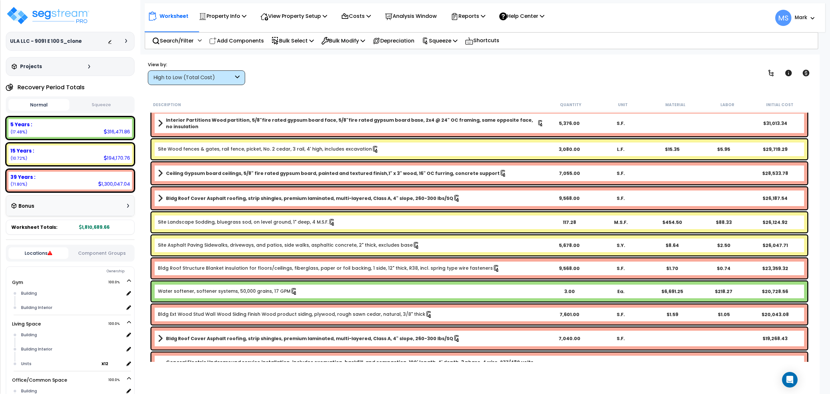
scroll to position [173, 0]
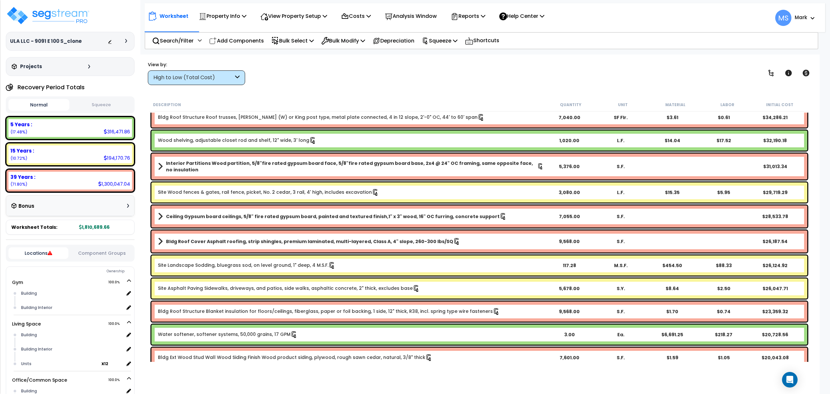
click at [470, 288] on b "Site Asphalt Paving Sidewalks, driveways, and patios, side walks, asphaltic con…" at bounding box center [351, 288] width 386 height 7
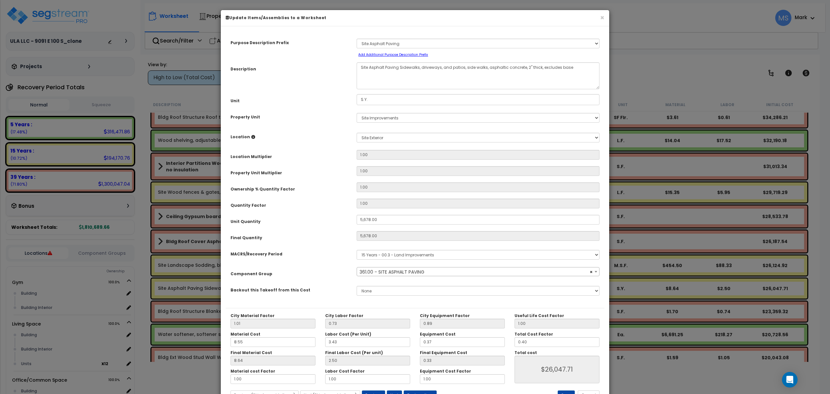
select select "46157"
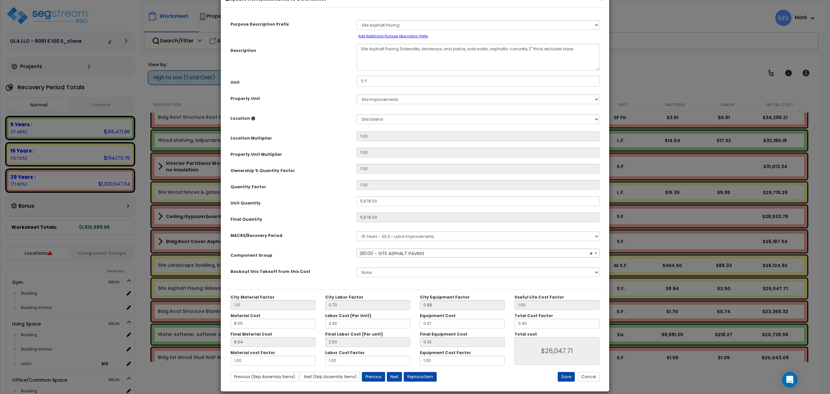
scroll to position [26, 0]
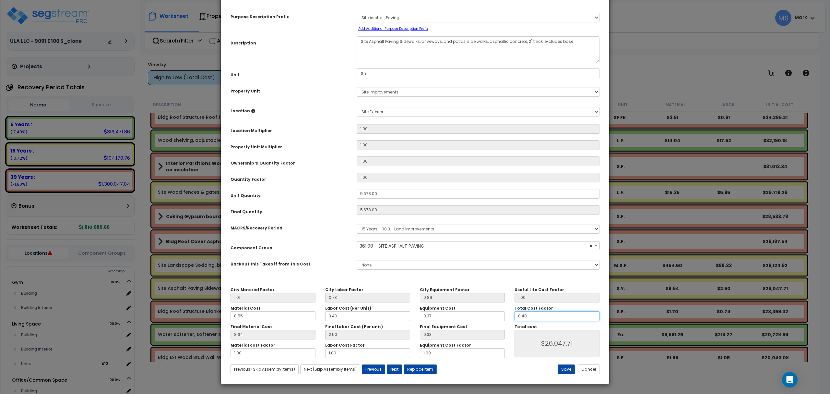
click at [534, 319] on input "0.40" at bounding box center [557, 316] width 85 height 10
type input "."
type input "$26,050.66"
type input ".8"
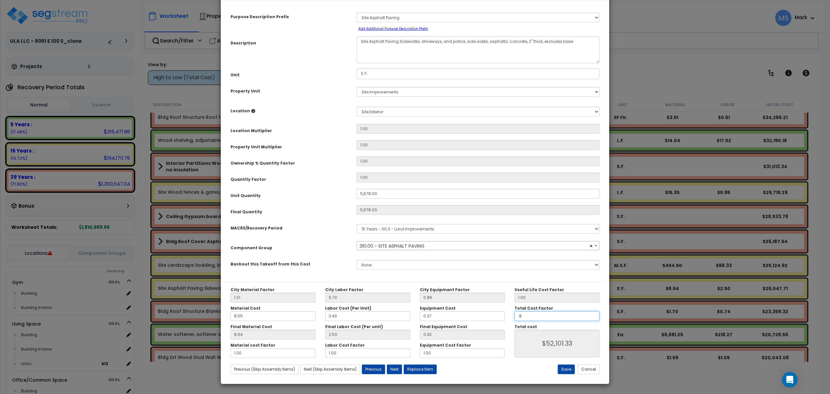
type input "$52,101.33"
type input ".8"
type input "$52,101.33"
click at [566, 370] on button "Save" at bounding box center [566, 369] width 17 height 10
type input "5678.00"
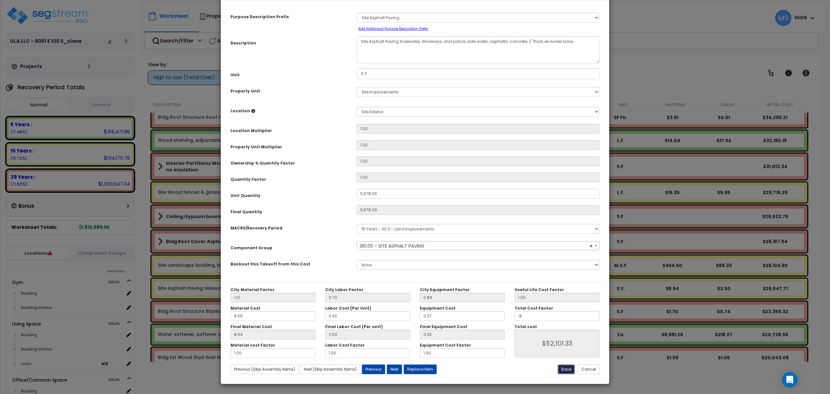
type input "5678.00"
type input "0.80"
type input "52101.33"
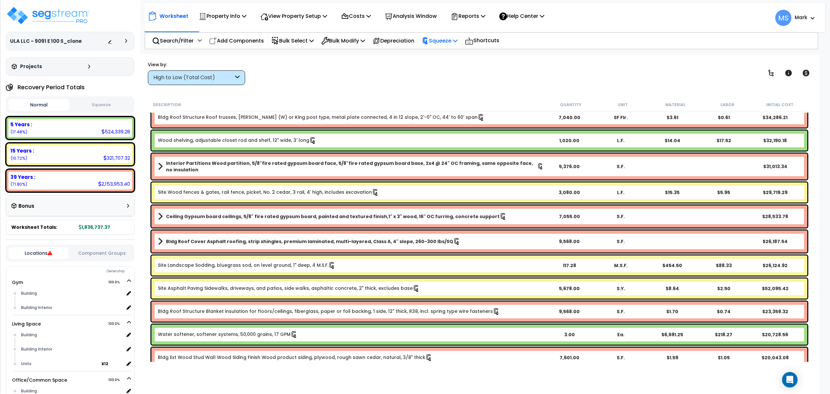
click at [447, 42] on p "Squeeze" at bounding box center [440, 40] width 36 height 9
click at [448, 55] on link "Re-squeeze" at bounding box center [451, 56] width 64 height 15
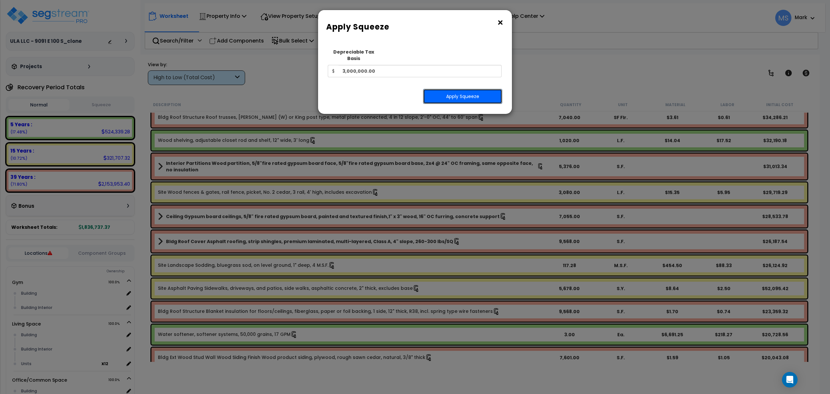
click at [460, 95] on button "Apply Squeeze" at bounding box center [462, 96] width 79 height 15
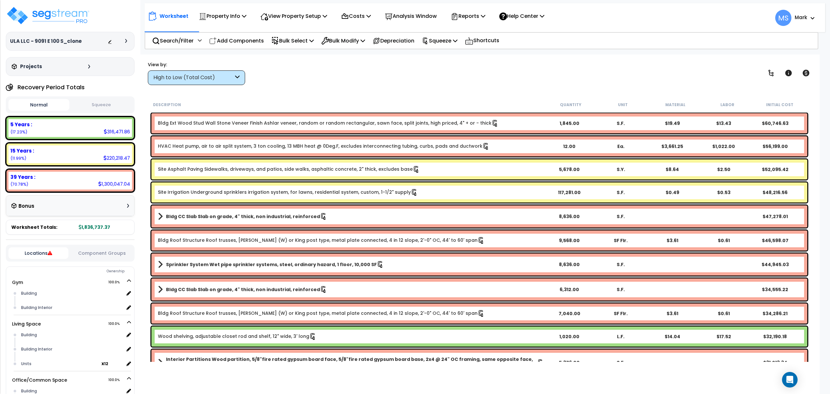
click at [484, 168] on b "Site Asphalt Paving Sidewalks, driveways, and patios, side walks, asphaltic con…" at bounding box center [351, 169] width 386 height 7
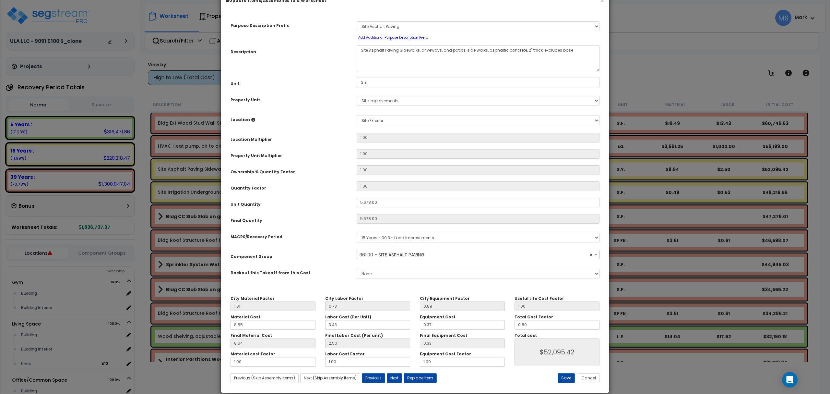
select select "46157"
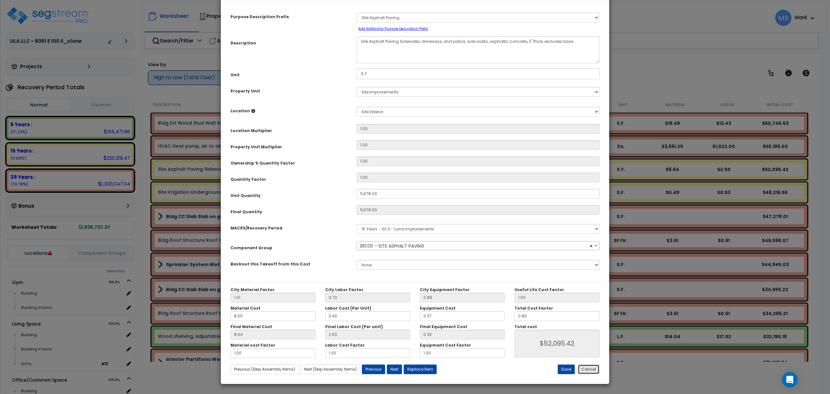
click at [589, 367] on button "Cancel" at bounding box center [589, 369] width 22 height 10
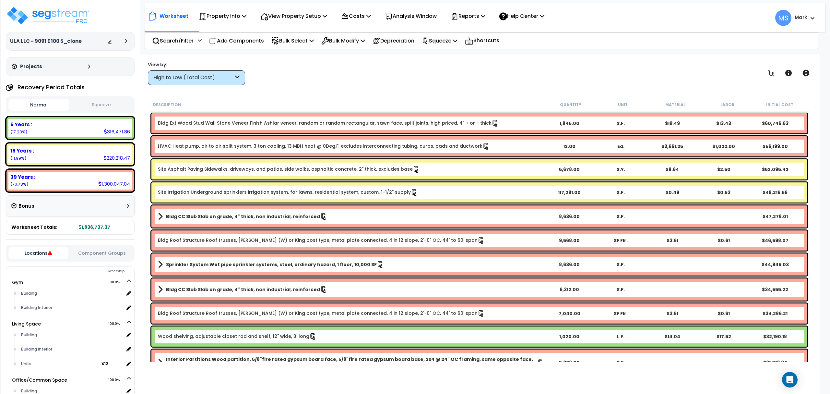
click at [356, 171] on link "Site Asphalt Paving Sidewalks, driveways, and patios, side walks, asphaltic con…" at bounding box center [289, 169] width 262 height 7
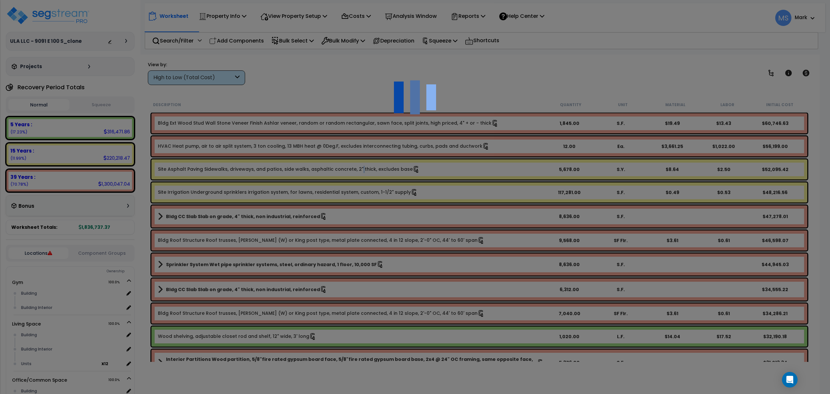
scroll to position [0, 0]
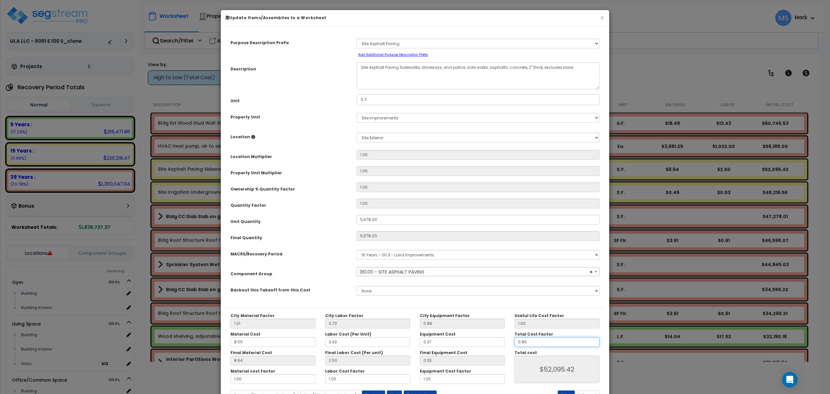
click at [557, 343] on input "0.80" at bounding box center [557, 342] width 85 height 10
select select "46157"
drag, startPoint x: 557, startPoint y: 343, endPoint x: 512, endPoint y: 361, distance: 48.2
click at [552, 344] on input "0.80" at bounding box center [557, 342] width 85 height 10
type input "."
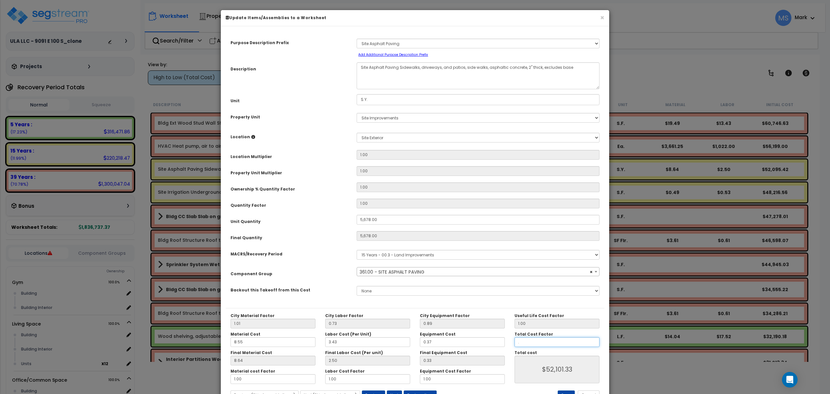
type input "$0.00"
type input ".7"
type input "$45,588.66"
type input ".75"
type input "$48,845.00"
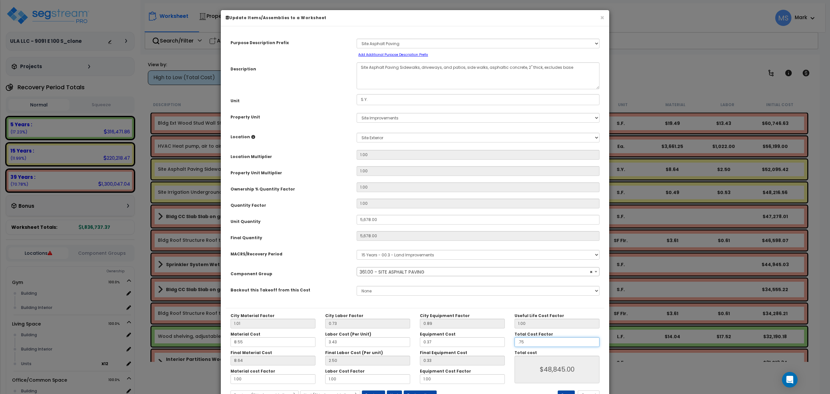
type input ".75"
type input "$48,845.00"
drag, startPoint x: 297, startPoint y: 277, endPoint x: 321, endPoint y: 273, distance: 24.4
click at [298, 277] on div "Component Group" at bounding box center [289, 272] width 126 height 11
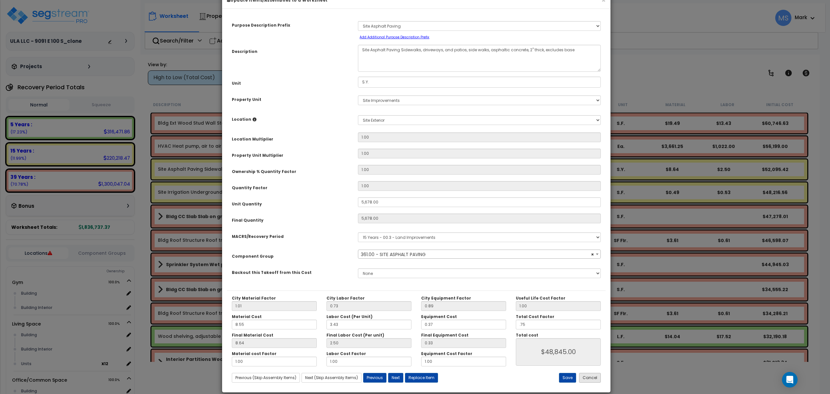
scroll to position [26, 0]
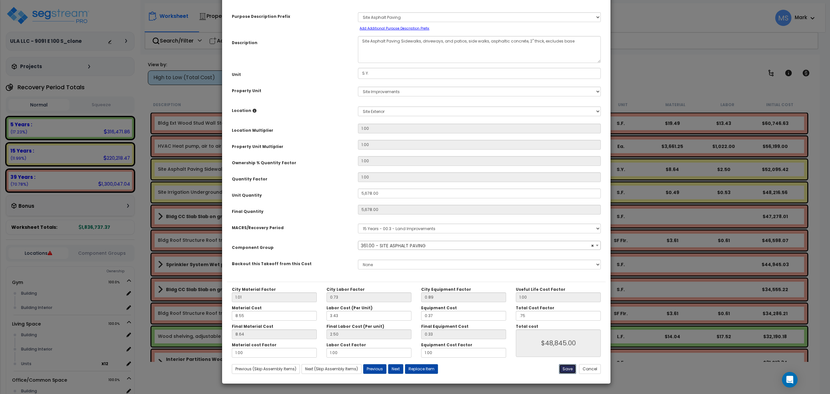
click at [573, 370] on button "Save" at bounding box center [567, 369] width 17 height 10
type input "5678.00"
type input "0.75"
type input "48845.00"
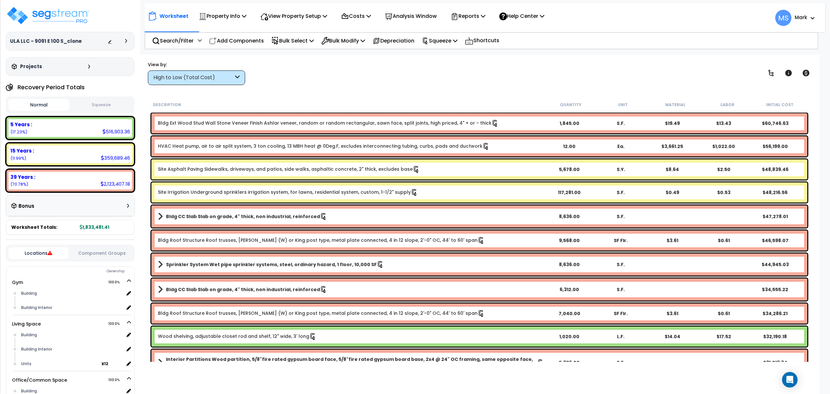
click at [424, 190] on b "Site Irrigation Underground sprinklers irrigation system, for lawns, residentia…" at bounding box center [351, 192] width 386 height 7
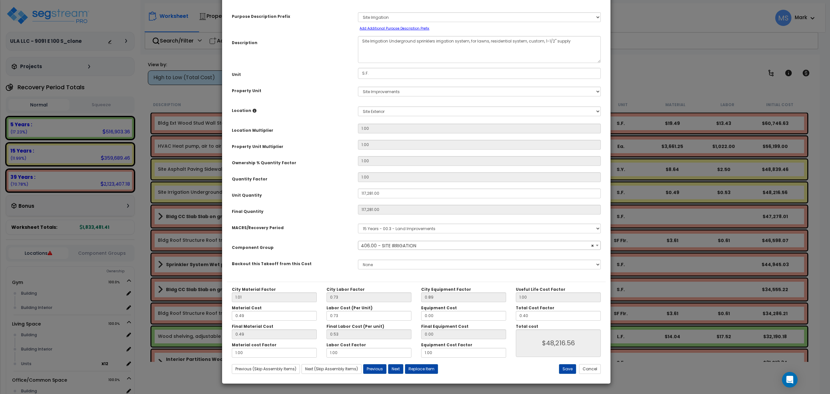
select select "46202"
click at [553, 319] on input "0.40" at bounding box center [558, 316] width 85 height 10
type input "."
type input "$47,850.65"
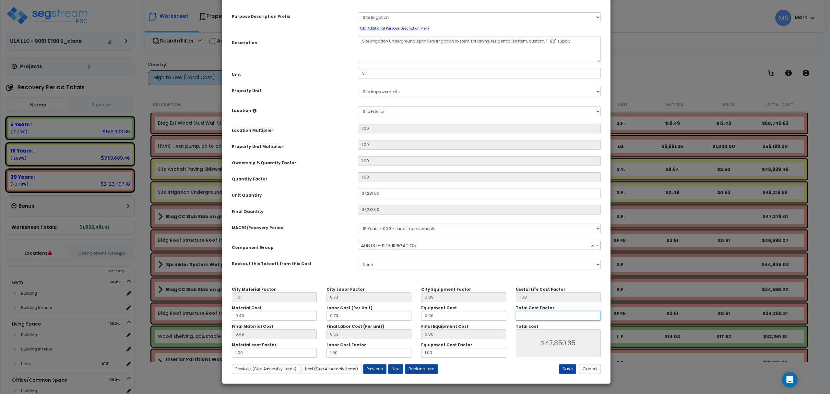
type input ".3"
type input "$35,887.99"
type input ".3"
type input "$35,887.99"
click at [541, 372] on div "Save Cancel" at bounding box center [543, 369] width 126 height 10
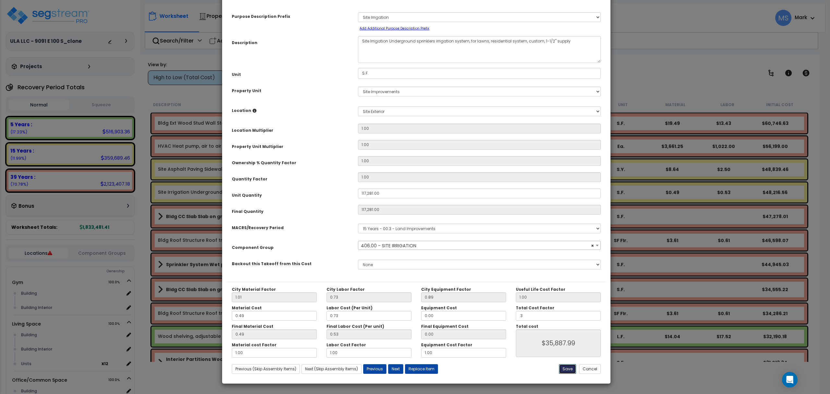
click at [565, 368] on button "Save" at bounding box center [567, 369] width 17 height 10
type input "117281.00"
type input "0.30"
type input "35887.99"
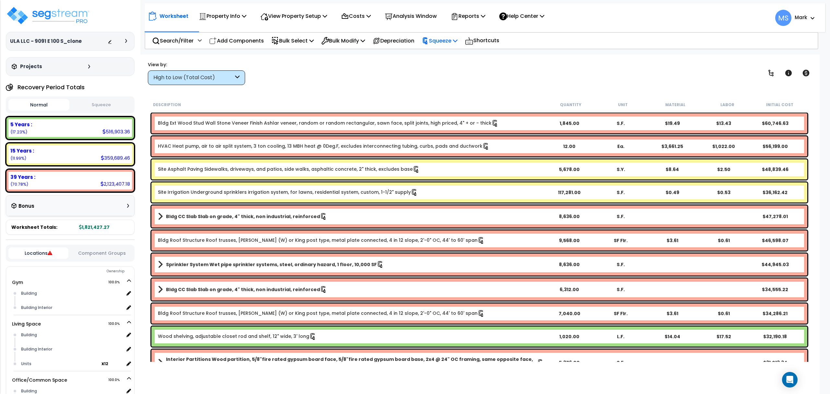
click at [452, 42] on p "Squeeze" at bounding box center [440, 40] width 36 height 9
click at [460, 57] on link "Re-squeeze" at bounding box center [451, 56] width 64 height 15
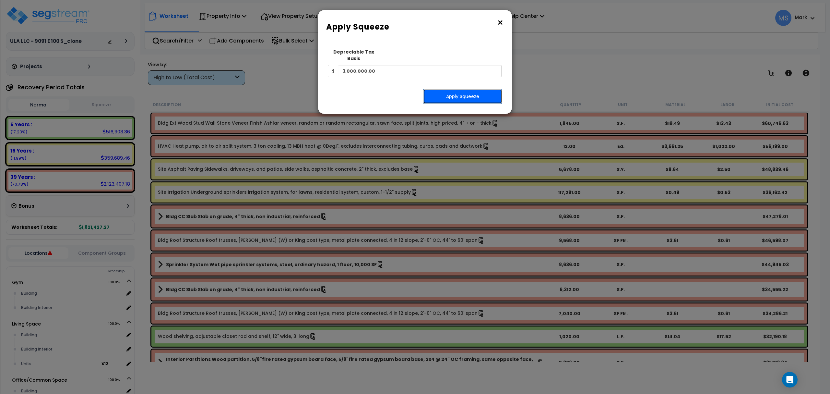
click at [465, 92] on button "Apply Squeeze" at bounding box center [462, 96] width 79 height 15
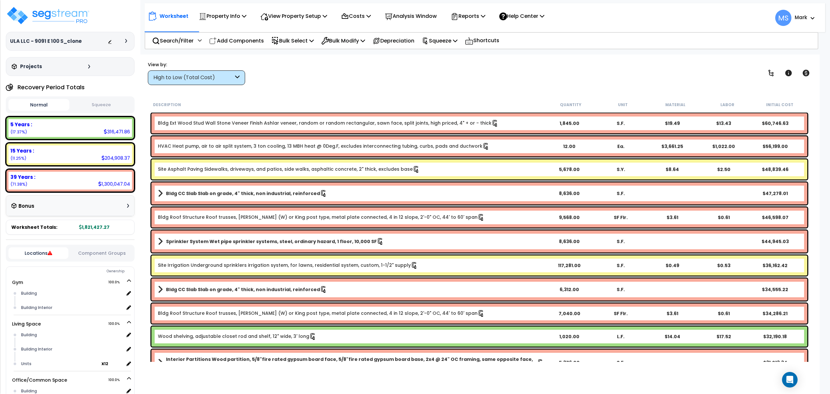
click at [317, 167] on link "Site Asphalt Paving Sidewalks, driveways, and patios, side walks, asphaltic con…" at bounding box center [289, 169] width 262 height 7
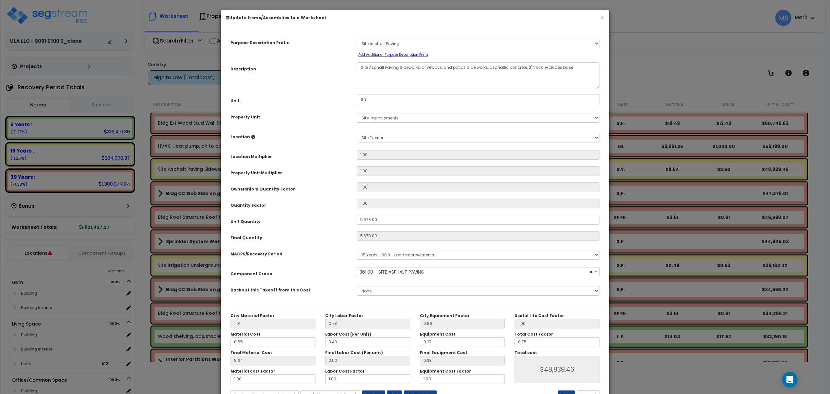
select select "46157"
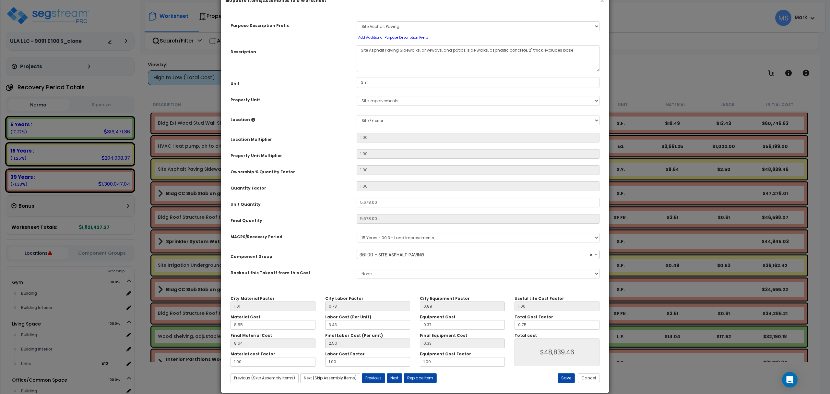
scroll to position [26, 0]
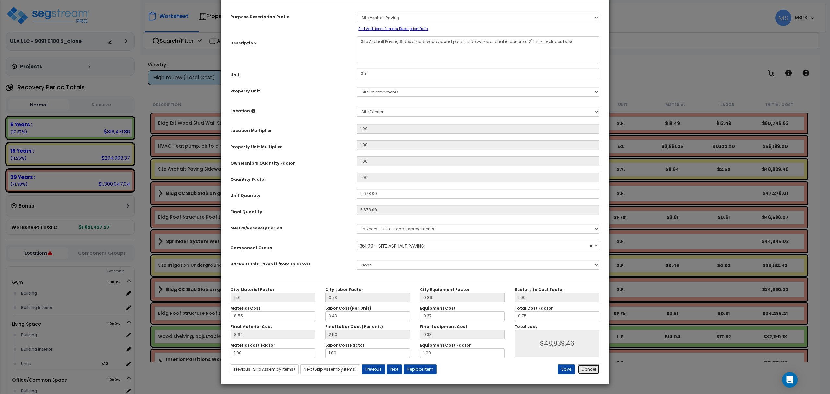
click at [591, 370] on button "Cancel" at bounding box center [589, 369] width 22 height 10
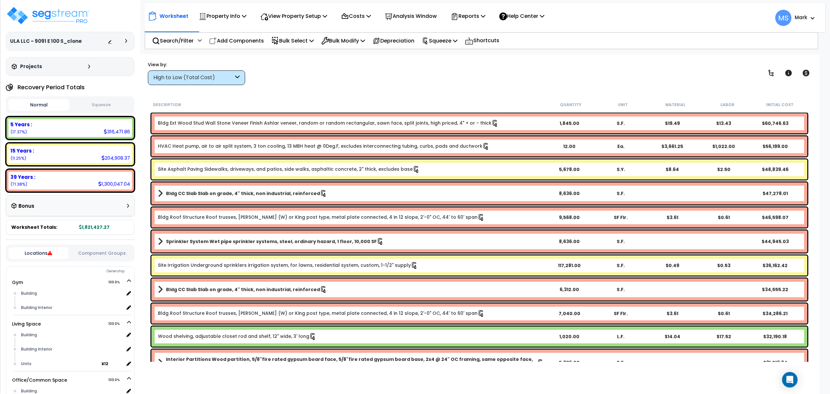
click at [628, 73] on div "View by: High to Low (Total Cost) High to Low (Total Cost)" at bounding box center [480, 73] width 668 height 24
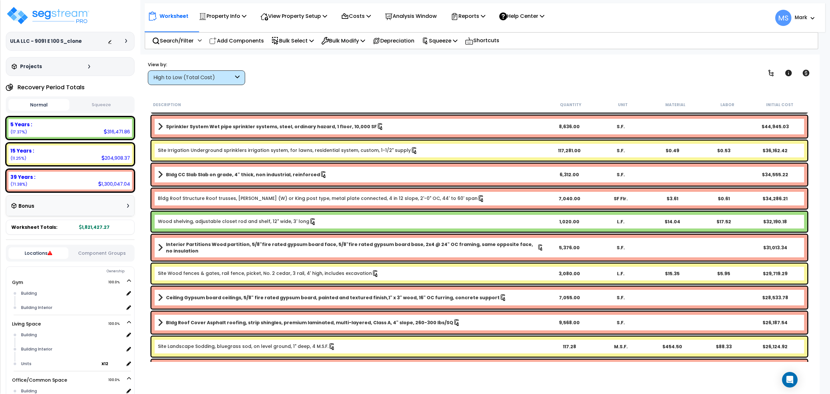
scroll to position [173, 0]
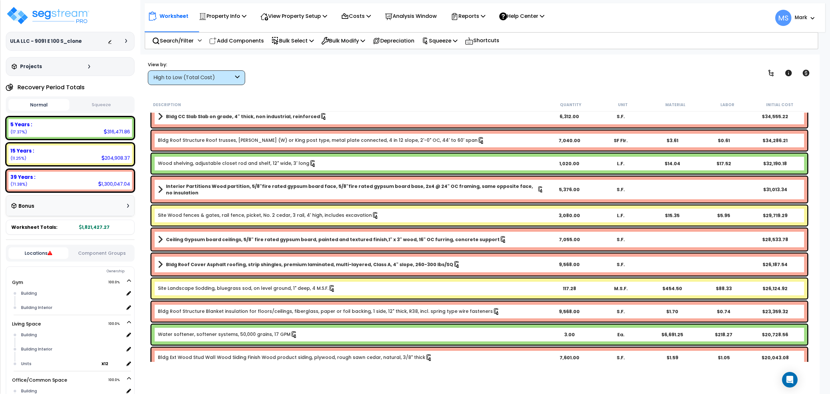
click at [423, 219] on div "Site Wood fences & gates, rail fence, picket, No. 2 cedar, 3 rail, 4' high, inc…" at bounding box center [479, 215] width 656 height 20
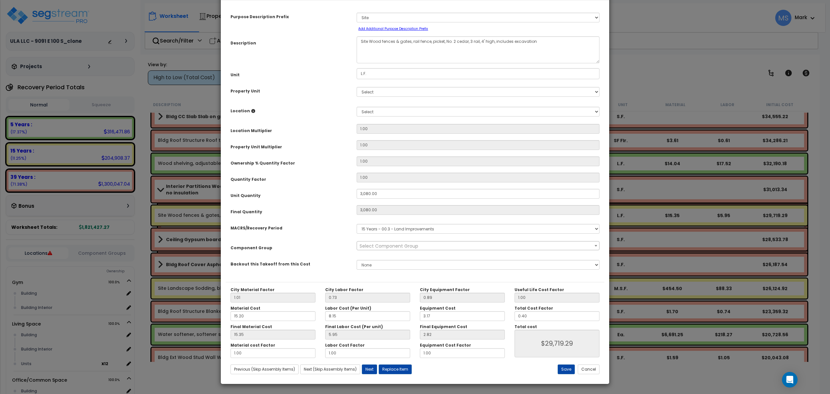
scroll to position [0, 0]
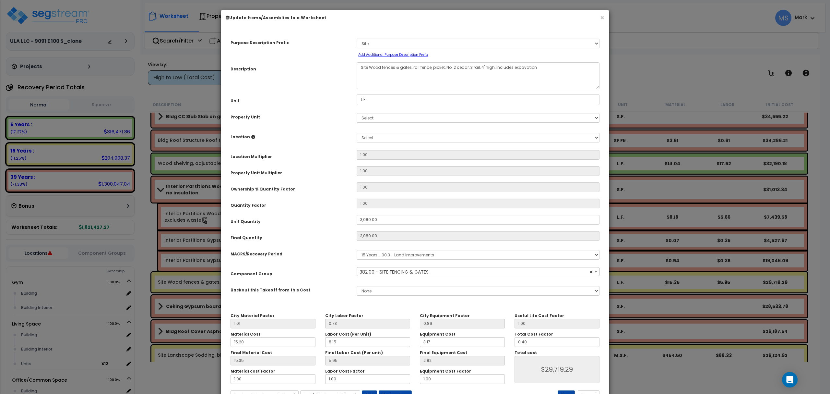
select select "46178"
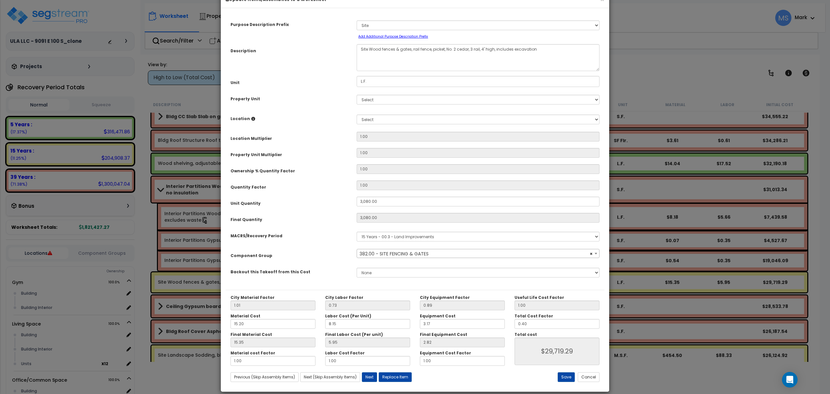
scroll to position [26, 0]
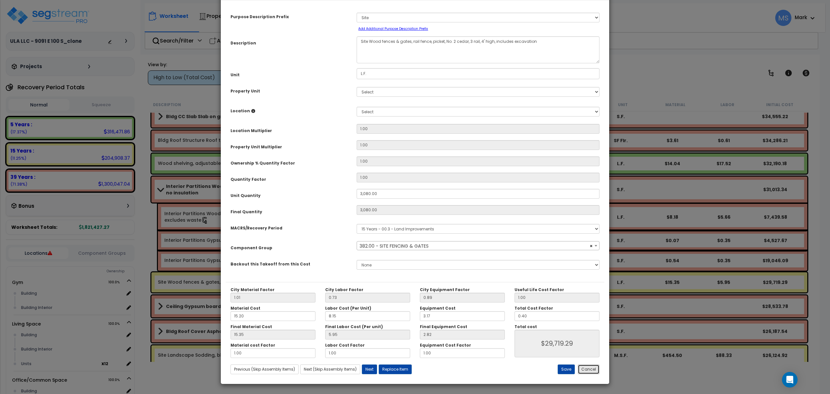
click at [584, 368] on button "Cancel" at bounding box center [589, 369] width 22 height 10
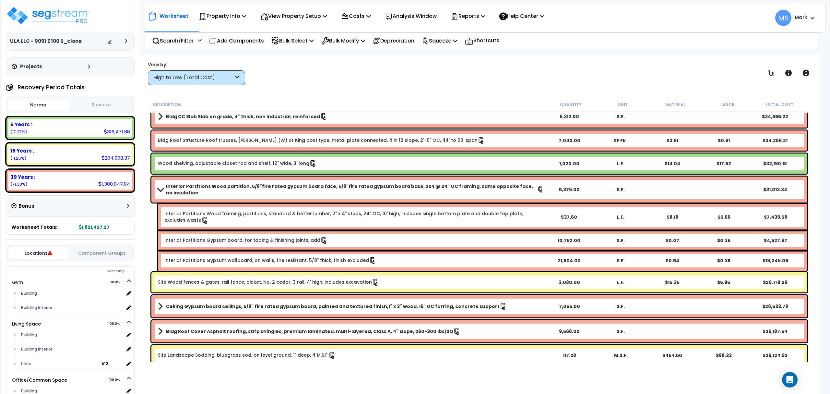
click at [100, 152] on div "15 Years :" at bounding box center [70, 150] width 120 height 7
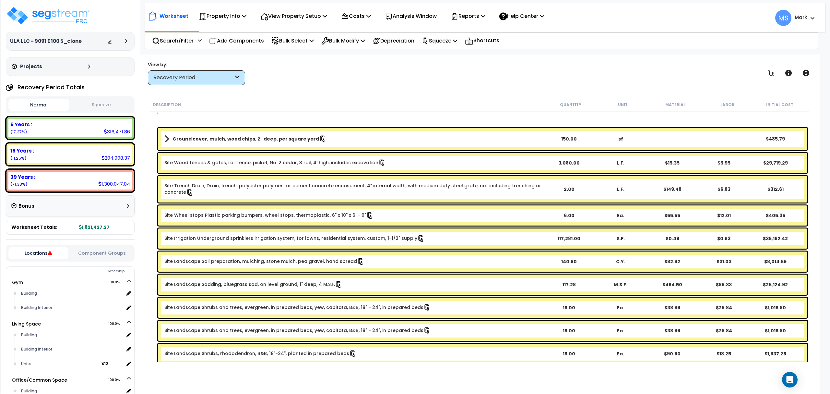
scroll to position [0, 0]
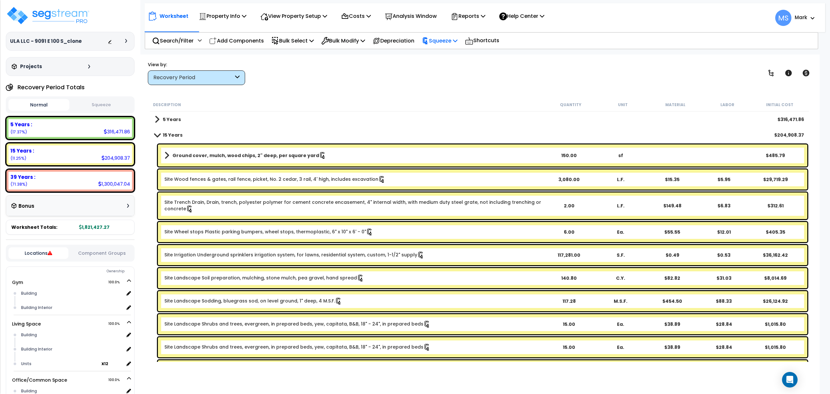
click at [448, 42] on p "Squeeze" at bounding box center [440, 40] width 36 height 9
click at [449, 54] on link "Re-squeeze" at bounding box center [451, 55] width 64 height 13
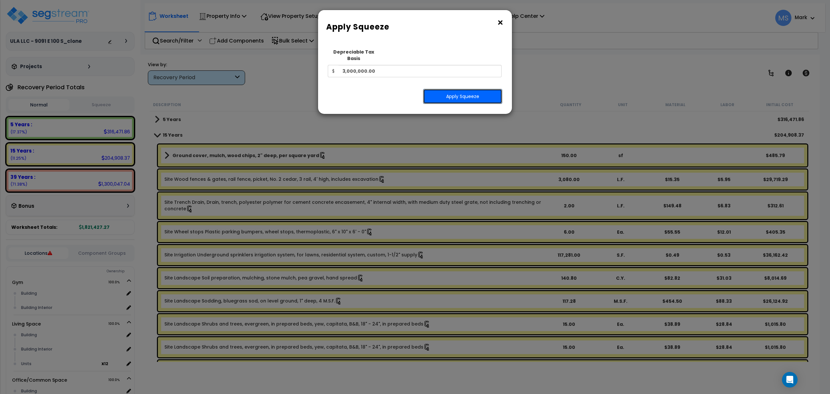
click at [459, 90] on button "Apply Squeeze" at bounding box center [462, 96] width 79 height 15
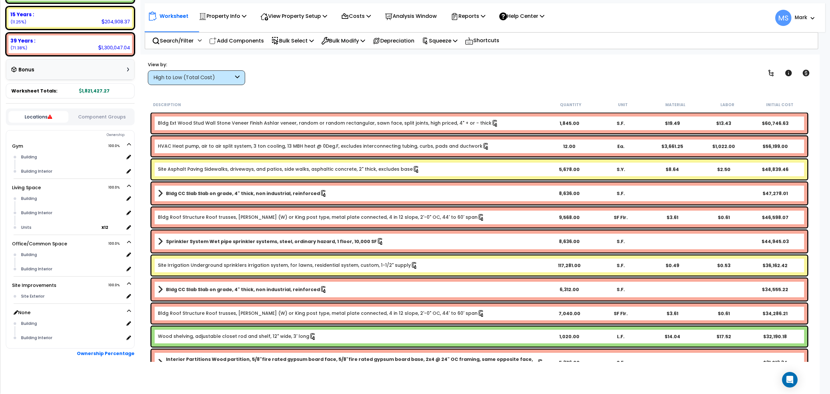
scroll to position [29, 0]
click at [42, 320] on div "Building" at bounding box center [71, 324] width 104 height 8
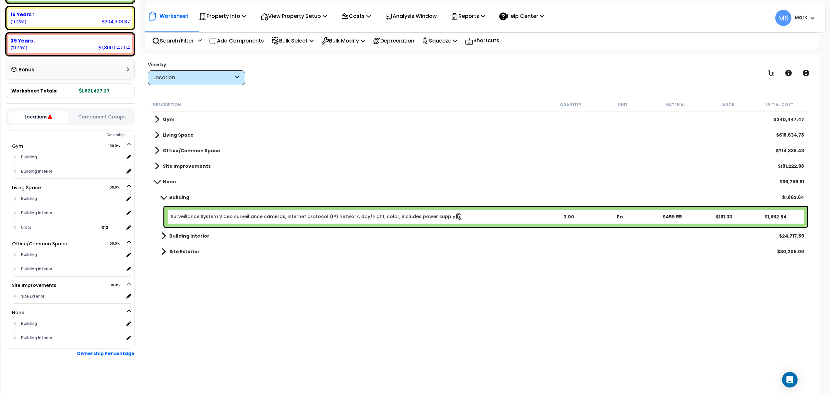
click at [235, 213] on link "Surveillance System Video surveillance cameras, internet protocol (IP) network,…" at bounding box center [317, 216] width 292 height 7
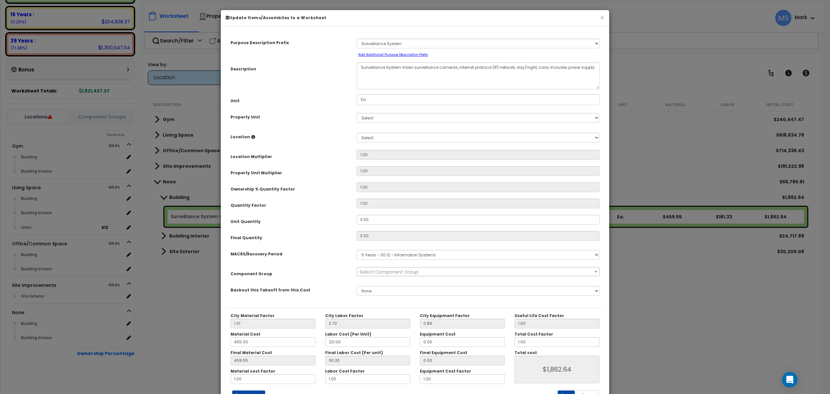
select select "46135"
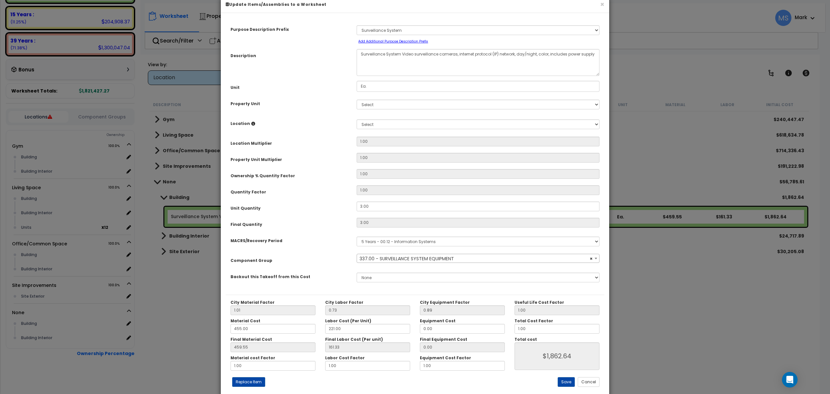
scroll to position [26, 0]
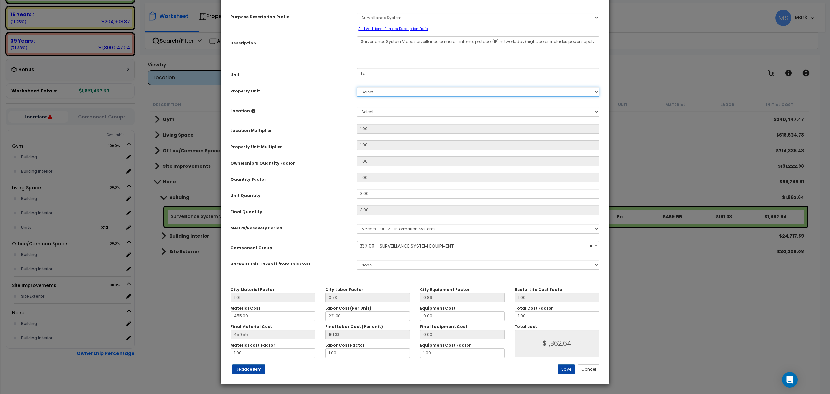
click at [393, 88] on select "Select Gym Living Space Office/Common Space Site Improvements" at bounding box center [478, 92] width 243 height 10
select select "169129"
click at [357, 87] on select "Select Gym Living Space Office/Common Space Site Improvements" at bounding box center [478, 92] width 243 height 10
click at [404, 114] on select "Select Building Building Interior Add Additional Location" at bounding box center [478, 112] width 243 height 10
select select "461"
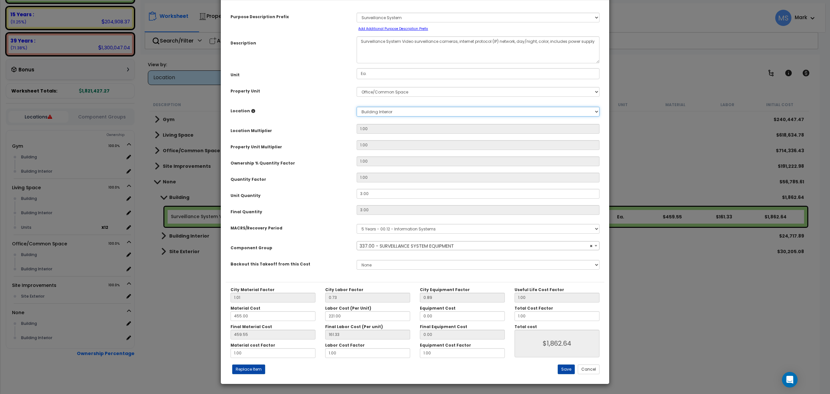
click at [357, 107] on select "Select Building Building Interior Add Additional Location" at bounding box center [478, 112] width 243 height 10
type input "1"
type input "3"
type input "$1,862.64"
click at [563, 367] on button "Save" at bounding box center [566, 369] width 17 height 10
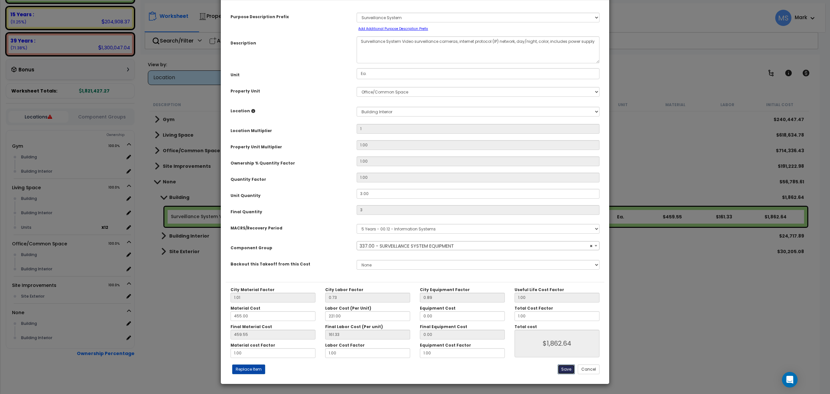
type input "1.00"
type input "3.00"
type input "1862.64"
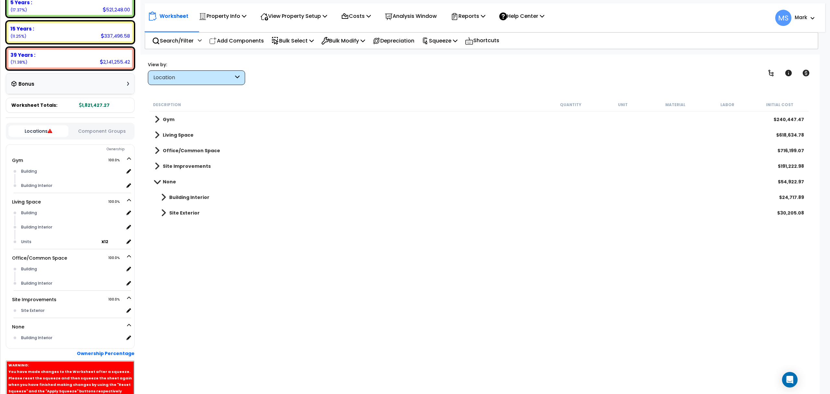
scroll to position [136, 0]
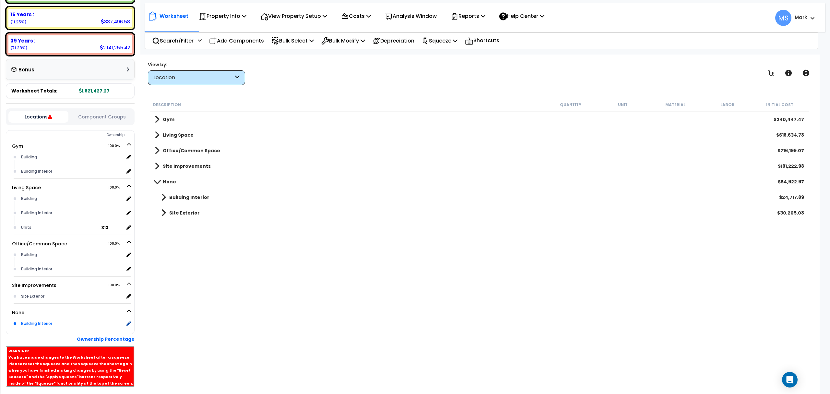
click at [51, 324] on div "Building Interior" at bounding box center [71, 324] width 104 height 8
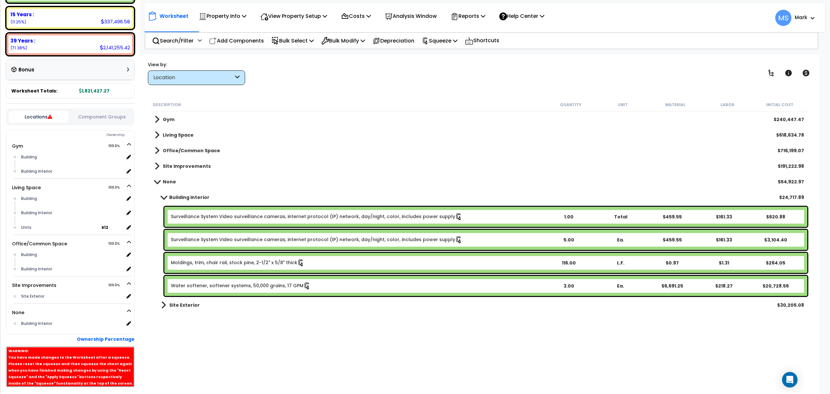
click at [260, 212] on div "Surveillance System Video surveillance cameras, internet protocol (IP) network,…" at bounding box center [485, 217] width 643 height 20
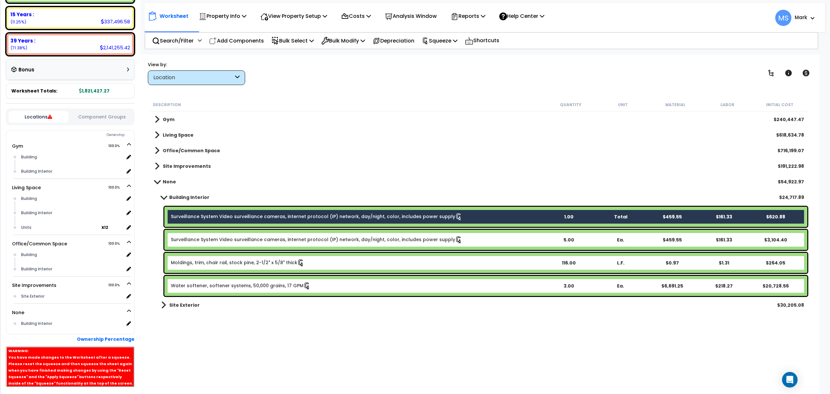
drag, startPoint x: 257, startPoint y: 238, endPoint x: 253, endPoint y: 265, distance: 27.5
click at [256, 238] on link "Surveillance System Video surveillance cameras, internet protocol (IP) network,…" at bounding box center [317, 239] width 292 height 7
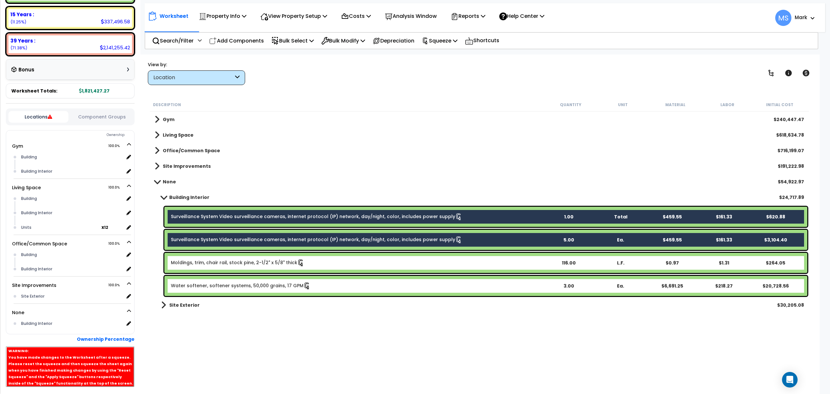
click at [252, 270] on div "Moldings, trim, chair rail, stock pine, 2-1/2" x 5/8" thick 116.00 L.F. $0.97 $…" at bounding box center [485, 263] width 643 height 20
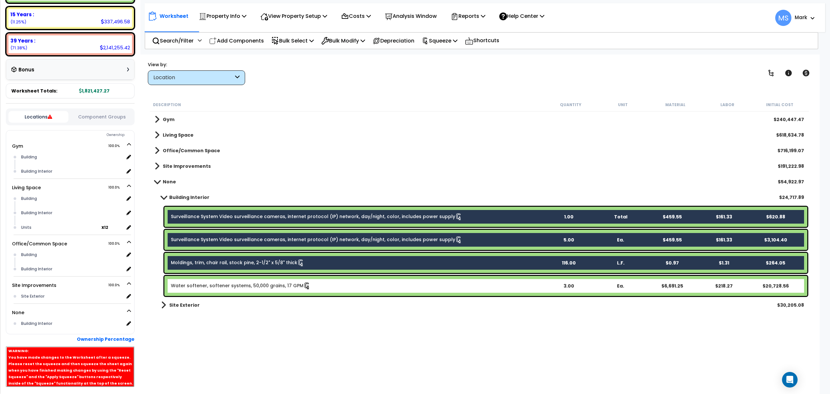
click at [254, 284] on link "Water softener, softener systems, 50,000 grains, 17 GPM" at bounding box center [241, 285] width 140 height 7
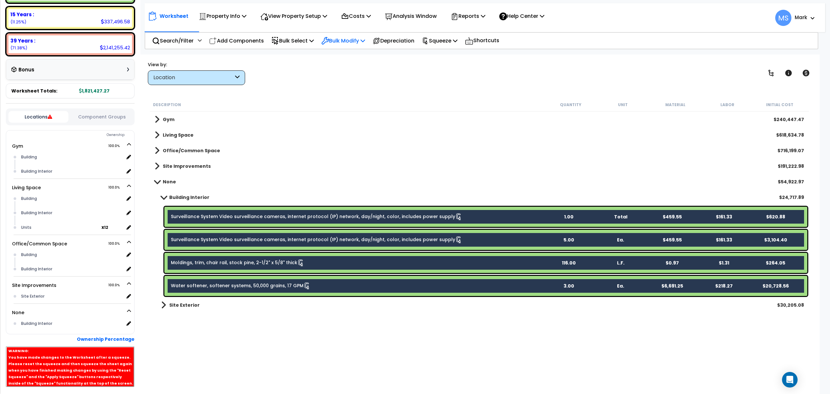
click at [349, 38] on p "Bulk Modify" at bounding box center [343, 40] width 44 height 9
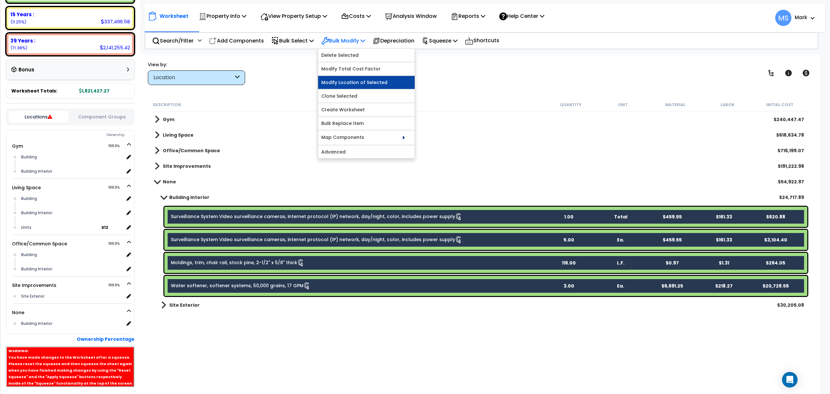
click at [375, 86] on link "Modify Location of Selected" at bounding box center [366, 82] width 97 height 13
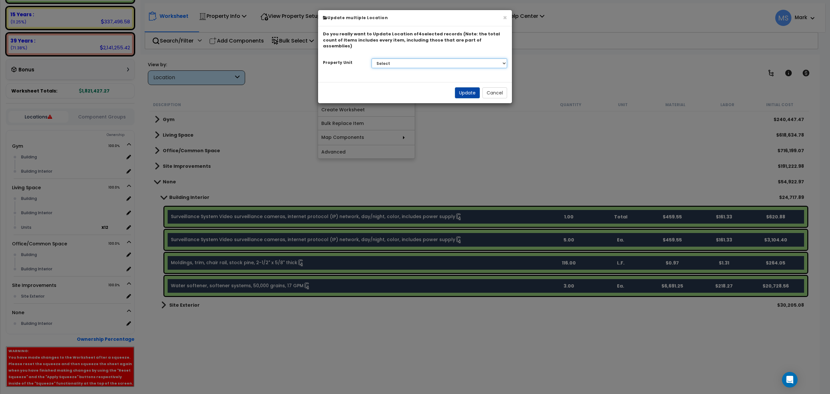
click at [404, 58] on select "Select Gym Living Space Office/Common Space Site Improvements" at bounding box center [440, 63] width 136 height 10
click at [372, 58] on select "Select Gym Living Space Office/Common Space Site Improvements" at bounding box center [440, 63] width 136 height 10
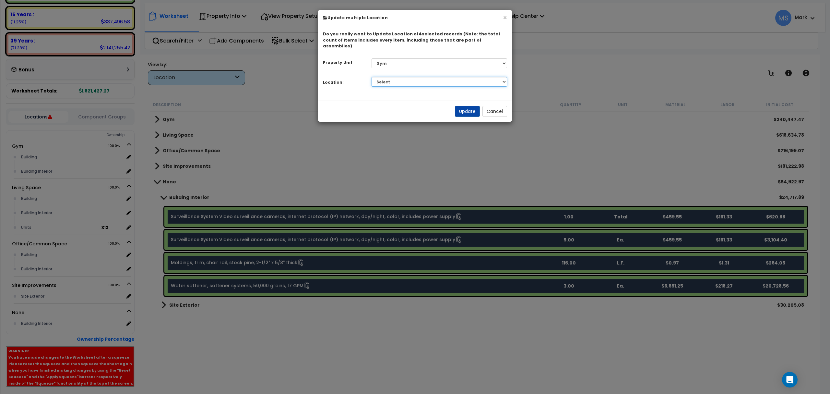
click at [439, 77] on select "Select Building Building Interior Add Additional Location" at bounding box center [440, 82] width 136 height 10
click at [432, 58] on select "Select Gym Living Space Office/Common Space Site Improvements" at bounding box center [440, 63] width 136 height 10
select select "169128"
click at [372, 58] on select "Select Gym Living Space Office/Common Space Site Improvements" at bounding box center [440, 63] width 136 height 10
click at [418, 80] on select "Select Building Building Interior Units Add Additional Location" at bounding box center [440, 82] width 136 height 10
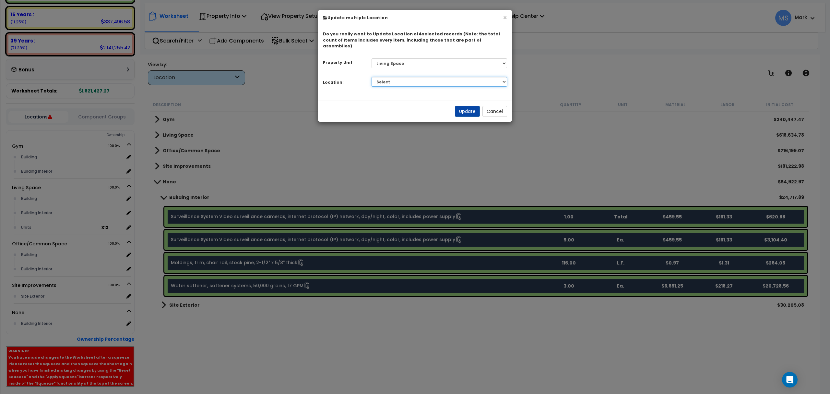
select select "461"
click at [372, 77] on select "Select Building Building Interior Units Add Additional Location" at bounding box center [440, 82] width 136 height 10
click at [461, 108] on button "Update" at bounding box center [467, 111] width 25 height 11
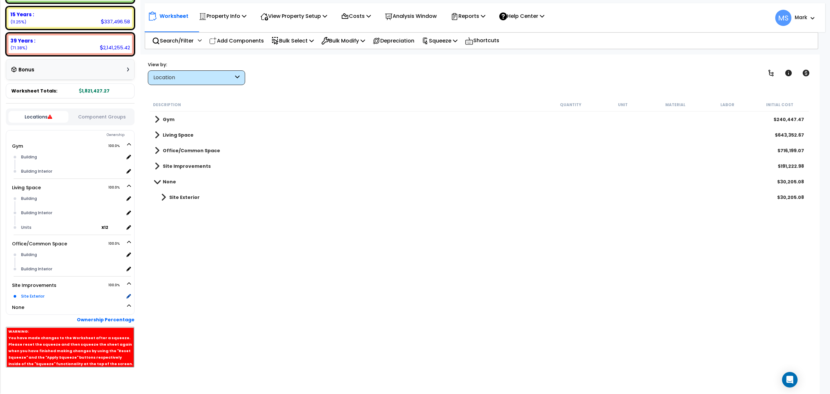
click at [41, 296] on div "Site Exterior" at bounding box center [71, 296] width 104 height 8
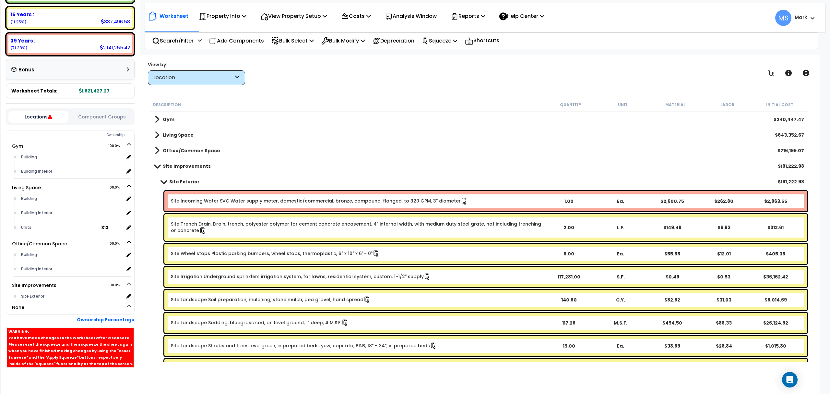
click at [310, 100] on div "Description Quantity Unit Material Labor Initial Cost" at bounding box center [479, 105] width 659 height 14
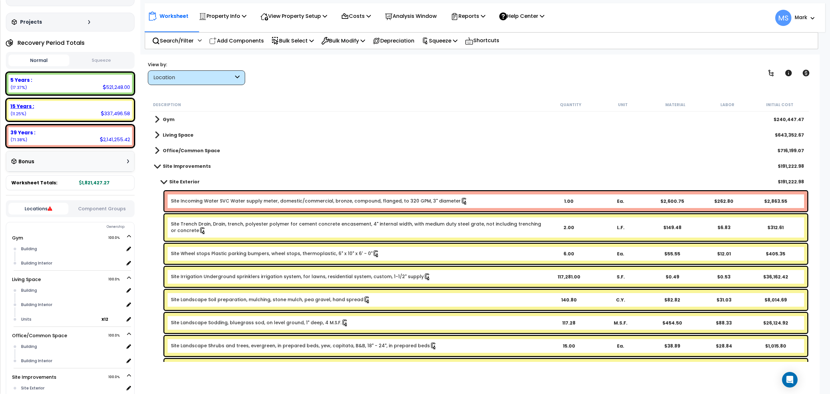
scroll to position [0, 0]
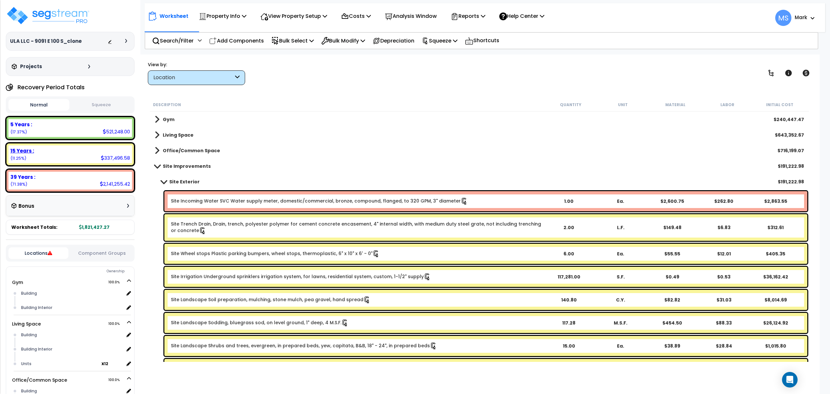
click at [79, 153] on div "15 Years :" at bounding box center [70, 150] width 120 height 7
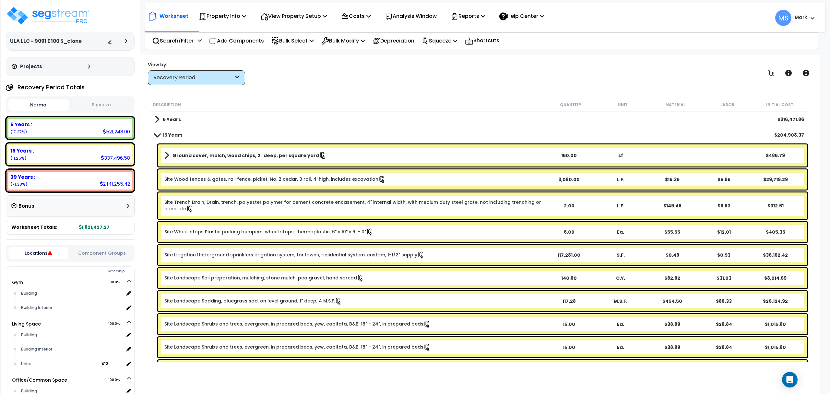
click at [234, 82] on div "Recovery Period" at bounding box center [196, 77] width 97 height 15
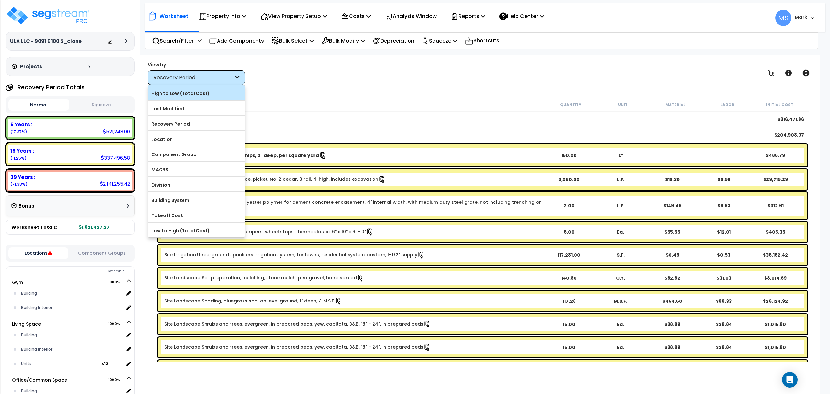
click at [226, 96] on label "High to Low (Total Cost)" at bounding box center [196, 94] width 97 height 10
click at [0, 0] on input "High to Low (Total Cost)" at bounding box center [0, 0] width 0 height 0
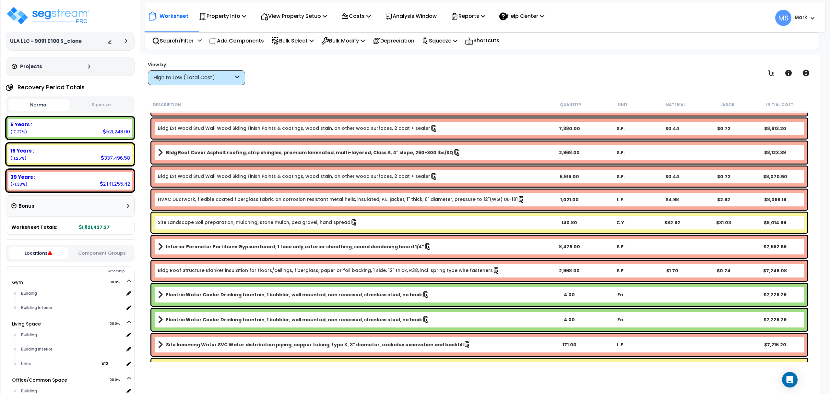
scroll to position [1600, 0]
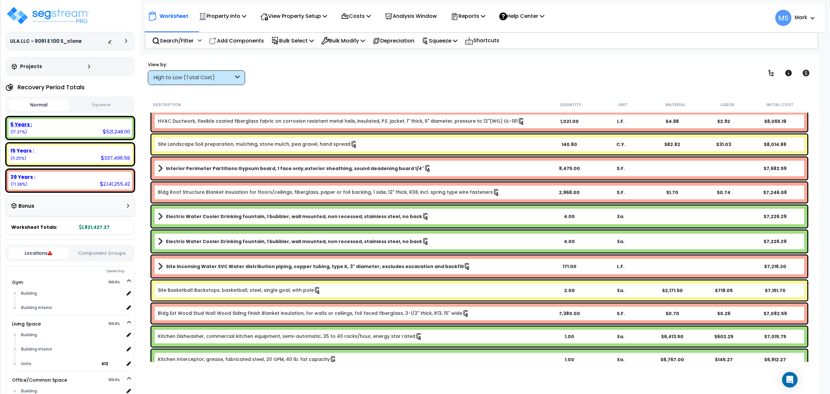
click at [99, 130] on div "5 Years : 521,248.00 (17.37%)" at bounding box center [70, 128] width 124 height 18
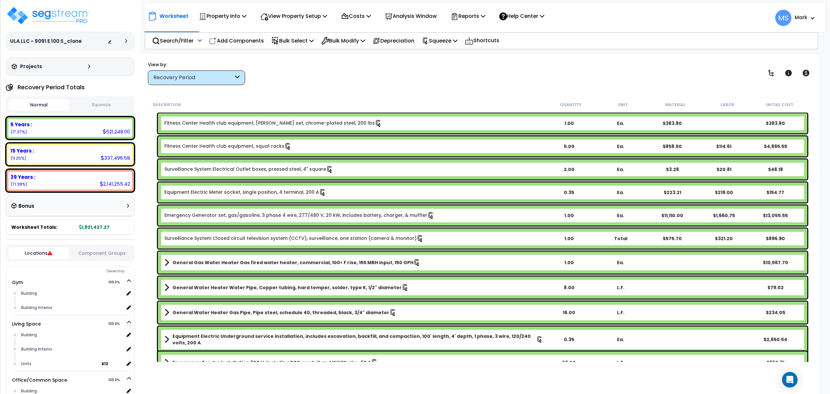
scroll to position [1860, 0]
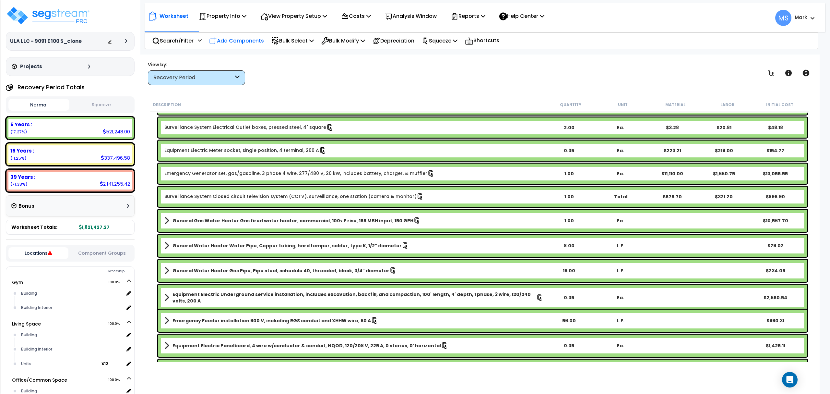
click at [240, 35] on div "Add Components" at bounding box center [237, 40] width 62 height 15
select select
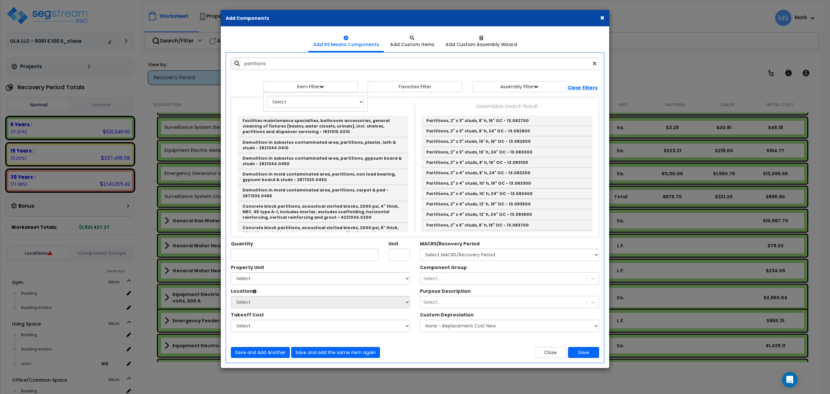
click at [248, 104] on p "Items Search Result" at bounding box center [323, 106] width 174 height 8
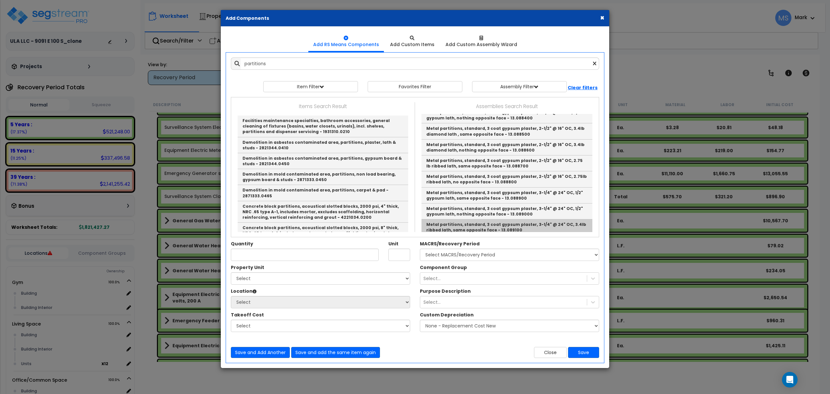
scroll to position [779, 0]
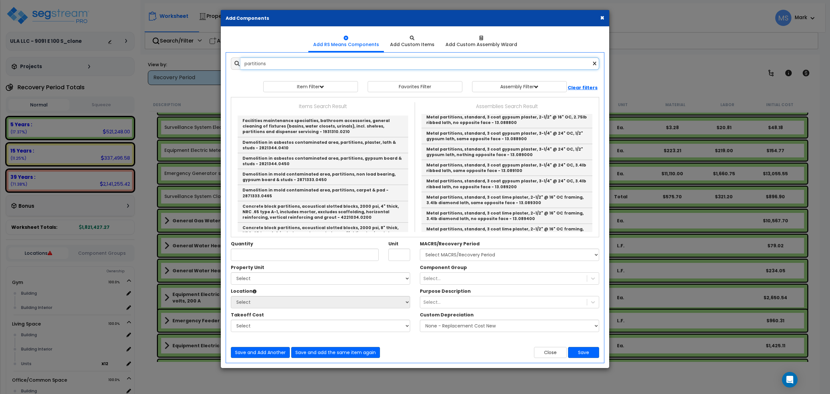
click at [293, 61] on input "partitions" at bounding box center [420, 63] width 359 height 12
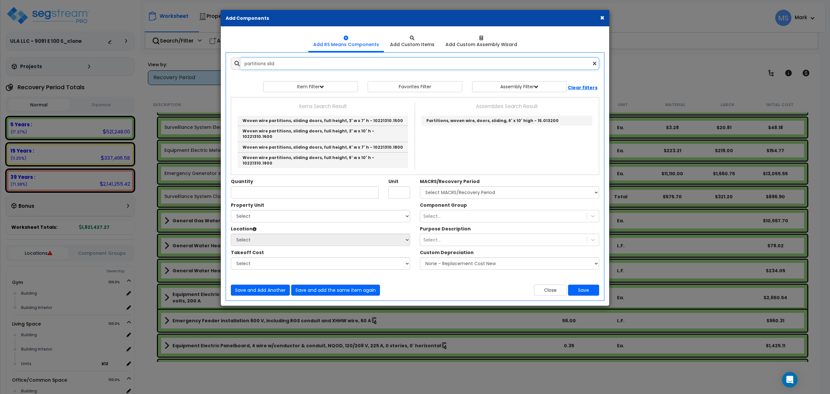
drag, startPoint x: 277, startPoint y: 65, endPoint x: 270, endPoint y: 65, distance: 6.8
click at [270, 65] on input "partitions slid" at bounding box center [420, 63] width 359 height 12
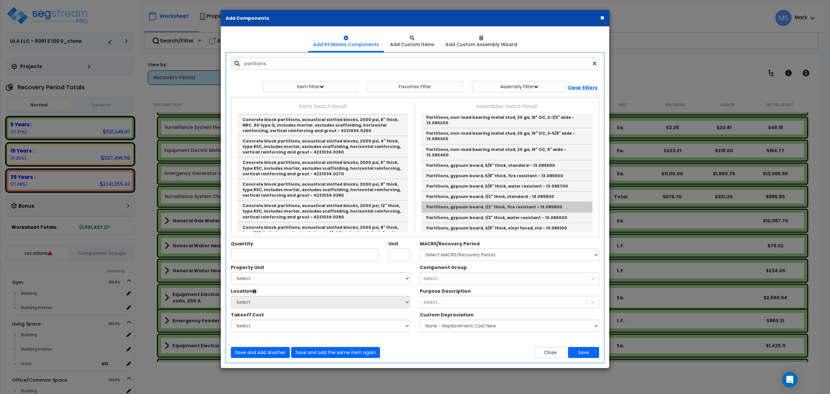
scroll to position [357, 0]
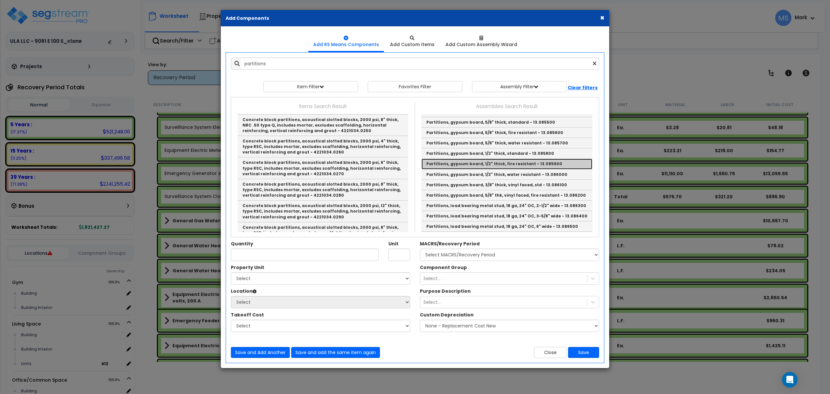
click at [515, 159] on link "Partitions, gypsum board, 1/2" thick, fire resistant - 13.085900" at bounding box center [507, 164] width 171 height 10
type input "Partitions, gypsum board, 1/2" thick, fire resistant - 13.085900"
type input "S.F."
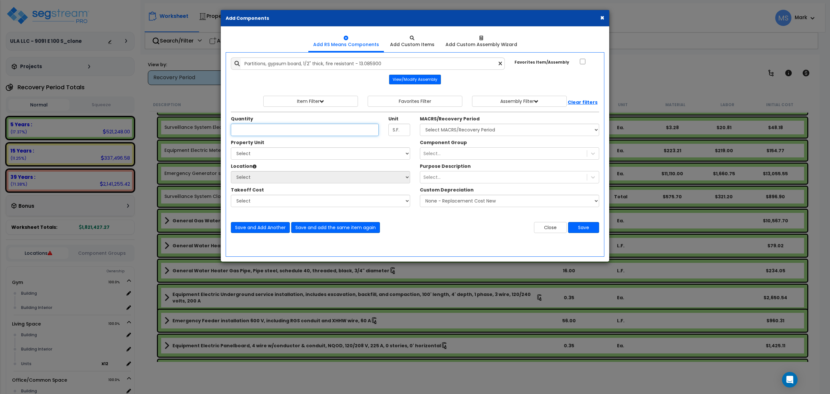
click at [330, 129] on input "Unit Quantity" at bounding box center [305, 130] width 148 height 12
click at [300, 131] on input "Unit Quantity" at bounding box center [305, 130] width 148 height 12
type input "200"
click at [242, 97] on div "Item Filter Select 0. Custom Item 1. General Requirements 3. Concrete" at bounding box center [415, 101] width 378 height 11
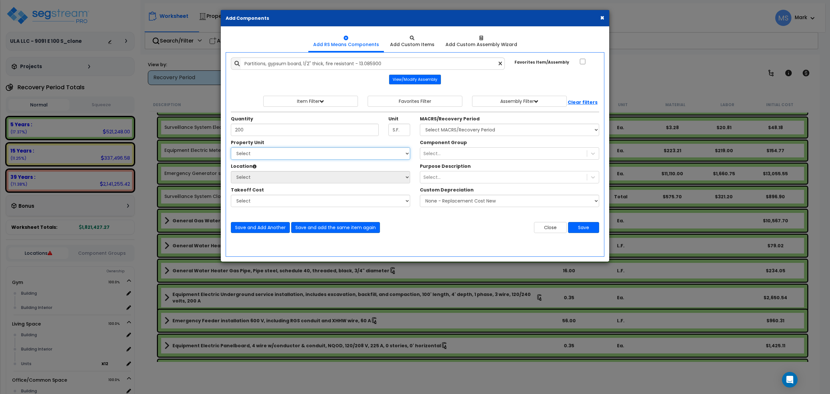
click at [269, 151] on select "Select Gym Living Space Office/Common Space Site Improvements" at bounding box center [320, 153] width 179 height 12
select select "169129"
click at [231, 148] on select "Select Gym Living Space Office/Common Space Site Improvements" at bounding box center [320, 153] width 179 height 12
click at [443, 135] on select "Select MACRS/Recovery Period 5 Years - 57.0 - Distributive Trades & Services 5 …" at bounding box center [509, 130] width 179 height 12
select select "3667"
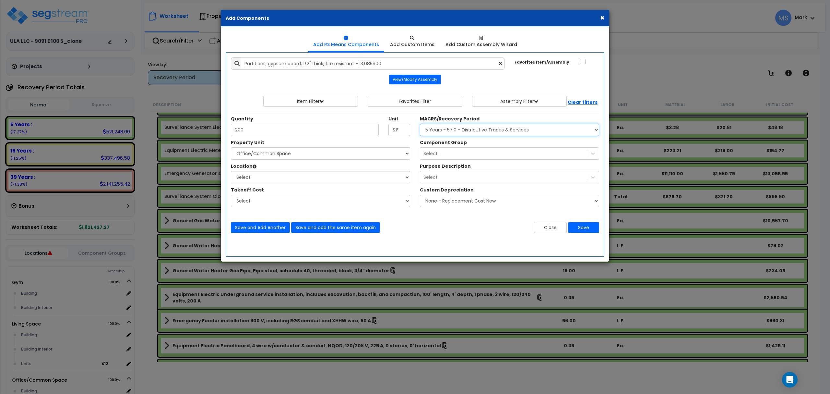
click at [420, 125] on select "Select MACRS/Recovery Period 5 Years - 57.0 - Distributive Trades & Services 5 …" at bounding box center [509, 130] width 179 height 12
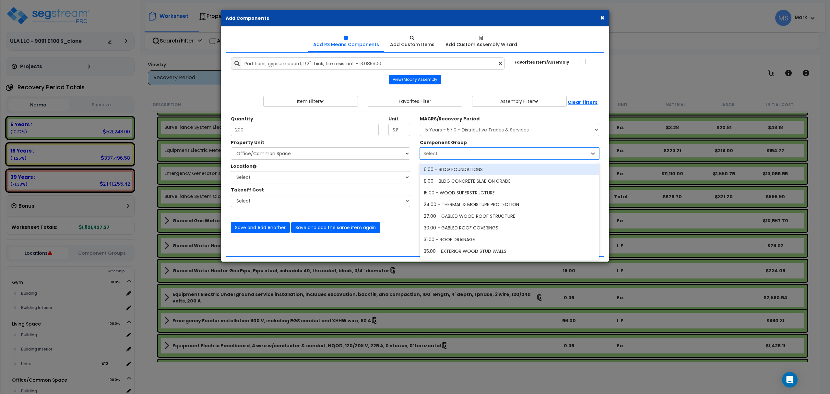
click at [463, 154] on div "Select..." at bounding box center [503, 153] width 167 height 10
type input "par"
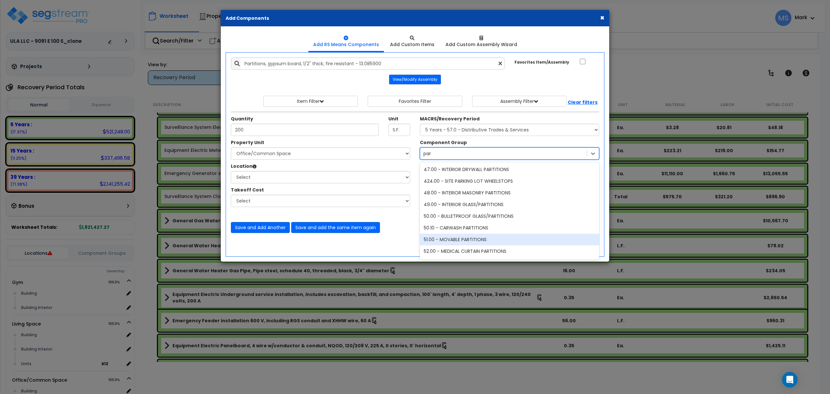
click at [481, 240] on div "51.00 - MOVABLE PARTITIONS" at bounding box center [509, 240] width 179 height 12
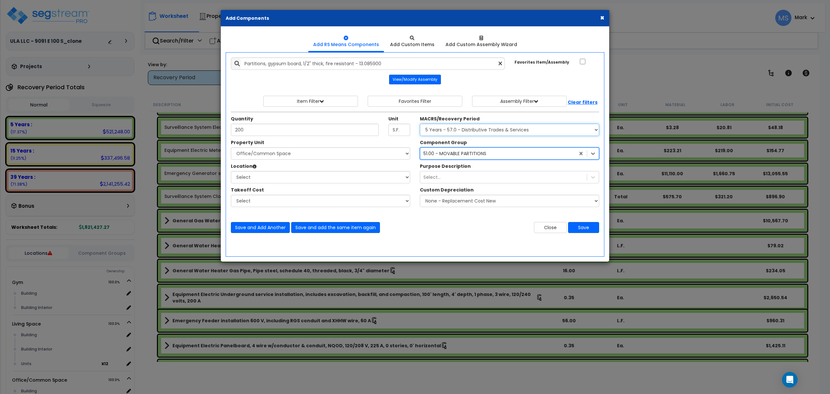
click at [520, 134] on select "Select MACRS/Recovery Period 5 Years - 57.0 - Distributive Trades & Services 5 …" at bounding box center [509, 130] width 179 height 12
click at [520, 132] on select "Select MACRS/Recovery Period 5 Years - 57.0 - Distributive Trades & Services 5 …" at bounding box center [509, 130] width 179 height 12
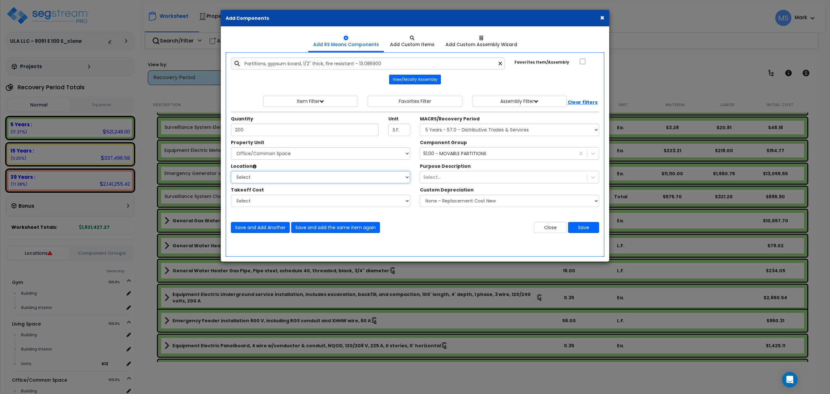
click at [310, 177] on select "Select Building Building Interior Add Additional Location" at bounding box center [320, 177] width 179 height 12
click at [231, 172] on select "Select Building Building Interior Add Additional Location" at bounding box center [320, 177] width 179 height 12
drag, startPoint x: 295, startPoint y: 177, endPoint x: 296, endPoint y: 184, distance: 6.6
click at [295, 178] on select "Select Building Building Interior Add Additional Location" at bounding box center [320, 177] width 179 height 12
select select "461"
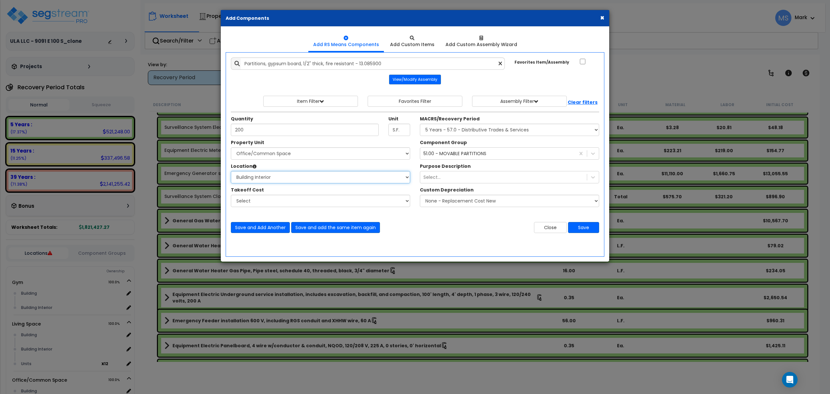
click at [231, 172] on select "Select Building Building Interior Add Additional Location" at bounding box center [320, 177] width 179 height 12
click at [476, 230] on div "Close Save" at bounding box center [509, 227] width 189 height 11
click at [579, 228] on button "Save" at bounding box center [583, 227] width 31 height 11
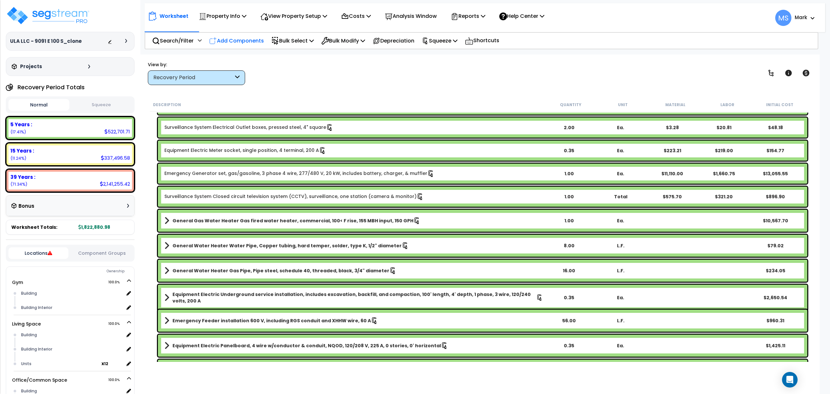
click at [229, 39] on p "Add Components" at bounding box center [236, 40] width 55 height 9
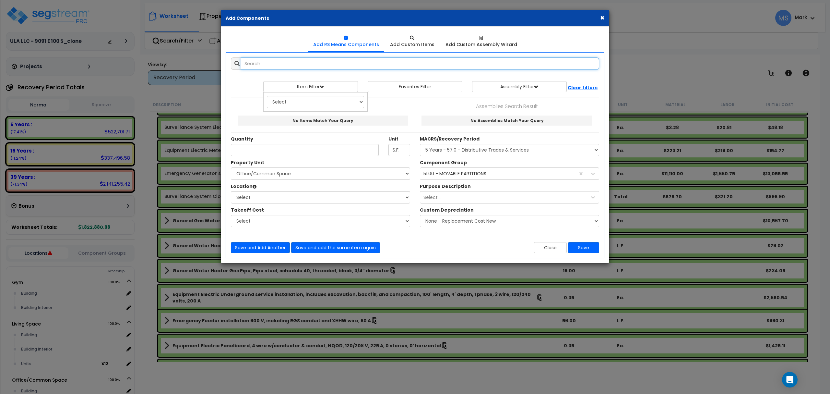
select select
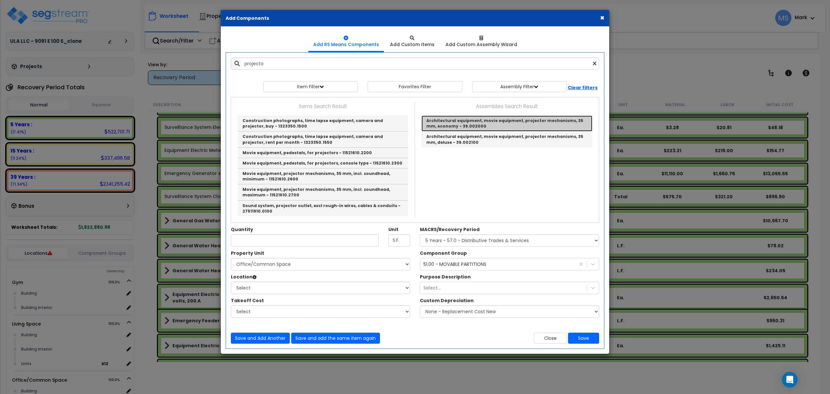
click at [483, 124] on link "Architectural equipment, movie equipment, projector mechanisms, 35 mm, economy …" at bounding box center [507, 123] width 171 height 16
type input "Architectural equipment, movie equipment, projector mechanisms, 35 mm, economy …"
type input "Ea."
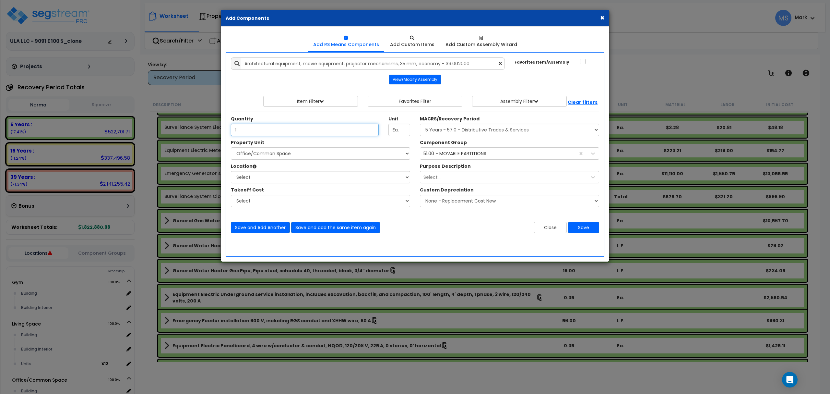
type input "1"
click at [316, 154] on select "Select Gym Living Space Office/Common Space Site Improvements" at bounding box center [320, 153] width 179 height 12
select select "169129"
click at [231, 148] on select "Select Gym Living Space Office/Common Space Site Improvements" at bounding box center [320, 153] width 179 height 12
drag, startPoint x: 292, startPoint y: 179, endPoint x: 289, endPoint y: 183, distance: 4.4
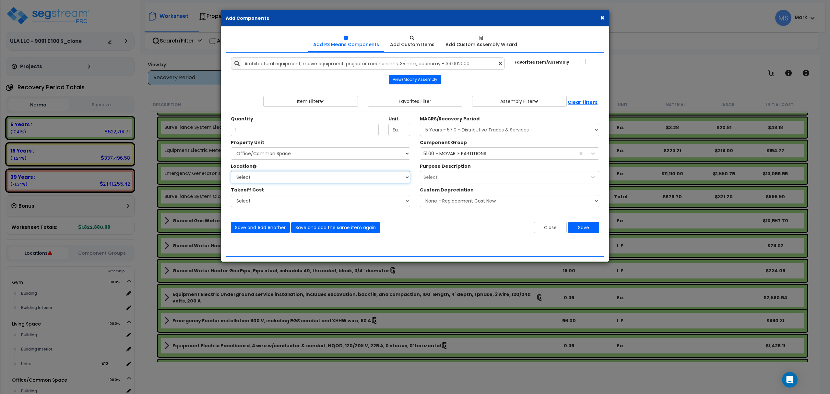
click at [292, 179] on select "Select Building Building Interior Add Additional Location" at bounding box center [320, 177] width 179 height 12
select select "461"
click at [231, 172] on select "Select Building Building Interior Add Additional Location" at bounding box center [320, 177] width 179 height 12
click at [479, 136] on select "Select MACRS/Recovery Period 5 Years - 57.0 - Distributive Trades & Services 5 …" at bounding box center [509, 130] width 179 height 12
select select "3667"
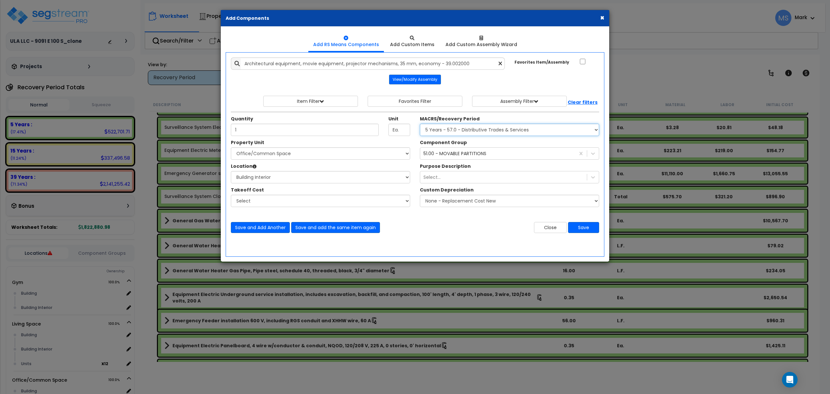
click at [420, 125] on select "Select MACRS/Recovery Period 5 Years - 57.0 - Distributive Trades & Services 5 …" at bounding box center [509, 130] width 179 height 12
click at [482, 153] on div "51.00 - MOVABLE PARTITIONS" at bounding box center [455, 153] width 63 height 6
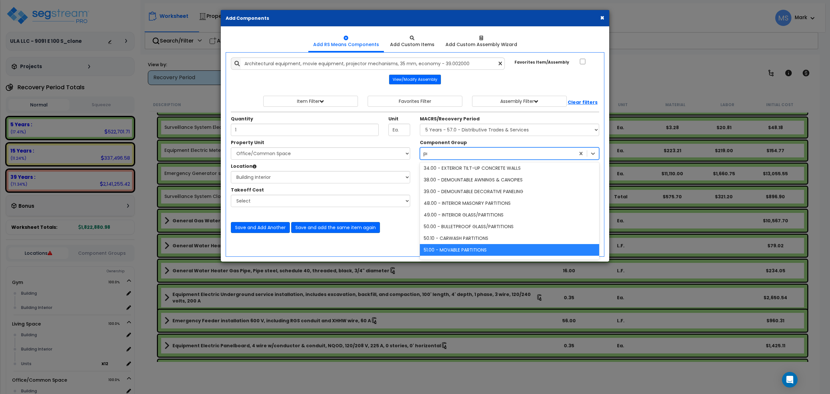
scroll to position [0, 0]
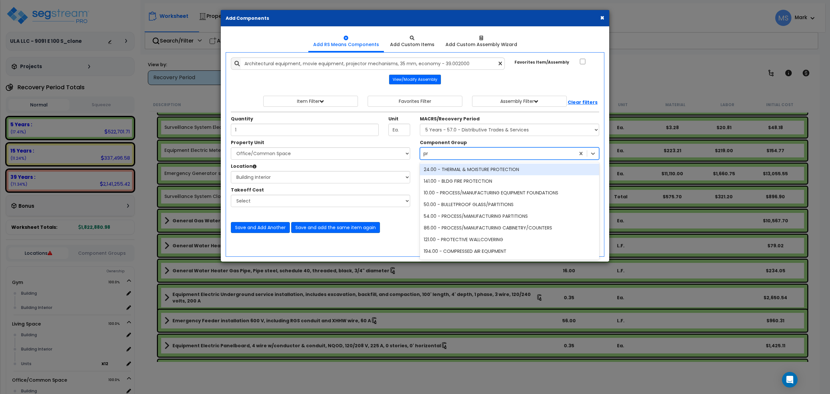
type input "p"
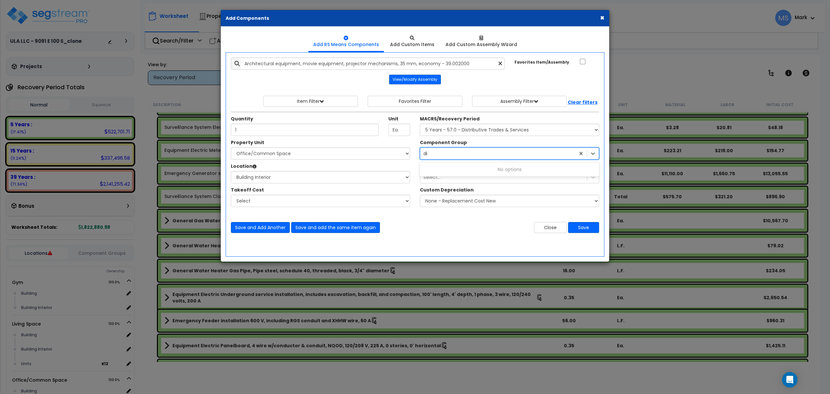
type input "d"
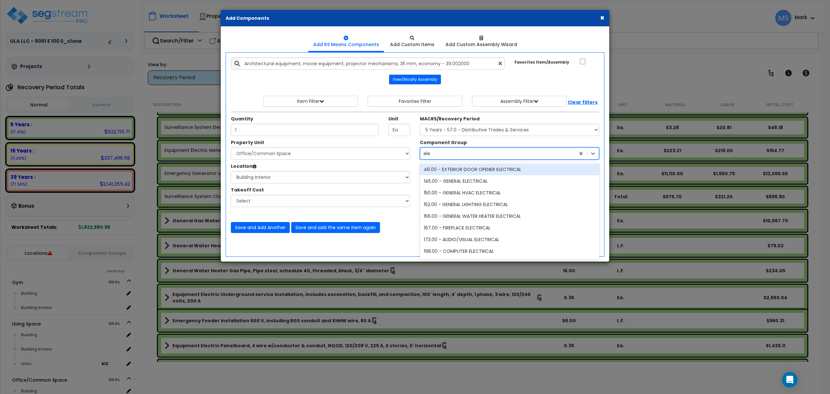
type input "elec"
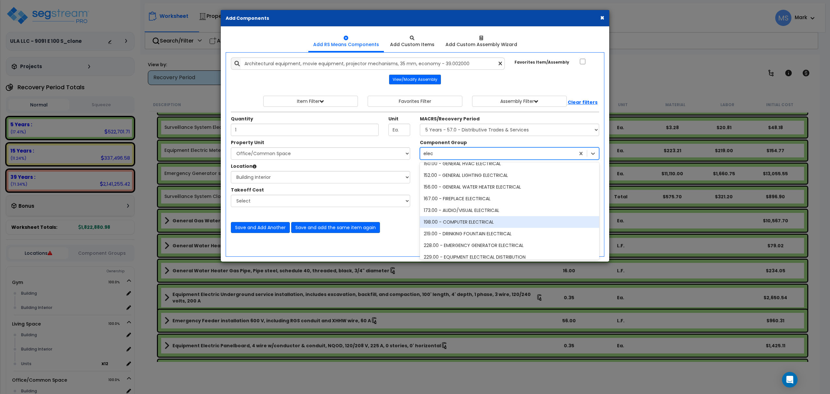
scroll to position [43, 0]
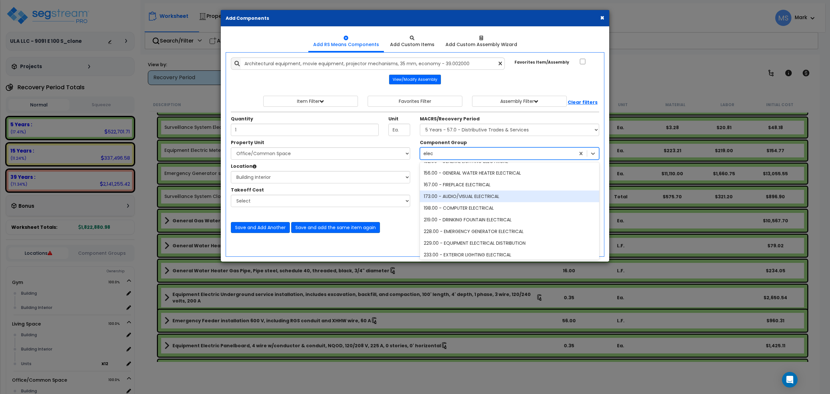
click at [492, 199] on div "173.00 - AUDIO/VISUAL ELECTRICAL" at bounding box center [509, 196] width 179 height 12
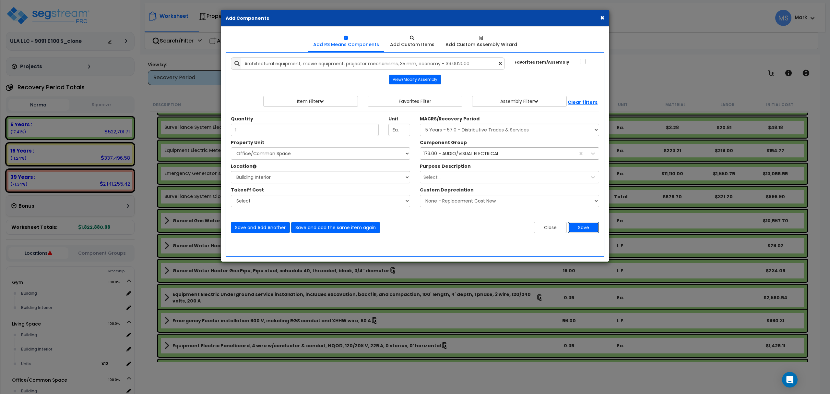
click at [582, 230] on button "Save" at bounding box center [583, 227] width 31 height 11
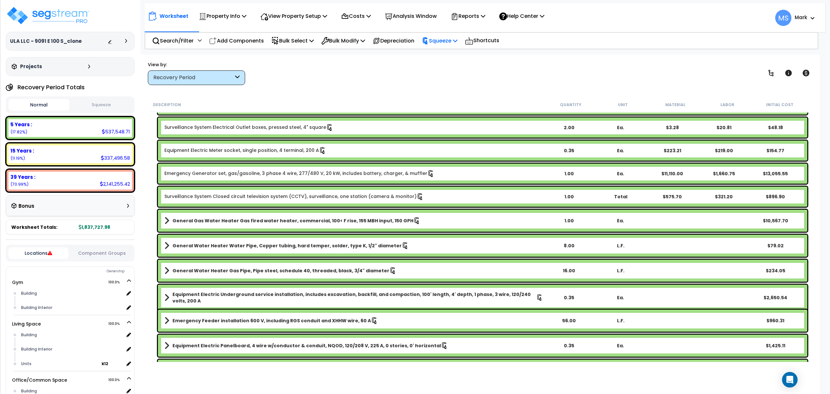
click at [444, 38] on p "Squeeze" at bounding box center [440, 40] width 36 height 9
click at [448, 55] on link "Re-squeeze" at bounding box center [451, 56] width 64 height 15
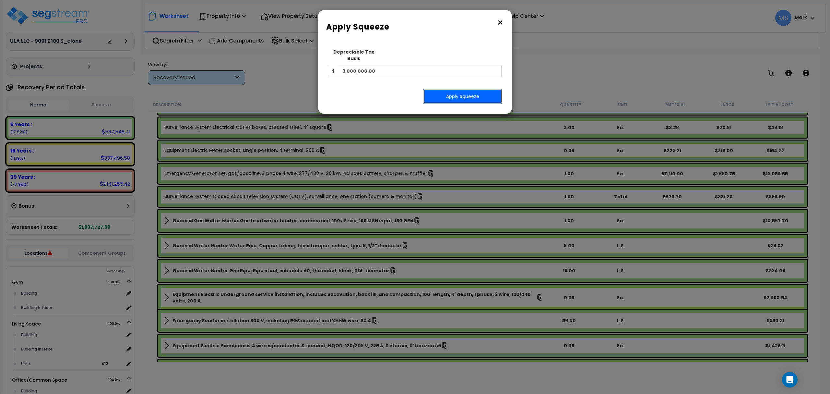
click at [457, 89] on button "Apply Squeeze" at bounding box center [462, 96] width 79 height 15
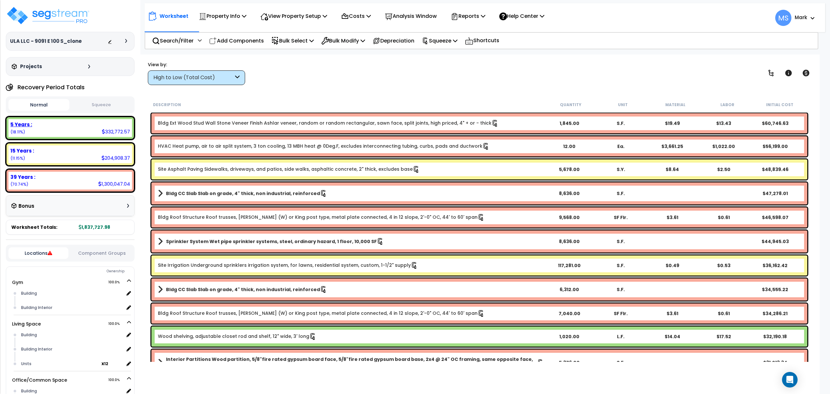
click at [62, 136] on div "5 Years : 332,772.57 (18.11%)" at bounding box center [70, 128] width 124 height 18
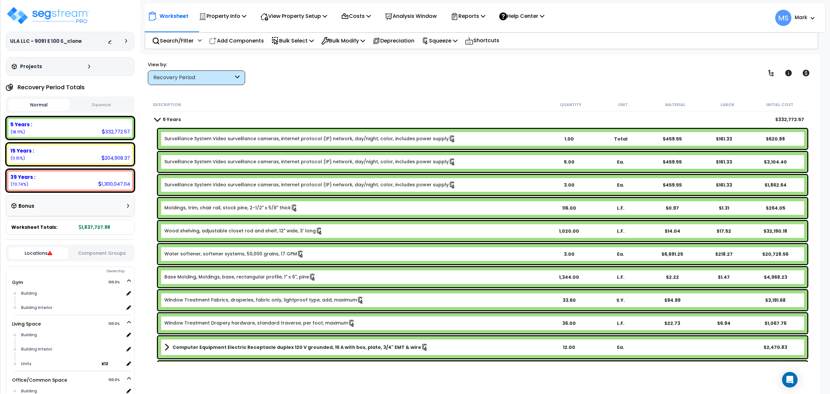
click at [466, 113] on div "5 Years $332,772.57" at bounding box center [479, 120] width 656 height 16
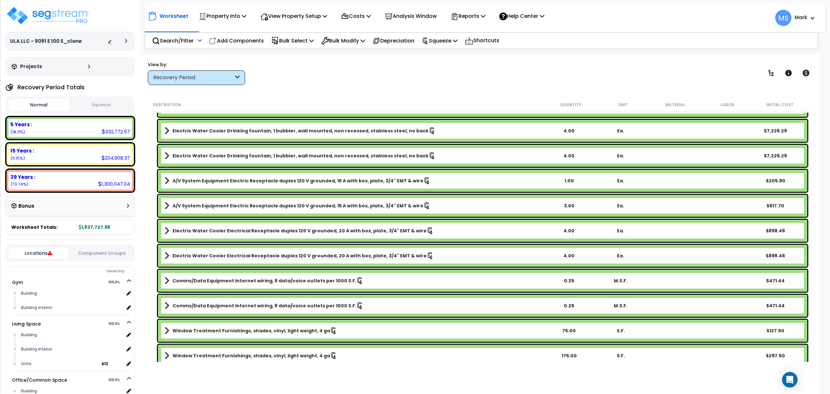
scroll to position [2707, 0]
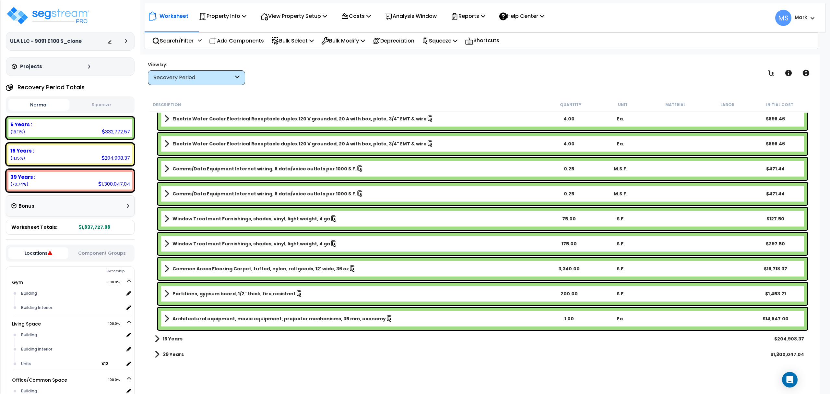
click at [243, 316] on b "Architectural equipment, movie equipment, projector mechanisms, 35 mm, economy" at bounding box center [279, 318] width 213 height 6
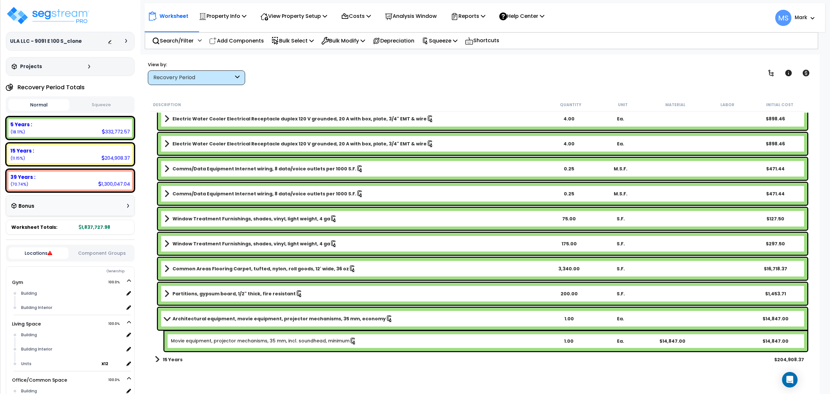
click at [252, 325] on div "Architectural equipment, movie equipment, projector mechanisms, 35 mm, economy …" at bounding box center [483, 319] width 650 height 22
click at [257, 320] on b "Architectural equipment, movie equipment, projector mechanisms, 35 mm, economy" at bounding box center [279, 318] width 213 height 6
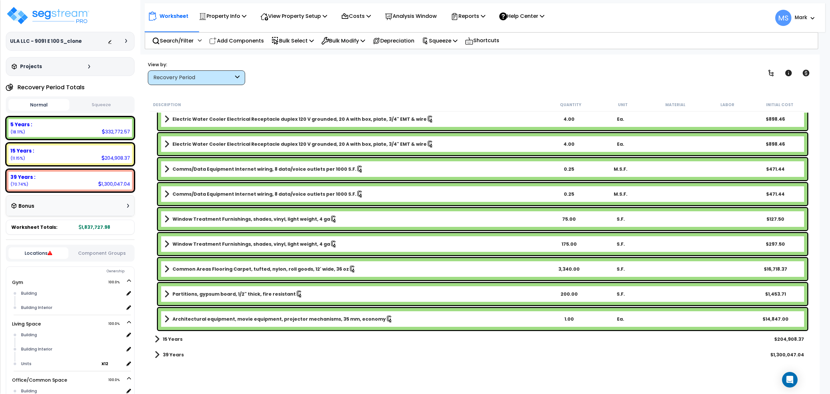
click at [319, 319] on b "Architectural equipment, movie equipment, projector mechanisms, 35 mm, economy" at bounding box center [279, 319] width 213 height 6
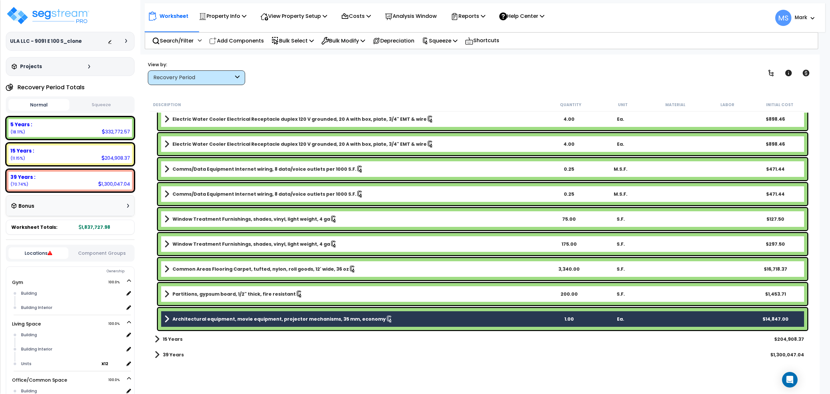
click at [329, 321] on b "Architectural equipment, movie equipment, projector mechanisms, 35 mm, economy" at bounding box center [279, 319] width 213 height 6
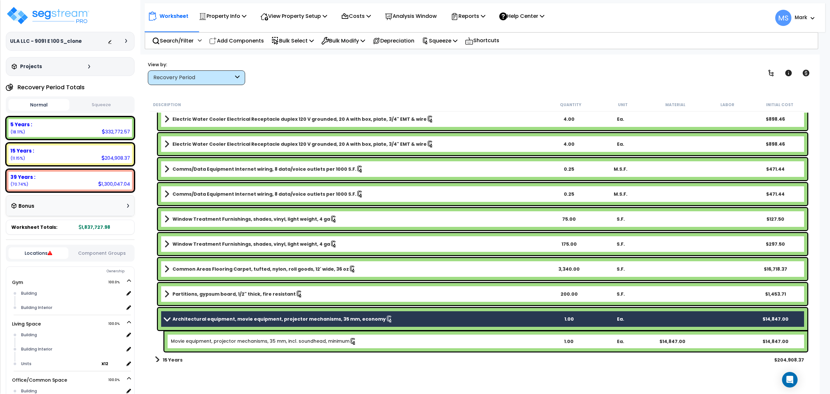
click at [329, 322] on b "Architectural equipment, movie equipment, projector mechanisms, 35 mm, economy" at bounding box center [279, 319] width 213 height 6
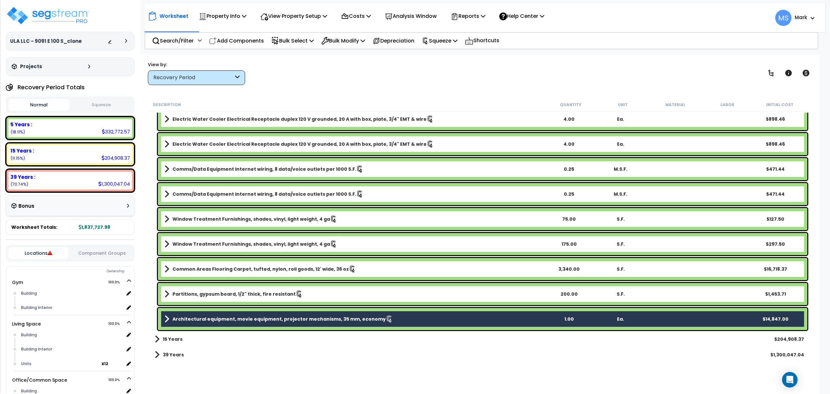
click at [329, 321] on b "Architectural equipment, movie equipment, projector mechanisms, 35 mm, economy" at bounding box center [279, 319] width 213 height 6
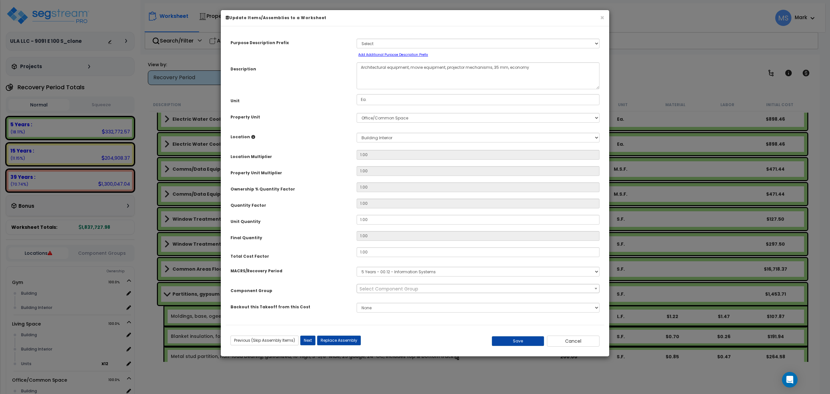
select select "45992"
click at [356, 342] on button "Replace Assembly" at bounding box center [339, 340] width 44 height 10
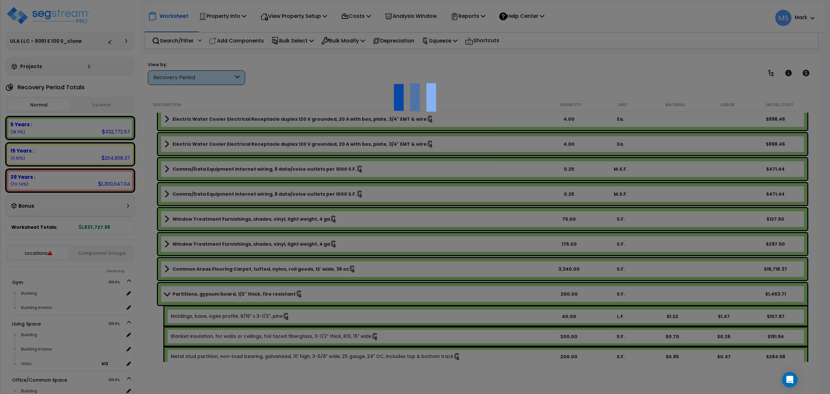
type input "1"
type input "Ea."
select select "169129"
select select "461"
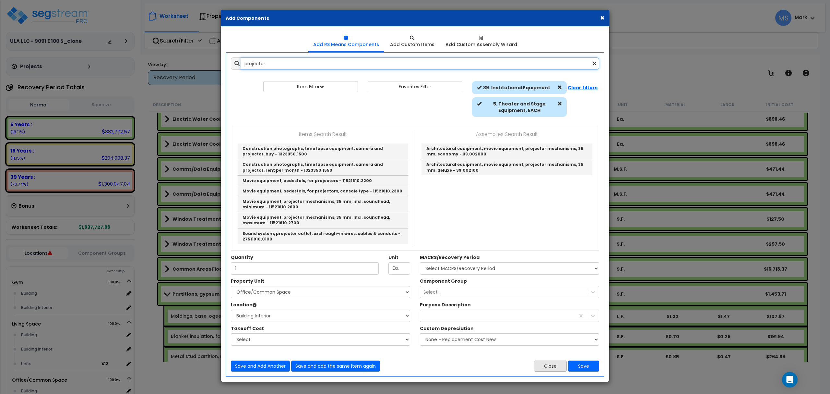
type input "projector"
drag, startPoint x: 547, startPoint y: 367, endPoint x: 540, endPoint y: 360, distance: 9.9
click at [546, 366] on button "Close" at bounding box center [550, 365] width 33 height 11
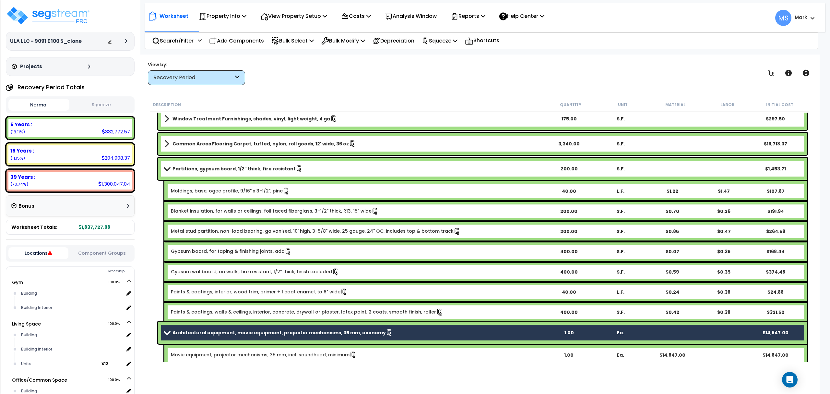
scroll to position [2836, 0]
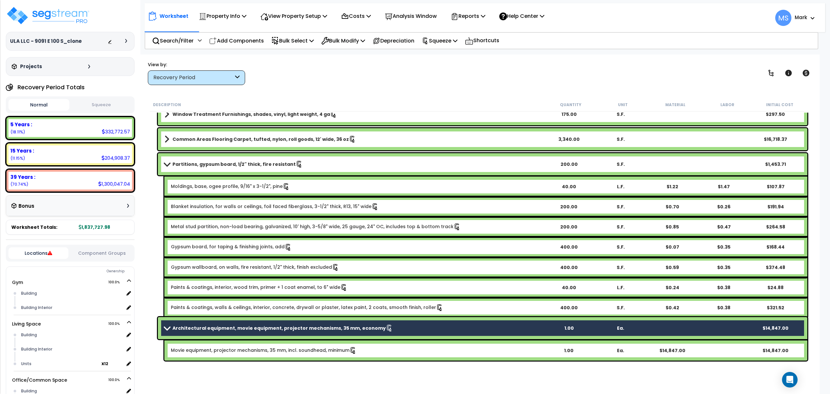
click at [295, 323] on link "Architectural equipment, movie equipment, projector mechanisms, 35 mm, economy" at bounding box center [353, 327] width 379 height 9
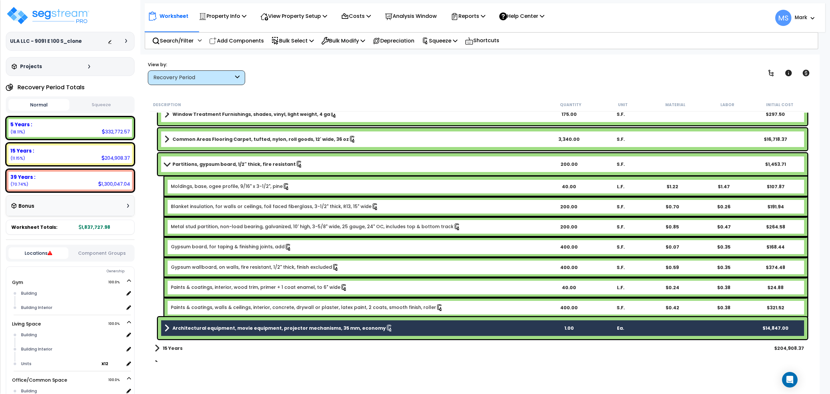
click at [240, 167] on b "Partitions, gypsum board, 1/2" thick, fire resistant" at bounding box center [234, 164] width 123 height 6
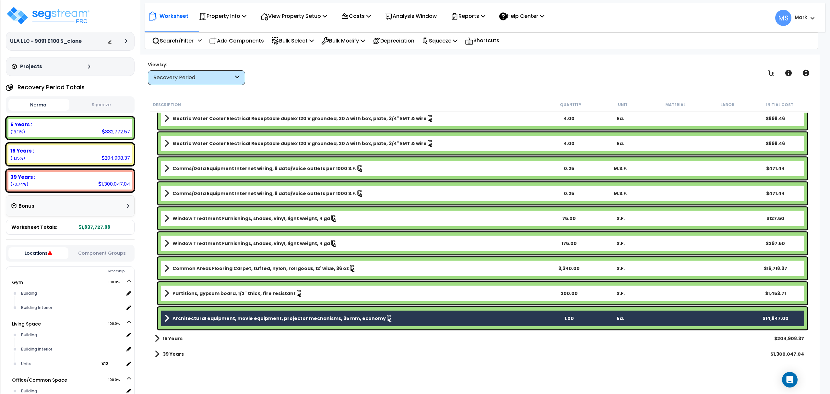
scroll to position [2707, 0]
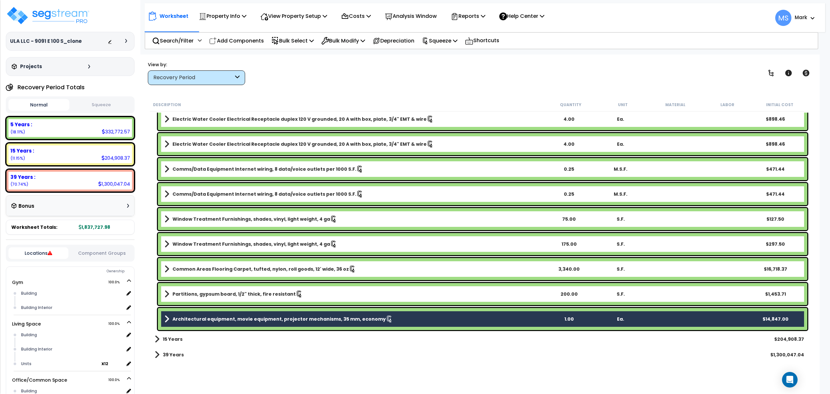
click at [222, 321] on b "Architectural equipment, movie equipment, projector mechanisms, 35 mm, economy" at bounding box center [279, 319] width 213 height 6
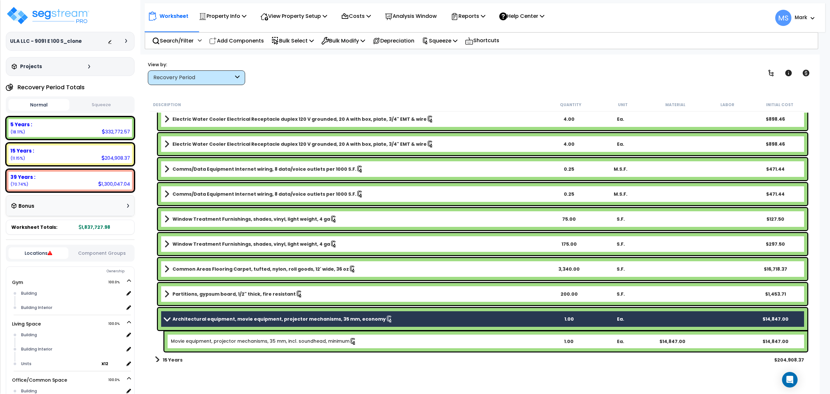
click at [247, 319] on b "Architectural equipment, movie equipment, projector mechanisms, 35 mm, economy" at bounding box center [279, 319] width 213 height 6
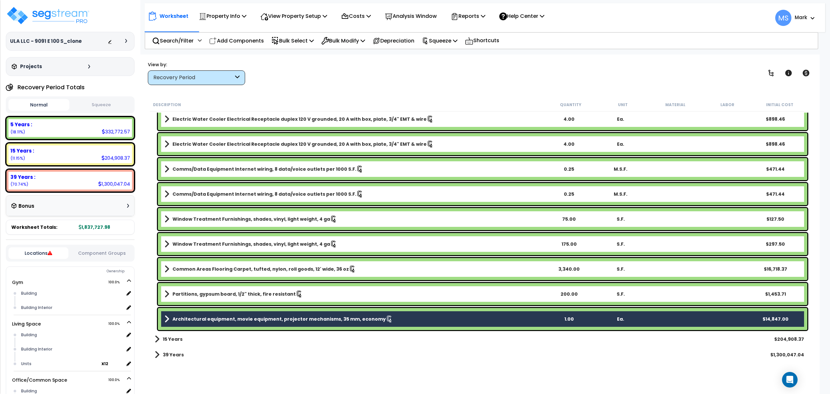
click at [245, 319] on b "Architectural equipment, movie equipment, projector mechanisms, 35 mm, economy" at bounding box center [279, 319] width 213 height 6
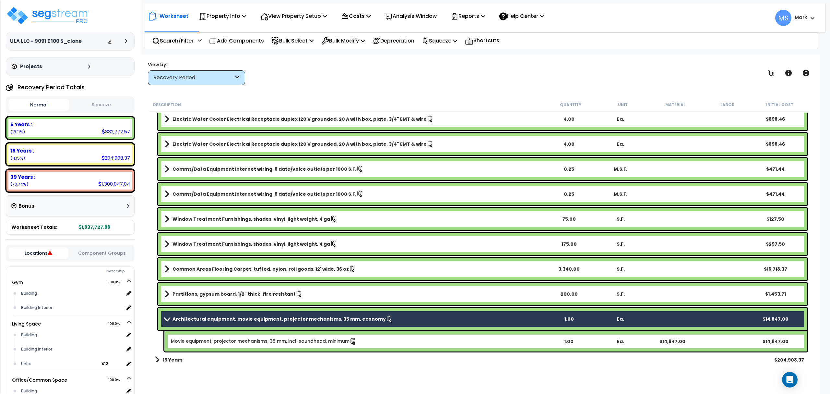
click at [244, 319] on b "Architectural equipment, movie equipment, projector mechanisms, 35 mm, economy" at bounding box center [279, 319] width 213 height 6
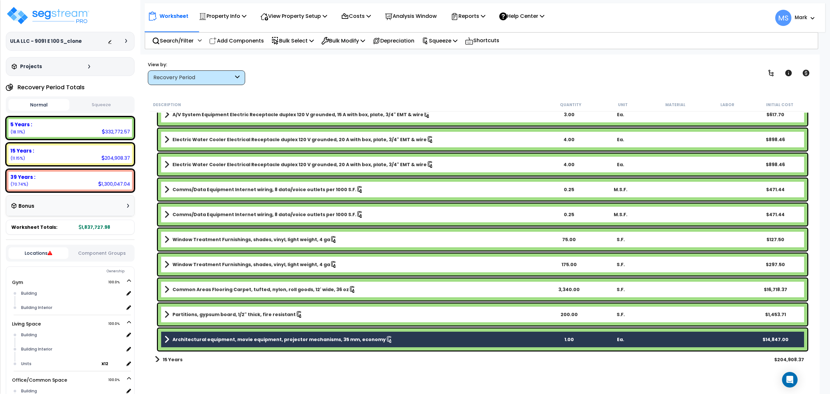
scroll to position [2707, 0]
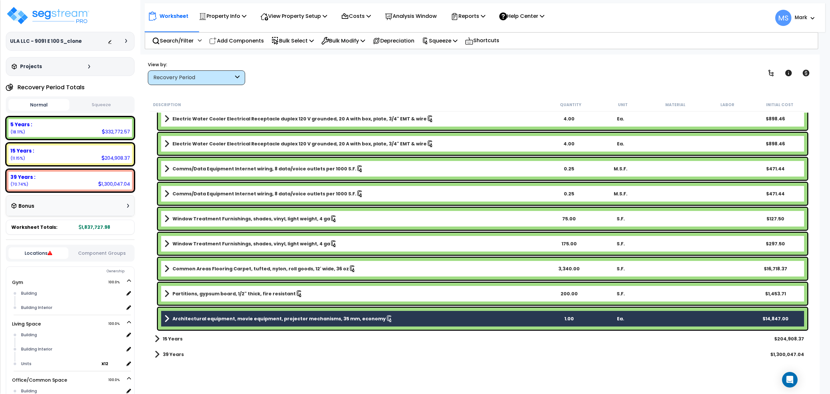
click at [397, 317] on link "Architectural equipment, movie equipment, projector mechanisms, 35 mm, economy" at bounding box center [353, 318] width 379 height 9
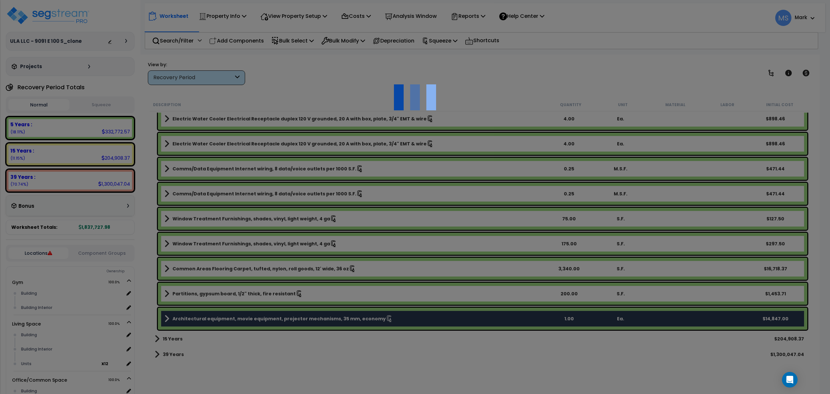
scroll to position [2707, 0]
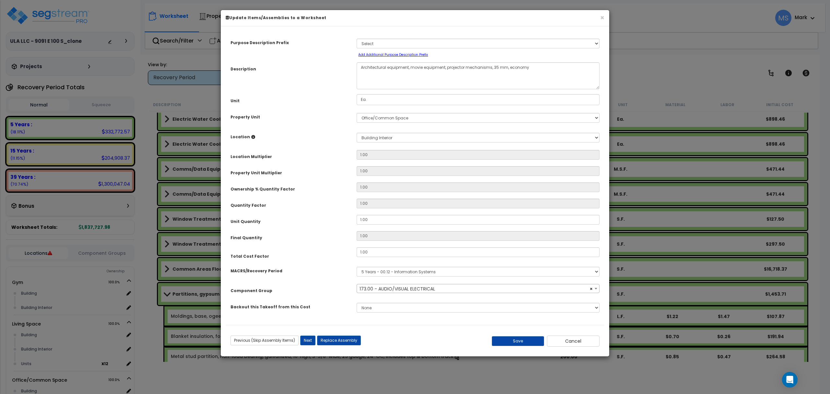
select select "45992"
click at [378, 255] on input "1.00" at bounding box center [478, 252] width 243 height 10
drag, startPoint x: 378, startPoint y: 255, endPoint x: 380, endPoint y: 249, distance: 6.0
click at [378, 255] on input "1.00" at bounding box center [478, 252] width 243 height 10
click at [325, 266] on div "MACRS/Recovery Period" at bounding box center [289, 269] width 126 height 11
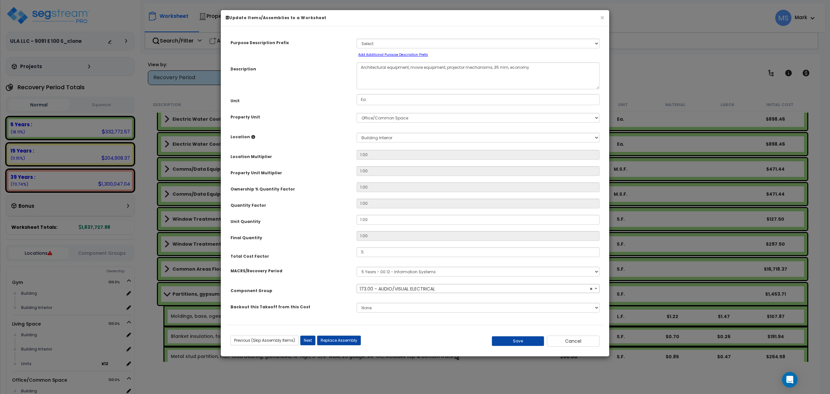
click at [509, 348] on div "Previous (Skip Assembly Items) Next (Skip Assembly Items) Previous Next Replace…" at bounding box center [415, 338] width 379 height 27
click at [509, 343] on button "Save" at bounding box center [518, 341] width 53 height 10
type input "0.50"
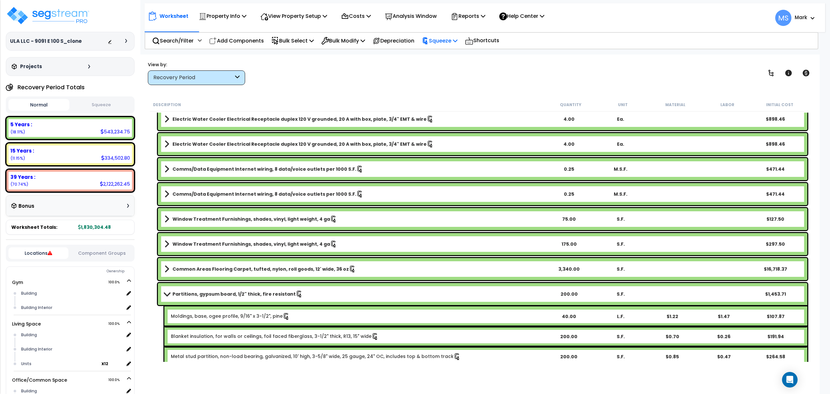
click at [452, 42] on p "Squeeze" at bounding box center [440, 40] width 36 height 9
click at [466, 56] on link "Re-squeeze" at bounding box center [451, 56] width 64 height 15
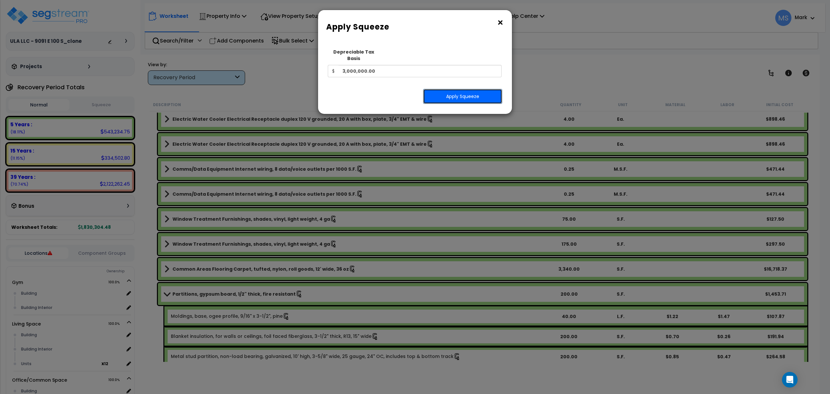
click at [455, 89] on button "Apply Squeeze" at bounding box center [462, 96] width 79 height 15
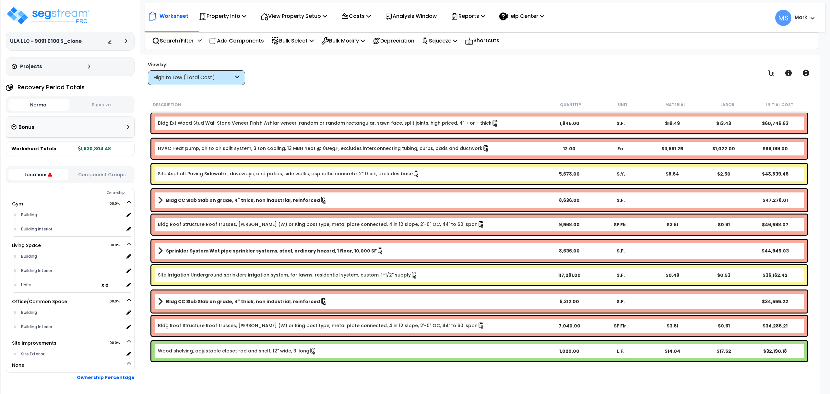
scroll to position [29, 0]
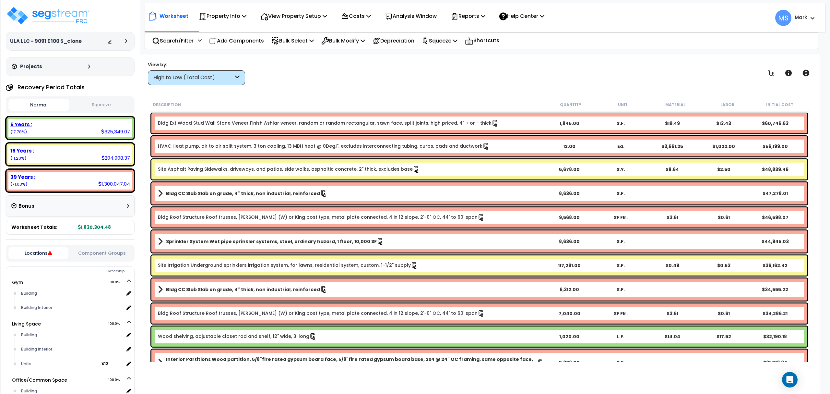
click at [110, 123] on div "5 Years :" at bounding box center [70, 124] width 120 height 7
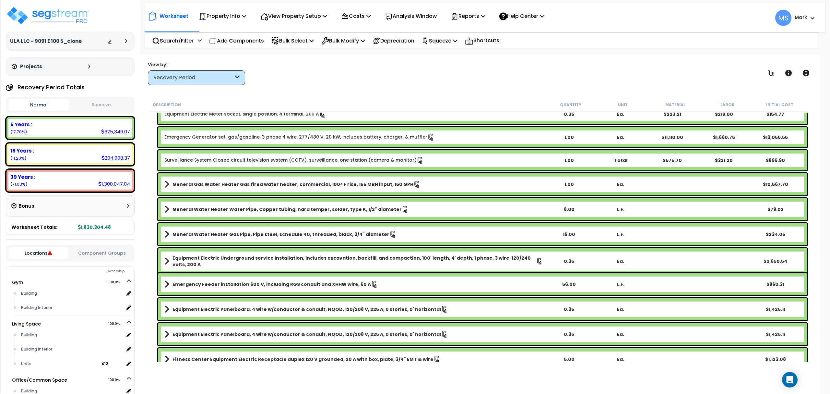
scroll to position [1883, 0]
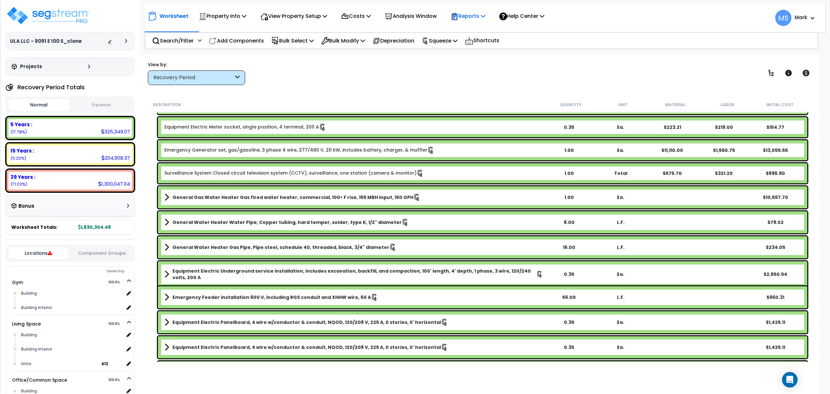
click at [486, 13] on p "Reports" at bounding box center [468, 16] width 35 height 9
click at [493, 46] on link "Manage Report Images" at bounding box center [480, 44] width 64 height 13
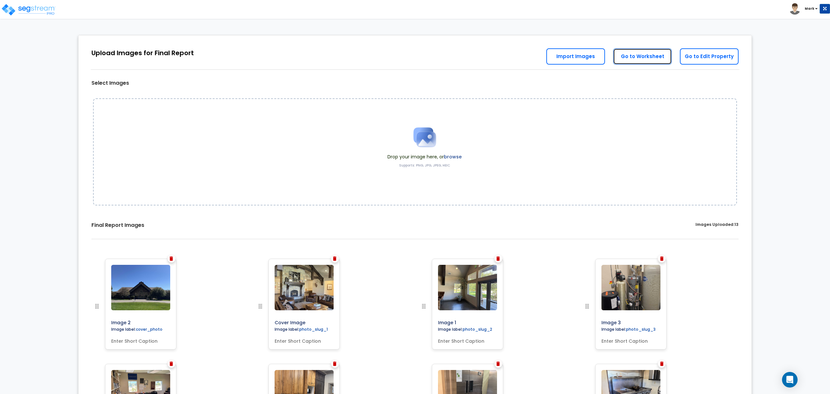
click at [645, 54] on link "Go to Worksheet" at bounding box center [642, 56] width 59 height 16
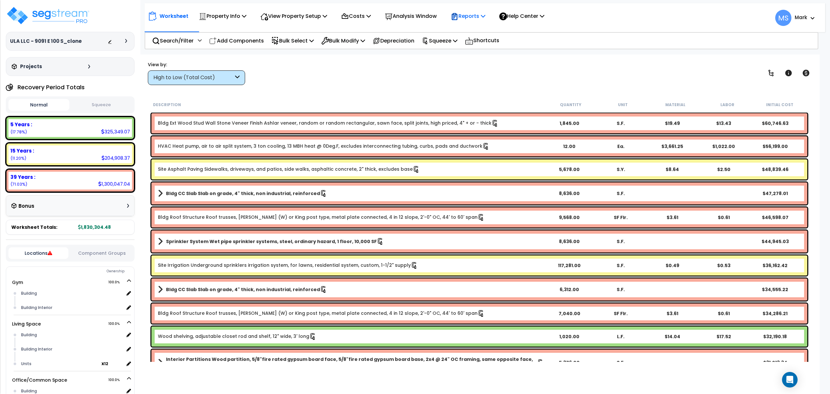
click at [467, 19] on p "Reports" at bounding box center [468, 16] width 35 height 9
click at [489, 65] on link "Manage Report Custom Fields" at bounding box center [480, 61] width 64 height 19
click at [209, 16] on p "Property Info" at bounding box center [223, 16] width 48 height 9
click at [221, 32] on link "Property Setup" at bounding box center [228, 30] width 64 height 13
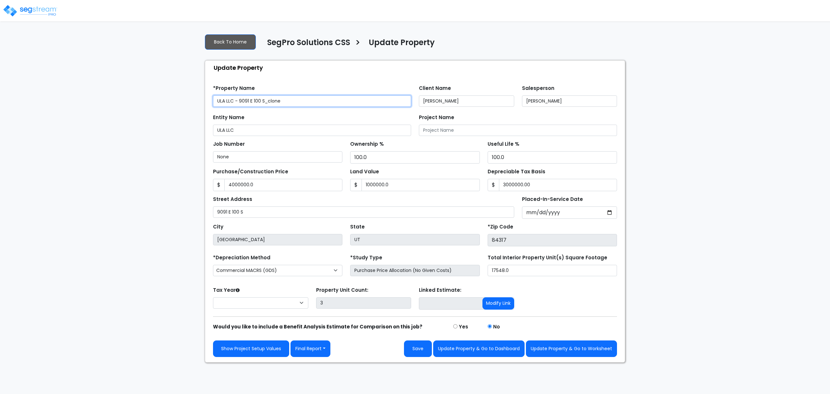
type input "4,000,000.0"
type input "1,000,000.0"
type input "3,000,000.00"
select select "2025"
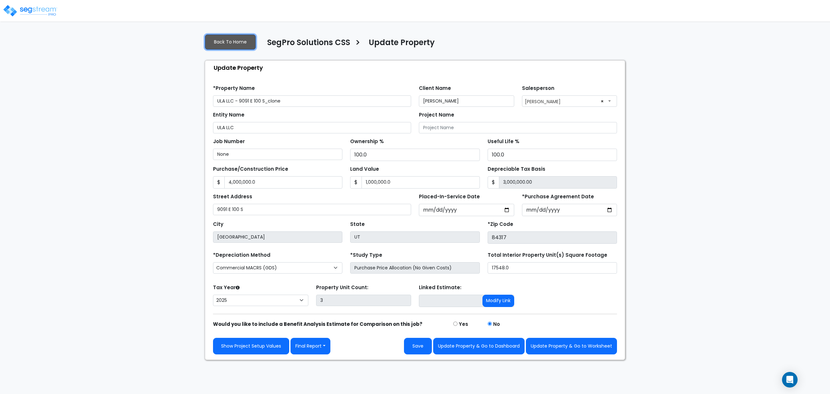
click at [230, 43] on link "Back To Home" at bounding box center [230, 41] width 51 height 15
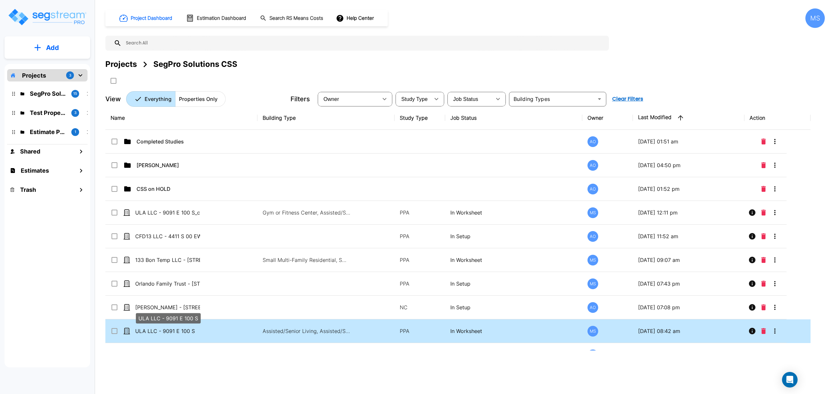
click at [161, 333] on p "ULA LLC - 9091 E 100 S" at bounding box center [167, 331] width 65 height 8
checkbox input "false"
click at [161, 333] on p "ULA LLC - 9091 E 100 S" at bounding box center [167, 331] width 65 height 8
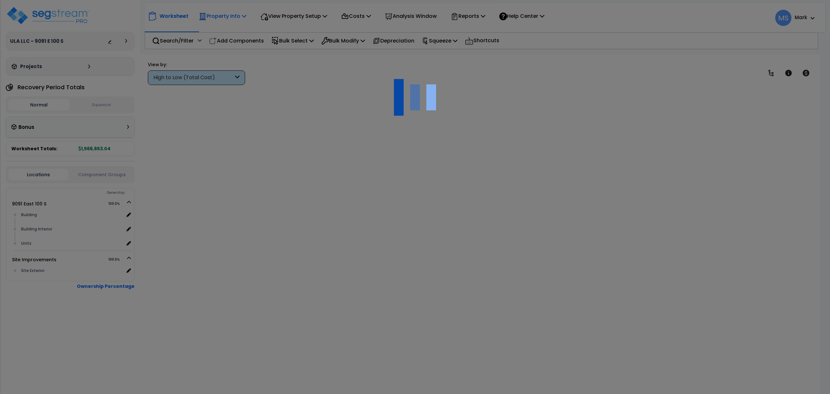
click at [244, 17] on icon at bounding box center [244, 15] width 5 height 5
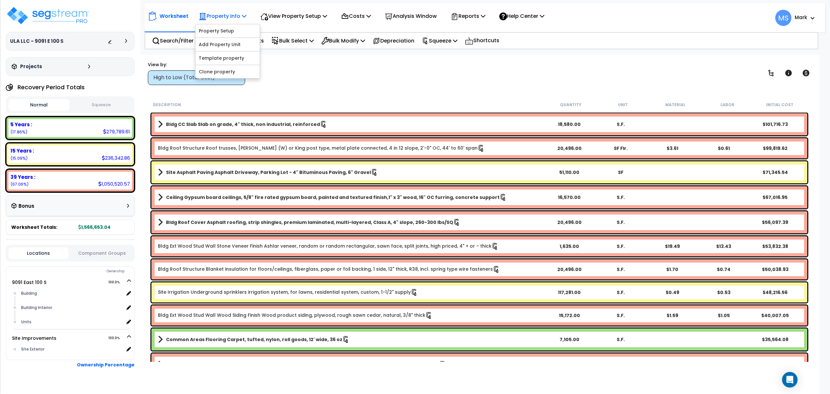
click at [240, 12] on p "Property Info" at bounding box center [223, 16] width 48 height 9
click at [223, 30] on link "Property Setup" at bounding box center [228, 30] width 64 height 13
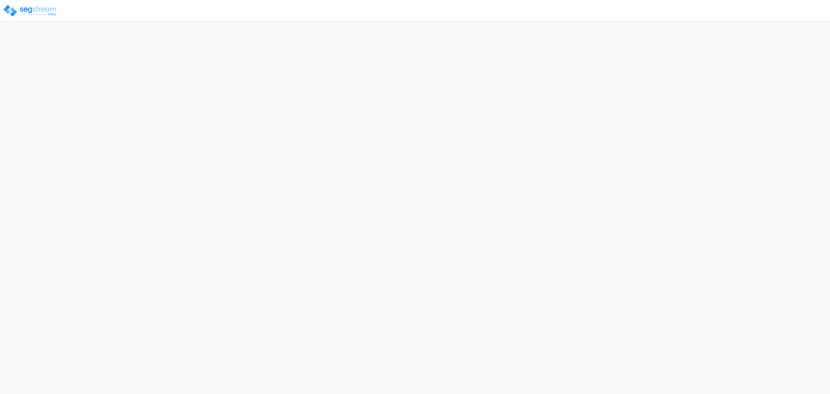
select select "2025"
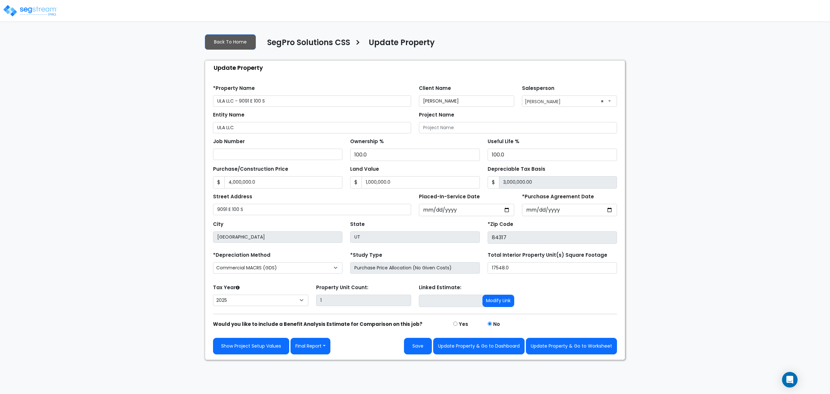
click at [297, 100] on input "ULA LLC - 9091 E 100 S" at bounding box center [312, 100] width 198 height 11
click at [275, 104] on input "ULA LLC - 9091 E 100 S Clone" at bounding box center [312, 100] width 198 height 11
drag, startPoint x: 282, startPoint y: 100, endPoint x: 266, endPoint y: 106, distance: 17.2
click at [266, 106] on input "ULA LLC - 9091 E 100 S Clone" at bounding box center [312, 100] width 198 height 11
type input "ULA LLC - 9091 E 100 S test"
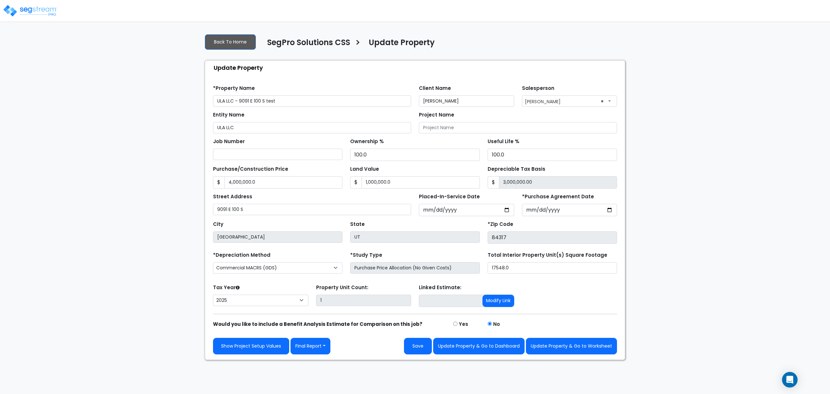
click at [181, 197] on div "We are Building your Property. So please grab a coffee and let us do the heavy …" at bounding box center [415, 194] width 830 height 331
click at [570, 348] on button "Update Property & Go to Worksheet" at bounding box center [571, 346] width 91 height 17
type input "4000000"
type input "1000000"
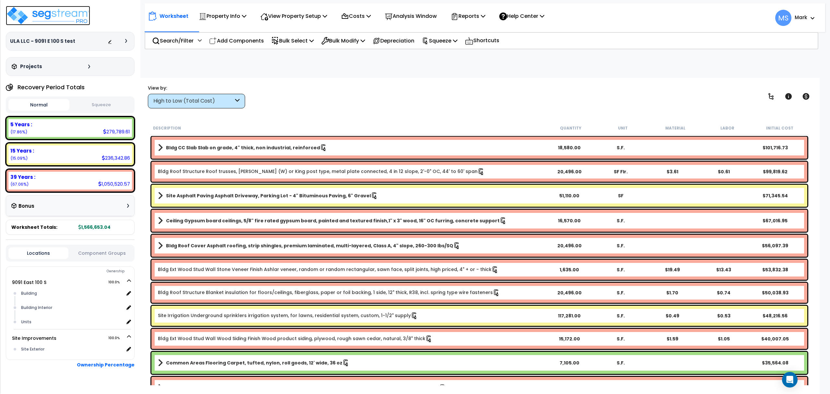
click at [68, 11] on img at bounding box center [48, 15] width 84 height 19
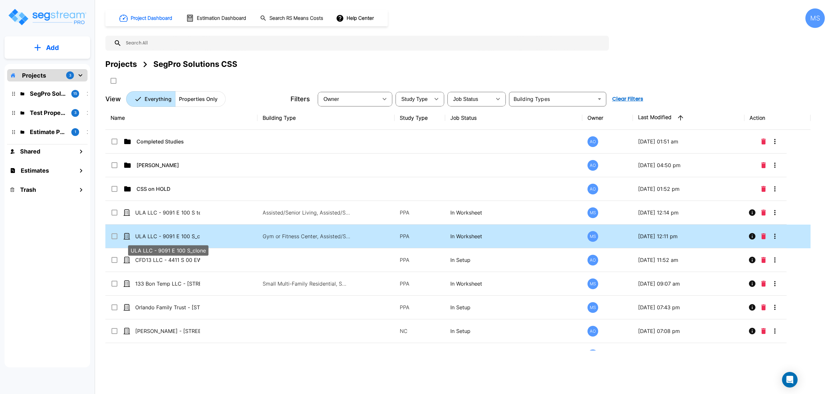
click at [188, 236] on p "ULA LLC - 9091 E 100 S_clone" at bounding box center [167, 236] width 65 height 8
checkbox input "false"
click at [188, 236] on p "ULA LLC - 9091 E 100 S_clone" at bounding box center [167, 236] width 65 height 8
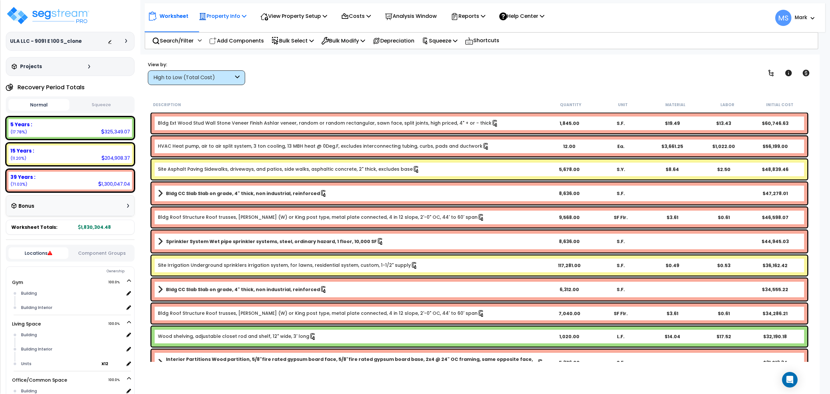
click at [232, 15] on p "Property Info" at bounding box center [223, 16] width 48 height 9
click at [233, 30] on link "Property Setup" at bounding box center [228, 30] width 64 height 13
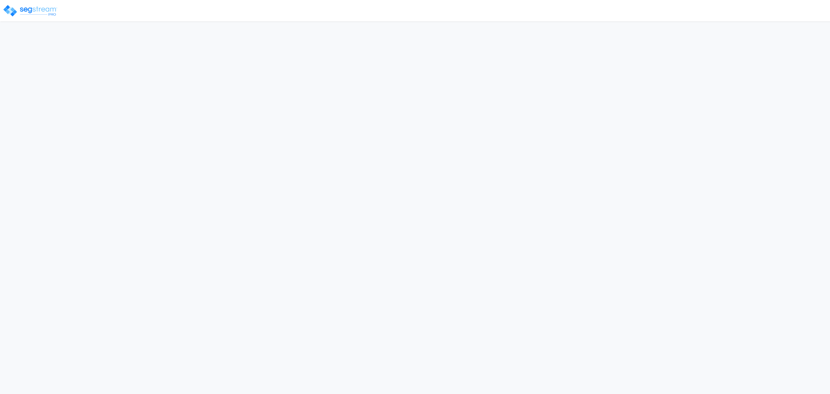
select select "2025"
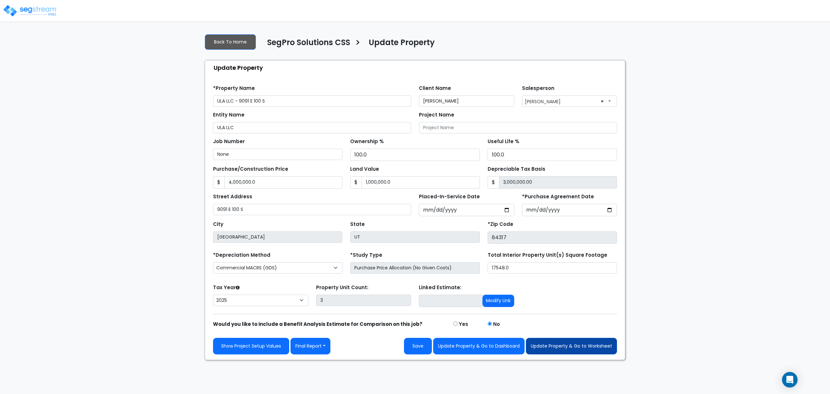
type input "ULA LLC - 9091 E 100 S"
click at [561, 352] on button "Update Property & Go to Worksheet" at bounding box center [571, 346] width 91 height 17
type input "4000000"
type input "1000000"
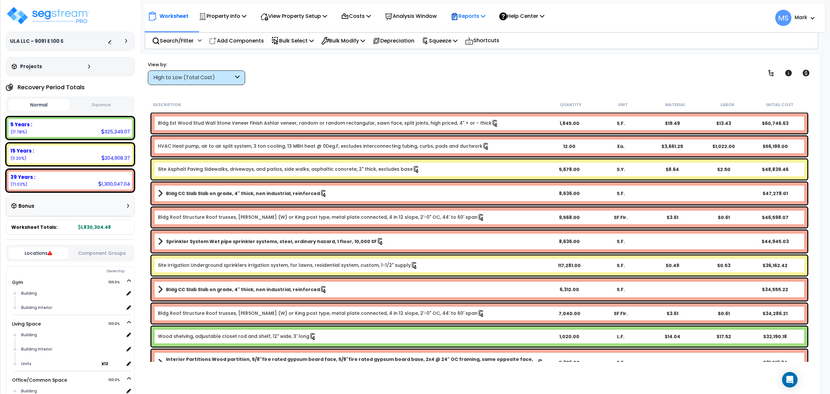
click at [486, 15] on p "Reports" at bounding box center [468, 16] width 35 height 9
drag, startPoint x: 571, startPoint y: 32, endPoint x: 454, endPoint y: 48, distance: 118.2
click at [568, 32] on div "Search/Filter Additional Search / Filter Add Components Bulk Select Select By..…" at bounding box center [482, 40] width 674 height 17
click at [438, 42] on p "Squeeze" at bounding box center [440, 40] width 36 height 9
click at [575, 35] on div "Search/Filter Additional Search / Filter Add Components Bulk Select Select By..…" at bounding box center [482, 40] width 674 height 17
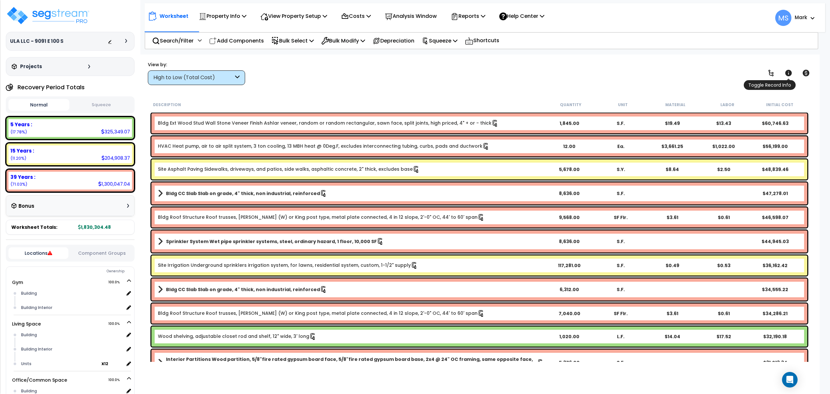
click at [788, 73] on icon at bounding box center [789, 73] width 6 height 6
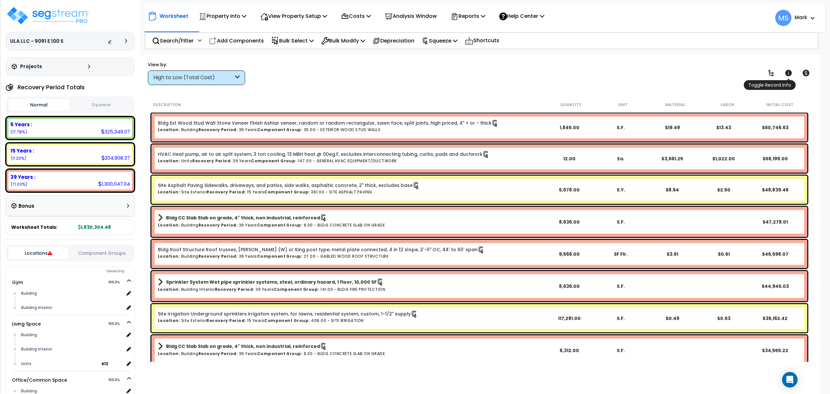
click at [788, 73] on icon at bounding box center [789, 73] width 6 height 6
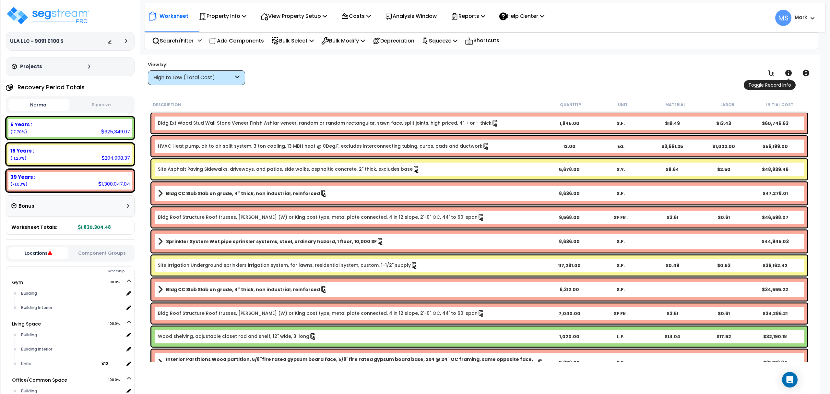
click at [788, 73] on icon at bounding box center [789, 73] width 6 height 6
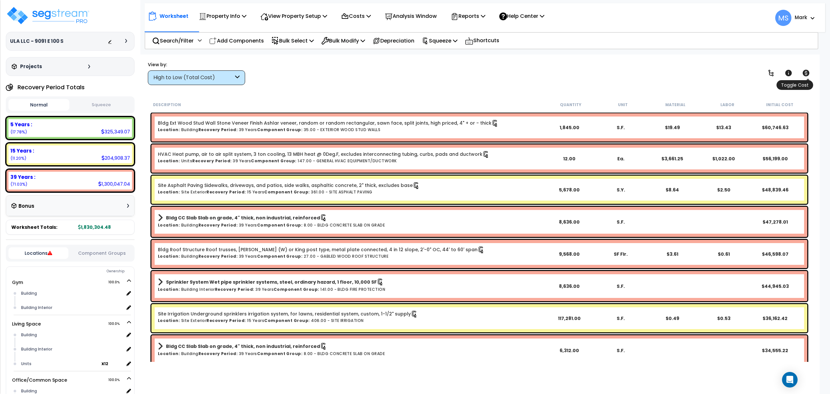
click at [805, 72] on icon at bounding box center [806, 73] width 7 height 6
